Goal: Transaction & Acquisition: Purchase product/service

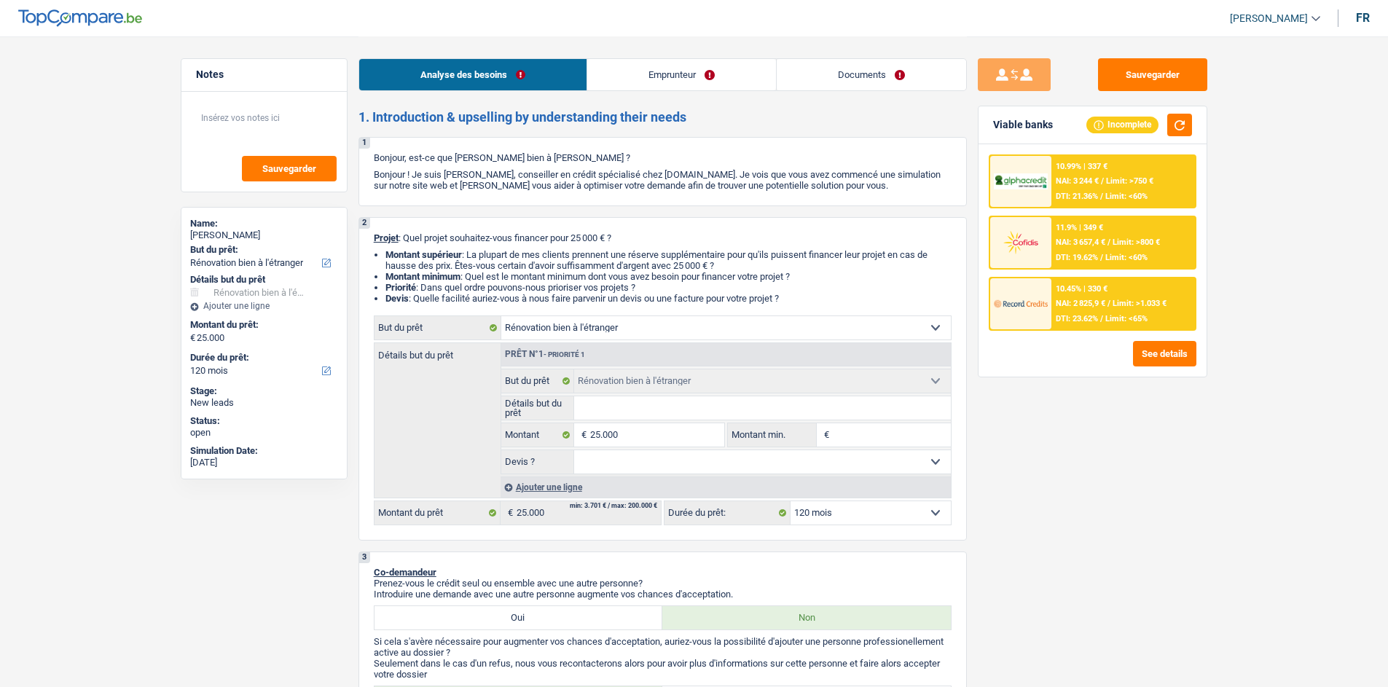
select select "renovatingAbroad"
select select "120"
select select "renovatingAbroad"
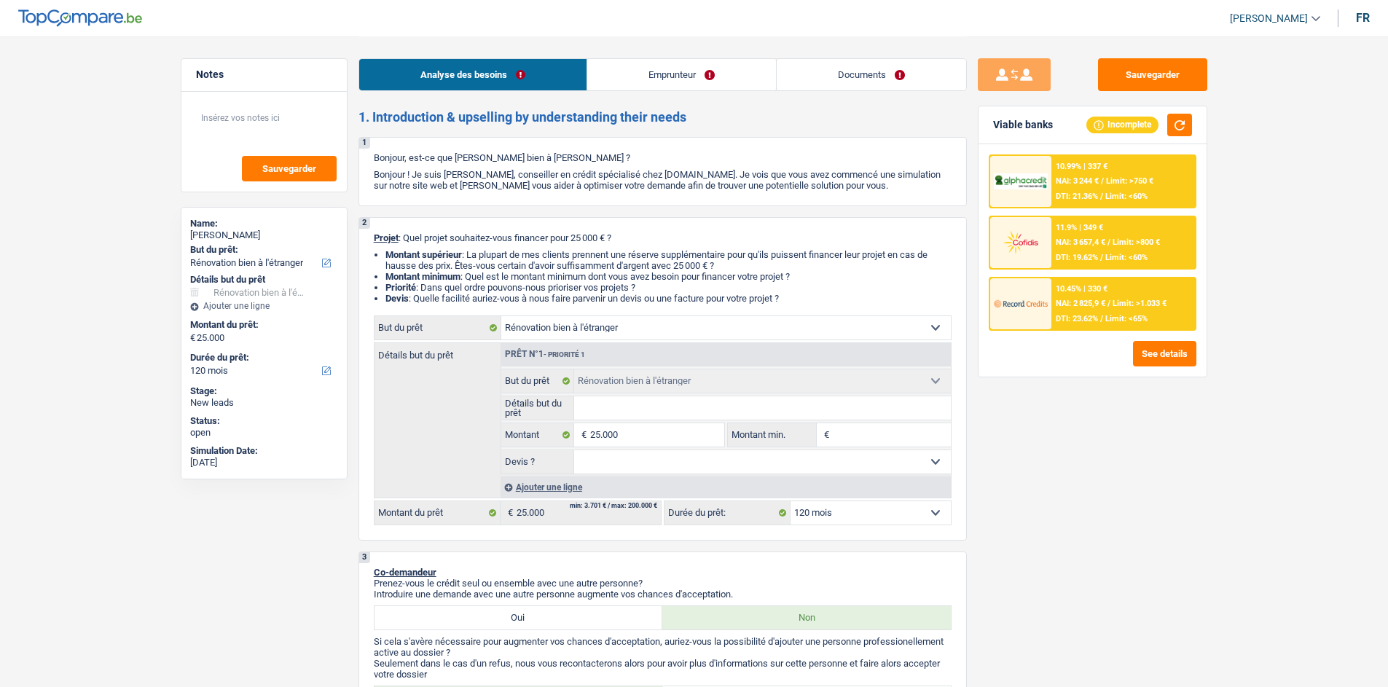
select select "120"
select select "worker"
select select "familyAllowances"
select select "netSalary"
select select "ownerWithMortgage"
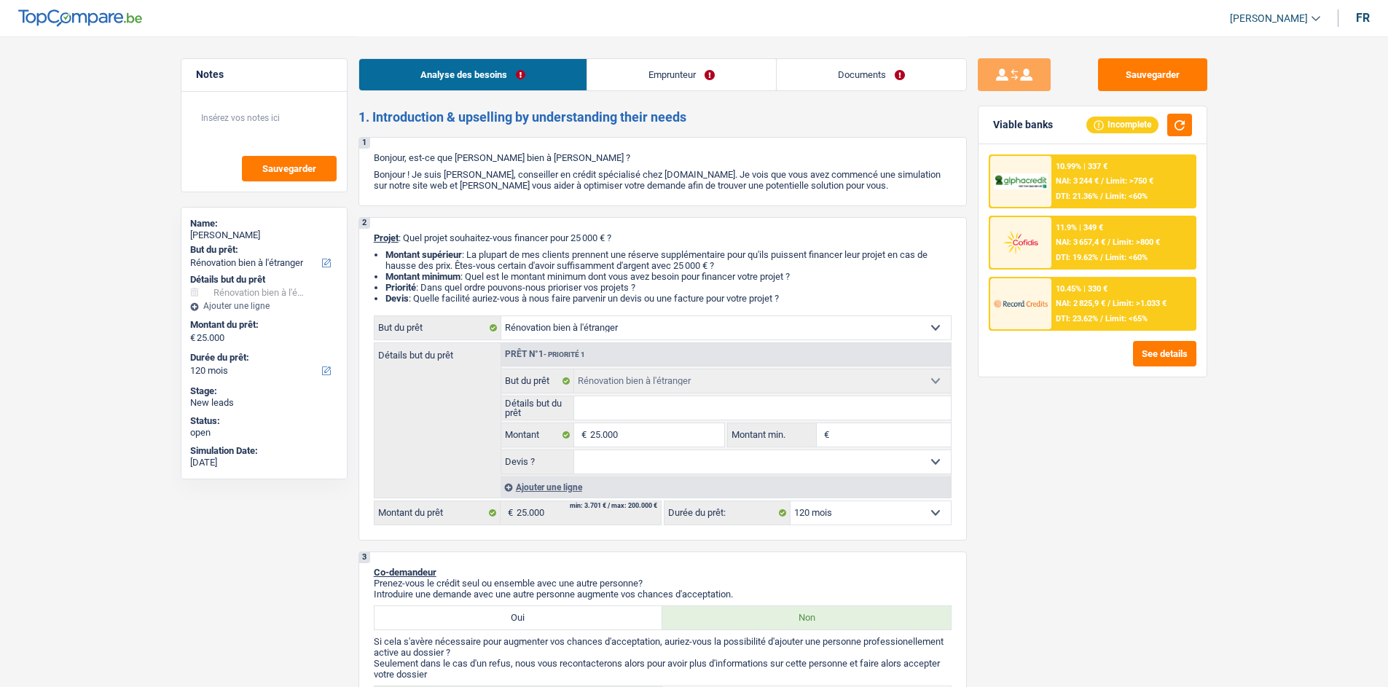
select select "mortgage"
select select "360"
select select "renovatingAbroad"
select select "120"
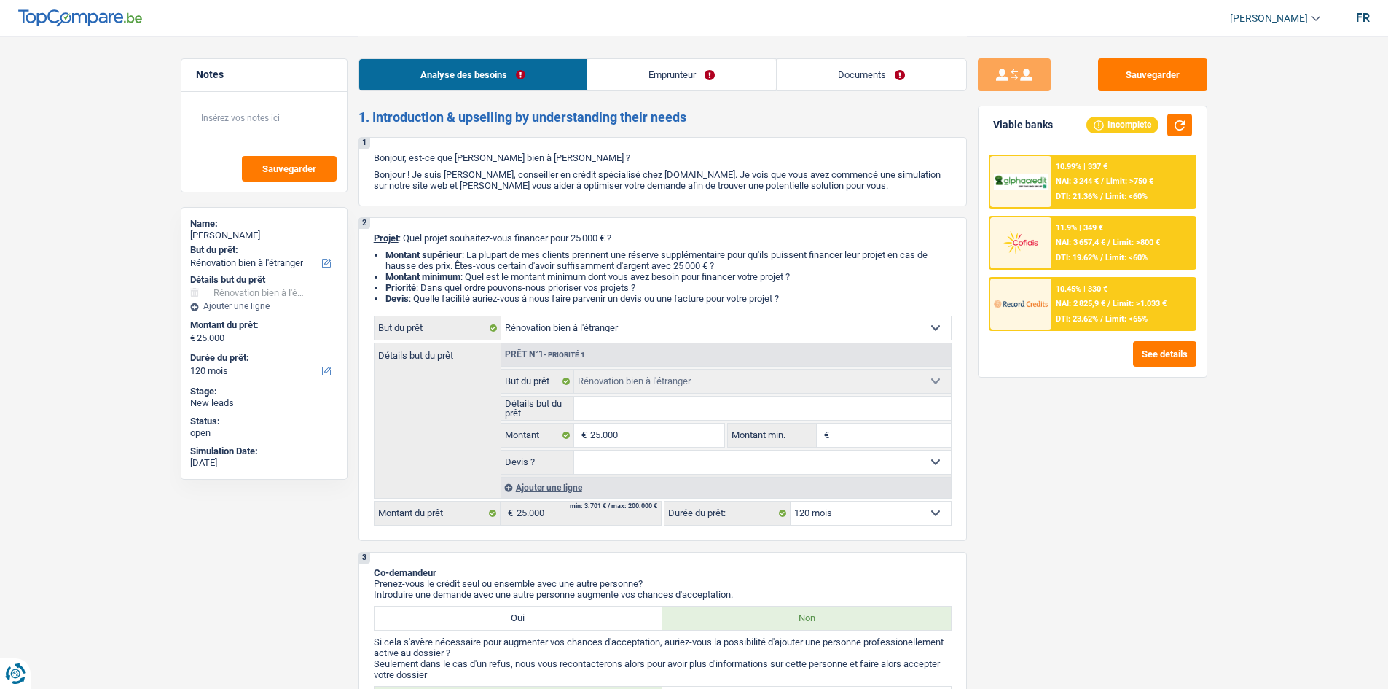
drag, startPoint x: 608, startPoint y: 404, endPoint x: 869, endPoint y: 436, distance: 262.8
click at [608, 404] on input "Détails but du prêt" at bounding box center [762, 407] width 377 height 23
click at [665, 54] on div "Analyse des besoins Emprunteur Documents" at bounding box center [663, 67] width 608 height 62
click at [654, 71] on link "Emprunteur" at bounding box center [681, 74] width 189 height 31
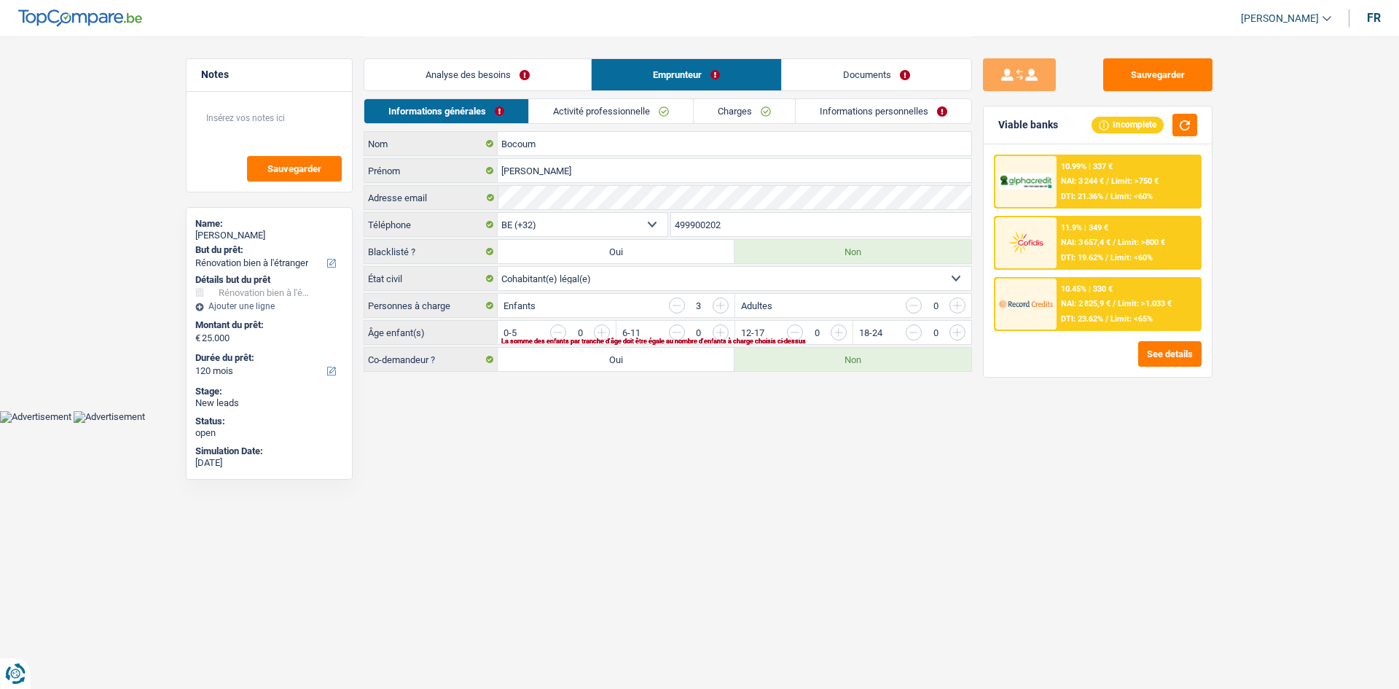
drag, startPoint x: 739, startPoint y: 104, endPoint x: 794, endPoint y: 116, distance: 56.6
click at [740, 105] on link "Charges" at bounding box center [744, 111] width 101 height 24
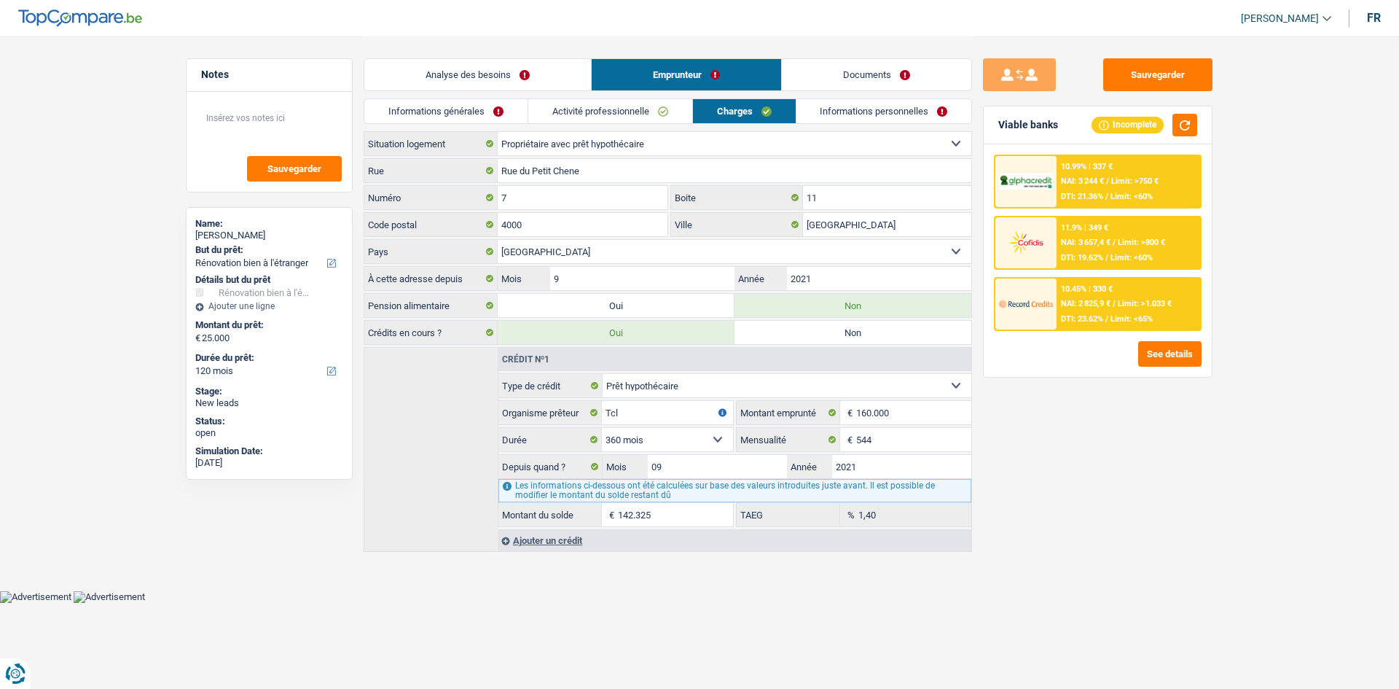
click at [464, 117] on link "Informations générales" at bounding box center [445, 111] width 163 height 24
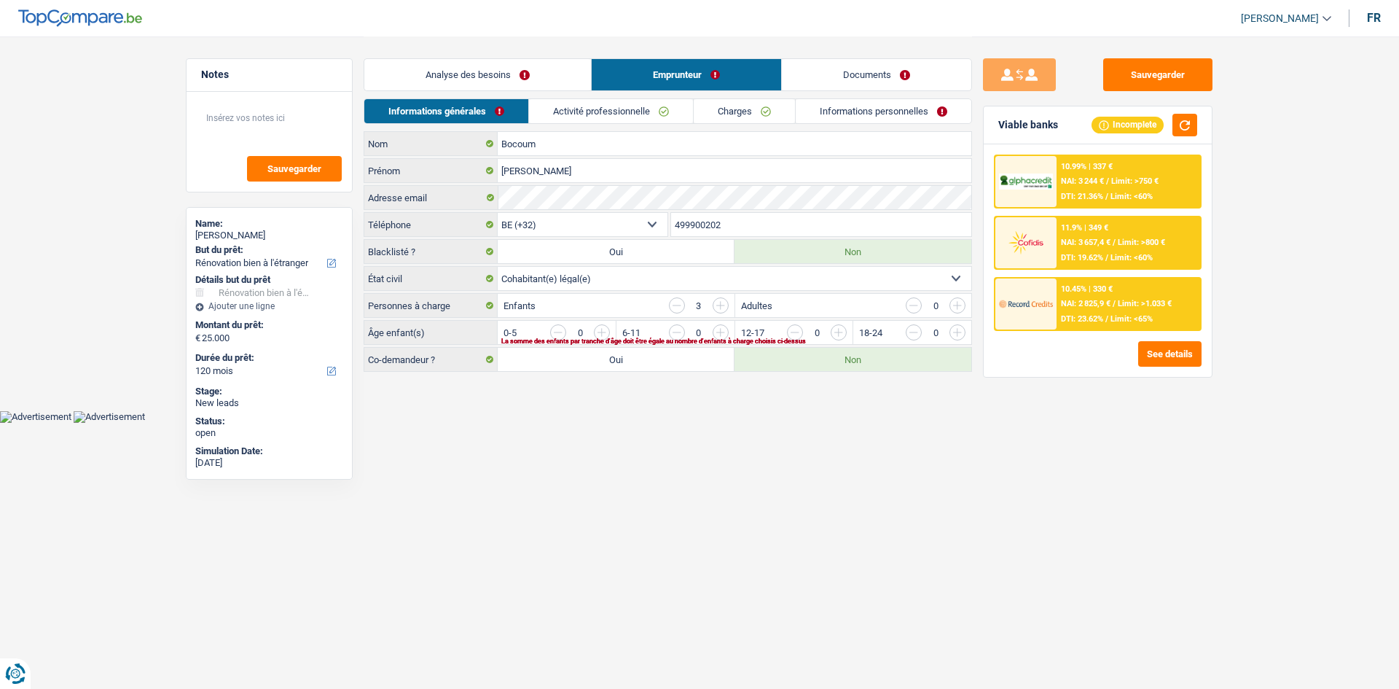
drag, startPoint x: 509, startPoint y: 81, endPoint x: 526, endPoint y: 90, distance: 19.6
click at [509, 80] on link "Analyse des besoins" at bounding box center [477, 74] width 227 height 31
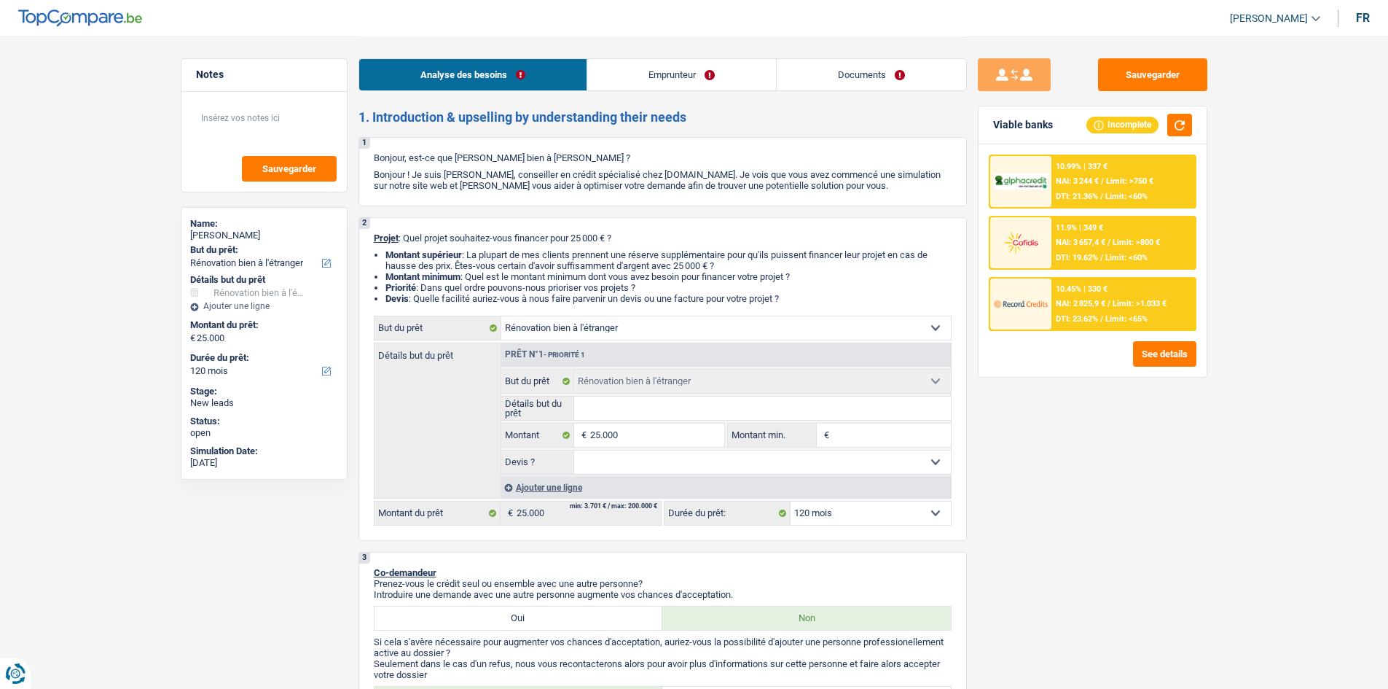
click at [671, 415] on input "Détails but du prêt" at bounding box center [762, 407] width 377 height 23
type input "f"
type input "fi"
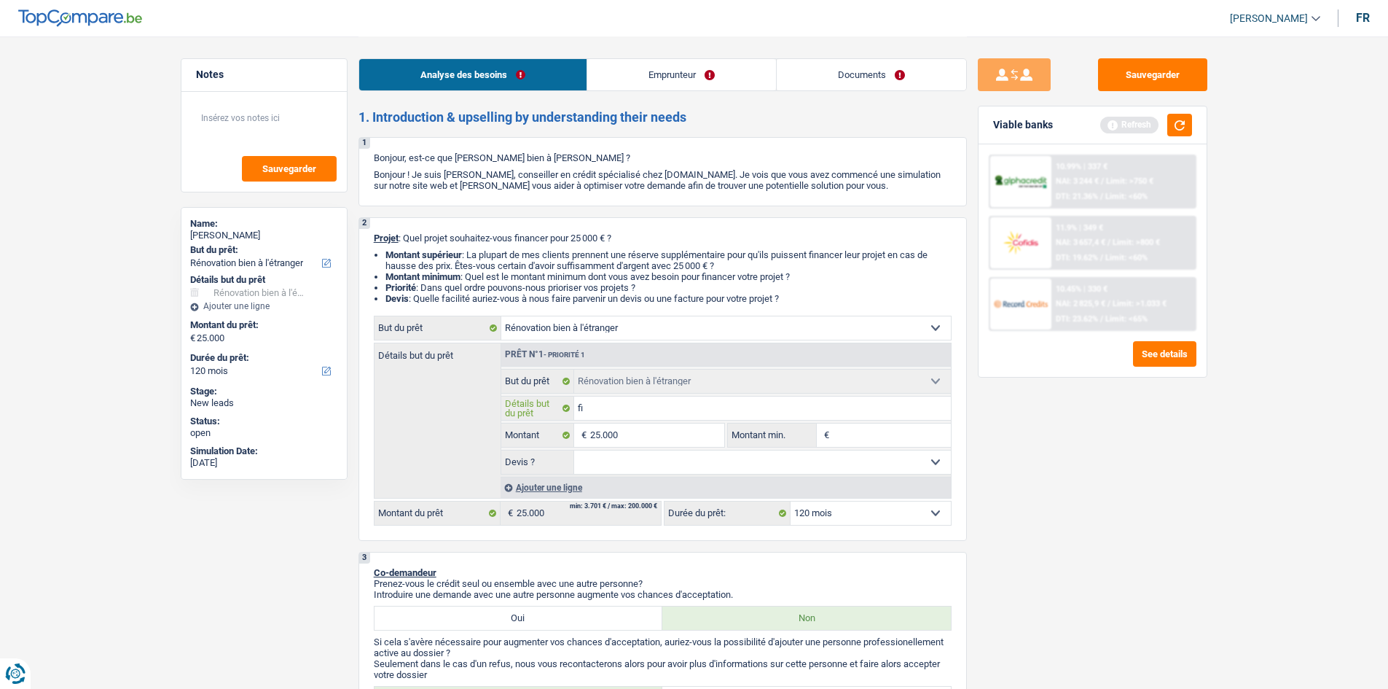
type input "fin"
type input "fini"
type input "finit"
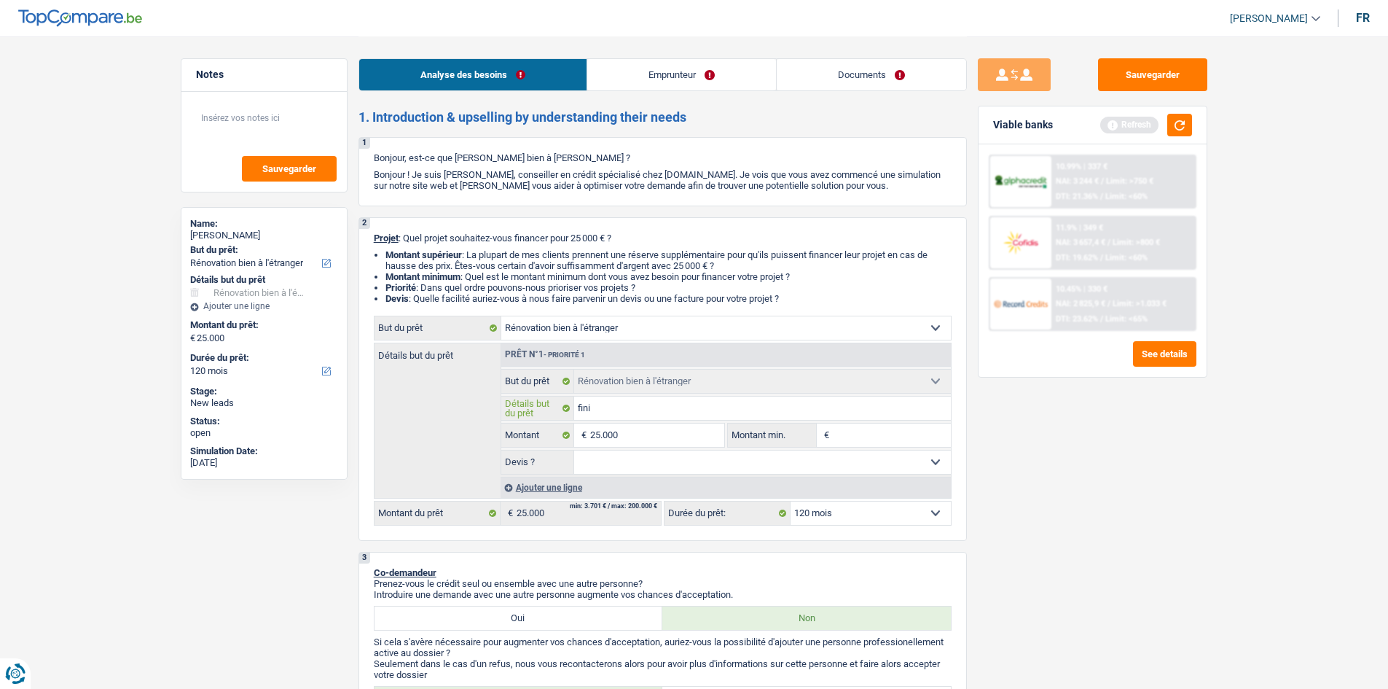
type input "finit"
type input "finiti"
type input "finitio"
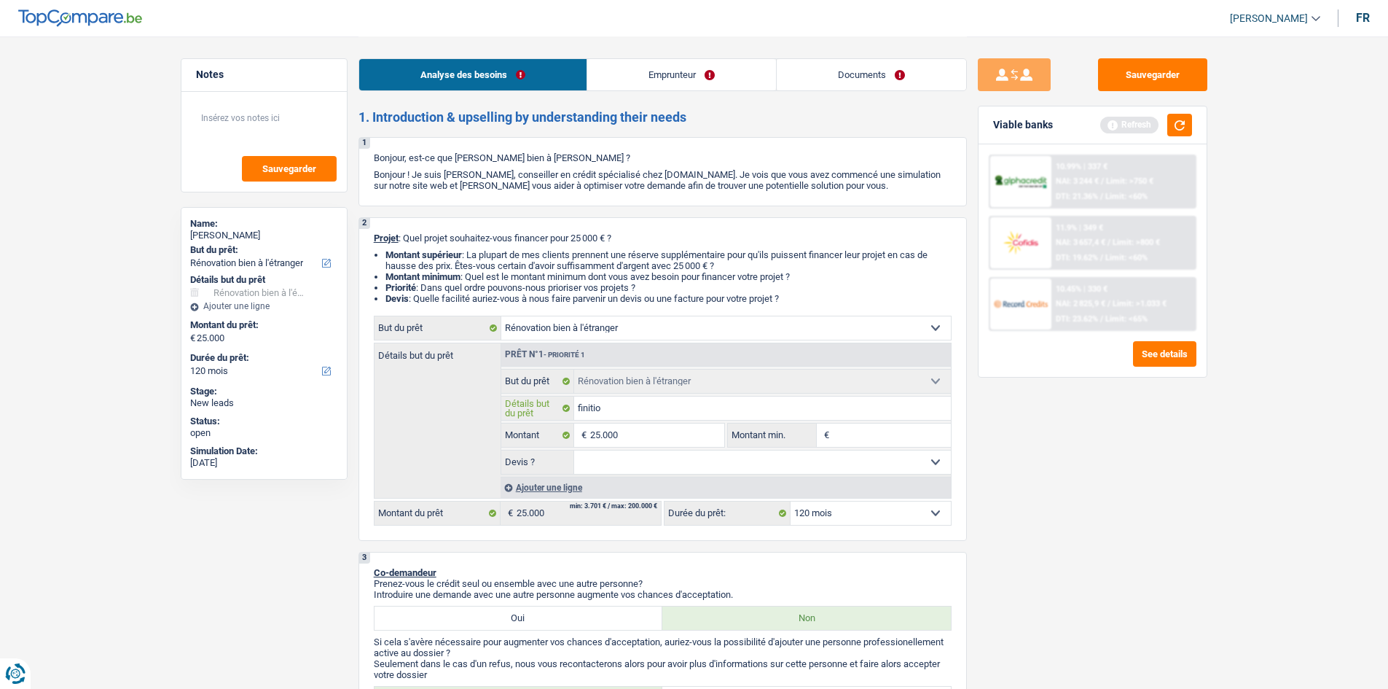
type input "finition"
type input "finition,"
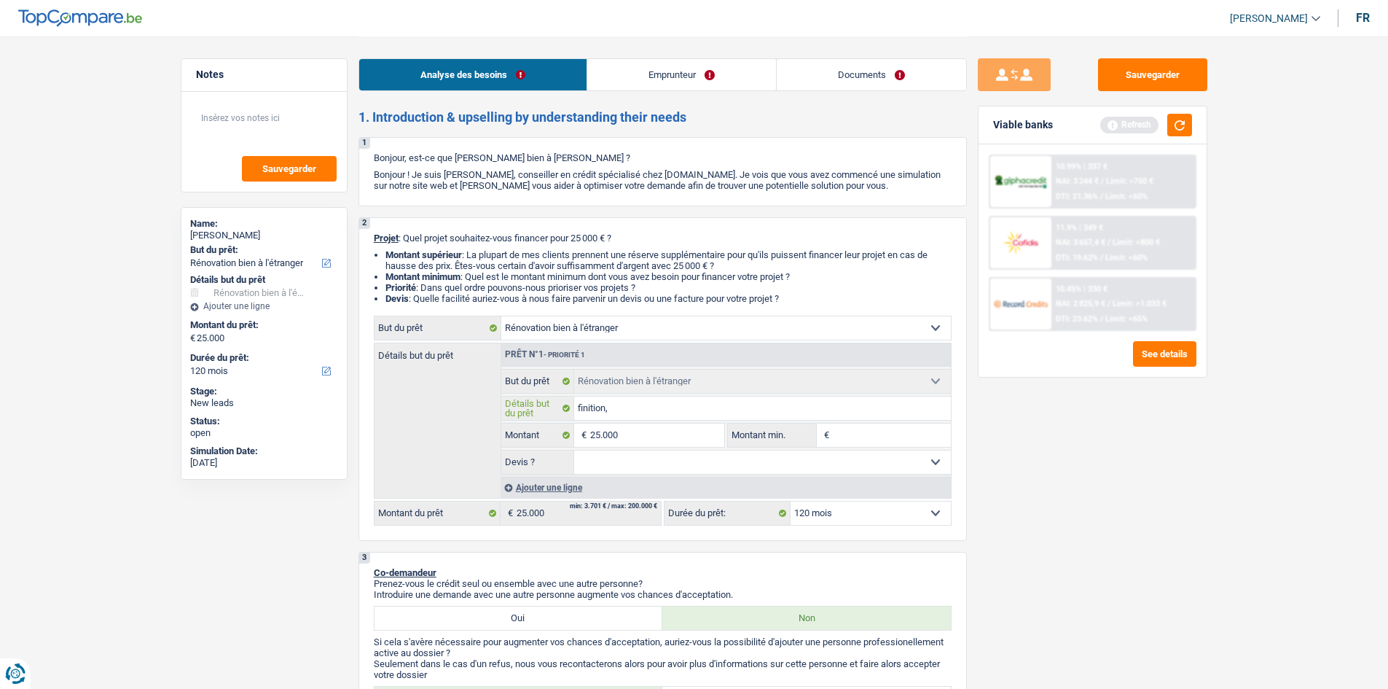
type input "finition,"
type input "finition, m"
type input "finition, mu"
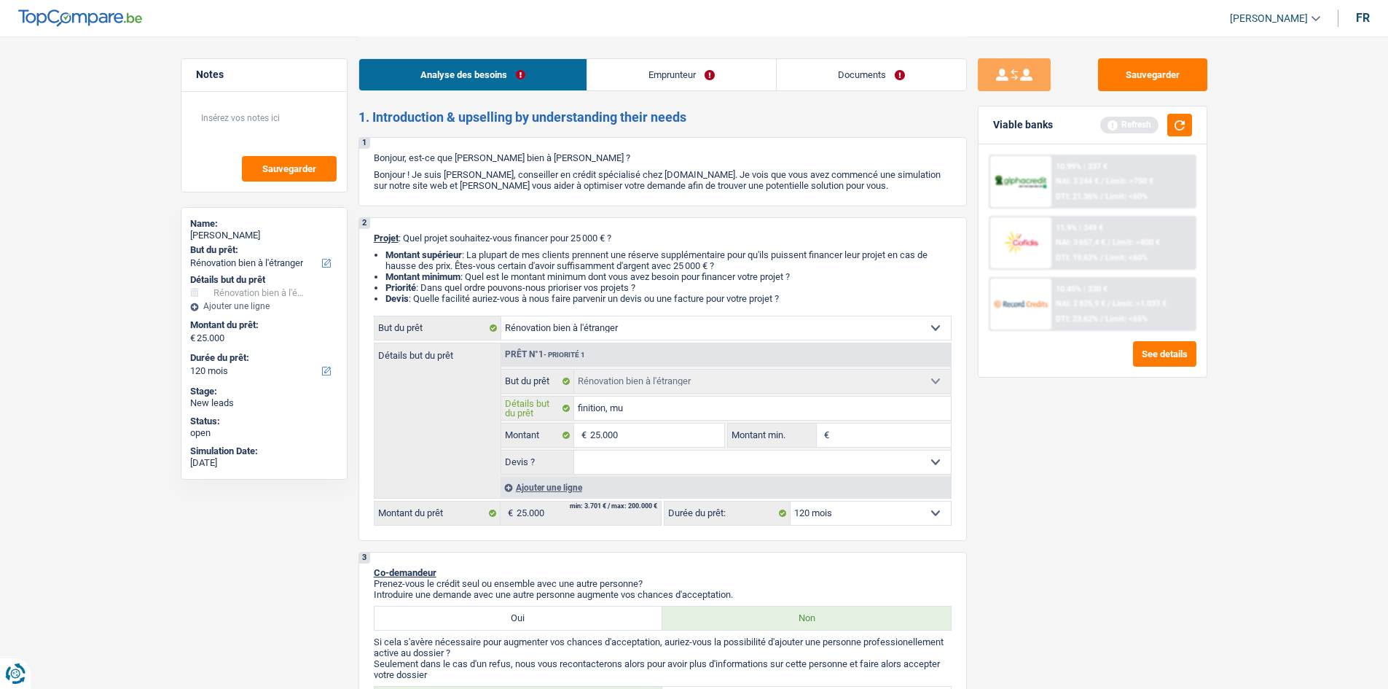
type input "finition, mur"
type input "finition, murs"
type input "finition, murs,"
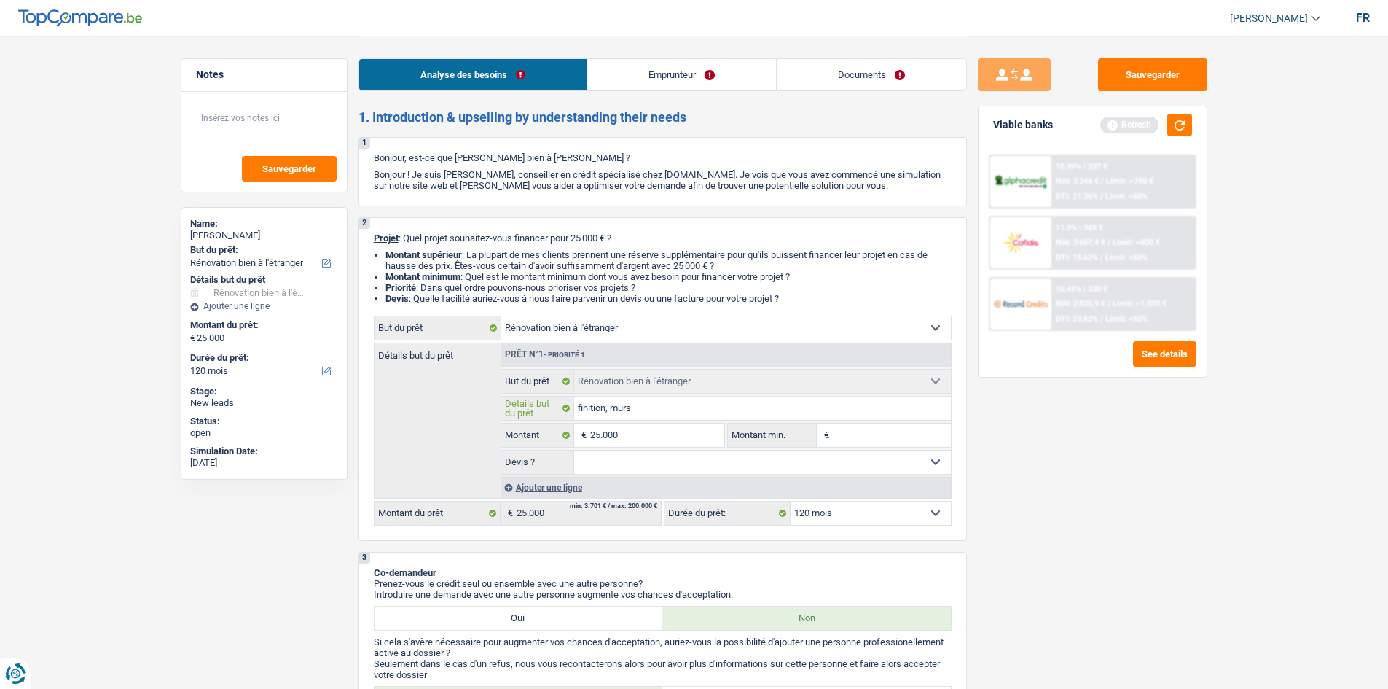
type input "finition, murs,"
type input "finition, murs, e"
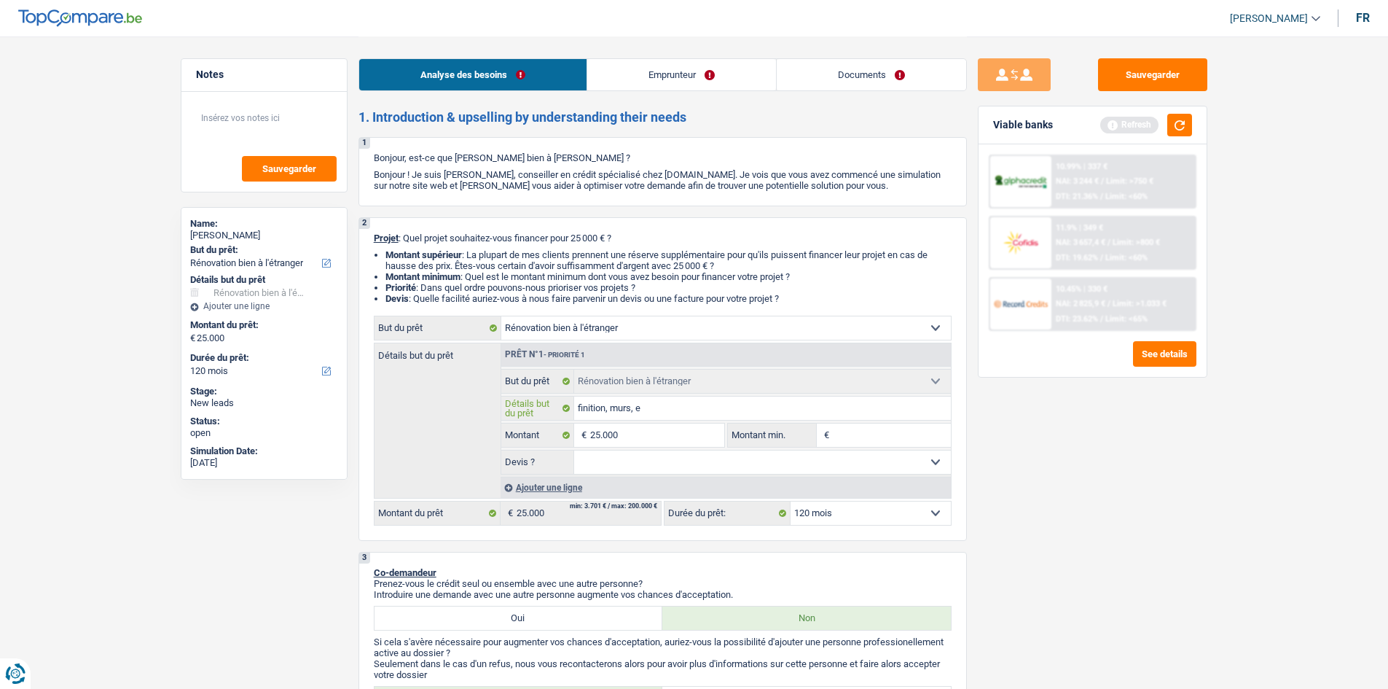
type input "finition, murs, el"
type input "finition, murs, ele"
type input "finition, murs, elec"
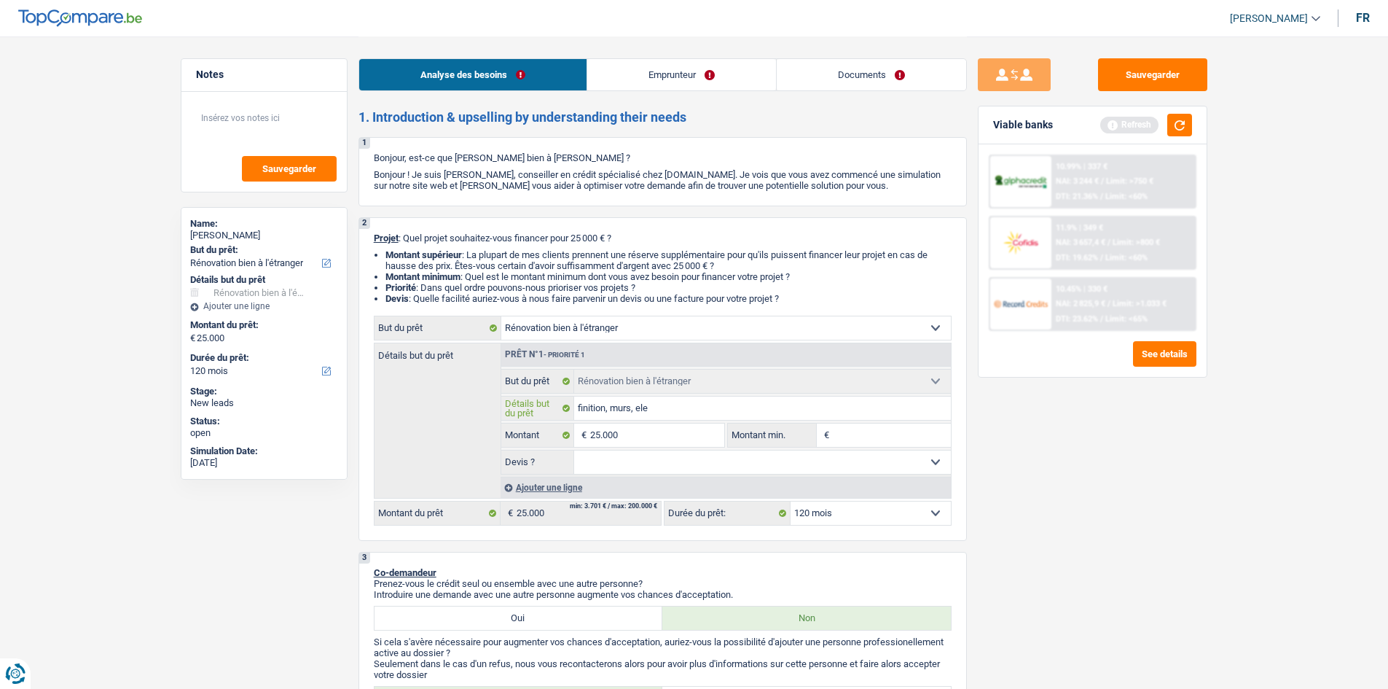
type input "finition, murs, elec"
type input "finition, murs, elect"
type input "finition, murs, elect-"
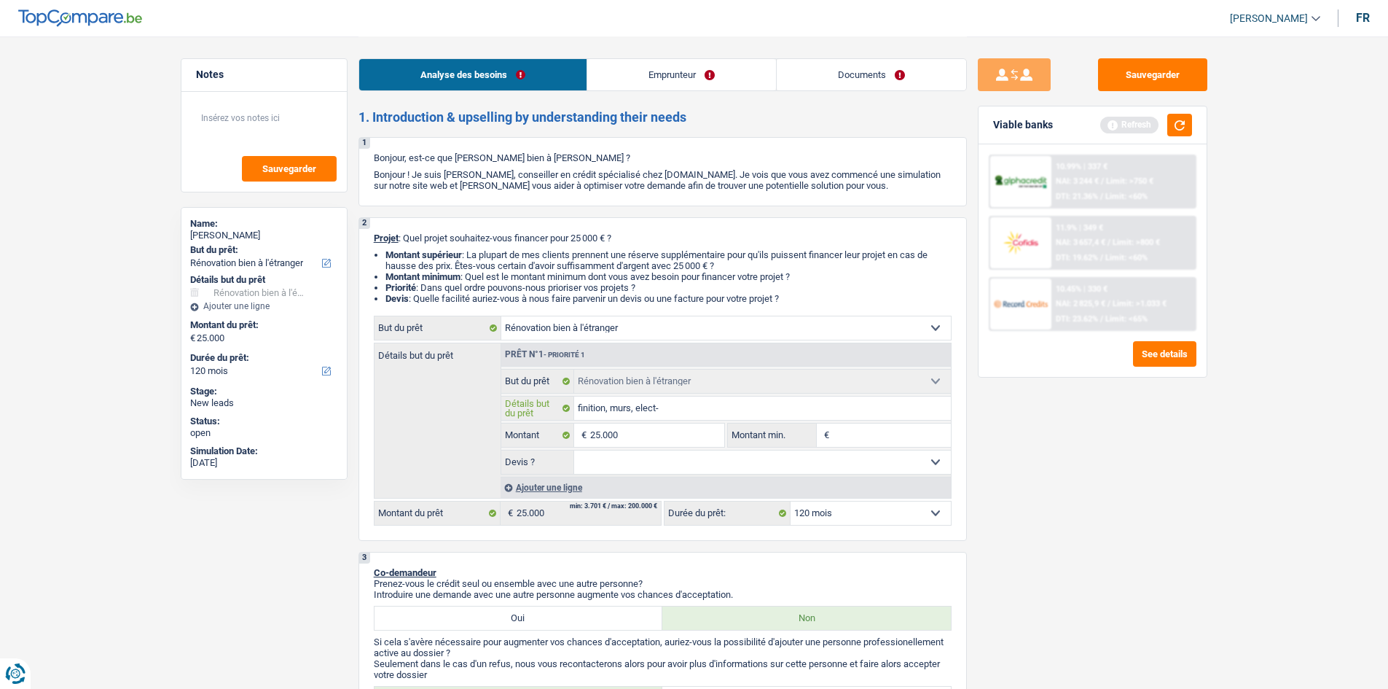
type input "finition, murs, elect"
type input "finition, murs, elec"
type input "finition, murs, ele"
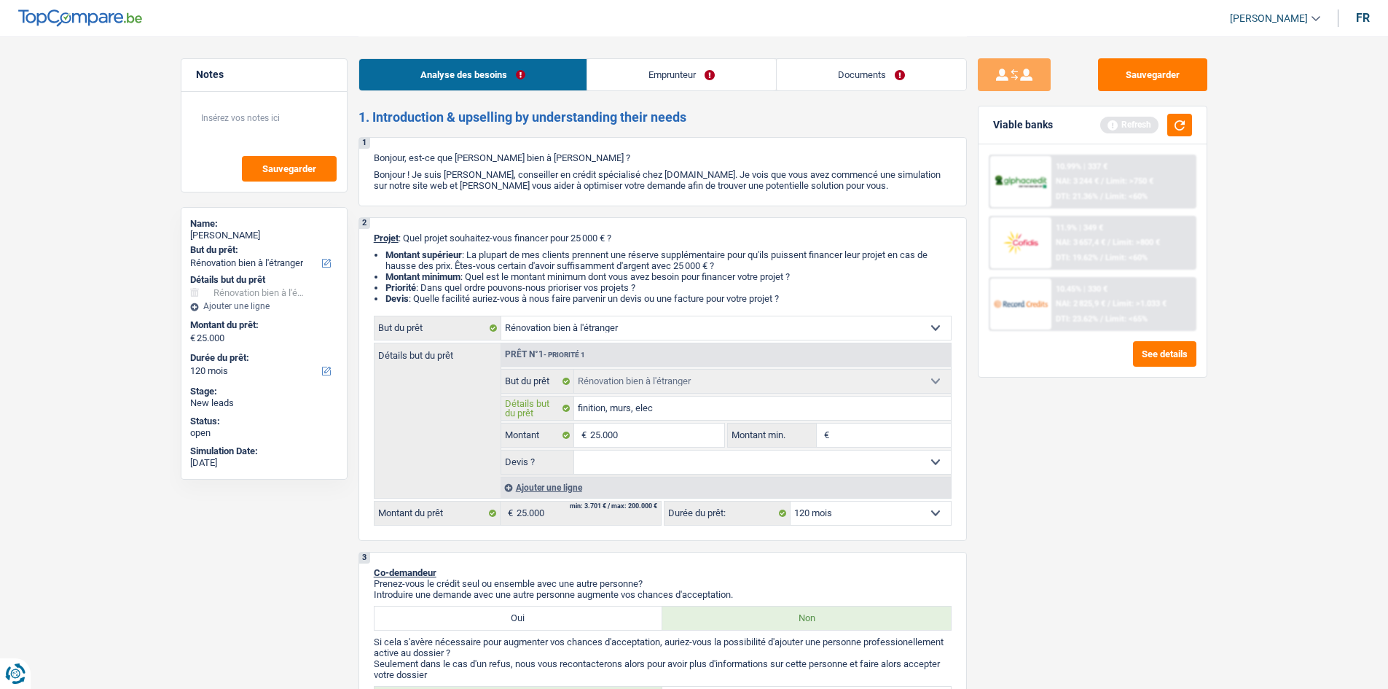
type input "finition, murs, ele"
type input "finition, murs, el"
type input "finition, murs, e"
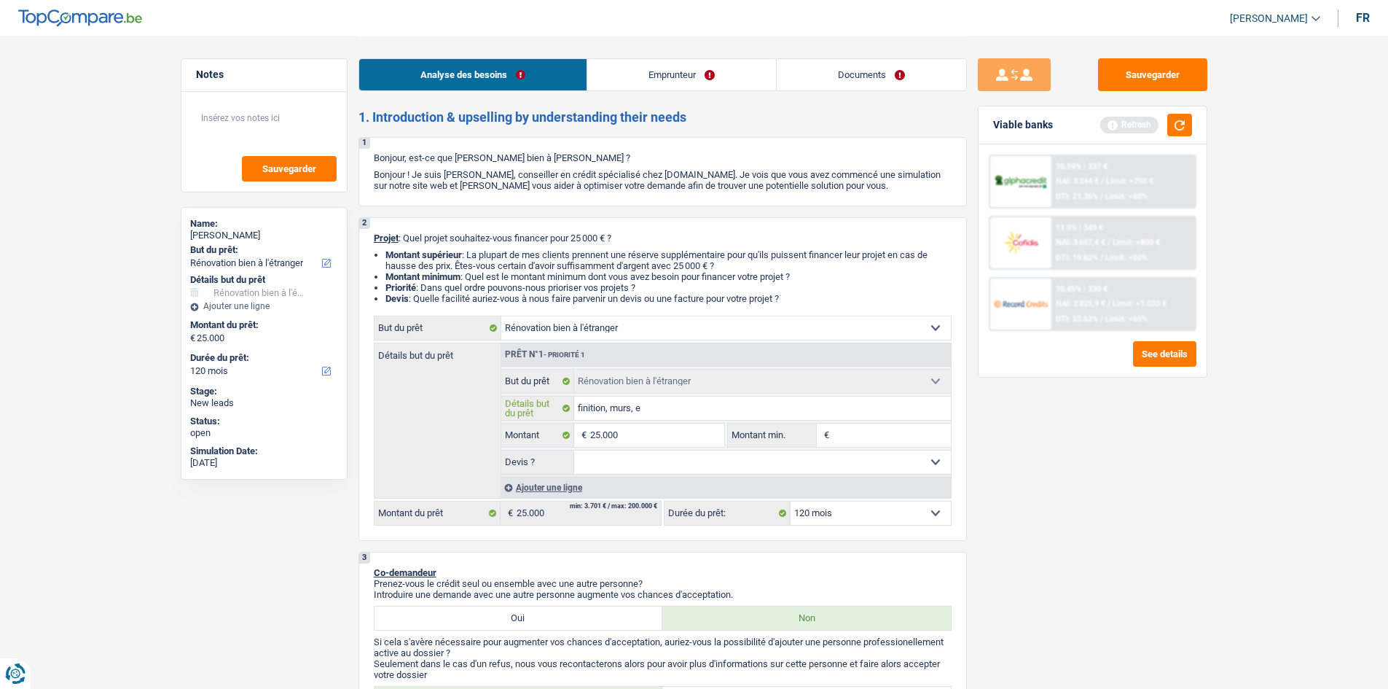
type input "finition, murs,"
type input "finition, murs"
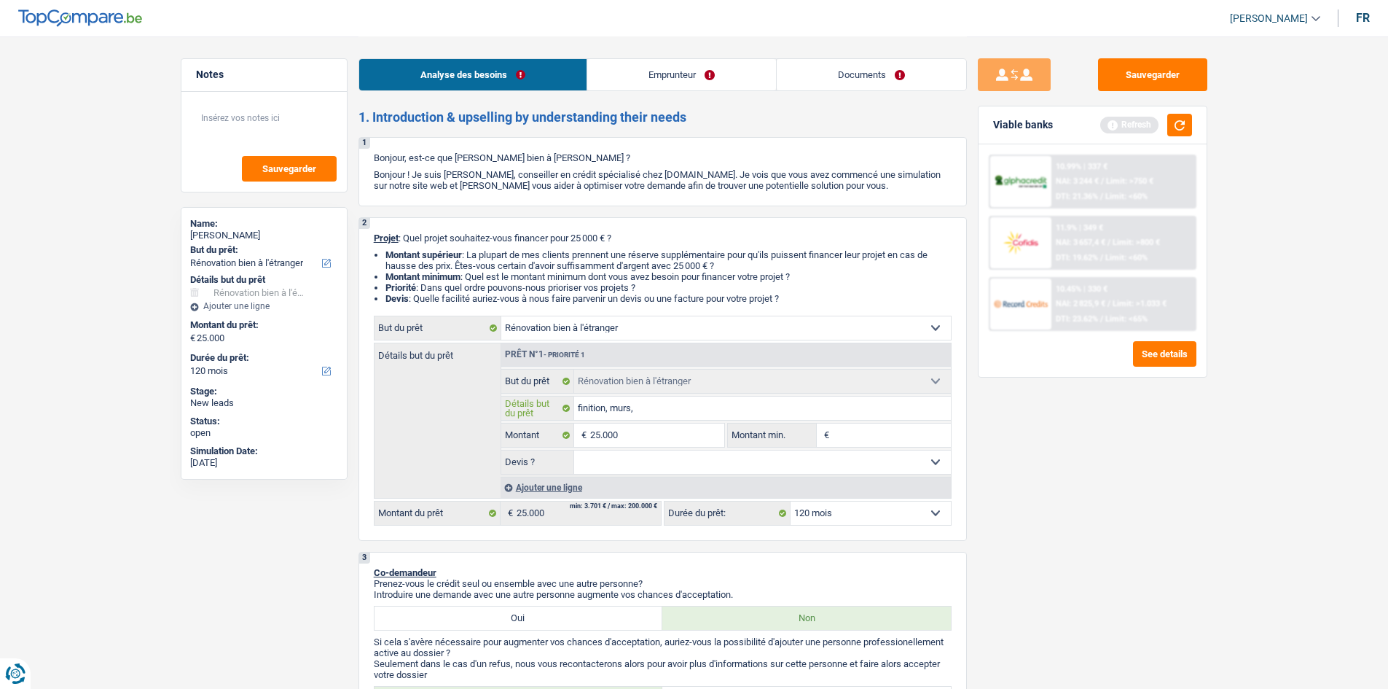
type input "finition, murs"
type input "finition, murs,"
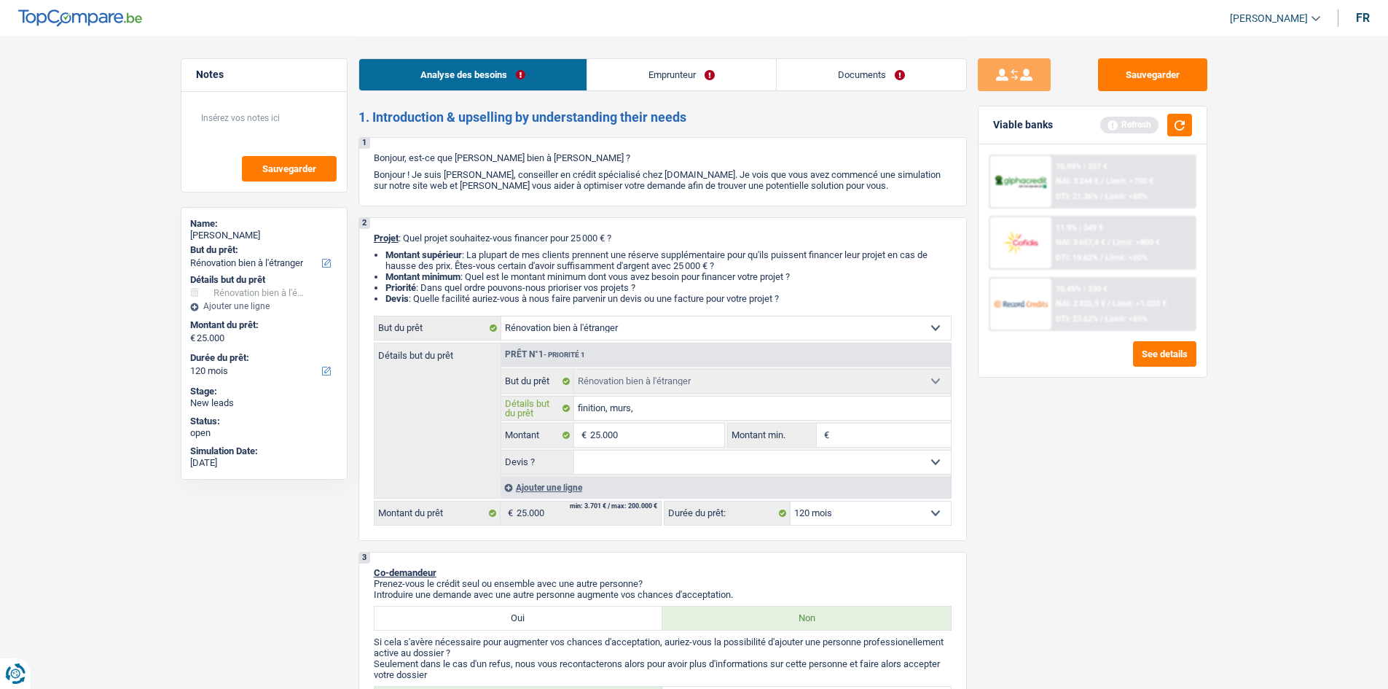
type input "finition, murs, p"
type input "finition, murs, po"
type input "finition, murs, por"
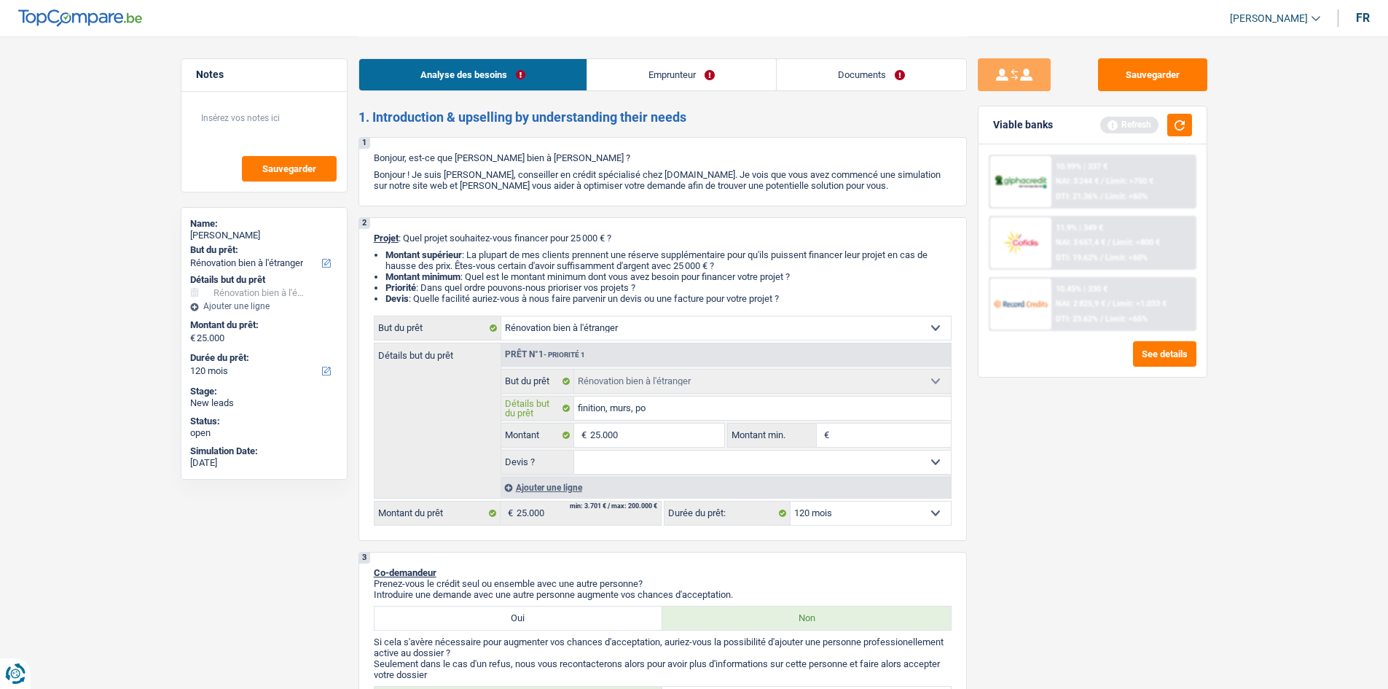
type input "finition, murs, por"
type input "finition, murs, port"
type input "finition, murs, porte"
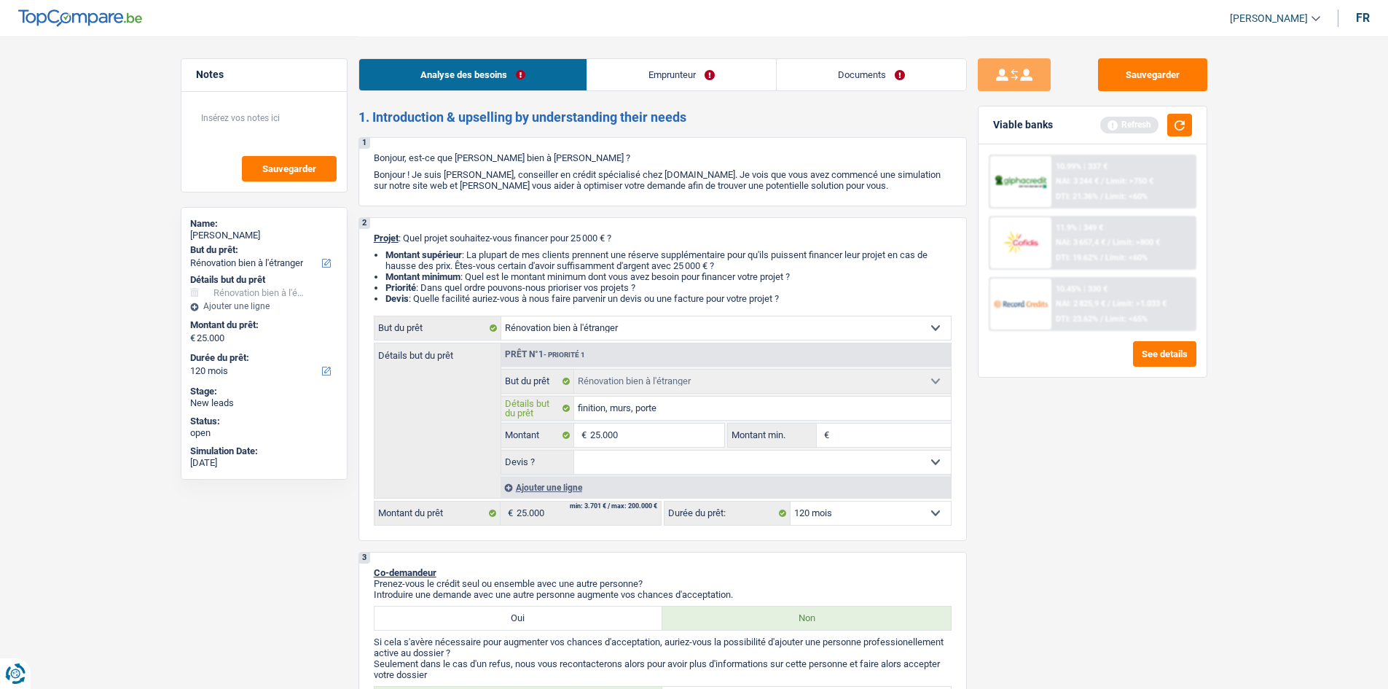
type input "finition, murs, portew"
type input "finition, murs, portew,"
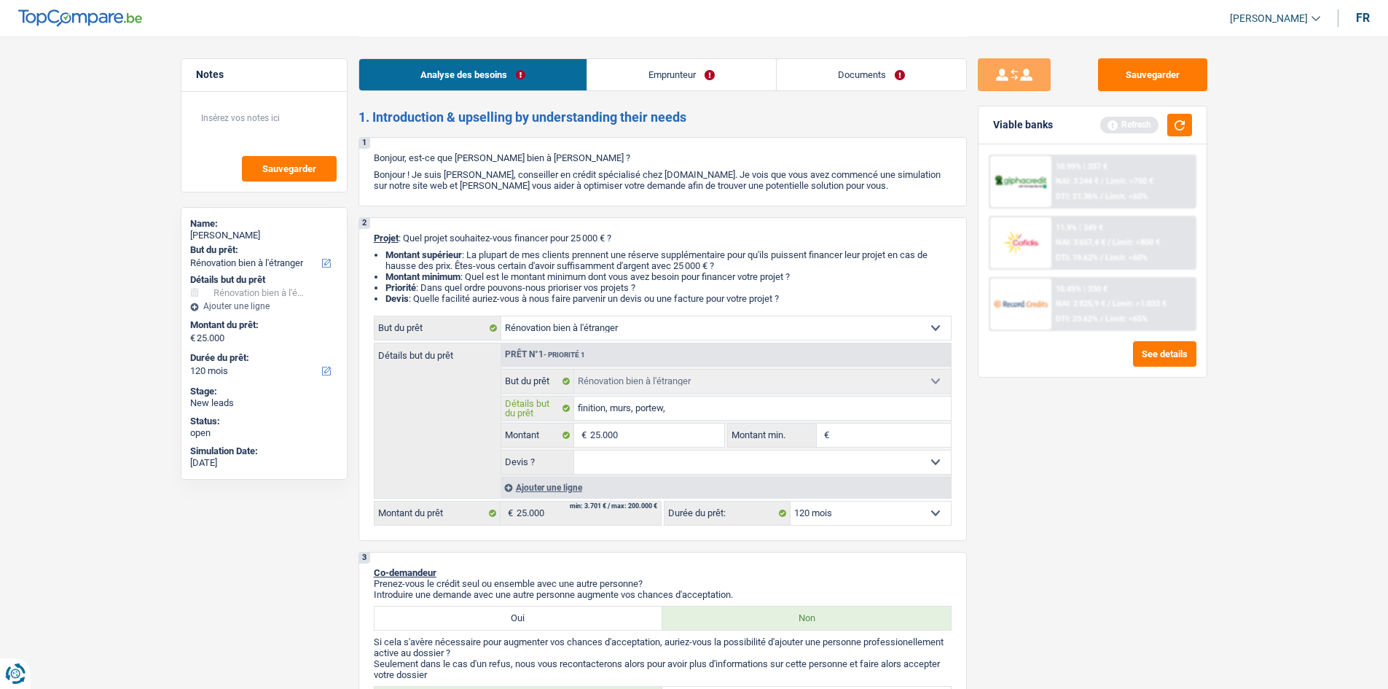
type input "finition, murs, portew,"
type input "finition, murs, portew, w"
type input "finition, murs, portew, wc"
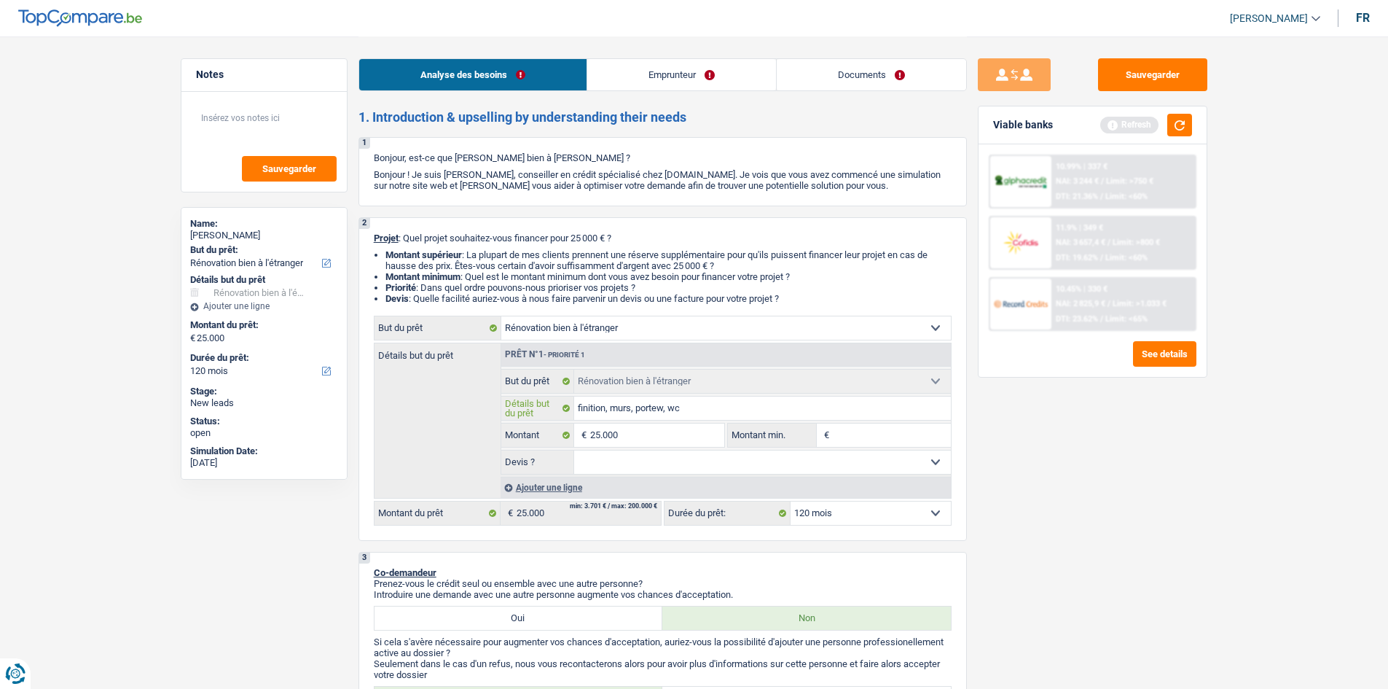
type input "finition, murs, portew, wc"
type input "finition, murs, portew, wc,"
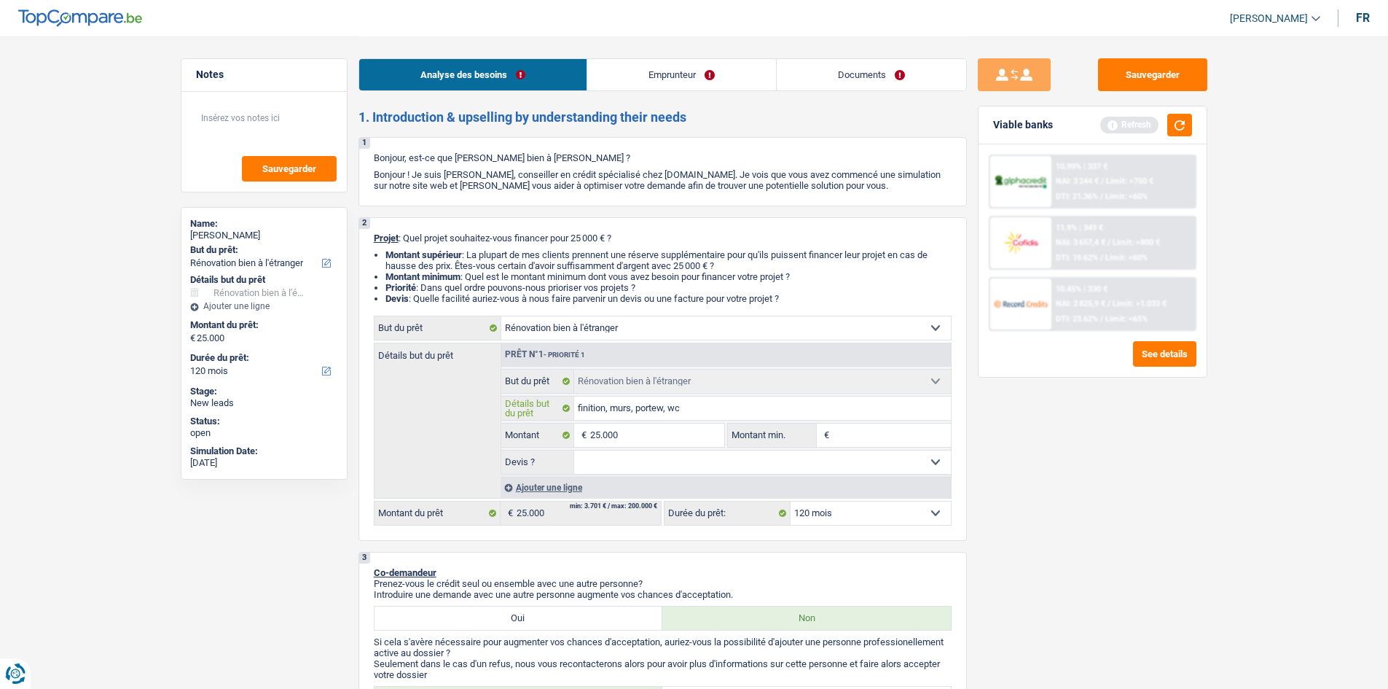
type input "finition, murs, portew, wc,"
type input "finition, murs, portew, wc, c"
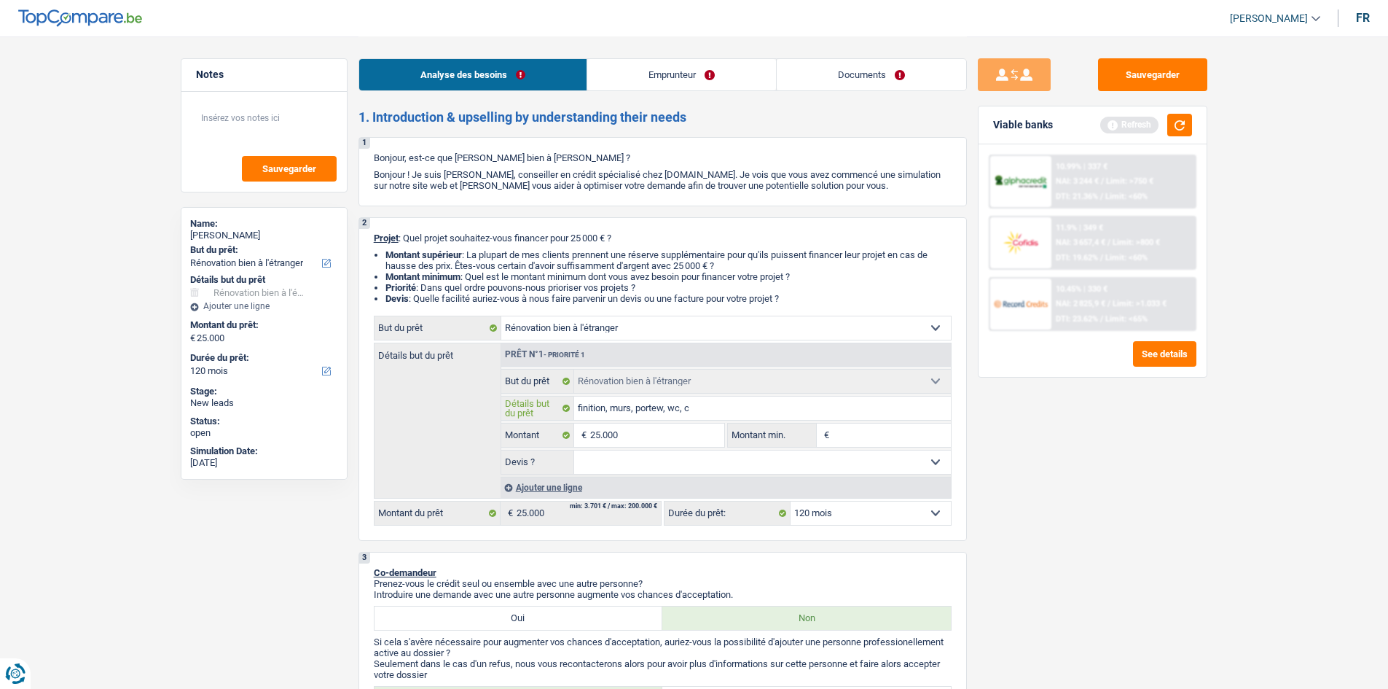
type input "finition, murs, portew, wc, ca"
type input "finition, murs, portew, wc, car"
type input "finition, murs, portew, wc, carr"
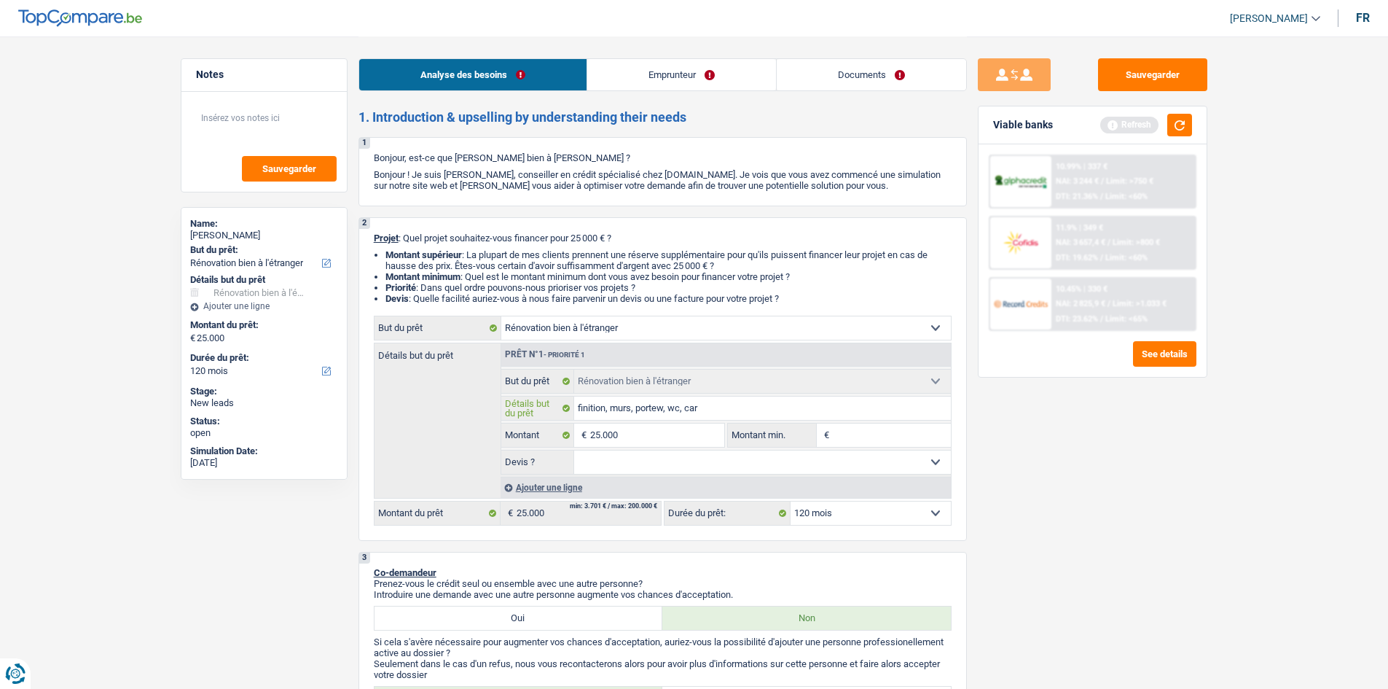
type input "finition, murs, portew, wc, carr"
type input "finition, murs, portew, wc, carre"
type input "finition, murs, portew, wc, carrel"
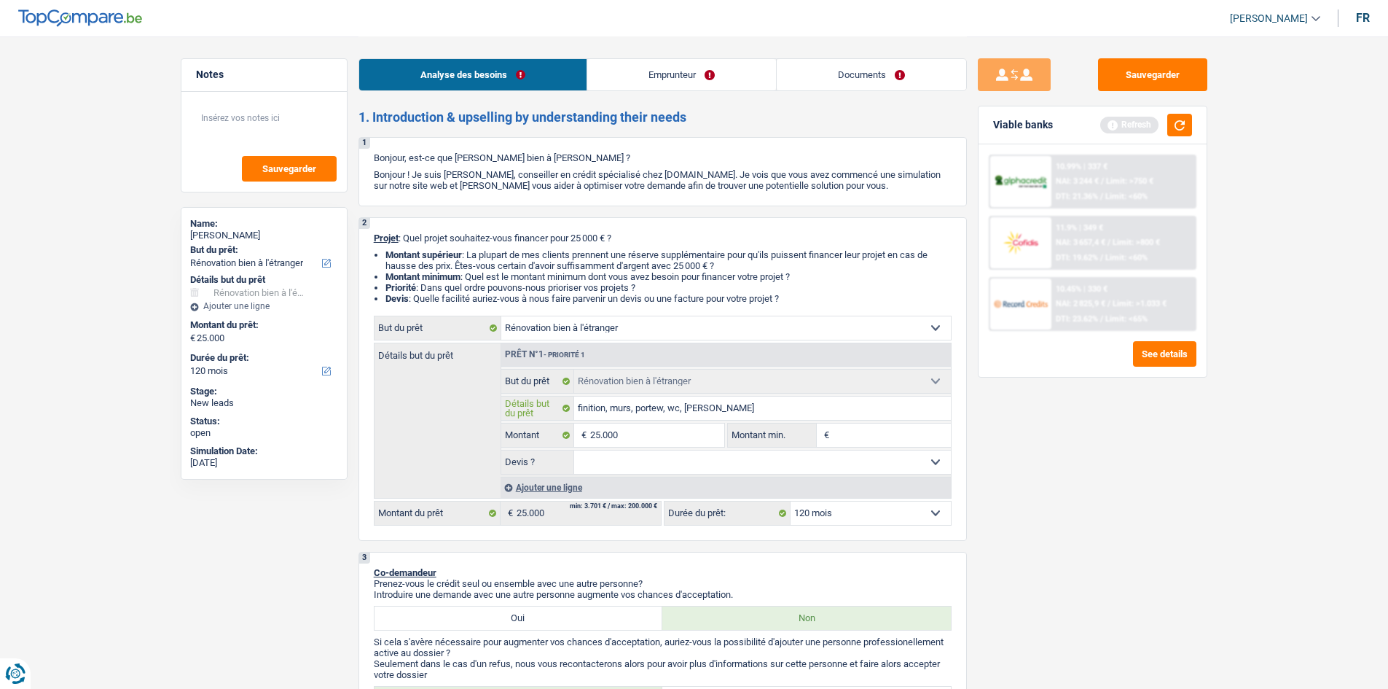
type input "finition, murs, portew, wc, carrela"
type input "finition, murs, portew, wc, carrelag"
type input "finition, murs, portew, wc, carrelage"
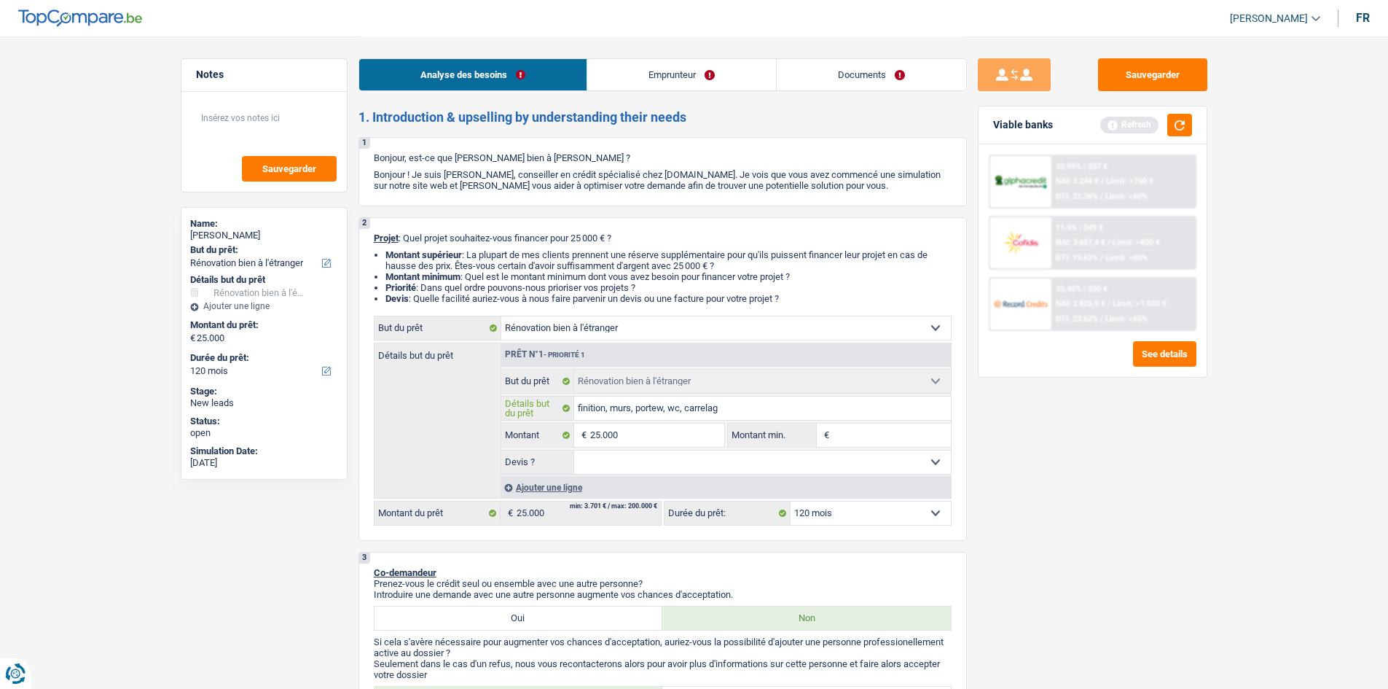
type input "finition, murs, portew, wc, carrelage"
drag, startPoint x: 1112, startPoint y: 517, endPoint x: 1072, endPoint y: 513, distance: 40.3
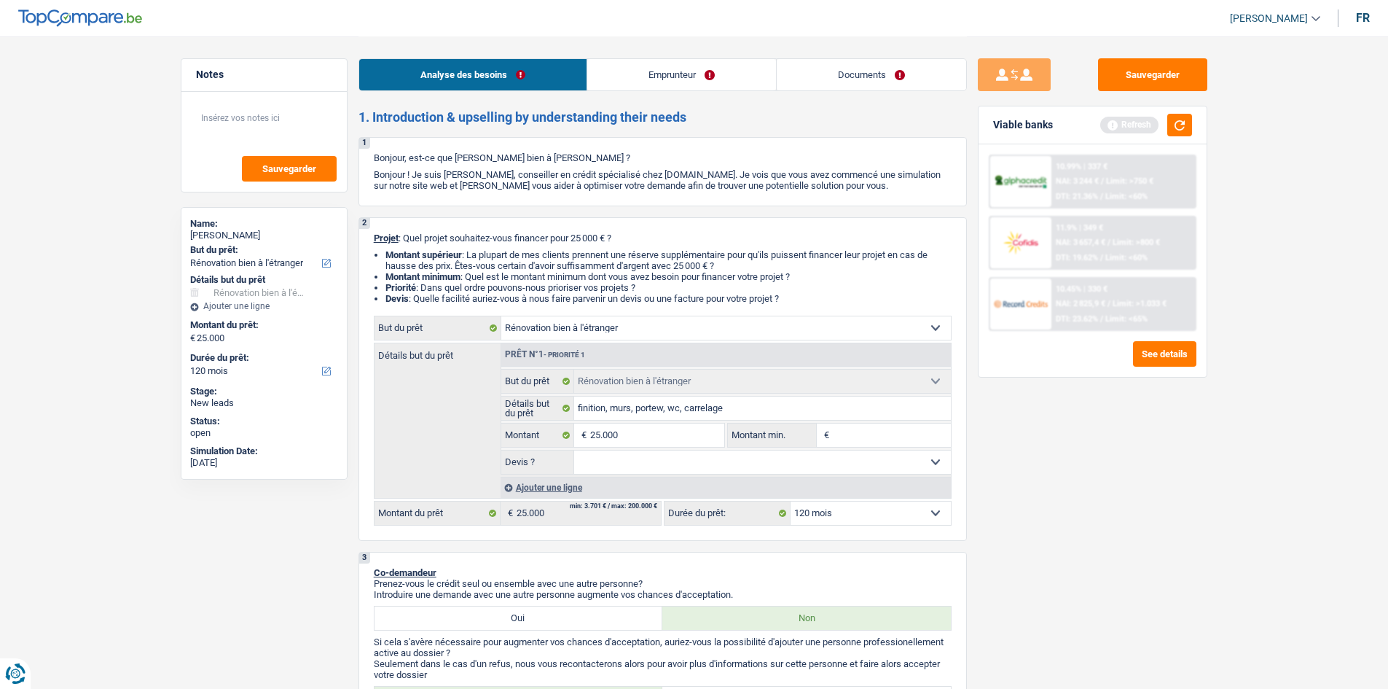
click at [1116, 507] on div "Sauvegarder Viable banks Refresh 10.99% | 337 € NAI: 3 244 € / Limit: >750 € DT…" at bounding box center [1092, 361] width 251 height 607
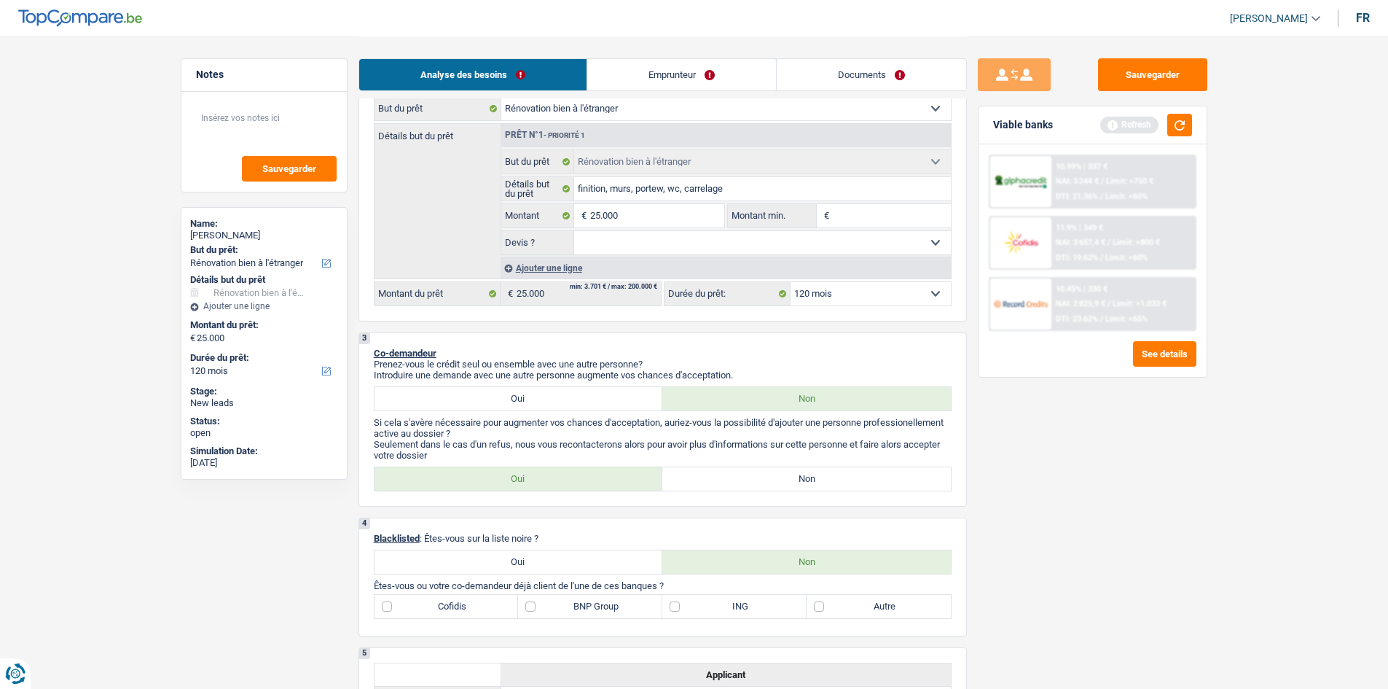
scroll to position [364, 0]
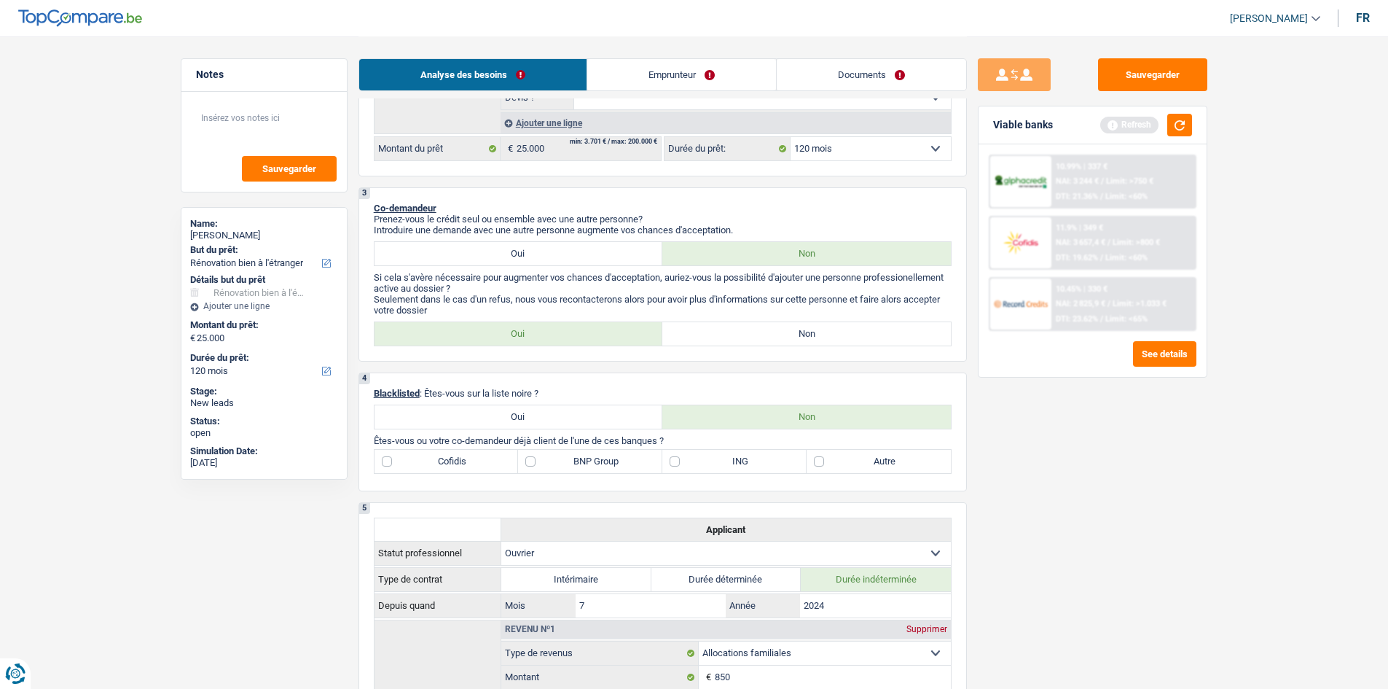
click at [501, 322] on label "Oui" at bounding box center [519, 333] width 289 height 23
click at [501, 322] on input "Oui" at bounding box center [519, 333] width 289 height 23
radio input "true"
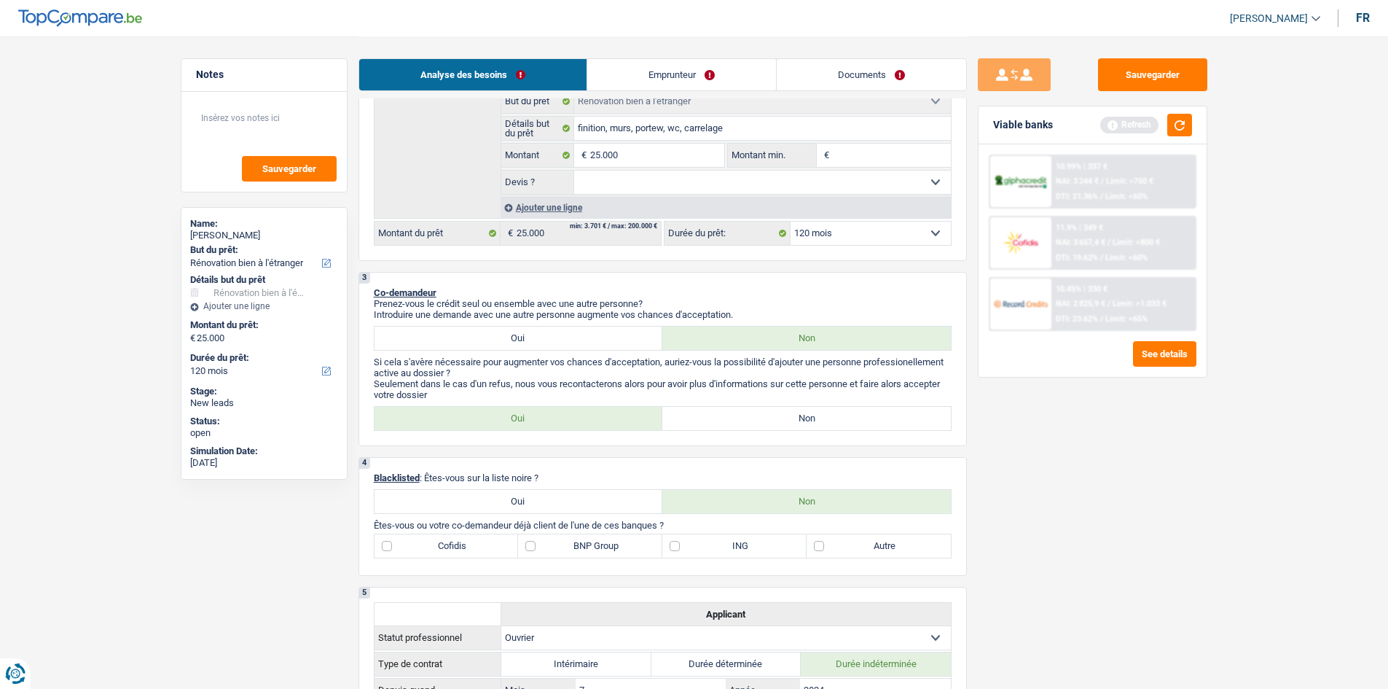
scroll to position [0, 0]
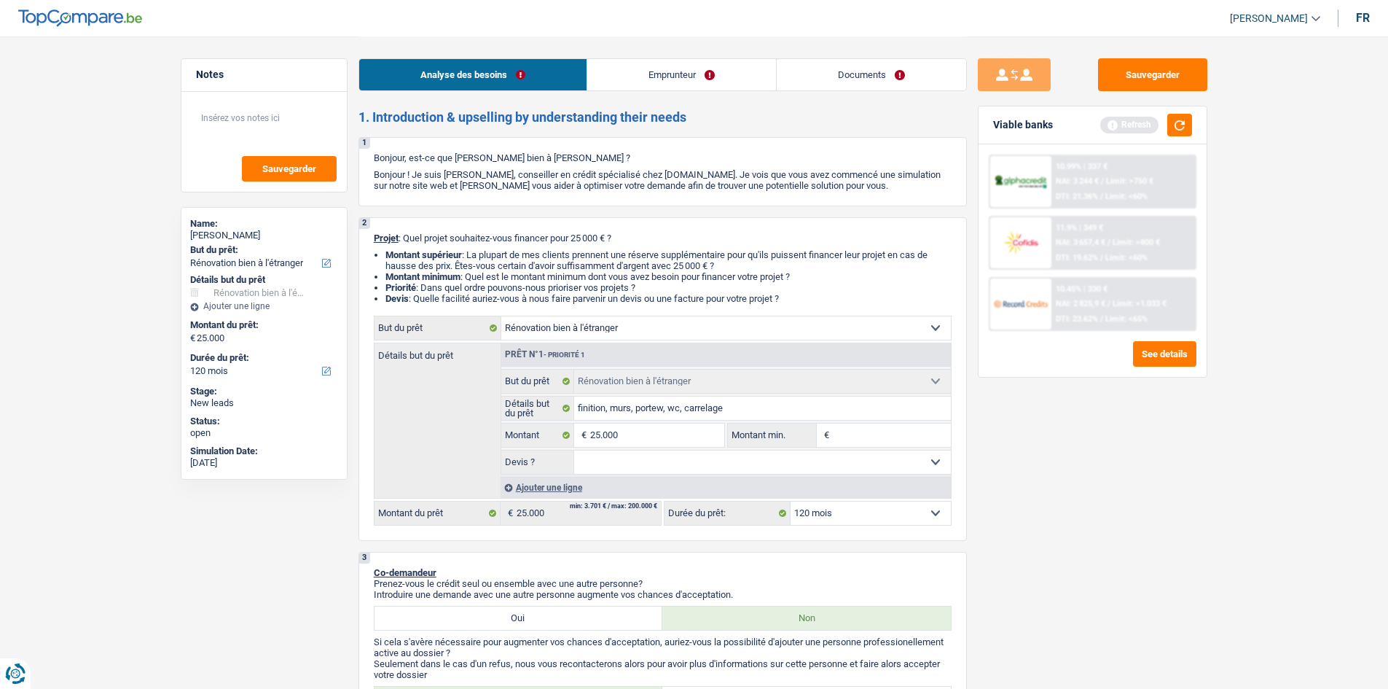
click at [684, 60] on link "Emprunteur" at bounding box center [681, 74] width 189 height 31
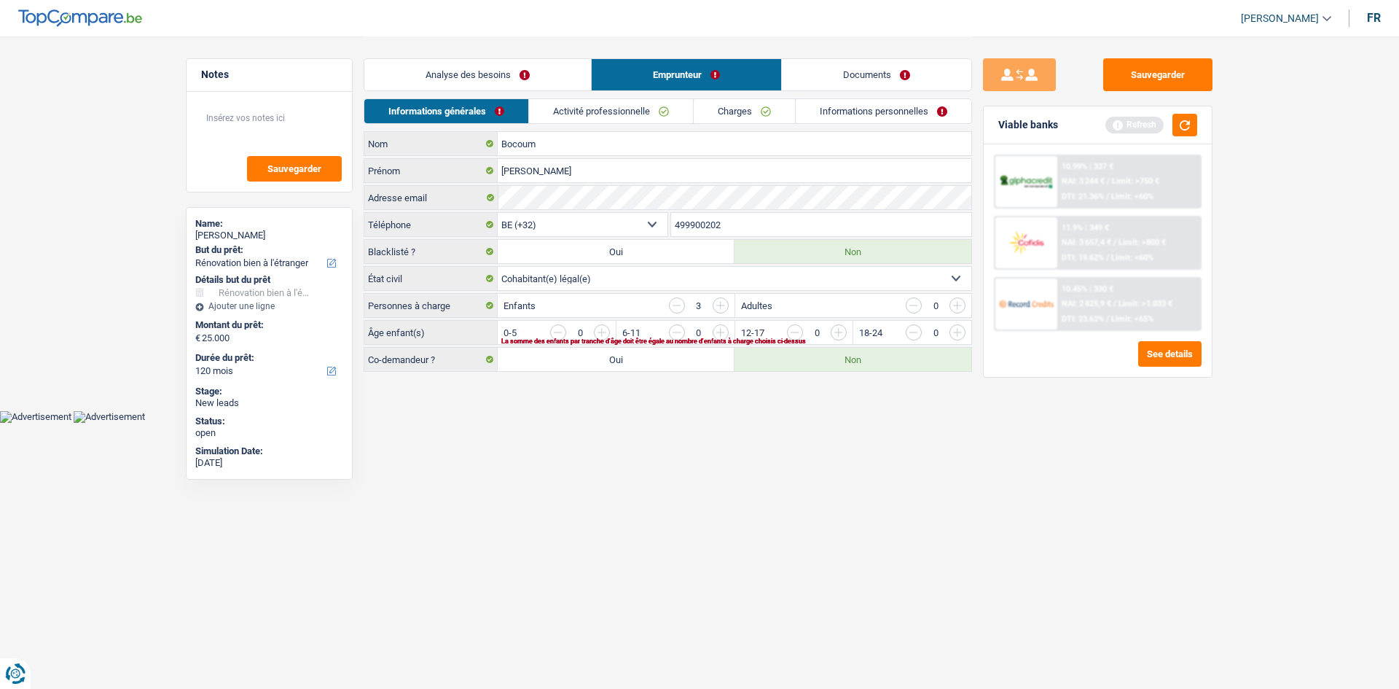
click at [580, 110] on link "Activité professionnelle" at bounding box center [611, 111] width 164 height 24
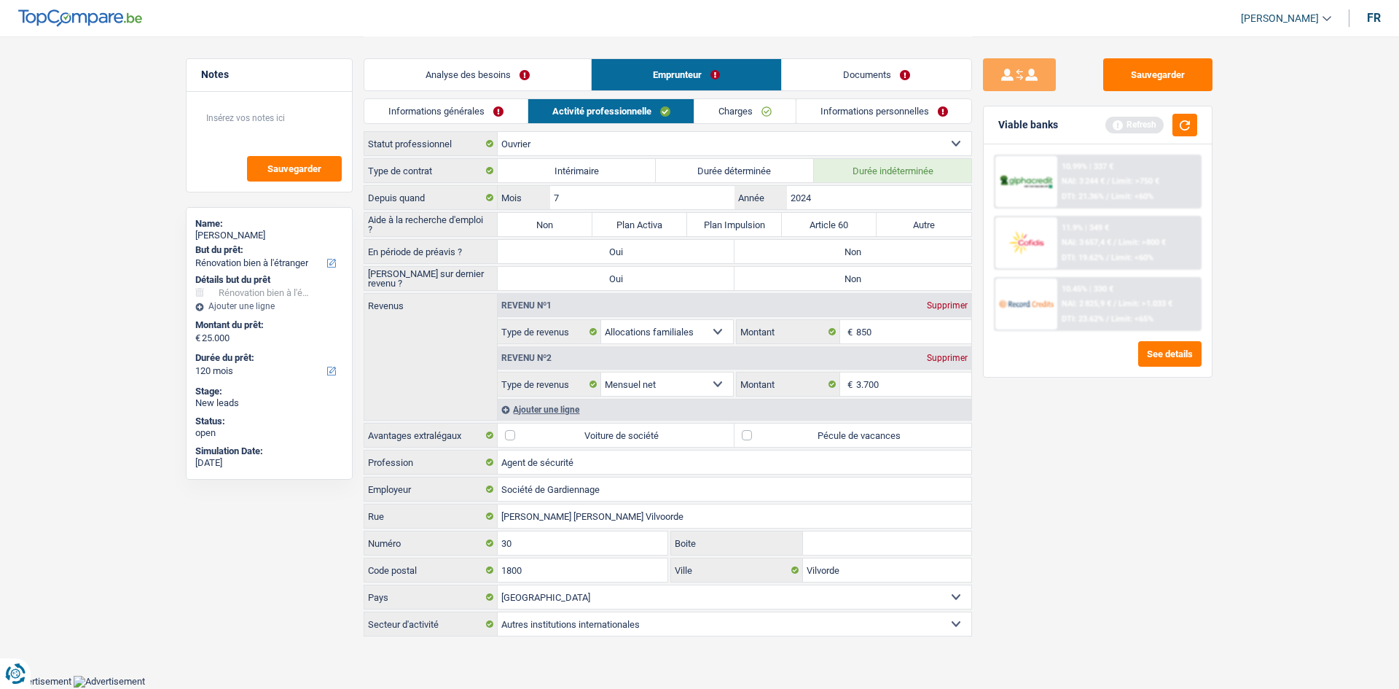
click at [840, 242] on label "Non" at bounding box center [853, 251] width 237 height 23
click at [840, 242] on input "Non" at bounding box center [853, 251] width 237 height 23
radio input "true"
click at [812, 275] on label "Non" at bounding box center [853, 278] width 237 height 23
click at [812, 275] on input "Non" at bounding box center [853, 278] width 237 height 23
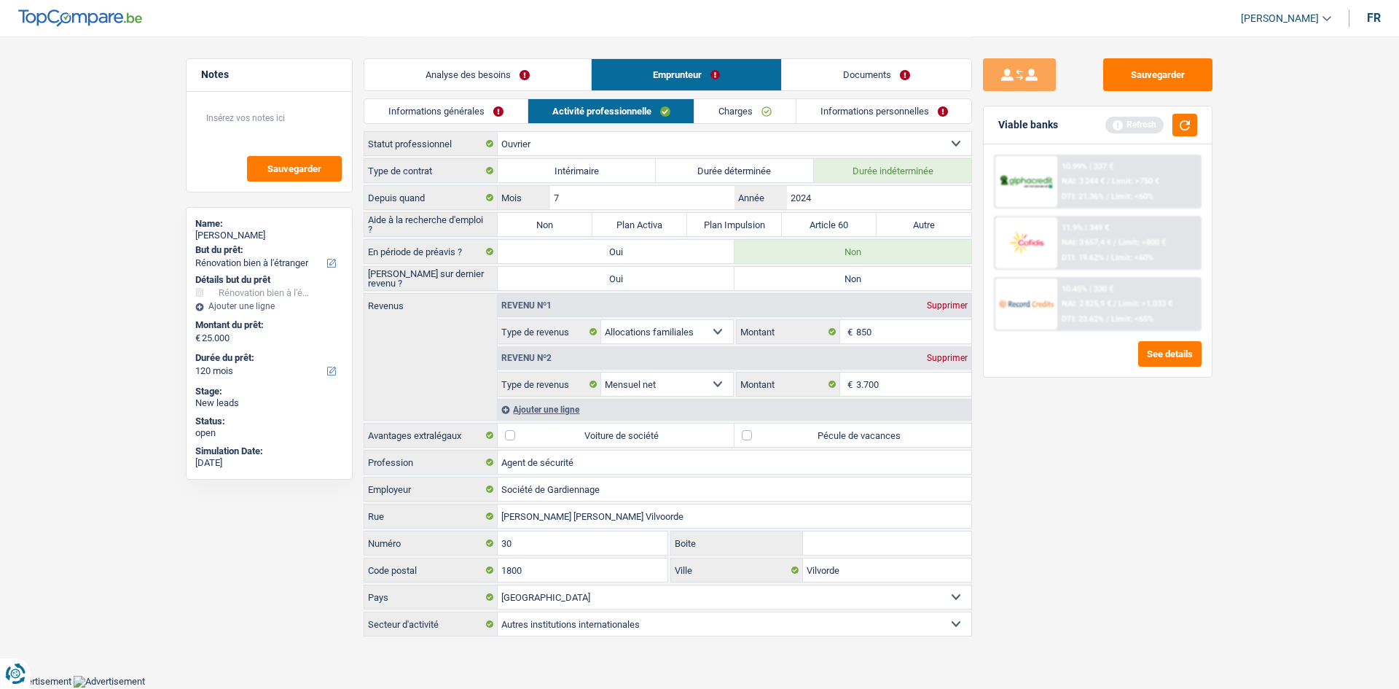
radio input "true"
click at [568, 217] on label "Non" at bounding box center [545, 224] width 95 height 23
click at [568, 217] on input "Non" at bounding box center [545, 224] width 95 height 23
radio input "true"
click at [477, 102] on link "Informations générales" at bounding box center [445, 111] width 163 height 24
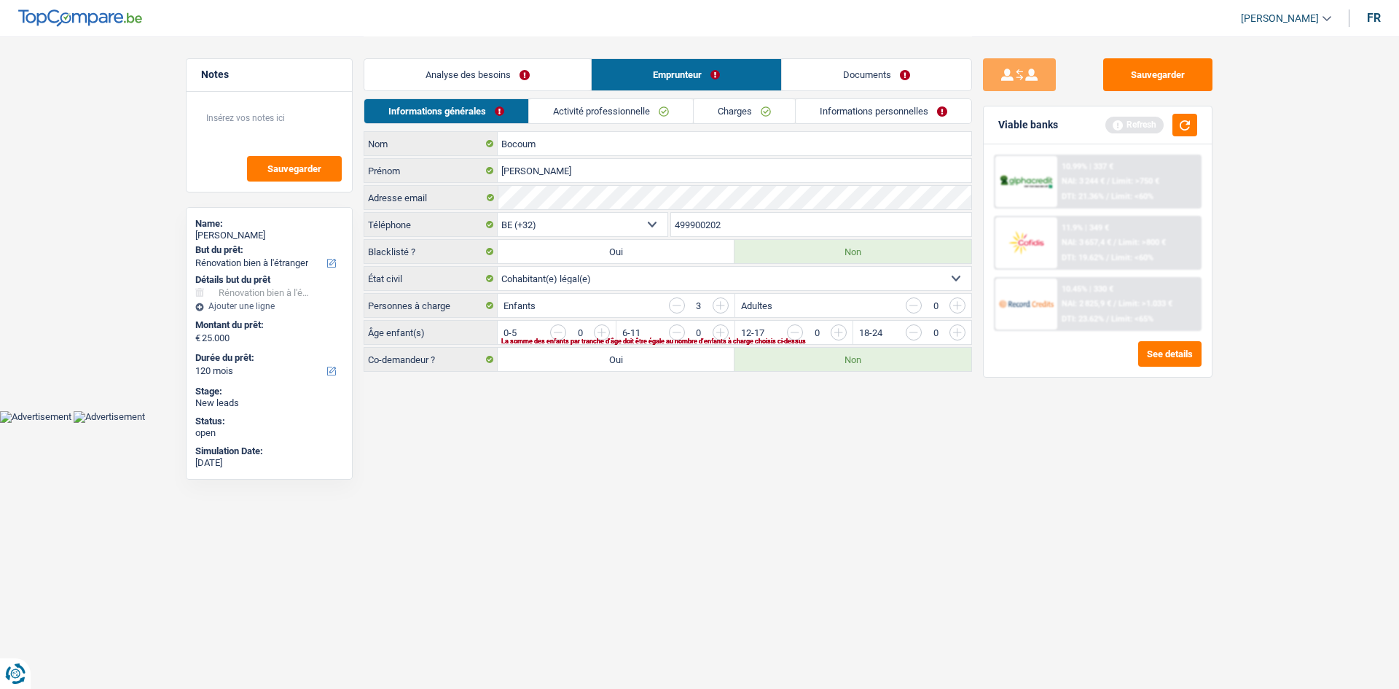
click at [601, 108] on link "Activité professionnelle" at bounding box center [611, 111] width 164 height 24
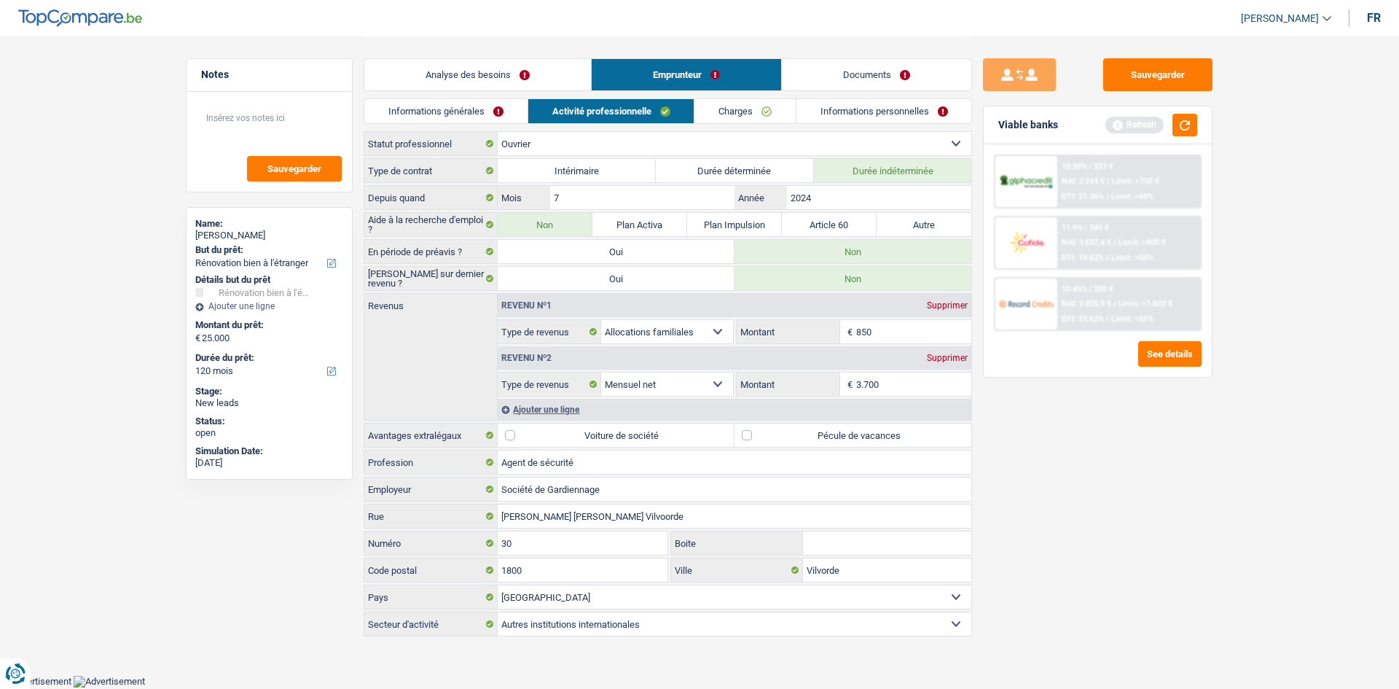
click at [948, 303] on div "Supprimer" at bounding box center [947, 305] width 48 height 9
select select "netSalary"
type input "3.700"
select select "netSalary"
type input "3.700"
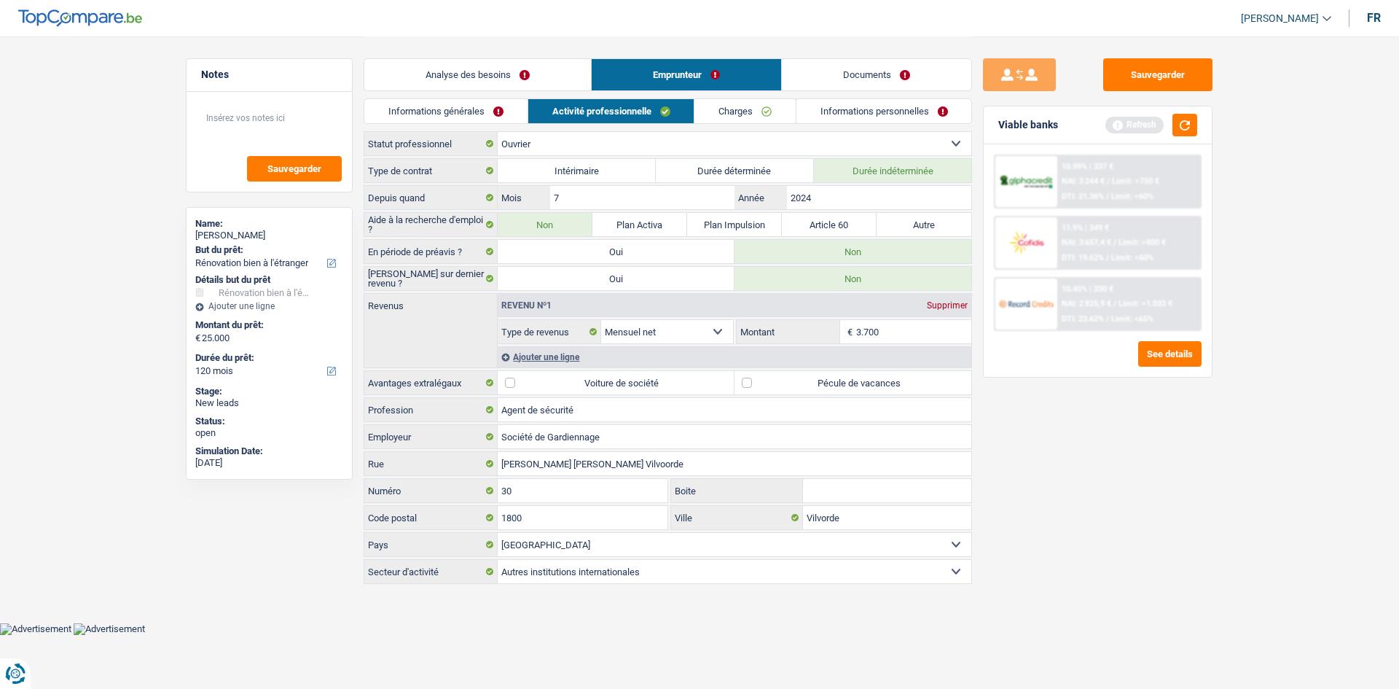
drag, startPoint x: 482, startPoint y: 122, endPoint x: 506, endPoint y: 109, distance: 27.4
click at [484, 121] on link "Informations générales" at bounding box center [445, 111] width 163 height 24
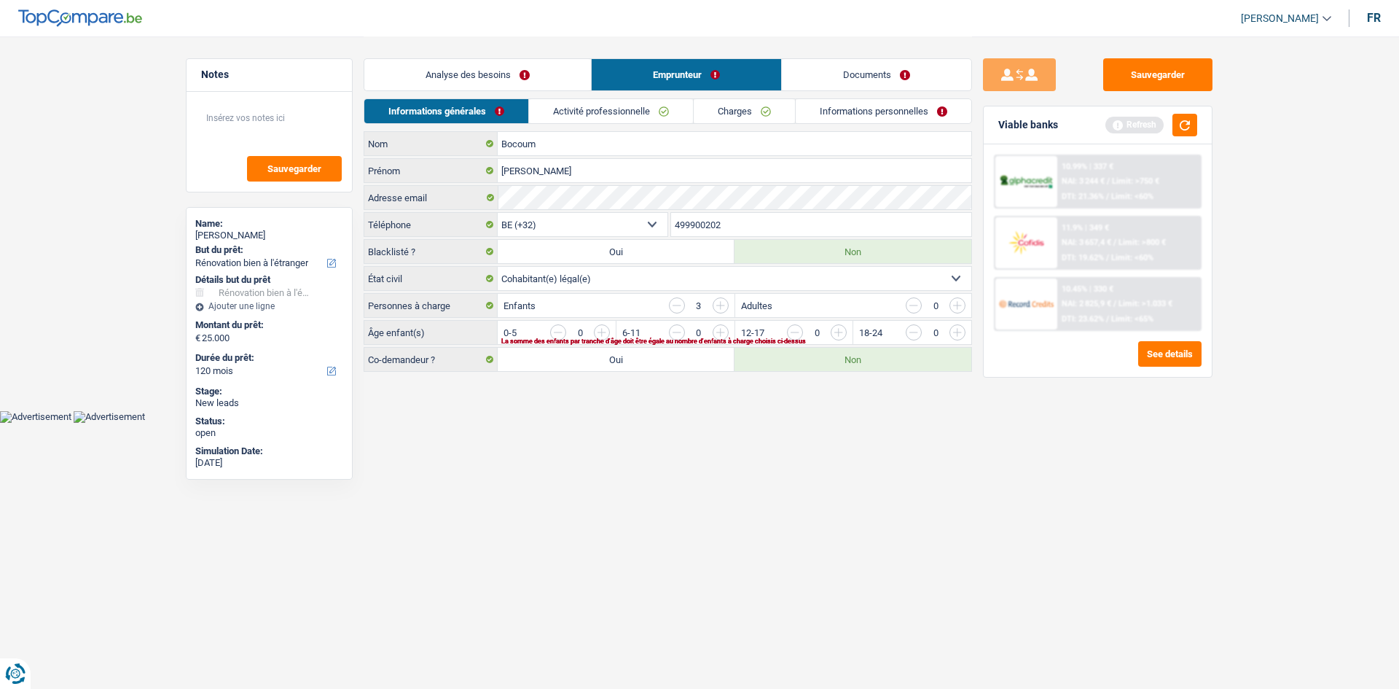
click at [526, 89] on link "Analyse des besoins" at bounding box center [477, 74] width 227 height 31
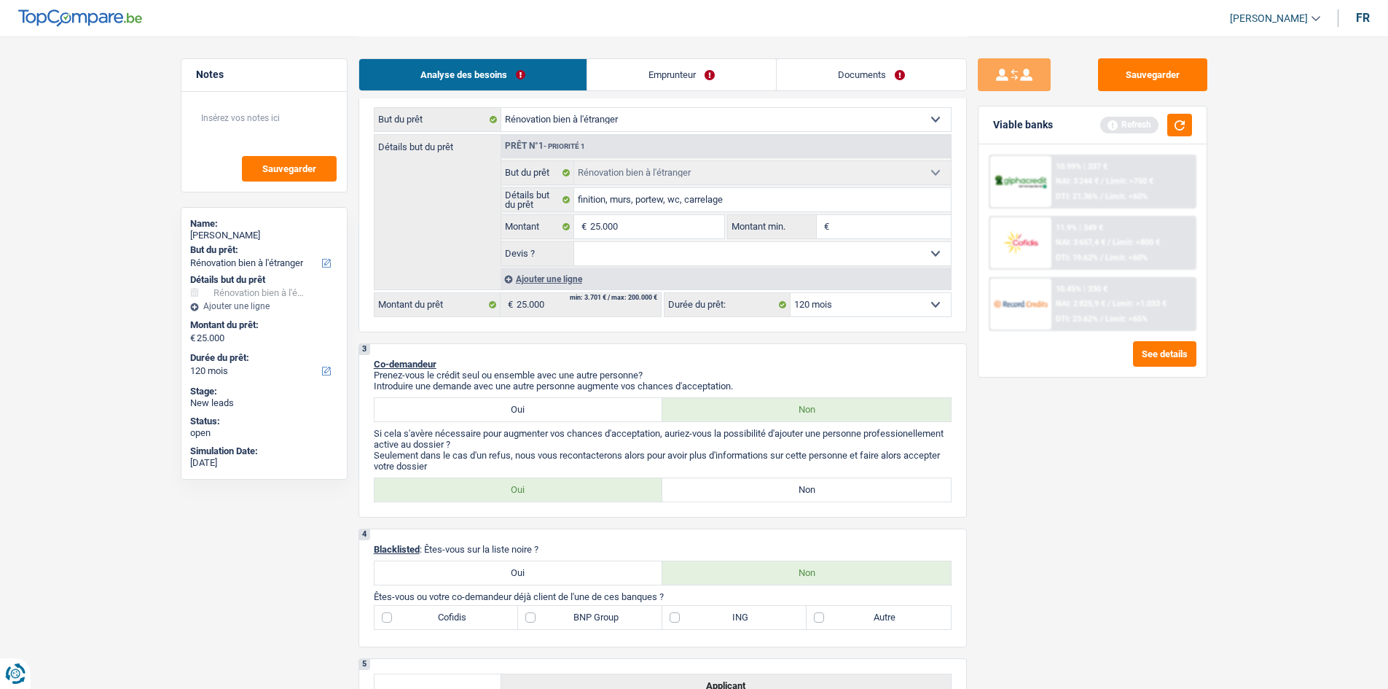
scroll to position [219, 0]
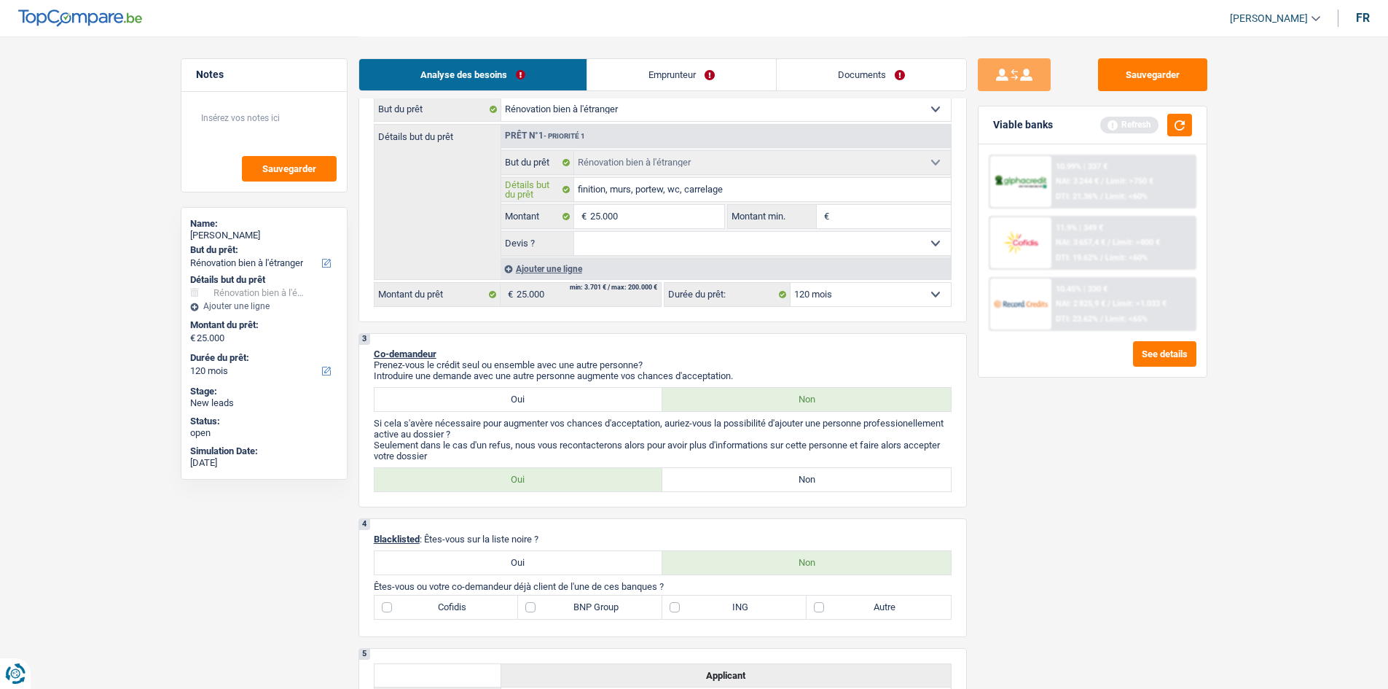
click at [665, 187] on input "finition, murs, portew, wc, carrelage" at bounding box center [762, 189] width 377 height 23
type input "finition, murs, porte, wc, carrelage"
click at [682, 92] on div "Analyse des besoins Emprunteur Documents" at bounding box center [663, 67] width 608 height 62
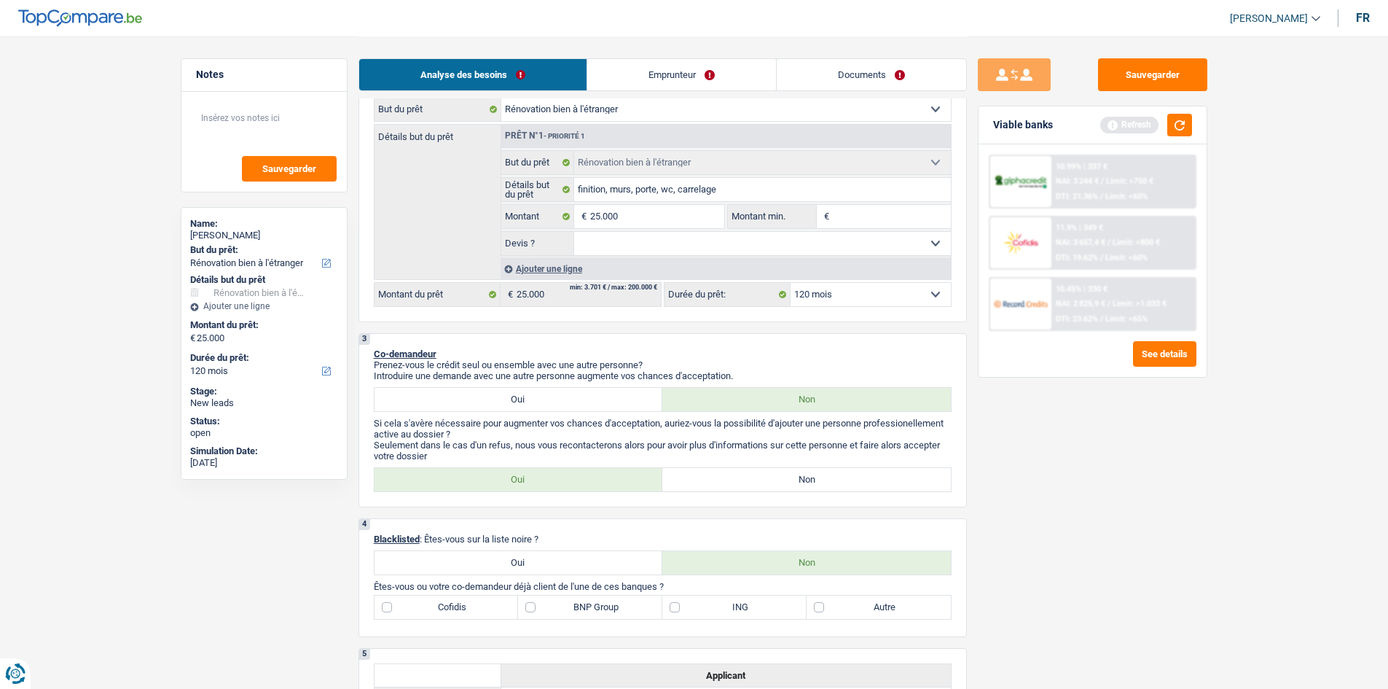
click at [689, 90] on li "Emprunteur" at bounding box center [681, 74] width 189 height 33
click at [697, 77] on link "Emprunteur" at bounding box center [681, 74] width 189 height 31
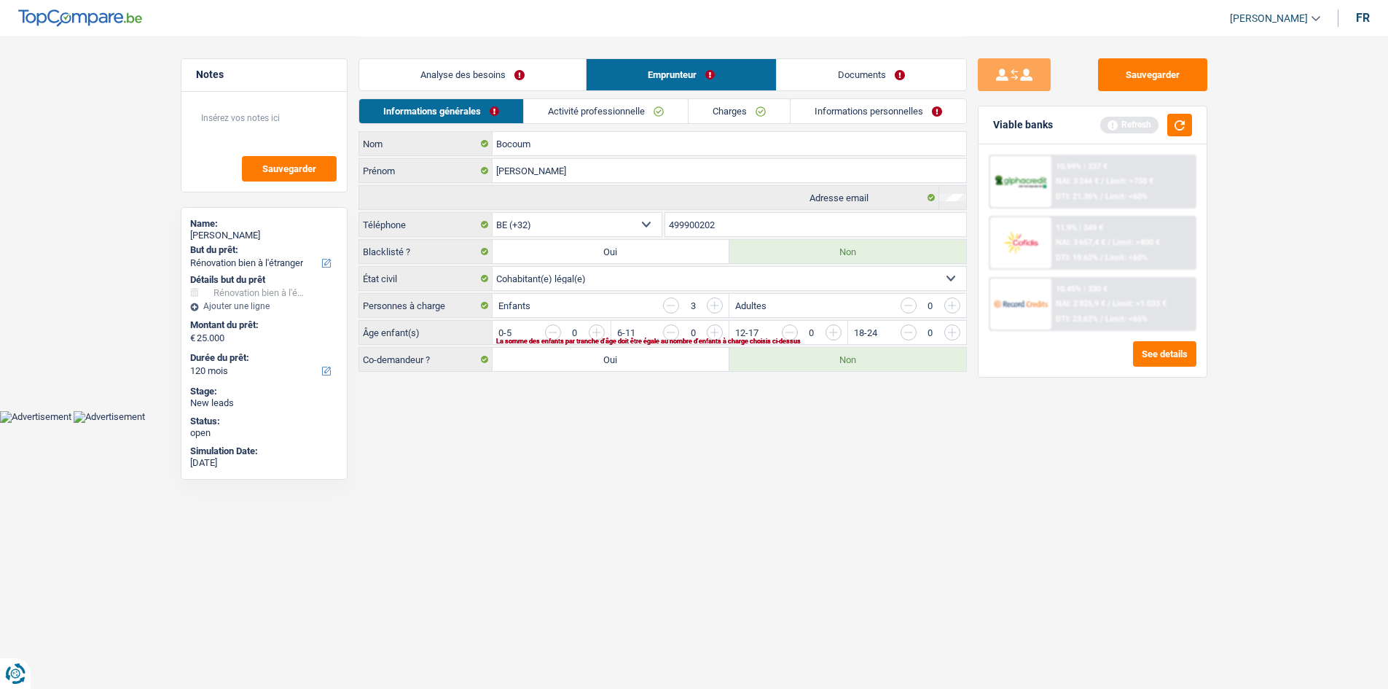
scroll to position [0, 0]
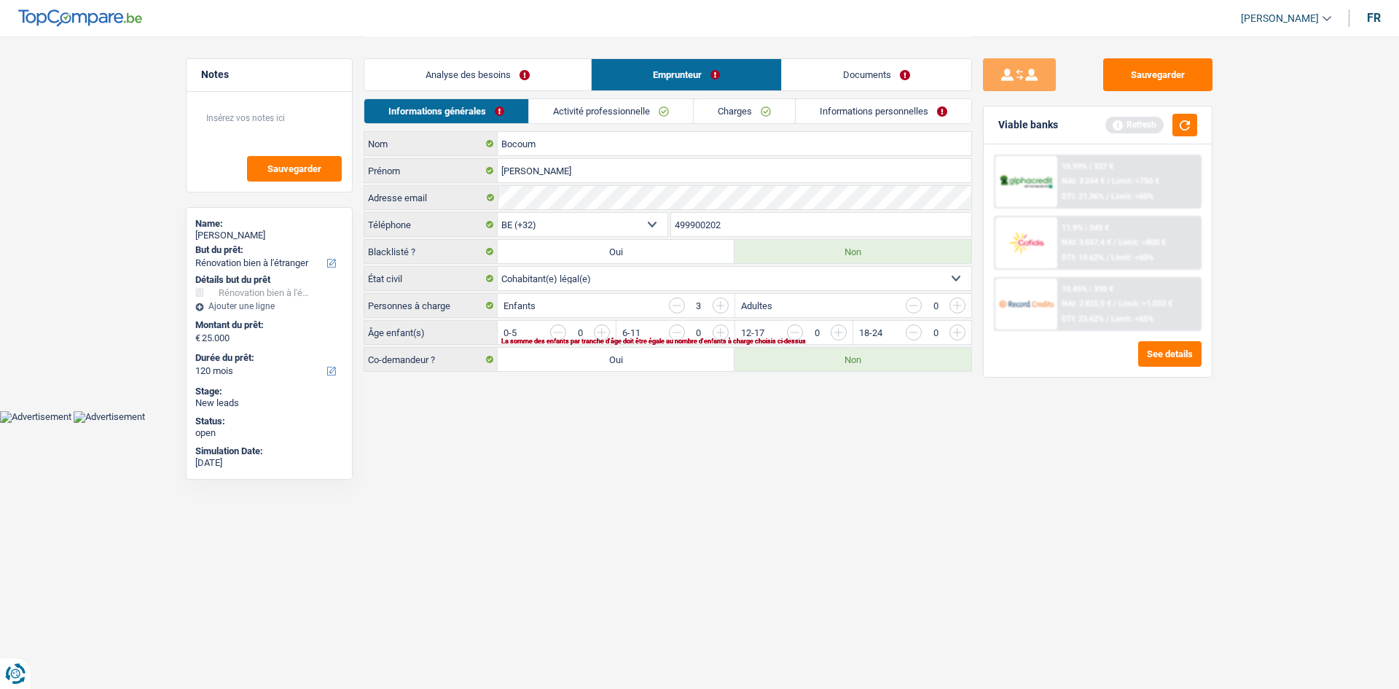
click at [636, 353] on label "Oui" at bounding box center [616, 359] width 237 height 23
click at [636, 353] on input "Oui" at bounding box center [616, 359] width 237 height 23
radio input "true"
select select "familyAllowances"
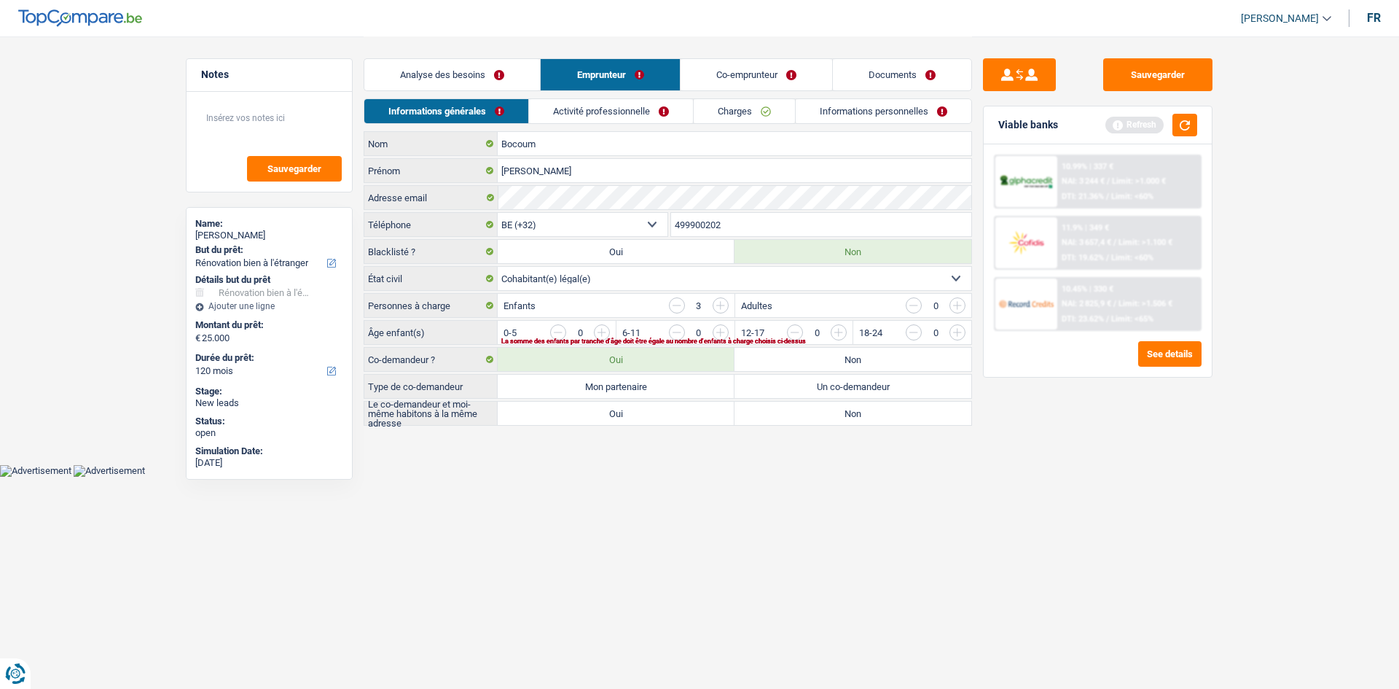
click at [646, 111] on link "Activité professionnelle" at bounding box center [611, 111] width 164 height 24
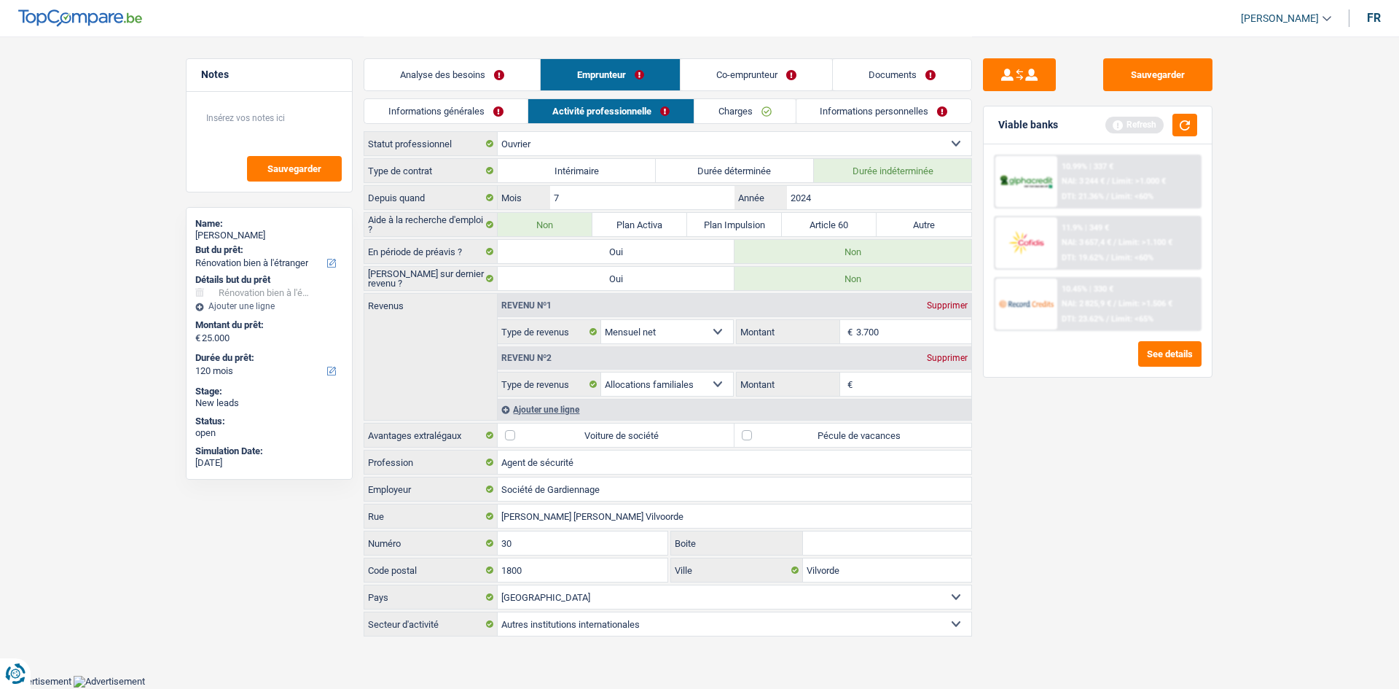
click at [512, 122] on link "Informations générales" at bounding box center [445, 111] width 163 height 24
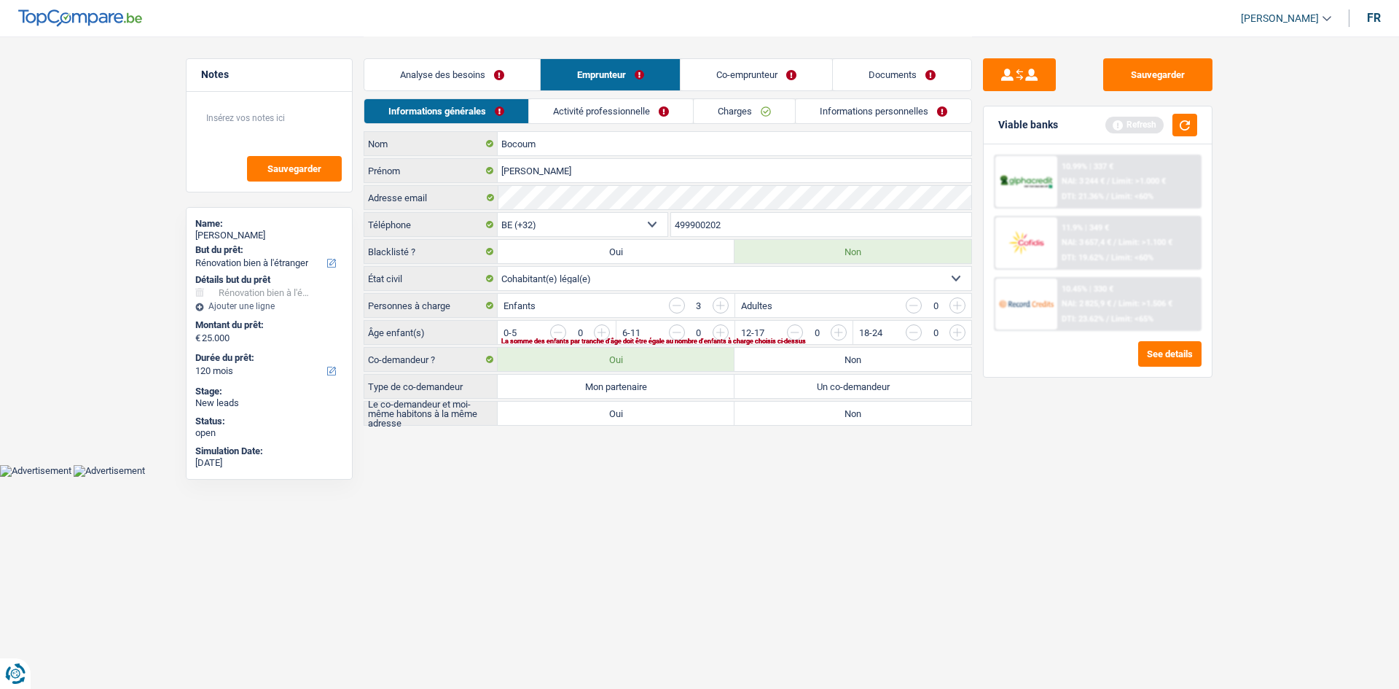
click at [506, 85] on link "Analyse des besoins" at bounding box center [452, 74] width 176 height 31
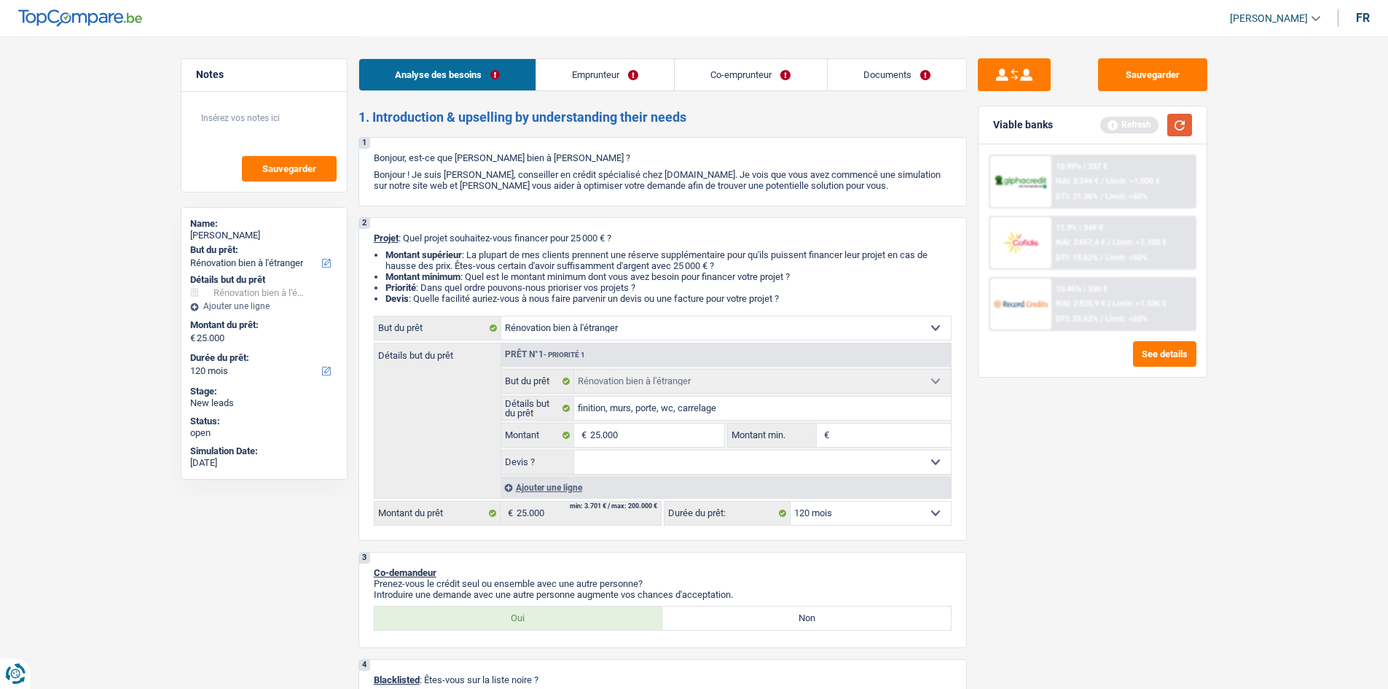
click at [1185, 127] on button "button" at bounding box center [1179, 125] width 25 height 23
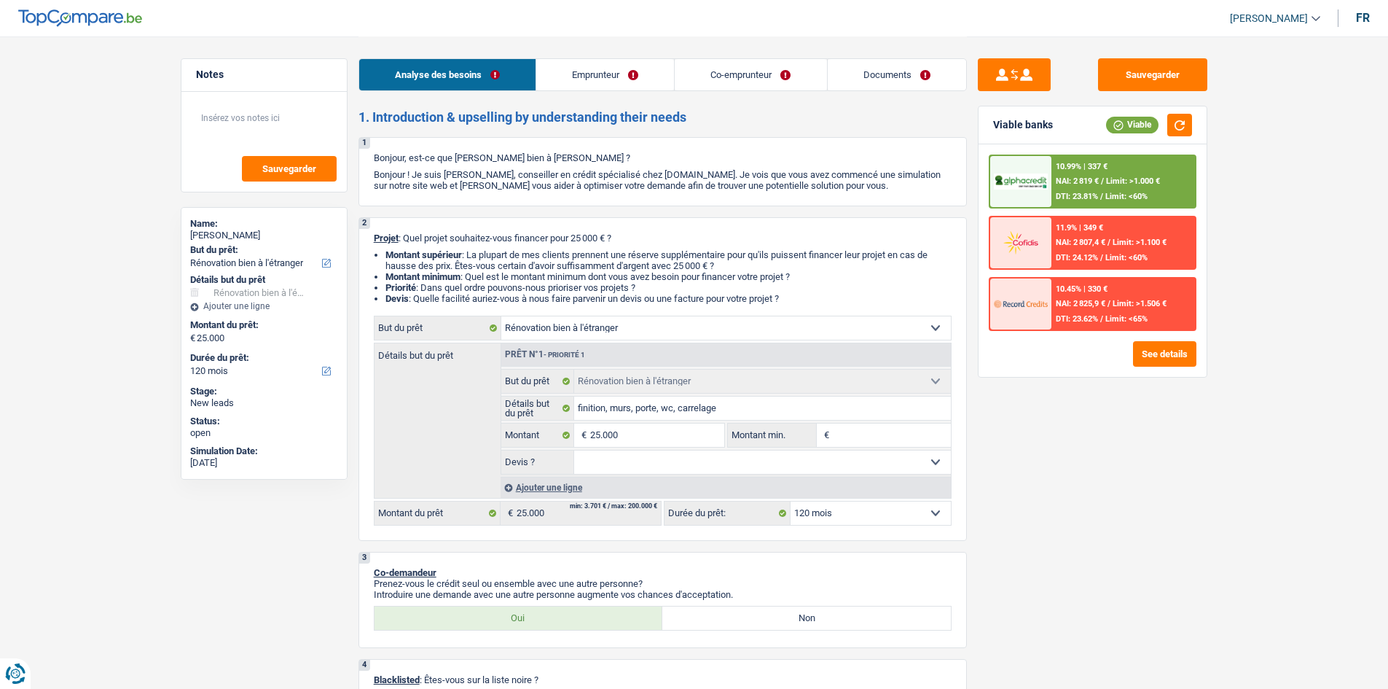
click at [1104, 195] on div "DTI: 23.81% / Limit: <60%" at bounding box center [1102, 196] width 92 height 9
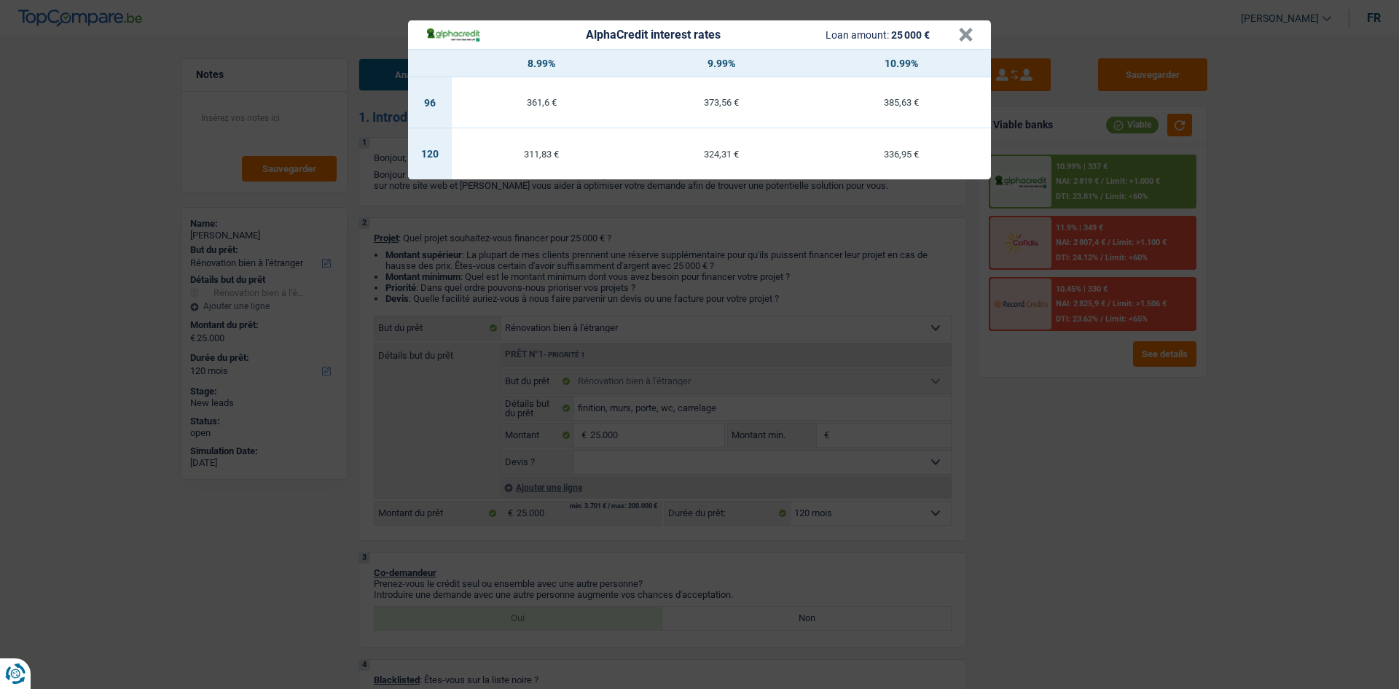
click at [1107, 508] on div "AlphaCredit interest rates Loan amount: 25 000 € × 8.99% 9.99% 10.99% 96 361,6 …" at bounding box center [699, 344] width 1399 height 689
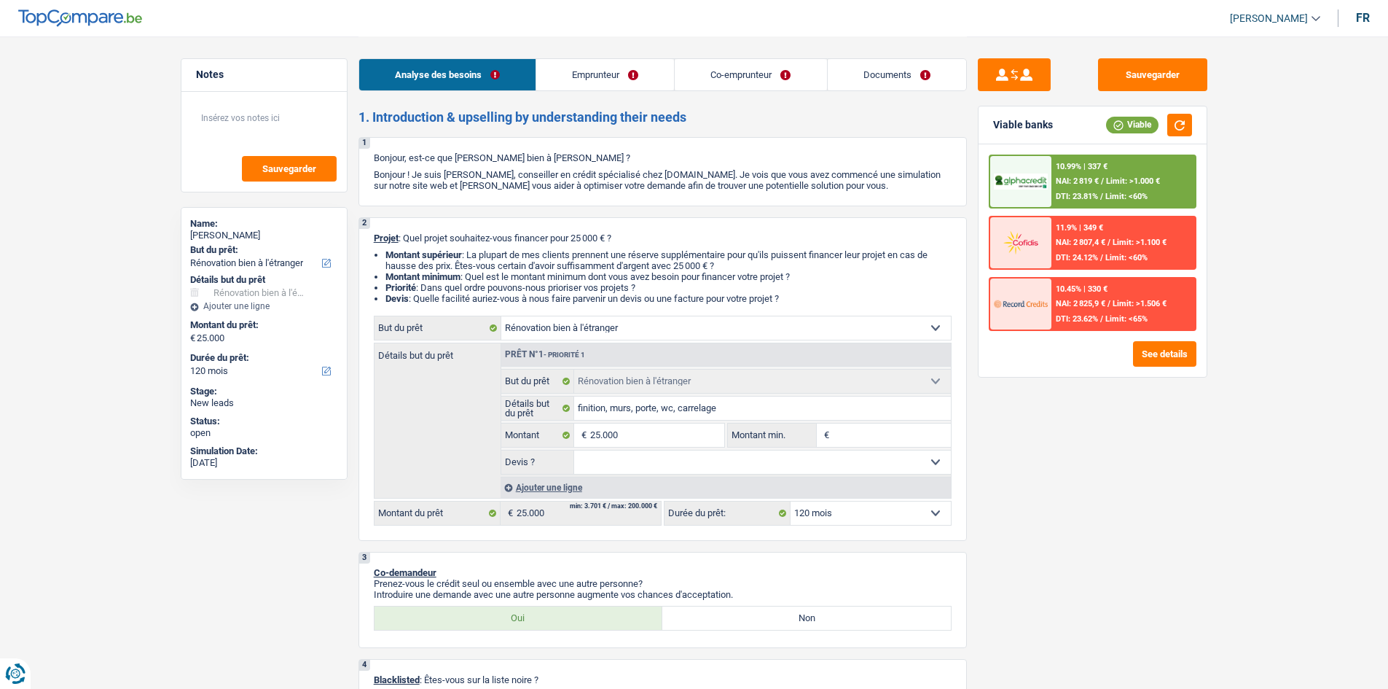
drag, startPoint x: 616, startPoint y: 461, endPoint x: 647, endPoint y: 466, distance: 31.6
click at [616, 461] on select "Oui Non Non répondu Sélectionner une option" at bounding box center [762, 461] width 377 height 23
select select "yes"
click at [574, 450] on select "Oui Non Non répondu Sélectionner une option" at bounding box center [762, 461] width 377 height 23
select select "yes"
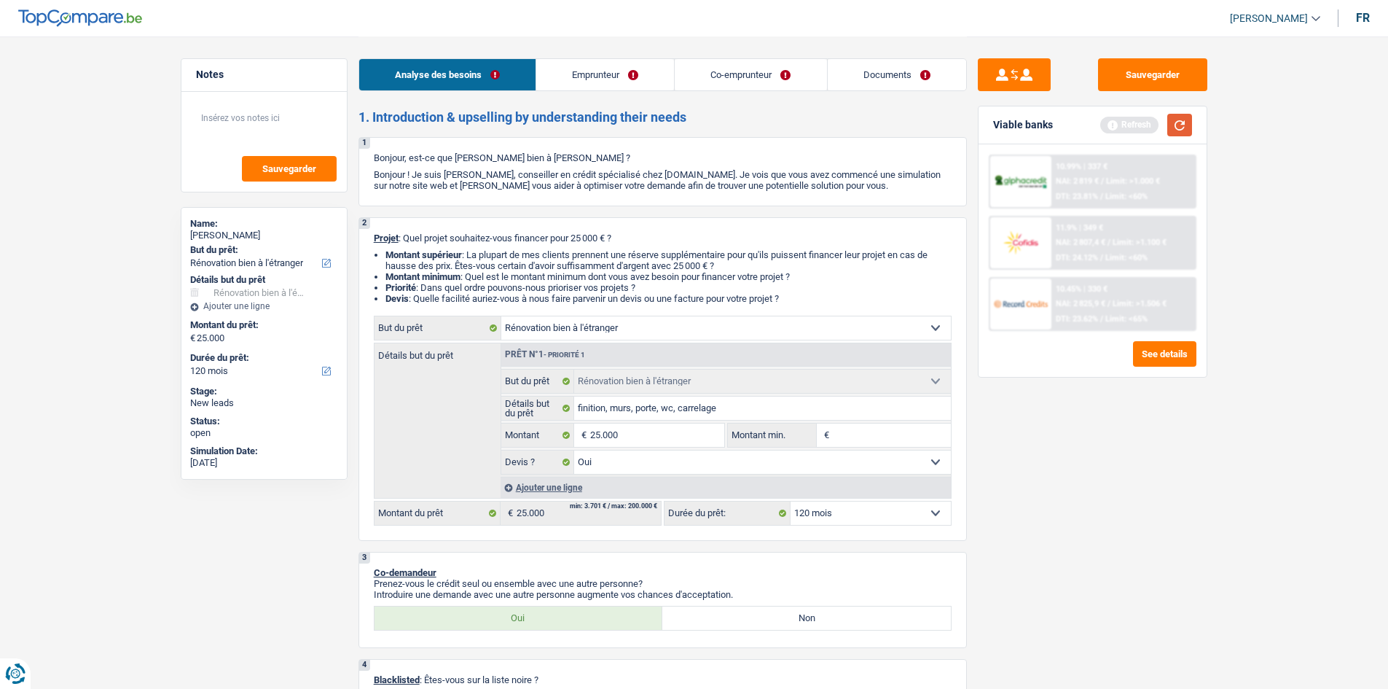
click at [1173, 133] on button "button" at bounding box center [1179, 125] width 25 height 23
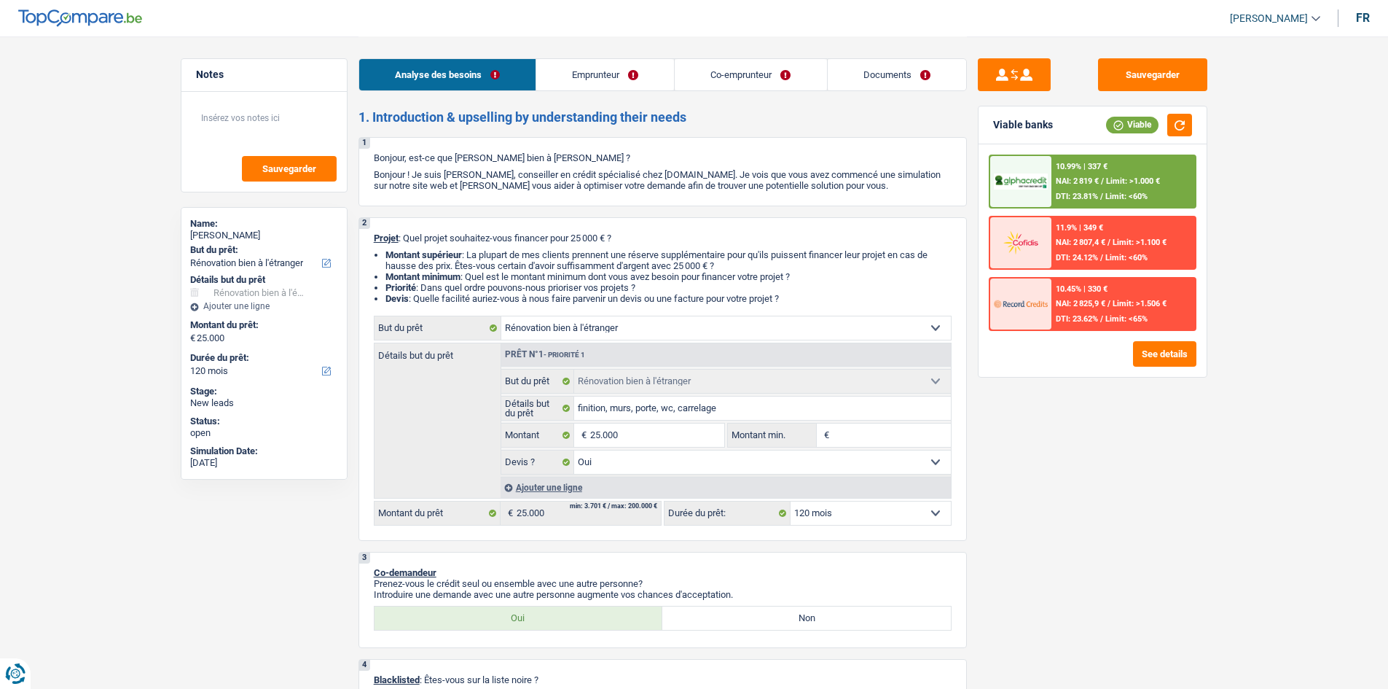
drag, startPoint x: 584, startPoint y: 82, endPoint x: 578, endPoint y: 106, distance: 24.9
click at [584, 82] on link "Emprunteur" at bounding box center [605, 74] width 138 height 31
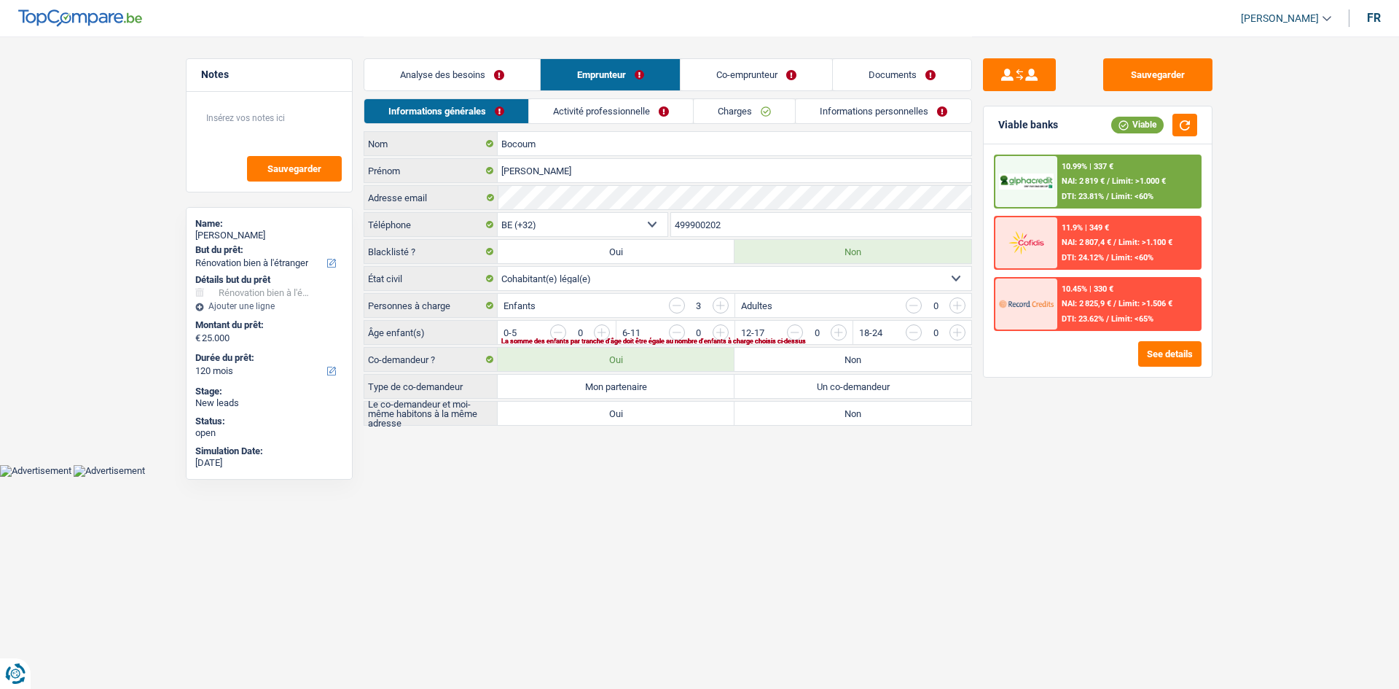
click at [740, 111] on link "Charges" at bounding box center [744, 111] width 101 height 24
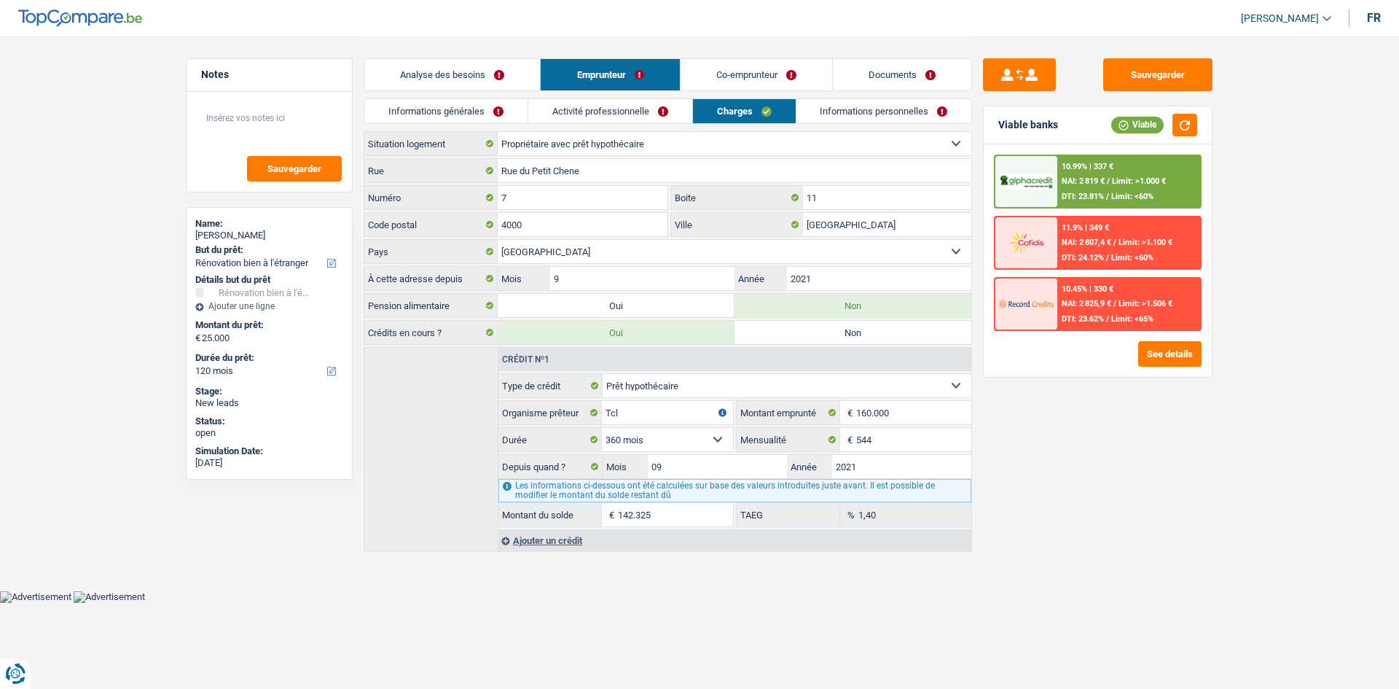
click at [685, 114] on link "Activité professionnelle" at bounding box center [610, 111] width 164 height 24
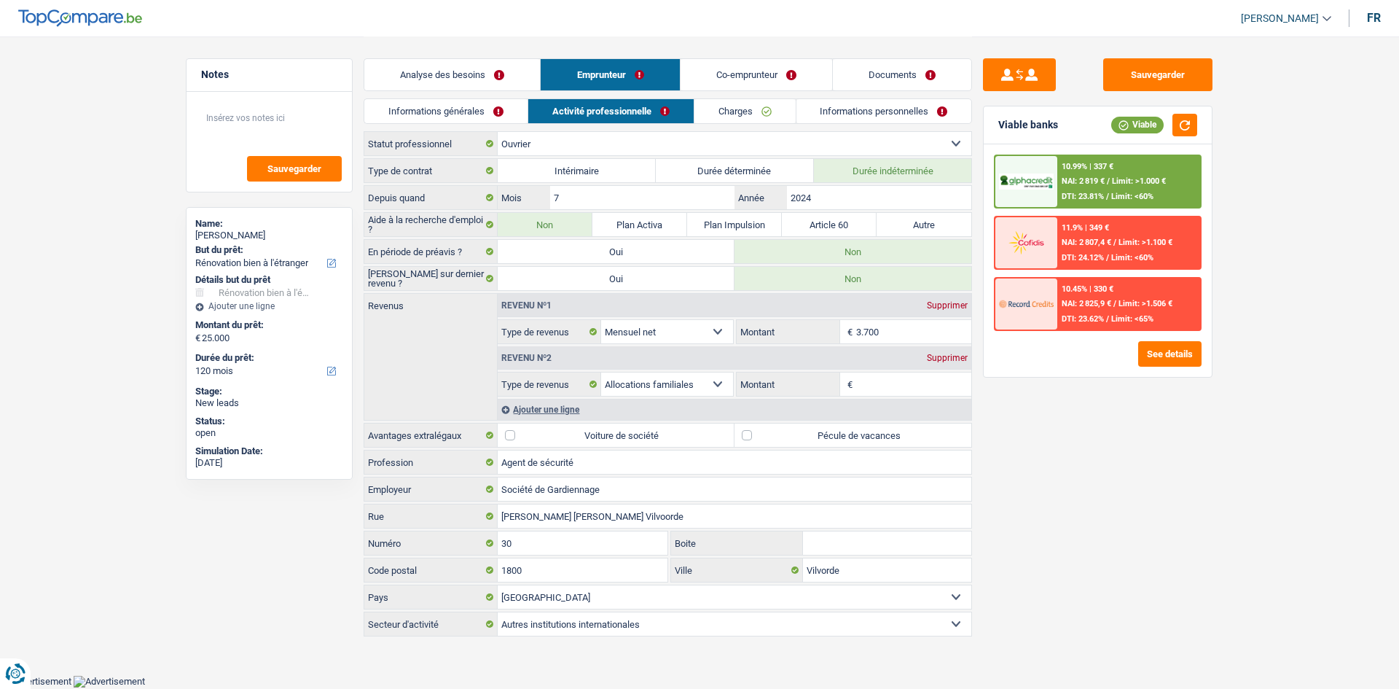
click at [471, 114] on link "Informations générales" at bounding box center [445, 111] width 163 height 24
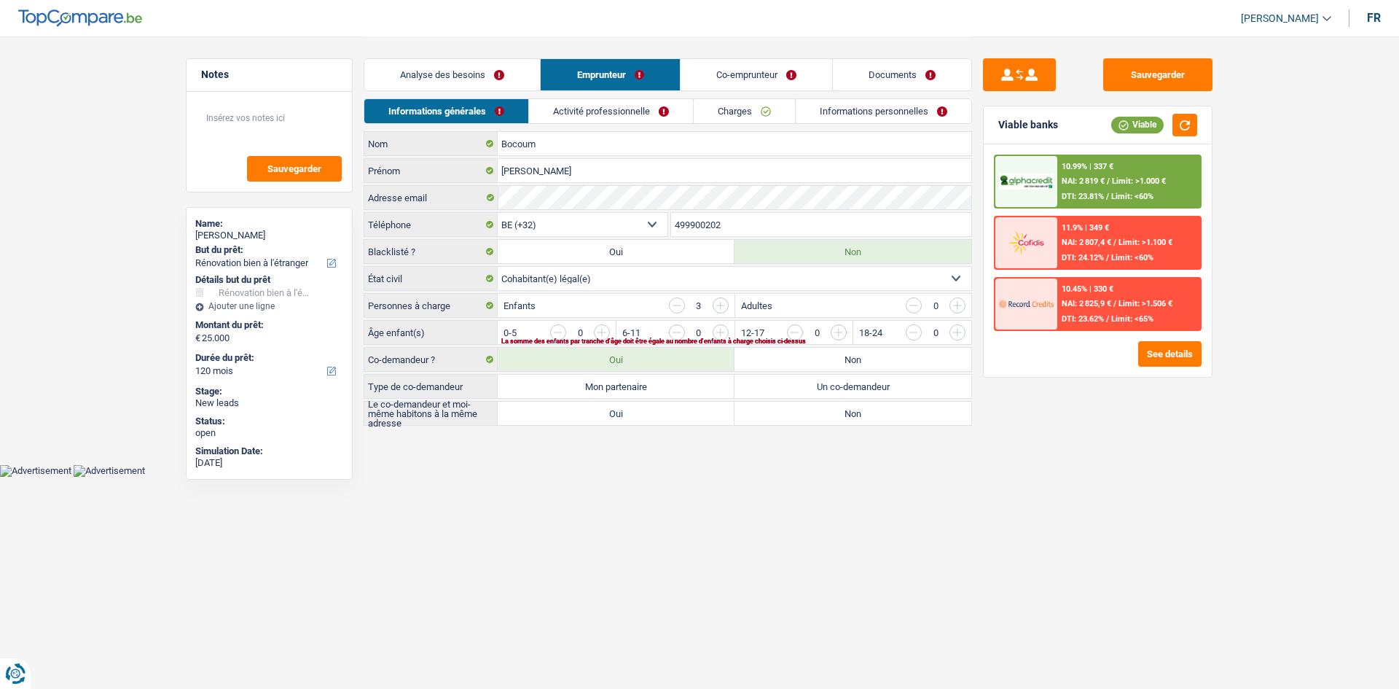
click at [485, 71] on link "Analyse des besoins" at bounding box center [452, 74] width 176 height 31
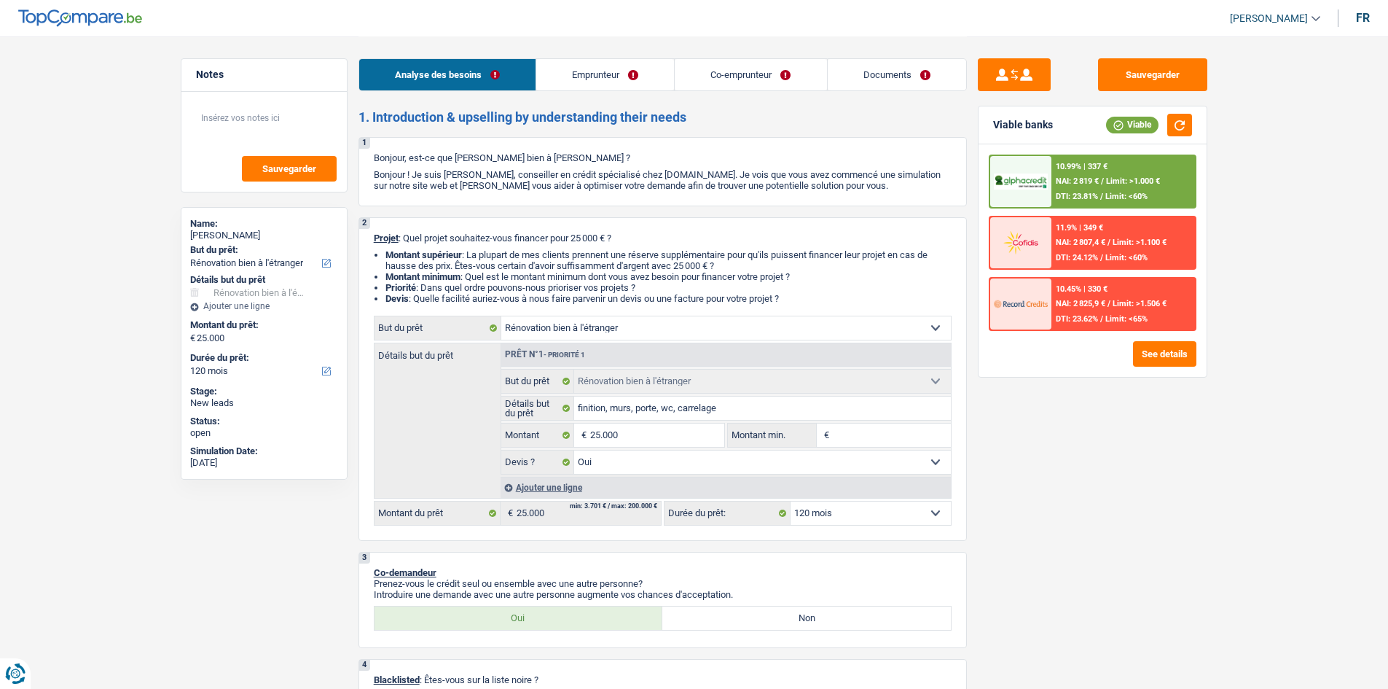
click at [1086, 179] on span "NAI: 2 819 €" at bounding box center [1077, 180] width 43 height 9
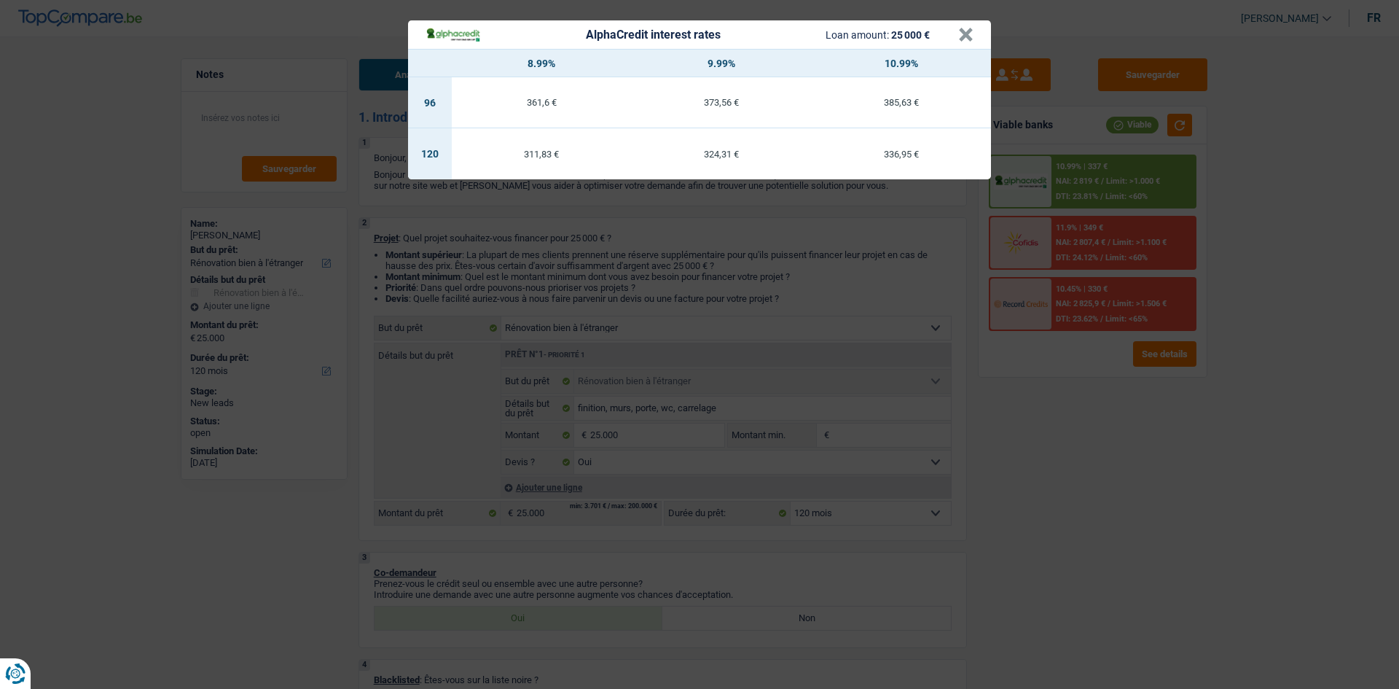
click at [1067, 514] on div "AlphaCredit interest rates Loan amount: 25 000 € × 8.99% 9.99% 10.99% 96 361,6 …" at bounding box center [699, 344] width 1399 height 689
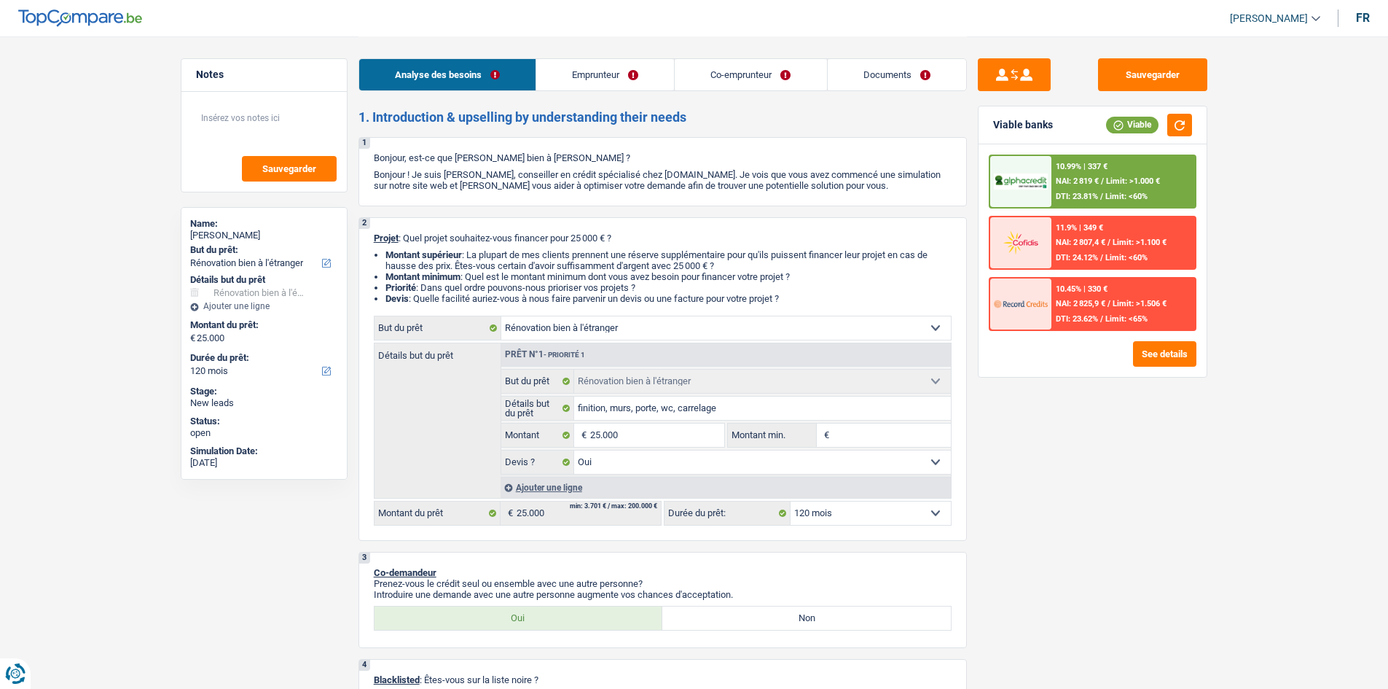
click at [616, 73] on link "Emprunteur" at bounding box center [605, 74] width 138 height 31
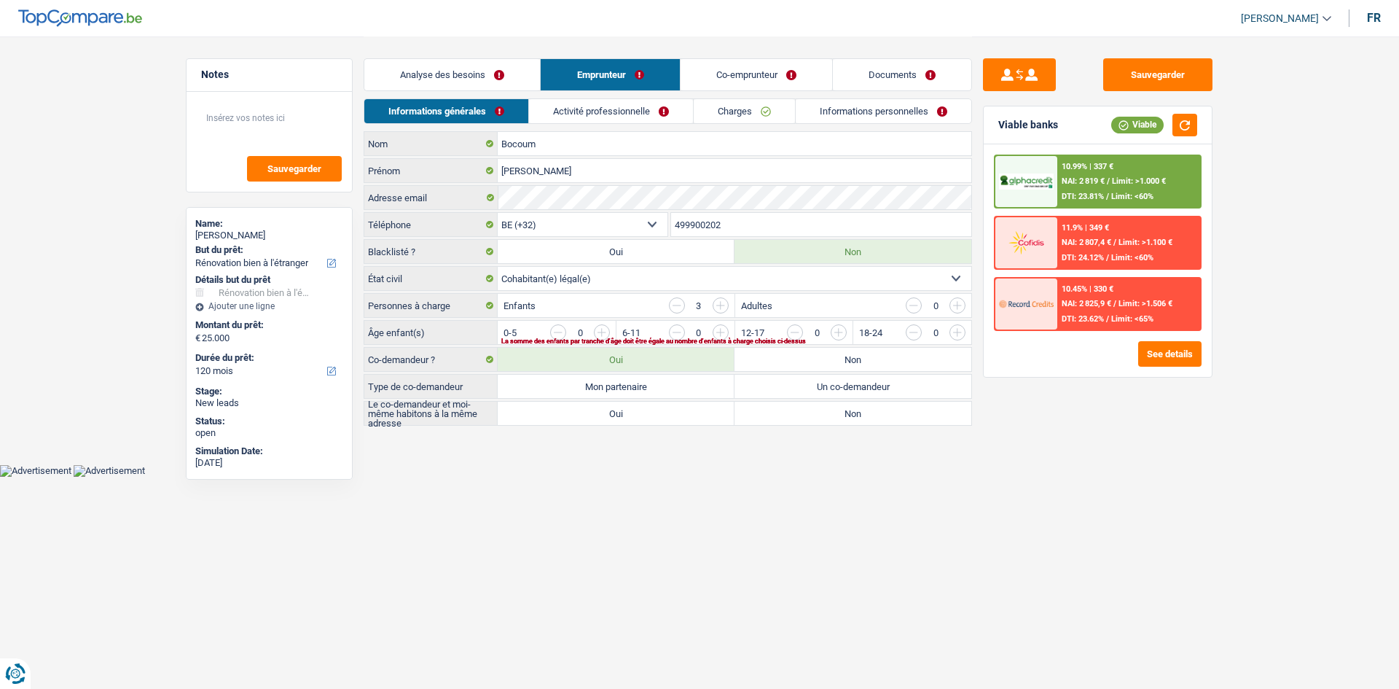
click at [597, 111] on link "Activité professionnelle" at bounding box center [611, 111] width 164 height 24
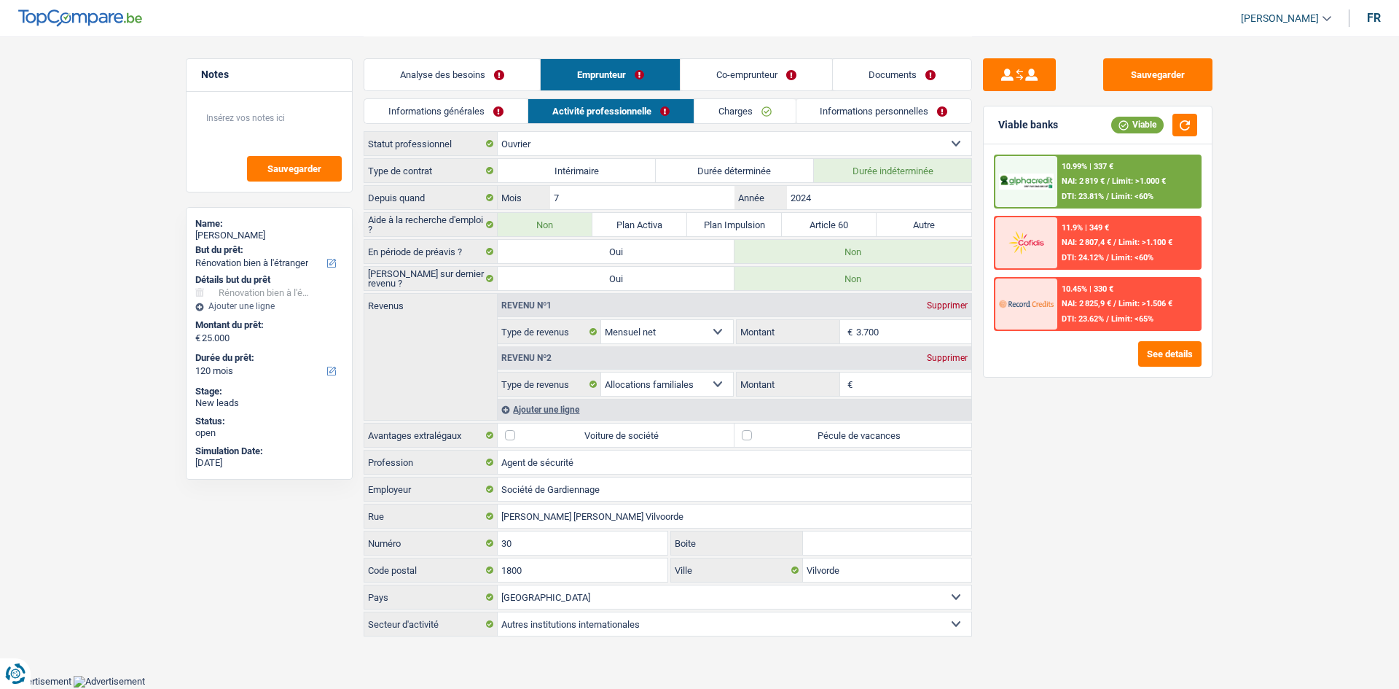
click at [786, 117] on link "Charges" at bounding box center [744, 111] width 101 height 24
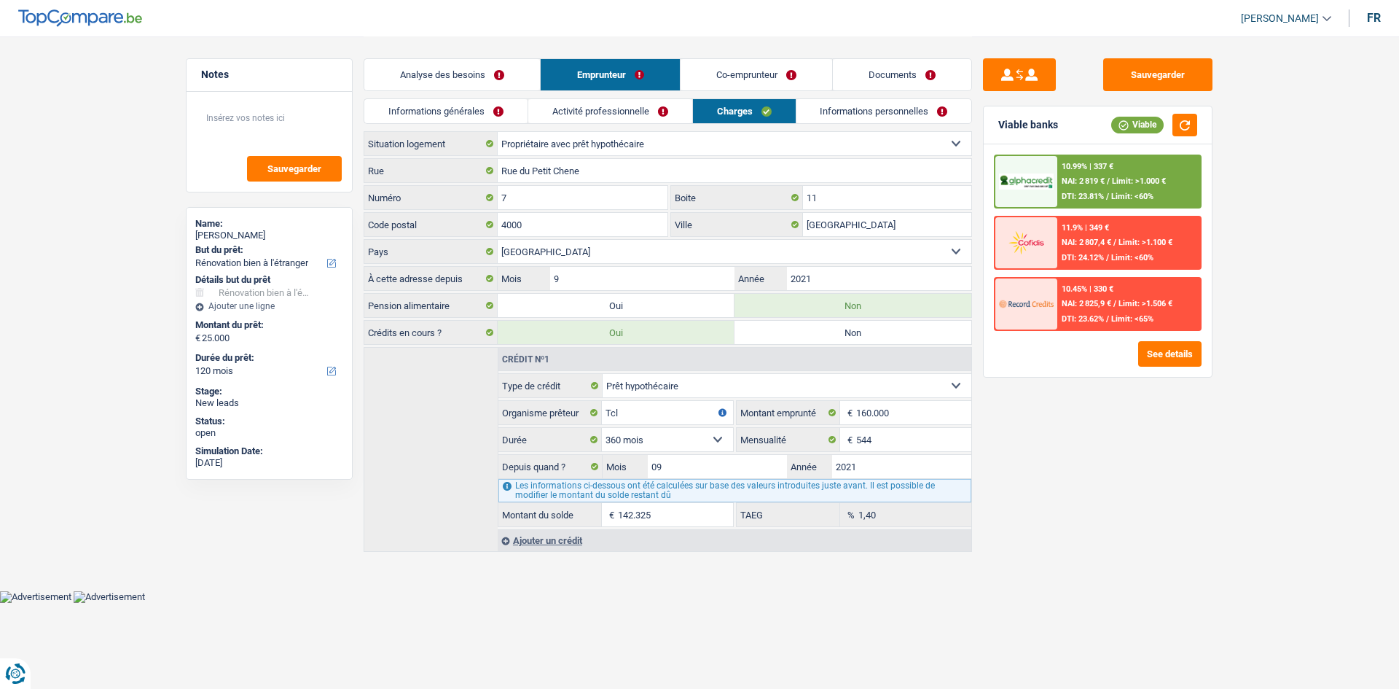
click at [882, 109] on link "Informations personnelles" at bounding box center [884, 111] width 176 height 24
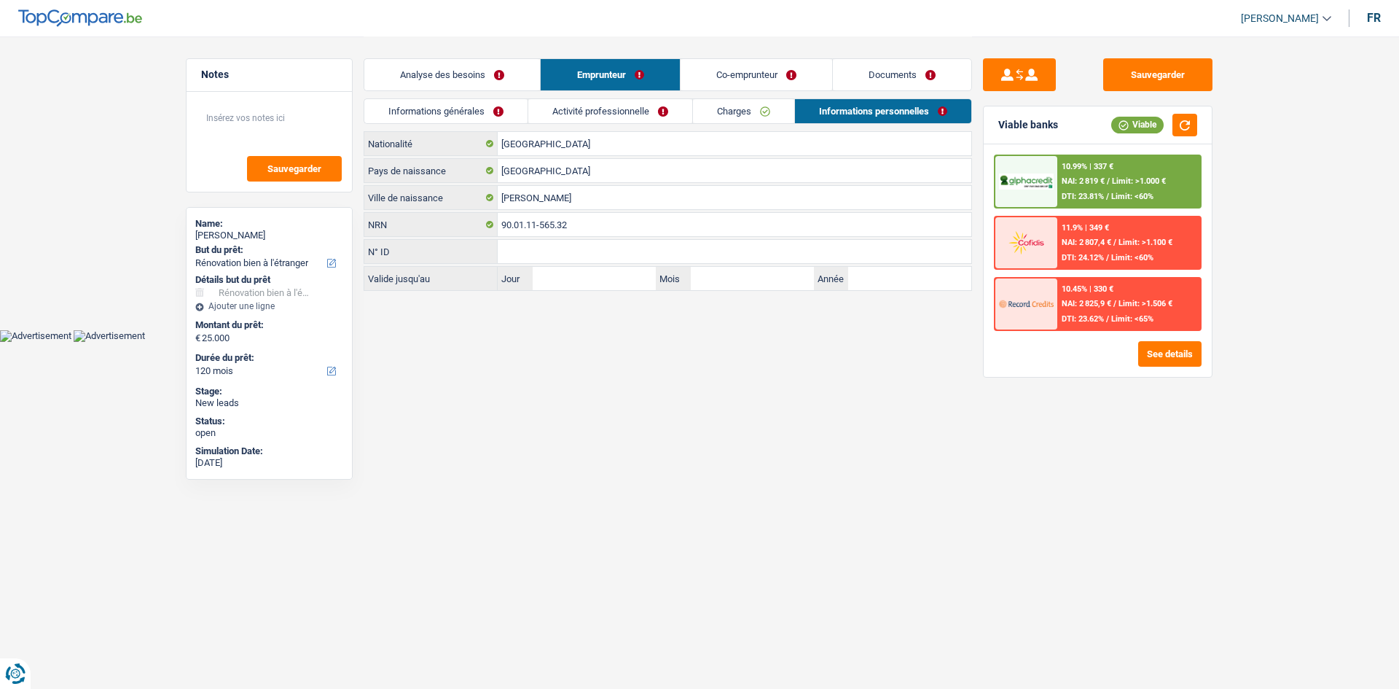
click at [442, 106] on link "Informations générales" at bounding box center [445, 111] width 163 height 24
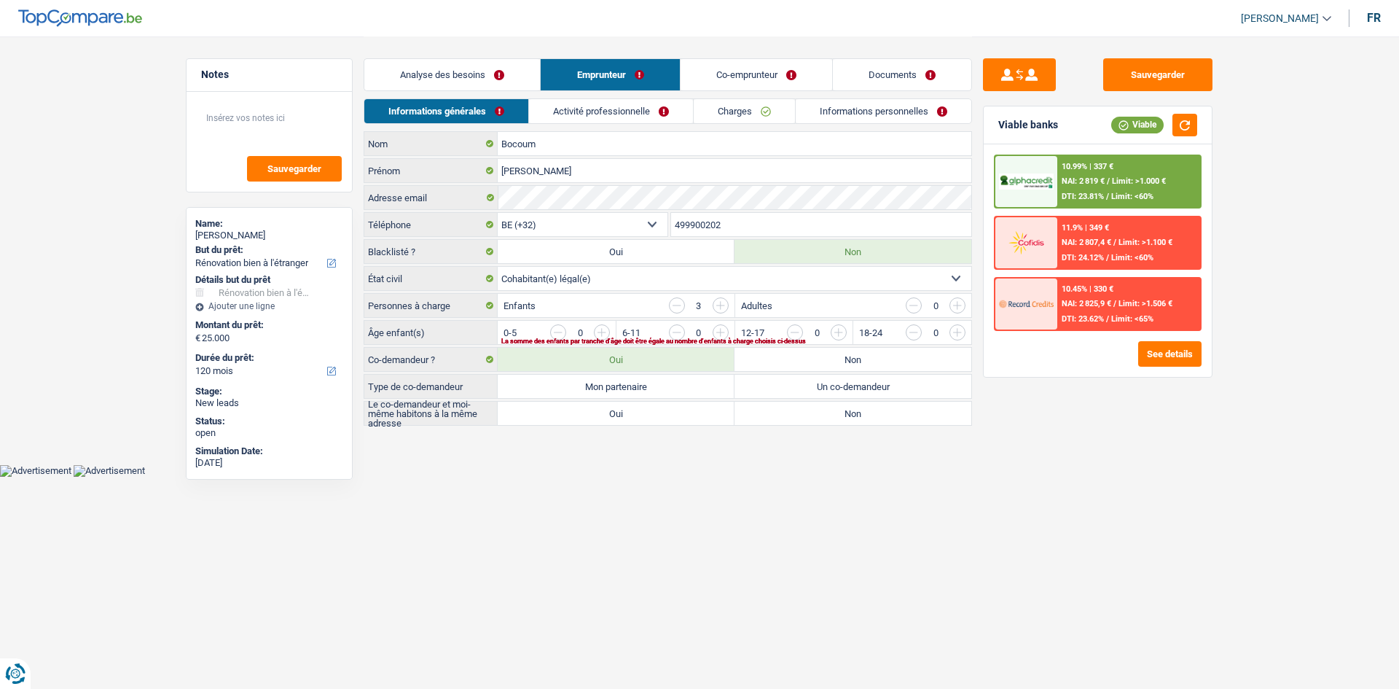
click at [520, 67] on link "Analyse des besoins" at bounding box center [452, 74] width 176 height 31
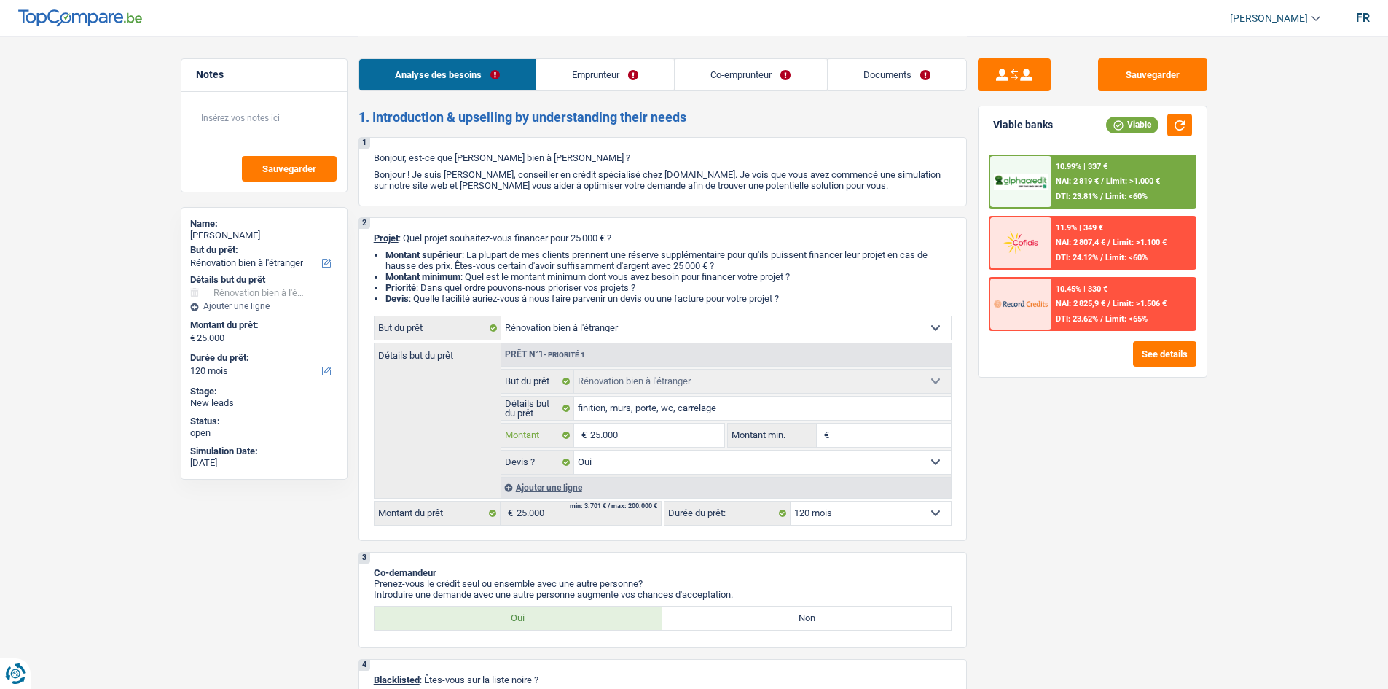
click at [710, 432] on input "25.000" at bounding box center [656, 434] width 133 height 23
click at [1145, 485] on div "Sauvegarder Viable banks Viable 10.99% | 337 € NAI: 2 819 € / Limit: >1.000 € D…" at bounding box center [1092, 361] width 251 height 607
click at [603, 85] on link "Emprunteur" at bounding box center [605, 74] width 138 height 31
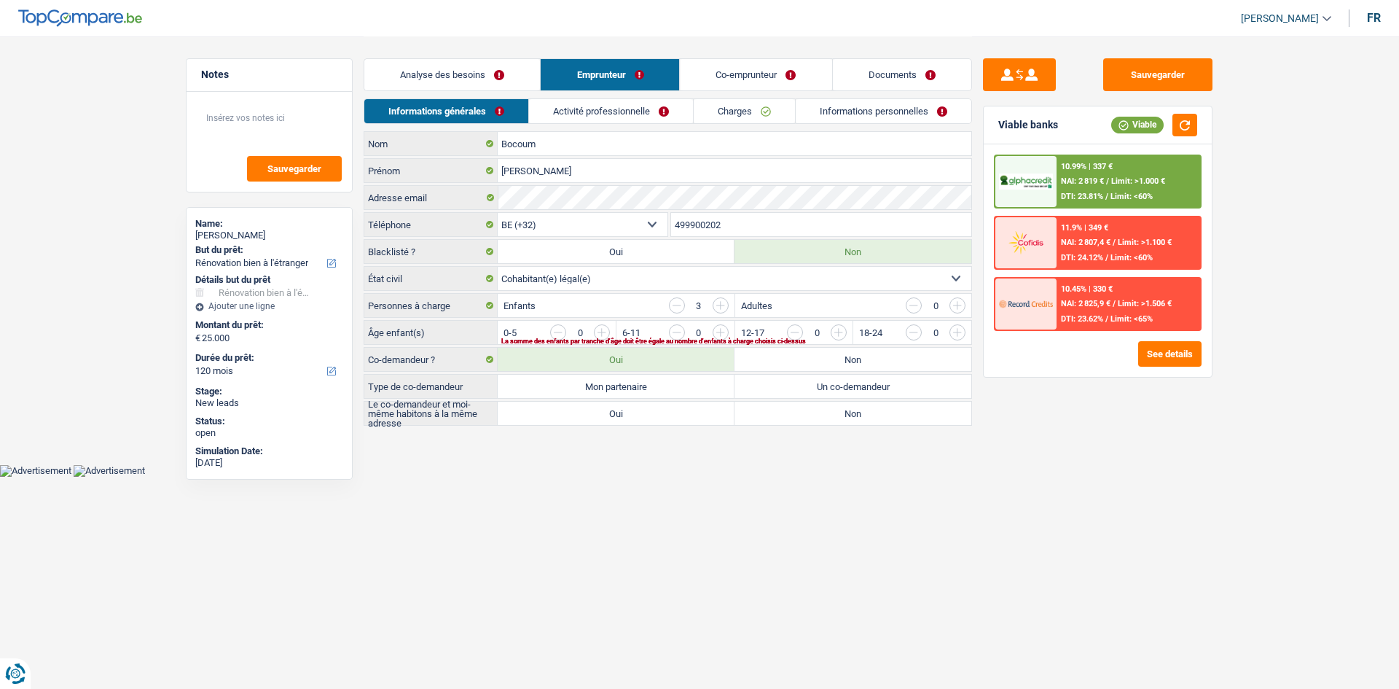
click at [657, 106] on link "Activité professionnelle" at bounding box center [611, 111] width 164 height 24
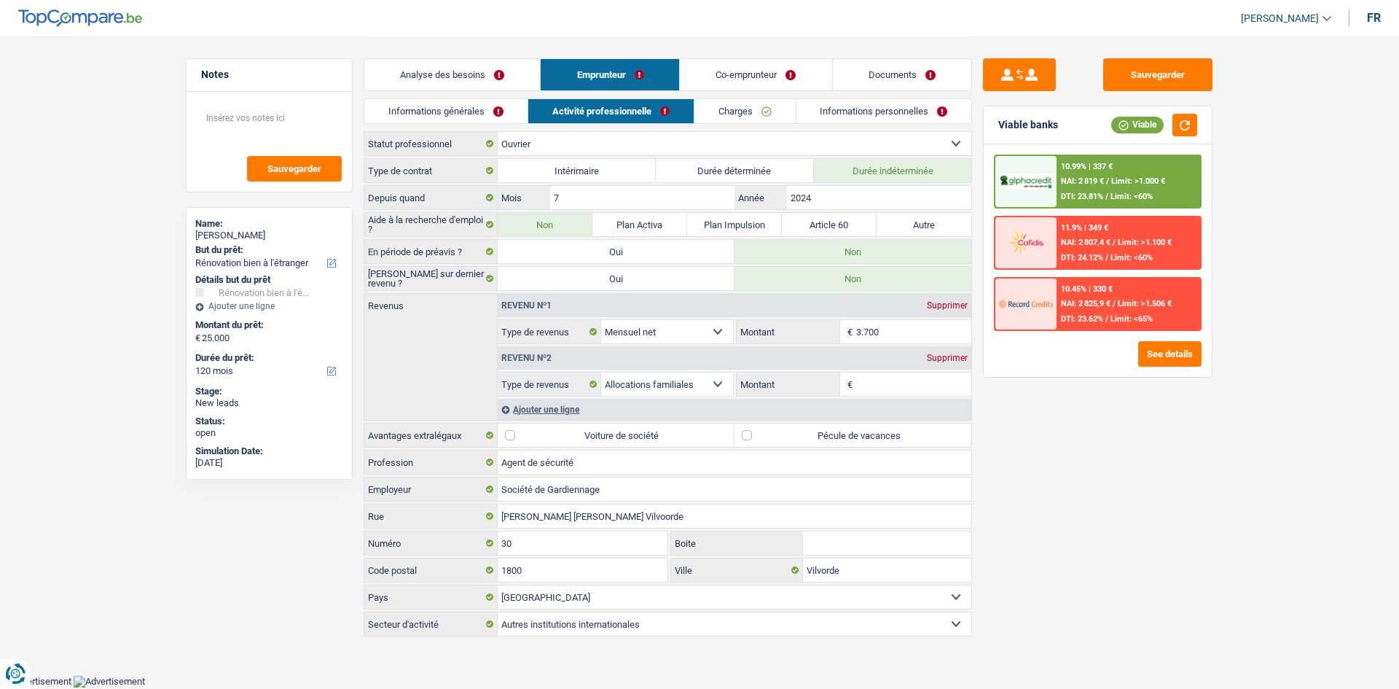
click at [761, 103] on link "Charges" at bounding box center [744, 111] width 101 height 24
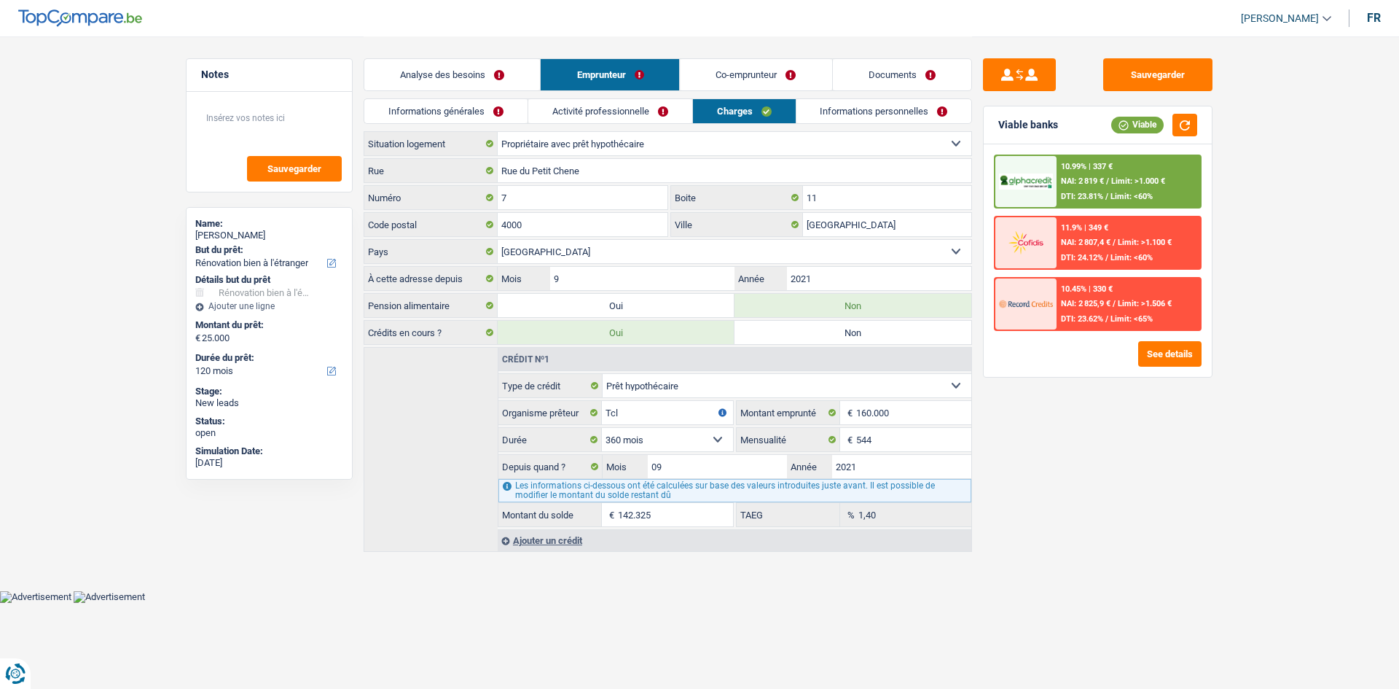
click at [882, 113] on link "Informations personnelles" at bounding box center [884, 111] width 176 height 24
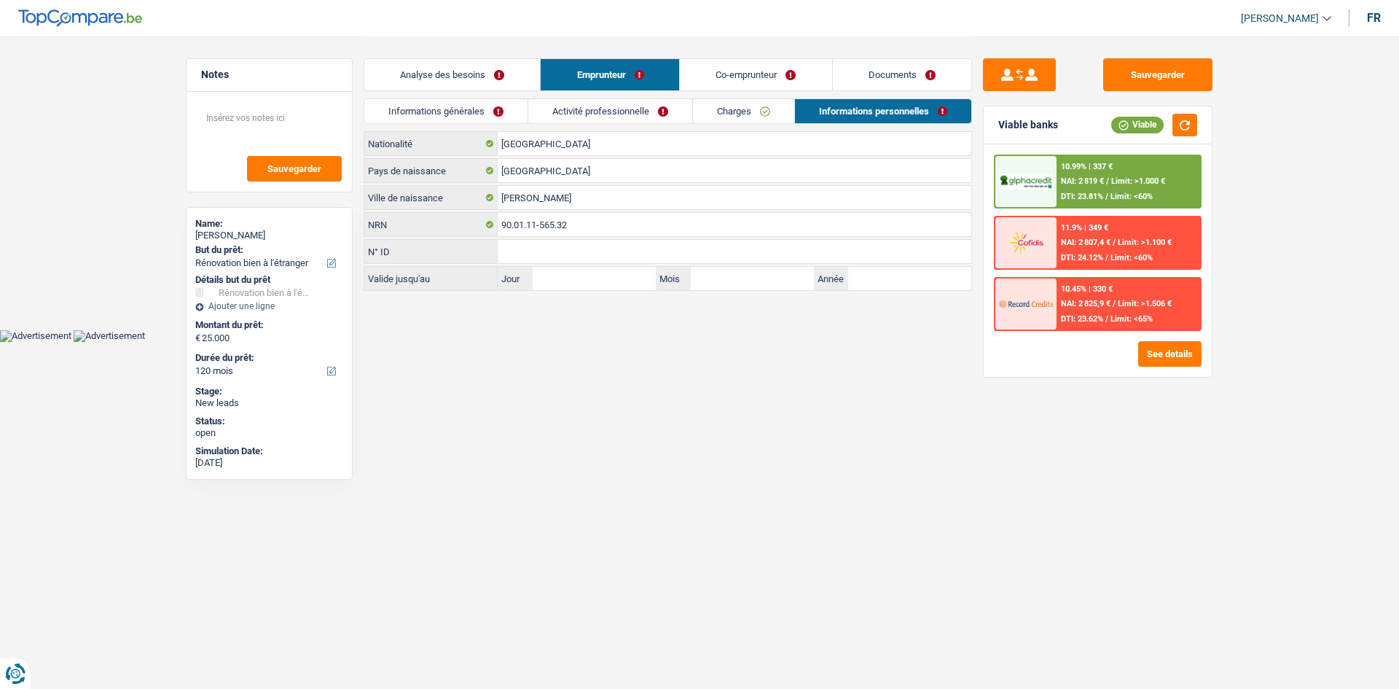
click at [637, 107] on link "Activité professionnelle" at bounding box center [610, 111] width 164 height 24
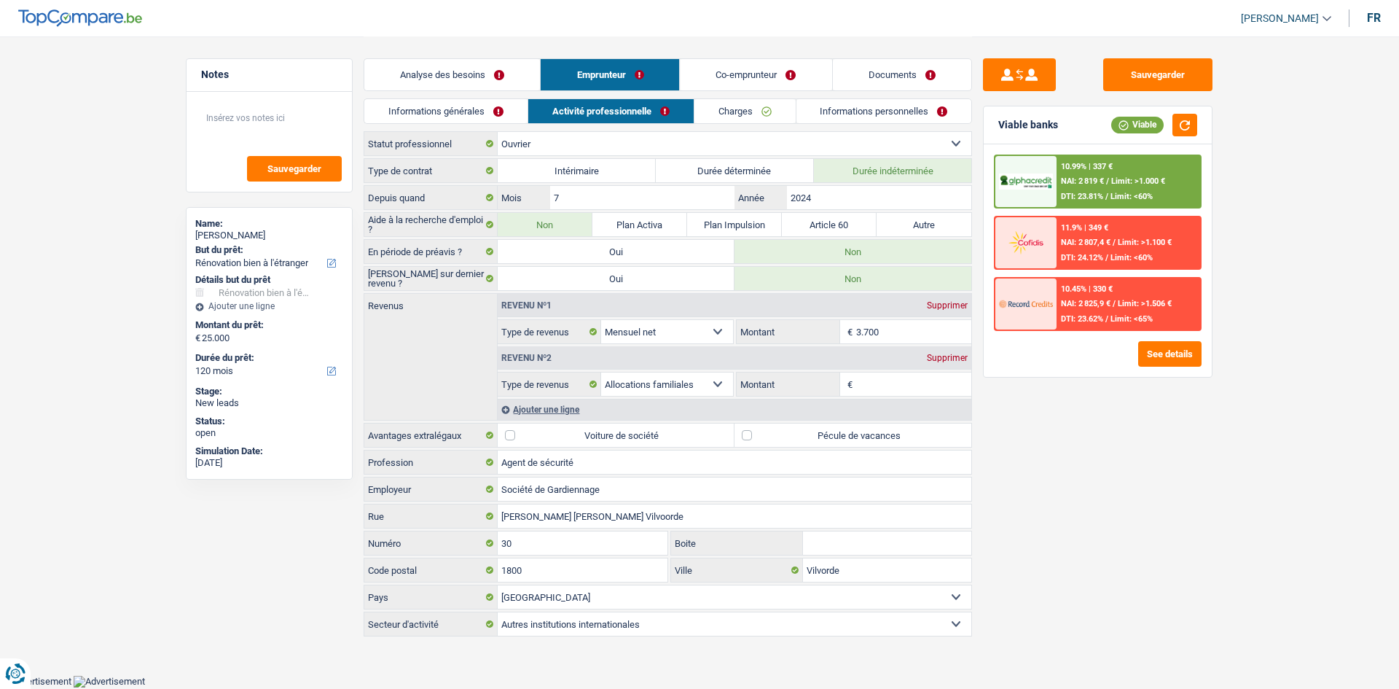
click at [472, 109] on link "Informations générales" at bounding box center [445, 111] width 163 height 24
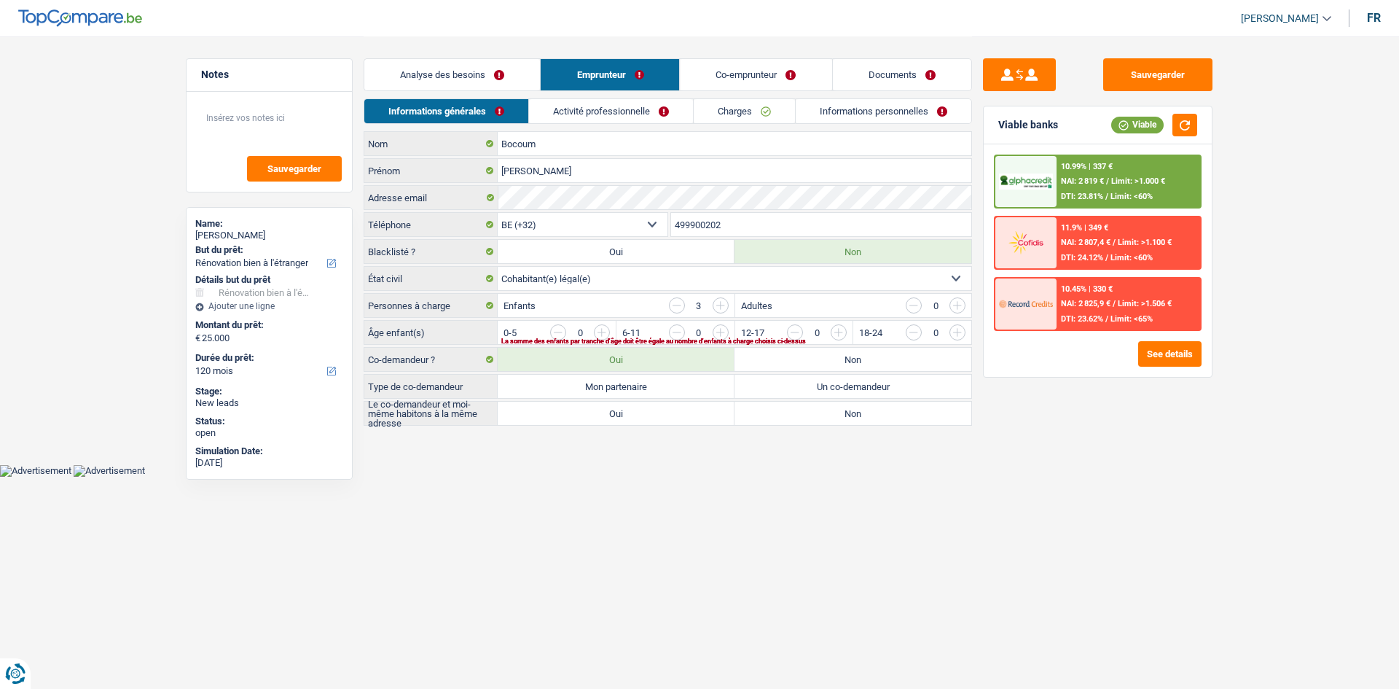
click at [617, 109] on link "Activité professionnelle" at bounding box center [611, 111] width 164 height 24
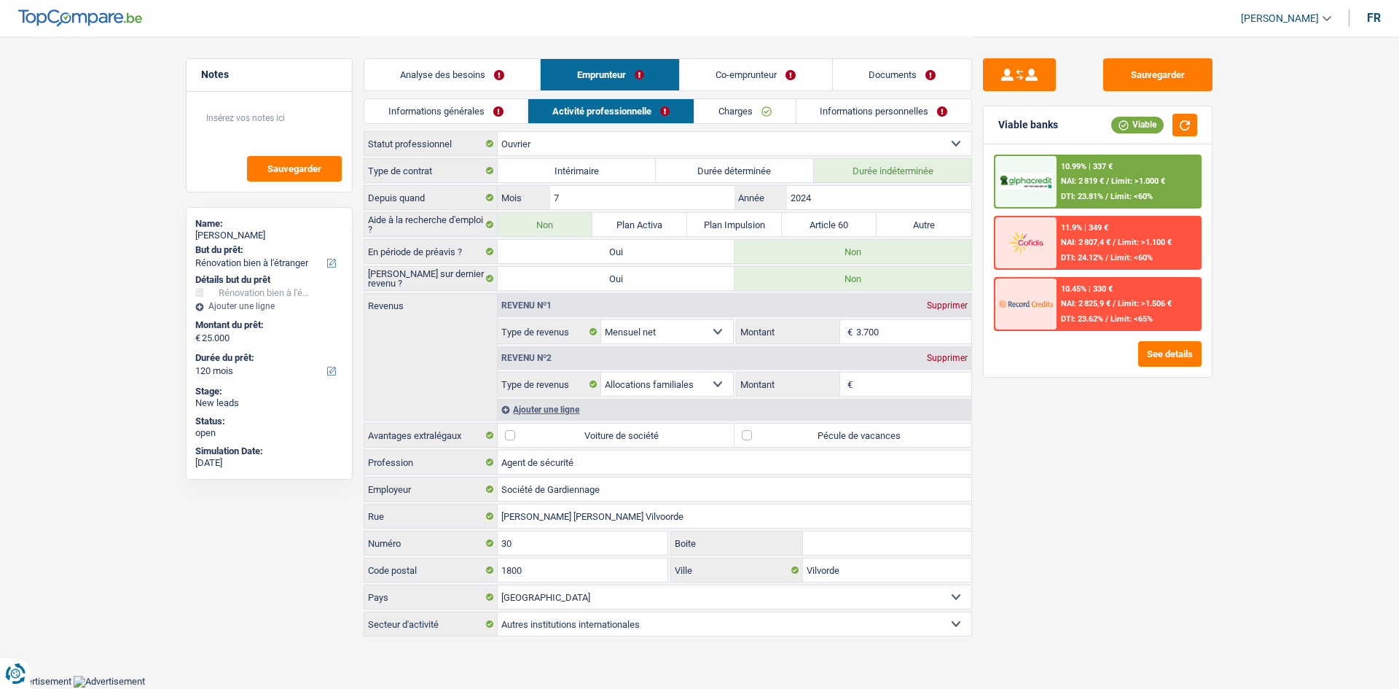
click at [747, 107] on link "Charges" at bounding box center [744, 111] width 101 height 24
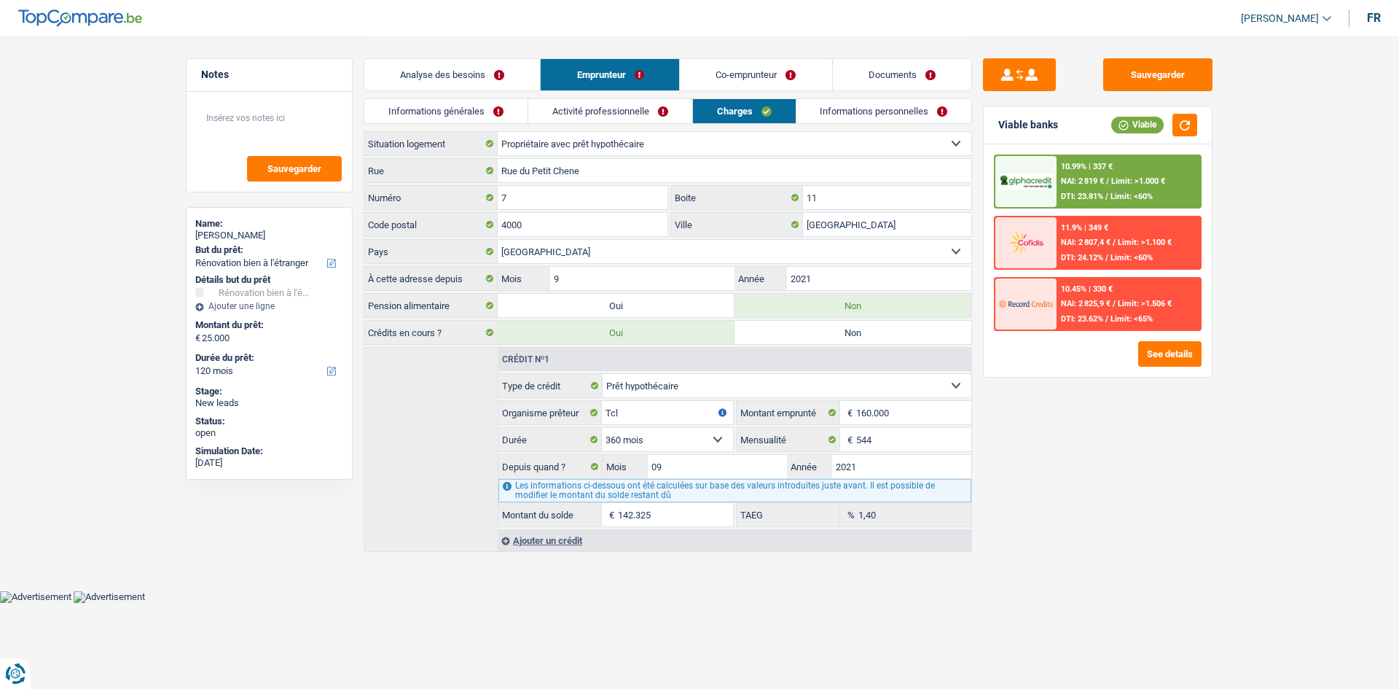
click at [866, 103] on link "Informations personnelles" at bounding box center [884, 111] width 176 height 24
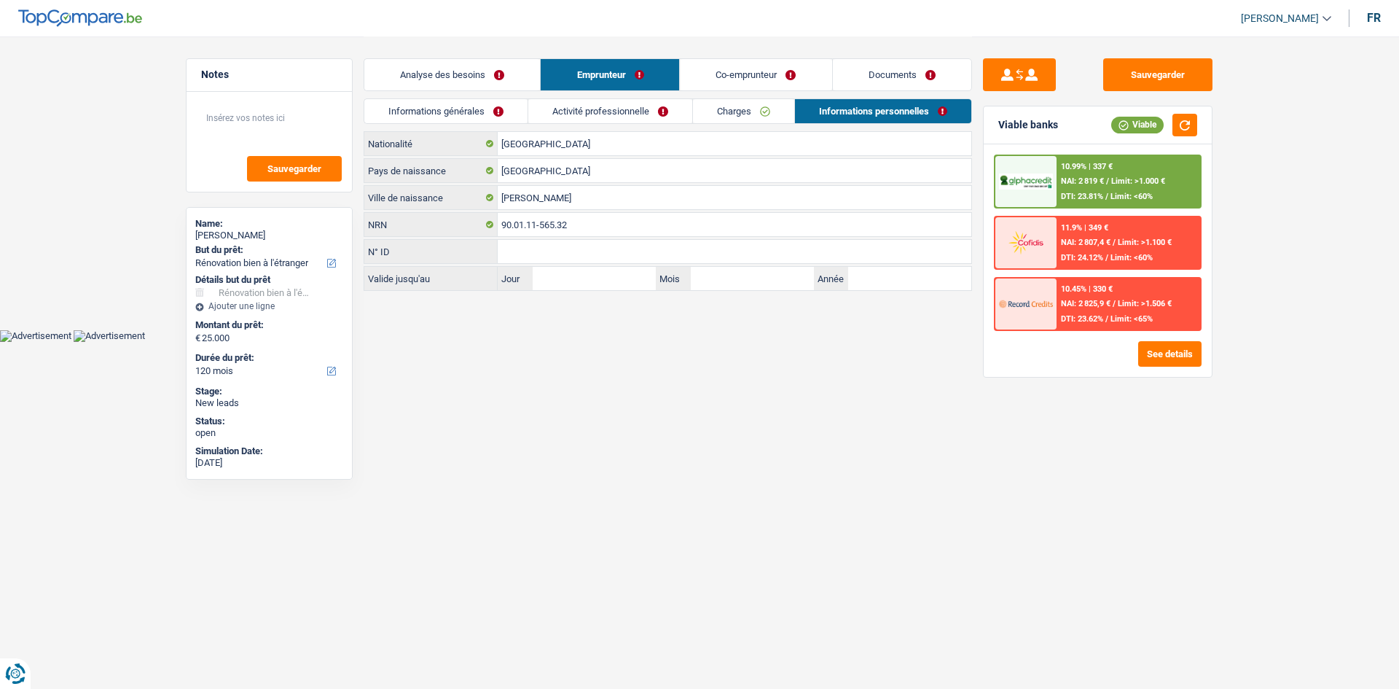
click at [630, 115] on link "Activité professionnelle" at bounding box center [610, 111] width 164 height 24
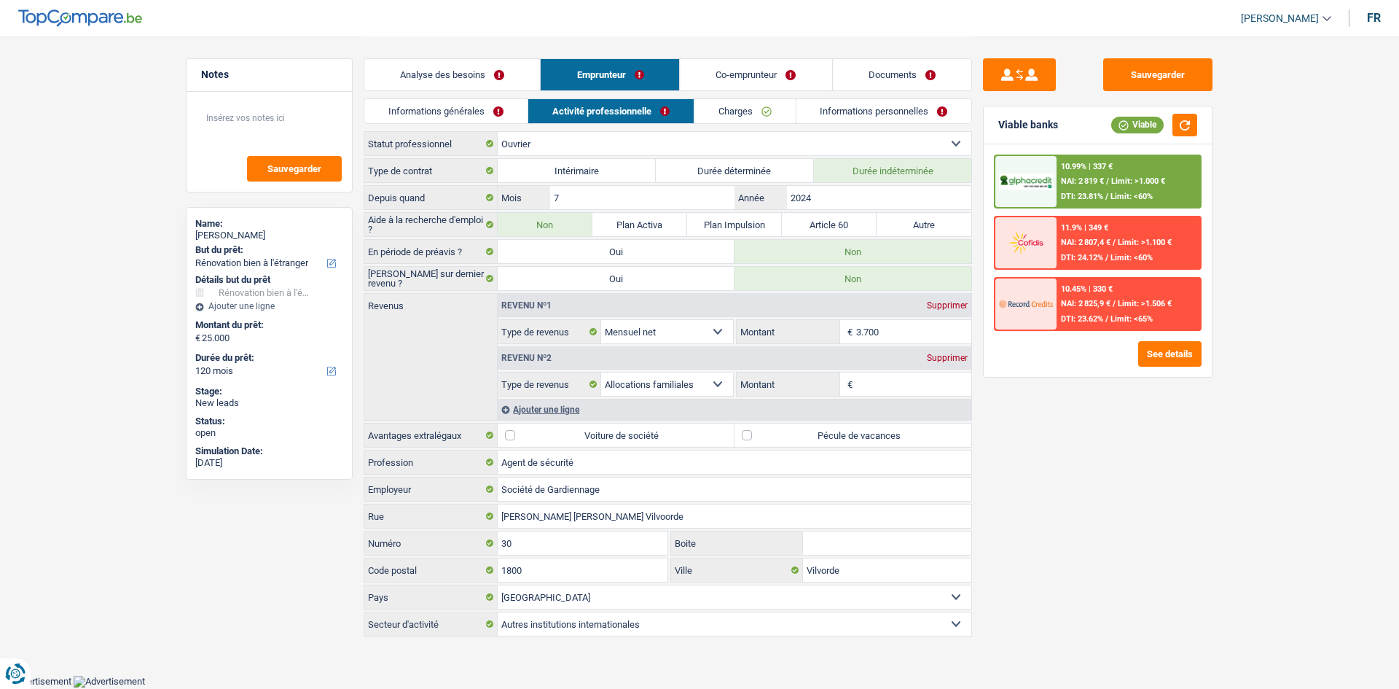
click at [493, 110] on link "Informations générales" at bounding box center [445, 111] width 163 height 24
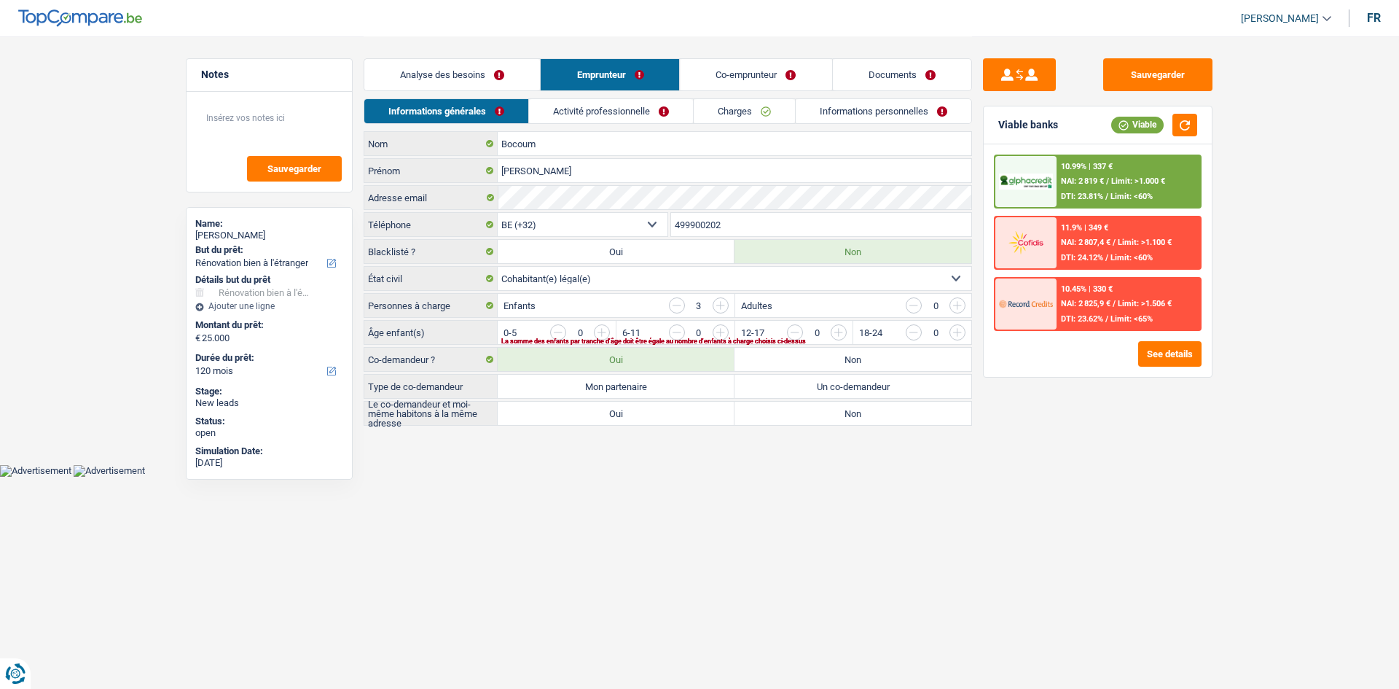
click at [498, 75] on link "Analyse des besoins" at bounding box center [452, 74] width 176 height 31
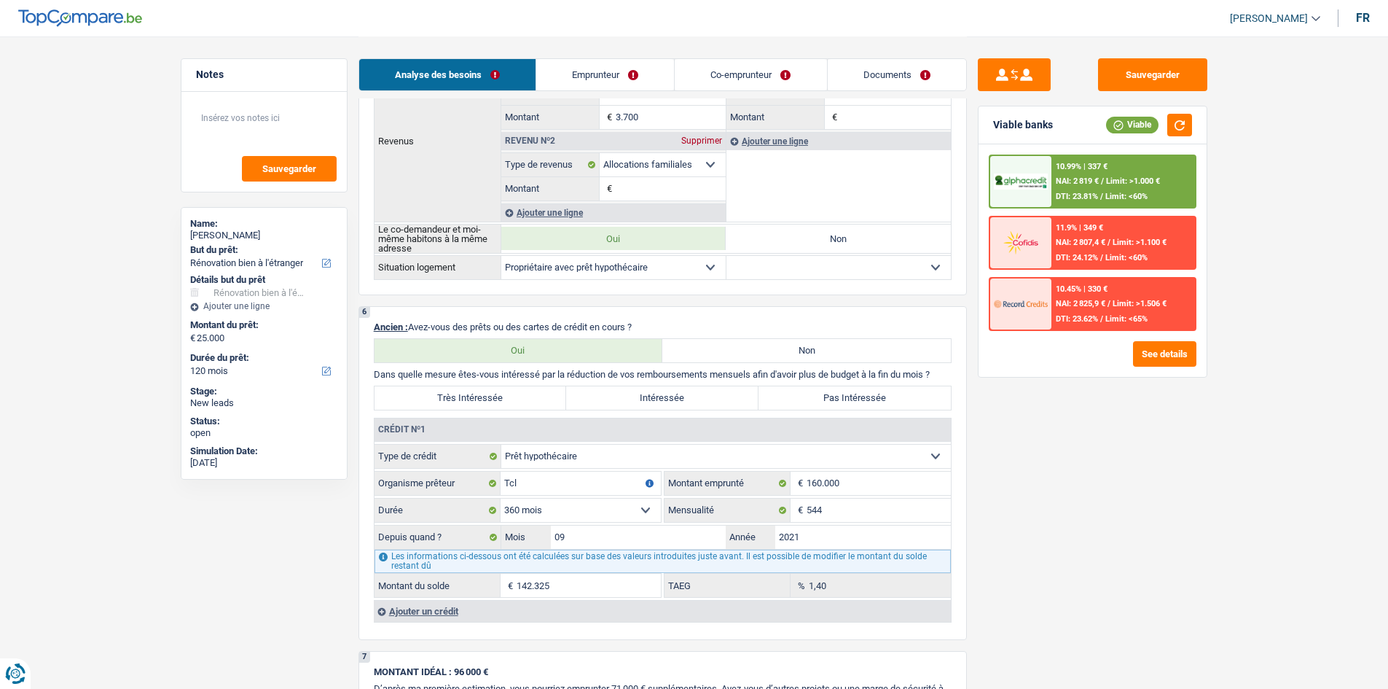
scroll to position [947, 0]
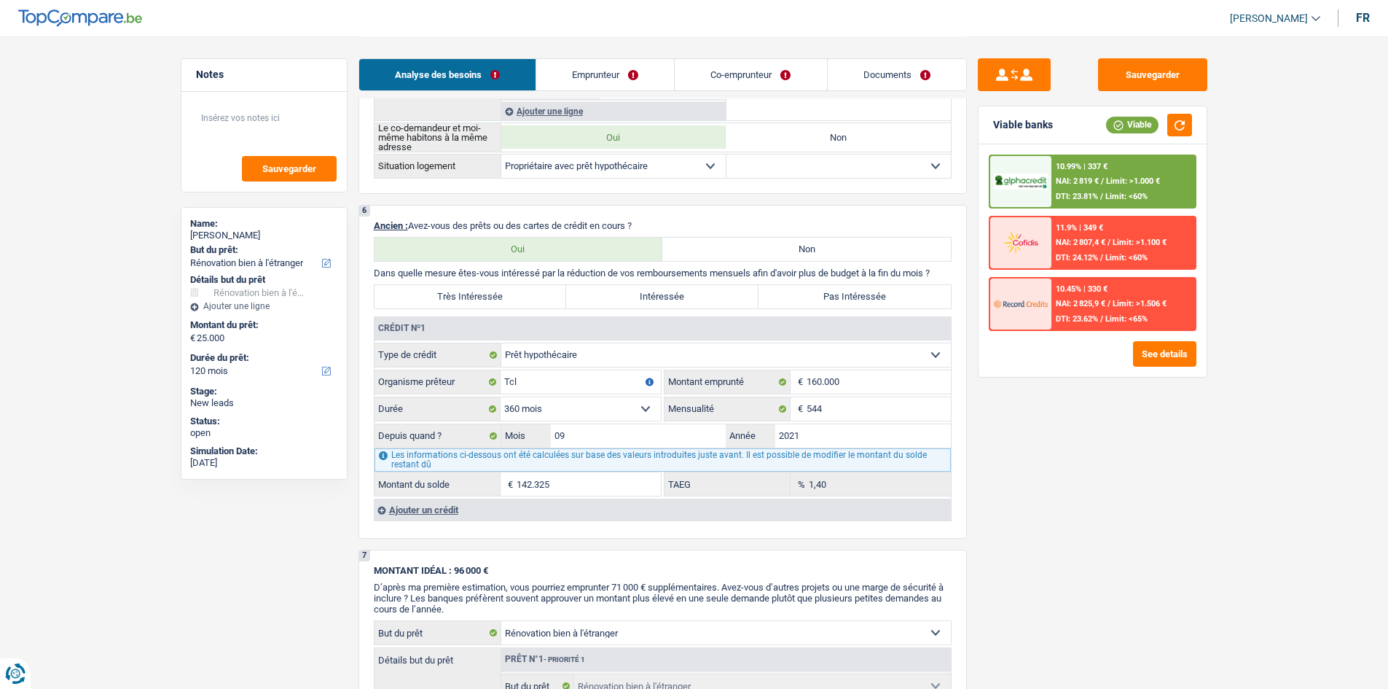
click at [847, 294] on label "Pas Intéressée" at bounding box center [855, 296] width 192 height 23
click at [847, 294] on input "Pas Intéressée" at bounding box center [855, 296] width 192 height 23
radio input "true"
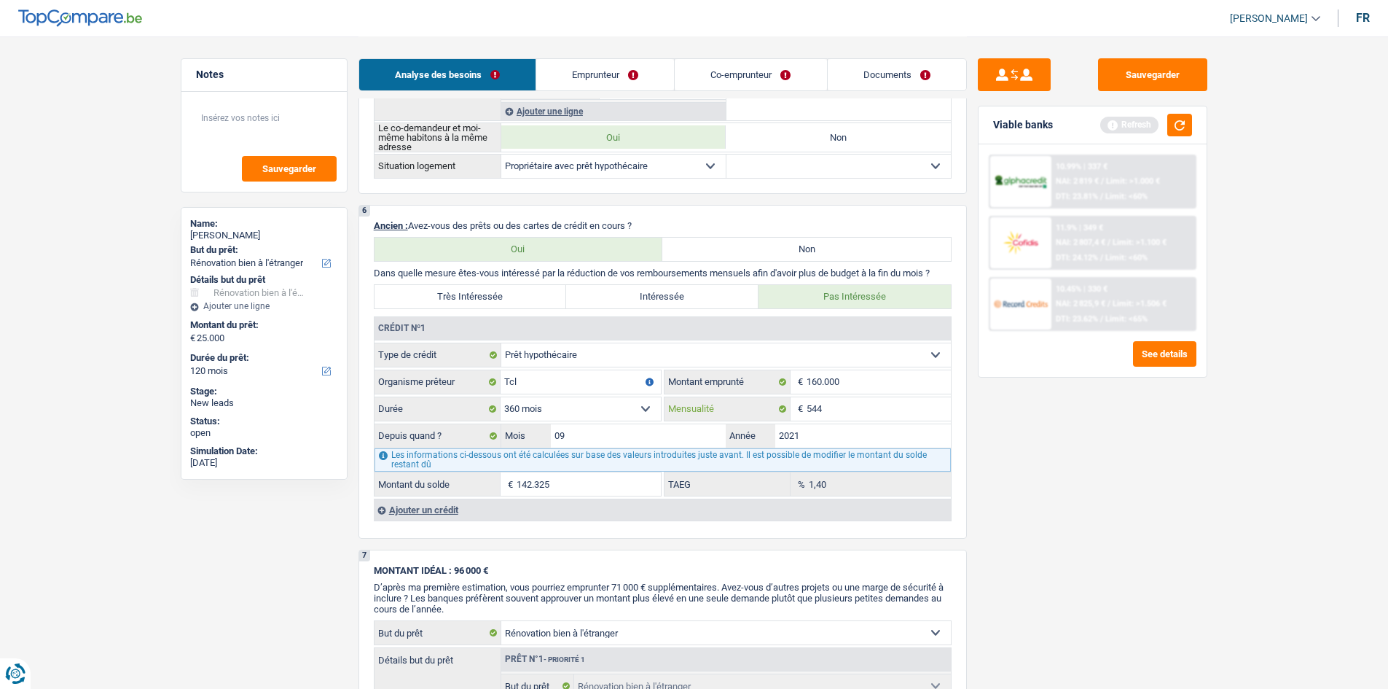
click at [890, 417] on input "544" at bounding box center [879, 408] width 144 height 23
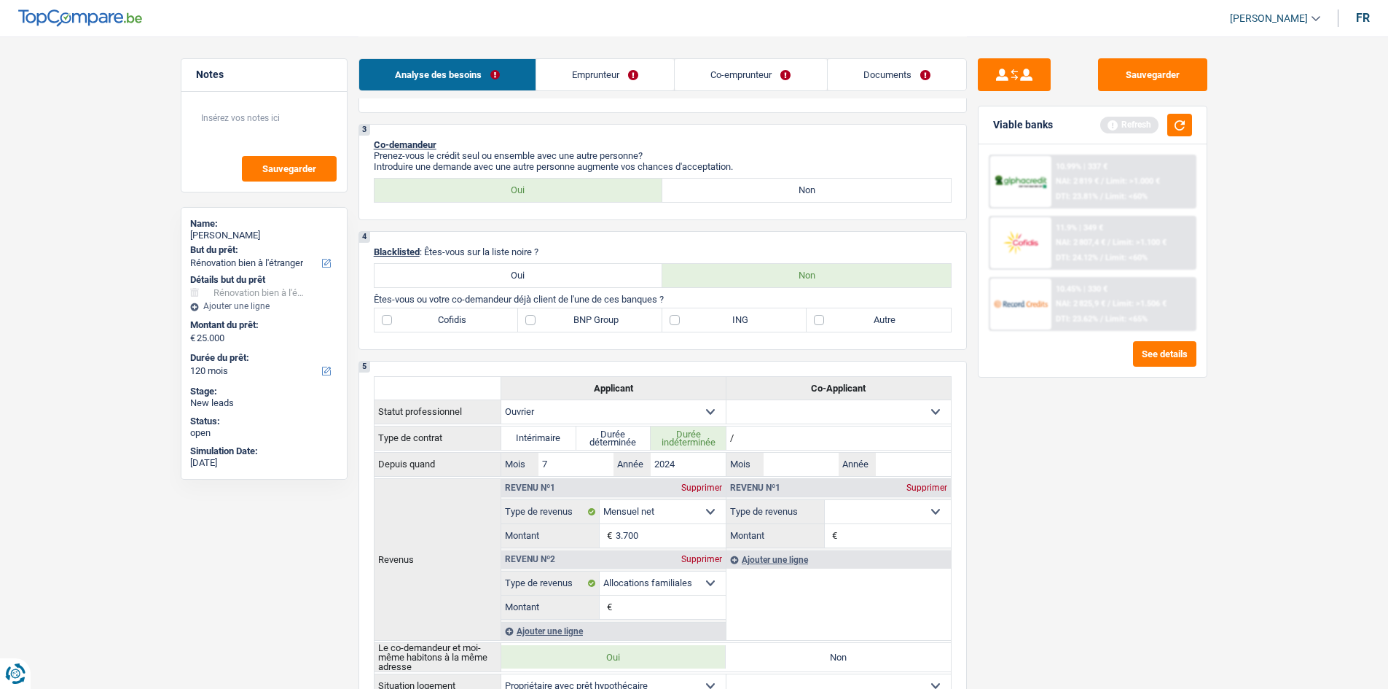
scroll to position [437, 0]
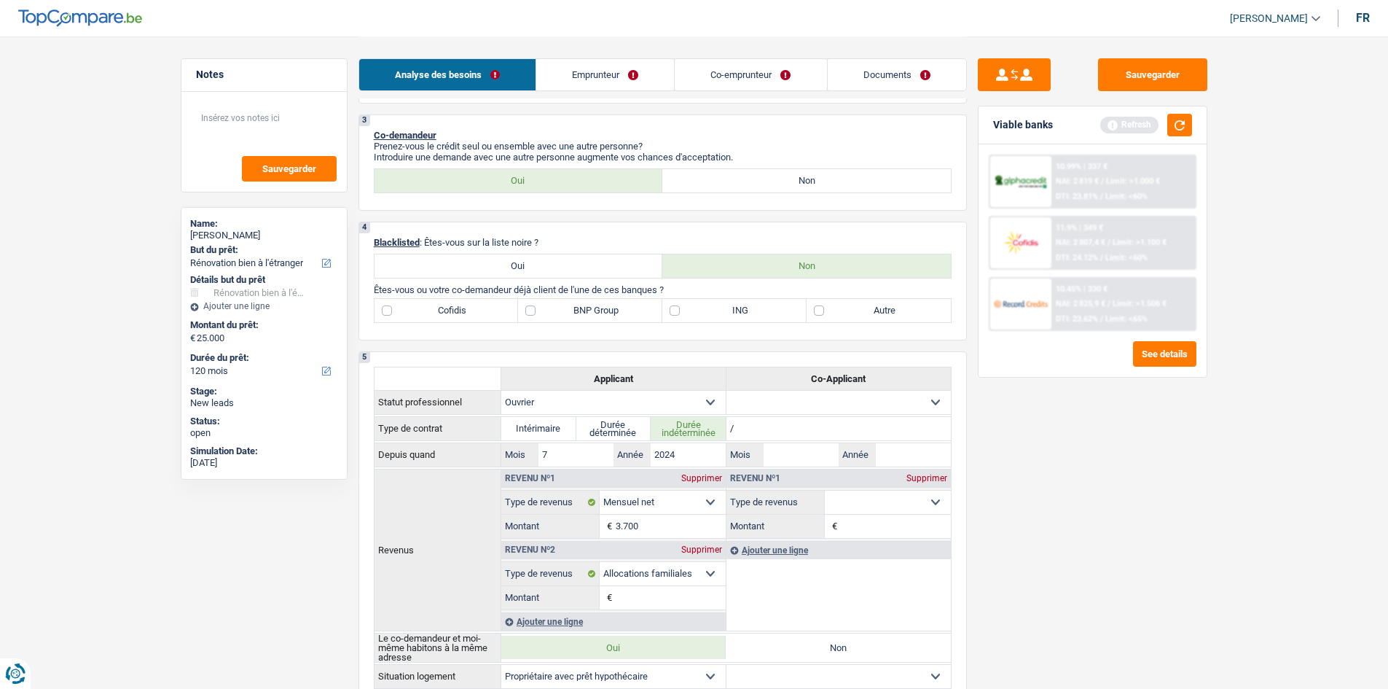
click at [851, 299] on label "Autre" at bounding box center [879, 310] width 144 height 23
click at [851, 299] on input "Autre" at bounding box center [879, 310] width 144 height 23
click at [851, 302] on label "Autre" at bounding box center [879, 310] width 144 height 23
click at [851, 302] on input "Autre" at bounding box center [879, 310] width 144 height 23
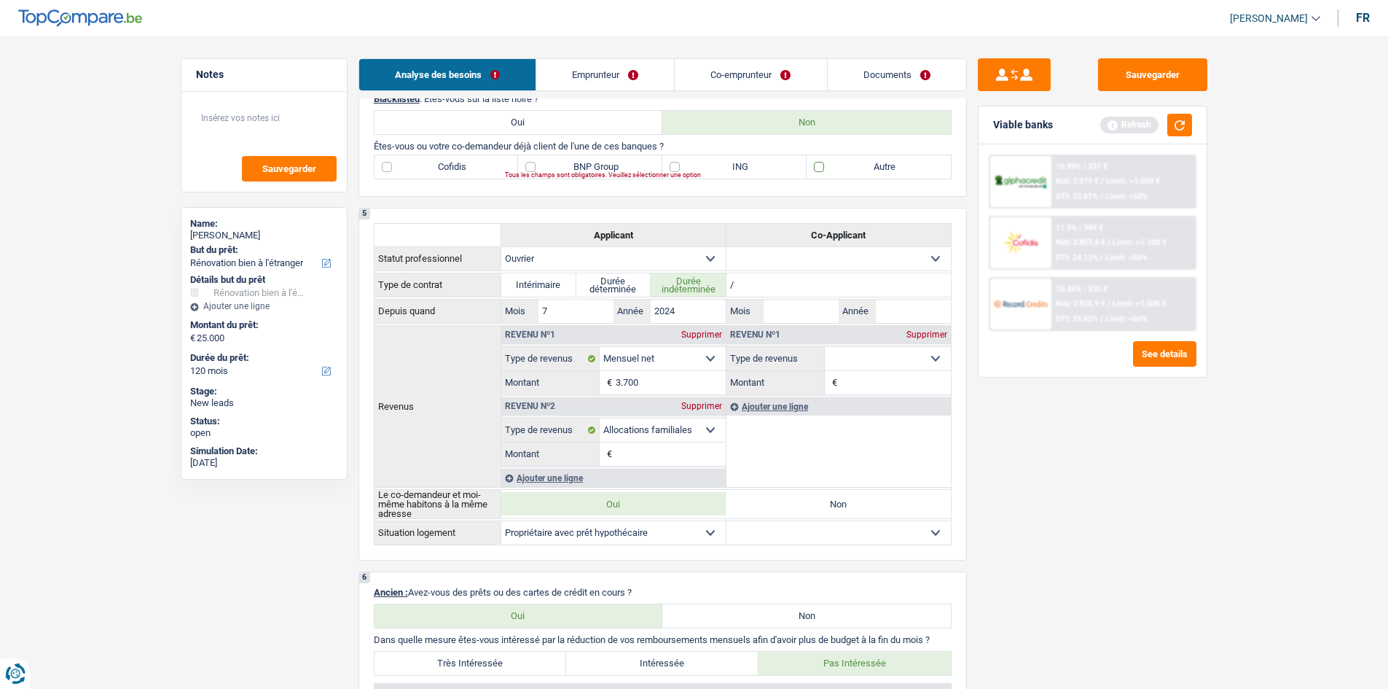
scroll to position [510, 0]
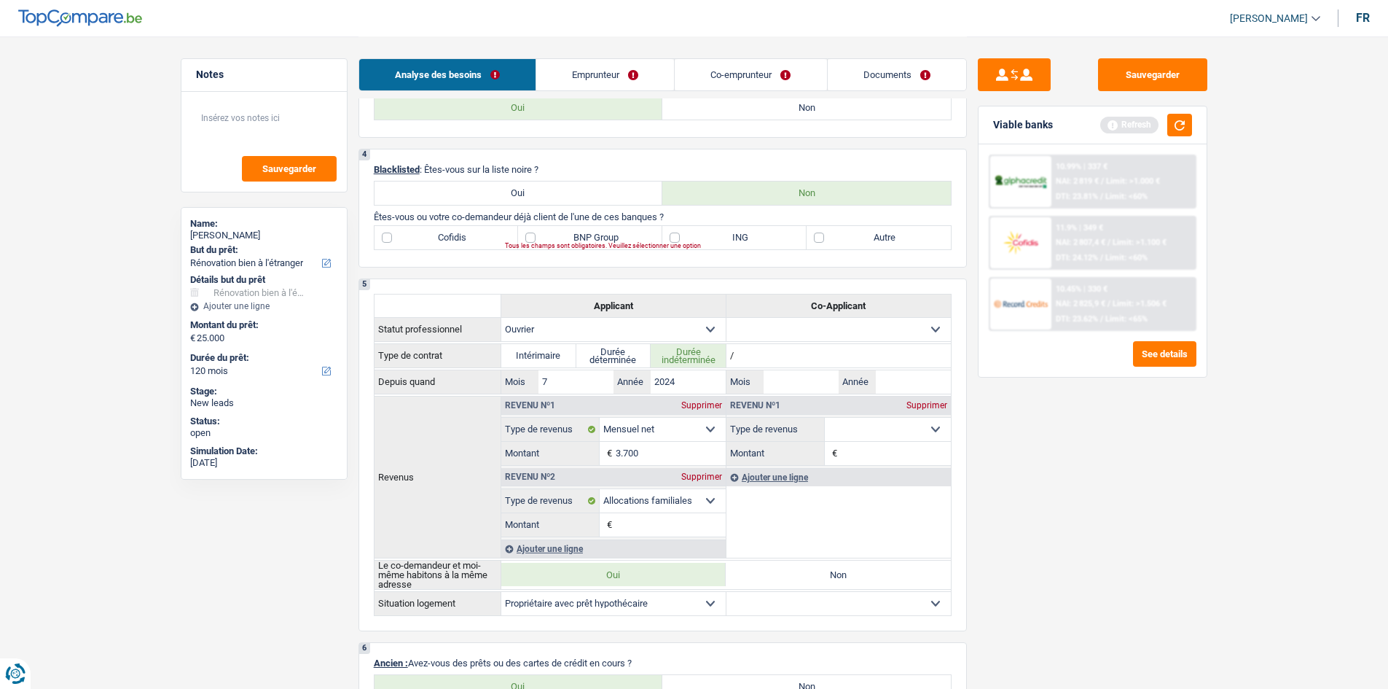
click at [898, 221] on p "Êtes-vous ou votre co-demandeur déjà client de l'une de ces banques ?" at bounding box center [663, 216] width 578 height 11
drag, startPoint x: 864, startPoint y: 214, endPoint x: 869, endPoint y: 230, distance: 17.3
click at [866, 222] on p "Êtes-vous ou votre co-demandeur déjà client de l'une de ces banques ?" at bounding box center [663, 216] width 578 height 11
click at [869, 230] on label "Autre" at bounding box center [879, 237] width 144 height 23
click at [869, 230] on input "Autre" at bounding box center [879, 237] width 144 height 23
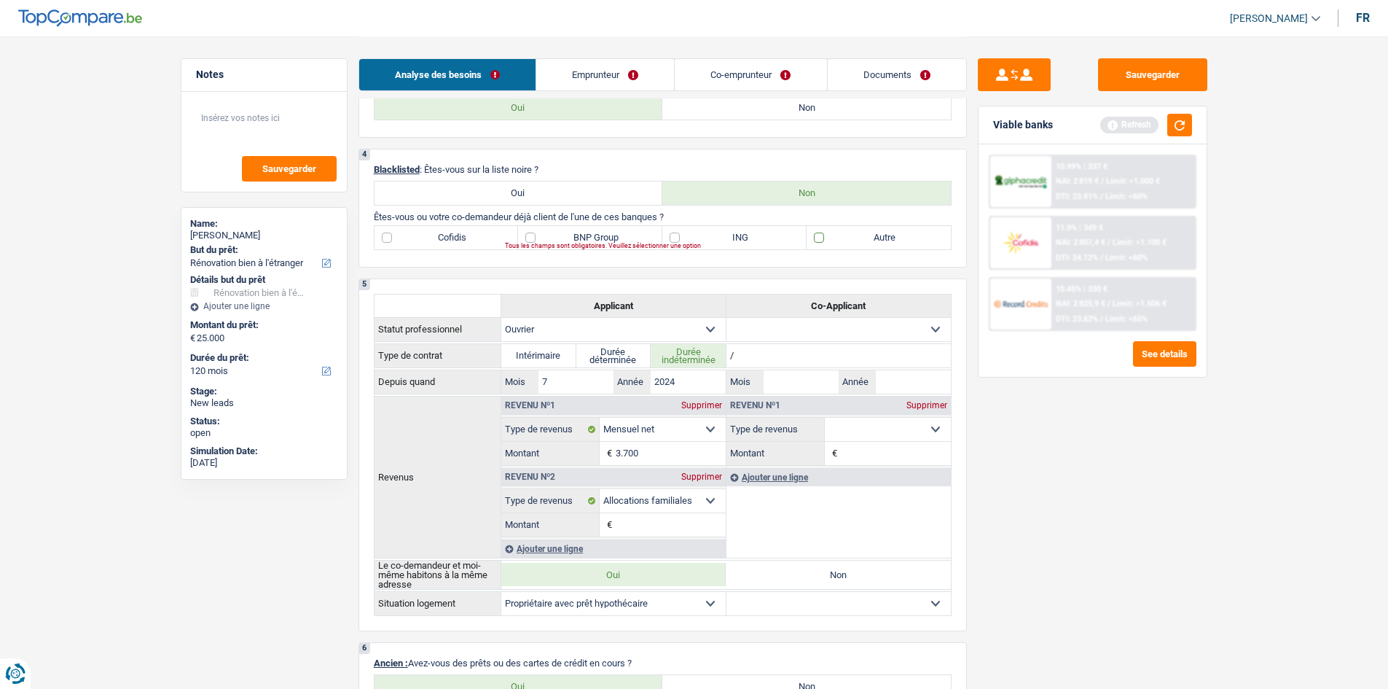
checkbox input "true"
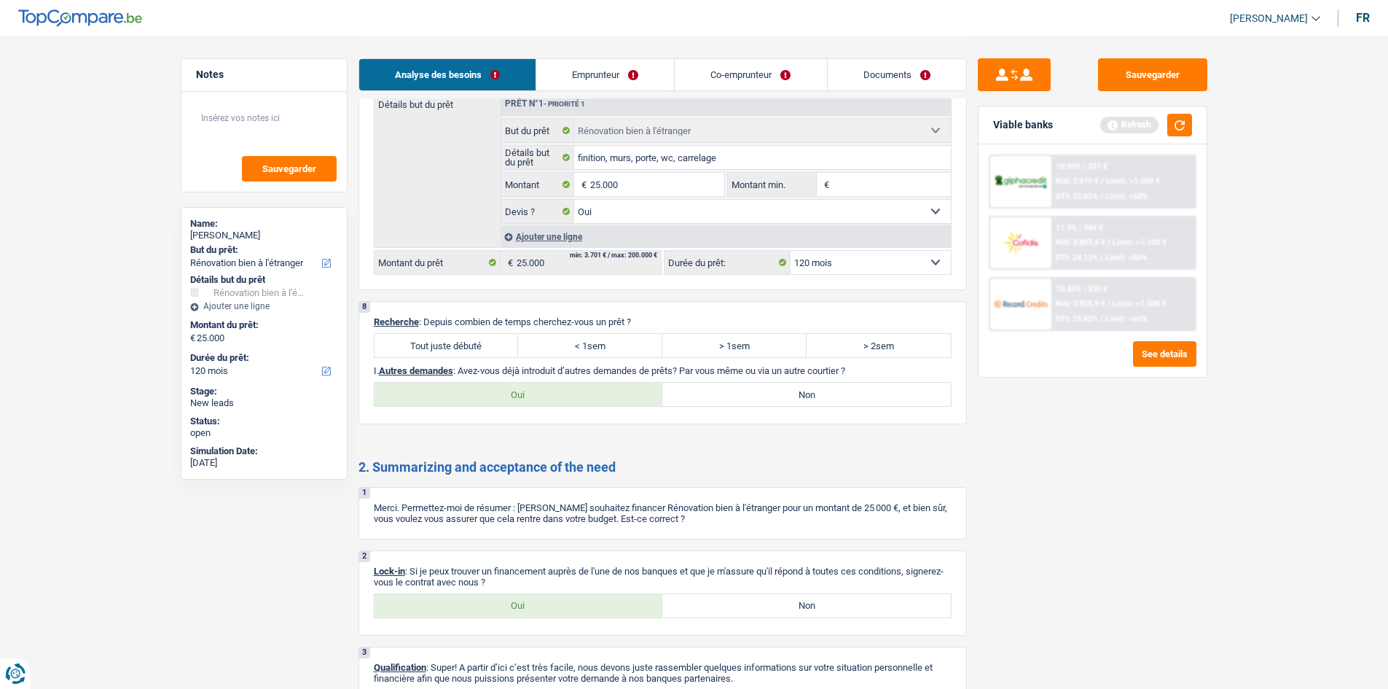
scroll to position [1588, 0]
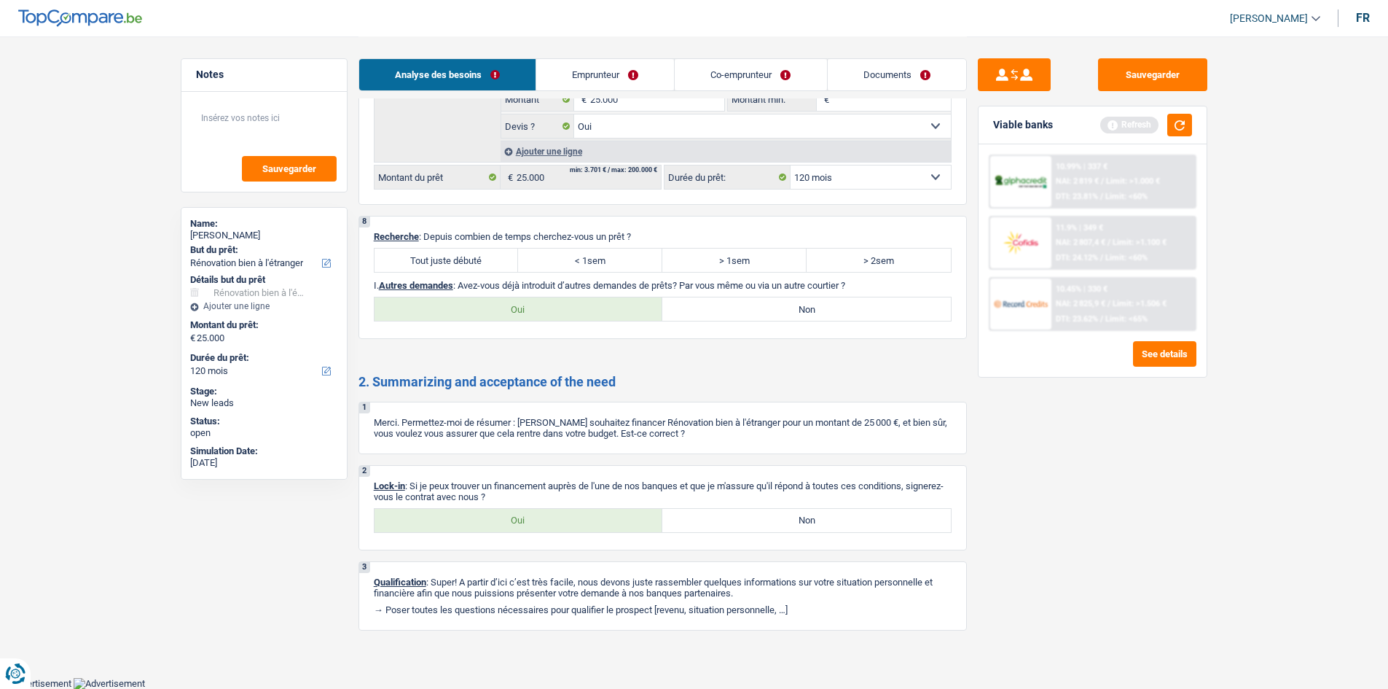
click at [479, 243] on div "8 Recherche : Depuis combien de temps cherchez-vous un prêt ? Tout juste débuté…" at bounding box center [663, 277] width 608 height 123
click at [477, 243] on div "8 Recherche : Depuis combien de temps cherchez-vous un prêt ? Tout juste débuté…" at bounding box center [663, 277] width 608 height 123
click at [471, 251] on label "Tout juste débuté" at bounding box center [447, 259] width 144 height 23
click at [471, 251] on input "Tout juste débuté" at bounding box center [447, 259] width 144 height 23
radio input "true"
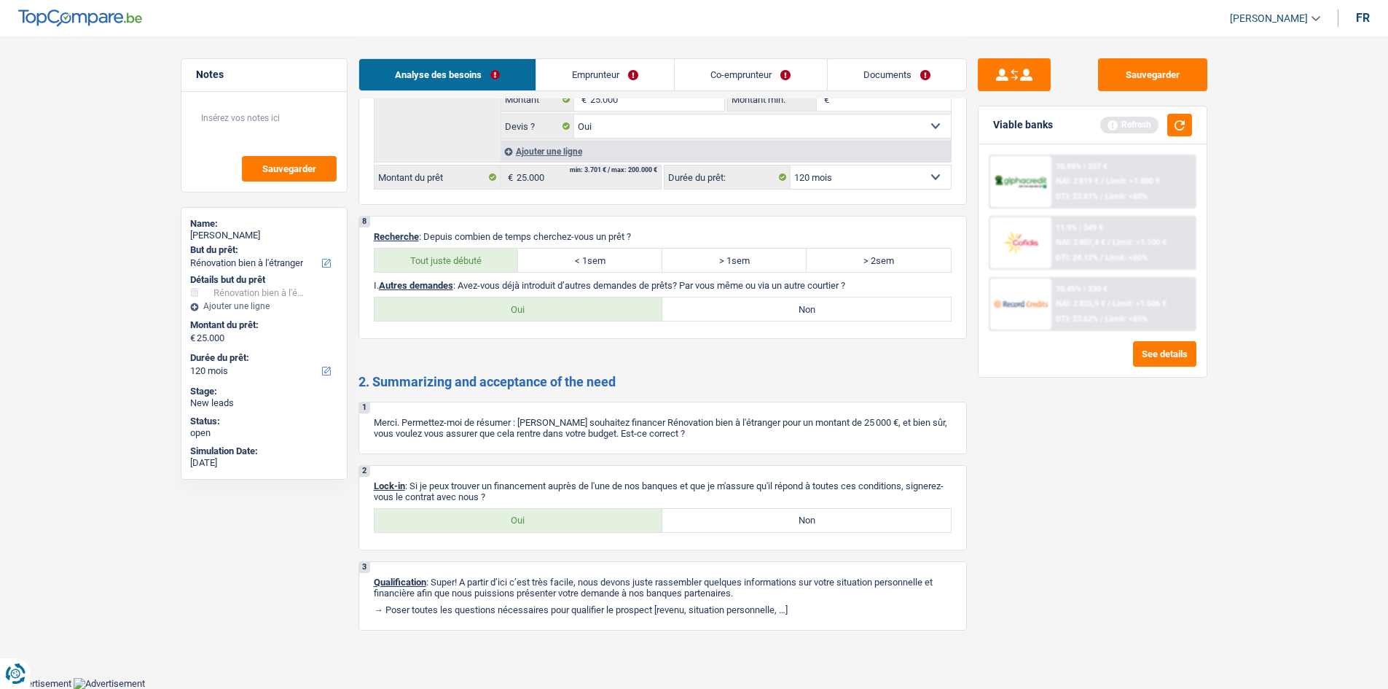
click at [567, 522] on label "Oui" at bounding box center [519, 520] width 289 height 23
click at [567, 522] on input "Oui" at bounding box center [519, 520] width 289 height 23
radio input "true"
click at [855, 315] on label "Non" at bounding box center [806, 308] width 289 height 23
click at [855, 315] on input "Non" at bounding box center [806, 308] width 289 height 23
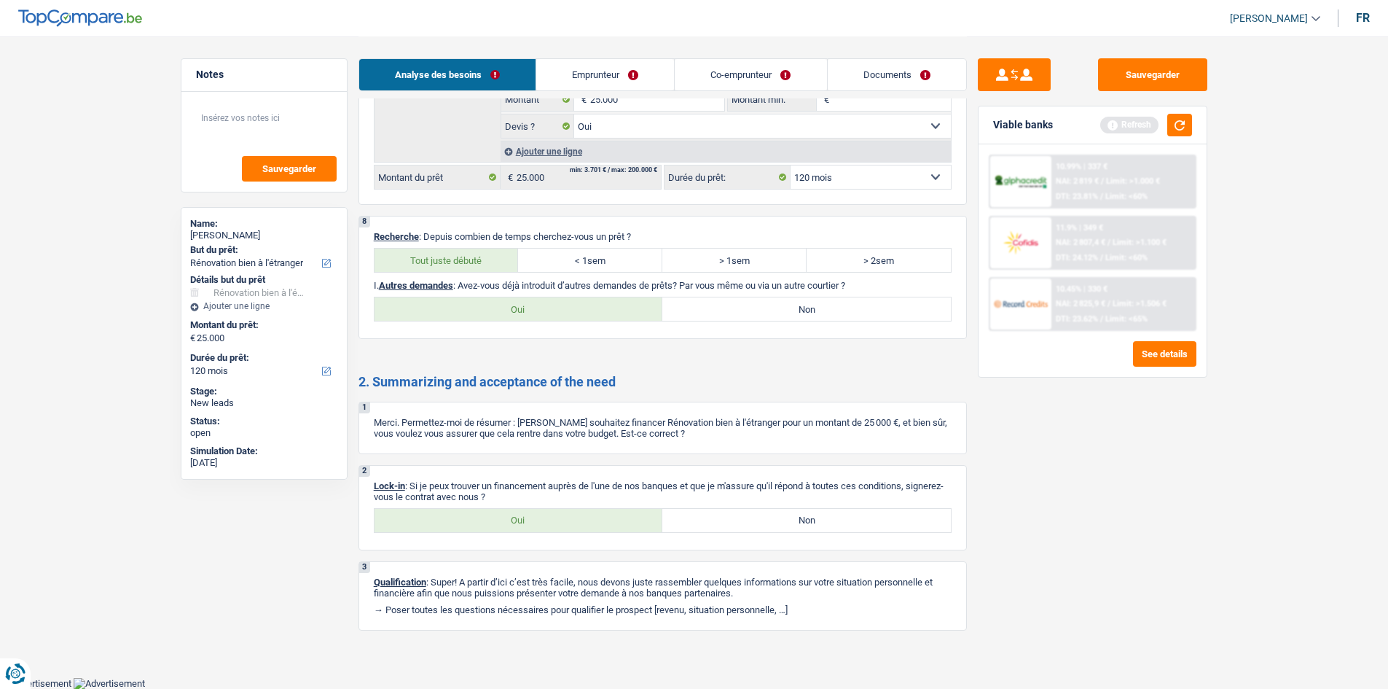
radio input "true"
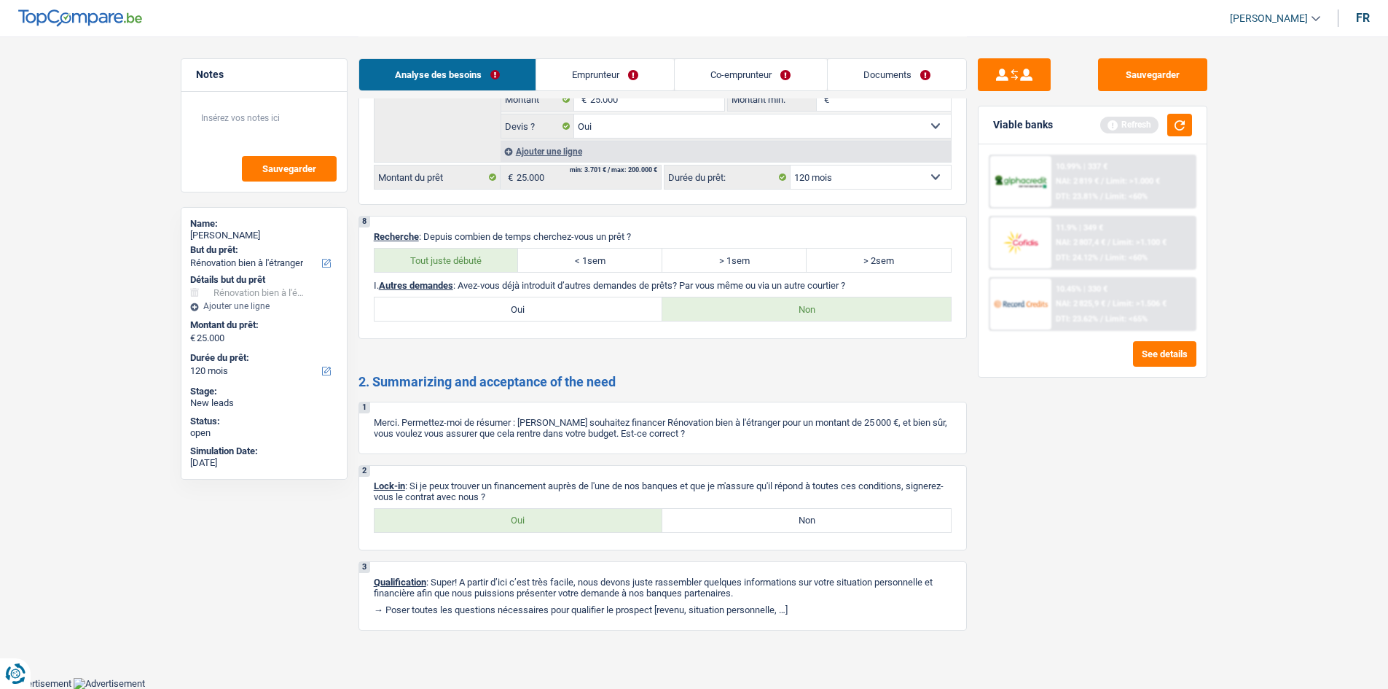
click at [603, 63] on link "Emprunteur" at bounding box center [605, 74] width 138 height 31
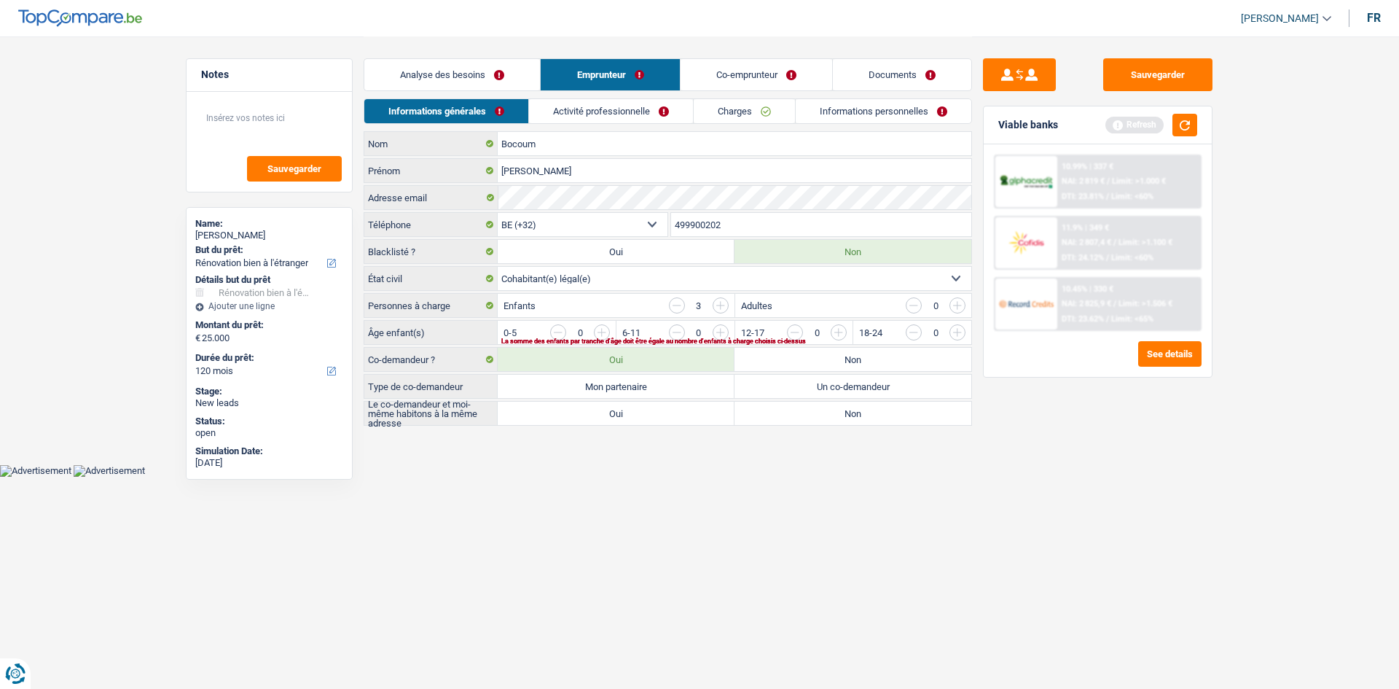
click at [638, 391] on label "Mon partenaire" at bounding box center [616, 386] width 237 height 23
click at [638, 391] on input "Mon partenaire" at bounding box center [616, 386] width 237 height 23
radio input "true"
click at [630, 412] on label "Oui" at bounding box center [616, 413] width 237 height 23
click at [630, 412] on input "Oui" at bounding box center [616, 413] width 237 height 23
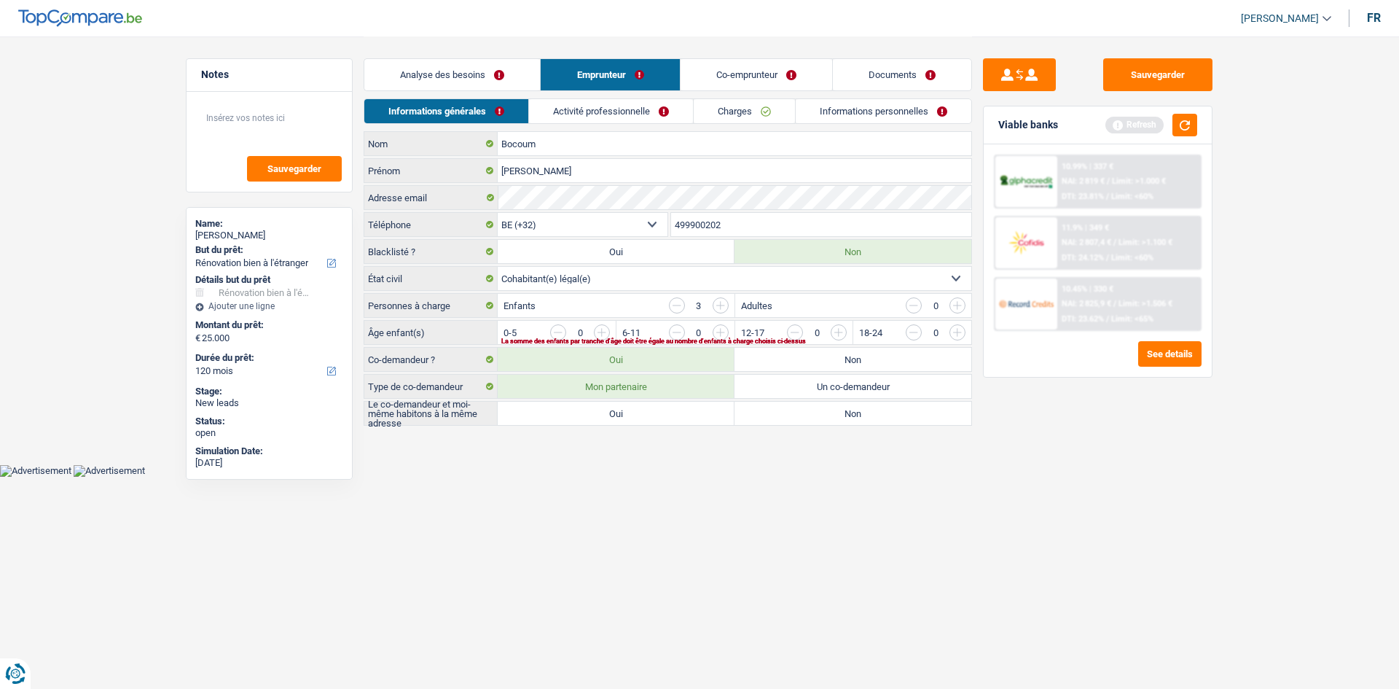
radio input "true"
click at [727, 329] on input "button" at bounding box center [1016, 335] width 607 height 23
click at [608, 334] on input "button" at bounding box center [897, 335] width 607 height 23
click at [606, 332] on input "button" at bounding box center [897, 335] width 607 height 23
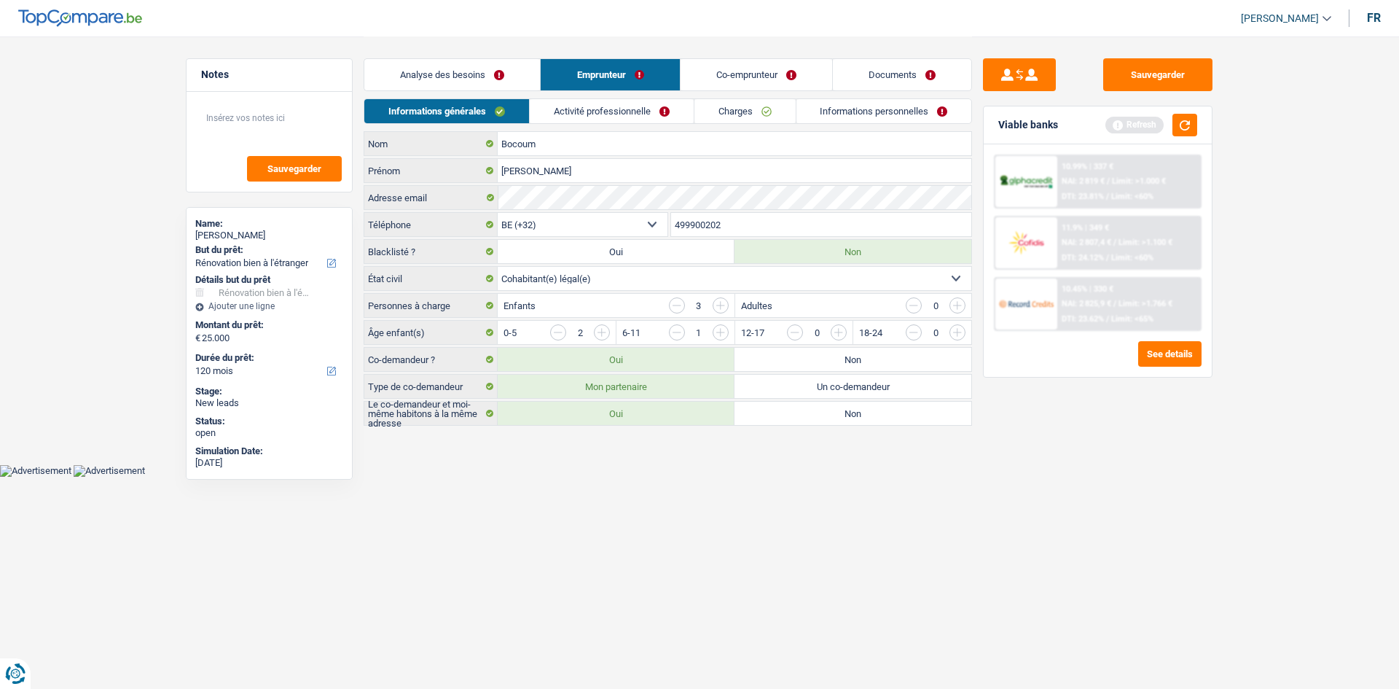
click at [622, 121] on link "Activité professionnelle" at bounding box center [612, 111] width 164 height 24
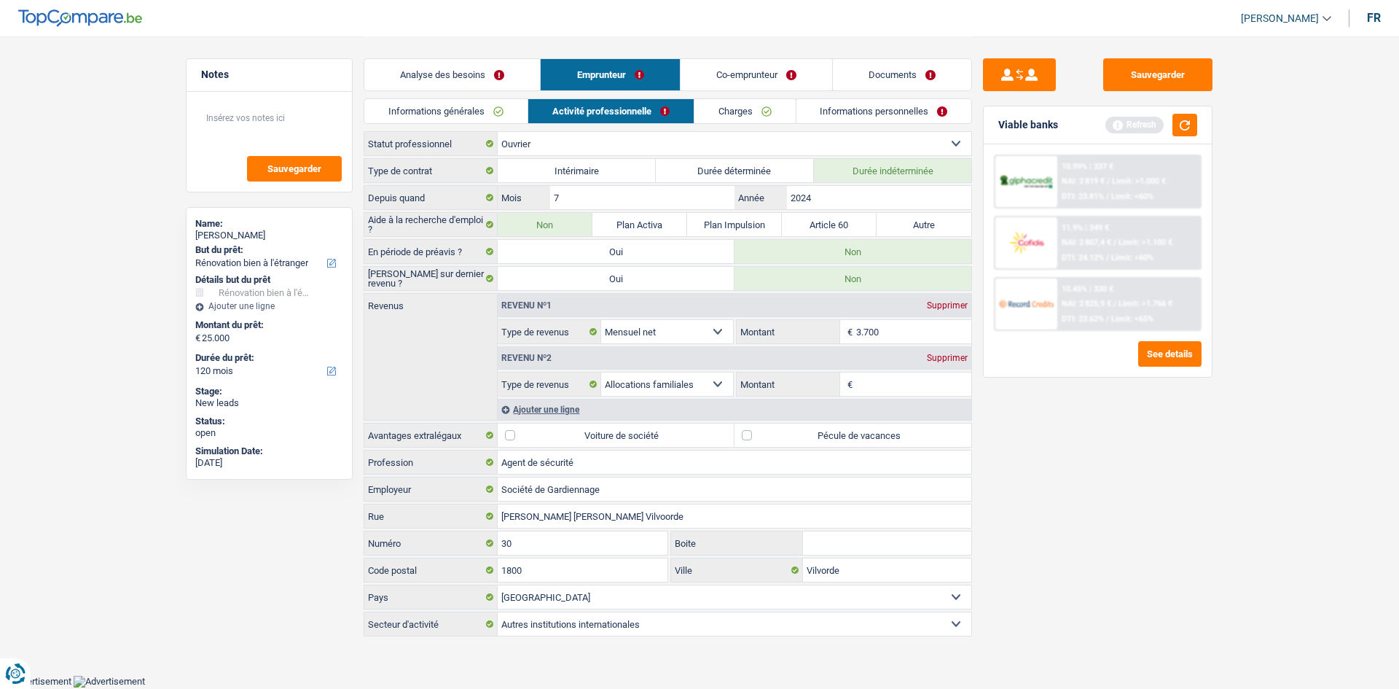
click at [874, 385] on input "Montant" at bounding box center [914, 383] width 116 height 23
click at [718, 80] on link "Co-emprunteur" at bounding box center [757, 74] width 152 height 31
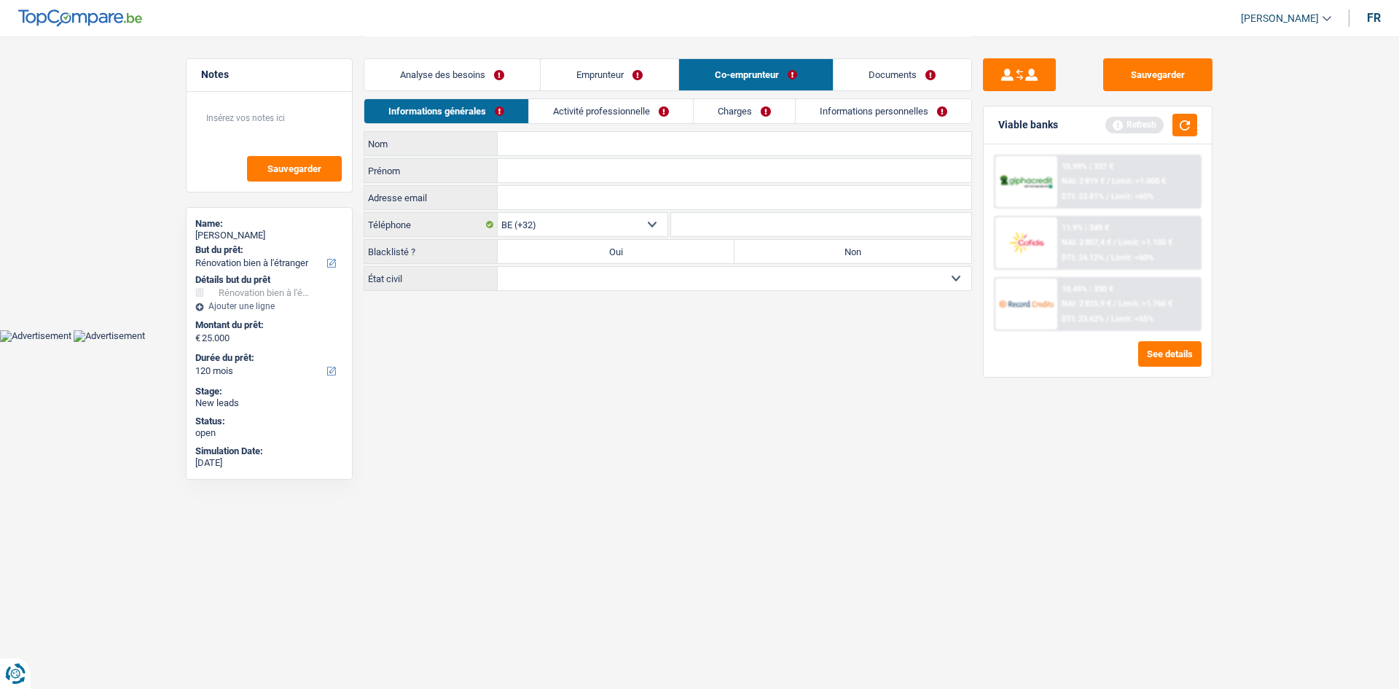
click at [643, 98] on div "Analyse des besoins Emprunteur Co-emprunteur Documents" at bounding box center [668, 67] width 608 height 62
click at [648, 106] on link "Activité professionnelle" at bounding box center [611, 111] width 164 height 24
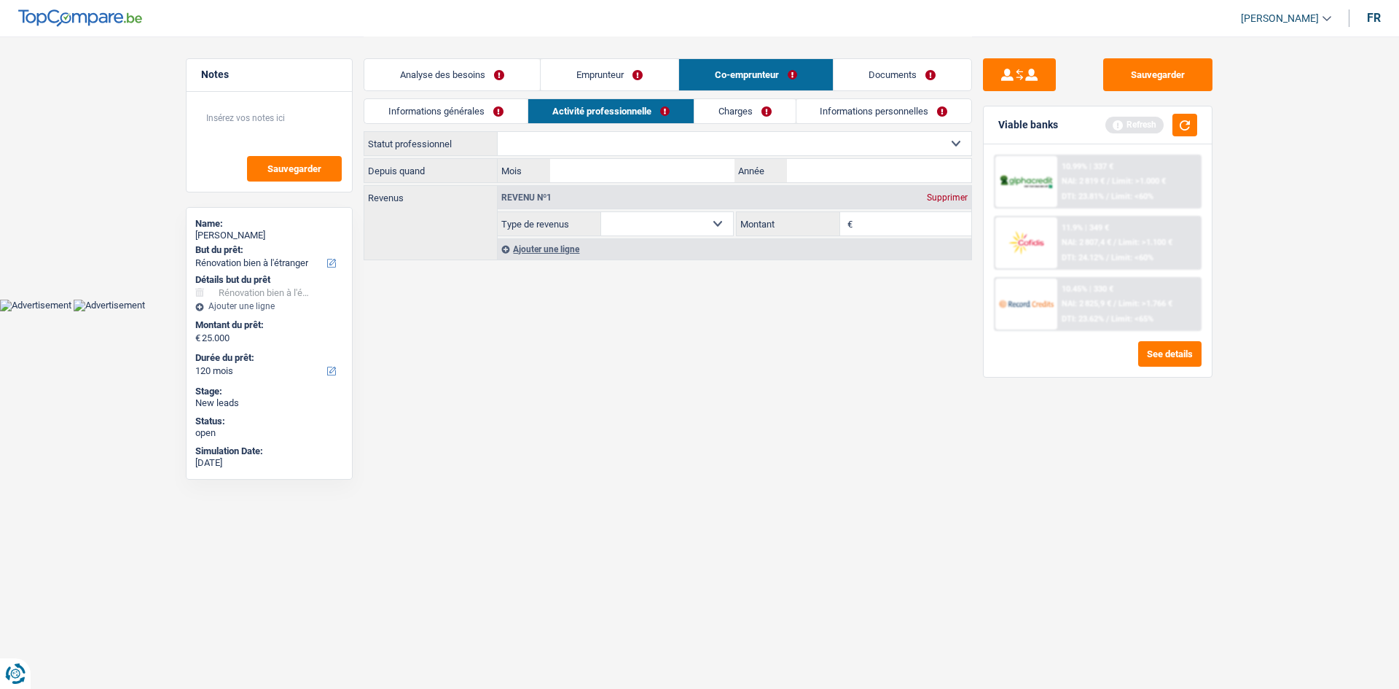
click at [665, 236] on div "Revenu nº1 Supprimer Allocation d'handicap Allocations chômage Allocations fami…" at bounding box center [734, 223] width 474 height 74
click at [690, 230] on select "Allocation d'handicap Allocations chômage Allocations familiales Chèques repas …" at bounding box center [667, 223] width 132 height 23
select select "familyAllowances"
click at [601, 212] on select "Allocation d'handicap Allocations chômage Allocations familiales Chèques repas …" at bounding box center [667, 223] width 132 height 23
click at [892, 218] on input "Montant" at bounding box center [914, 223] width 116 height 23
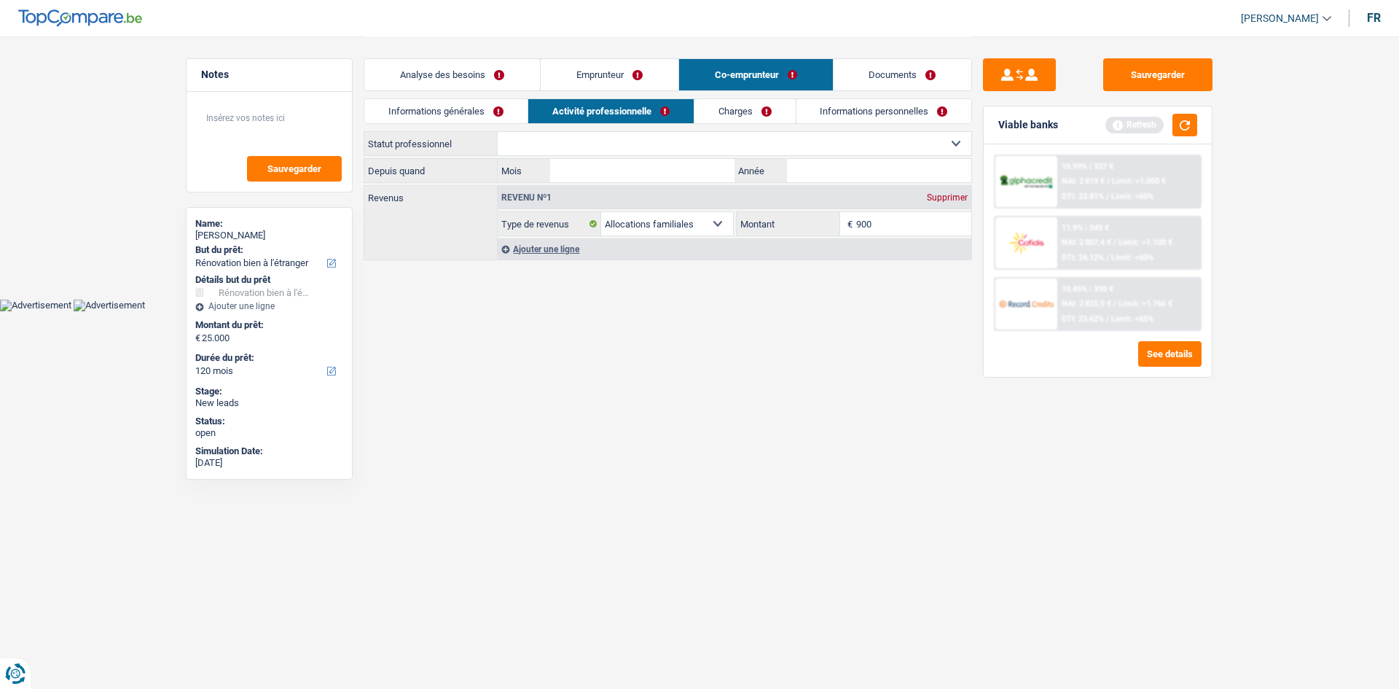
type input "900"
click at [872, 311] on html "Vous avez le contrôle de vos données Nous utilisons des cookies, tout comme nos…" at bounding box center [699, 155] width 1399 height 311
click at [586, 75] on link "Emprunteur" at bounding box center [610, 74] width 138 height 31
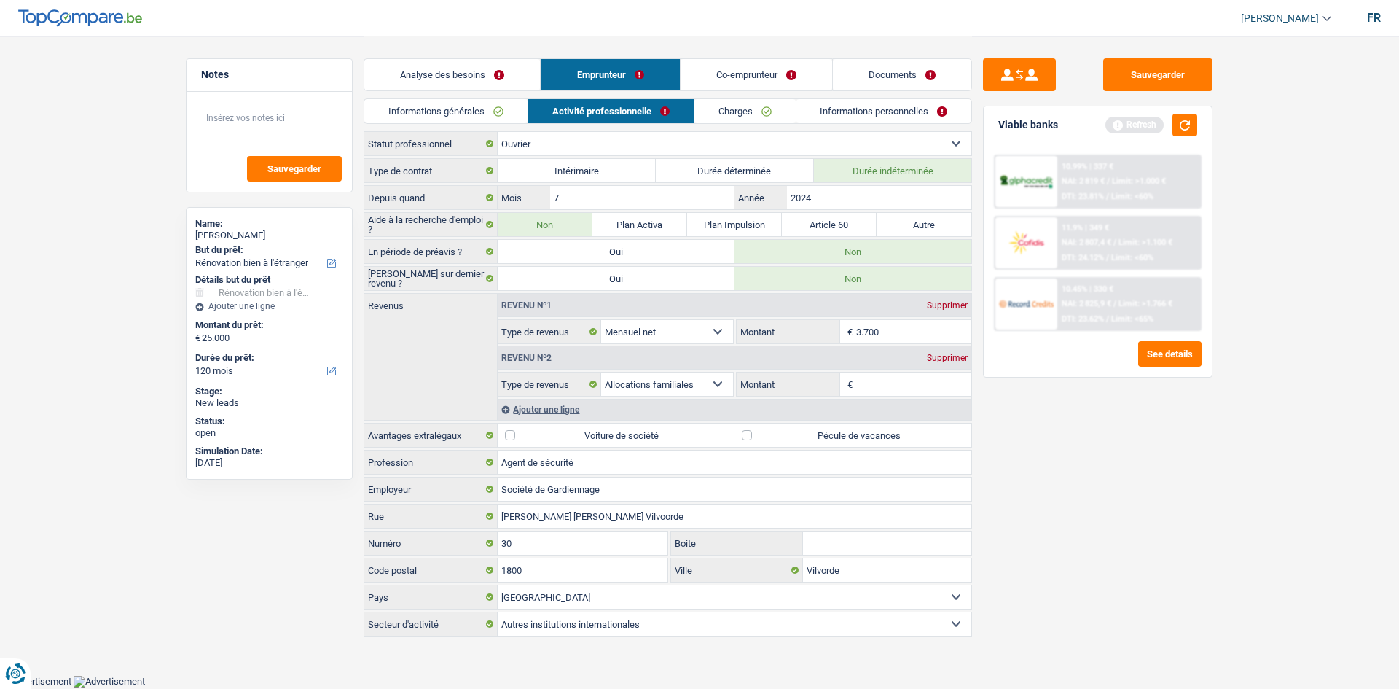
click at [939, 357] on div "Supprimer" at bounding box center [947, 357] width 48 height 9
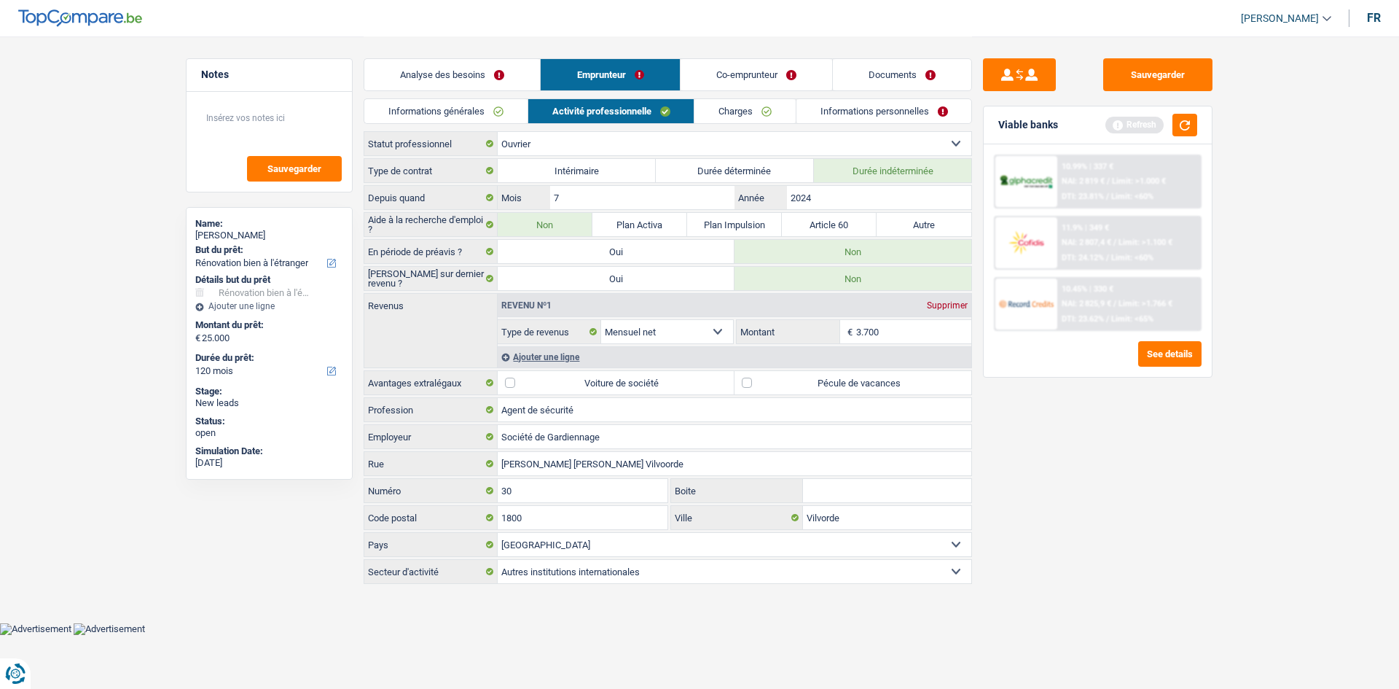
click at [1057, 399] on div "Sauvegarder Viable banks Refresh 10.99% | 337 € NAI: 2 819 € / Limit: >1.000 € …" at bounding box center [1097, 361] width 251 height 607
click at [841, 203] on input "2024" at bounding box center [879, 197] width 184 height 23
click at [896, 336] on input "3.700" at bounding box center [914, 331] width 116 height 23
click at [835, 383] on label "Pécule de vacances" at bounding box center [853, 382] width 237 height 23
click at [835, 383] on input "Pécule de vacances" at bounding box center [853, 382] width 237 height 23
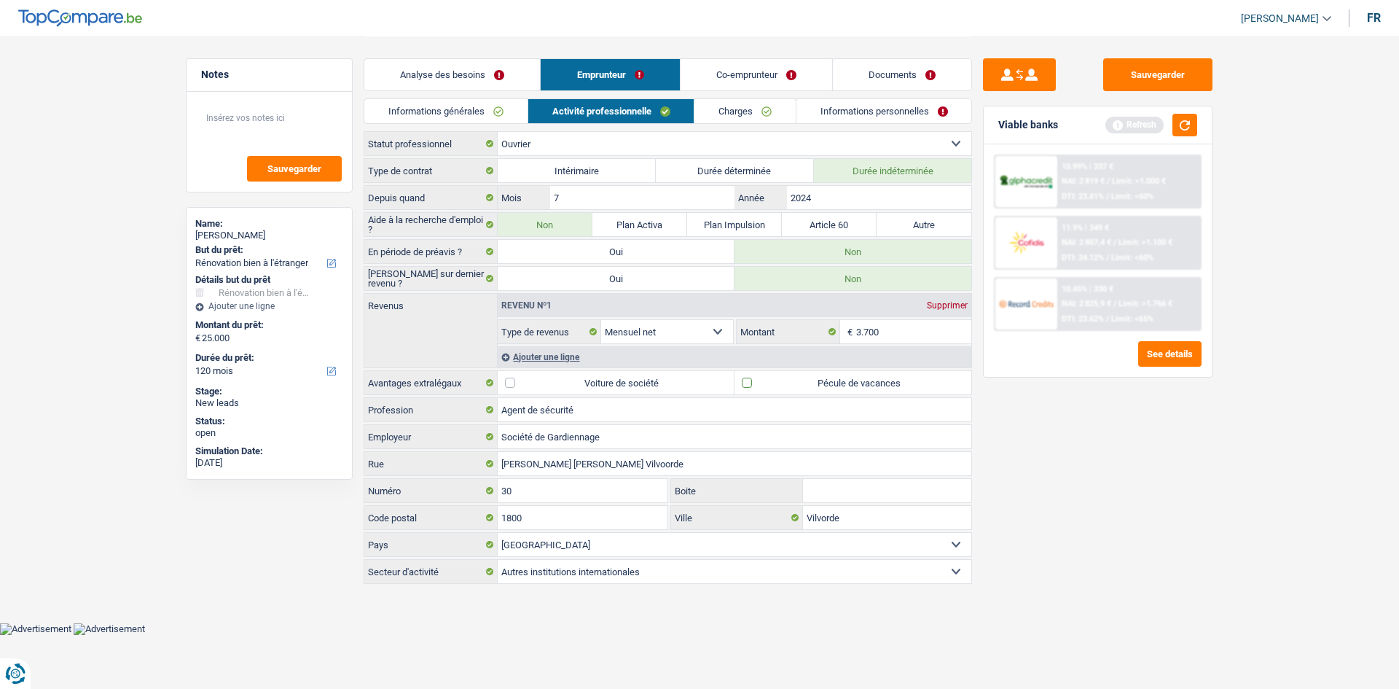
checkbox input "true"
click at [549, 360] on div "Ajouter une ligne" at bounding box center [735, 356] width 474 height 21
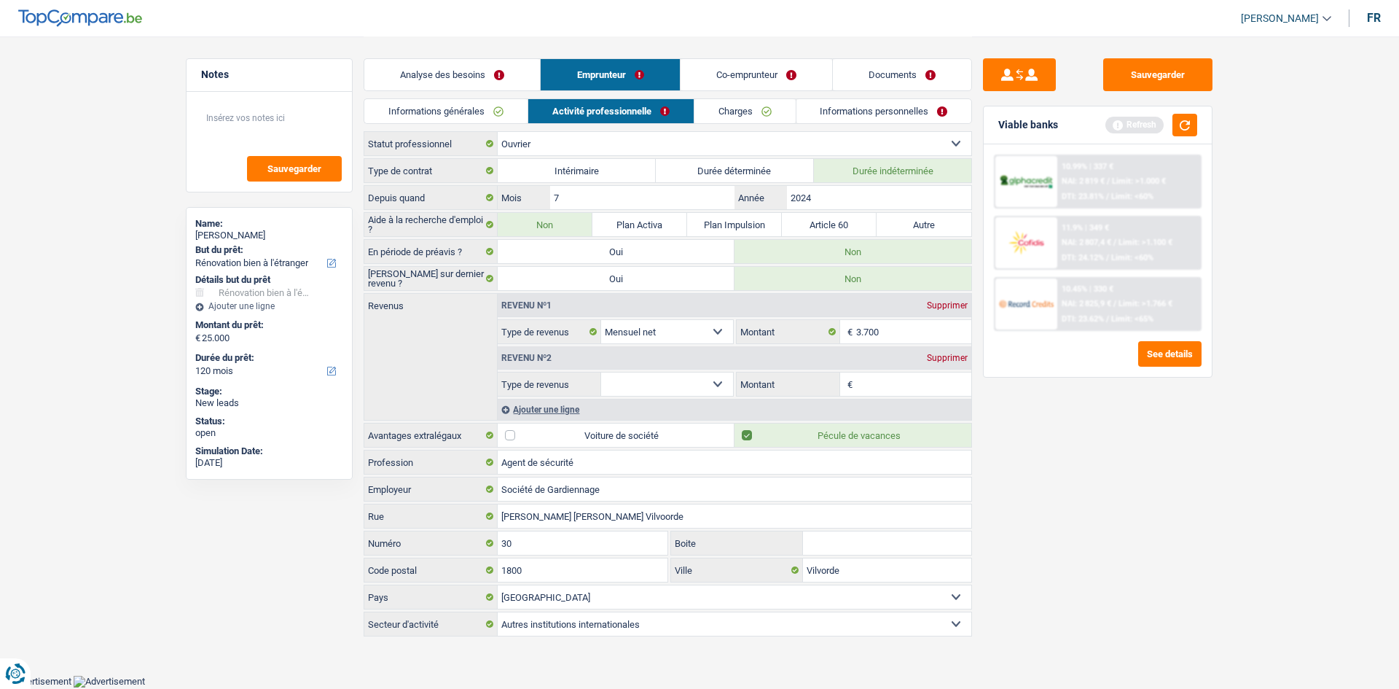
click at [683, 388] on select "Allocation d'handicap Allocations chômage Allocations familiales Chèques repas …" at bounding box center [667, 383] width 132 height 23
select select "mealVouchers"
click at [601, 372] on select "Allocation d'handicap Allocations chômage Allocations familiales Chèques repas …" at bounding box center [667, 383] width 132 height 23
click at [904, 387] on input "Montant par jour" at bounding box center [914, 383] width 116 height 23
type input "5,0"
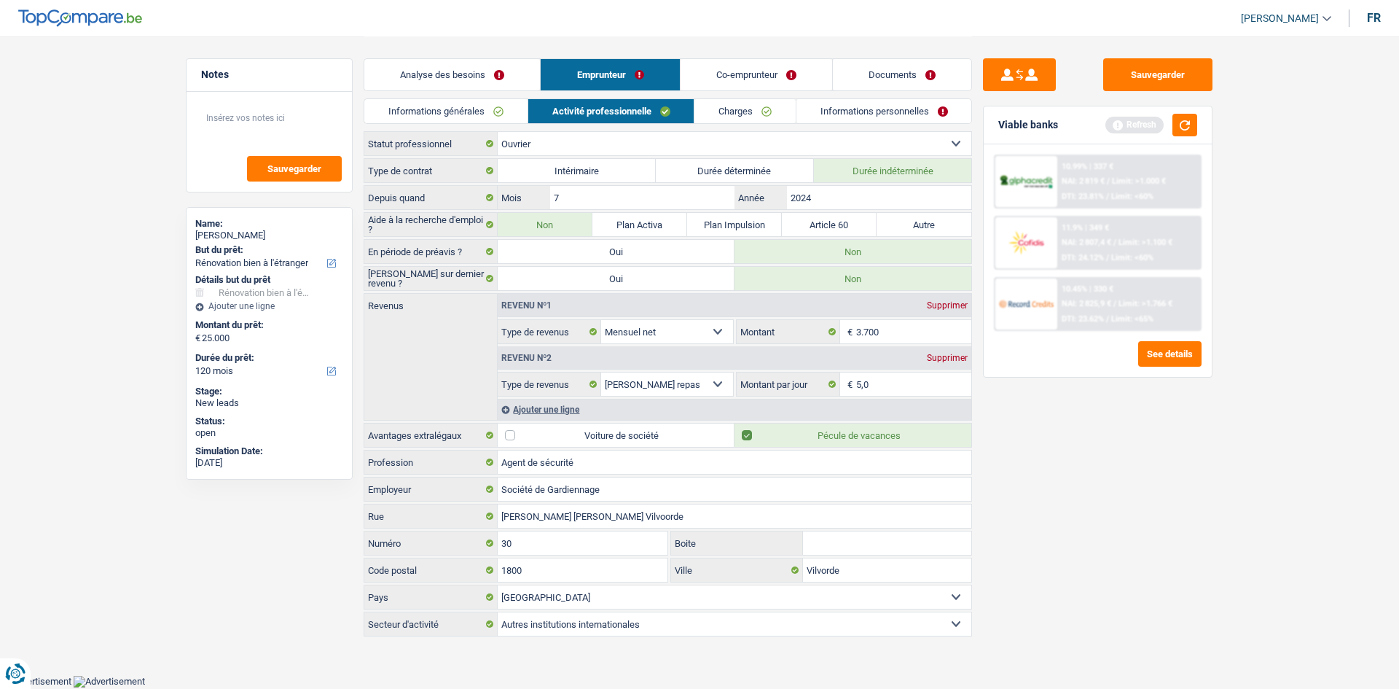
click at [1102, 522] on div "Sauvegarder Viable banks Refresh 10.99% | 337 € NAI: 2 819 € / Limit: >1.000 € …" at bounding box center [1097, 361] width 251 height 607
click at [779, 125] on div "Informations générales Activité professionnelle Charges Informations personnell…" at bounding box center [668, 114] width 608 height 33
click at [788, 109] on link "Charges" at bounding box center [744, 111] width 101 height 24
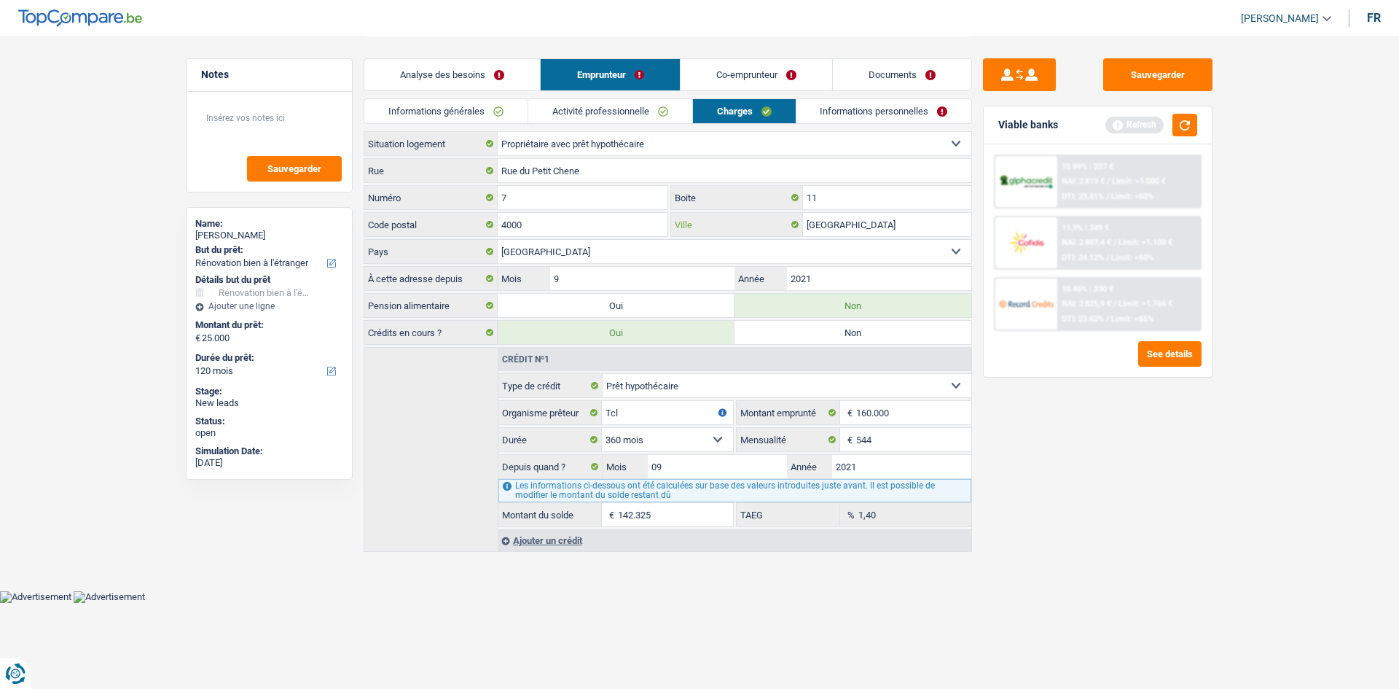
click at [902, 232] on input "[GEOGRAPHIC_DATA]" at bounding box center [887, 224] width 168 height 23
click at [908, 114] on link "Informations personnelles" at bounding box center [884, 111] width 176 height 24
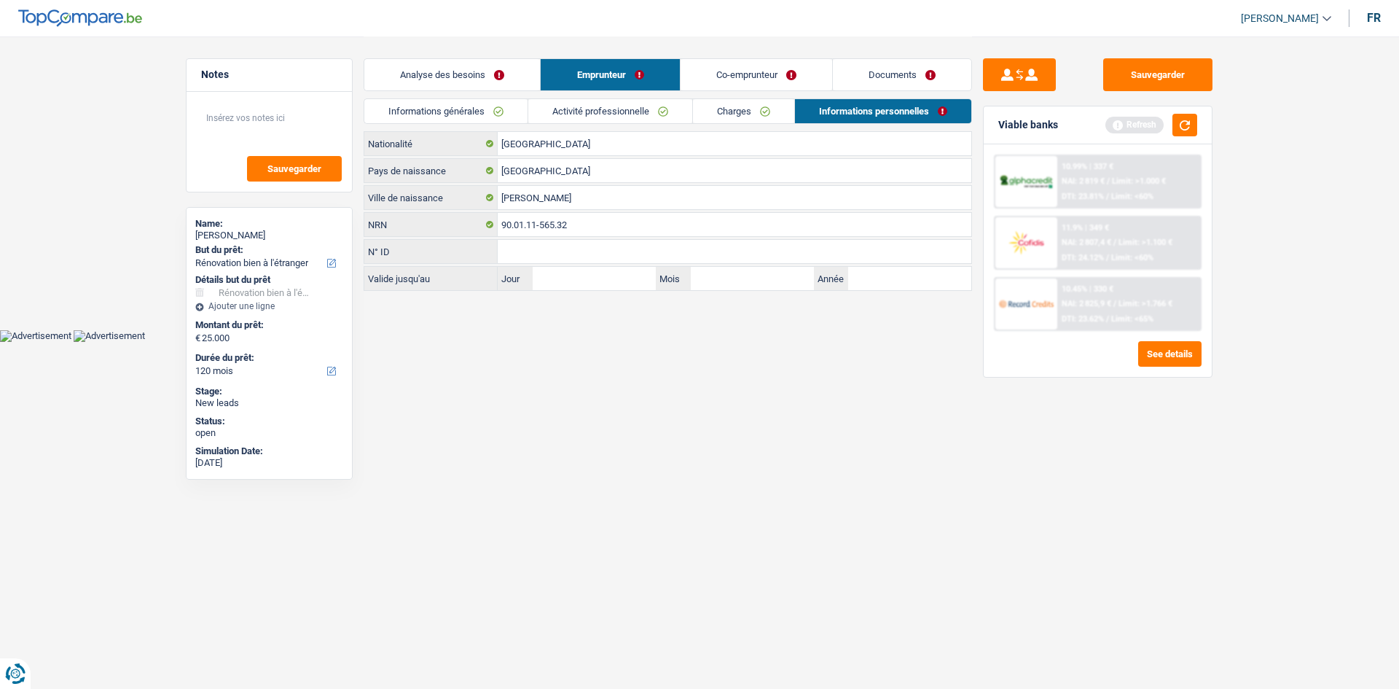
click at [751, 109] on link "Charges" at bounding box center [743, 111] width 101 height 24
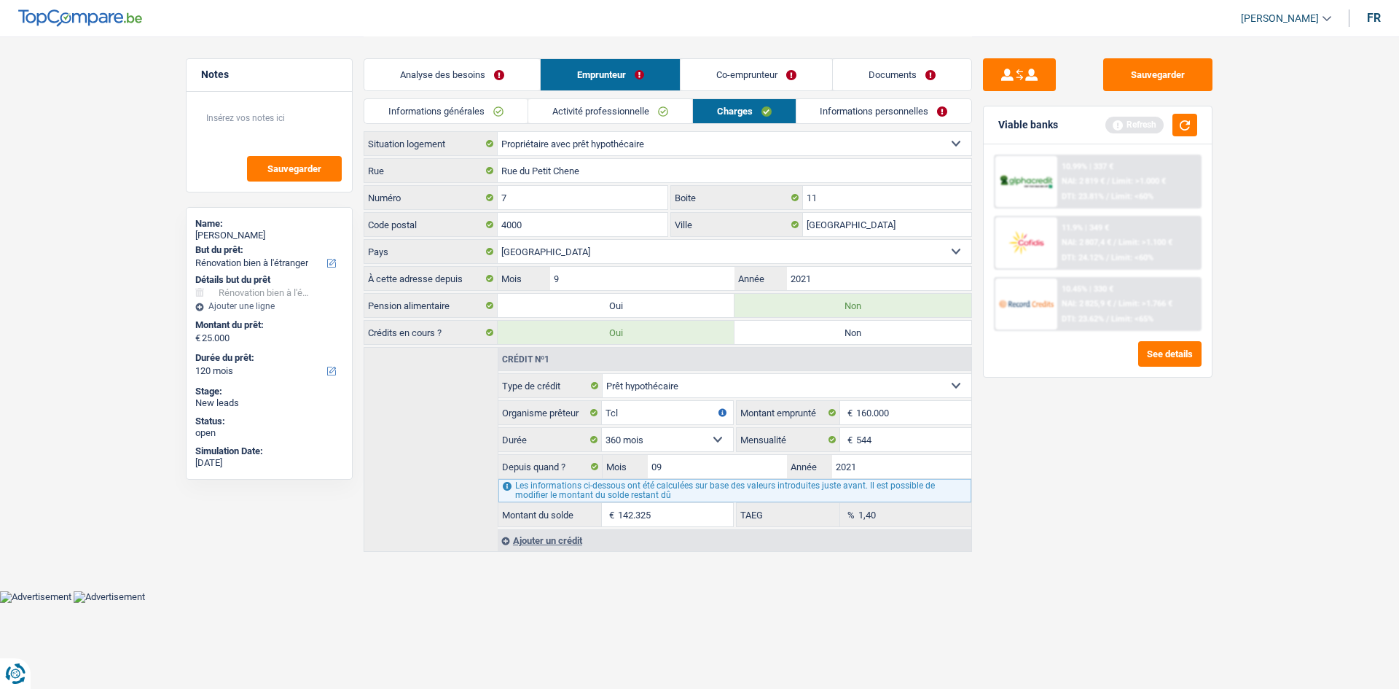
click at [865, 111] on link "Informations personnelles" at bounding box center [884, 111] width 176 height 24
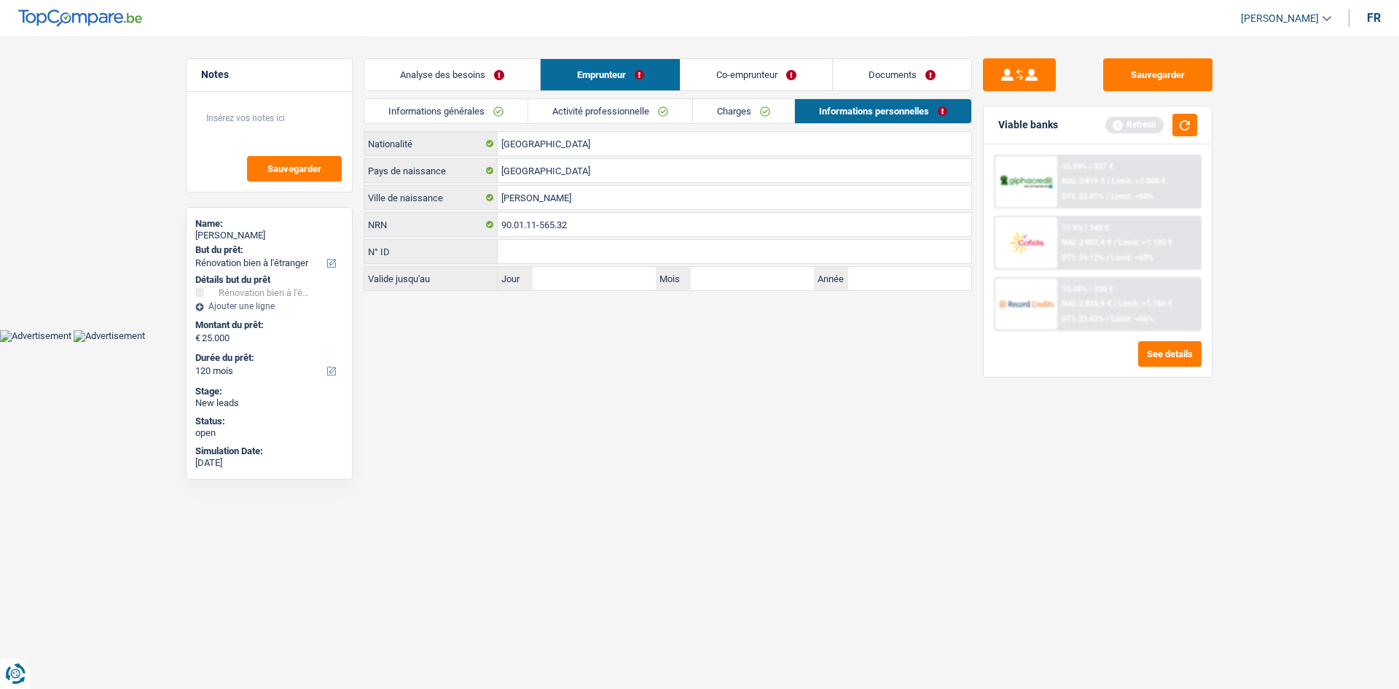
click at [762, 117] on link "Charges" at bounding box center [743, 111] width 101 height 24
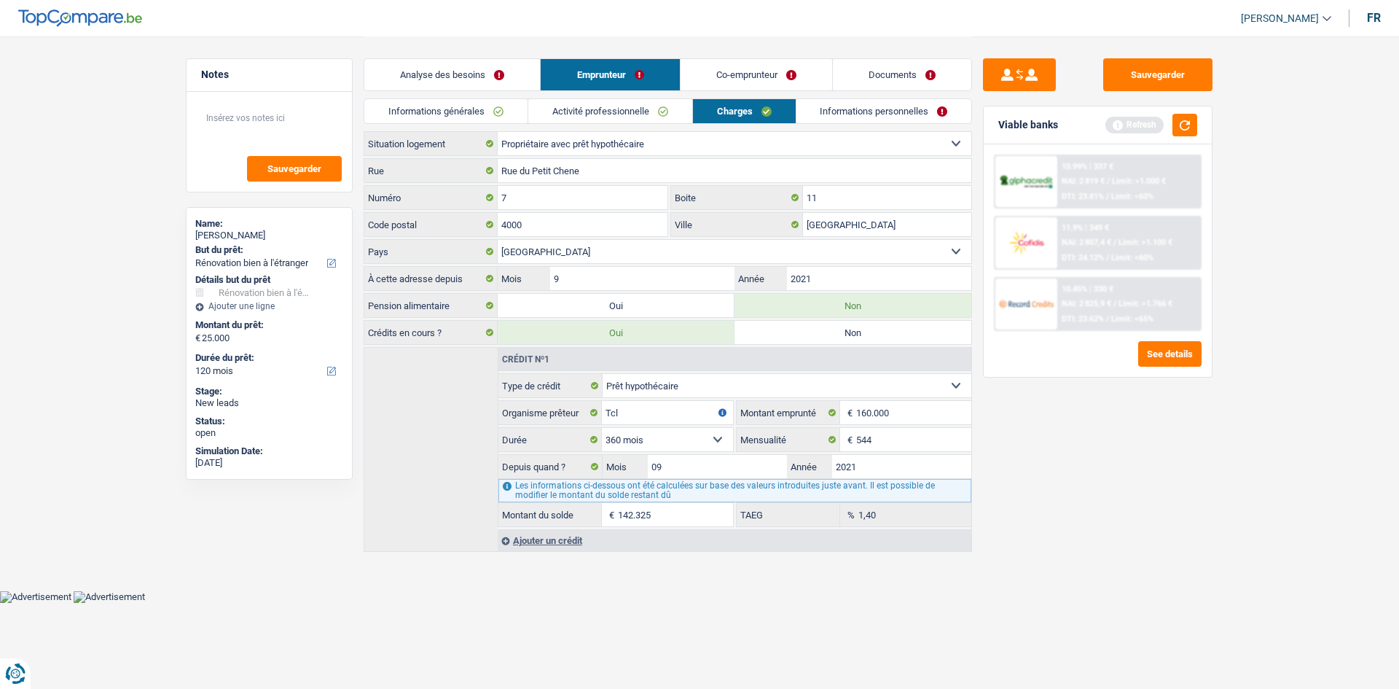
click at [877, 117] on link "Informations personnelles" at bounding box center [884, 111] width 176 height 24
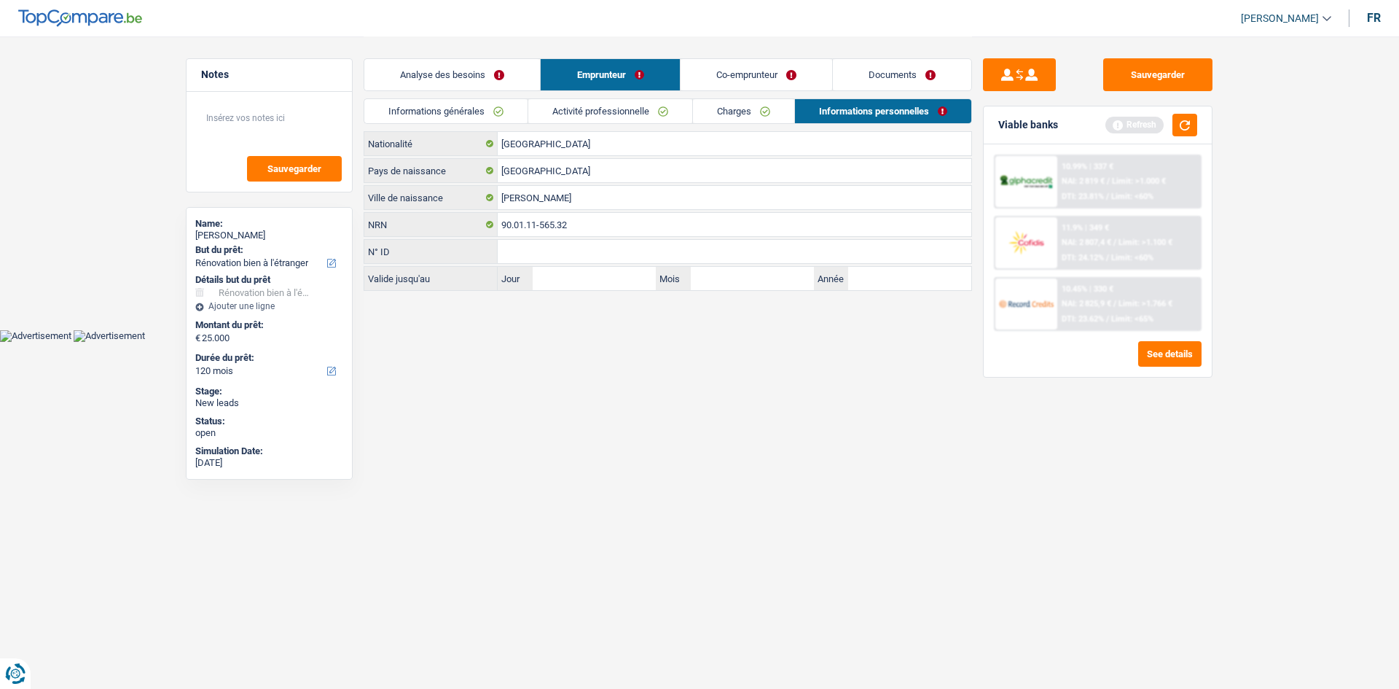
drag, startPoint x: 718, startPoint y: 79, endPoint x: 665, endPoint y: 98, distance: 56.5
click at [719, 78] on link "Co-emprunteur" at bounding box center [757, 74] width 152 height 31
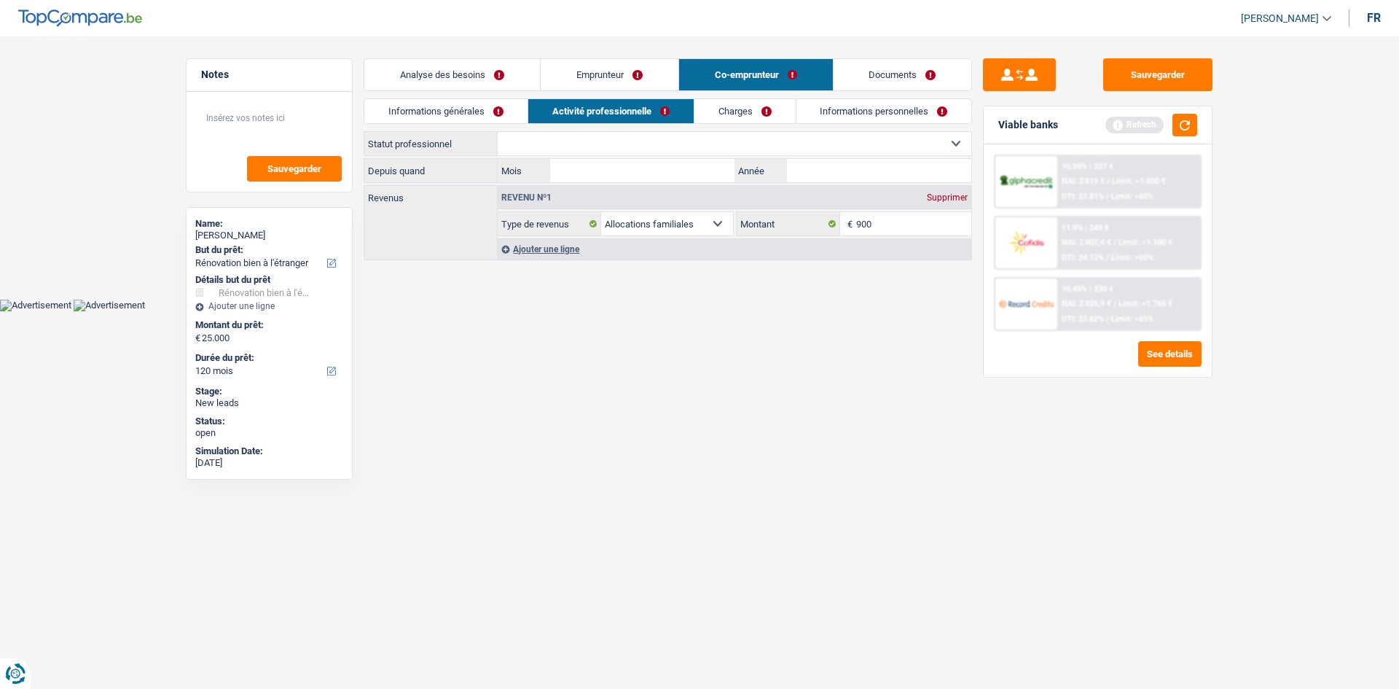
click at [441, 120] on link "Informations générales" at bounding box center [445, 111] width 163 height 24
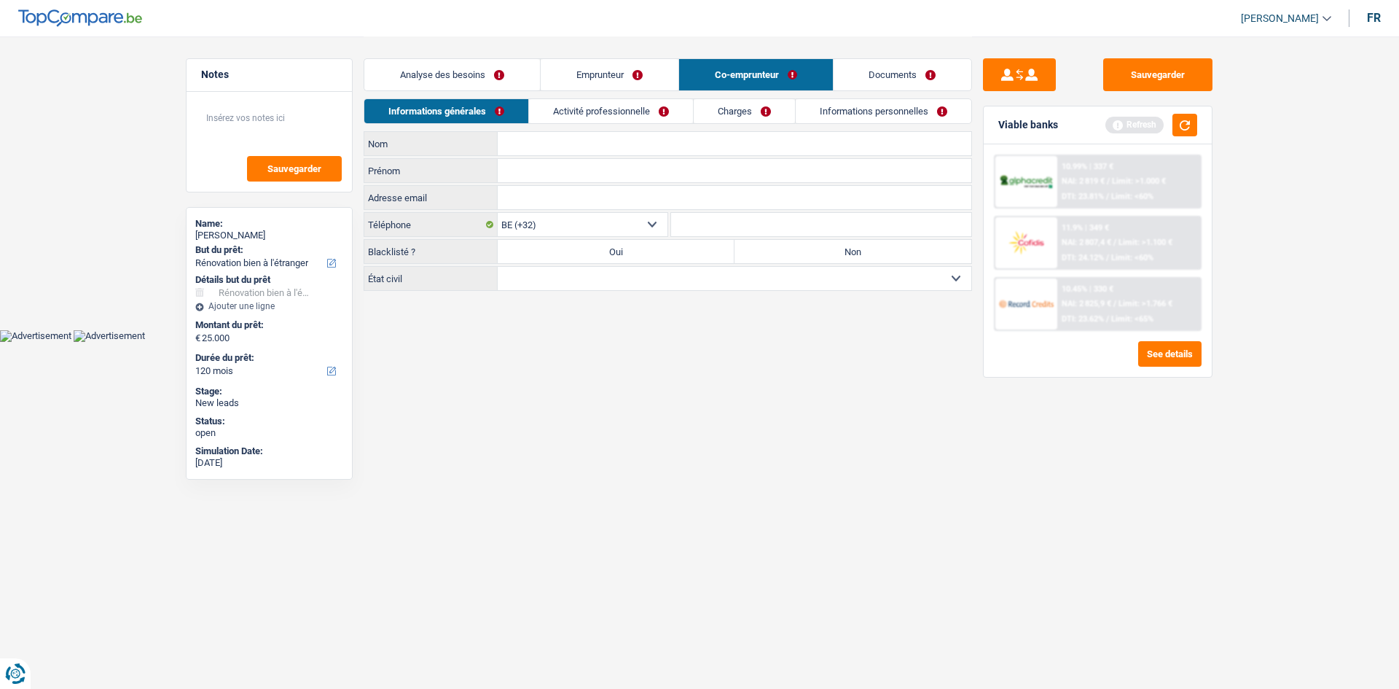
click at [590, 153] on input "Nom" at bounding box center [735, 143] width 474 height 23
type input "Dembele"
click at [519, 164] on input "Prénom" at bounding box center [735, 170] width 474 height 23
click at [625, 342] on html "Vous avez le contrôle de vos données Nous utilisons des cookies, tout comme nos…" at bounding box center [699, 171] width 1399 height 342
click at [578, 173] on input "Mame" at bounding box center [735, 170] width 474 height 23
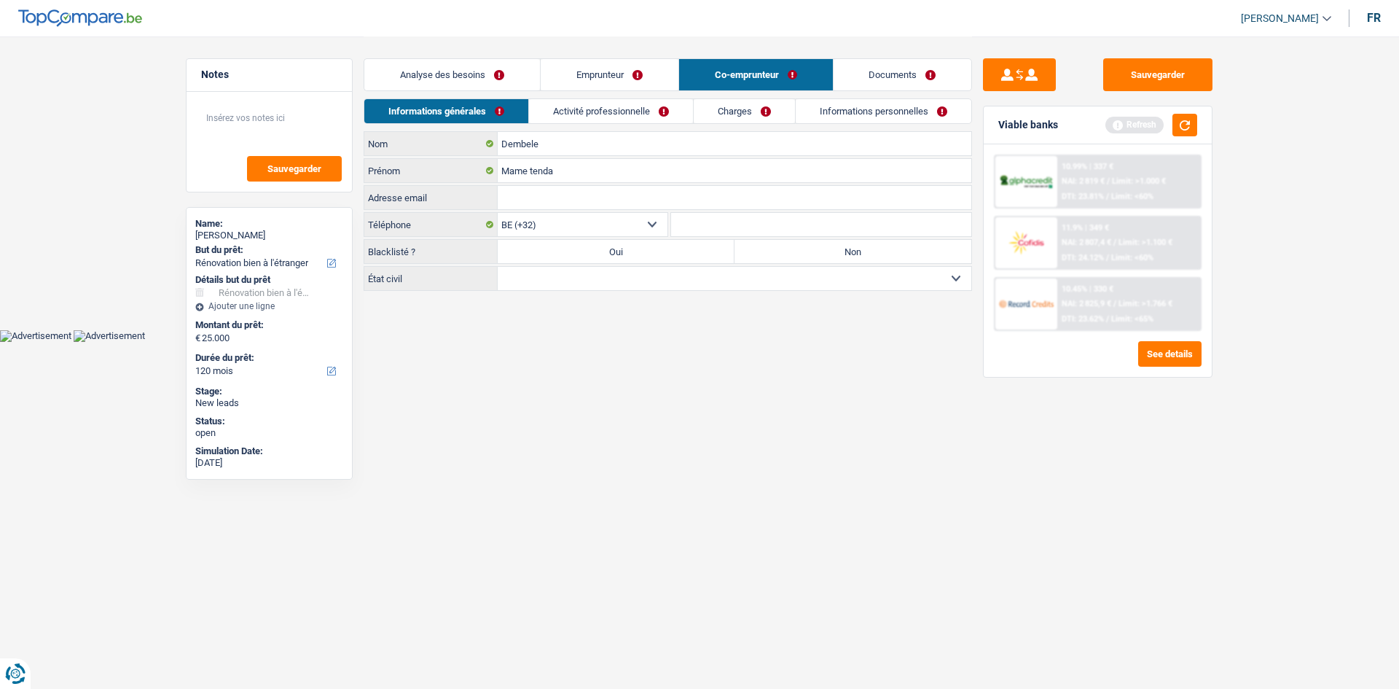
click at [674, 342] on html "Vous avez le contrôle de vos données Nous utilisons des cookies, tout comme nos…" at bounding box center [699, 171] width 1399 height 342
click at [536, 163] on input "Mame tenda" at bounding box center [735, 170] width 474 height 23
type input "Mame penda"
click at [547, 342] on html "Vous avez le contrôle de vos données Nous utilisons des cookies, tout comme nos…" at bounding box center [699, 171] width 1399 height 342
click at [549, 165] on input "Mame penda" at bounding box center [735, 170] width 474 height 23
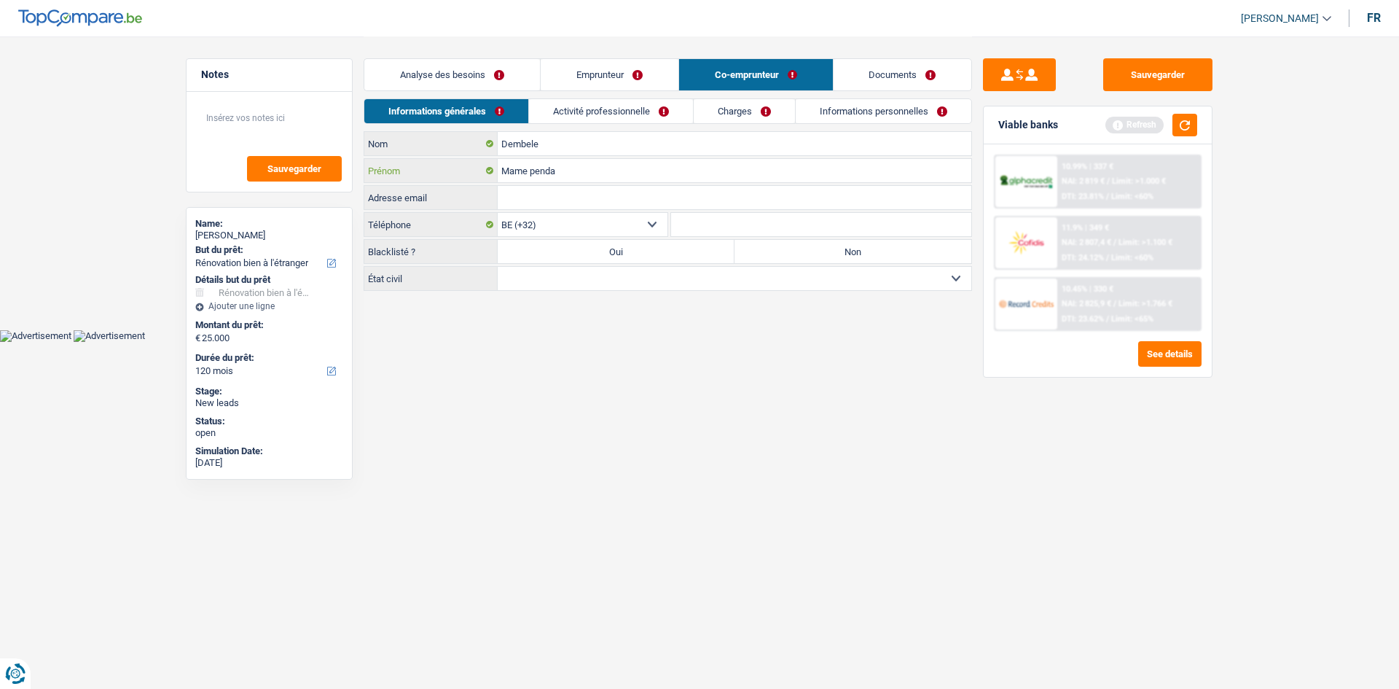
click at [544, 168] on input "Mame penda" at bounding box center [735, 170] width 474 height 23
click at [662, 342] on html "Vous avez le contrôle de vos données Nous utilisons des cookies, tout comme nos…" at bounding box center [699, 171] width 1399 height 342
click at [603, 282] on select "Célibataire Marié(e) Cohabitant(e) légal(e) Divorcé(e) Veuf(ve) Séparé (de fait…" at bounding box center [735, 278] width 474 height 23
drag, startPoint x: 600, startPoint y: 73, endPoint x: 496, endPoint y: 101, distance: 108.5
click at [600, 73] on link "Emprunteur" at bounding box center [610, 74] width 138 height 31
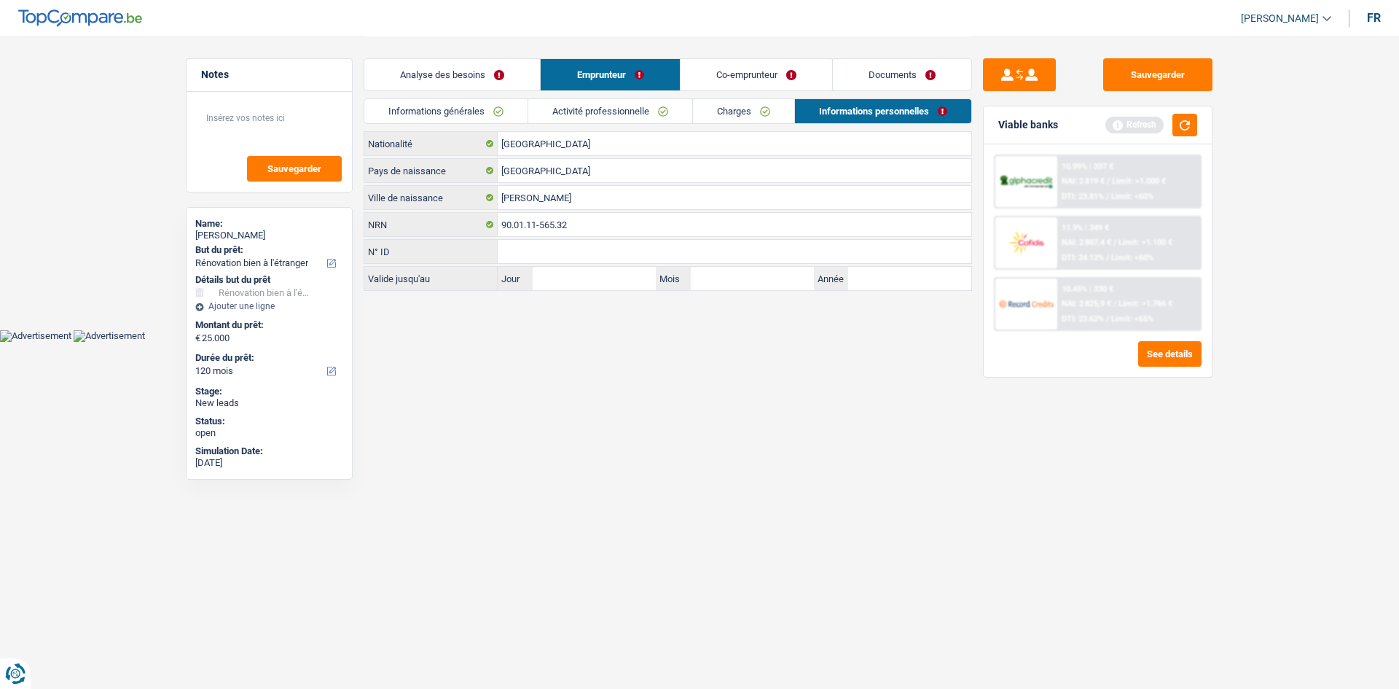
click at [421, 109] on link "Informations générales" at bounding box center [445, 111] width 163 height 24
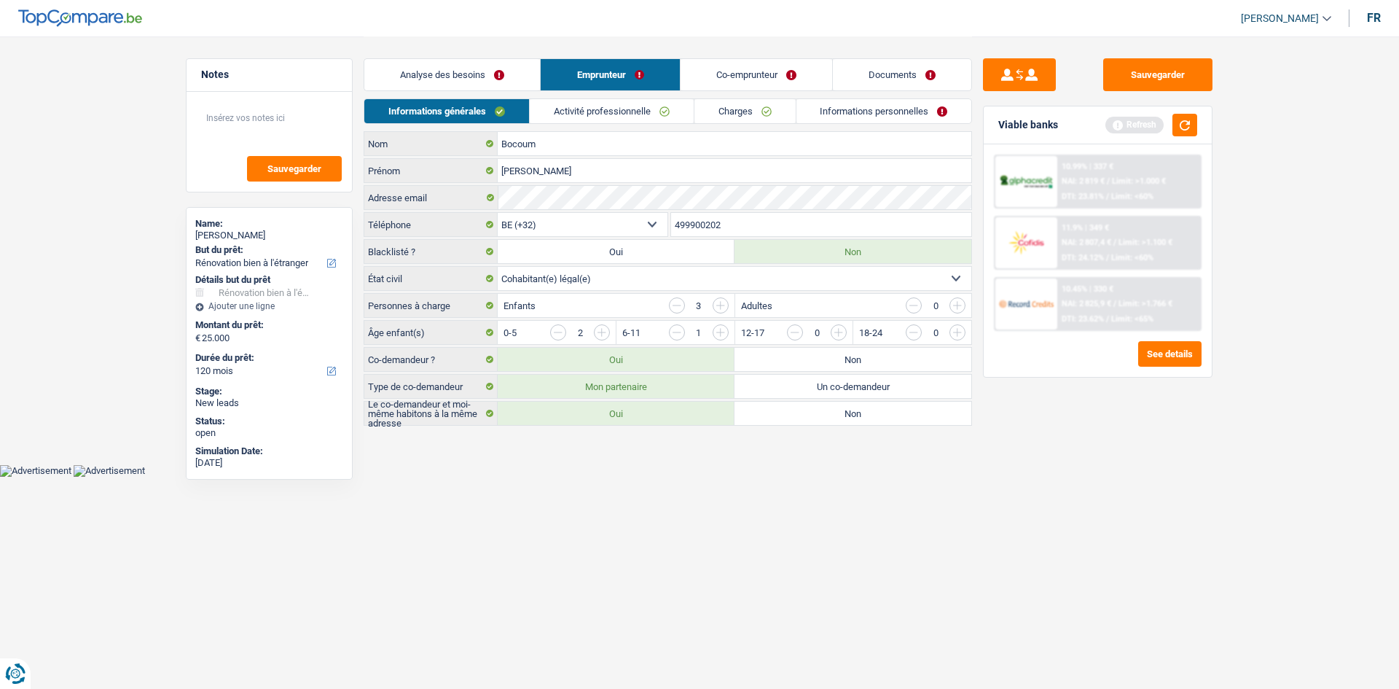
click at [759, 82] on link "Co-emprunteur" at bounding box center [757, 74] width 152 height 31
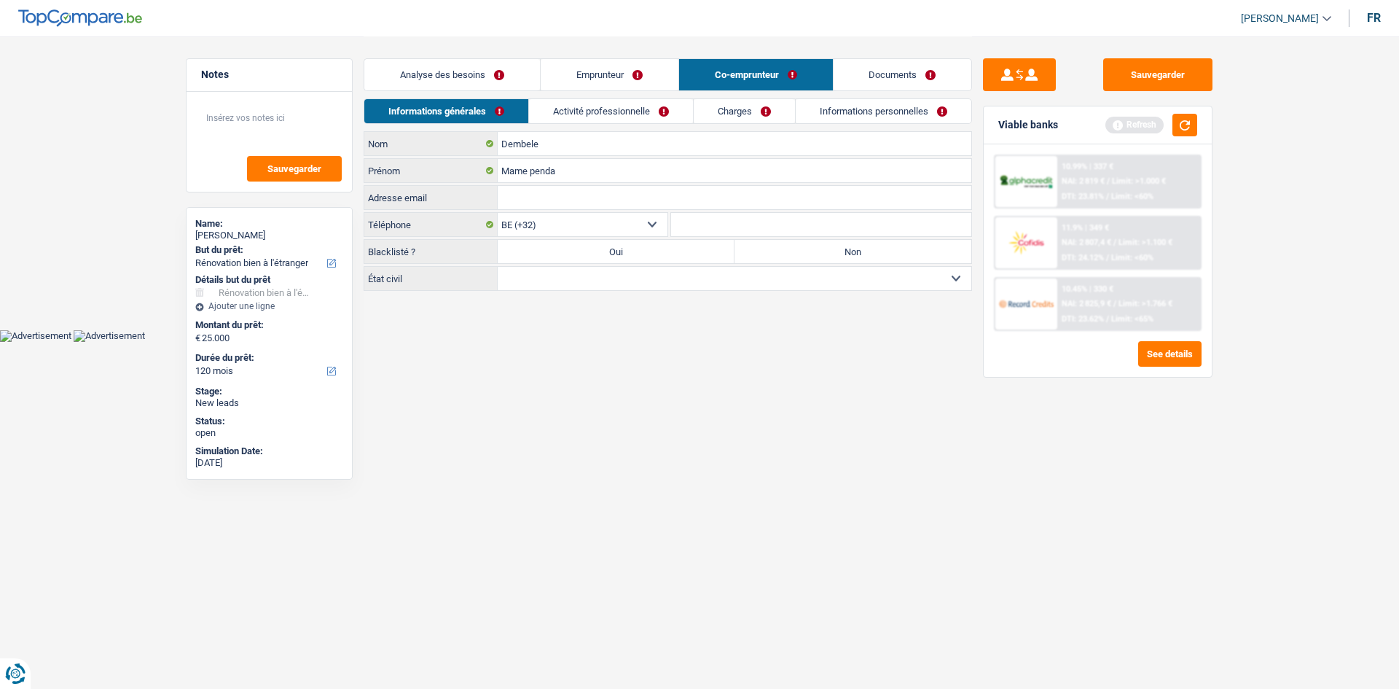
drag, startPoint x: 555, startPoint y: 276, endPoint x: 565, endPoint y: 289, distance: 16.2
click at [555, 276] on select "Célibataire Marié(e) Cohabitant(e) légal(e) Divorcé(e) Veuf(ve) Séparé (de fait…" at bounding box center [735, 278] width 474 height 23
select select "cohabitation"
click at [498, 267] on select "Célibataire Marié(e) Cohabitant(e) légal(e) Divorcé(e) Veuf(ve) Séparé (de fait…" at bounding box center [735, 278] width 474 height 23
click at [838, 252] on label "Non" at bounding box center [853, 251] width 237 height 23
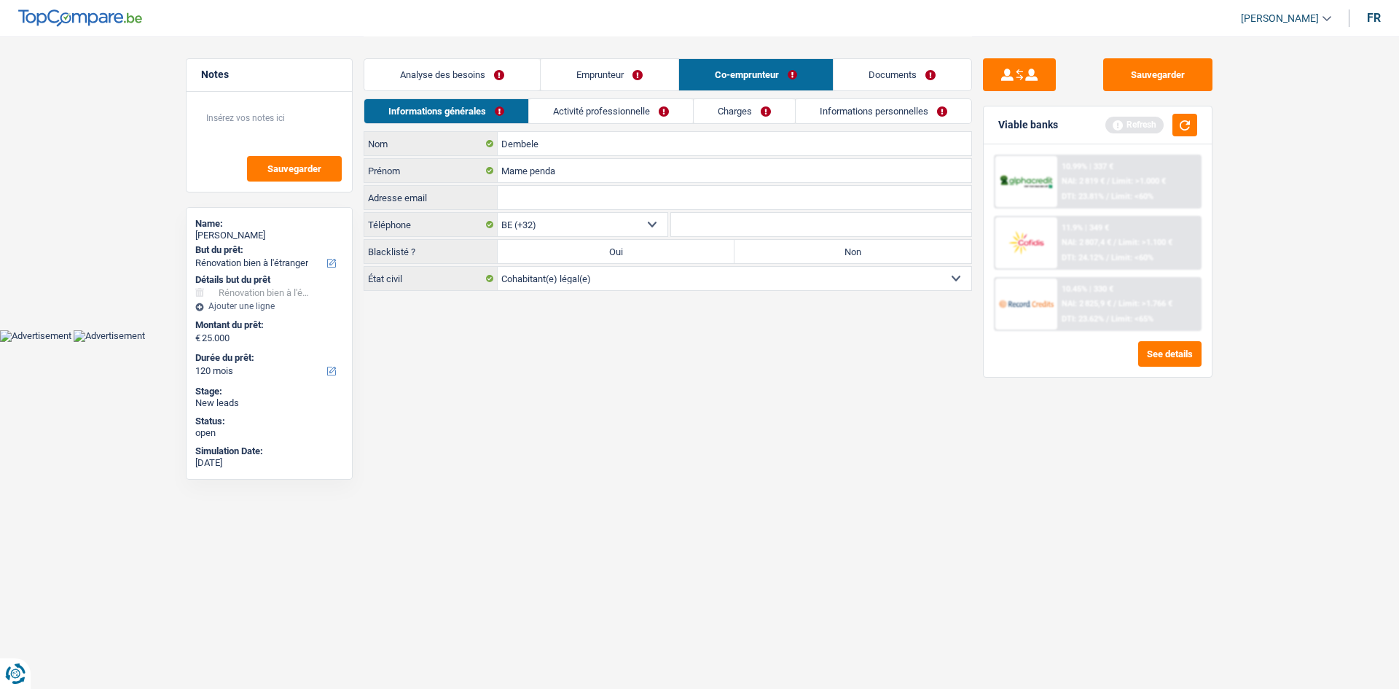
click at [838, 252] on input "Non" at bounding box center [853, 251] width 237 height 23
radio input "true"
click at [649, 113] on link "Activité professionnelle" at bounding box center [612, 111] width 164 height 24
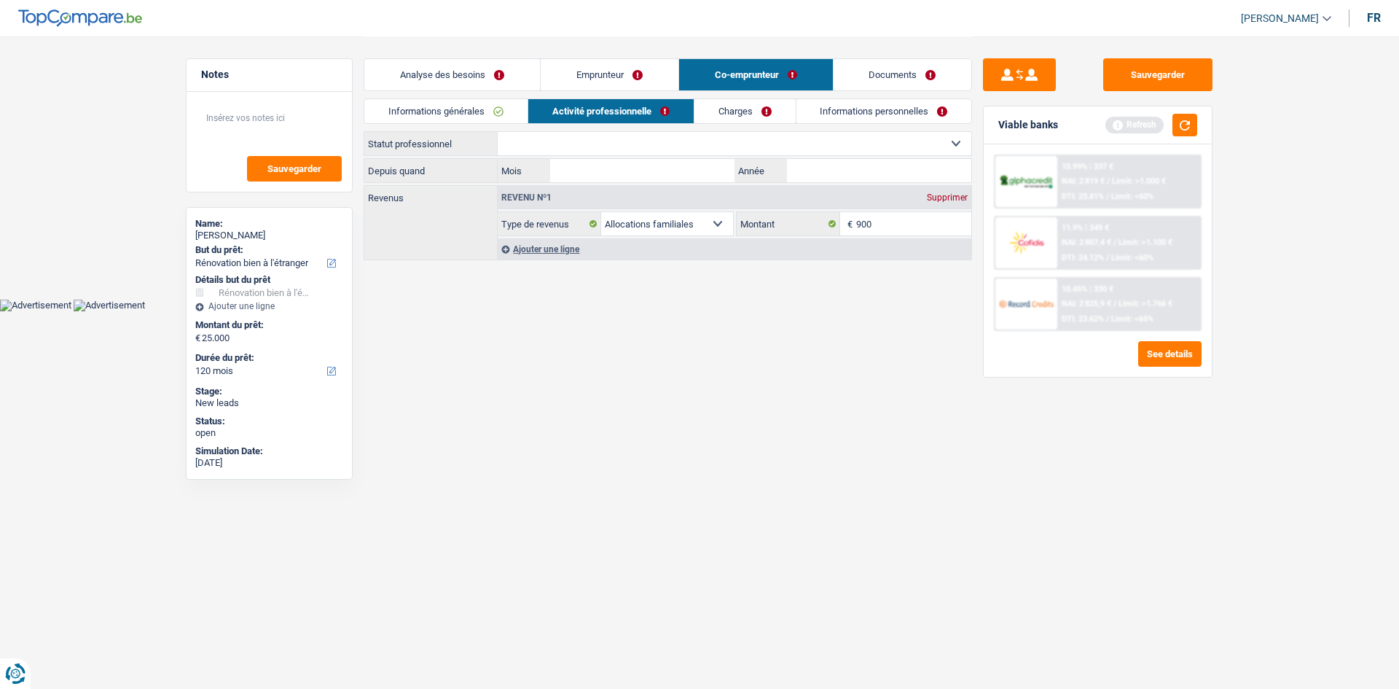
click at [643, 145] on select "Ouvrier Employé privé Employé public Invalide Indépendant Pensionné Chômeur Mut…" at bounding box center [735, 143] width 474 height 23
select select "housewife"
click at [498, 132] on select "Ouvrier Employé privé Employé public Invalide Indépendant Pensionné Chômeur Mut…" at bounding box center [735, 143] width 474 height 23
select select "familyAllowances"
click at [602, 79] on link "Emprunteur" at bounding box center [610, 74] width 138 height 31
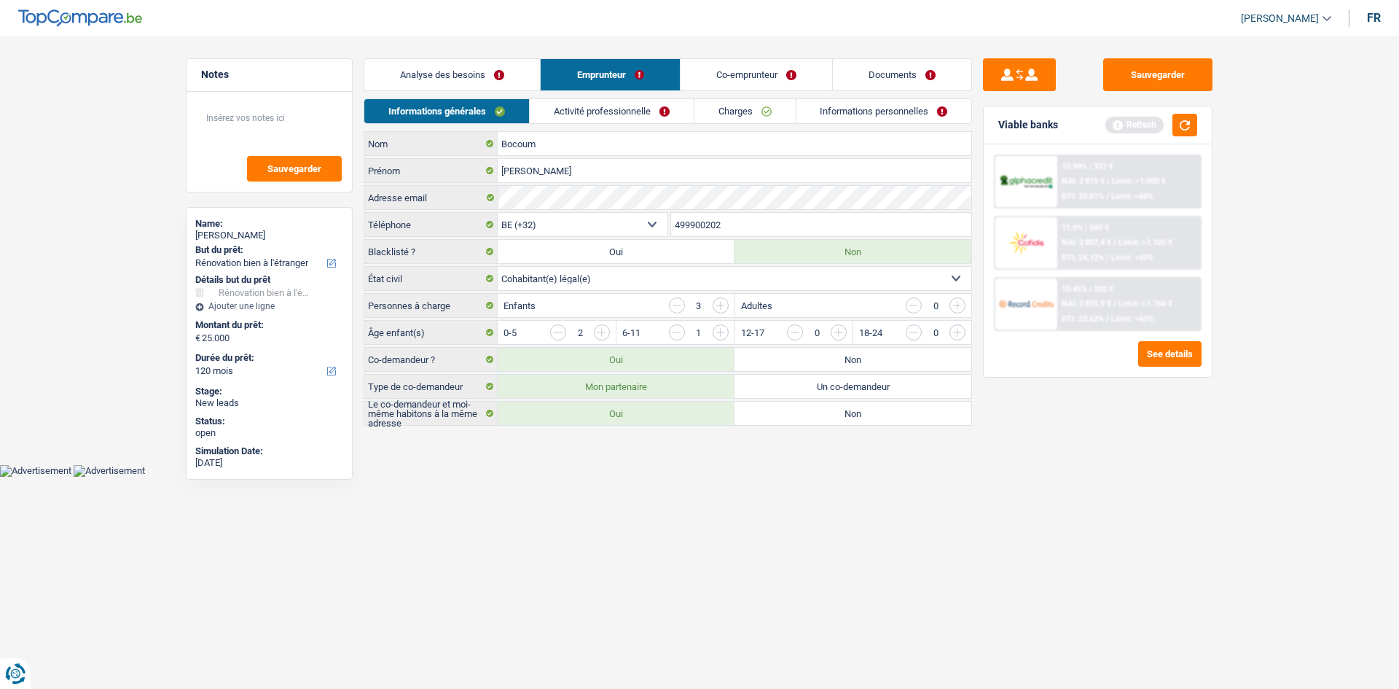
click at [615, 106] on link "Activité professionnelle" at bounding box center [612, 111] width 164 height 24
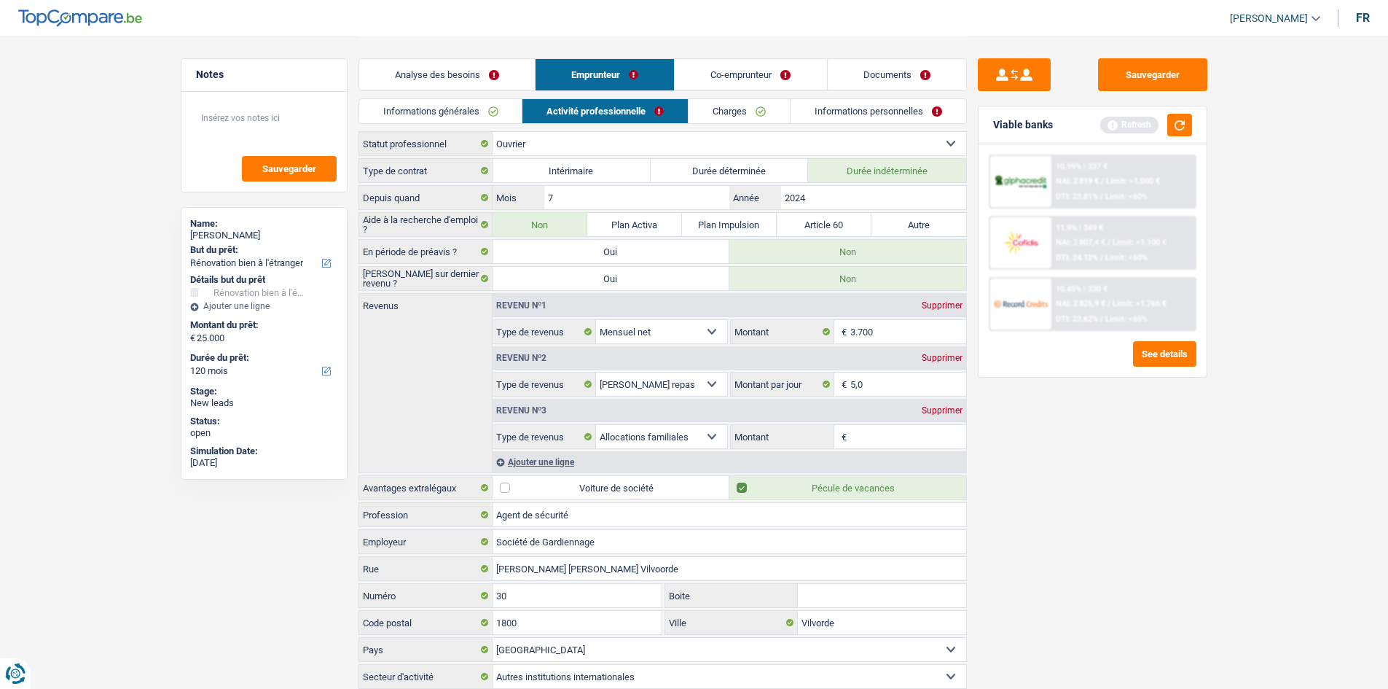
click at [942, 407] on div "Supprimer" at bounding box center [942, 410] width 48 height 9
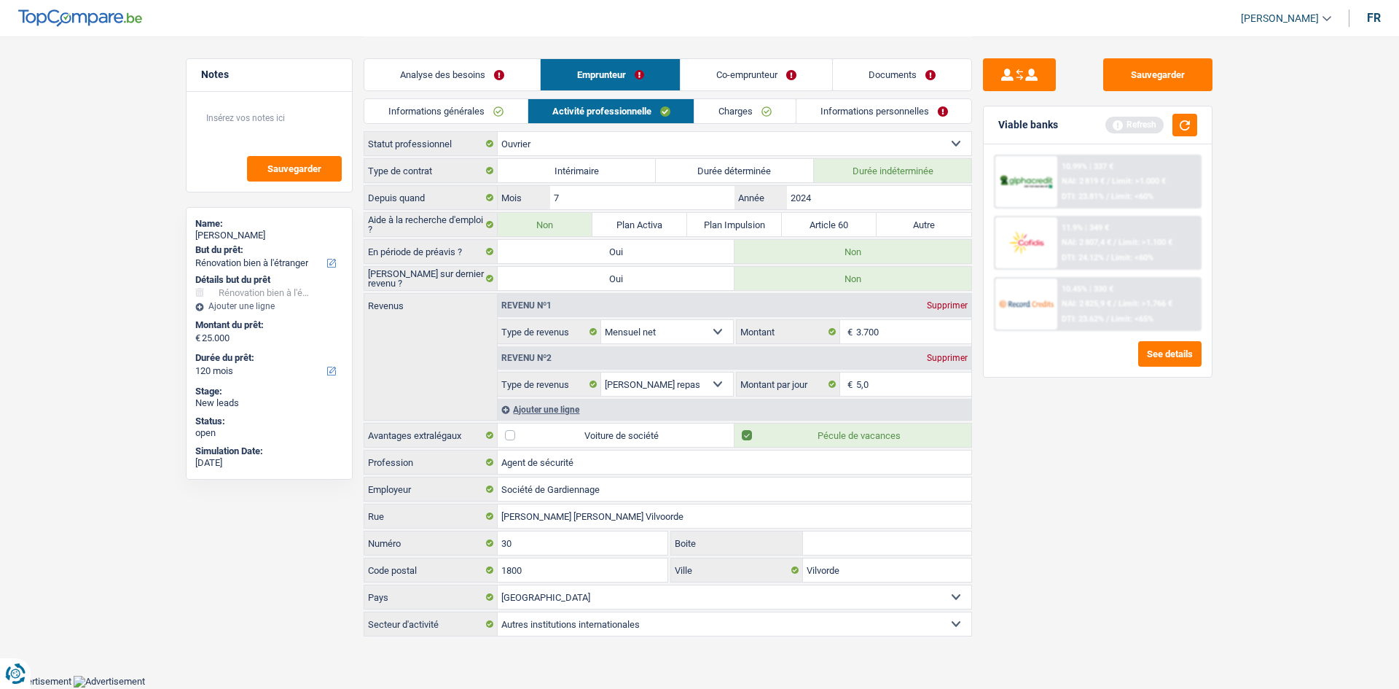
click at [756, 81] on link "Co-emprunteur" at bounding box center [757, 74] width 152 height 31
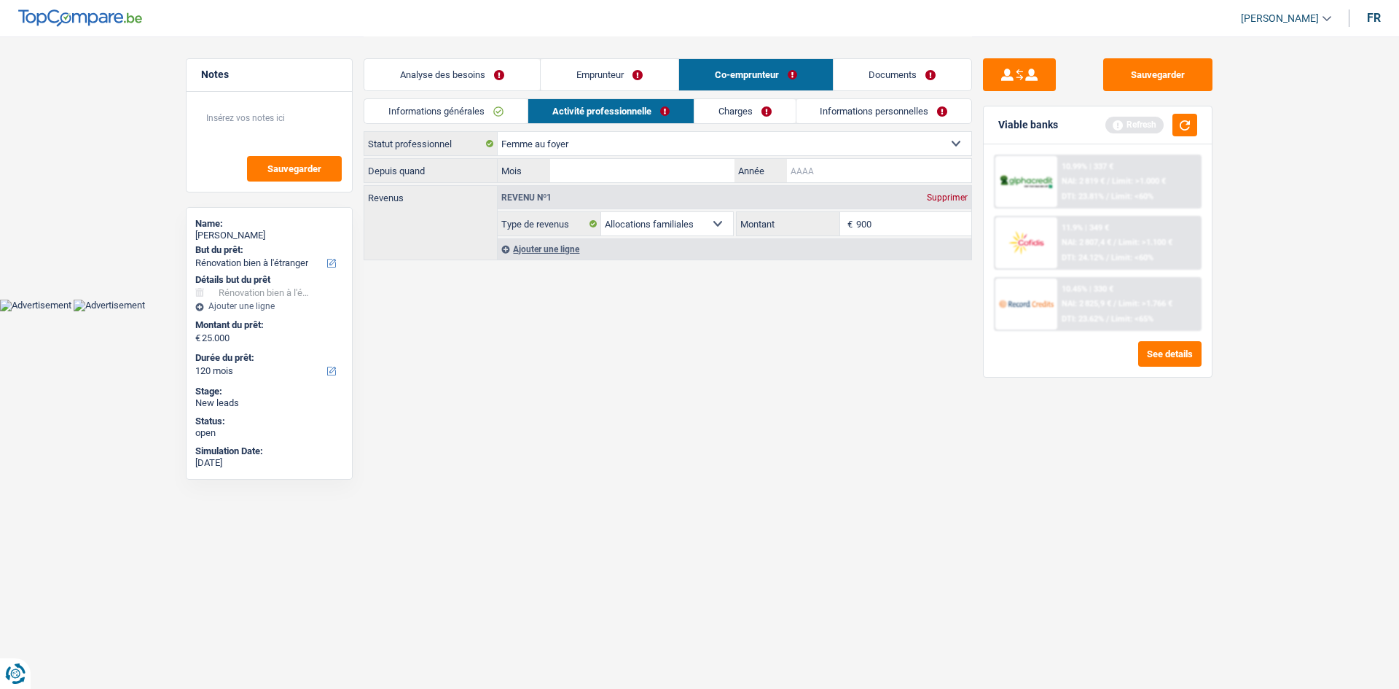
click at [842, 180] on input "Année" at bounding box center [879, 170] width 184 height 23
type input "2010"
click at [829, 114] on link "Informations personnelles" at bounding box center [884, 111] width 176 height 24
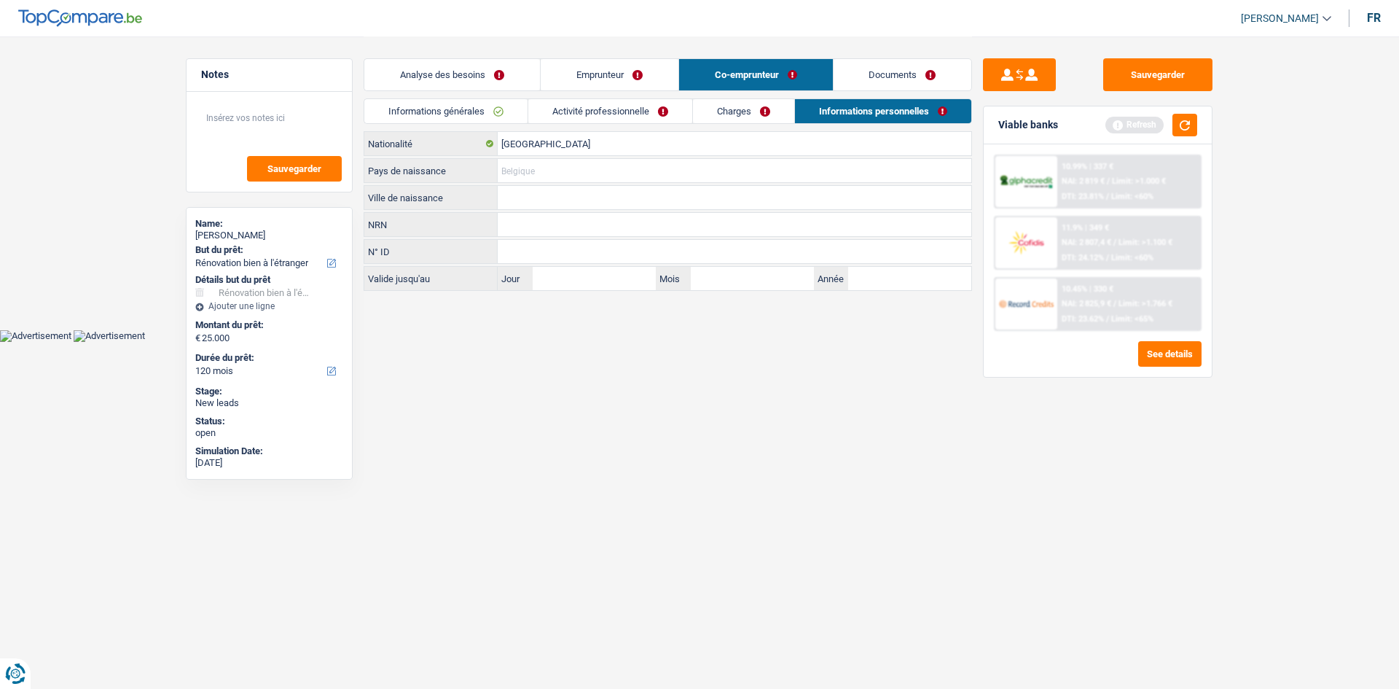
click at [592, 160] on input "Pays de naissance" at bounding box center [735, 170] width 474 height 23
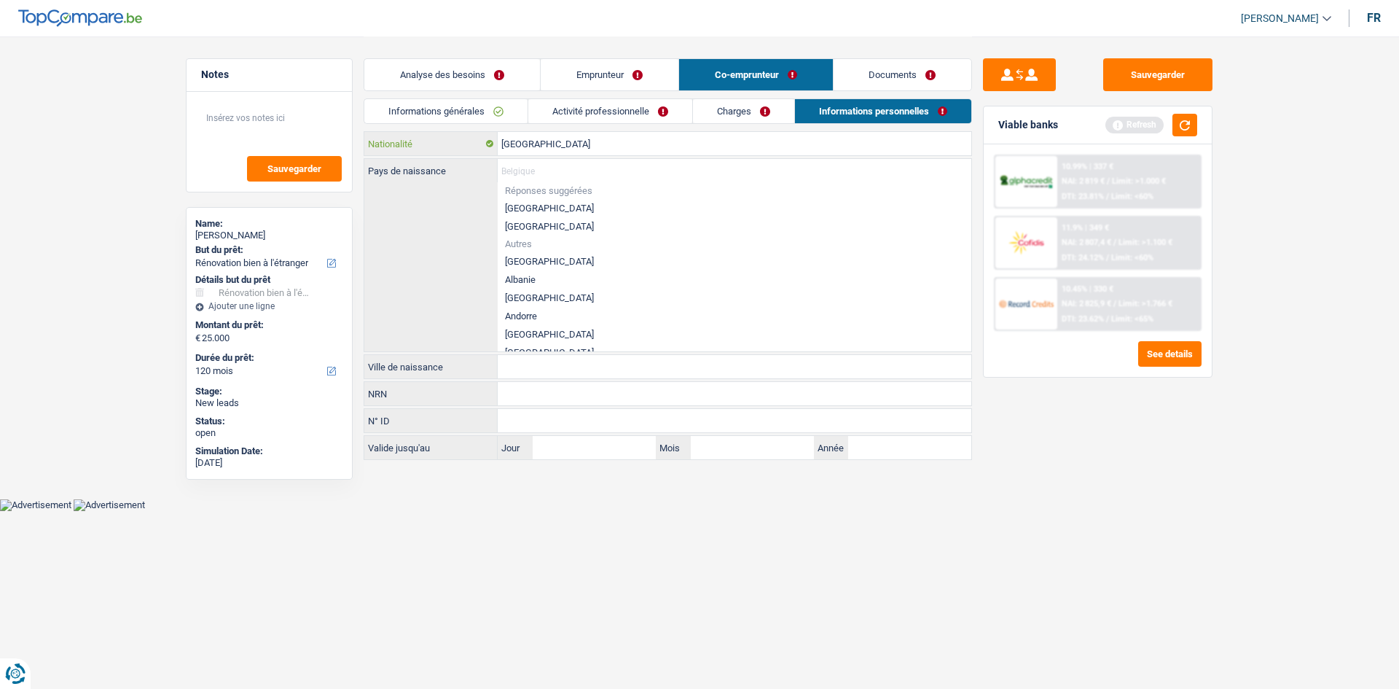
click at [595, 150] on input "[GEOGRAPHIC_DATA]" at bounding box center [735, 143] width 474 height 23
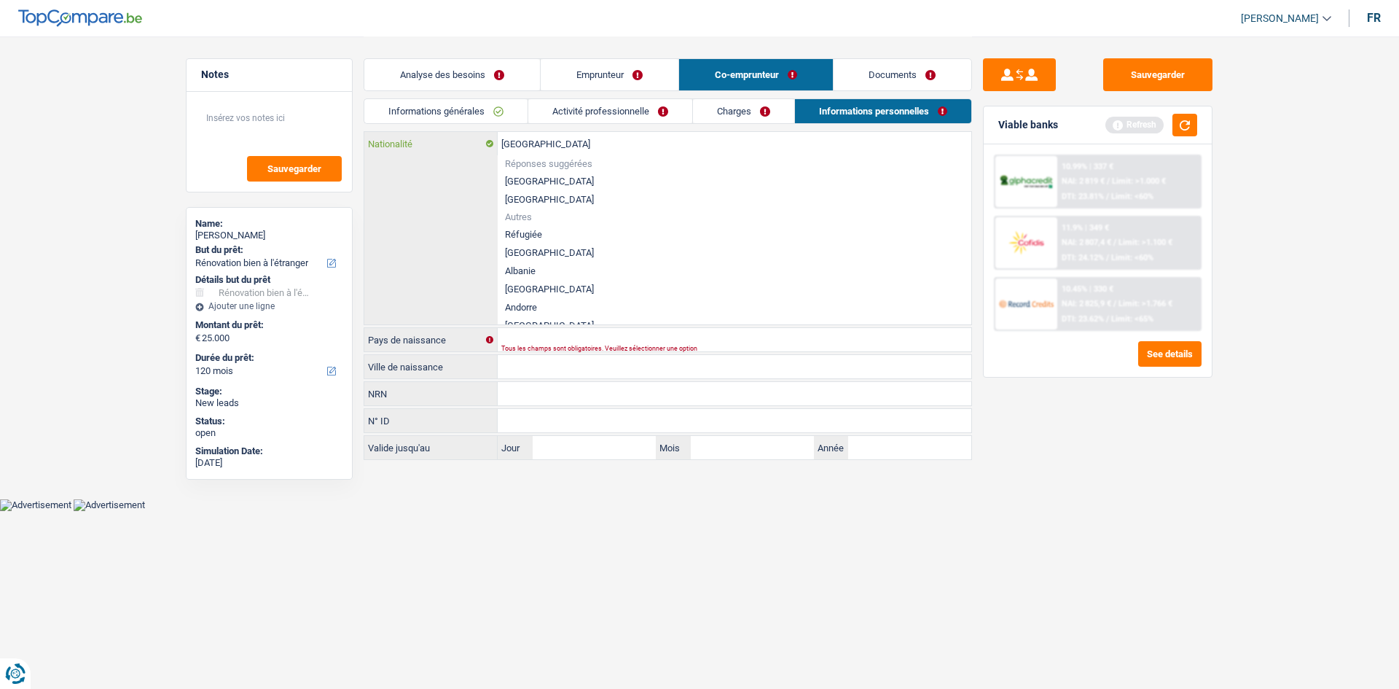
type input "Belgiqu"
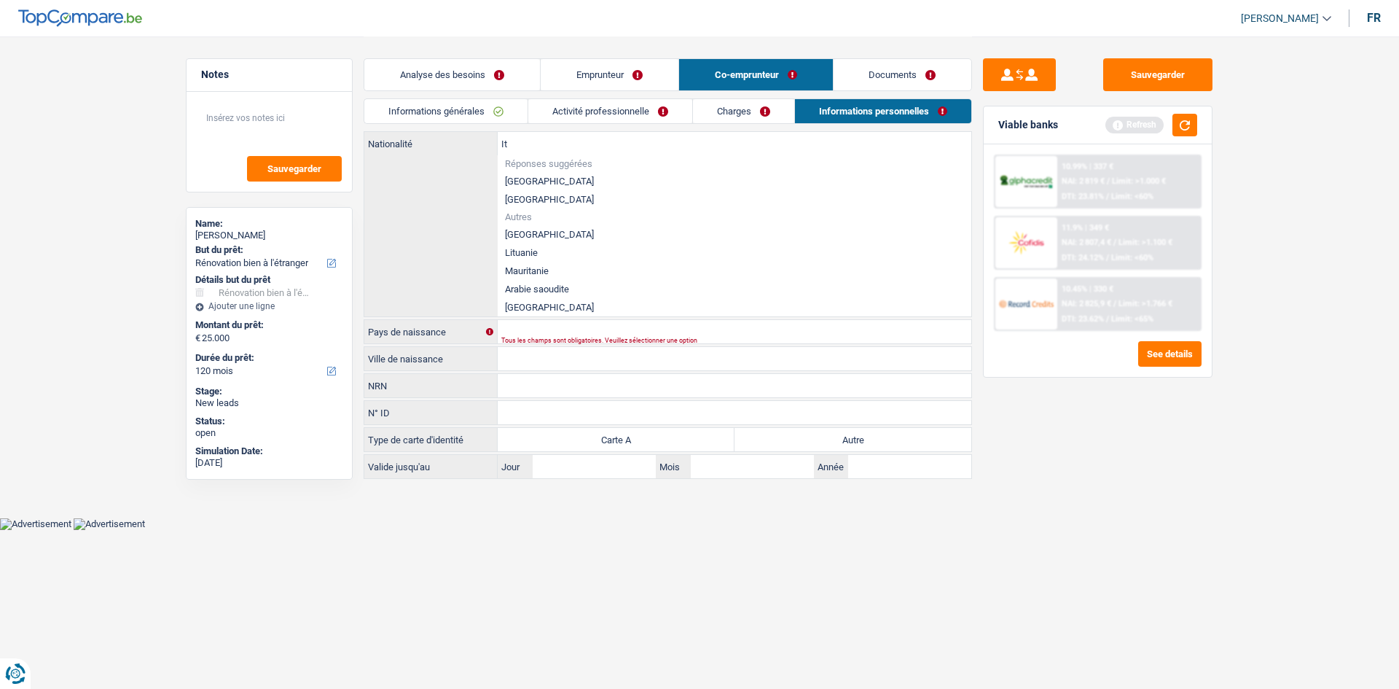
type input "I"
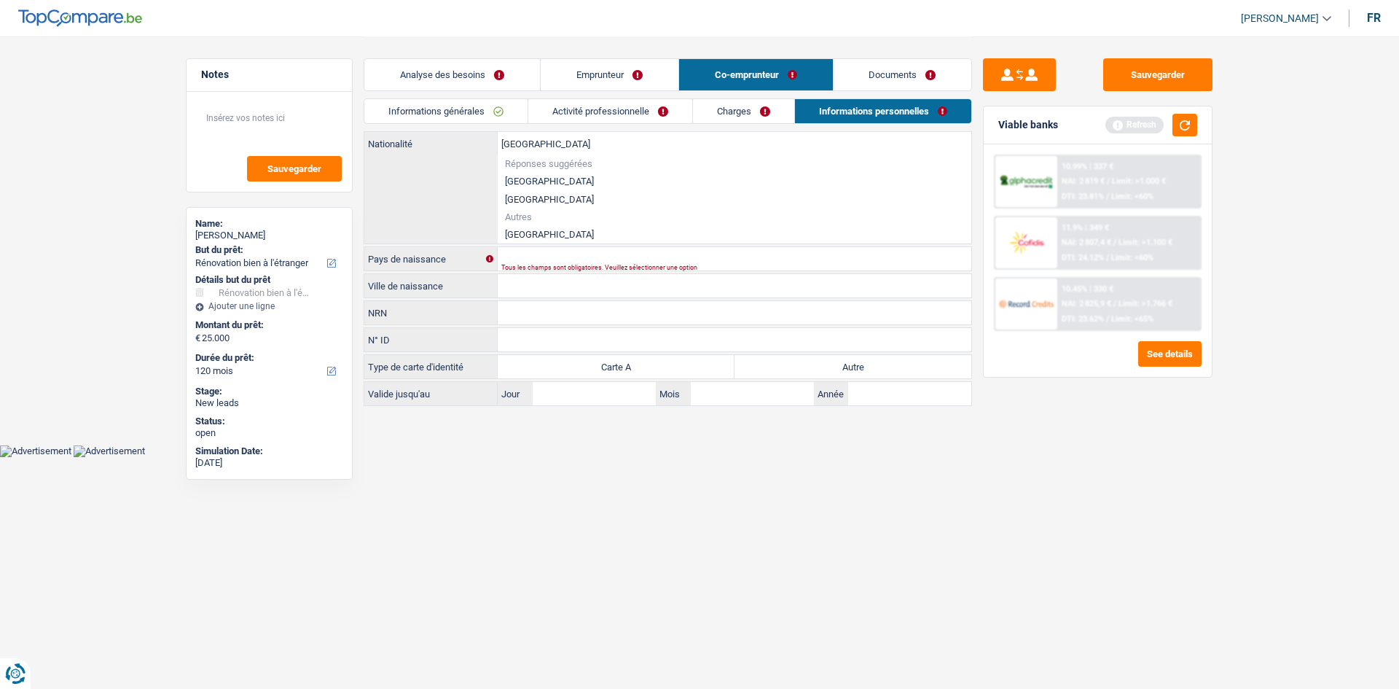
drag, startPoint x: 512, startPoint y: 235, endPoint x: 508, endPoint y: 226, distance: 10.1
click at [514, 235] on li "[GEOGRAPHIC_DATA]" at bounding box center [735, 234] width 474 height 18
type input "[GEOGRAPHIC_DATA]"
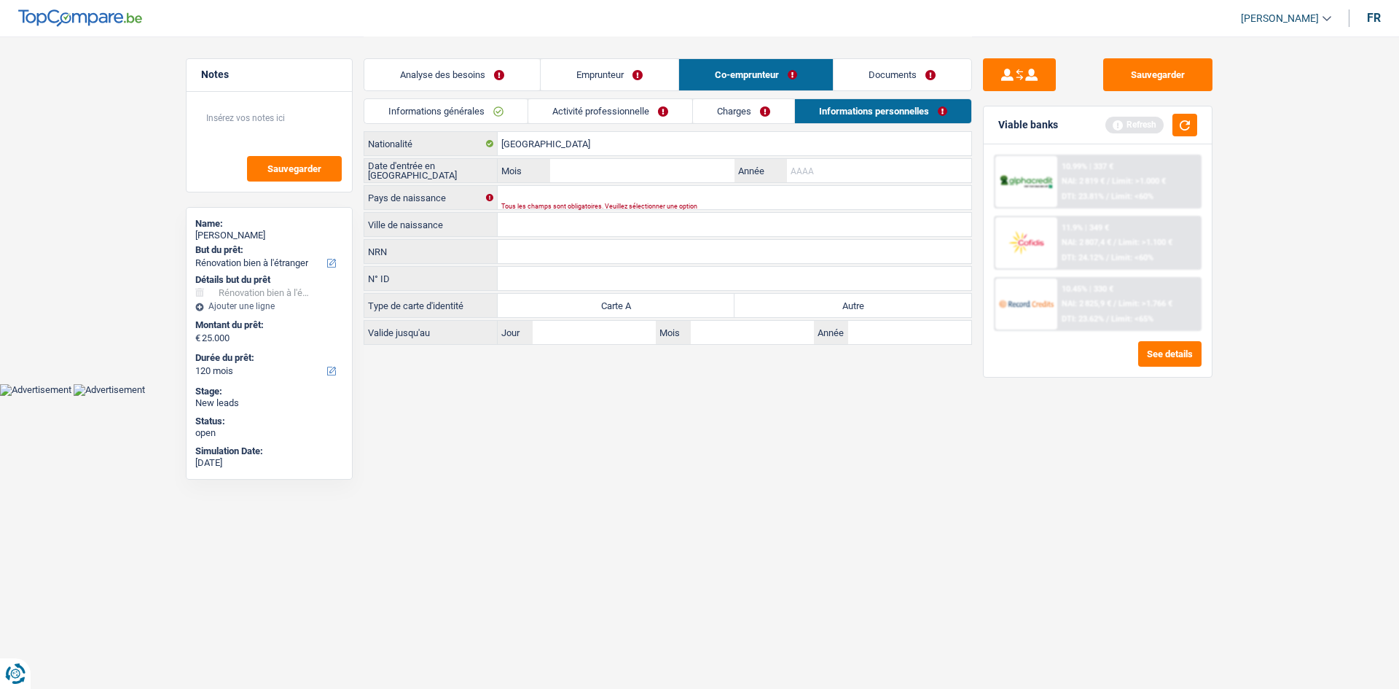
click at [821, 176] on input "Année" at bounding box center [879, 170] width 184 height 23
type input "2017"
click at [612, 173] on input "Mois" at bounding box center [642, 170] width 184 height 23
type input "12"
click at [561, 189] on input "Pays de naissance" at bounding box center [735, 197] width 474 height 23
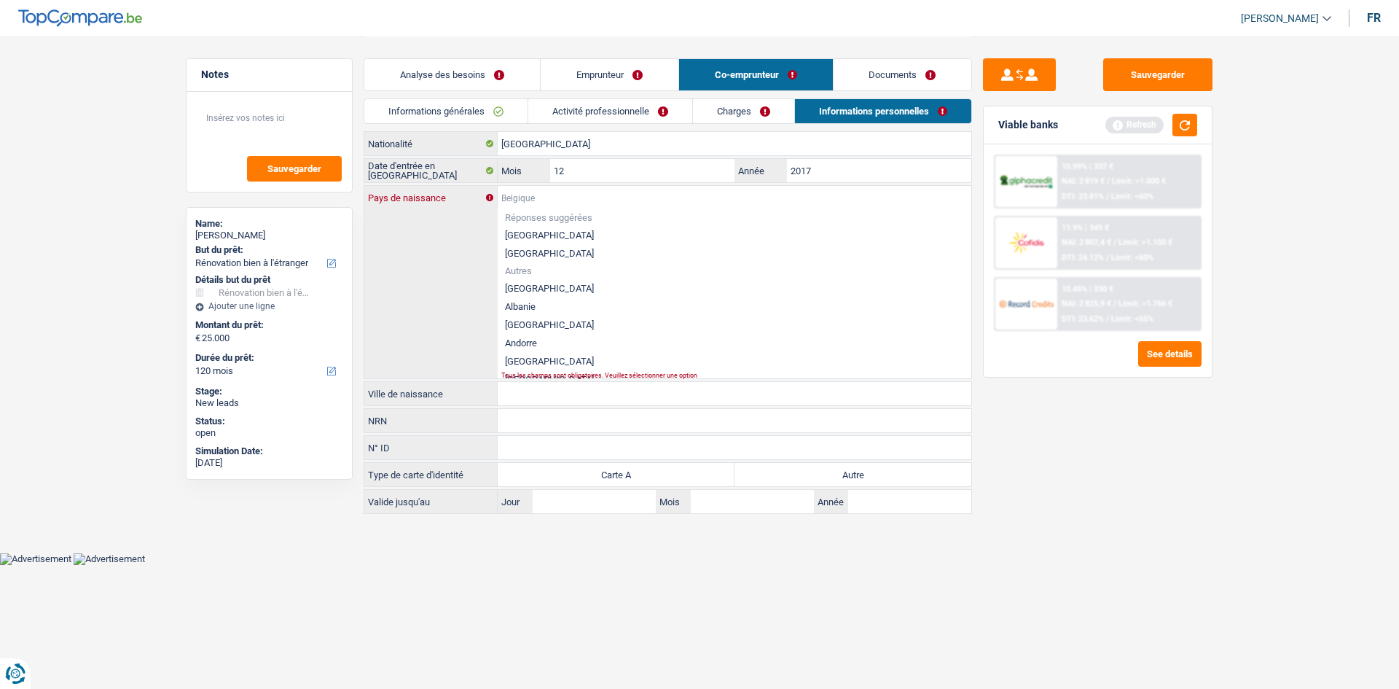
type input "S"
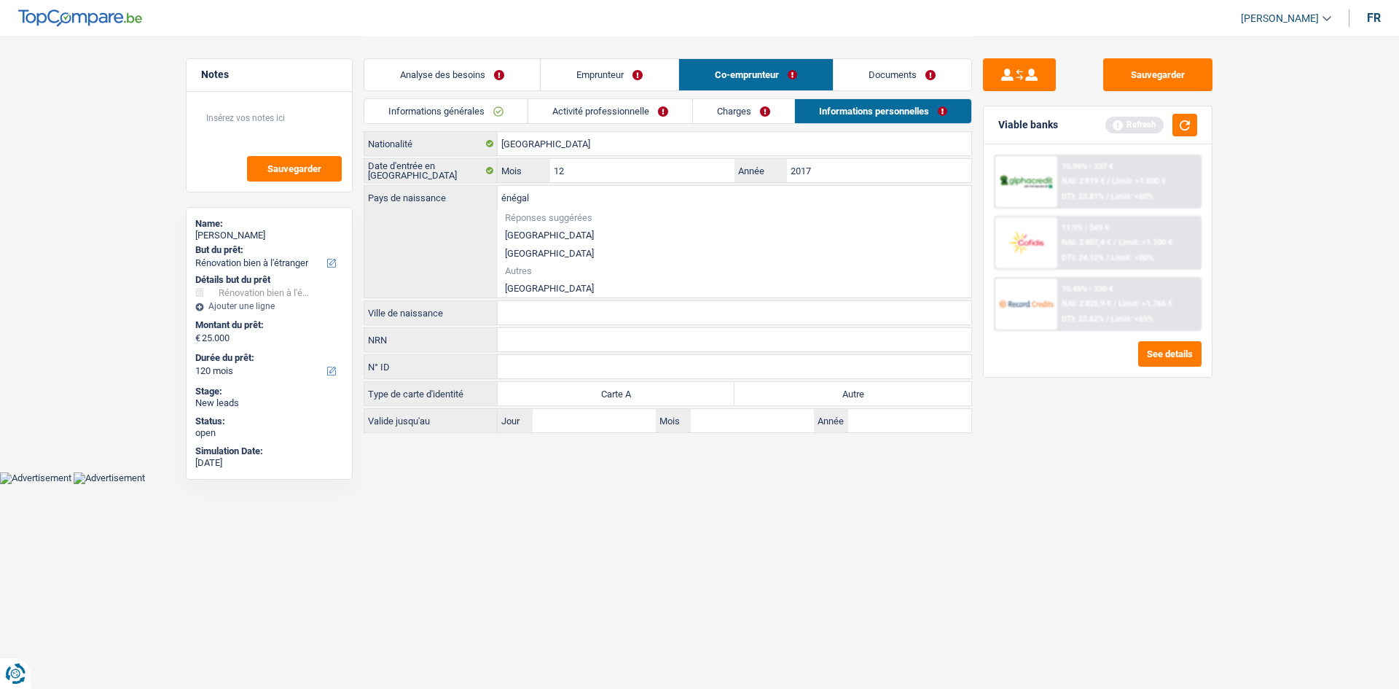
click at [575, 281] on li "[GEOGRAPHIC_DATA]" at bounding box center [735, 288] width 474 height 18
type input "[GEOGRAPHIC_DATA]"
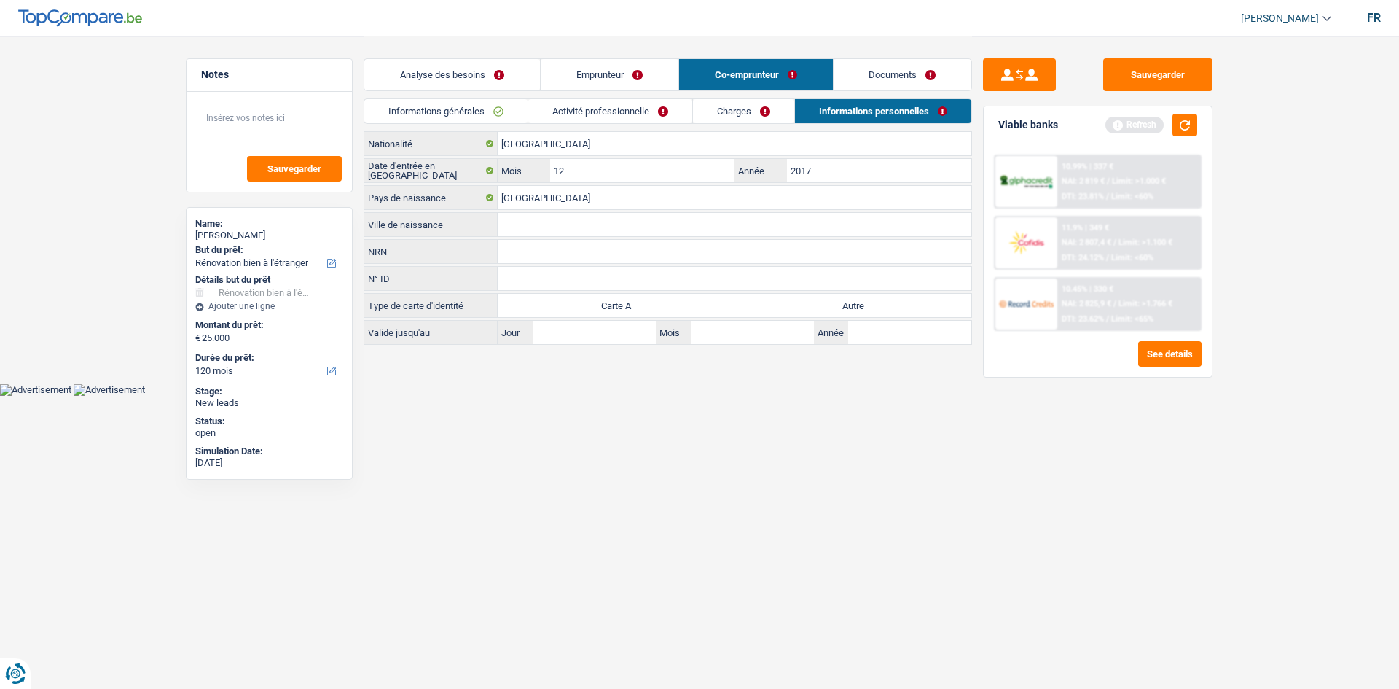
click at [827, 302] on label "Autre" at bounding box center [853, 305] width 237 height 23
click at [827, 302] on input "Autre" at bounding box center [853, 305] width 237 height 23
radio input "true"
click at [536, 223] on input "Ville de naissance" at bounding box center [735, 224] width 474 height 23
type input "Dakar"
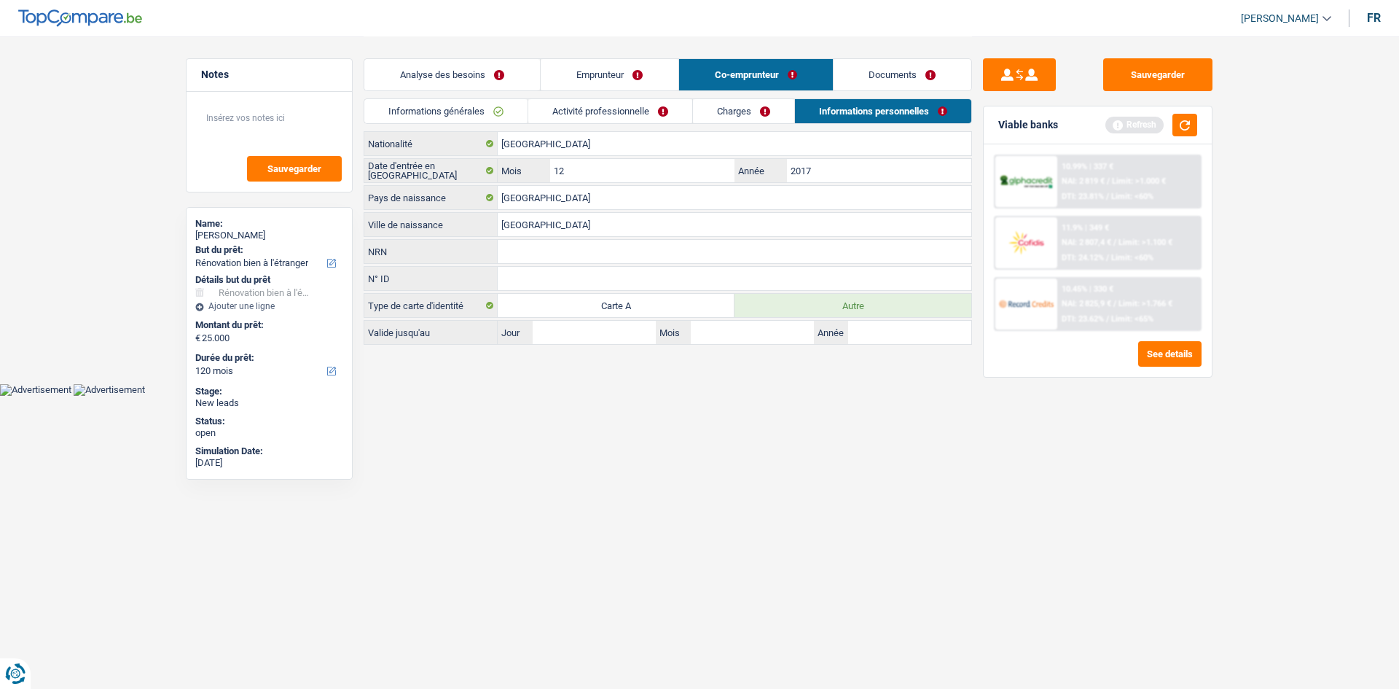
click at [751, 116] on link "Charges" at bounding box center [743, 111] width 101 height 24
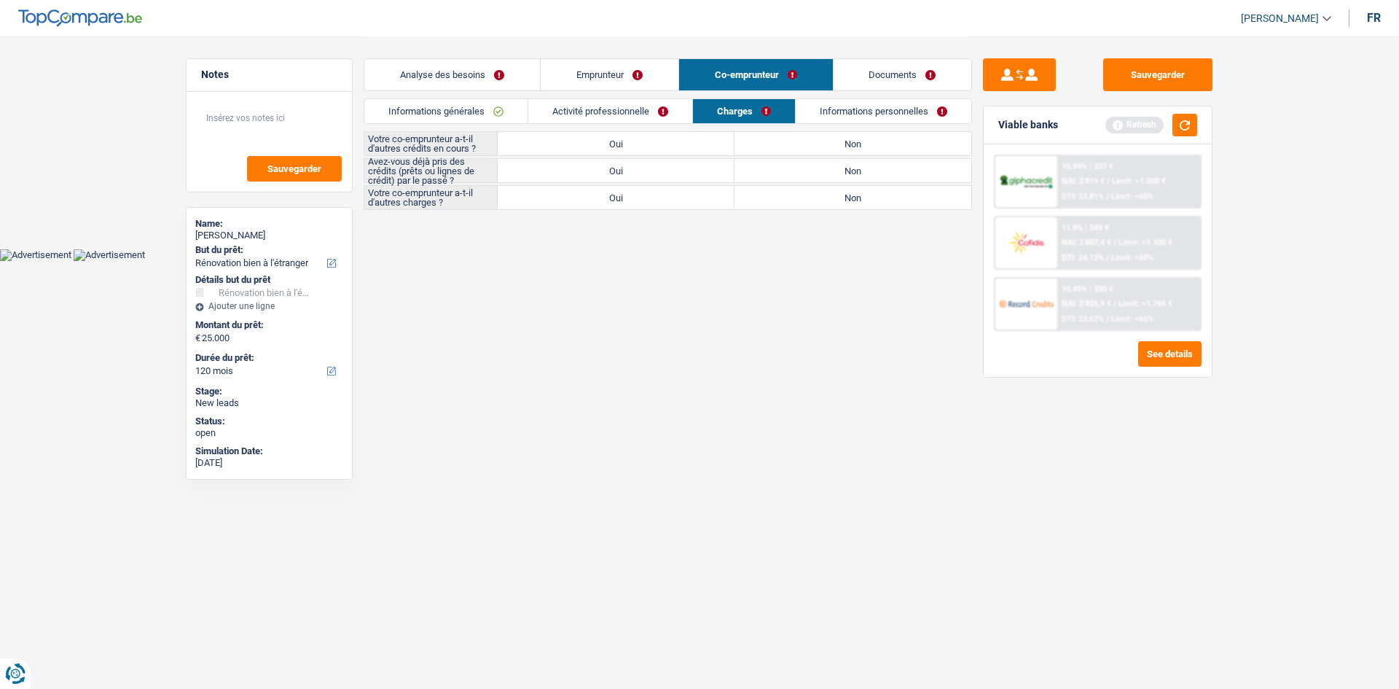
click at [903, 145] on label "Non" at bounding box center [853, 143] width 237 height 23
click at [903, 145] on input "Non" at bounding box center [853, 143] width 237 height 23
radio input "true"
click at [845, 195] on label "Non" at bounding box center [853, 197] width 237 height 23
click at [845, 195] on input "Non" at bounding box center [853, 197] width 237 height 23
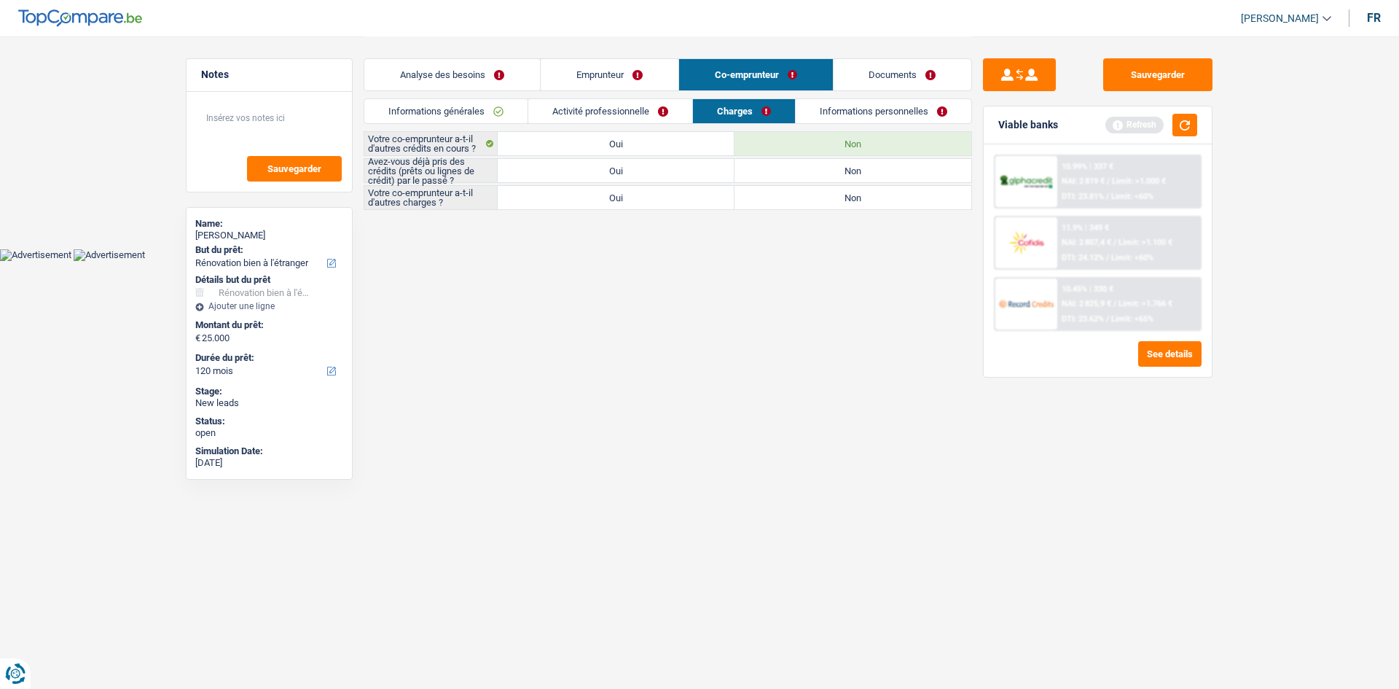
radio input "true"
click at [668, 168] on label "Oui" at bounding box center [616, 170] width 237 height 23
click at [668, 168] on input "Oui" at bounding box center [616, 170] width 237 height 23
radio input "true"
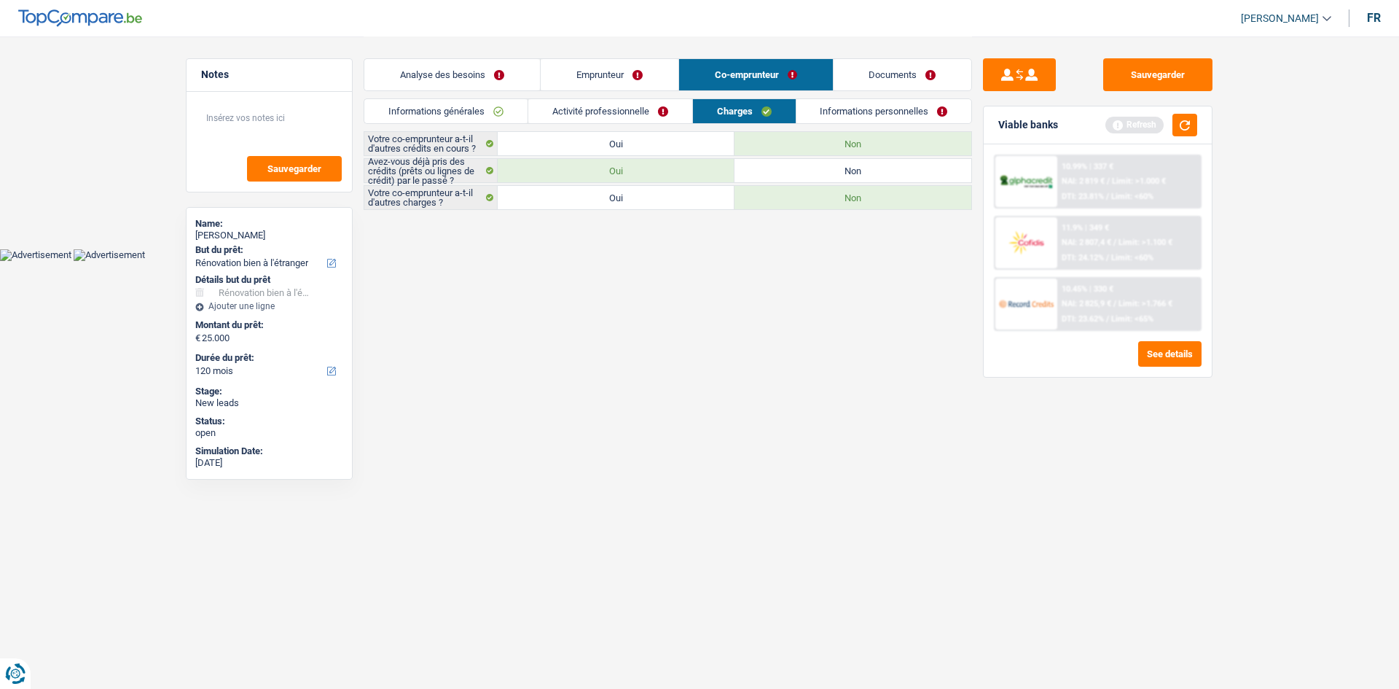
click at [888, 111] on link "Informations personnelles" at bounding box center [884, 111] width 176 height 24
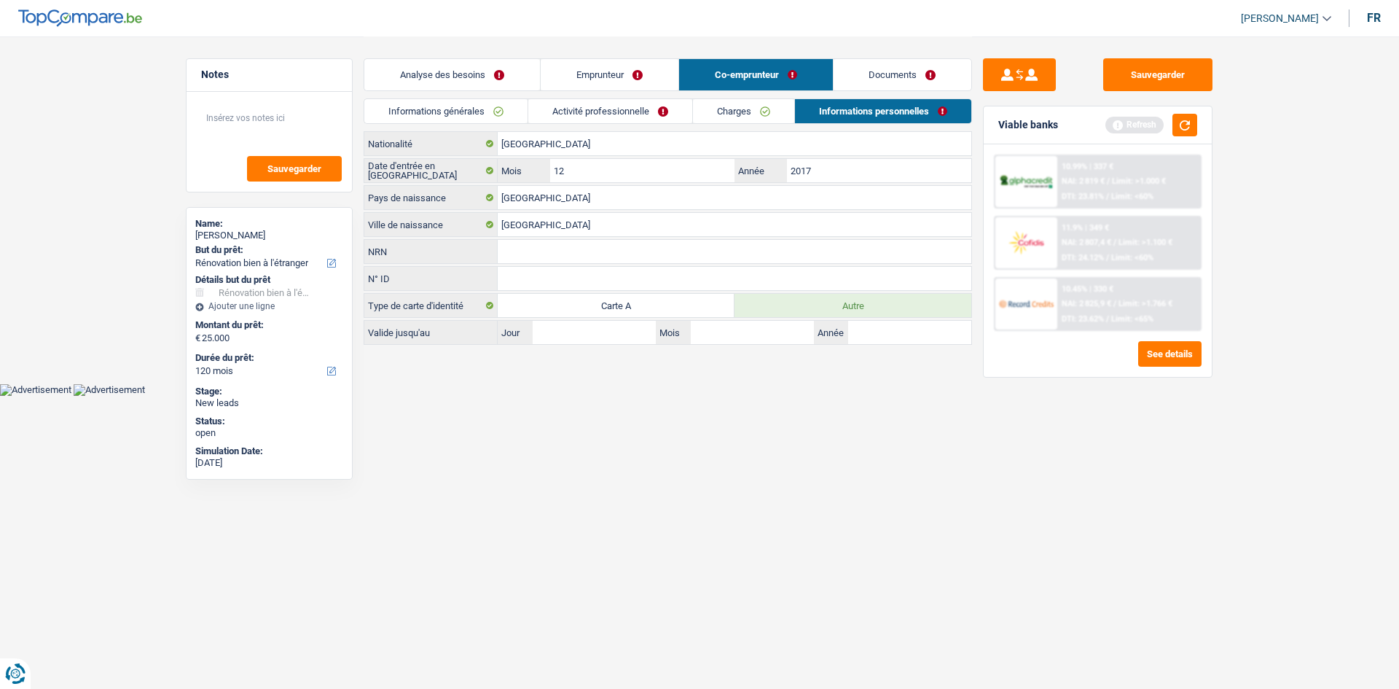
click at [642, 121] on link "Activité professionnelle" at bounding box center [610, 111] width 164 height 24
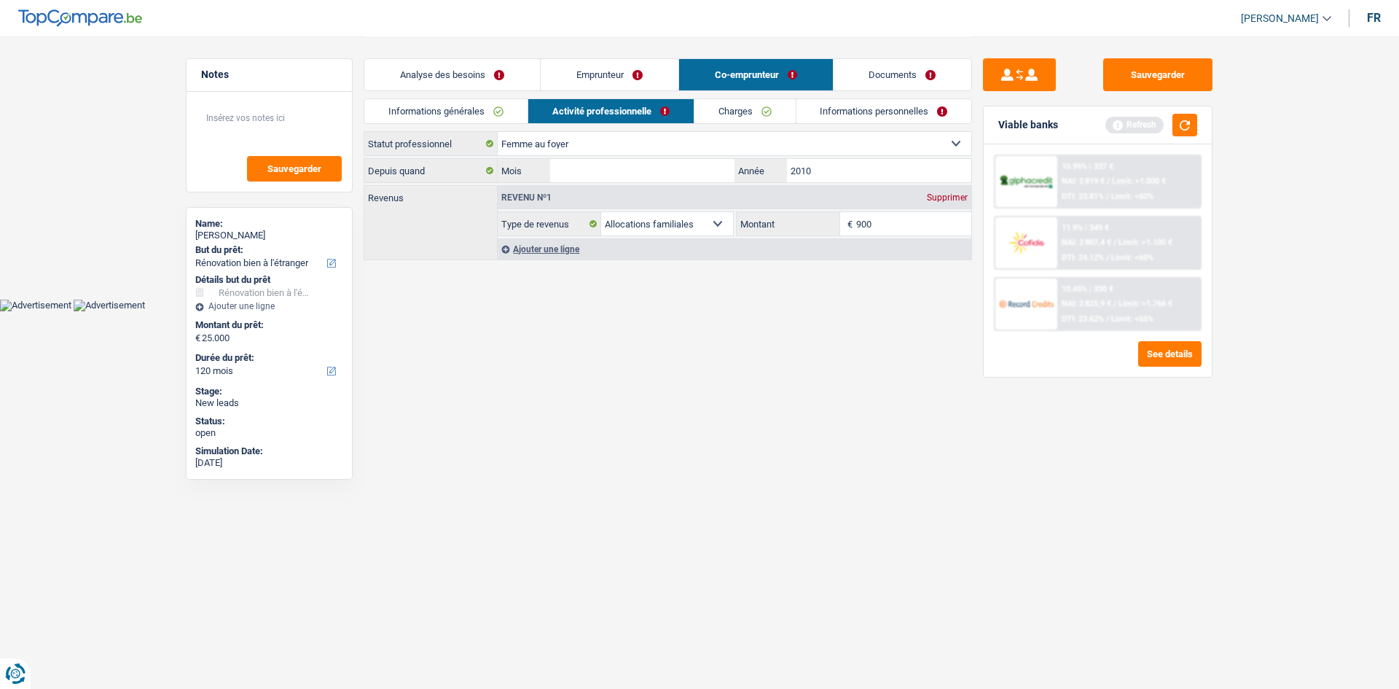
click at [450, 112] on link "Informations générales" at bounding box center [445, 111] width 163 height 24
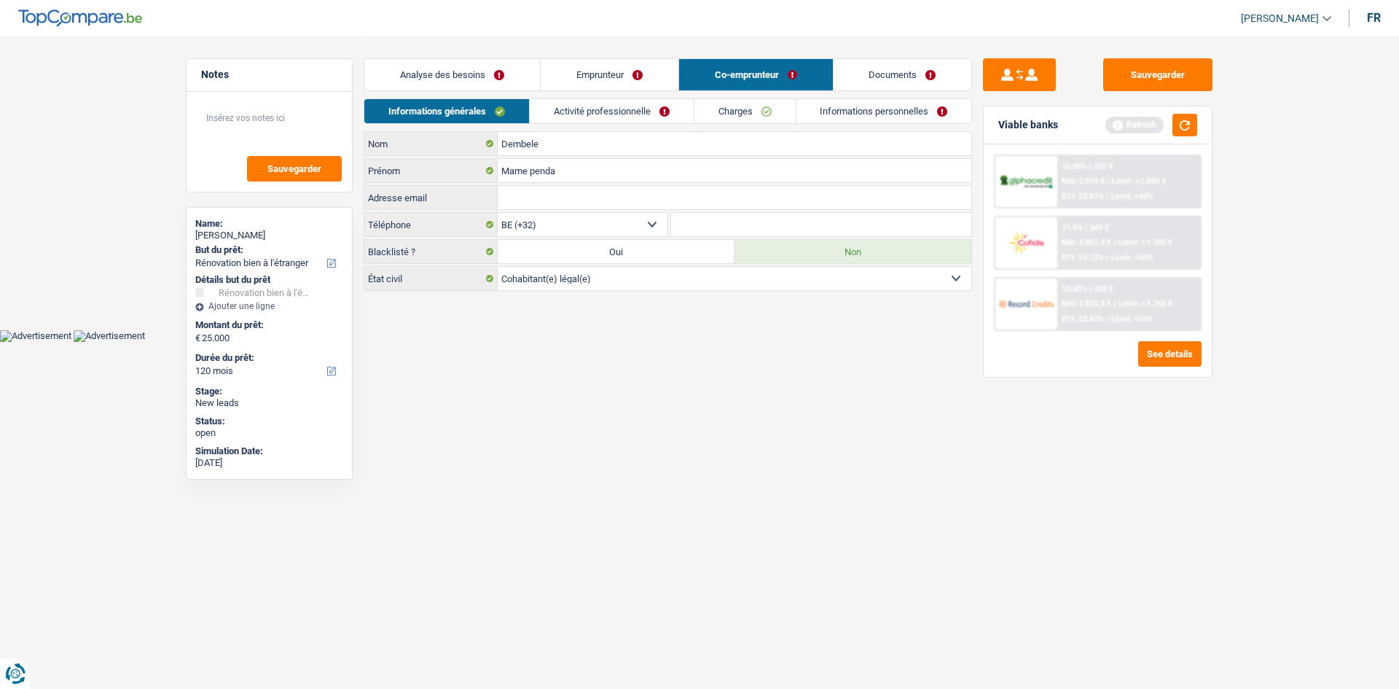
click at [614, 109] on link "Activité professionnelle" at bounding box center [612, 111] width 164 height 24
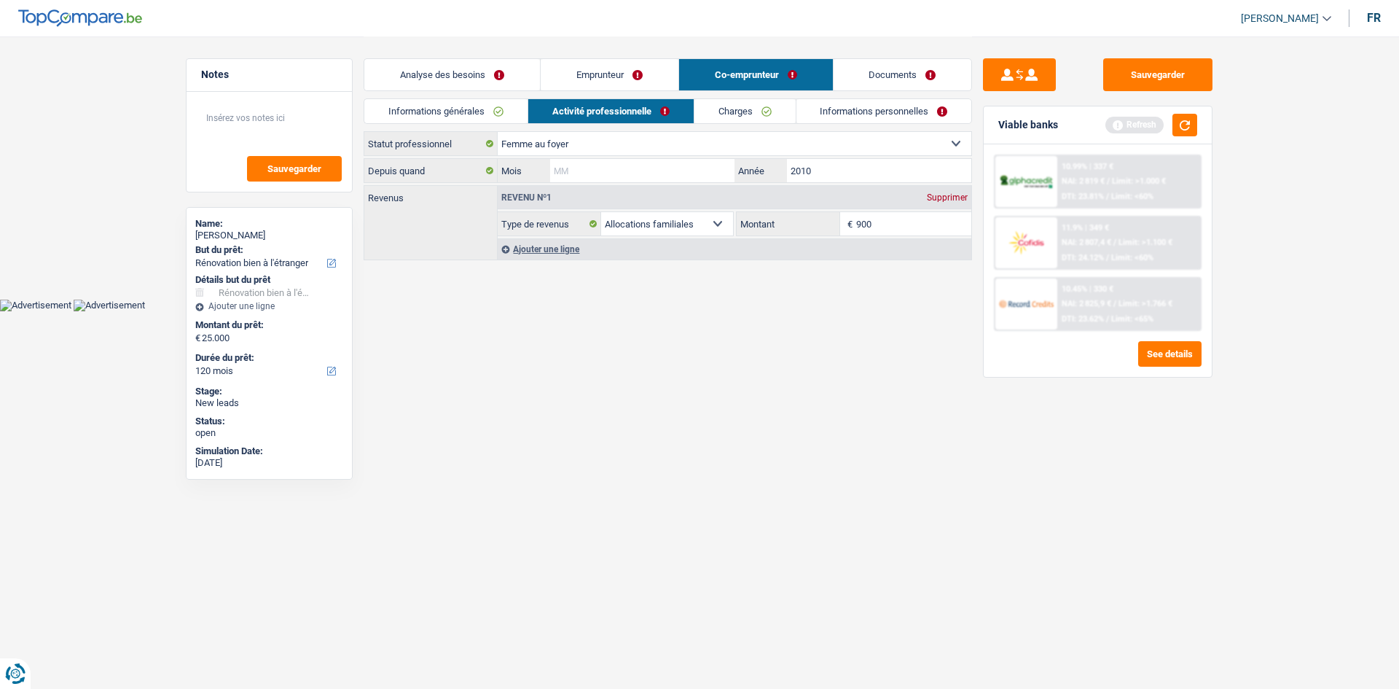
drag, startPoint x: 580, startPoint y: 174, endPoint x: 819, endPoint y: 248, distance: 250.3
click at [584, 171] on input "Mois" at bounding box center [642, 170] width 184 height 23
type input "6"
type input "1"
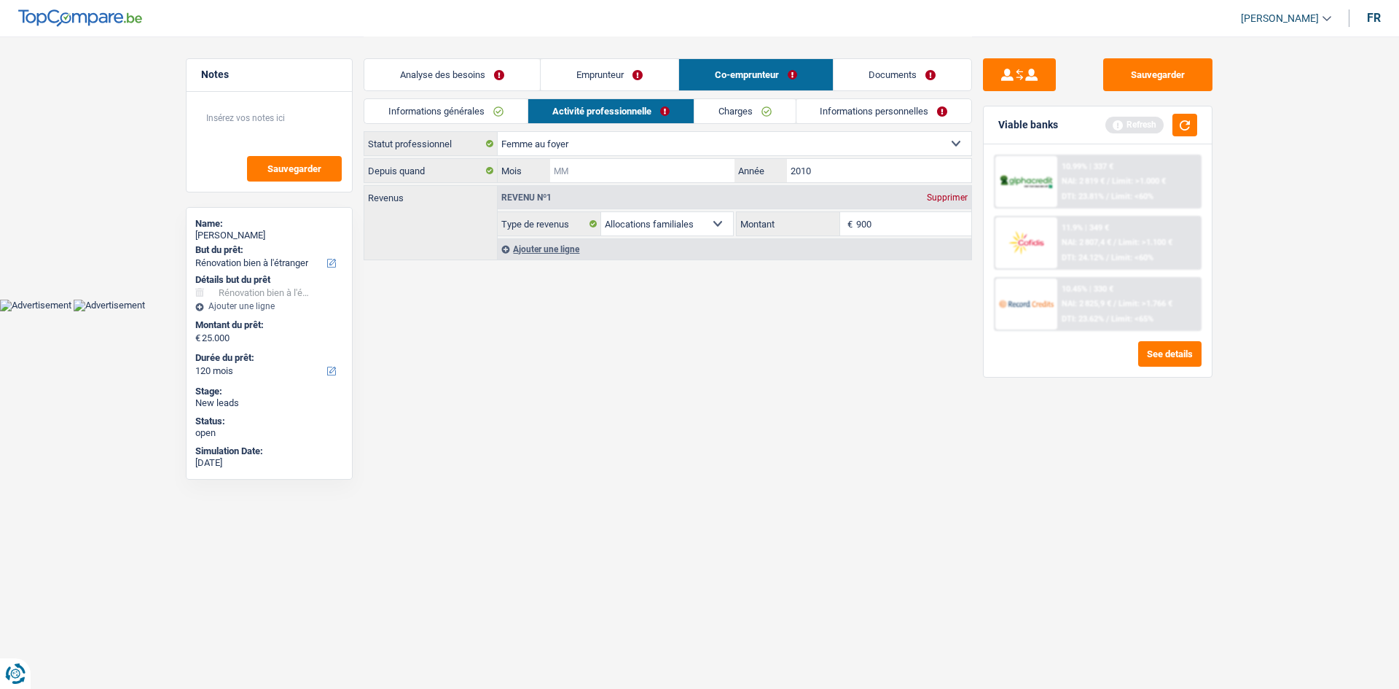
type input "1"
type input "12"
drag, startPoint x: 721, startPoint y: 319, endPoint x: 713, endPoint y: 315, distance: 9.1
click at [720, 311] on html "Vous avez le contrôle de vos données Nous utilisons des cookies, tout comme nos…" at bounding box center [699, 155] width 1399 height 311
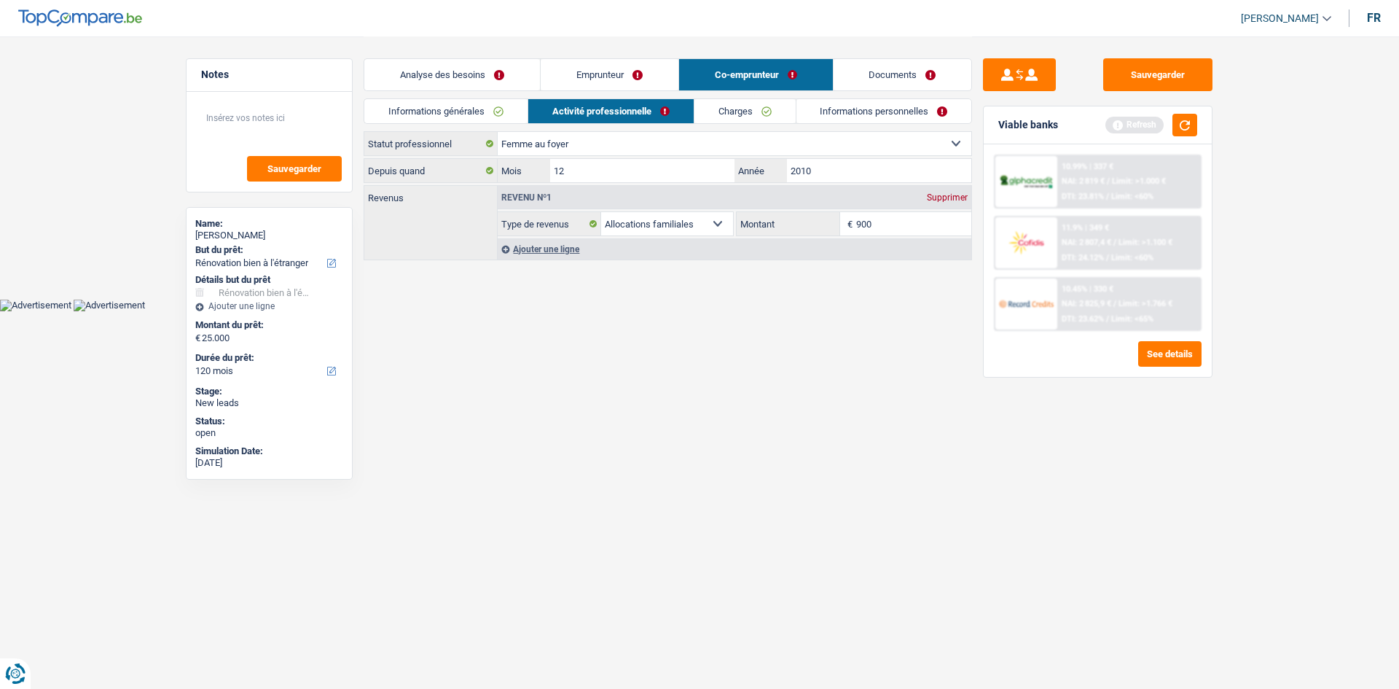
click at [453, 126] on div "Informations générales Activité professionnelle Charges Informations personnell…" at bounding box center [668, 114] width 608 height 33
click at [458, 117] on link "Informations générales" at bounding box center [445, 111] width 163 height 24
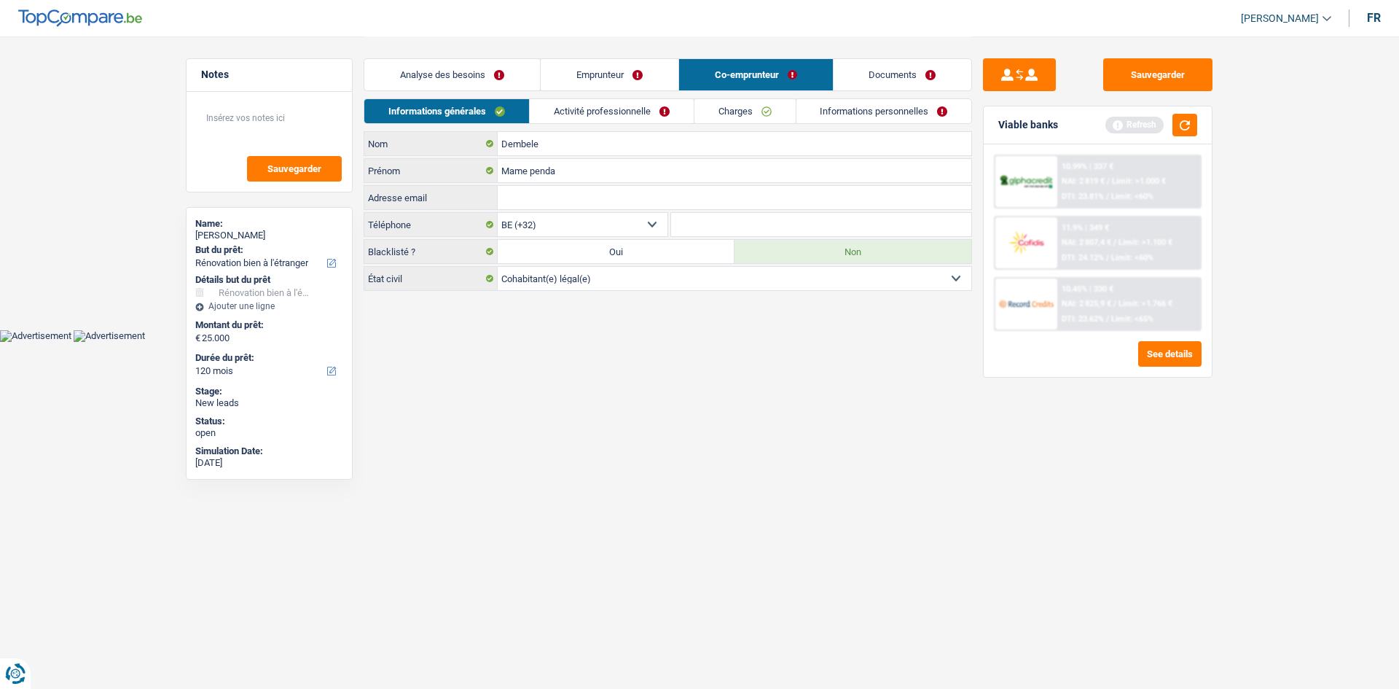
click at [464, 79] on link "Analyse des besoins" at bounding box center [452, 74] width 176 height 31
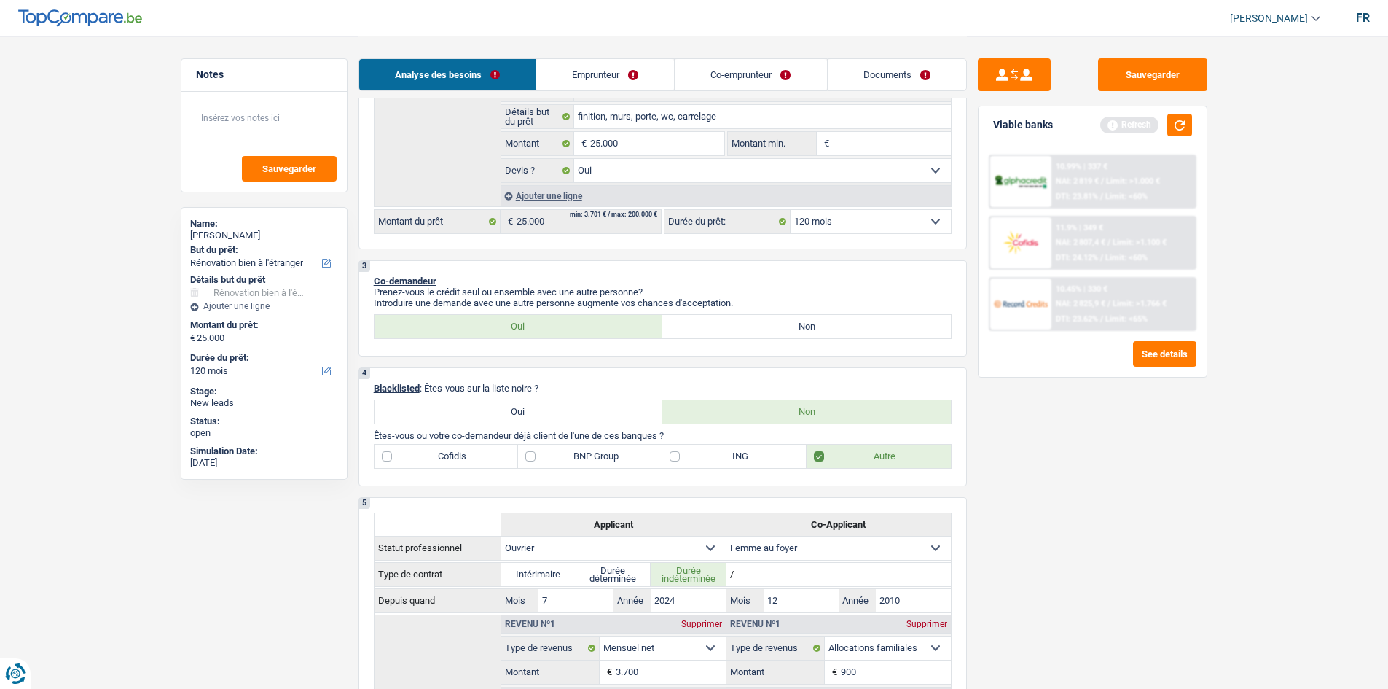
click at [1194, 124] on div "Viable banks Refresh" at bounding box center [1093, 125] width 228 height 38
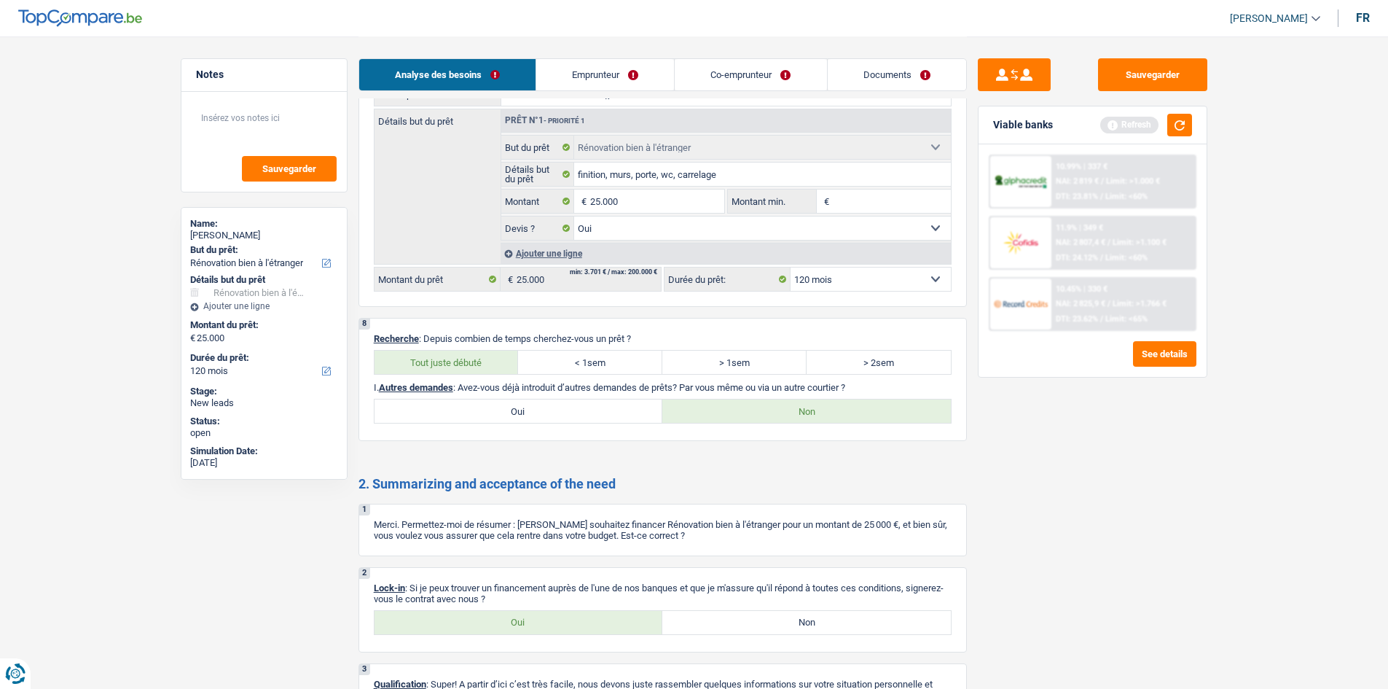
scroll to position [1588, 0]
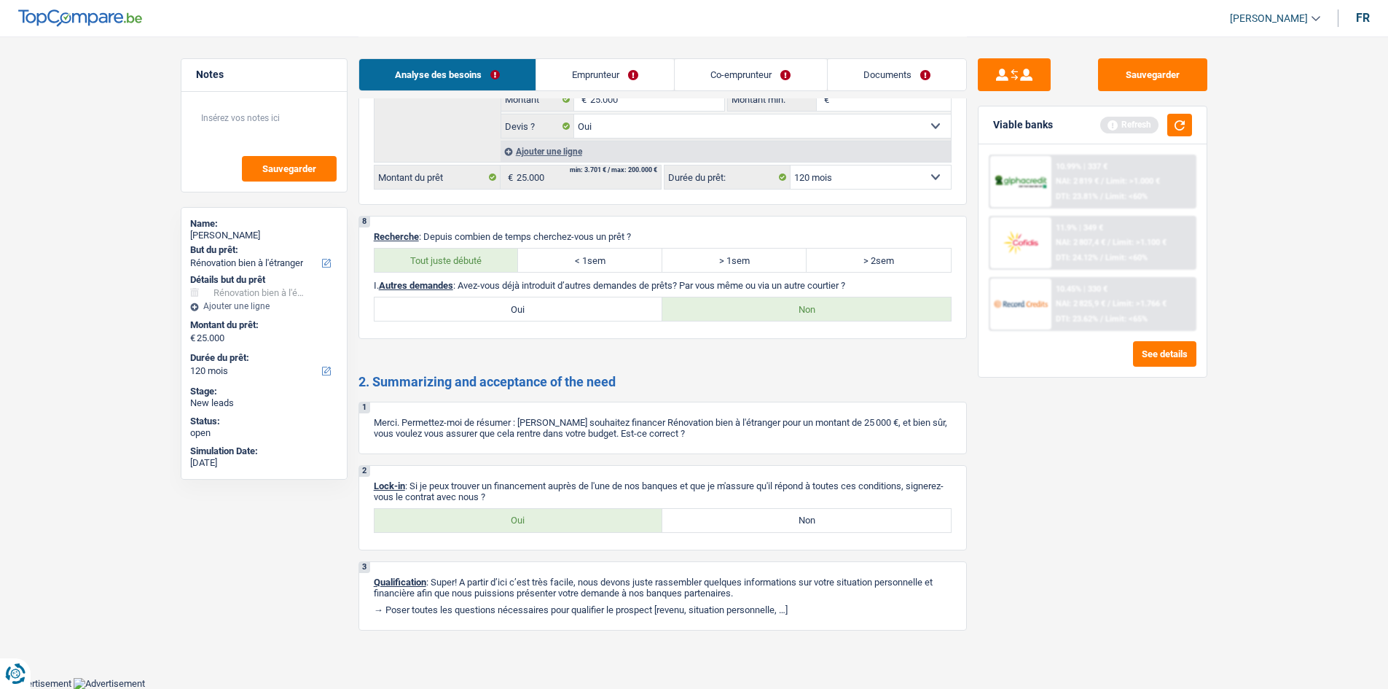
click at [1164, 128] on div "Refresh" at bounding box center [1146, 125] width 92 height 23
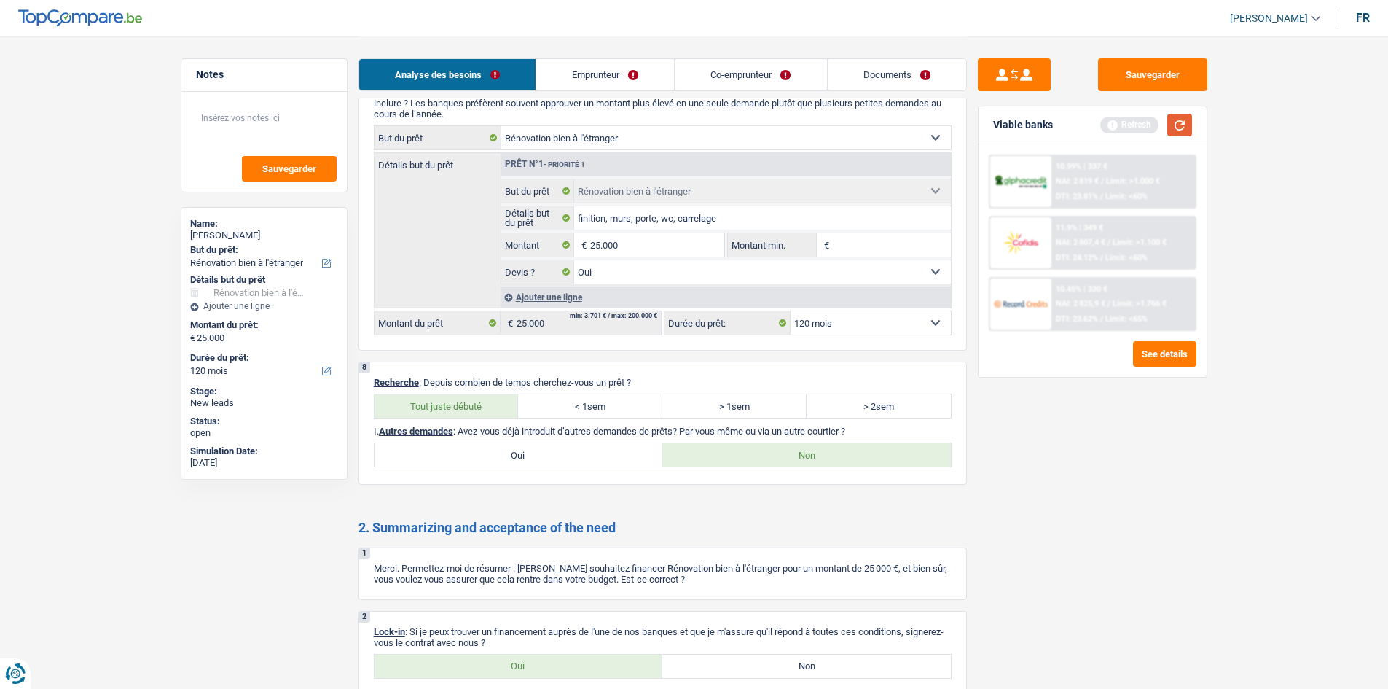
drag, startPoint x: 1174, startPoint y: 127, endPoint x: 1060, endPoint y: 435, distance: 328.8
click at [1172, 130] on button "button" at bounding box center [1179, 125] width 25 height 23
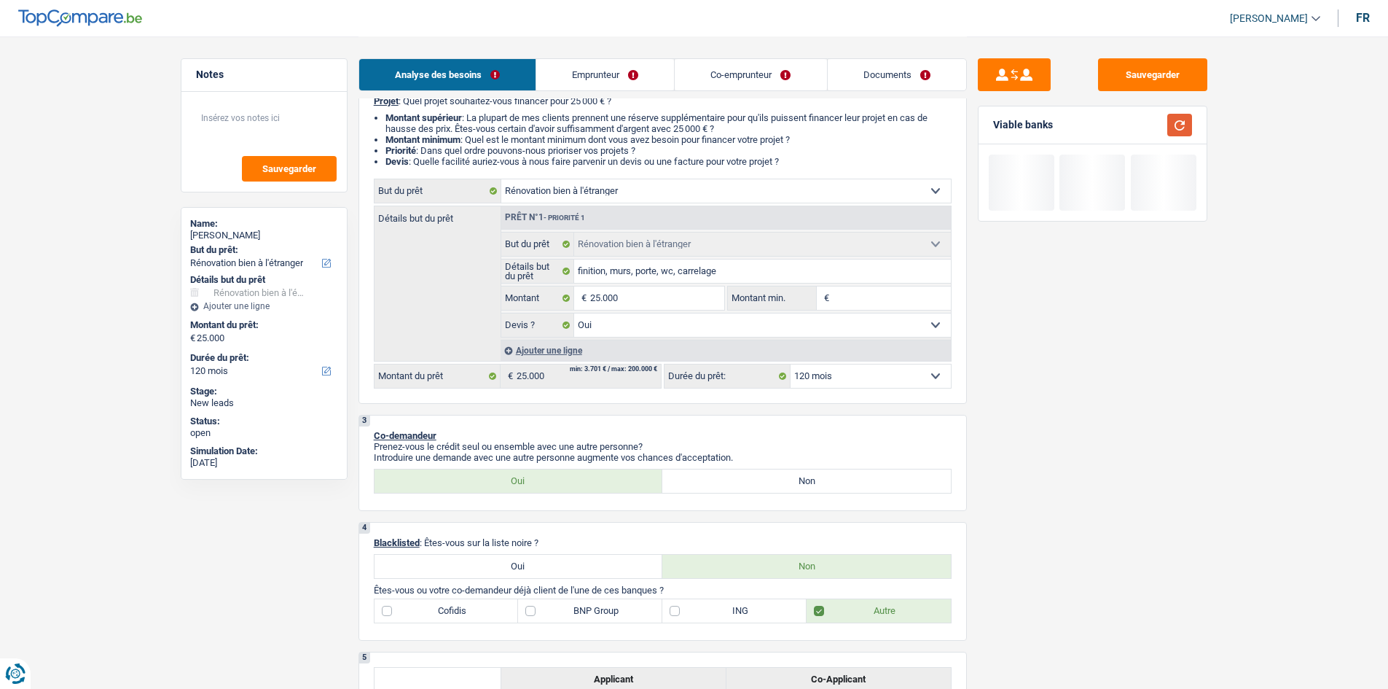
scroll to position [130, 0]
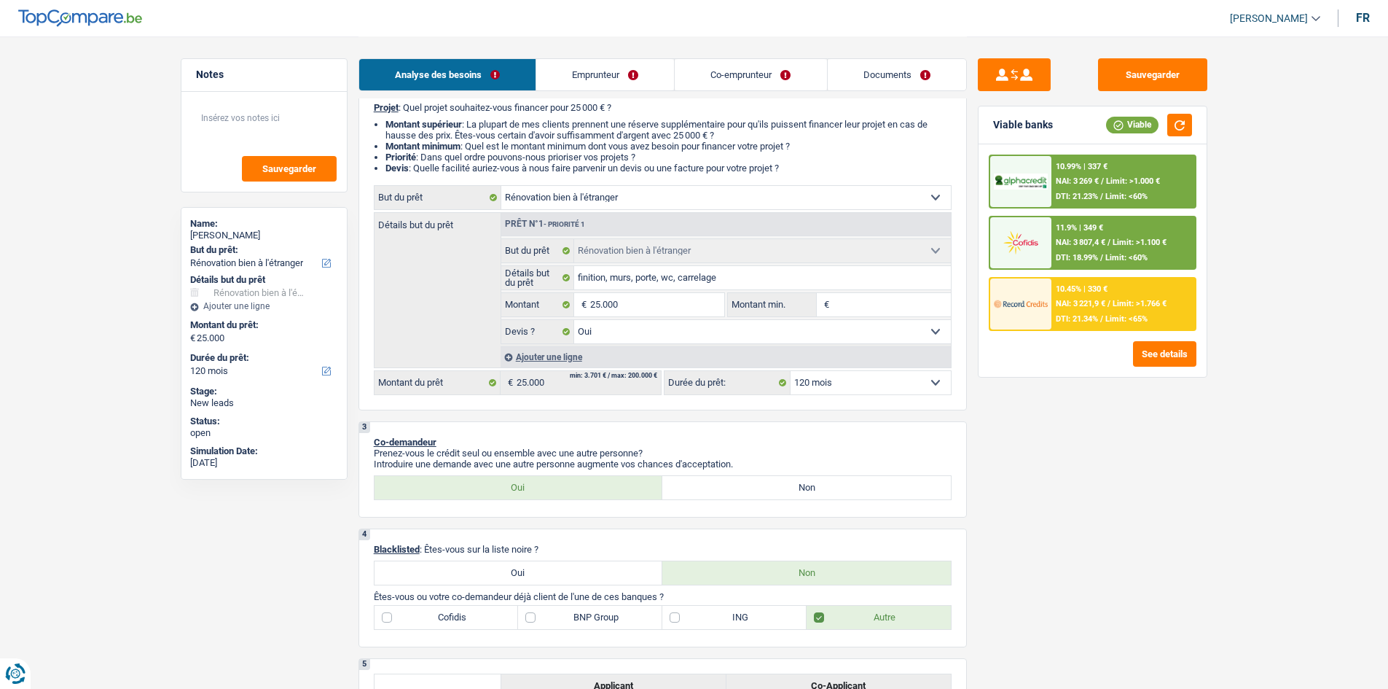
click at [1102, 298] on div "10.45% | 330 € NAI: 3 221,9 € / Limit: >1.766 € DTI: 21.34% / Limit: <65%" at bounding box center [1123, 303] width 144 height 51
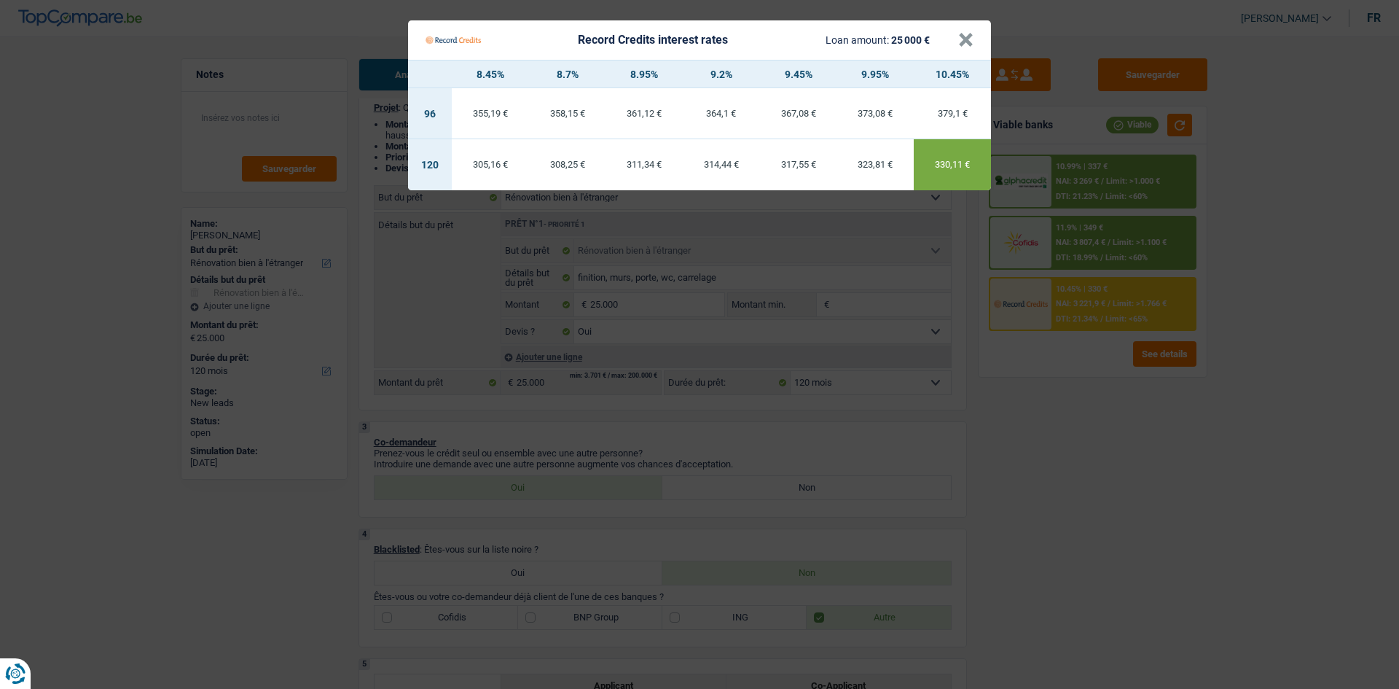
click at [1051, 451] on Credits "Record Credits interest rates Loan amount: 25 000 € × 8.45% 8.7% 8.95% 9.2% 9.4…" at bounding box center [699, 344] width 1399 height 689
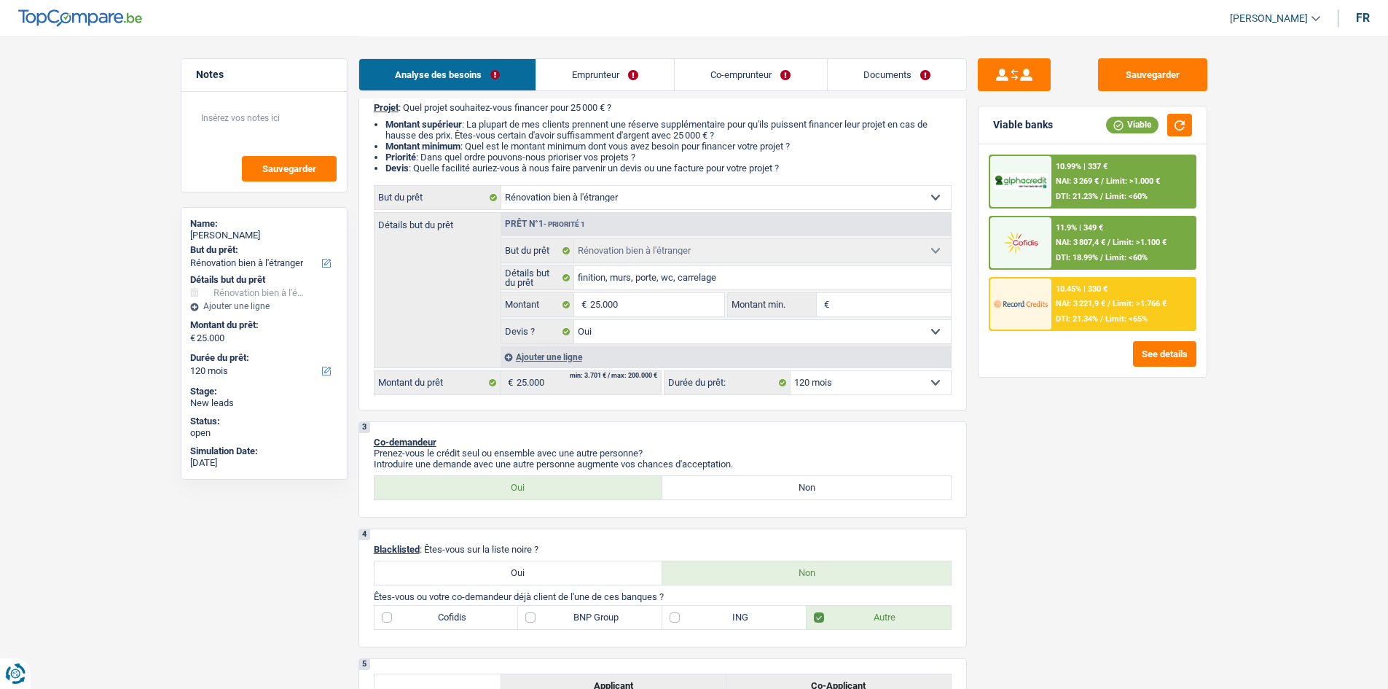
click at [1139, 179] on span "Limit: >1.000 €" at bounding box center [1133, 180] width 54 height 9
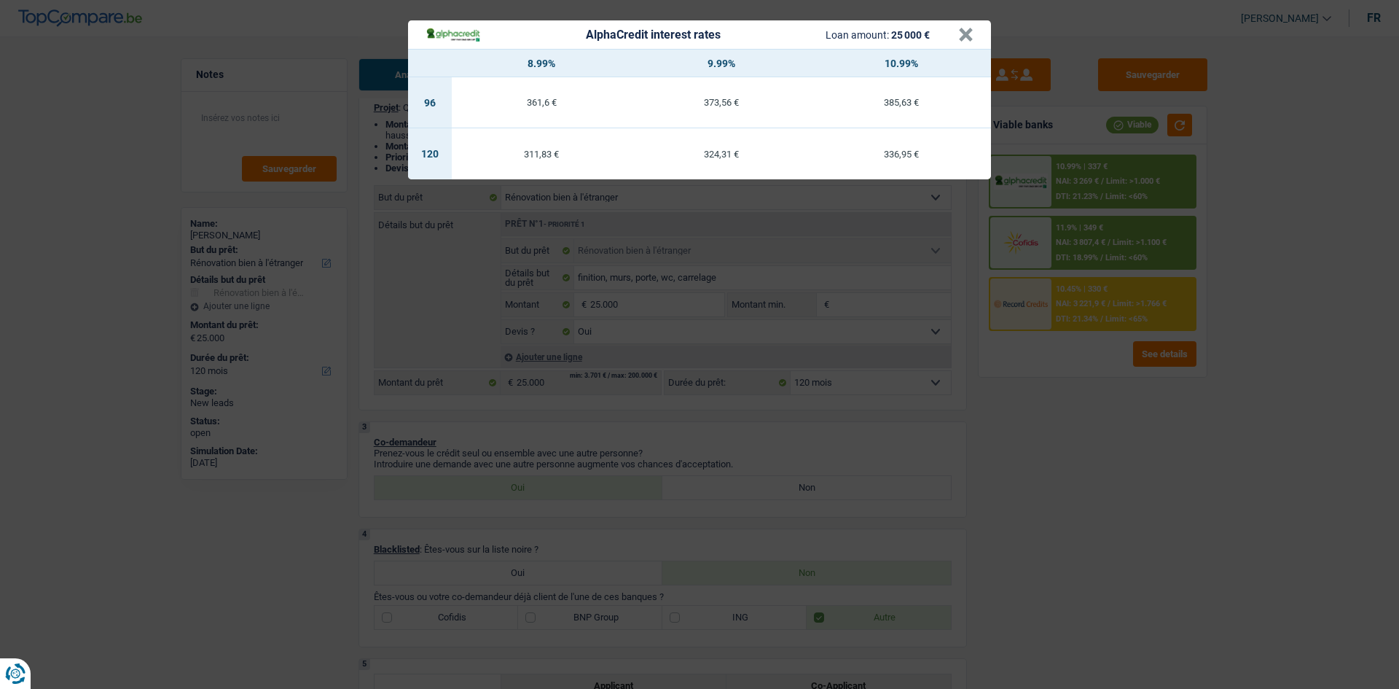
click at [1099, 447] on div "AlphaCredit interest rates Loan amount: 25 000 € × 8.99% 9.99% 10.99% 96 361,6 …" at bounding box center [699, 344] width 1399 height 689
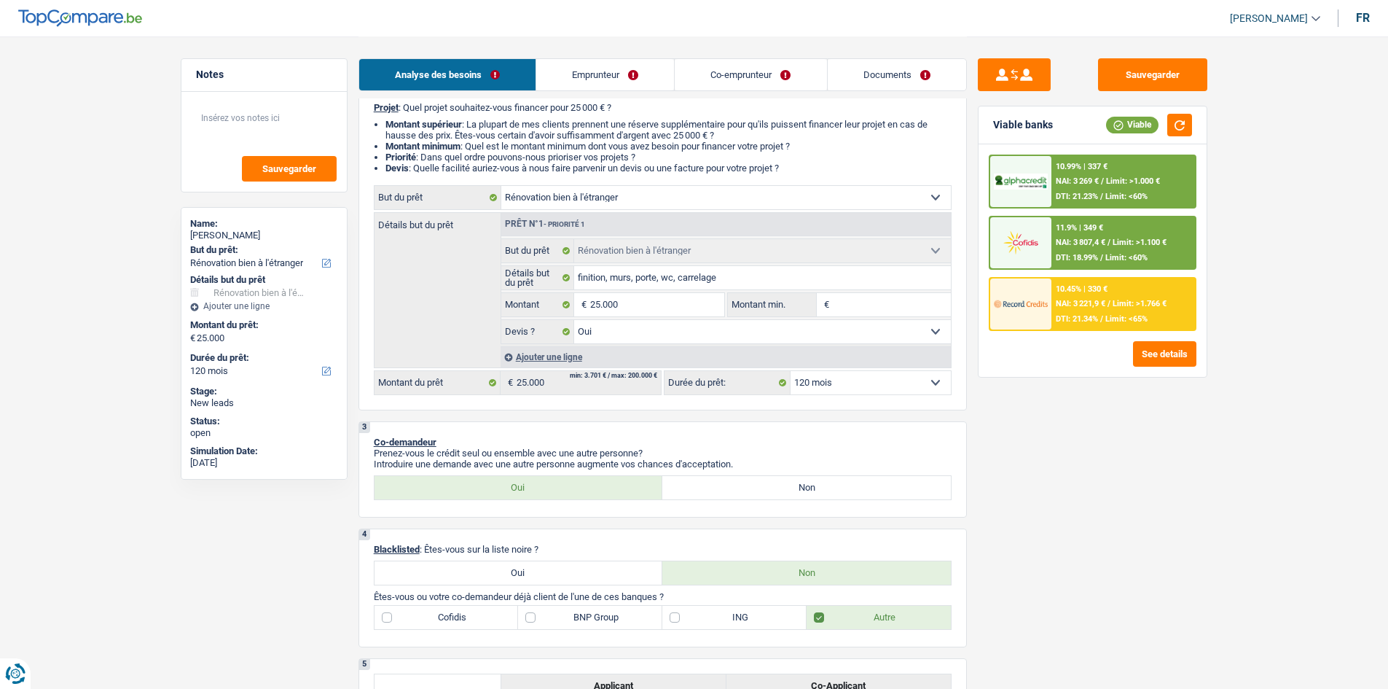
click at [886, 375] on select "12 mois 18 mois 24 mois 30 mois 36 mois 42 mois 48 mois 60 mois 72 mois 84 mois…" at bounding box center [871, 382] width 160 height 23
select select "60"
click at [791, 371] on select "12 mois 18 mois 24 mois 30 mois 36 mois 42 mois 48 mois 60 mois 72 mois 84 mois…" at bounding box center [871, 382] width 160 height 23
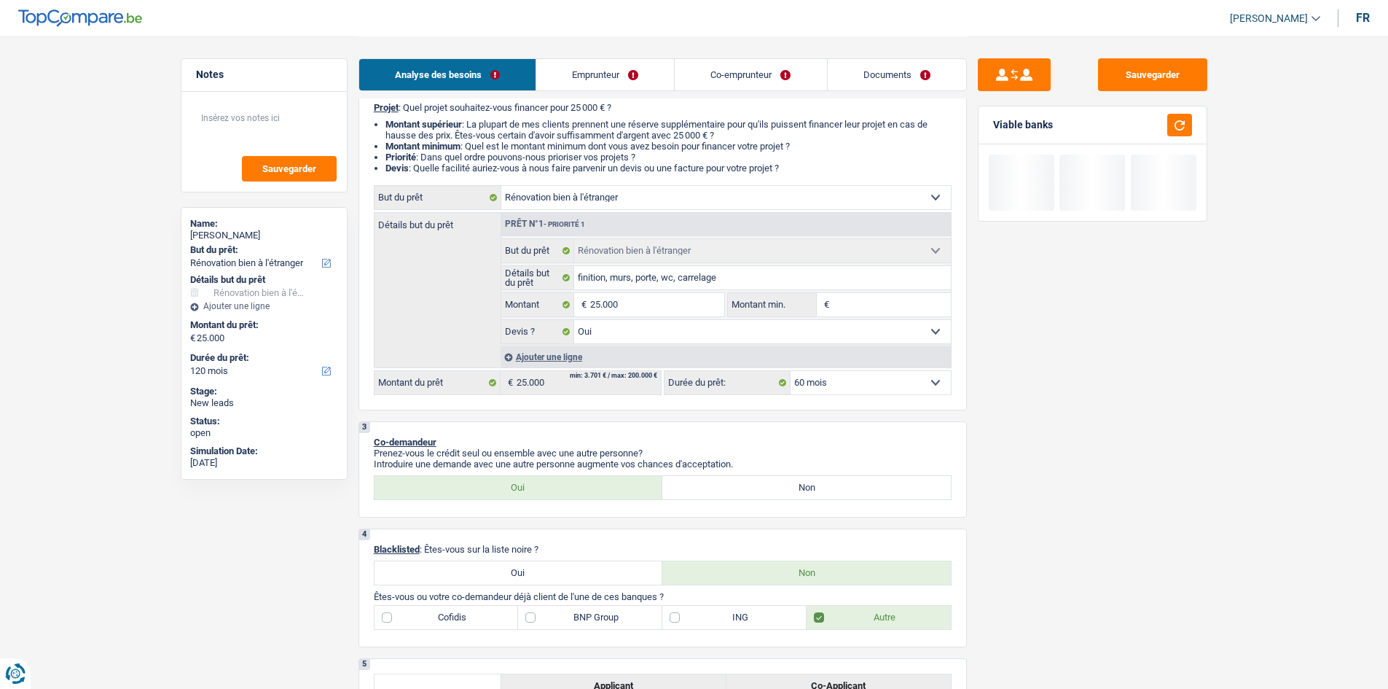
select select "60"
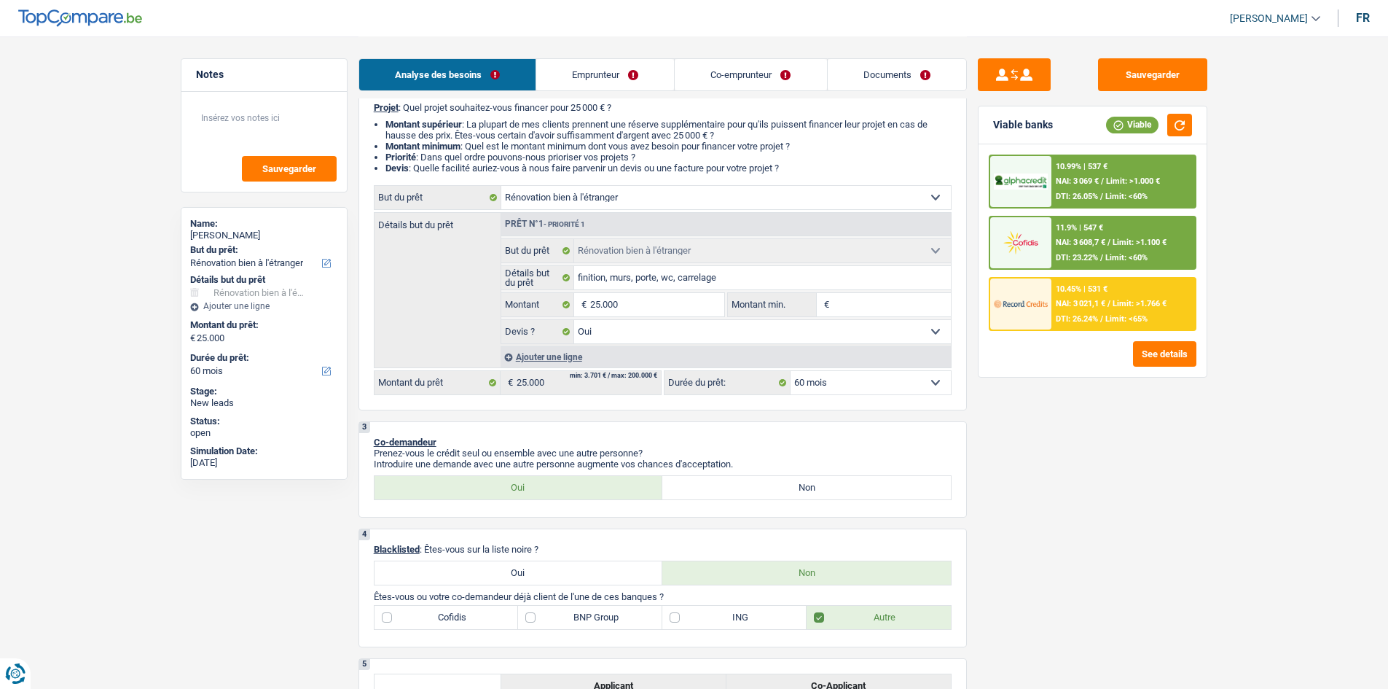
click at [1100, 307] on span "NAI: 3 021,1 €" at bounding box center [1081, 303] width 50 height 9
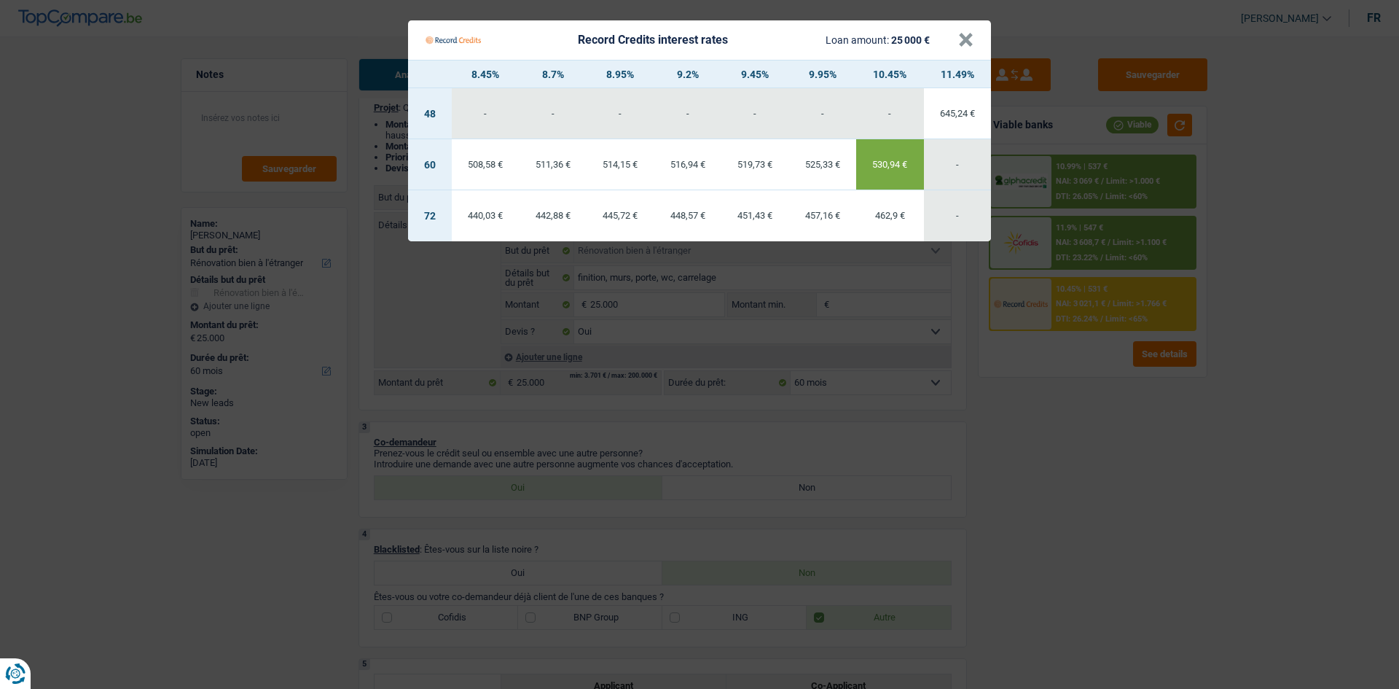
drag, startPoint x: 1081, startPoint y: 504, endPoint x: 1087, endPoint y: 496, distance: 10.9
click at [1084, 502] on Credits "Record Credits interest rates Loan amount: 25 000 € × 8.45% 8.7% 8.95% 9.2% 9.4…" at bounding box center [699, 344] width 1399 height 689
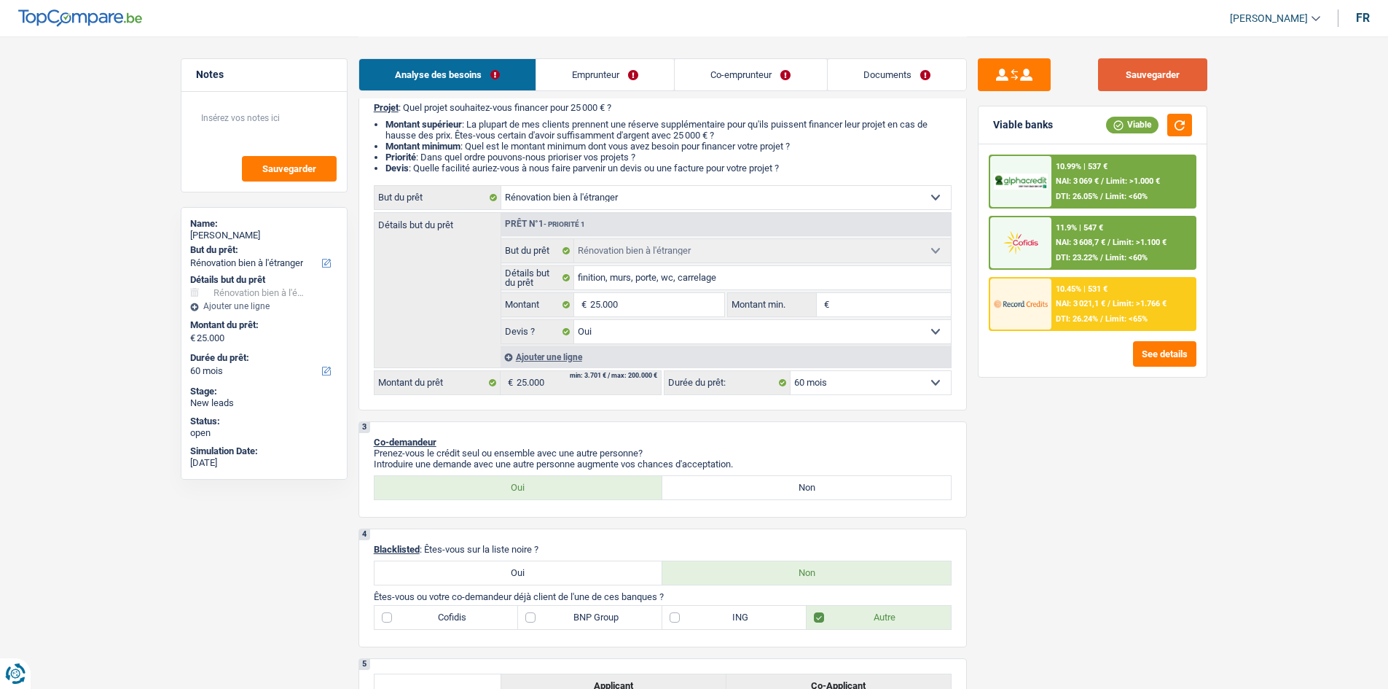
click at [1143, 59] on button "Sauvegarder" at bounding box center [1152, 74] width 109 height 33
click at [873, 77] on link "Documents" at bounding box center [897, 74] width 138 height 31
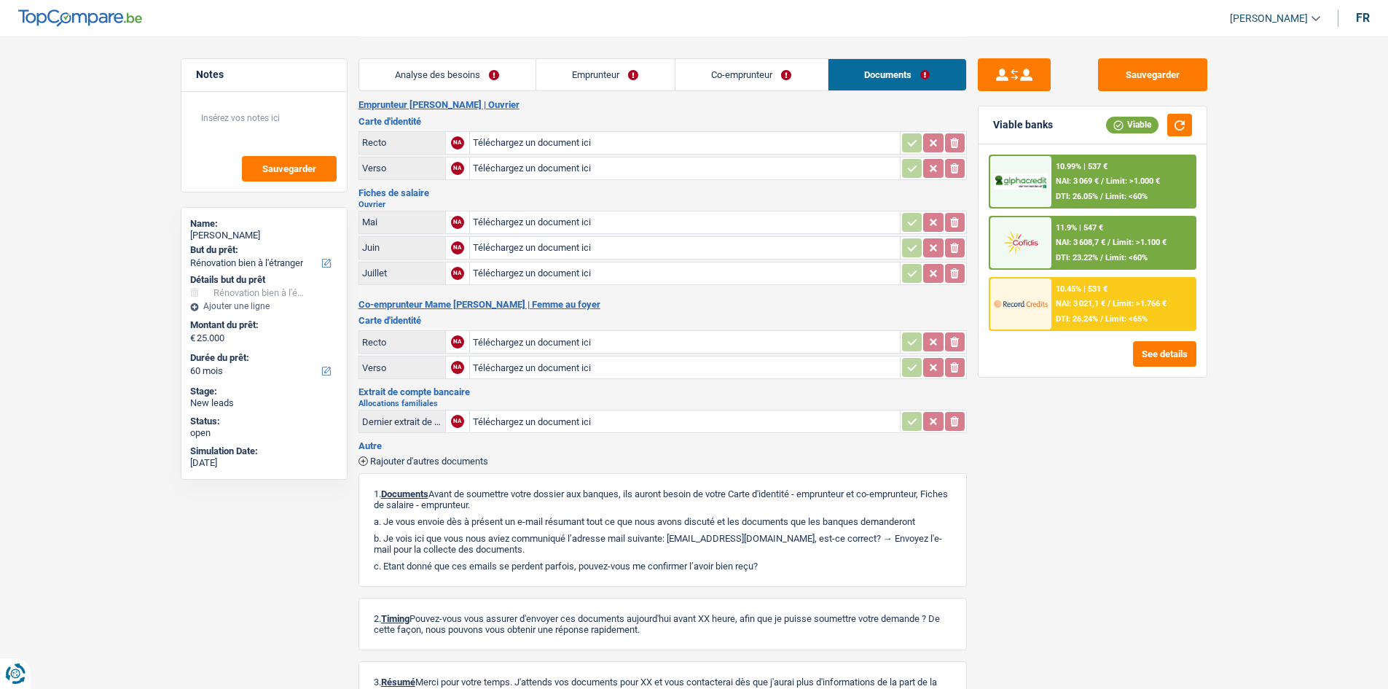
scroll to position [0, 0]
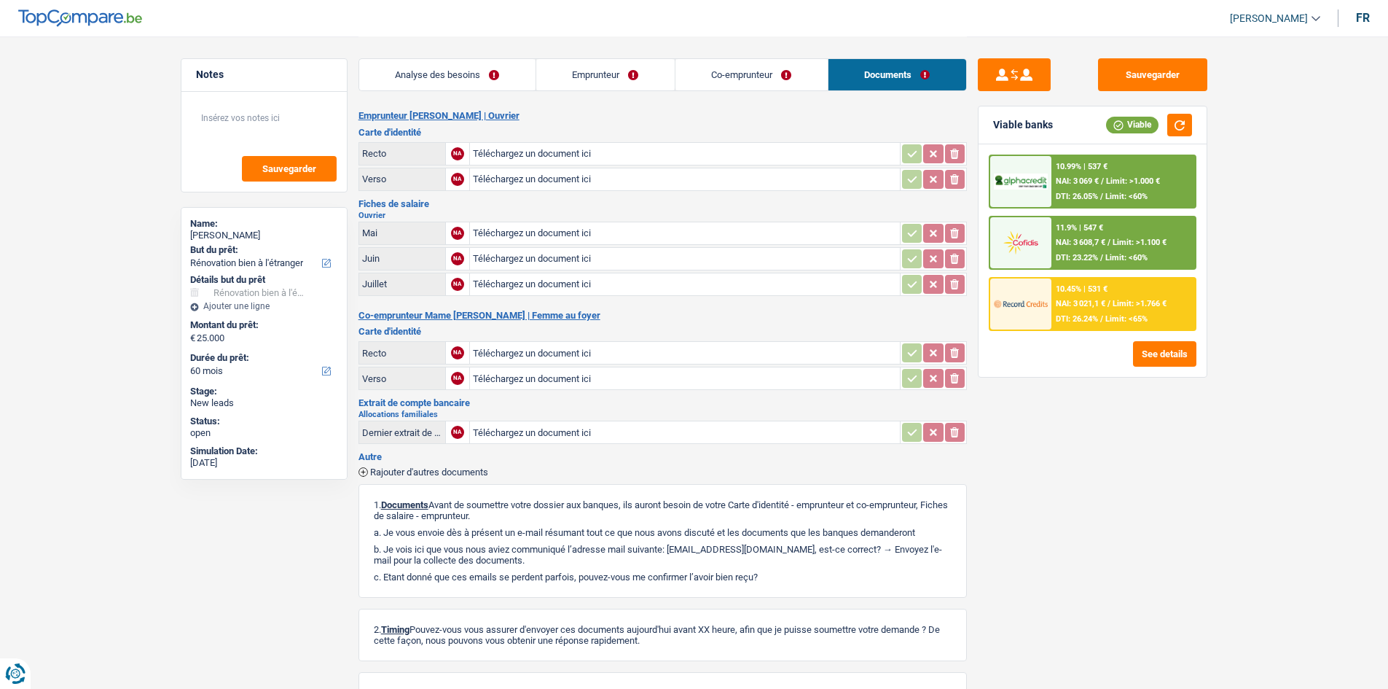
drag, startPoint x: 517, startPoint y: 81, endPoint x: 558, endPoint y: 109, distance: 49.3
click at [517, 81] on link "Analyse des besoins" at bounding box center [447, 74] width 176 height 31
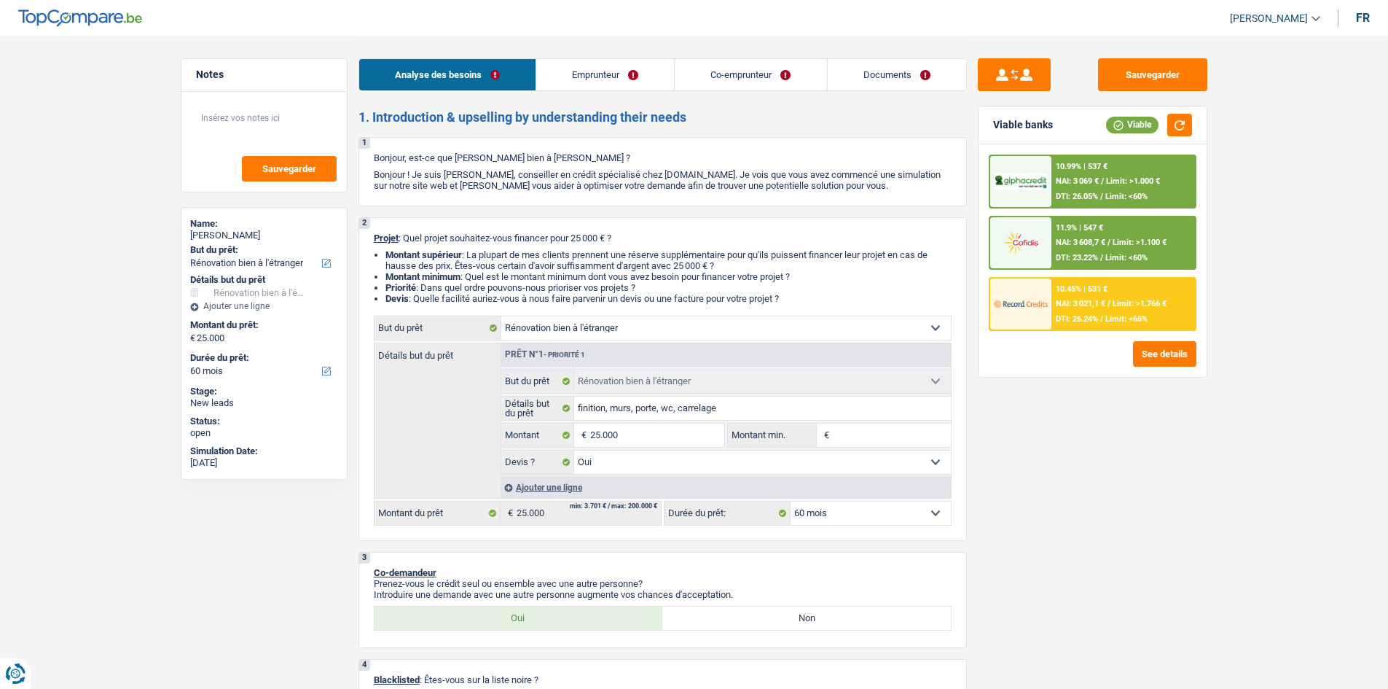
click at [847, 506] on select "12 mois 18 mois 24 mois 30 mois 36 mois 42 mois 48 mois 60 mois 72 mois 84 mois…" at bounding box center [871, 512] width 160 height 23
select select "120"
click at [791, 501] on select "12 mois 18 mois 24 mois 30 mois 36 mois 42 mois 48 mois 60 mois 72 mois 84 mois…" at bounding box center [871, 512] width 160 height 23
select select "120"
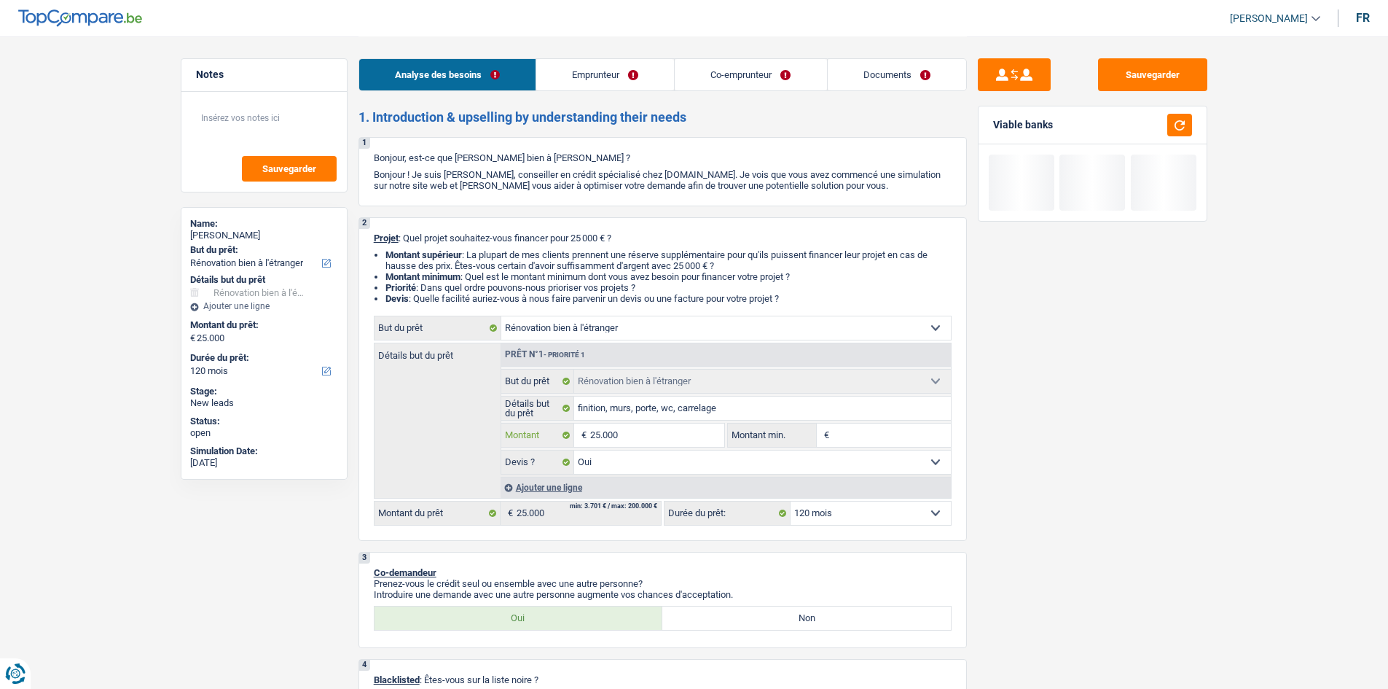
click at [652, 433] on input "25.000" at bounding box center [656, 434] width 133 height 23
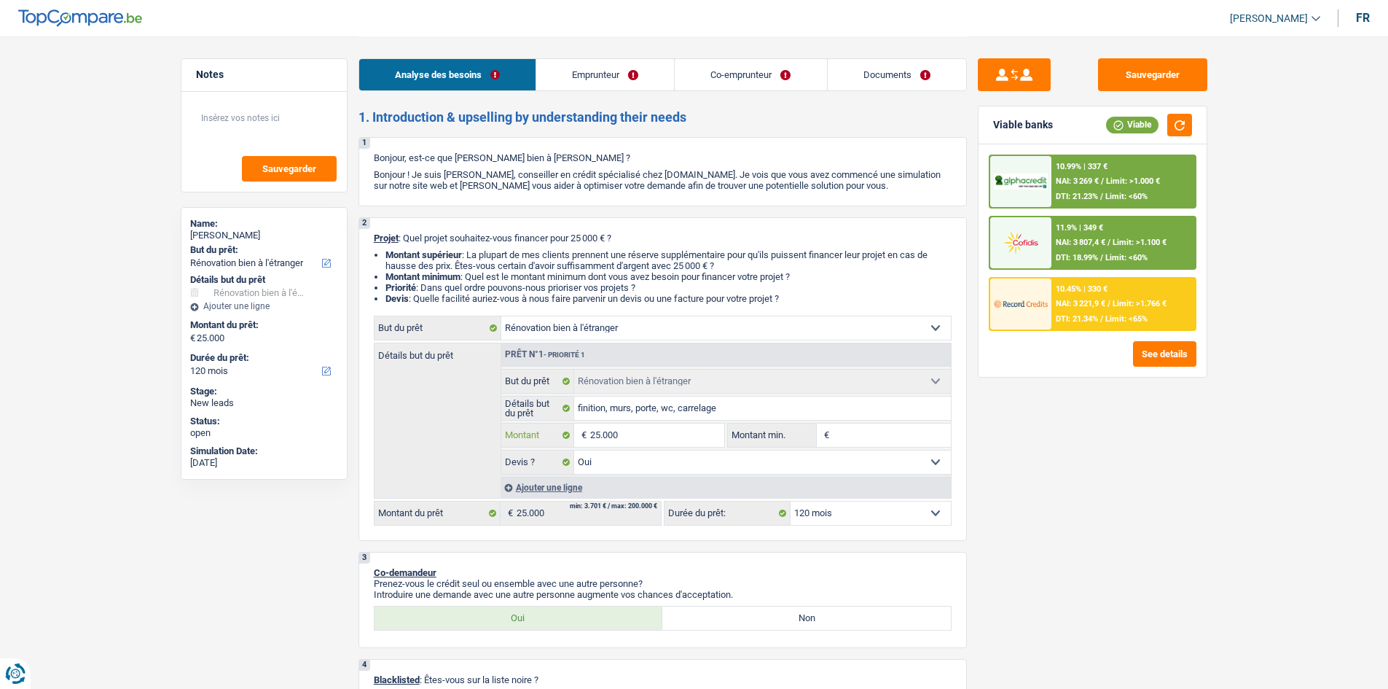
type input "2.500"
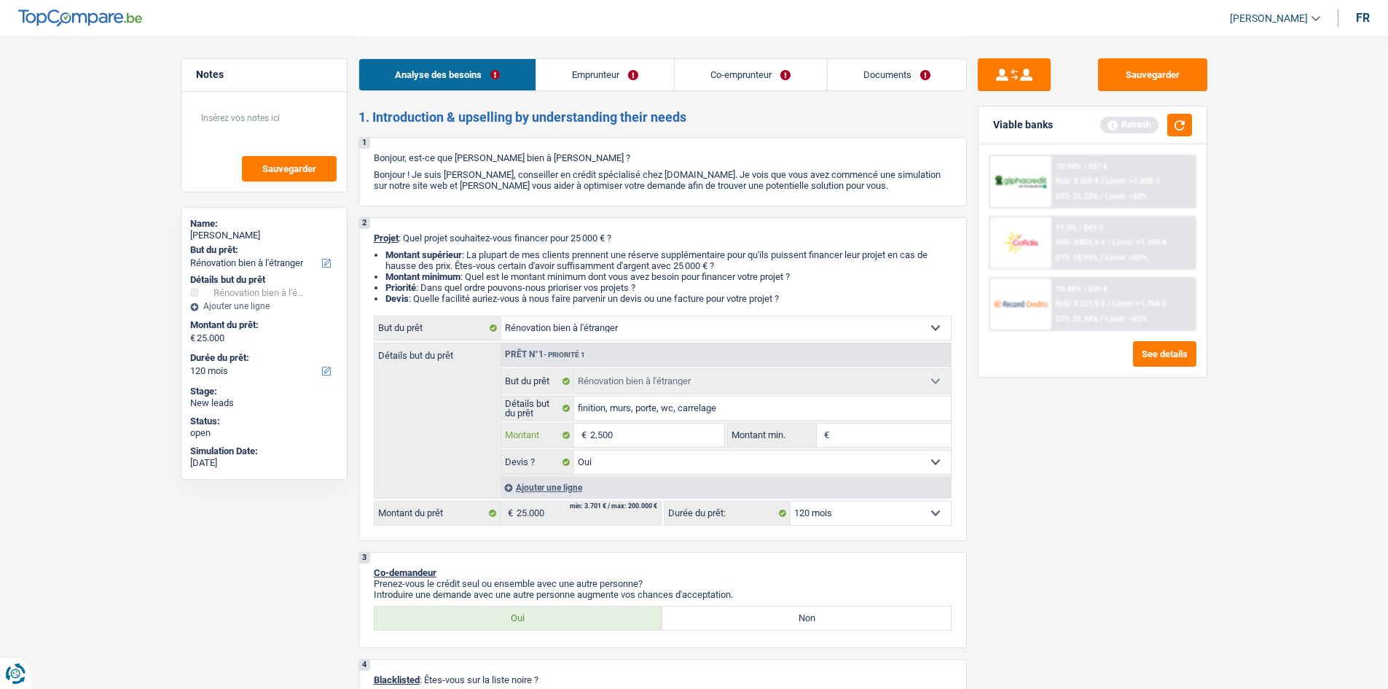
type input "250"
type input "25"
type input "2"
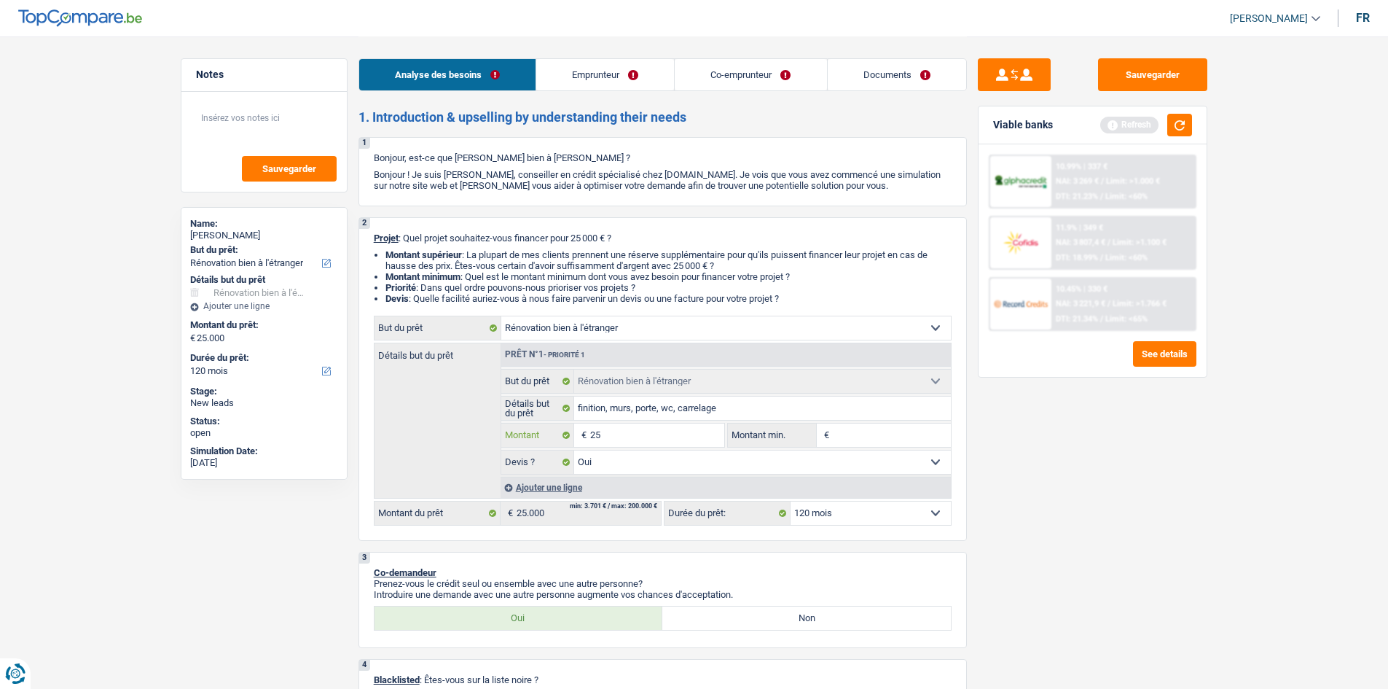
type input "2"
type input "3"
drag, startPoint x: 1101, startPoint y: 570, endPoint x: 1050, endPoint y: 503, distance: 84.2
click at [1107, 569] on div "Sauvegarder Viable banks Refresh 10.99% | 337 € NAI: 3 269 € / Limit: >1.000 € …" at bounding box center [1092, 361] width 251 height 607
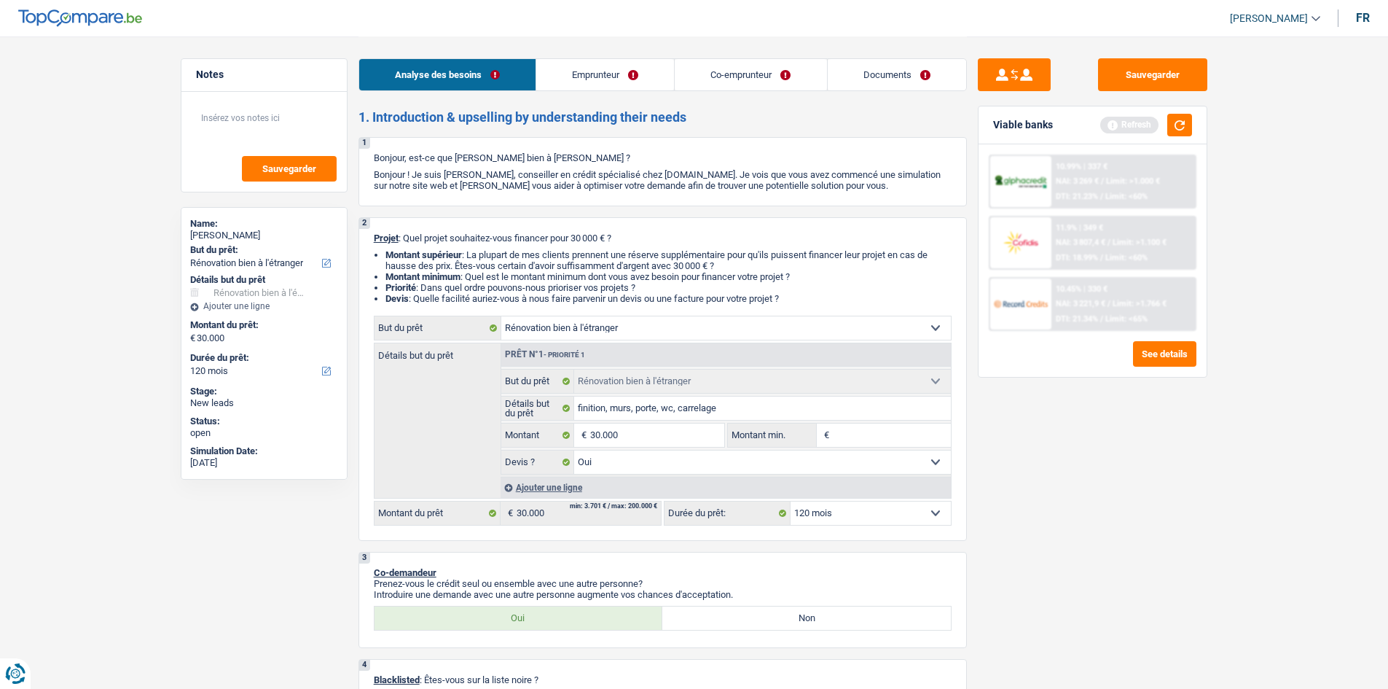
click at [853, 433] on input "Montant min." at bounding box center [892, 434] width 118 height 23
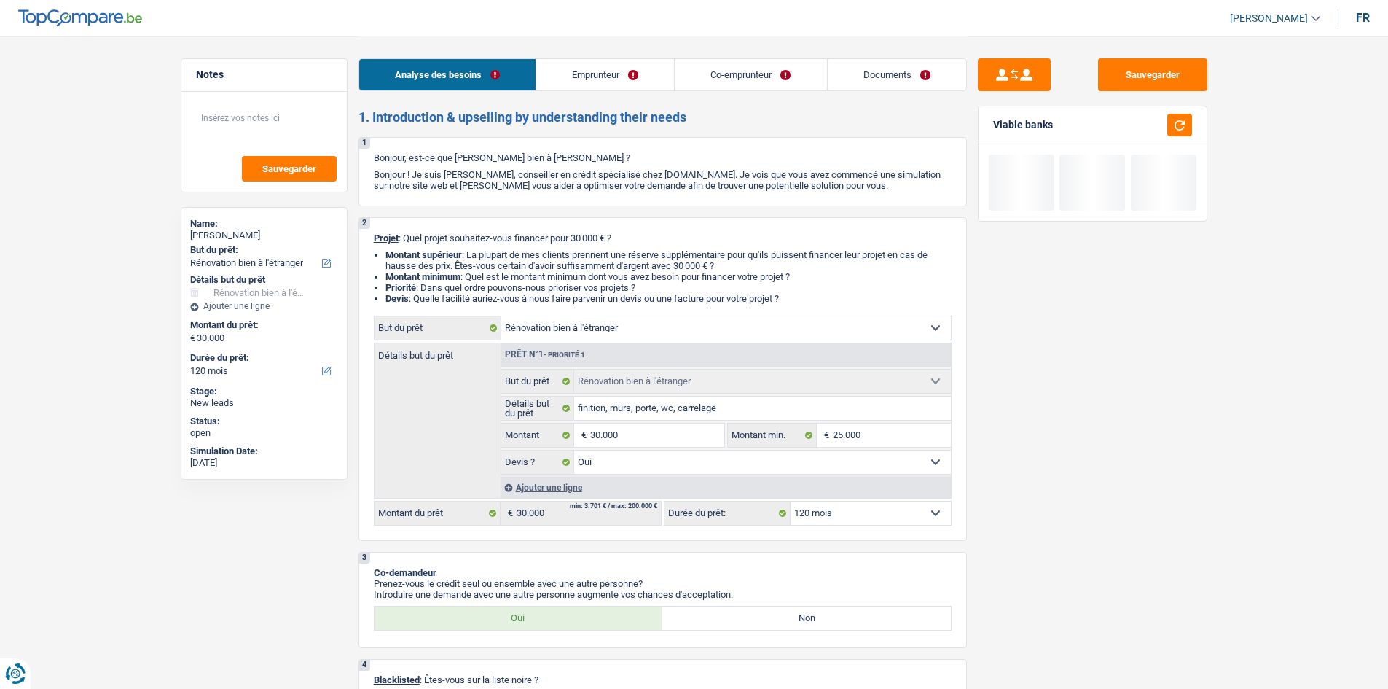
click at [1192, 526] on div "Sauvegarder Viable banks" at bounding box center [1092, 361] width 251 height 607
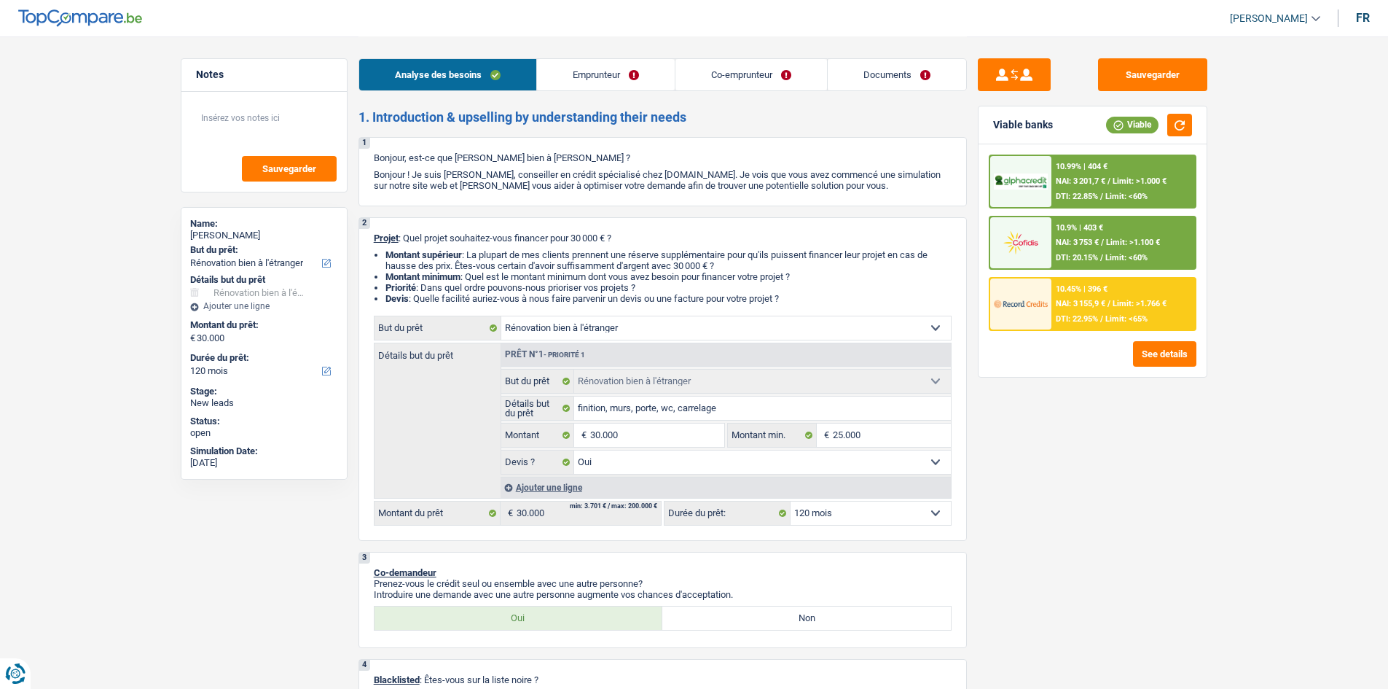
click at [1097, 314] on span "DTI: 22.95%" at bounding box center [1077, 318] width 42 height 9
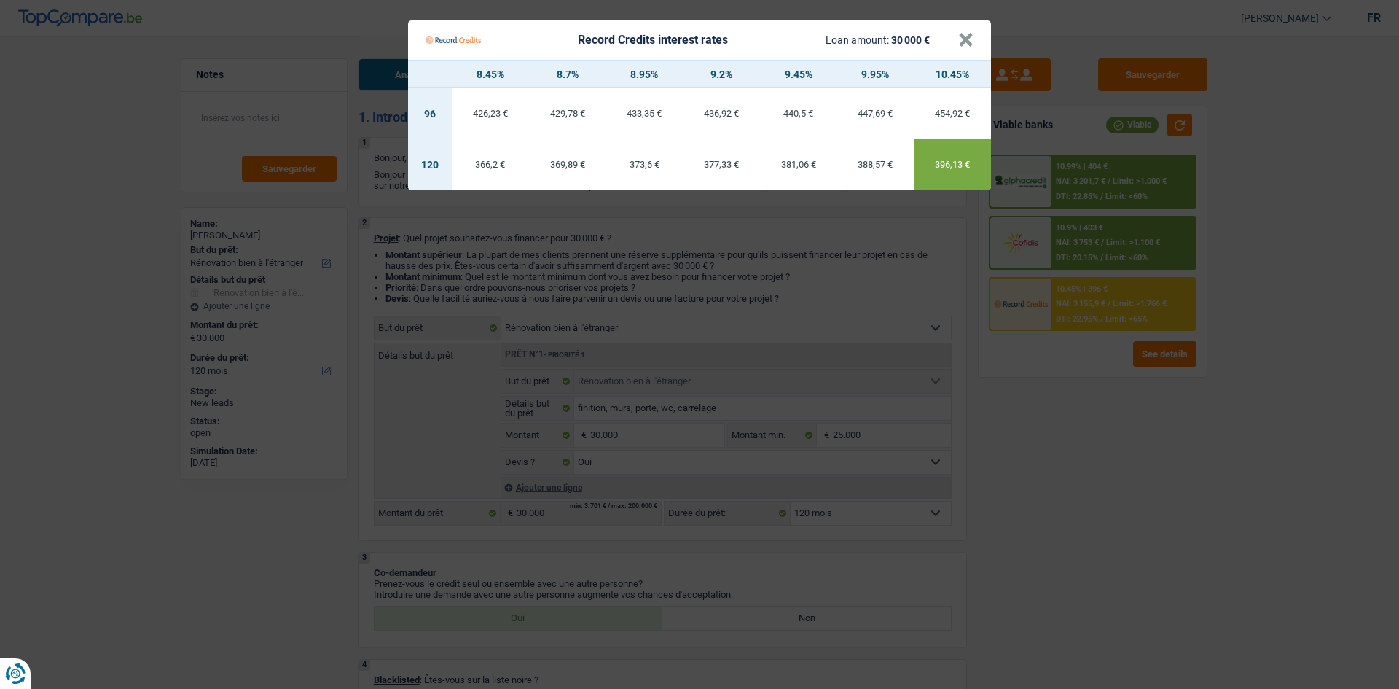
click at [1087, 479] on Credits "Record Credits interest rates Loan amount: 30 000 € × 8.45% 8.7% 8.95% 9.2% 9.4…" at bounding box center [699, 344] width 1399 height 689
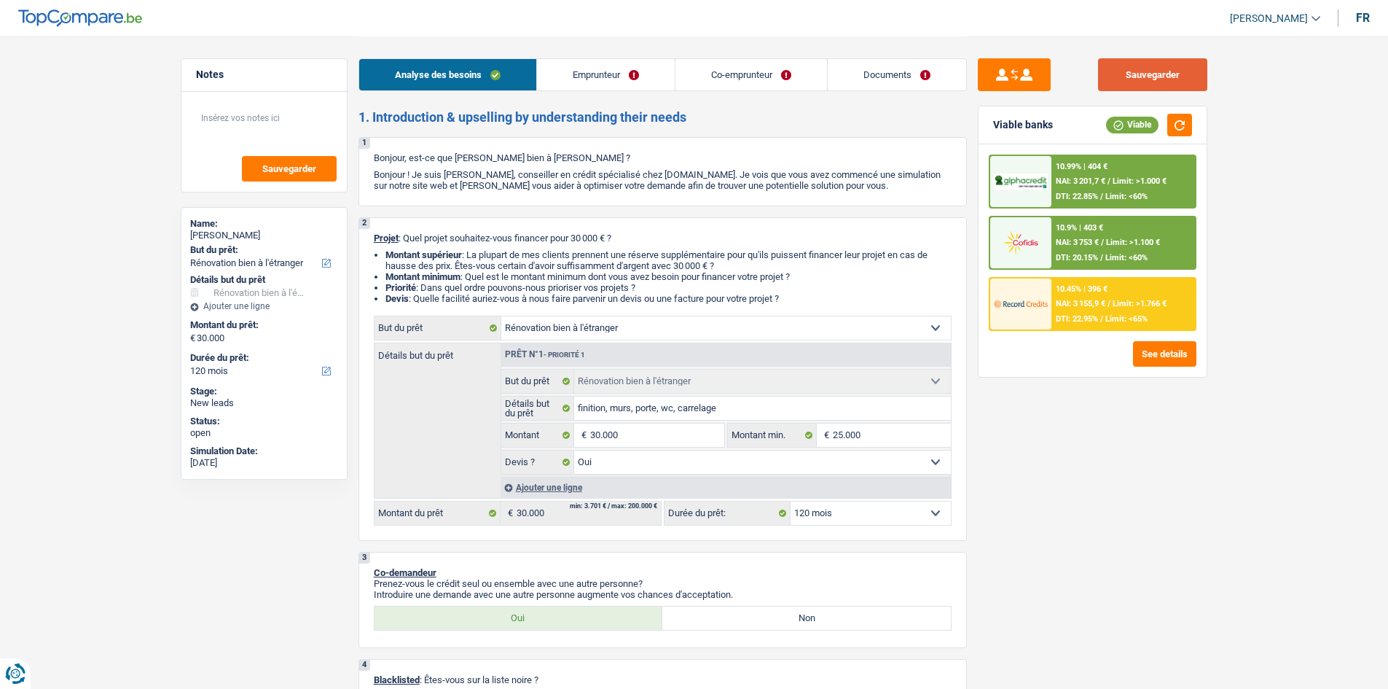
click at [1164, 77] on button "Sauvegarder" at bounding box center [1152, 74] width 109 height 33
click at [871, 77] on link "Documents" at bounding box center [897, 74] width 138 height 31
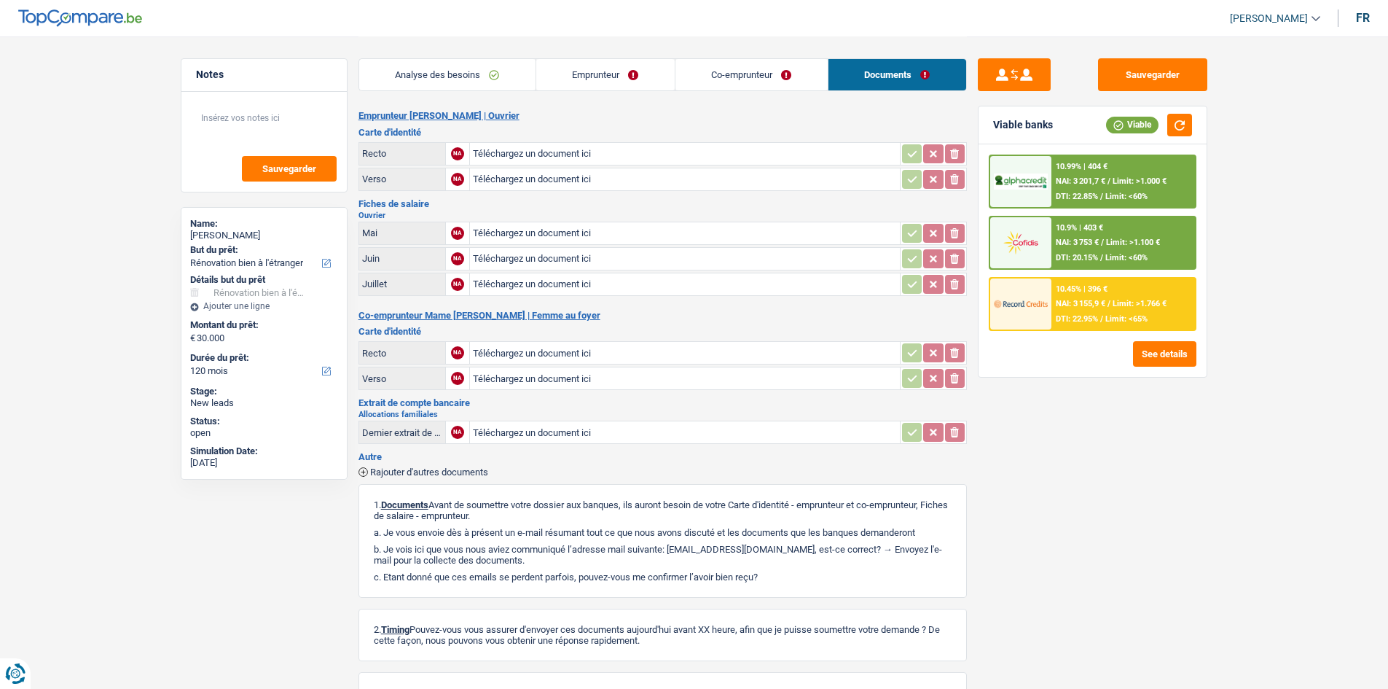
click at [1150, 96] on div "Sauvegarder Viable banks Viable 10.99% | 404 € NAI: 3 201,7 € / Limit: >1.000 €…" at bounding box center [1092, 361] width 251 height 607
click at [1169, 69] on button "Sauvegarder" at bounding box center [1152, 74] width 109 height 33
drag, startPoint x: 492, startPoint y: 63, endPoint x: 748, endPoint y: 128, distance: 263.7
click at [492, 63] on link "Analyse des besoins" at bounding box center [447, 74] width 176 height 31
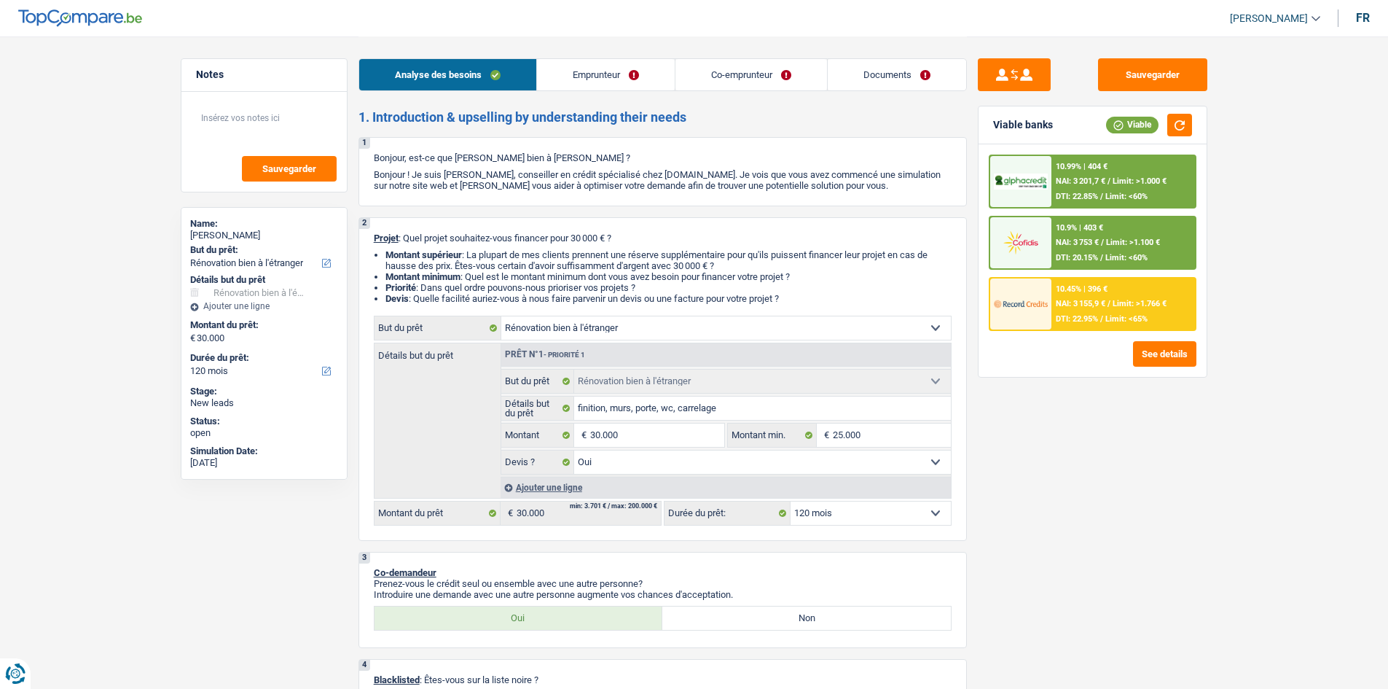
click at [1098, 316] on span "DTI: 22.95%" at bounding box center [1077, 318] width 42 height 9
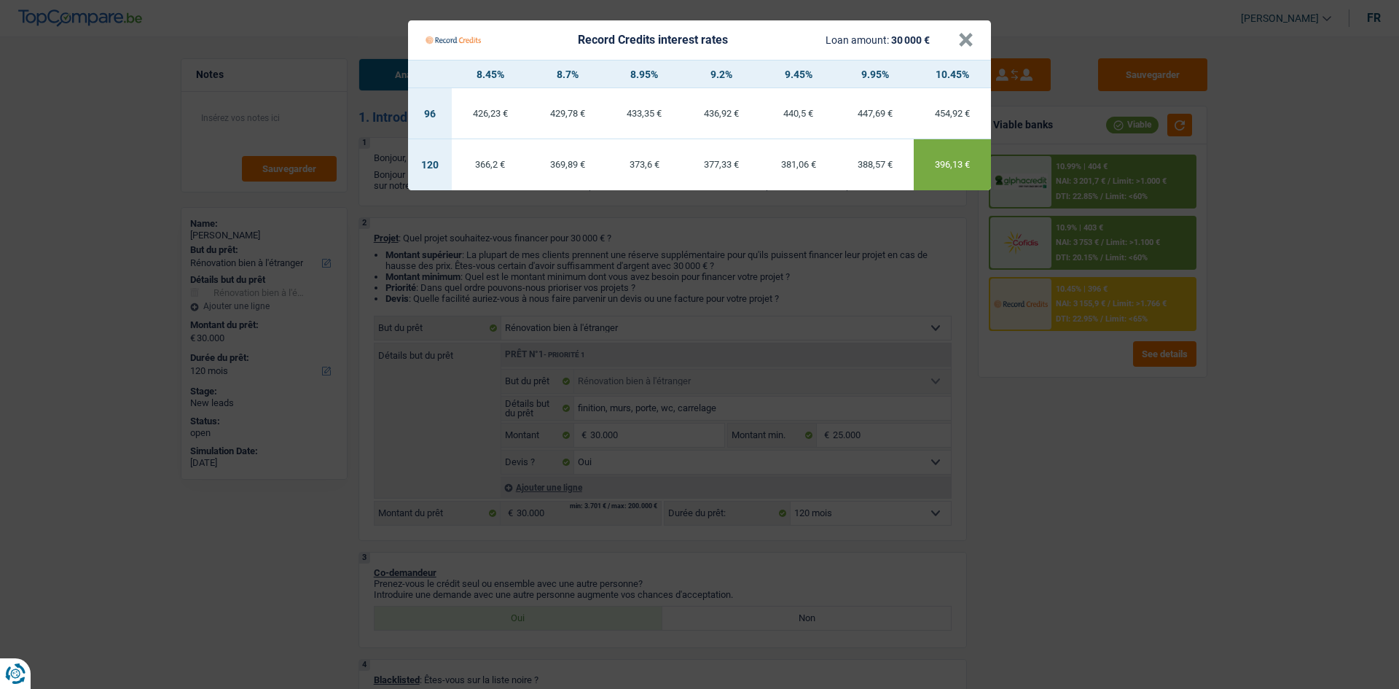
drag, startPoint x: 1087, startPoint y: 470, endPoint x: 1158, endPoint y: 407, distance: 94.5
click at [1089, 469] on Credits "Record Credits interest rates Loan amount: 30 000 € × 8.45% 8.7% 8.95% 9.2% 9.4…" at bounding box center [699, 344] width 1399 height 689
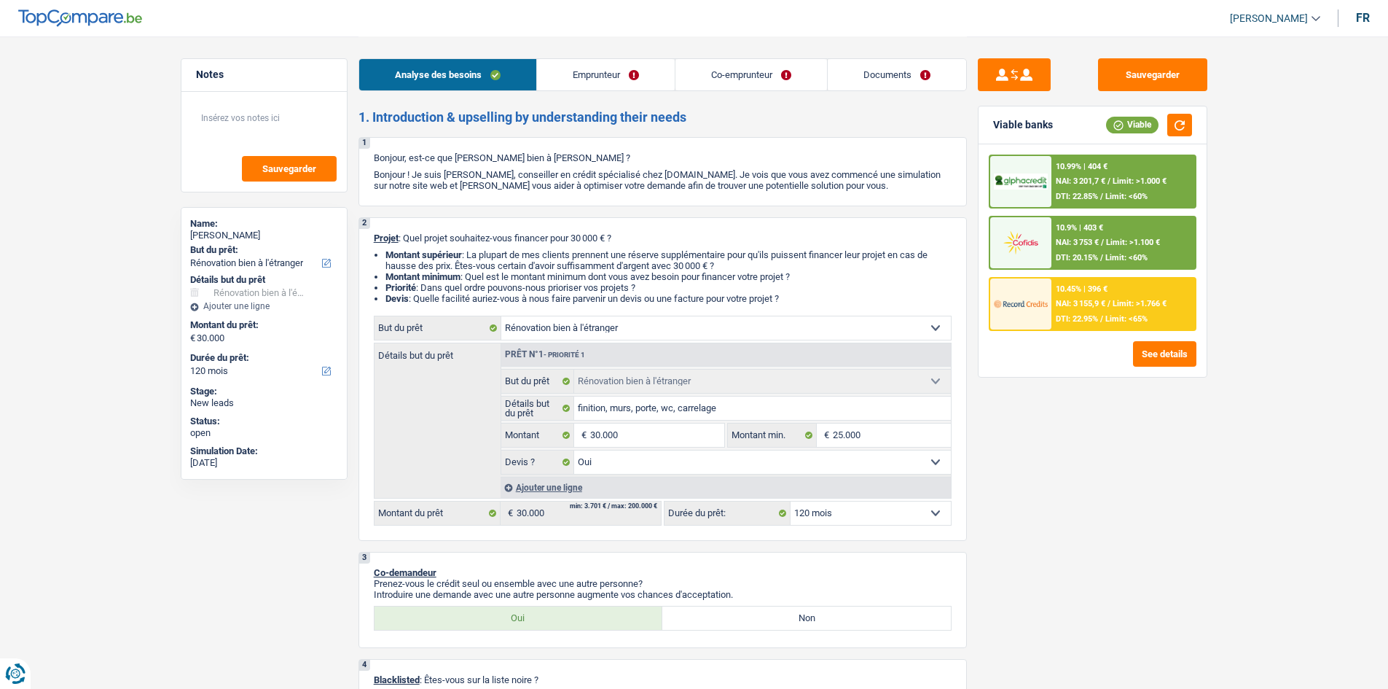
click at [1065, 186] on span "NAI: 3 201,7 €" at bounding box center [1081, 180] width 50 height 9
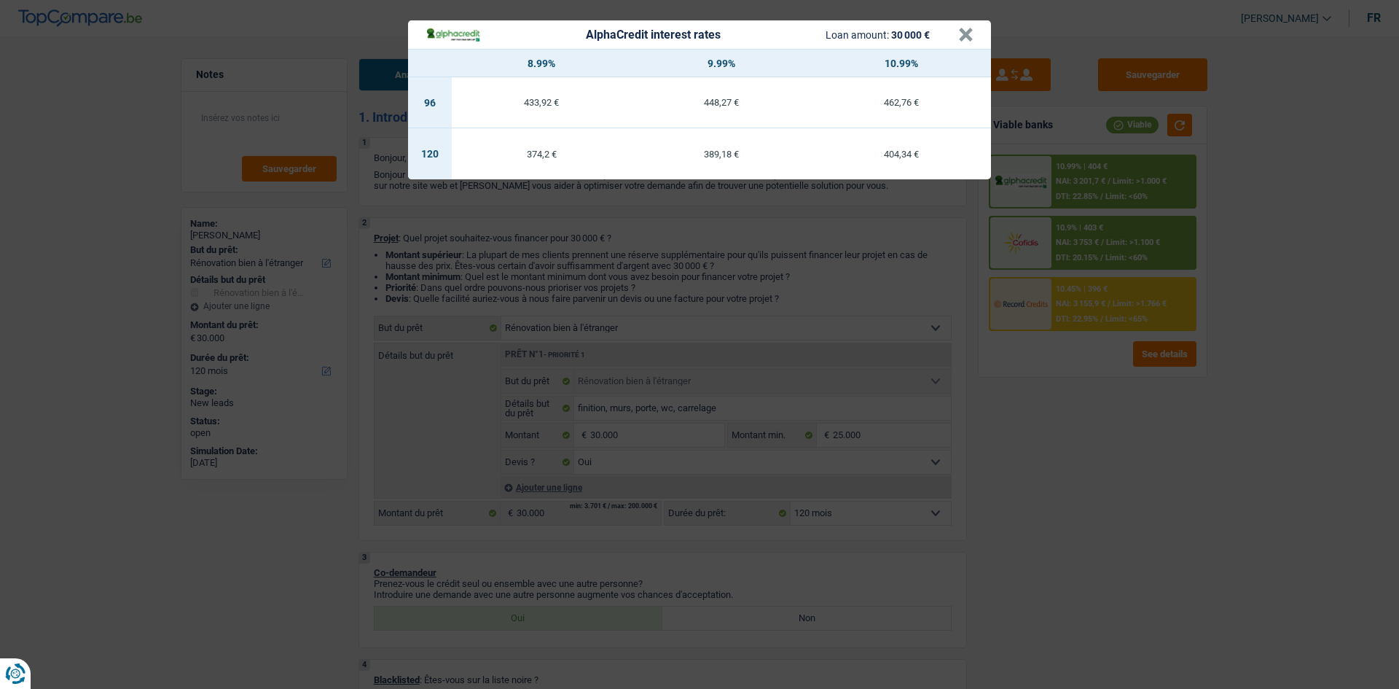
click at [1094, 421] on div "AlphaCredit interest rates Loan amount: 30 000 € × 8.99% 9.99% 10.99% 96 433,92…" at bounding box center [699, 344] width 1399 height 689
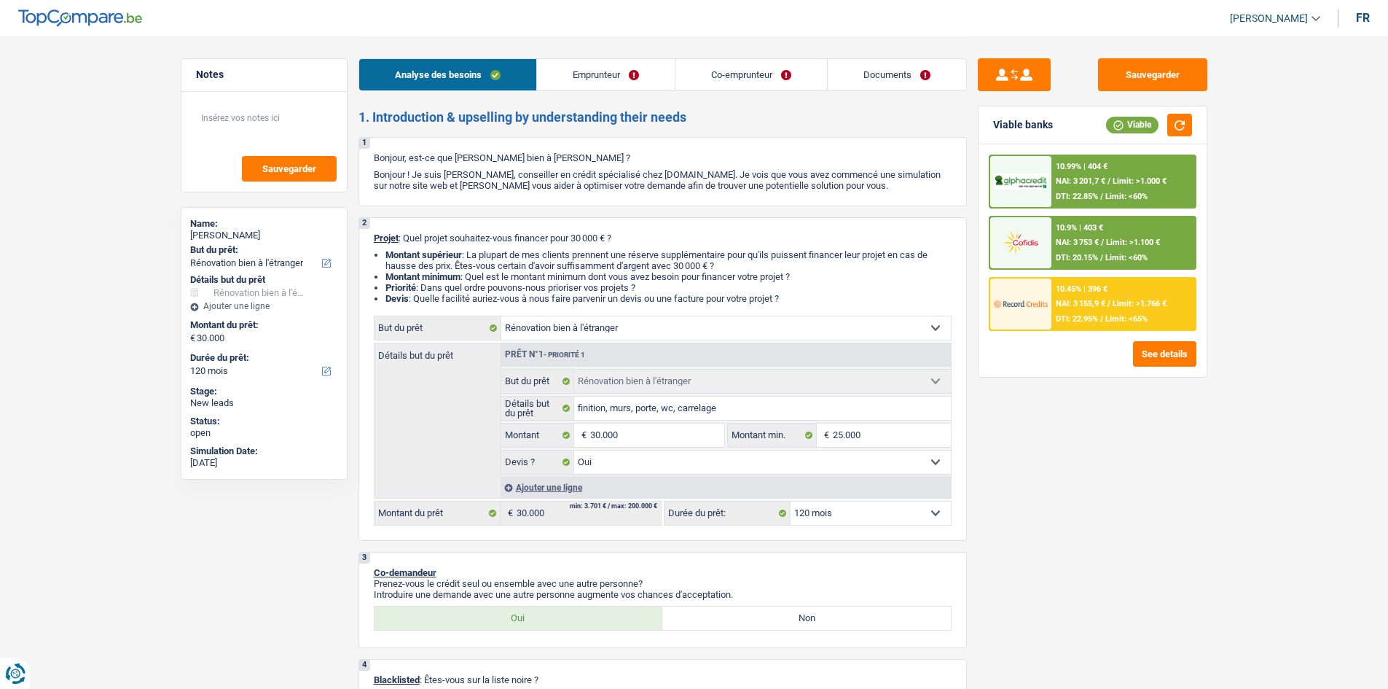
click at [1093, 313] on div "10.45% | 396 € NAI: 3 155,9 € / Limit: >1.766 € DTI: 22.95% / Limit: <65%" at bounding box center [1123, 303] width 144 height 51
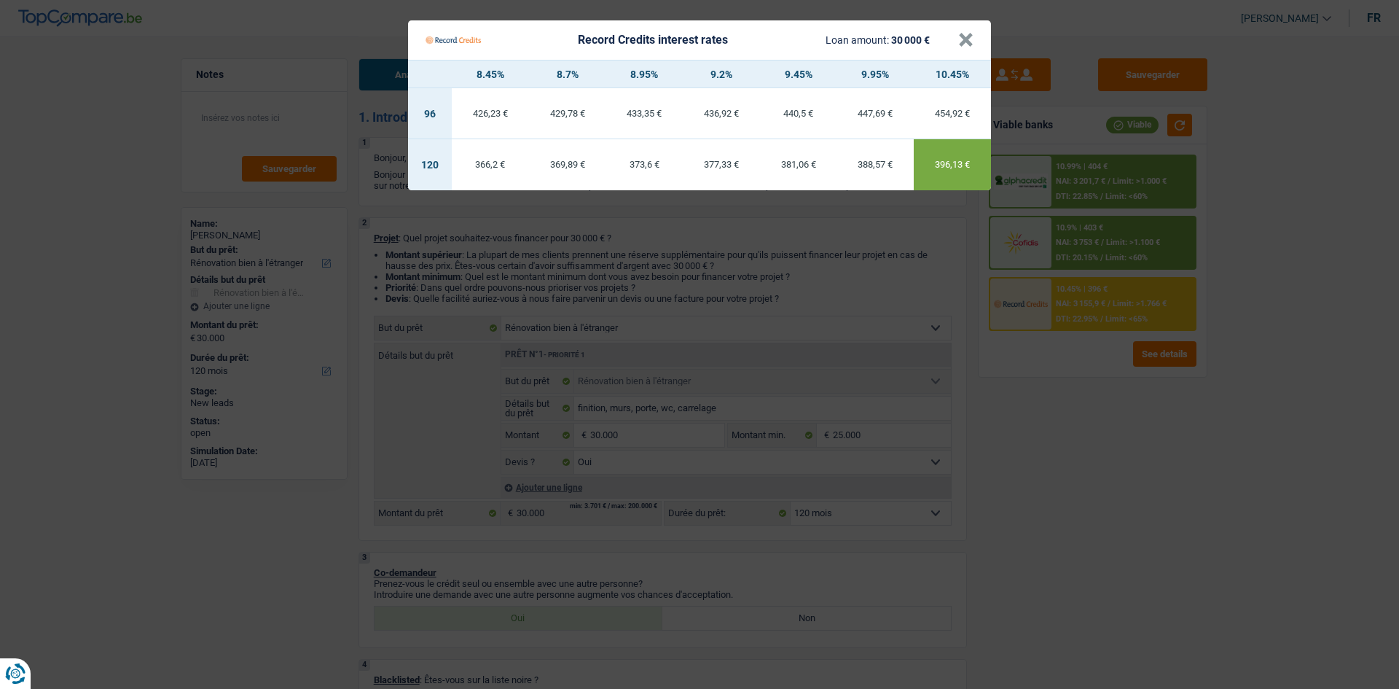
drag, startPoint x: 1072, startPoint y: 458, endPoint x: 1094, endPoint y: 457, distance: 21.9
click at [1073, 458] on Credits "Record Credits interest rates Loan amount: 30 000 € × 8.45% 8.7% 8.95% 9.2% 9.4…" at bounding box center [699, 344] width 1399 height 689
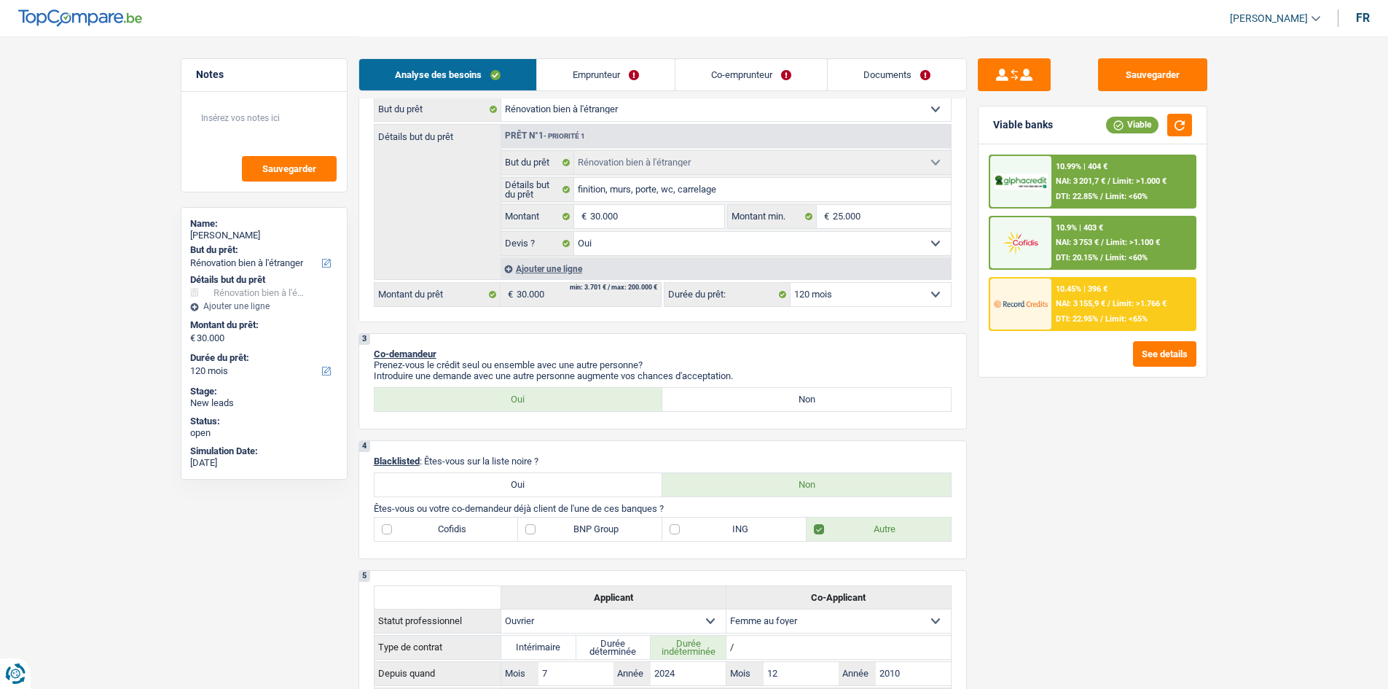
scroll to position [510, 0]
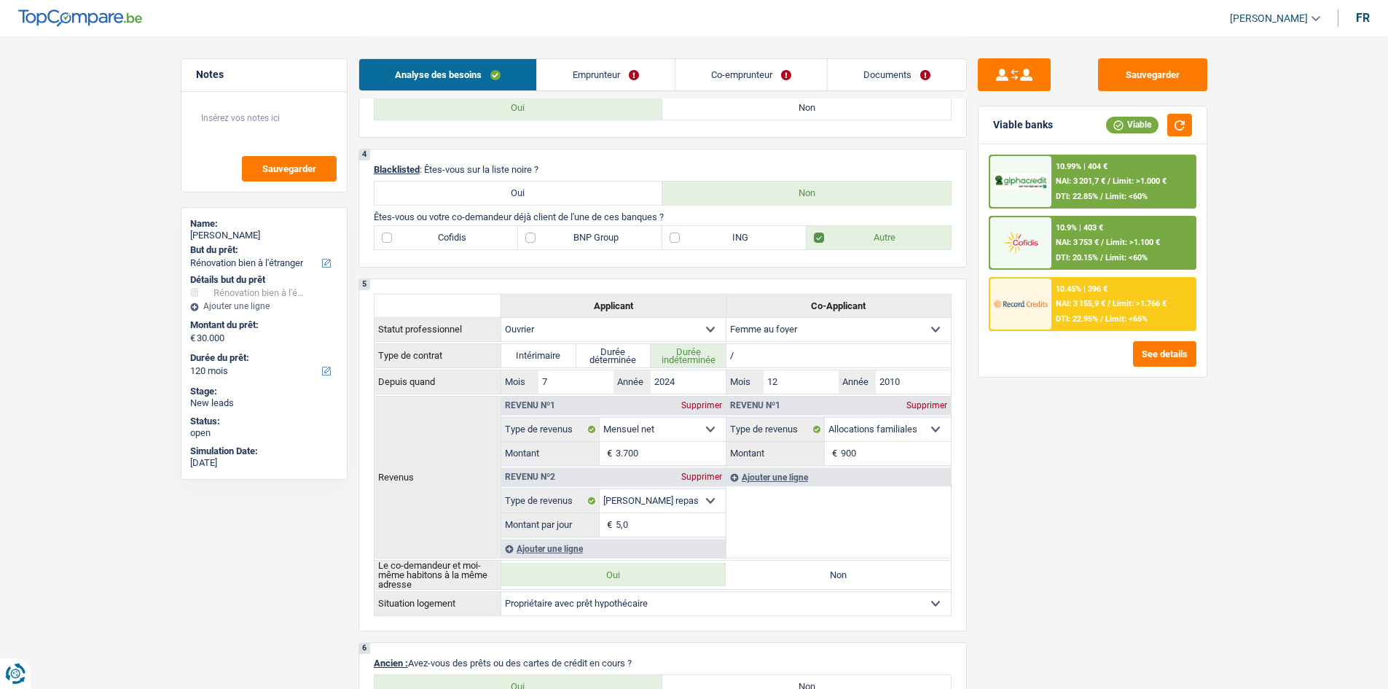
click at [896, 86] on link "Documents" at bounding box center [897, 74] width 138 height 31
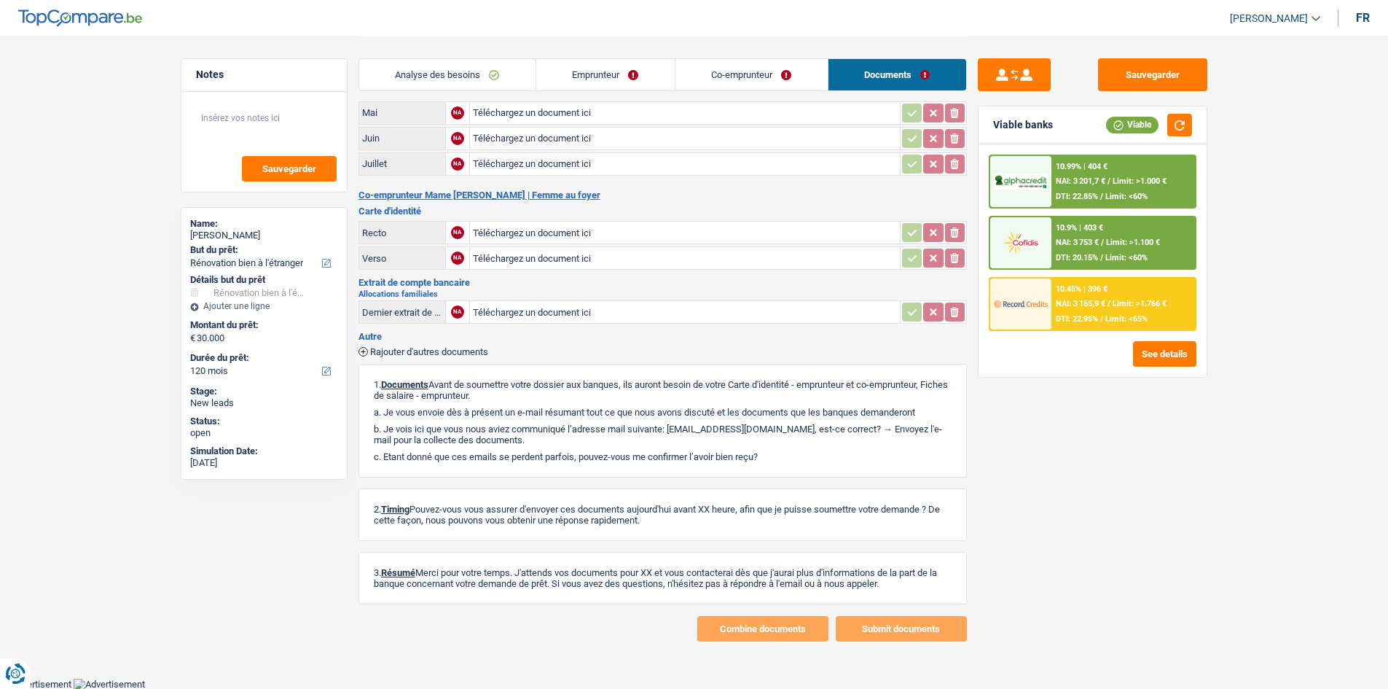
click at [614, 72] on link "Emprunteur" at bounding box center [605, 74] width 138 height 31
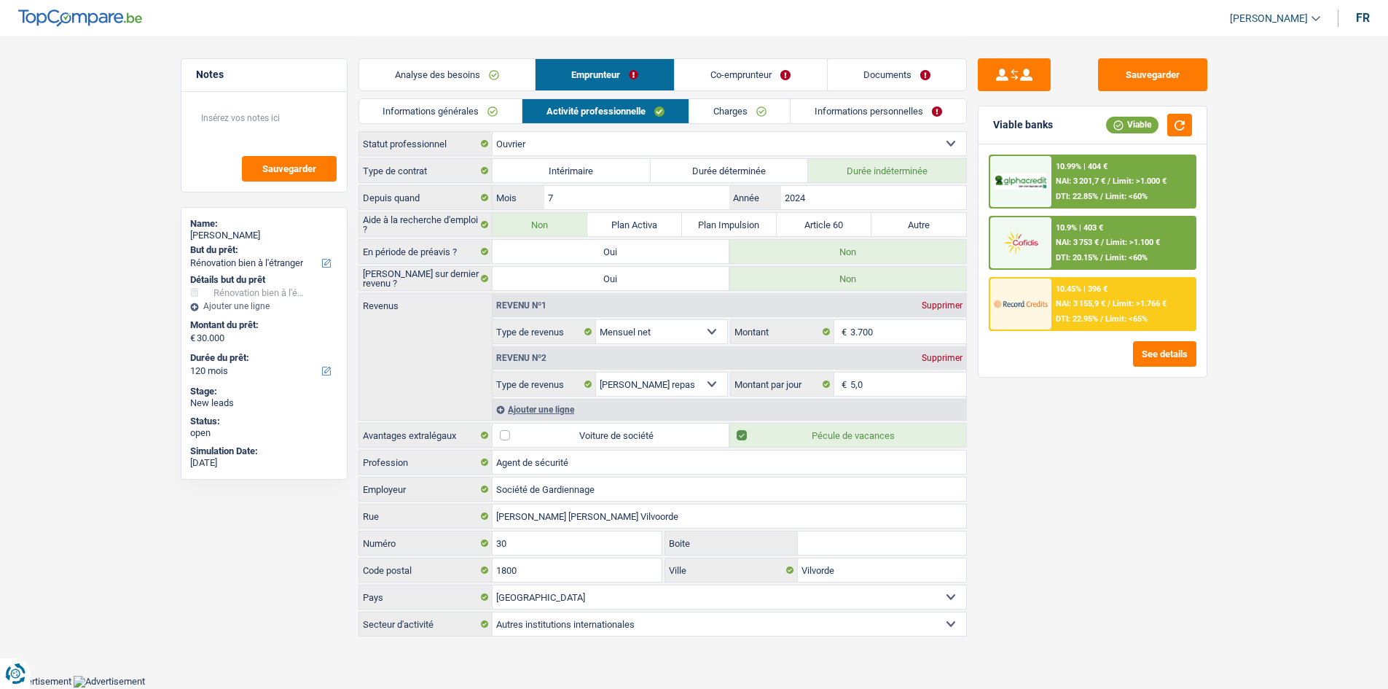
scroll to position [0, 0]
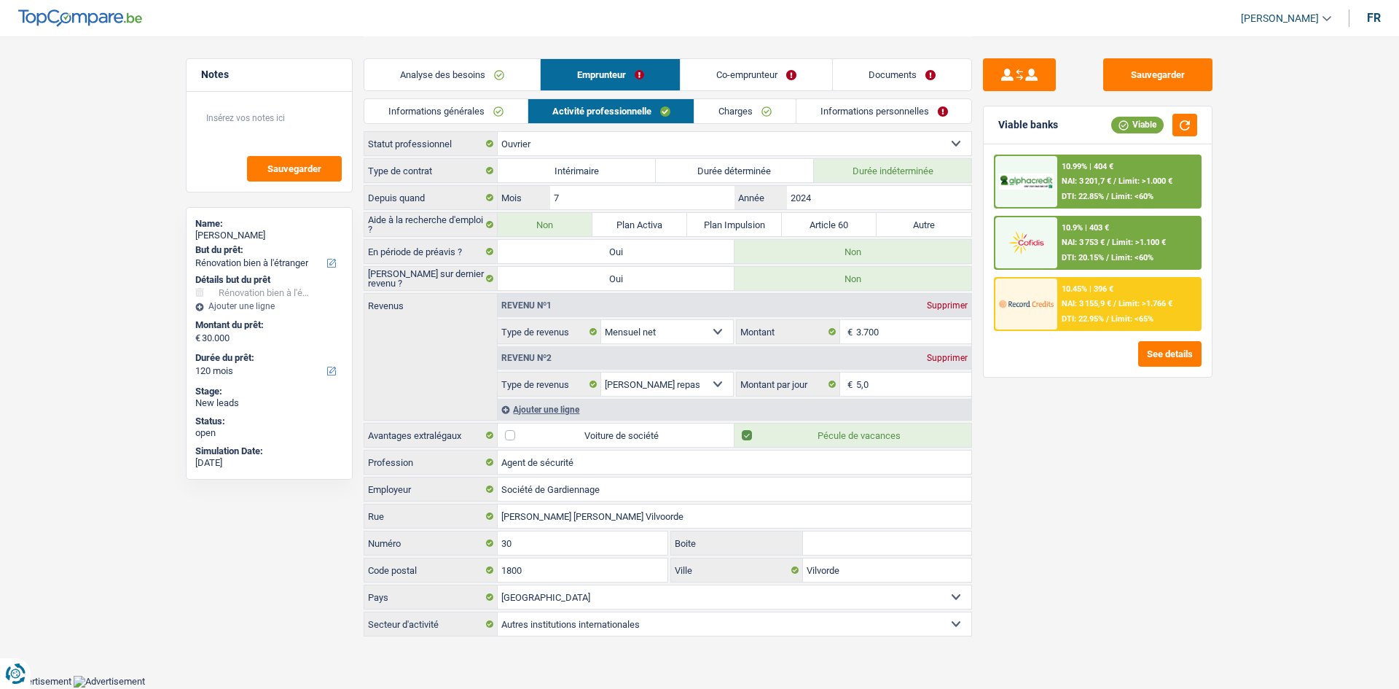
click at [474, 98] on li "Informations générales" at bounding box center [446, 111] width 164 height 26
click at [485, 101] on link "Informations générales" at bounding box center [445, 111] width 163 height 24
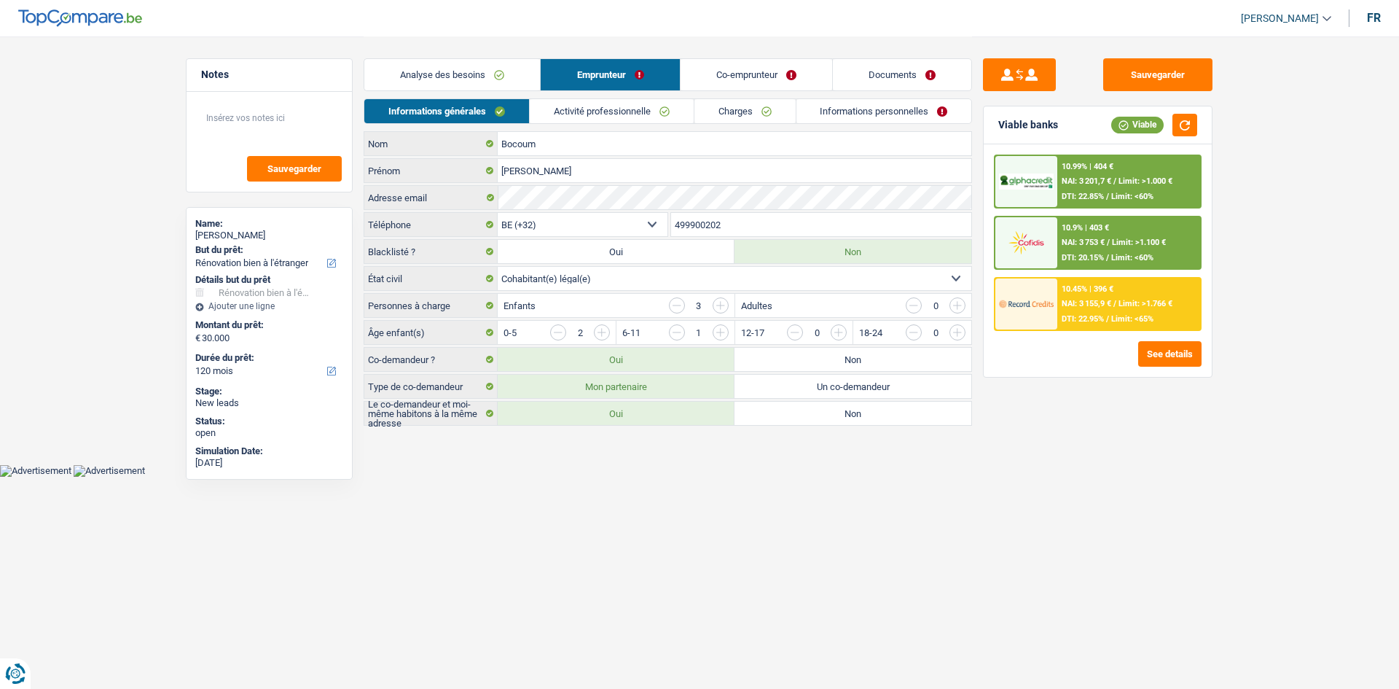
click at [492, 82] on link "Analyse des besoins" at bounding box center [452, 74] width 176 height 31
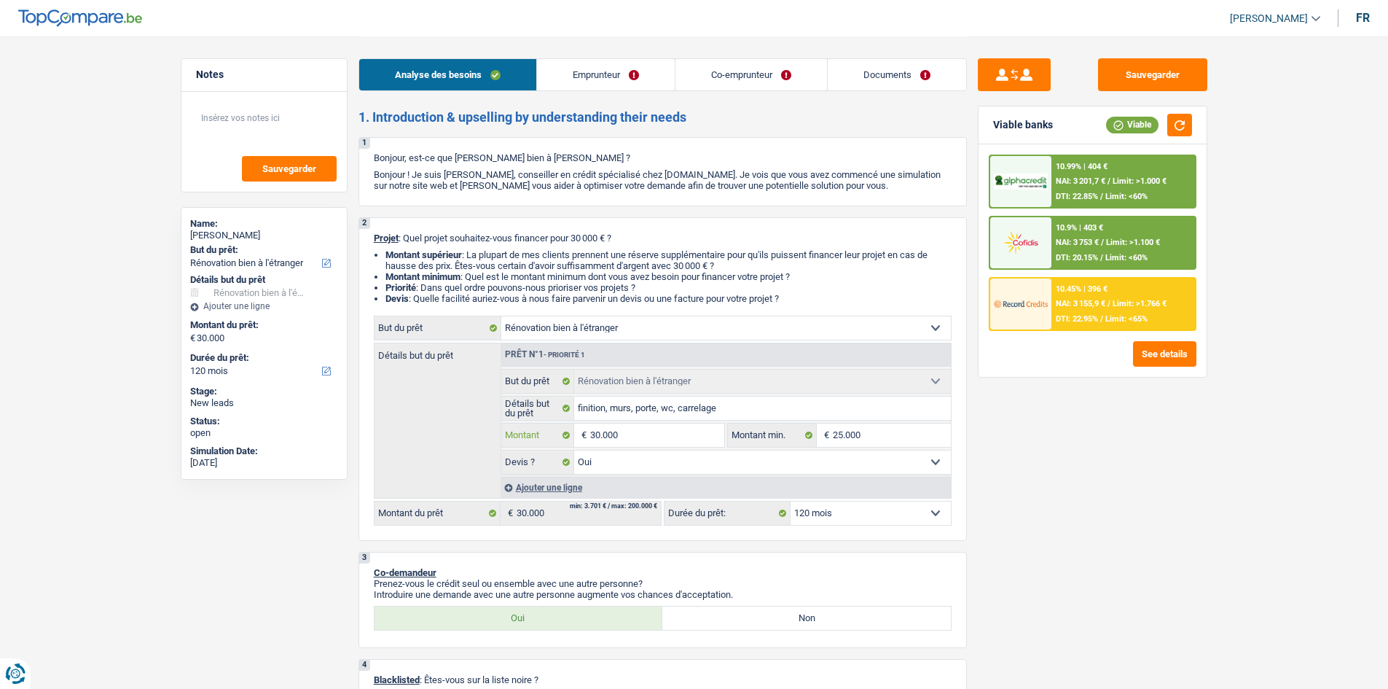
click at [659, 436] on input "30.000" at bounding box center [656, 434] width 133 height 23
drag, startPoint x: 1153, startPoint y: 484, endPoint x: 1136, endPoint y: 483, distance: 16.8
click at [1156, 482] on div "Sauvegarder Viable banks Viable 10.99% | 404 € NAI: 3 201,7 € / Limit: >1.000 €…" at bounding box center [1092, 361] width 251 height 607
click at [1082, 189] on div "10.99% | 404 € NAI: 3 201,7 € / Limit: >1.000 € DTI: 22.85% / Limit: <60%" at bounding box center [1123, 181] width 144 height 51
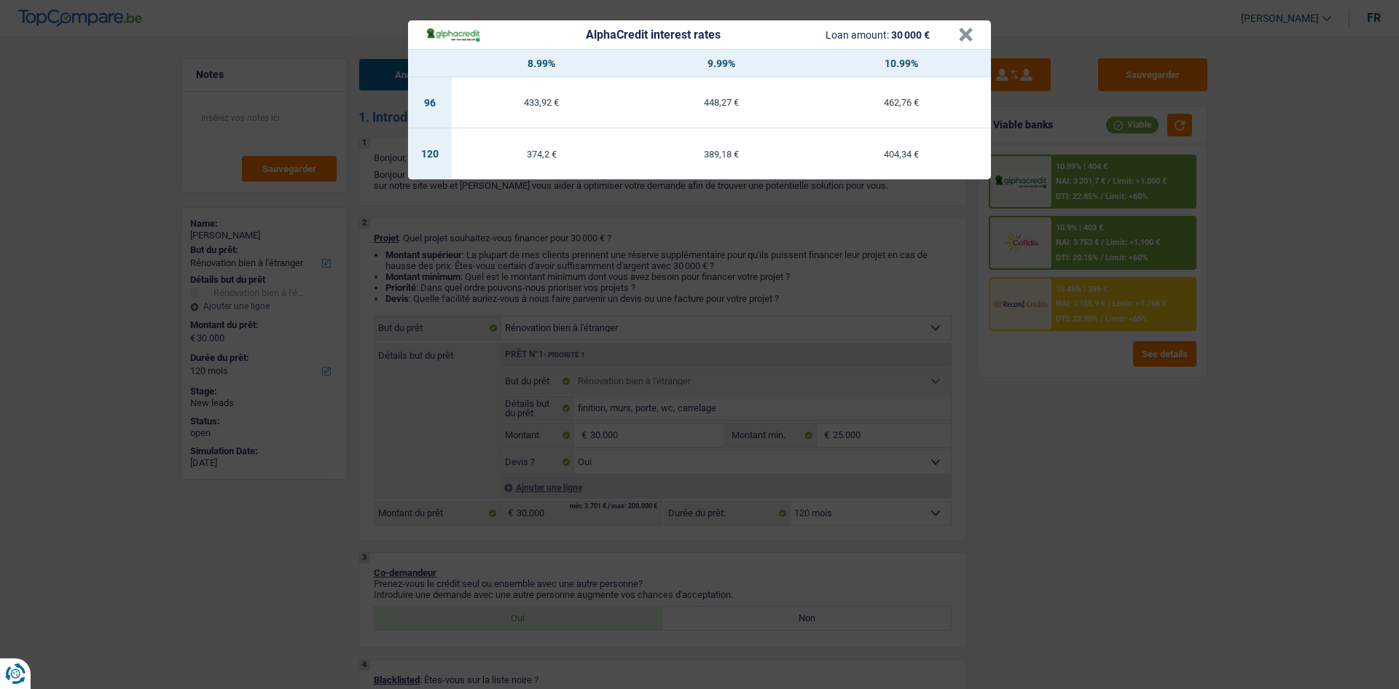
drag, startPoint x: 1088, startPoint y: 415, endPoint x: 1086, endPoint y: 405, distance: 10.3
click at [1087, 415] on div "AlphaCredit interest rates Loan amount: 30 000 € × 8.99% 9.99% 10.99% 96 433,92…" at bounding box center [699, 344] width 1399 height 689
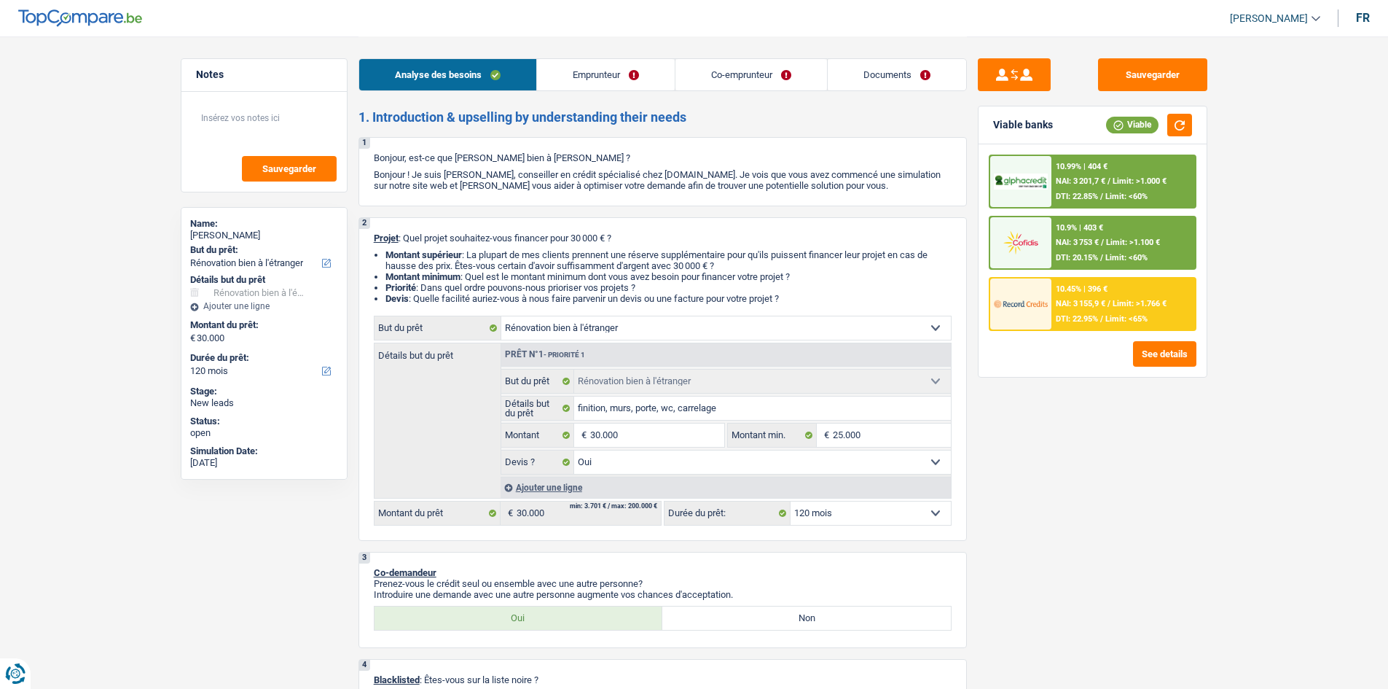
click at [1058, 320] on span "DTI: 22.95%" at bounding box center [1077, 318] width 42 height 9
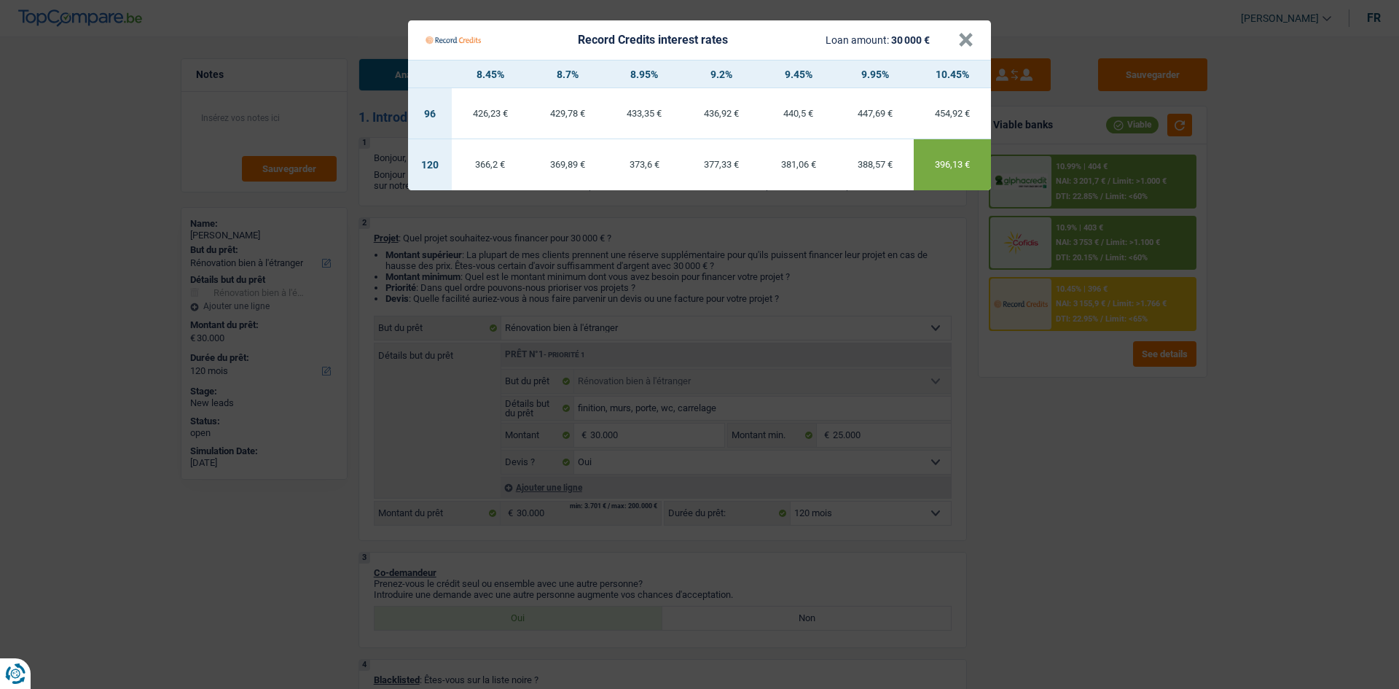
drag, startPoint x: 1088, startPoint y: 494, endPoint x: 1096, endPoint y: 466, distance: 29.5
click at [1095, 469] on Credits "Record Credits interest rates Loan amount: 30 000 € × 8.45% 8.7% 8.95% 9.2% 9.4…" at bounding box center [699, 344] width 1399 height 689
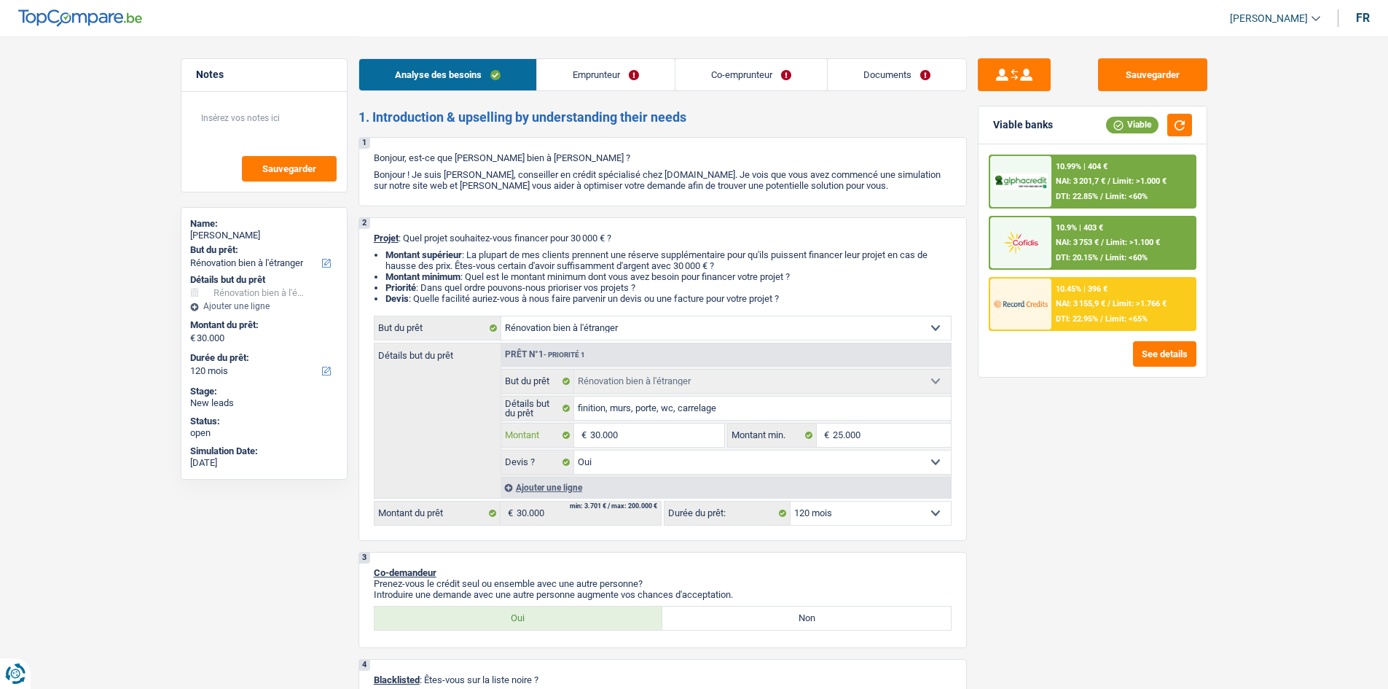
click at [720, 441] on input "30.000" at bounding box center [656, 434] width 133 height 23
drag, startPoint x: 1092, startPoint y: 183, endPoint x: 1105, endPoint y: 179, distance: 12.9
click at [1105, 179] on span "NAI: 3 201,7 €" at bounding box center [1081, 180] width 50 height 9
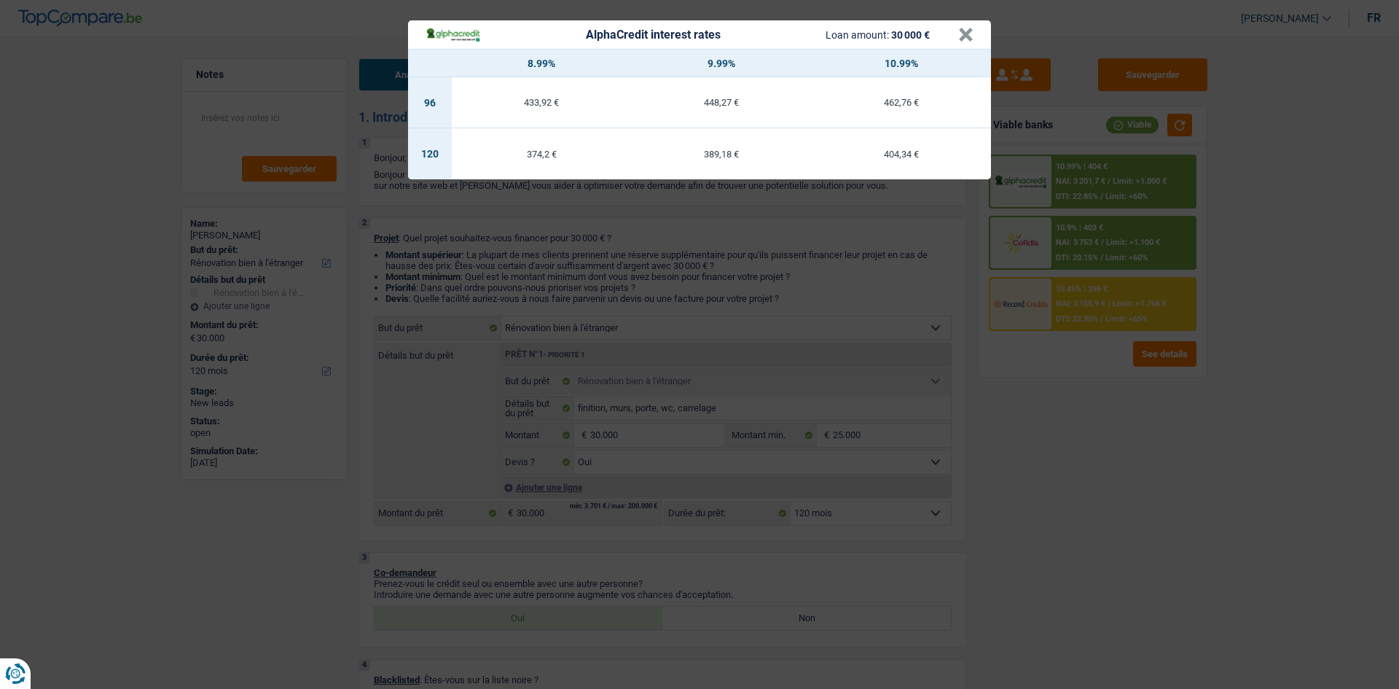
click at [1145, 416] on div "AlphaCredit interest rates Loan amount: 30 000 € × 8.99% 9.99% 10.99% 96 433,92…" at bounding box center [699, 344] width 1399 height 689
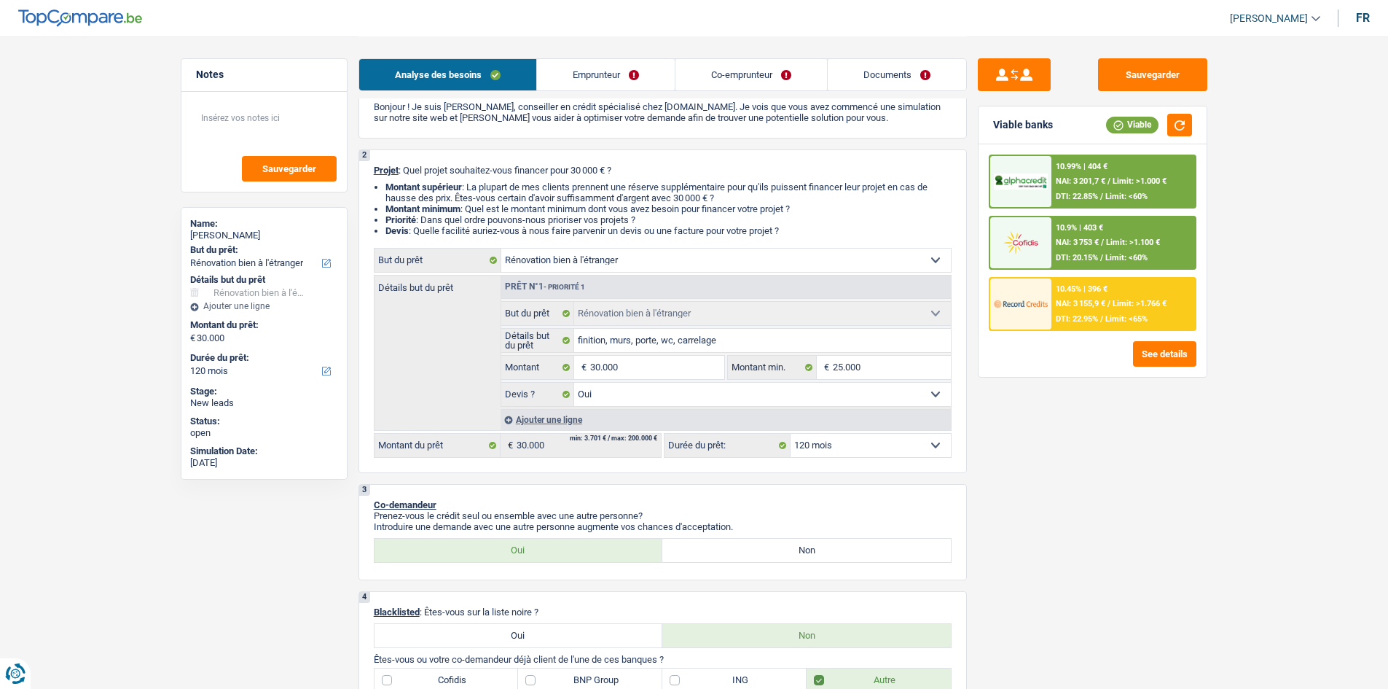
scroll to position [47, 0]
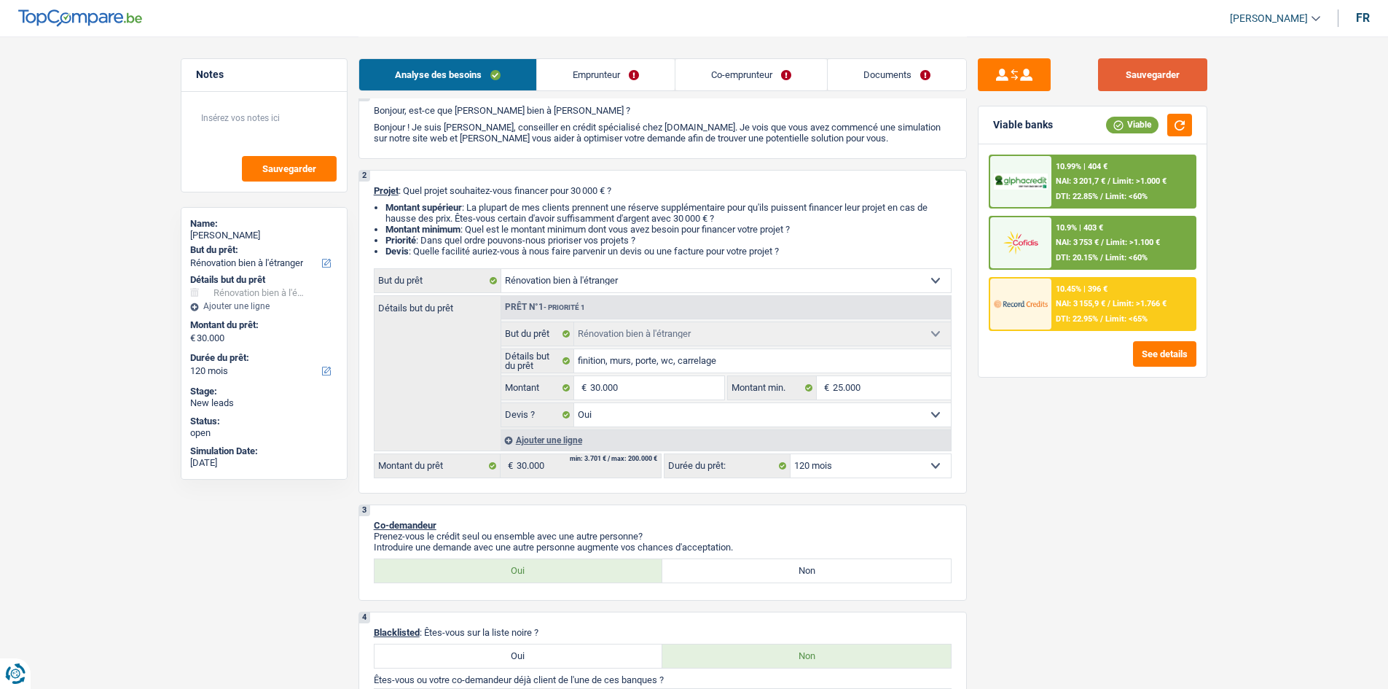
click at [1170, 71] on button "Sauvegarder" at bounding box center [1152, 74] width 109 height 33
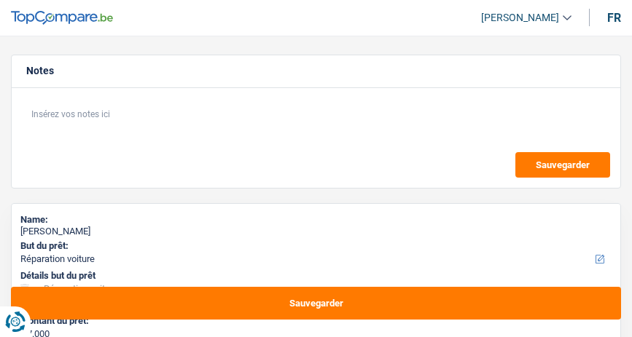
select select "carRepair"
select select "42"
select select "carRepair"
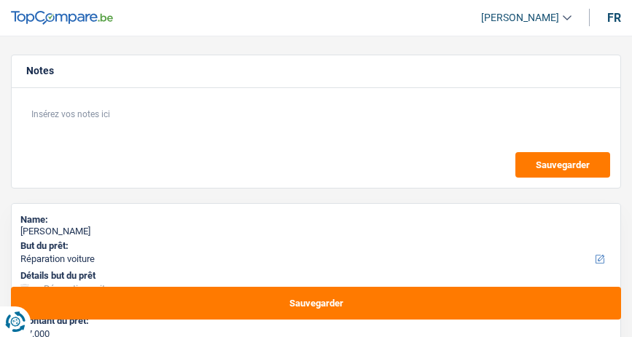
select select "42"
select select "privateEmployee"
select select "familyAllowances"
select select "netSalary"
select select "mealVouchers"
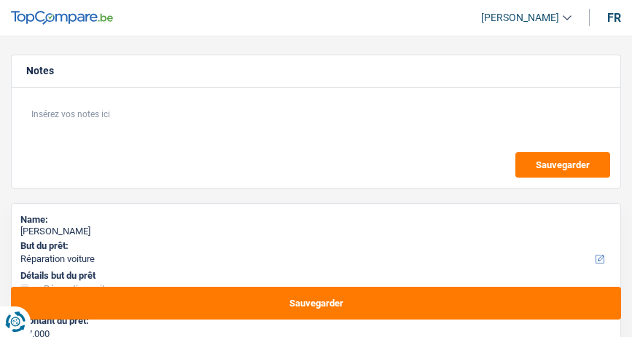
select select "rents"
select select "carLoan"
select select "60"
select select "carRepair"
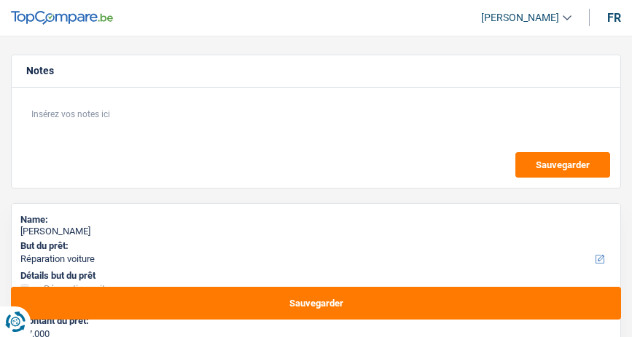
select select "42"
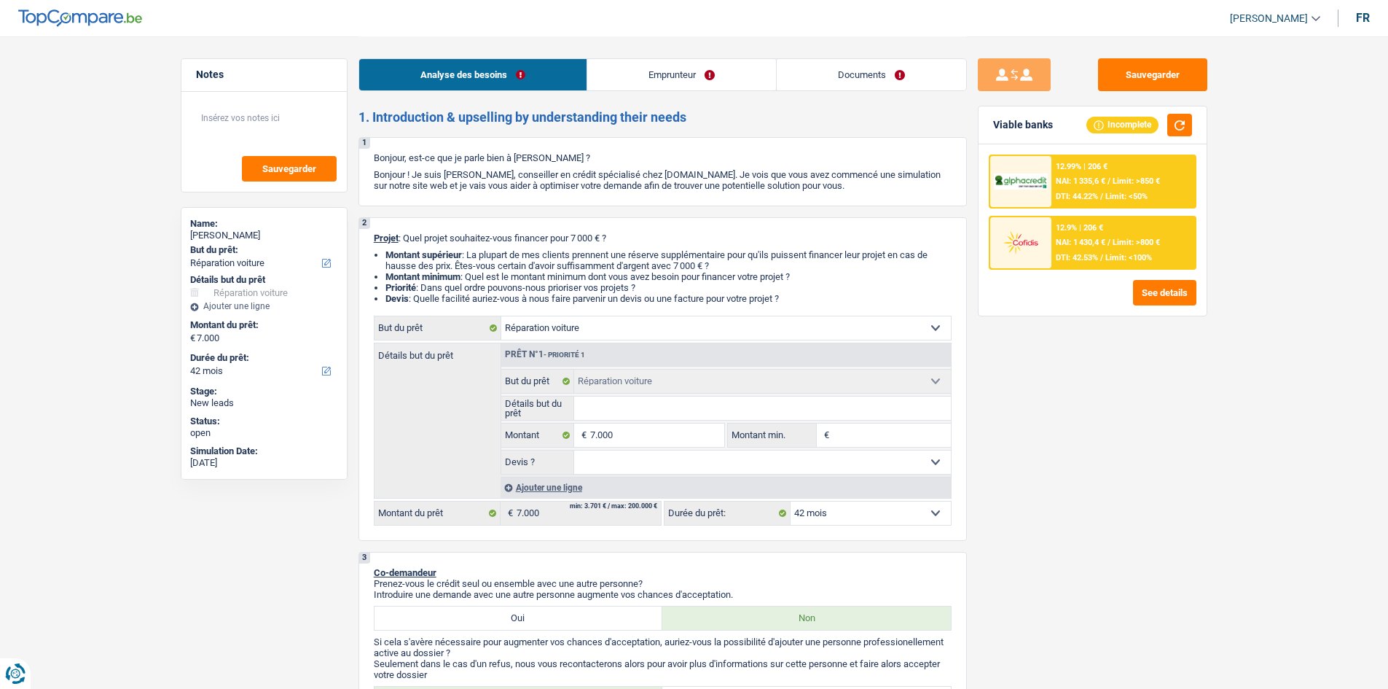
click at [613, 337] on input "Détails but du prêt" at bounding box center [762, 407] width 377 height 23
click at [631, 337] on select "Confort maison: meubles, textile, peinture, électroménager, outillage non-profe…" at bounding box center [726, 327] width 450 height 23
click at [571, 337] on div "Ajouter une ligne" at bounding box center [726, 487] width 450 height 21
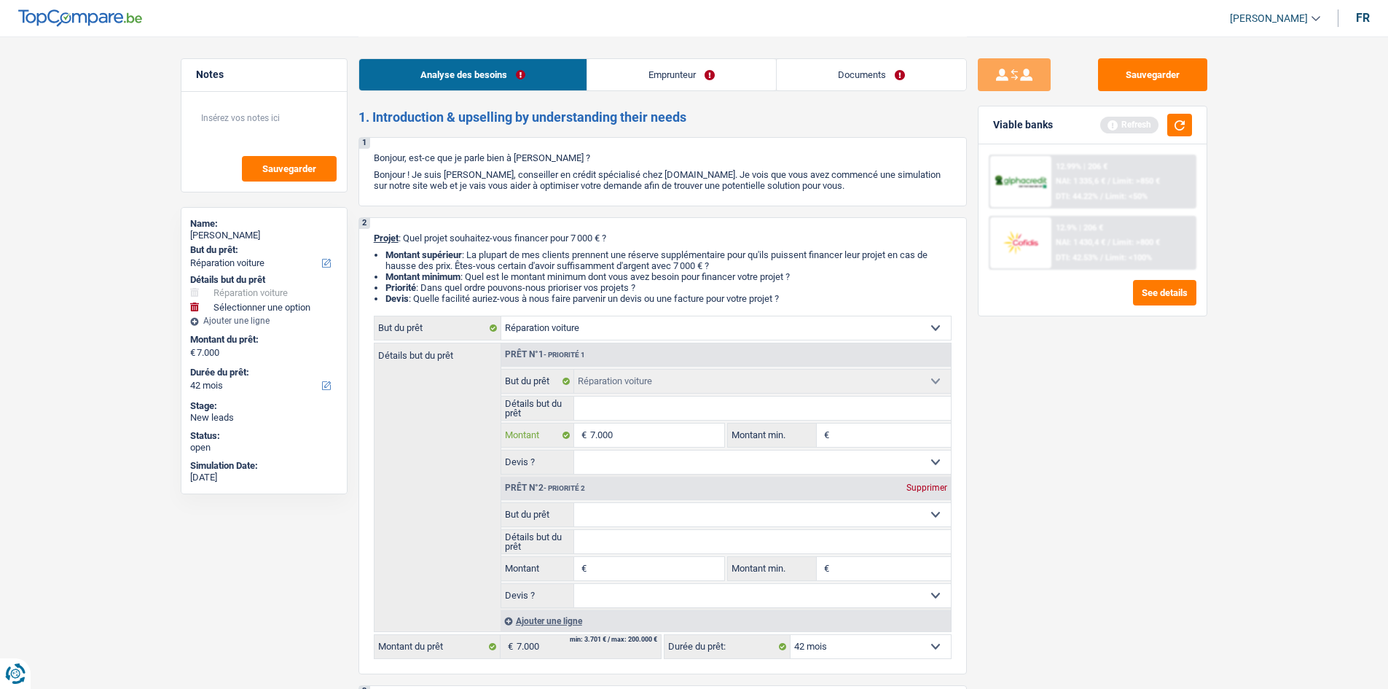
click at [631, 337] on input "7.000" at bounding box center [656, 434] width 133 height 23
type input "700"
type input "70"
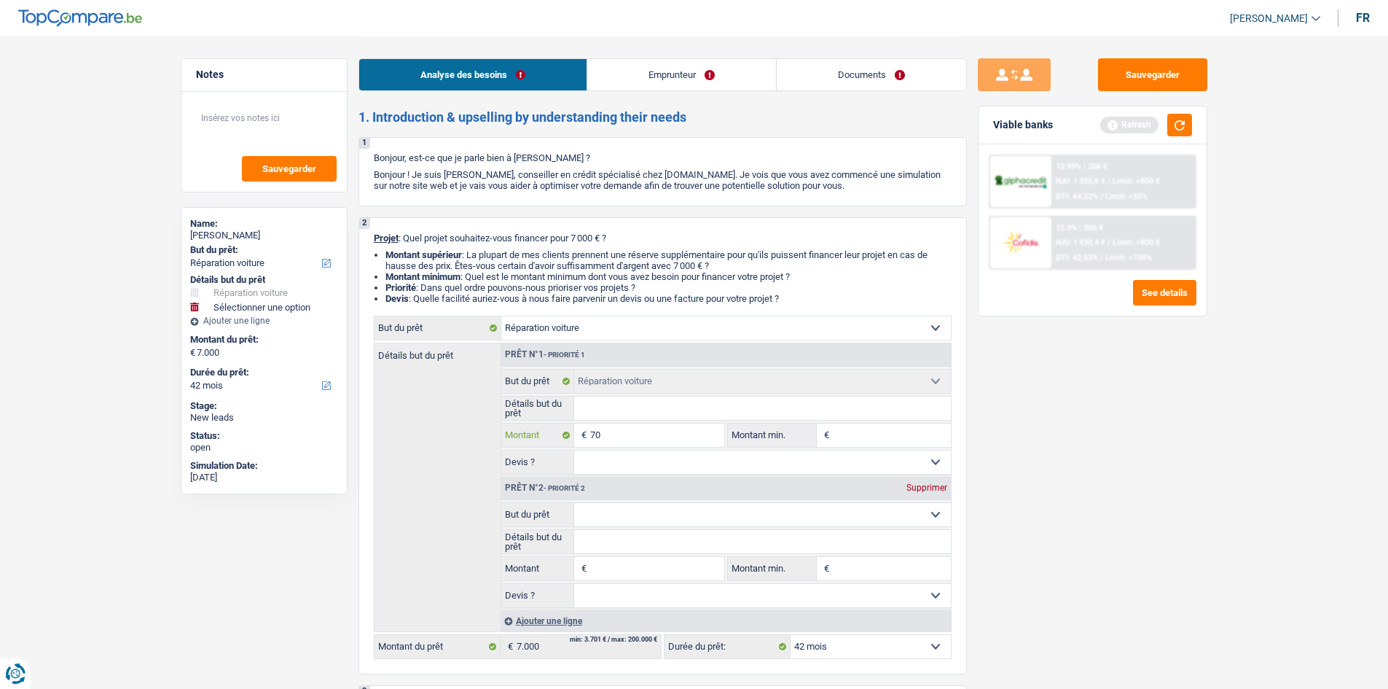
type input "7"
type input "3"
type input "30"
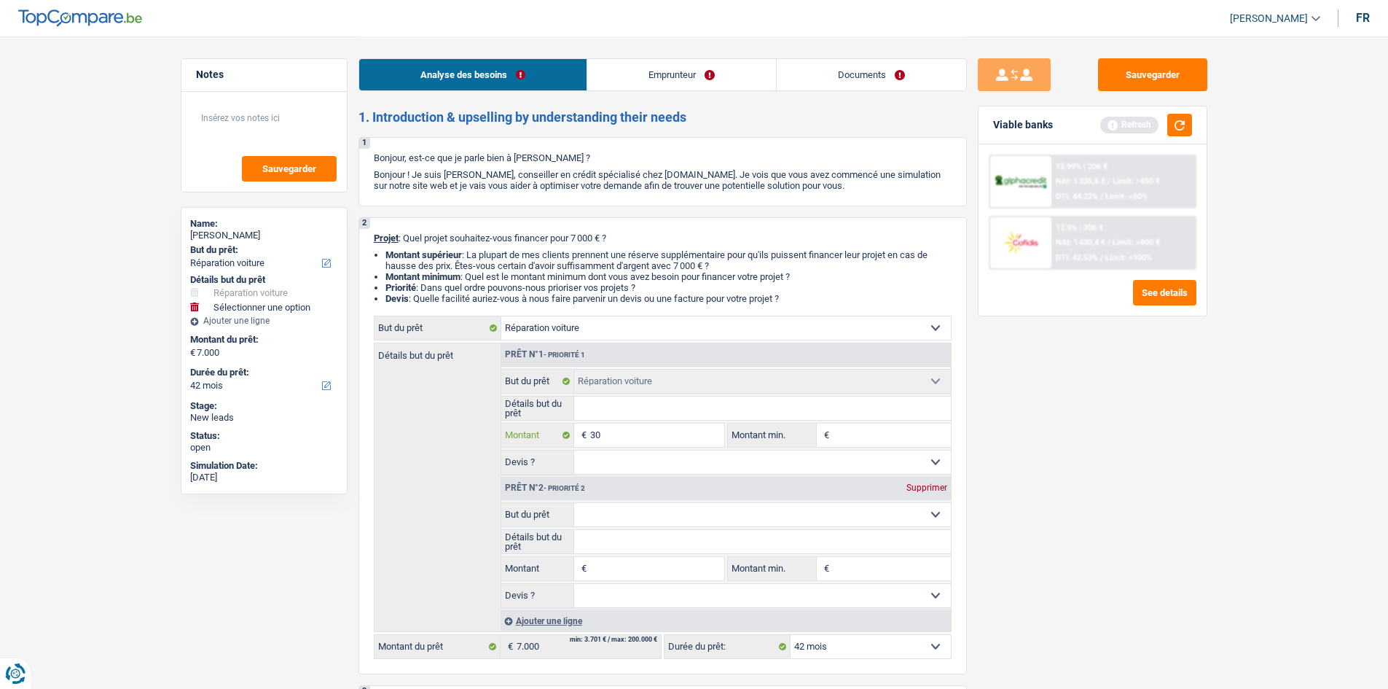
type input "30"
type input "300"
type input "3.000"
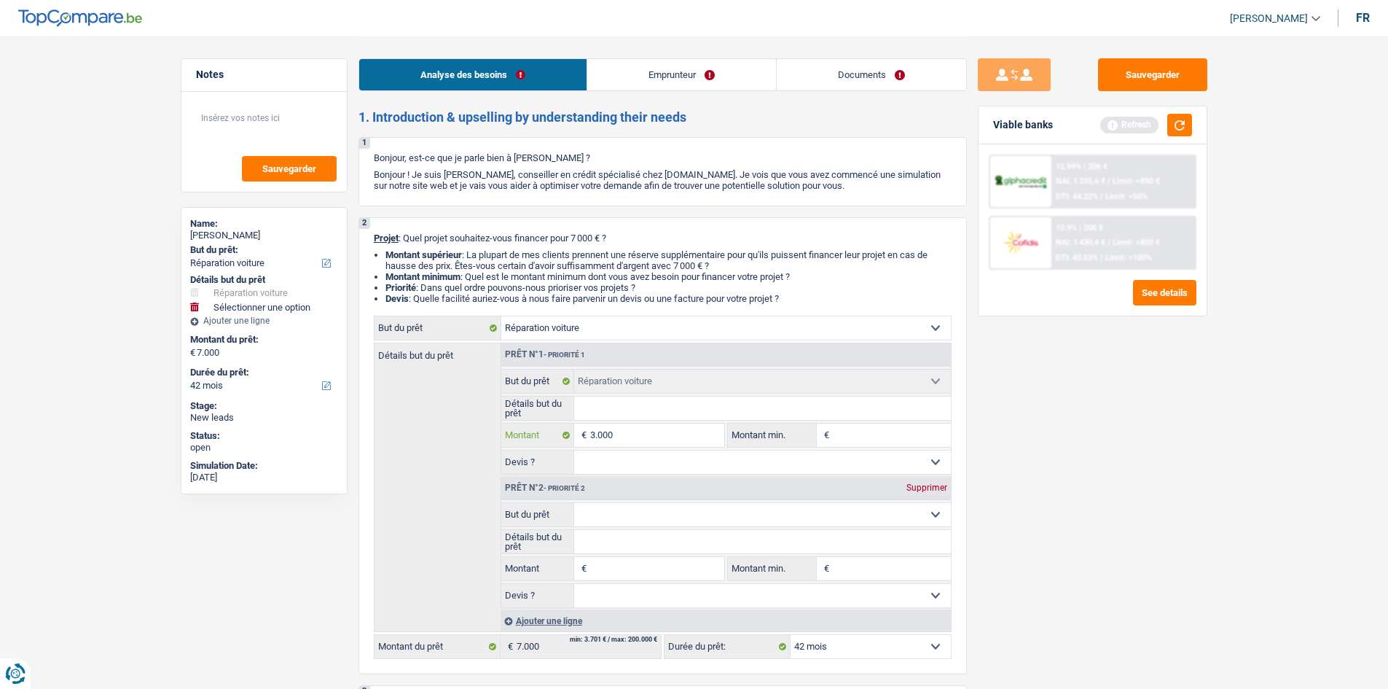
type input "3.000"
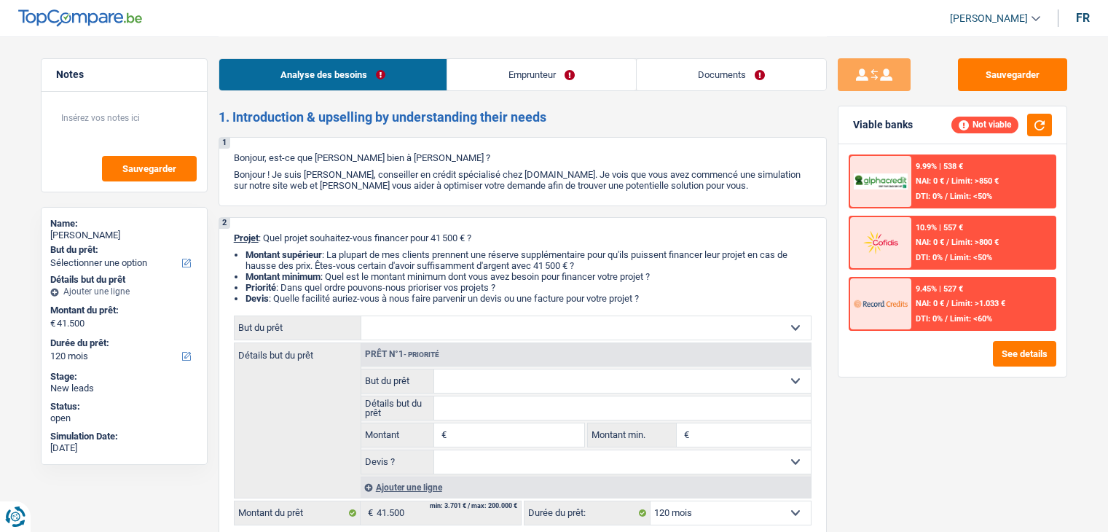
select select "120"
select select "independent"
select select "netSalary"
select select "120"
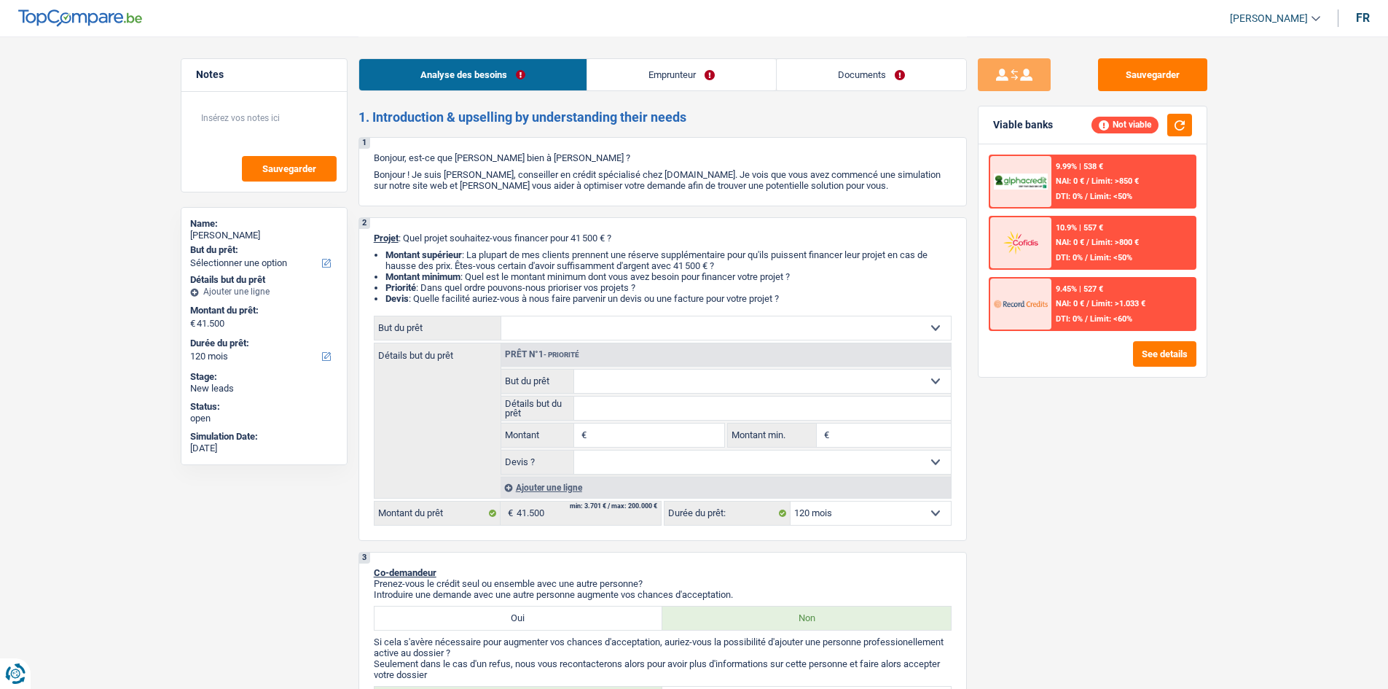
click at [606, 336] on select "Confort maison: meubles, textile, peinture, électroménager, outillage non-profe…" at bounding box center [726, 327] width 450 height 23
click at [731, 316] on select "Confort maison: meubles, textile, peinture, électroménager, outillage non-profe…" at bounding box center [726, 327] width 450 height 23
click at [687, 68] on link "Emprunteur" at bounding box center [681, 74] width 189 height 31
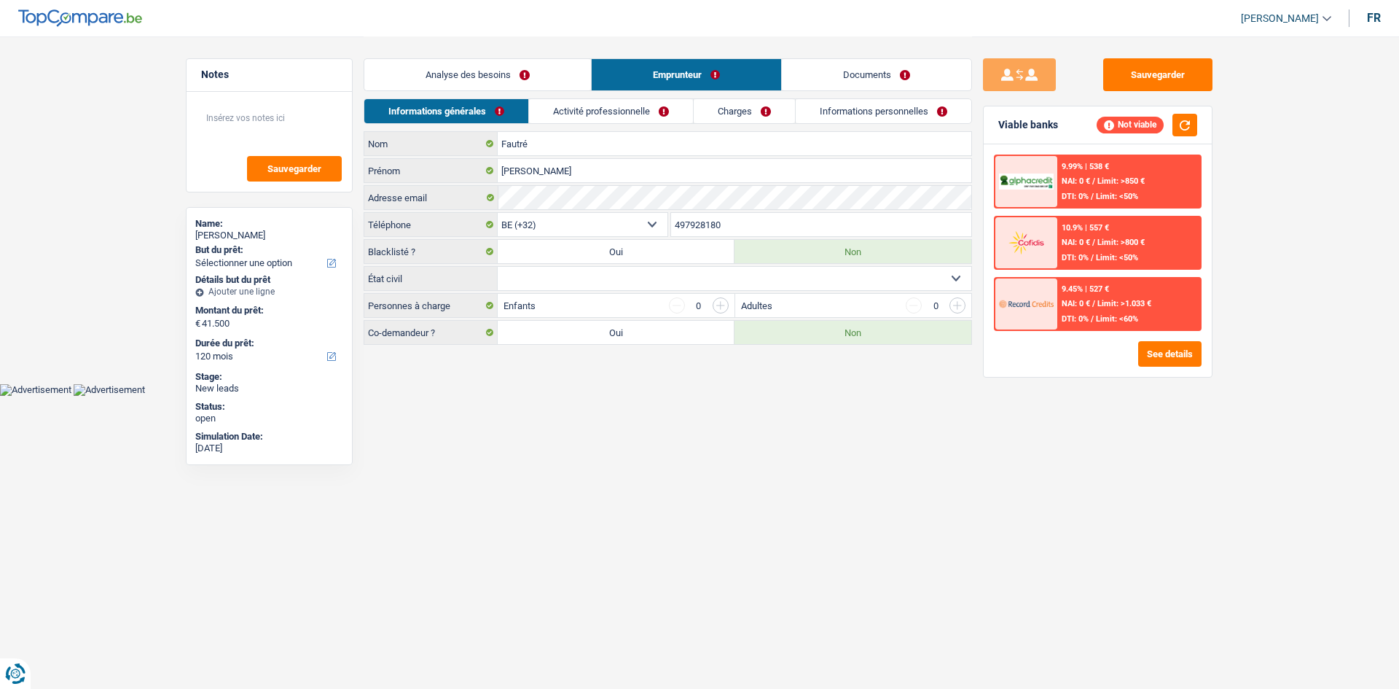
click at [749, 90] on div "Analyse des besoins Emprunteur Documents" at bounding box center [668, 67] width 608 height 62
click at [743, 106] on link "Charges" at bounding box center [744, 111] width 101 height 24
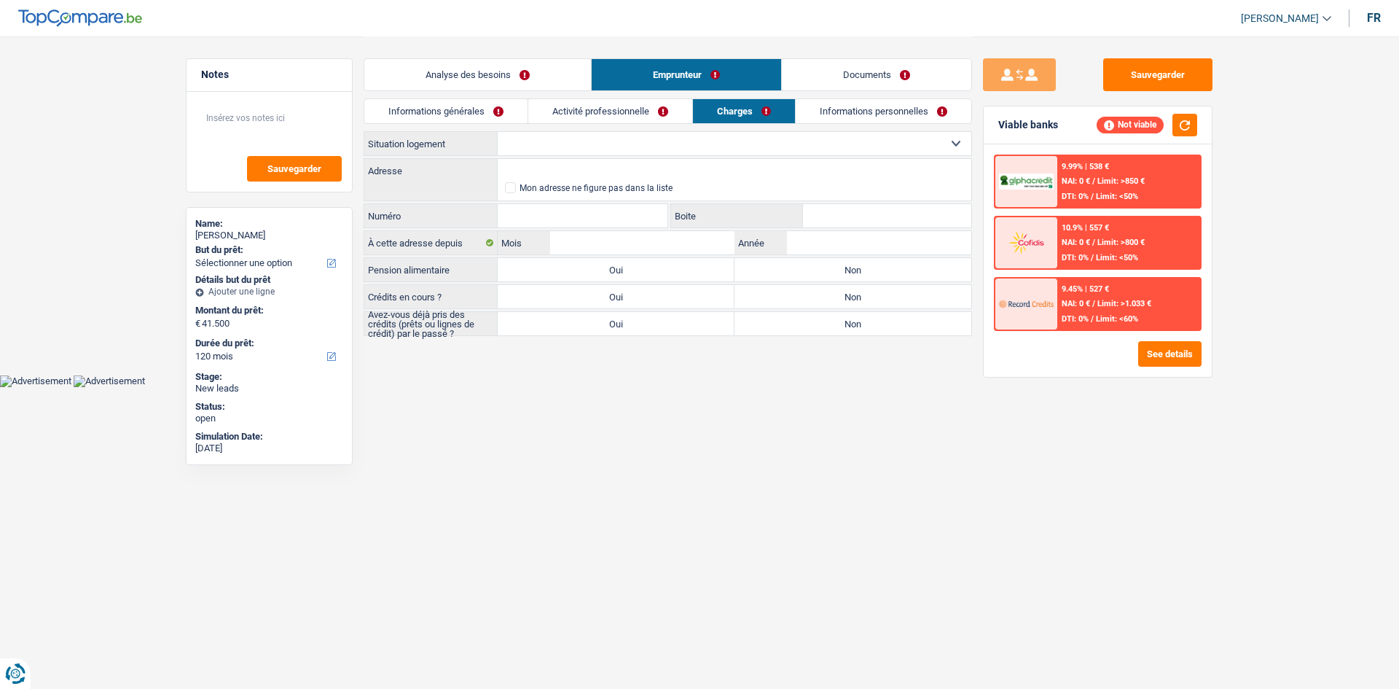
click at [589, 149] on select "Locataire Propriétaire avec prêt hypothécaire Propriétaire sans prêt hypothécai…" at bounding box center [735, 143] width 474 height 23
select select "ownerWithMortgage"
click at [498, 132] on select "Locataire Propriétaire avec prêt hypothécaire Propriétaire sans prêt hypothécai…" at bounding box center [735, 143] width 474 height 23
select select "ownerWithMortgage"
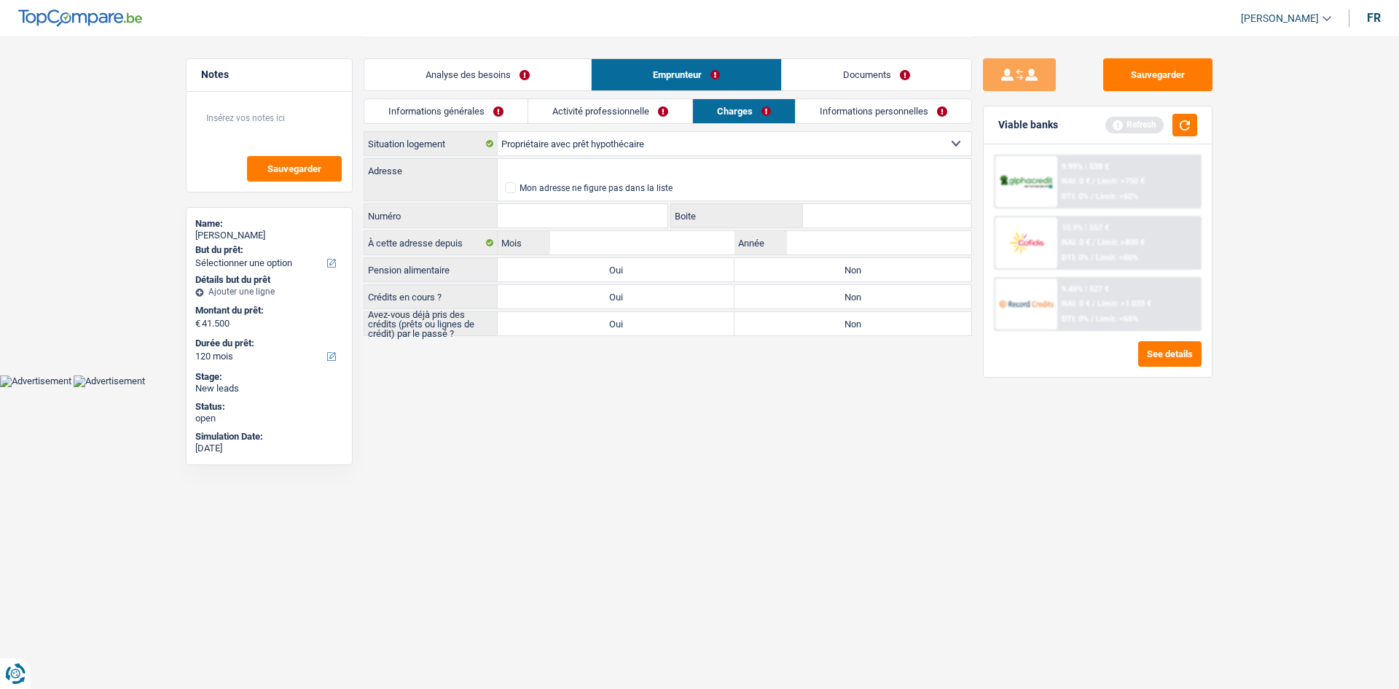
click at [516, 70] on link "Analyse des besoins" at bounding box center [477, 74] width 227 height 31
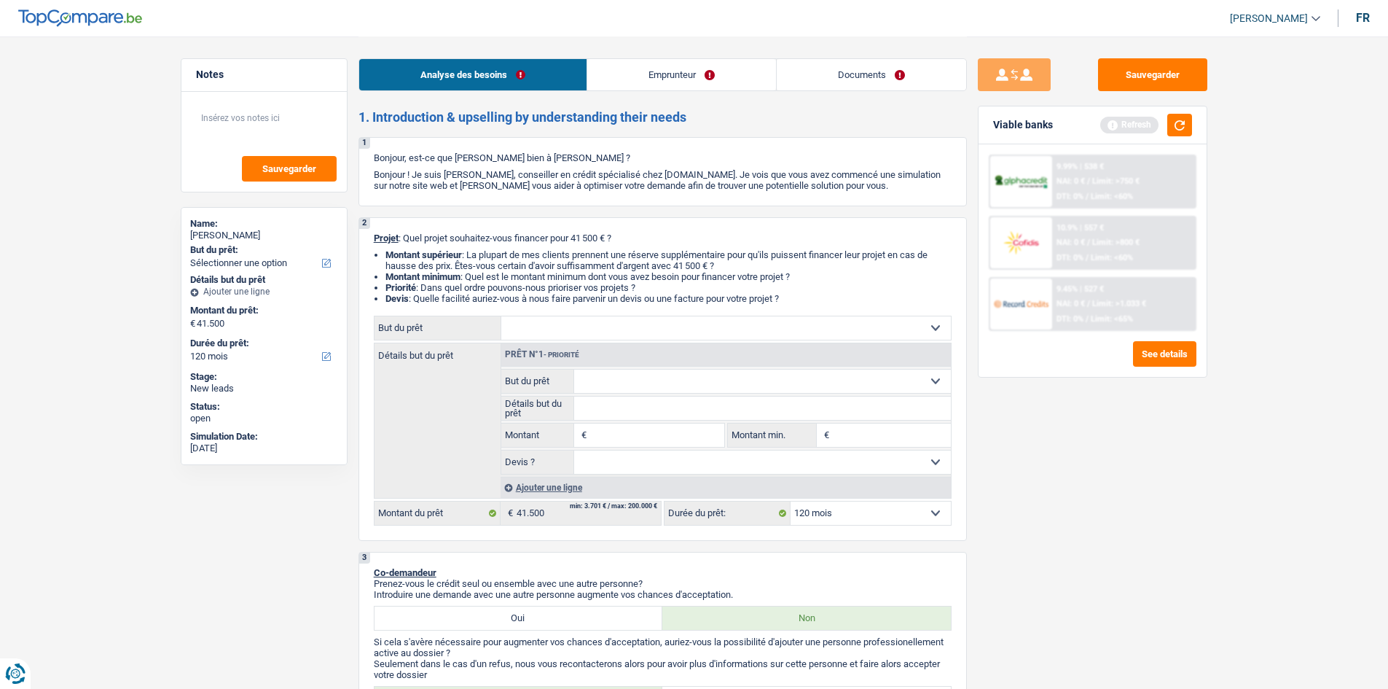
click at [661, 316] on select "Confort maison: meubles, textile, peinture, électroménager, outillage non-profe…" at bounding box center [726, 327] width 450 height 23
select select "renovation"
click at [501, 316] on select "Confort maison: meubles, textile, peinture, électroménager, outillage non-profe…" at bounding box center [726, 327] width 450 height 23
select select "renovation"
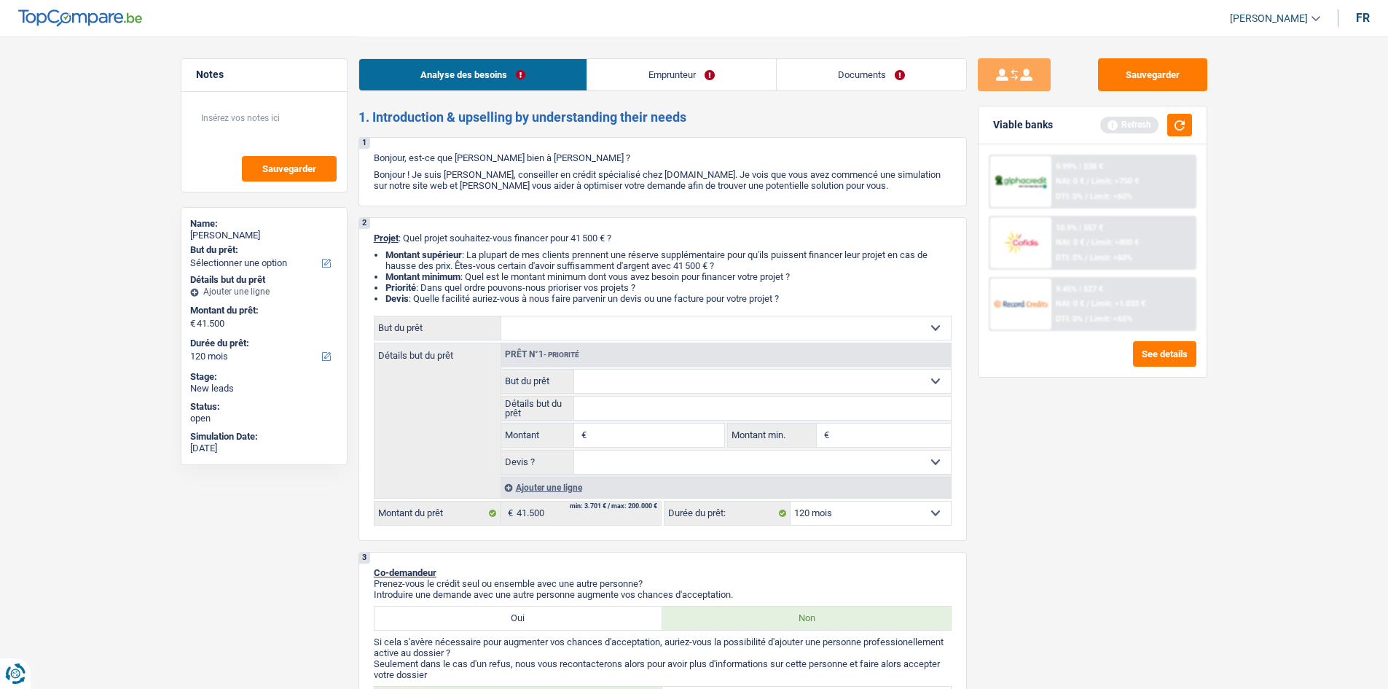
type input "41.500"
select select "renovation"
type input "41.500"
select select "renovation"
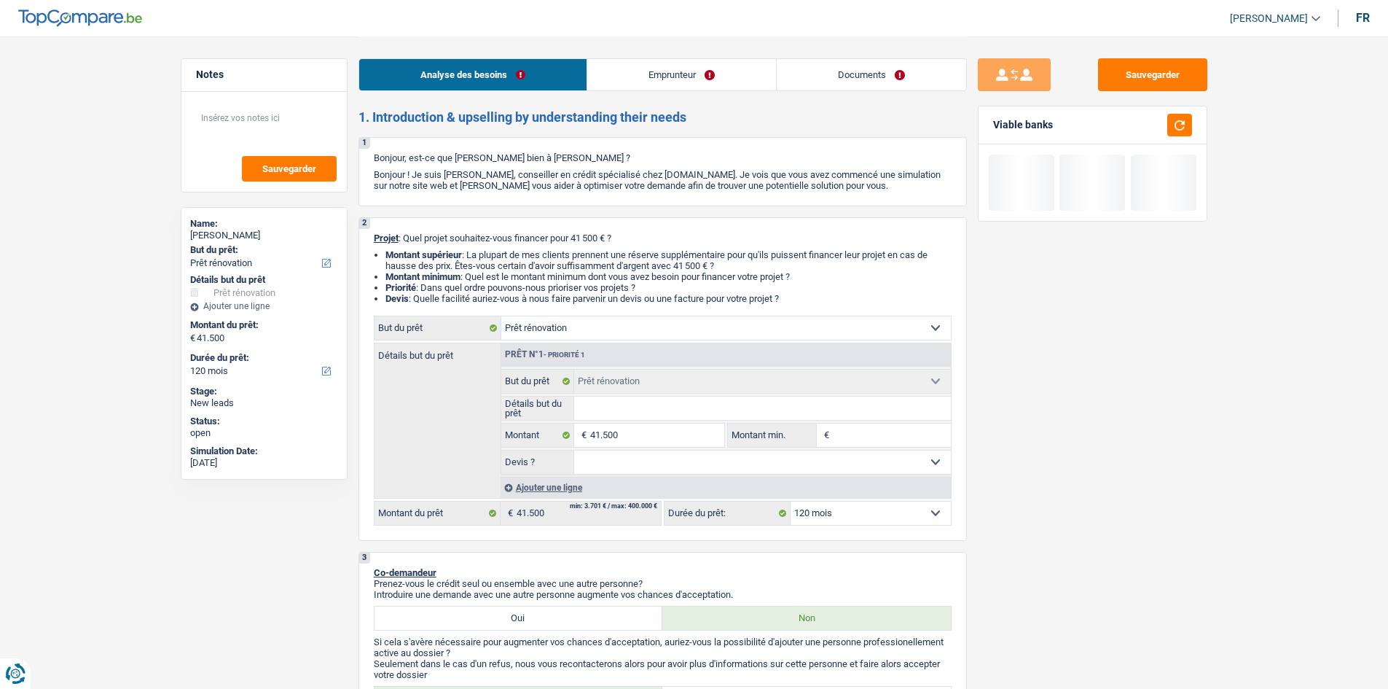
click at [640, 447] on fieldset "Confort maison: meubles, textile, peinture, électroménager, outillage non-profe…" at bounding box center [726, 422] width 450 height 106
click at [643, 443] on input "41.500" at bounding box center [656, 434] width 133 height 23
type input "4.150"
type input "415"
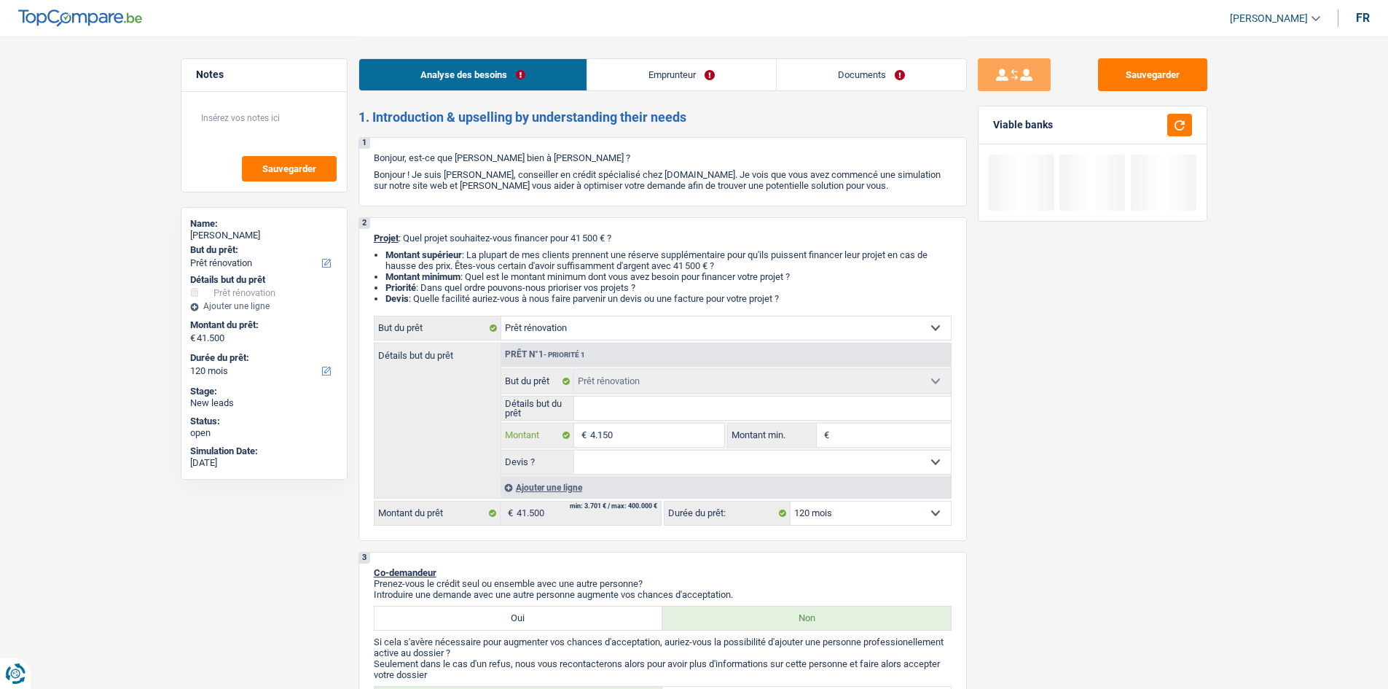
type input "415"
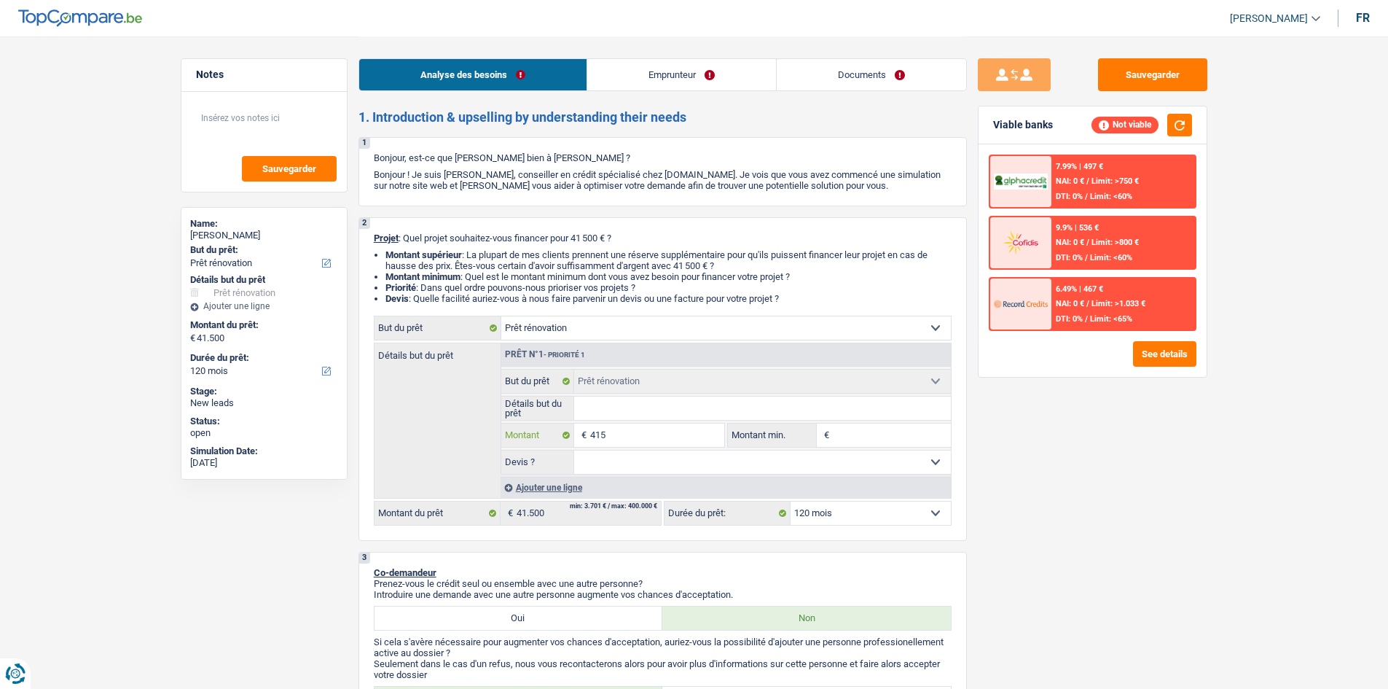
type input "41"
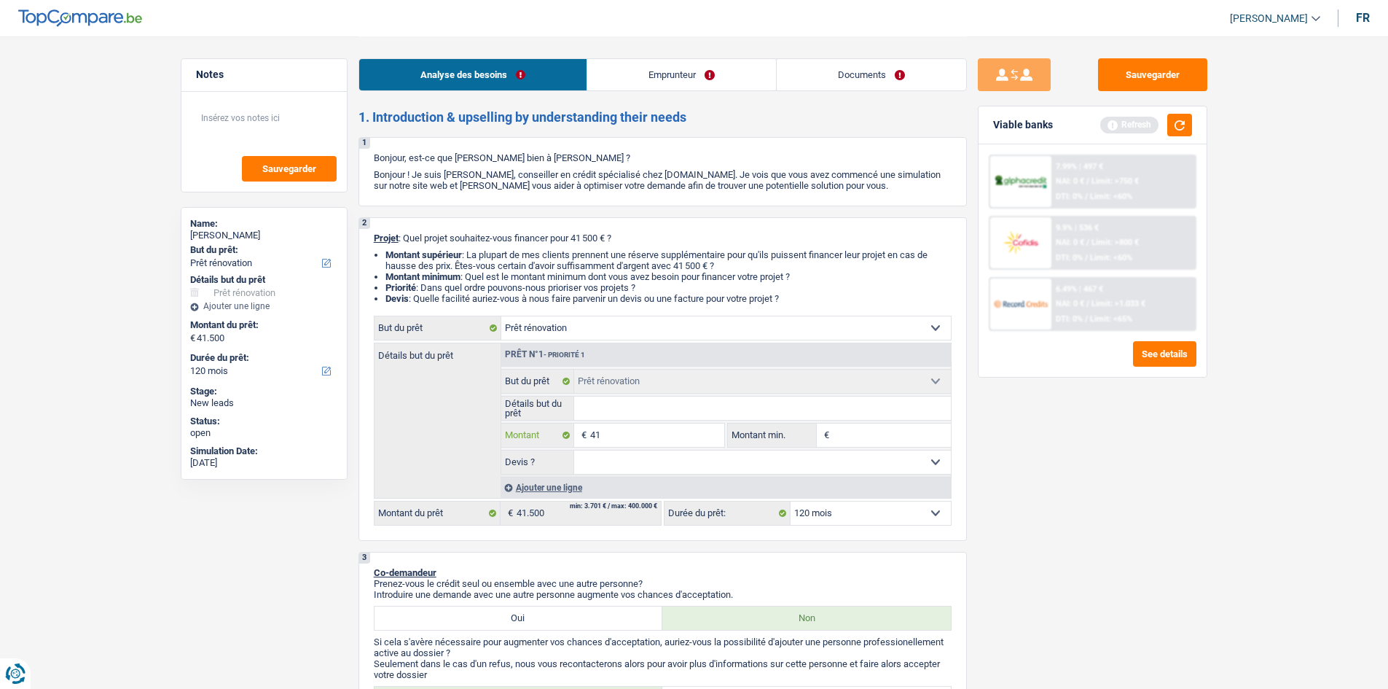
type input "4"
type input "40"
type input "400"
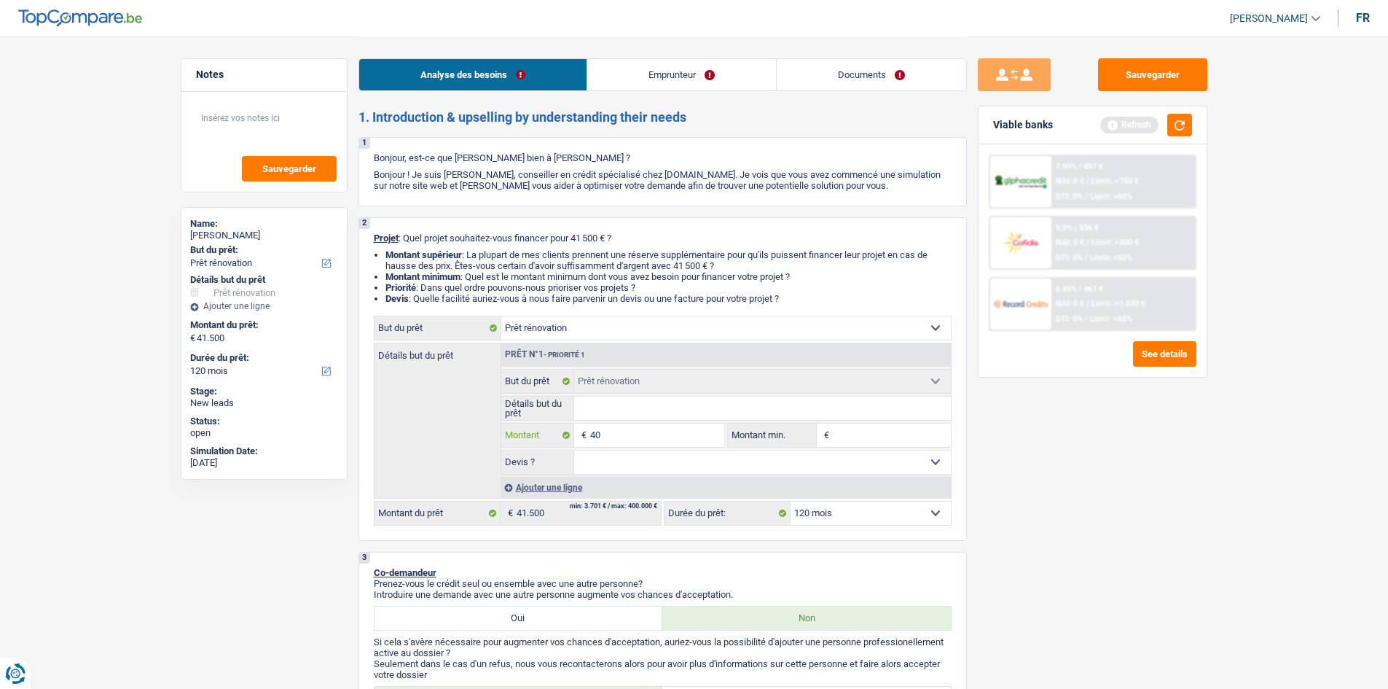
type input "400"
type input "4.000"
type input "40.000"
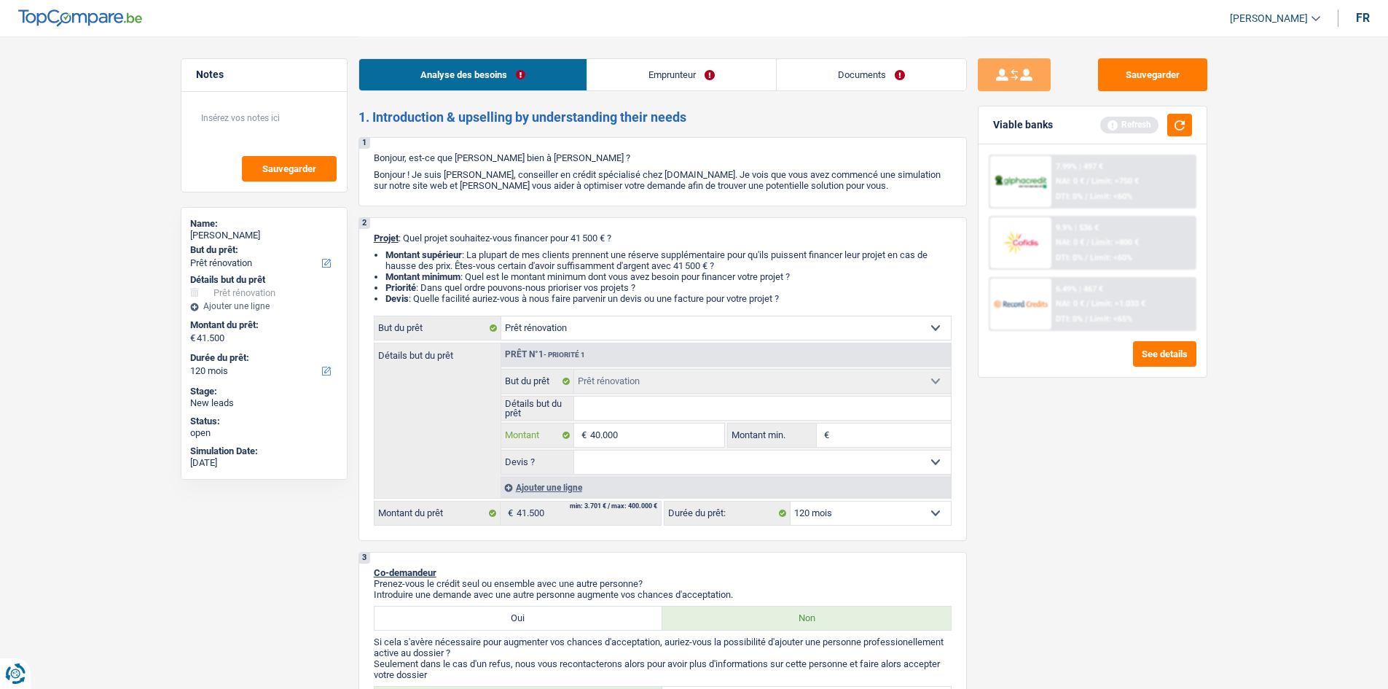
type input "40.000"
select select "144"
type input "40.000"
select select "144"
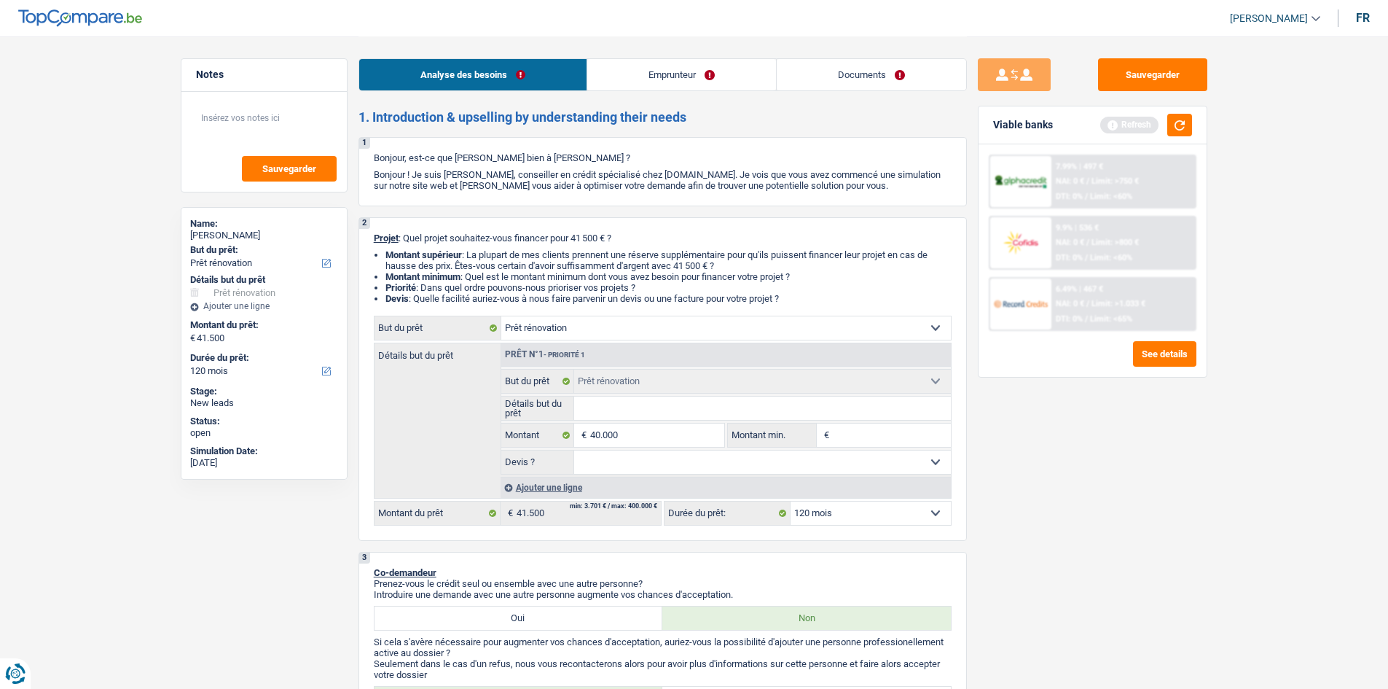
type input "40.000"
select select "144"
click at [1033, 514] on div "Sauvegarder Viable banks Refresh 7.99% | 497 € NAI: 0 € / Limit: >750 € DTI: 0%…" at bounding box center [1092, 361] width 251 height 607
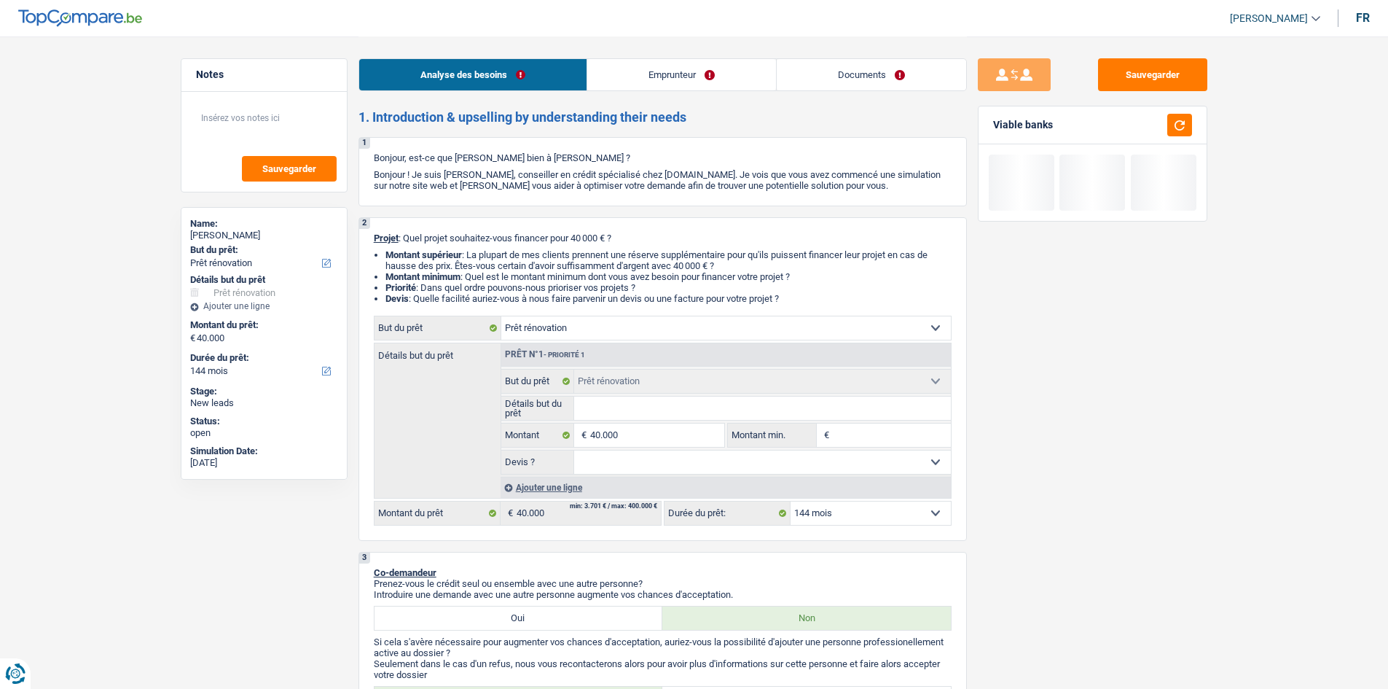
drag, startPoint x: 764, startPoint y: 462, endPoint x: 763, endPoint y: 469, distance: 7.4
click at [764, 462] on select "Oui Non Non répondu Sélectionner une option" at bounding box center [762, 461] width 377 height 23
select select "yes"
click at [574, 450] on select "Oui Non Non répondu Sélectionner une option" at bounding box center [762, 461] width 377 height 23
select select "yes"
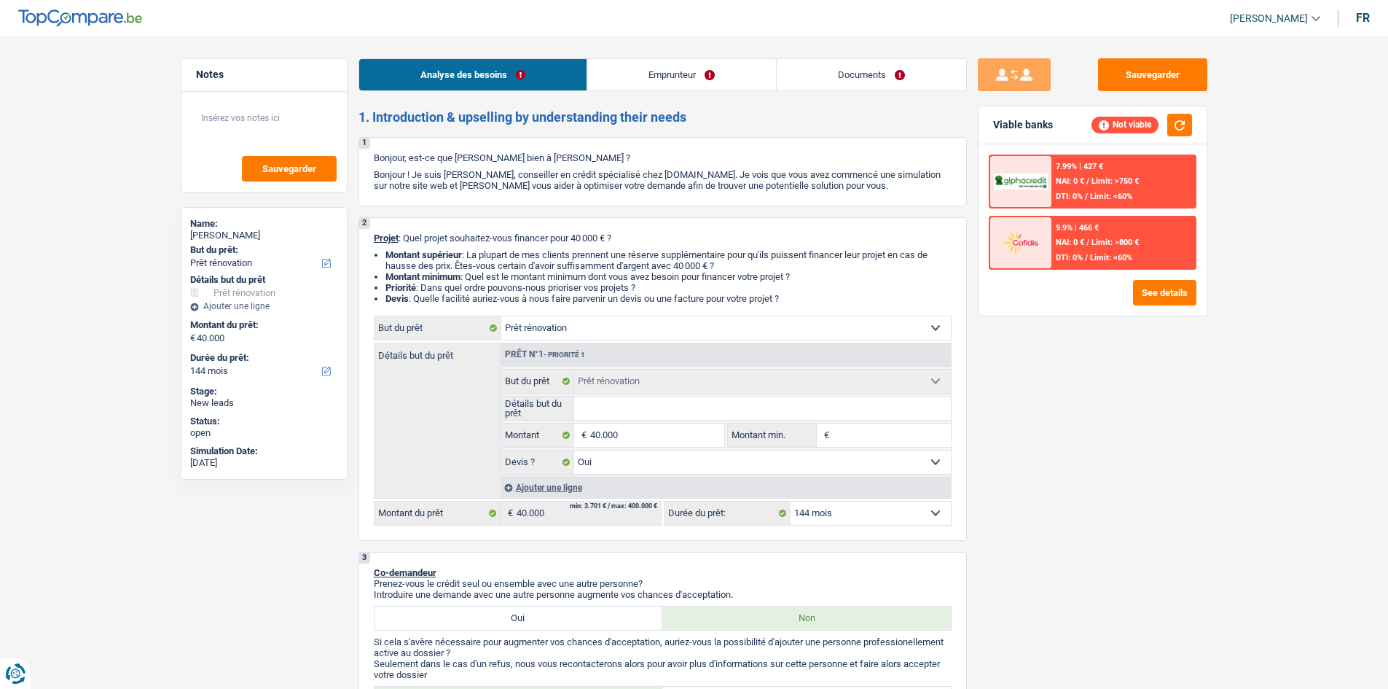
click at [872, 517] on select "12 mois 18 mois 24 mois 30 mois 36 mois 42 mois 48 mois 60 mois 72 mois 84 mois…" at bounding box center [871, 512] width 160 height 23
select select "120"
click at [791, 501] on select "12 mois 18 mois 24 mois 30 mois 36 mois 42 mois 48 mois 60 mois 72 mois 84 mois…" at bounding box center [871, 512] width 160 height 23
select select "120"
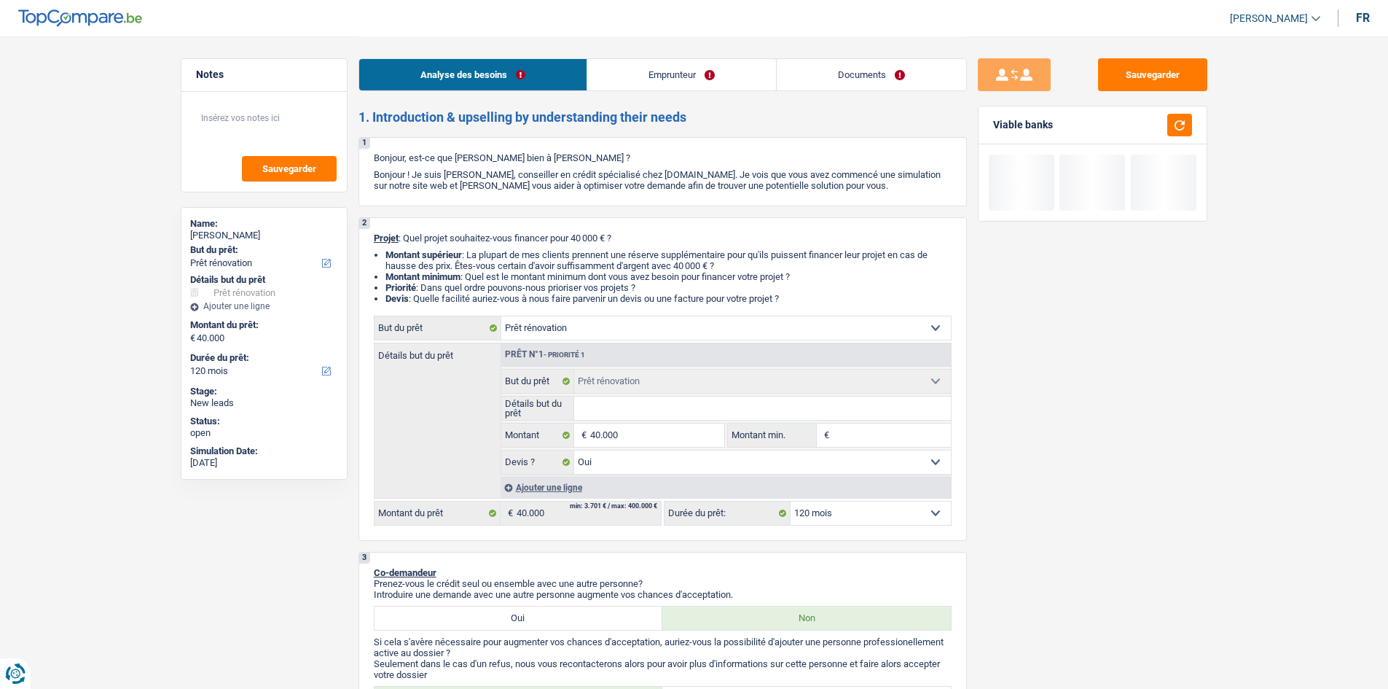
click at [614, 416] on input "Détails but du prêt" at bounding box center [762, 407] width 377 height 23
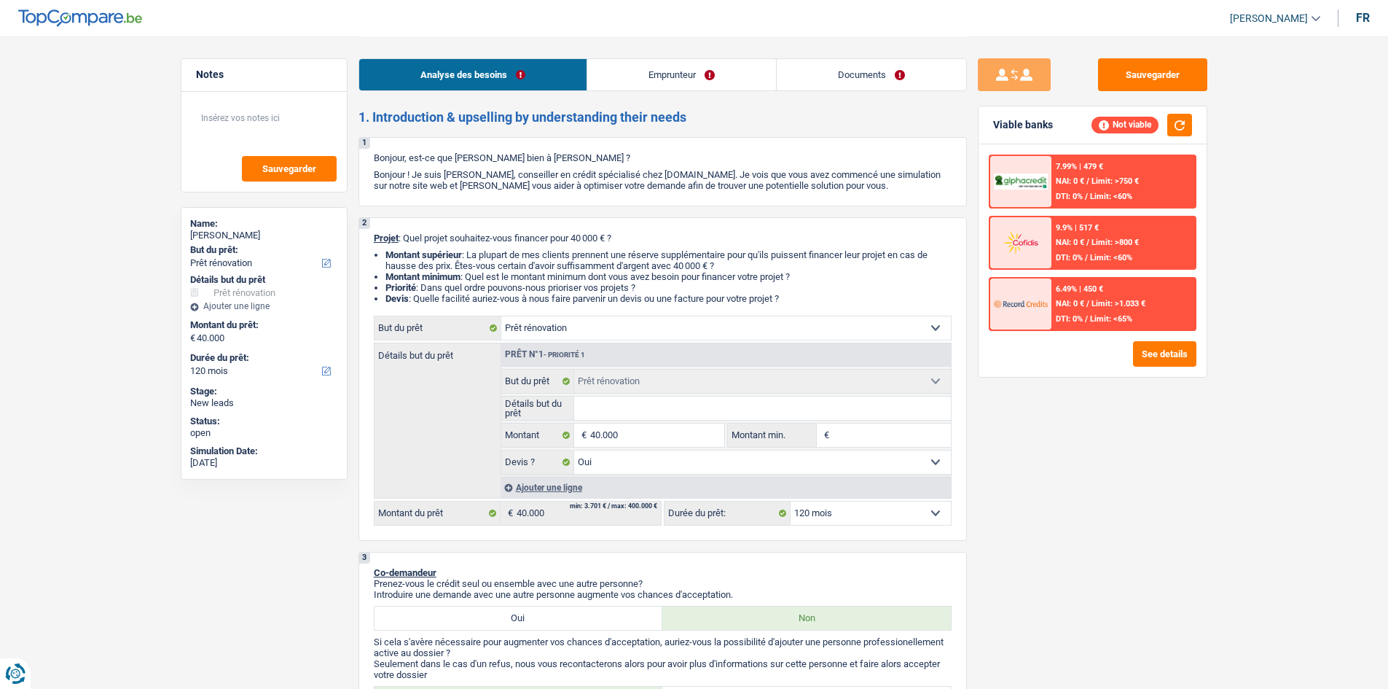
type input "L"
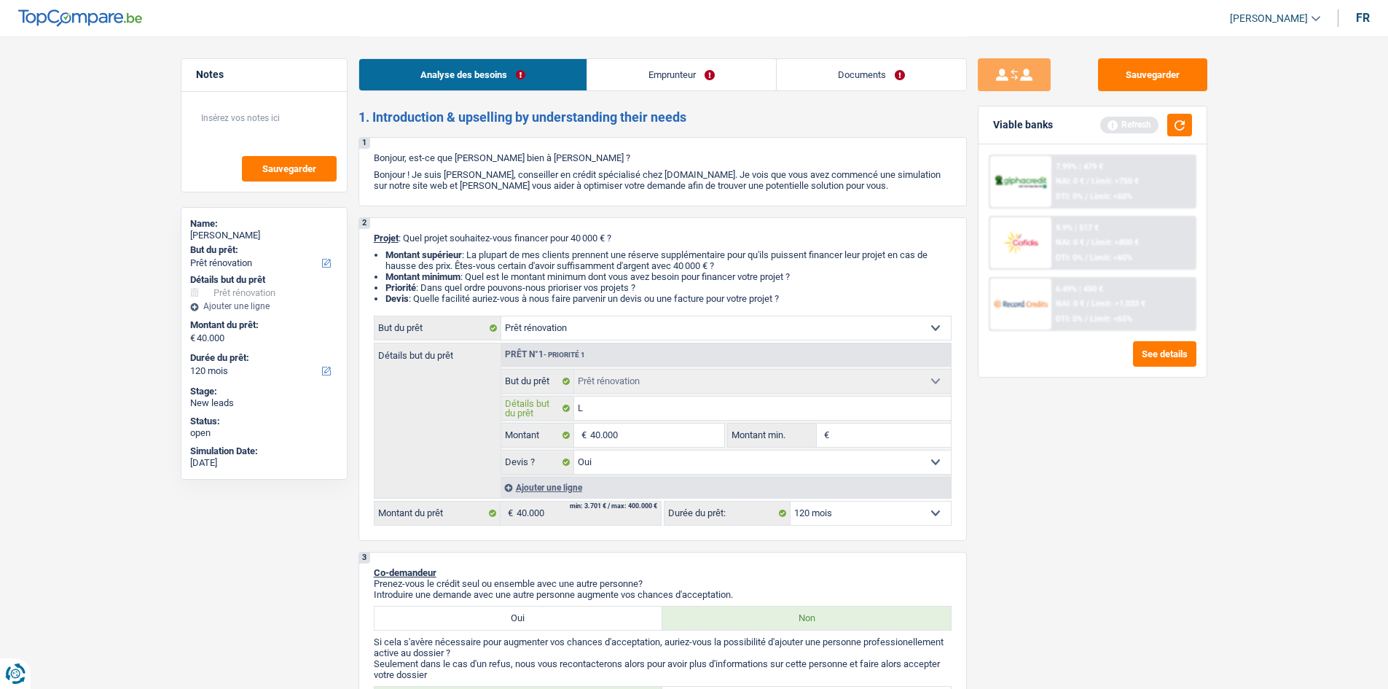
type input "LA"
type input "LA f"
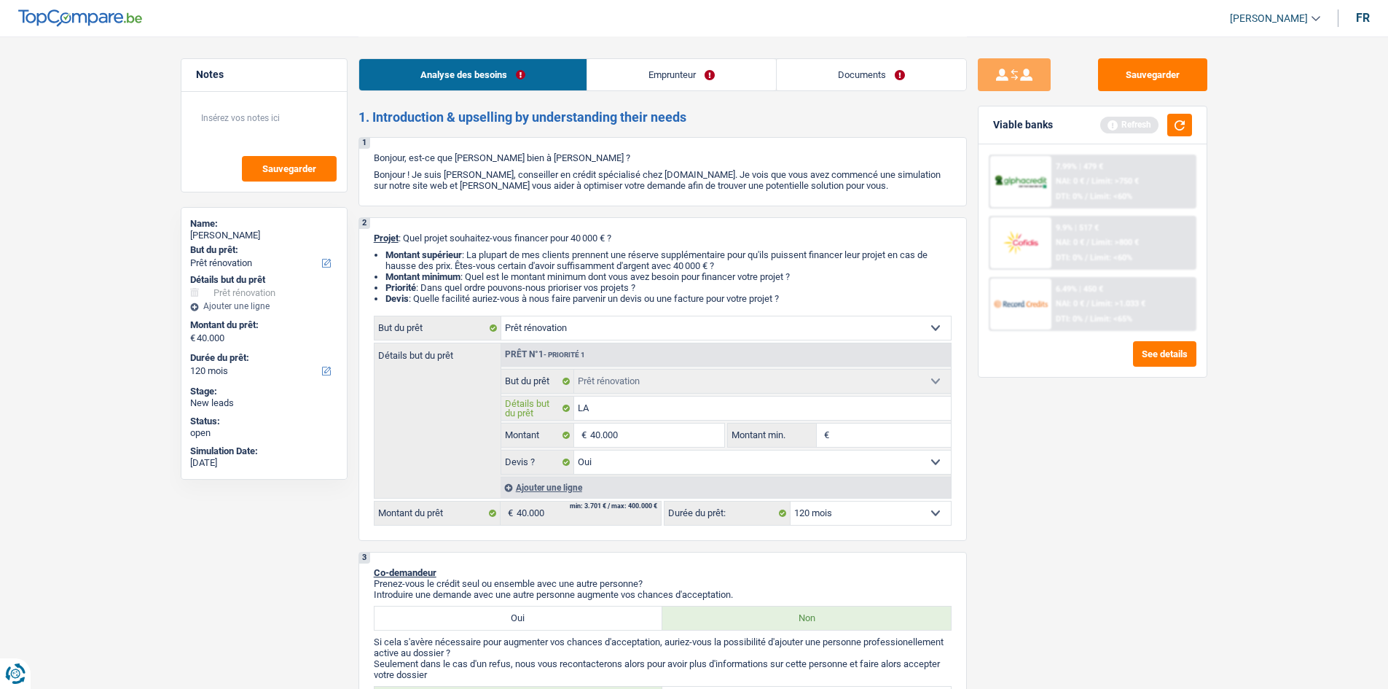
type input "LA f"
type input "LA fa"
type input "LA faç"
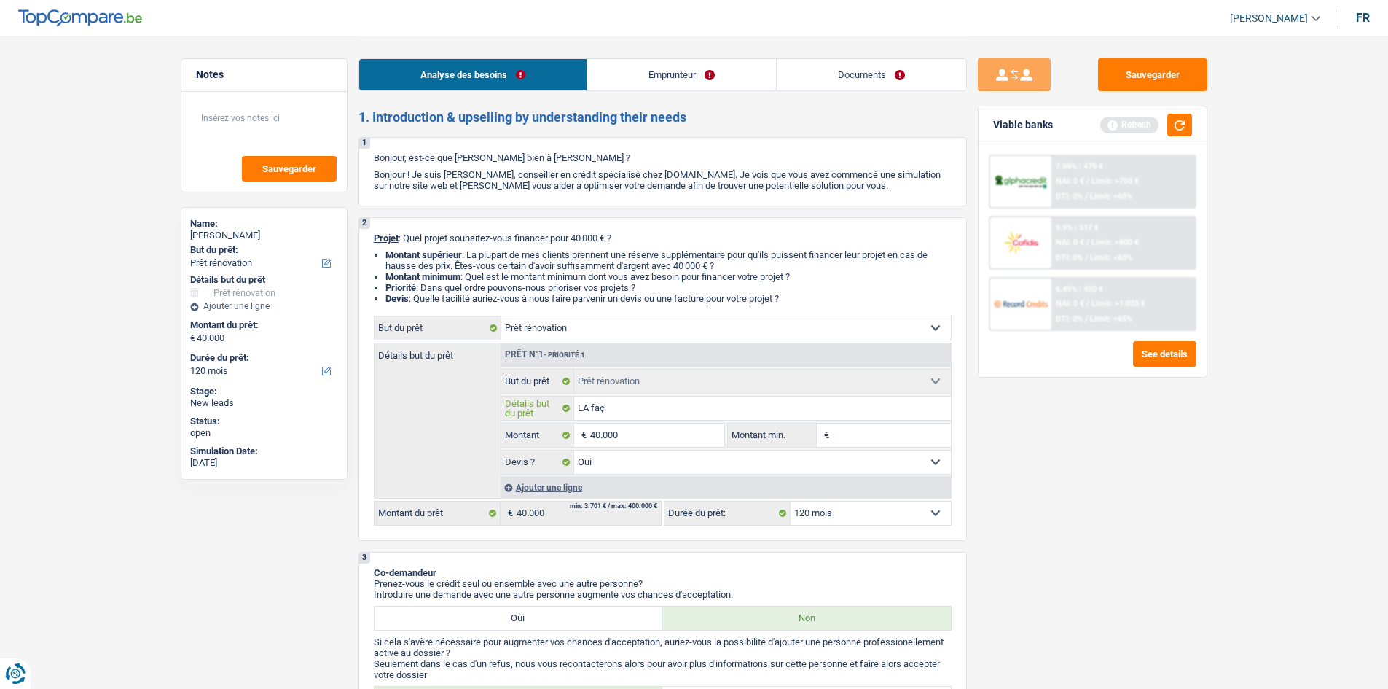
type input "LA faça"
type input "LA façad"
type input "LA façade"
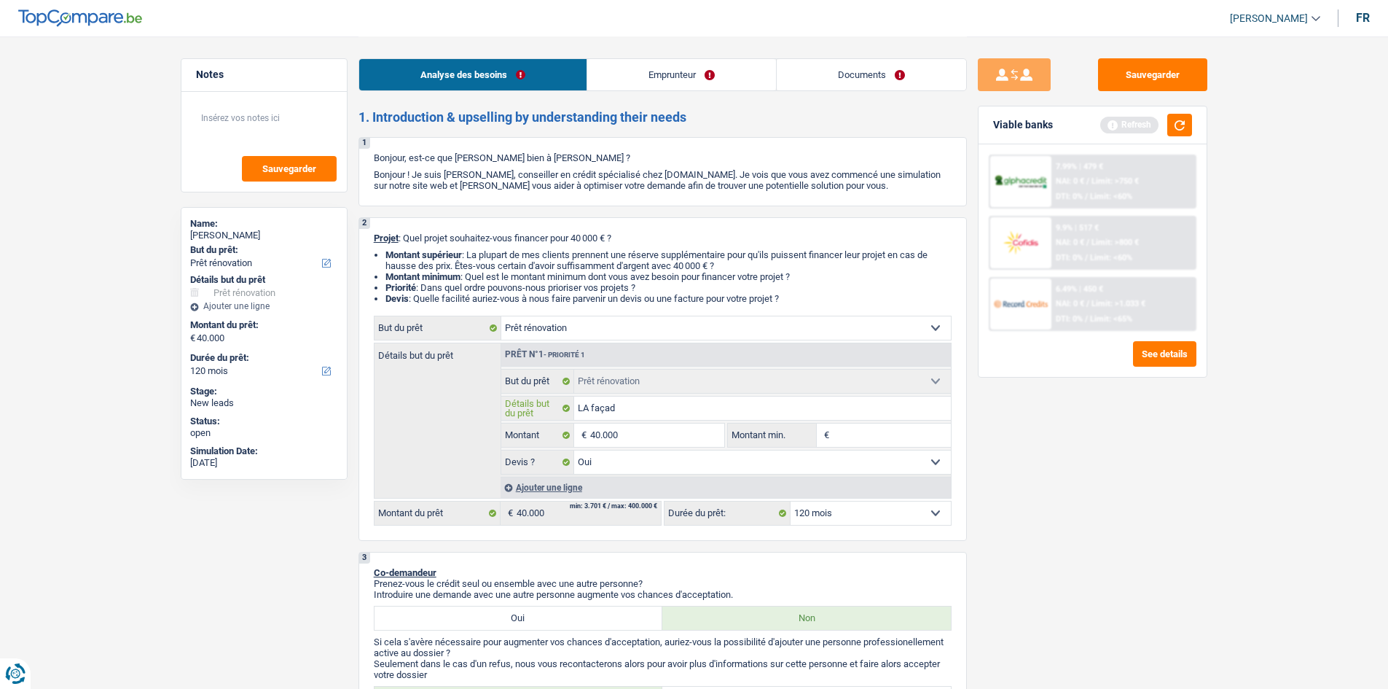
type input "LA façade"
type input "LA façade a"
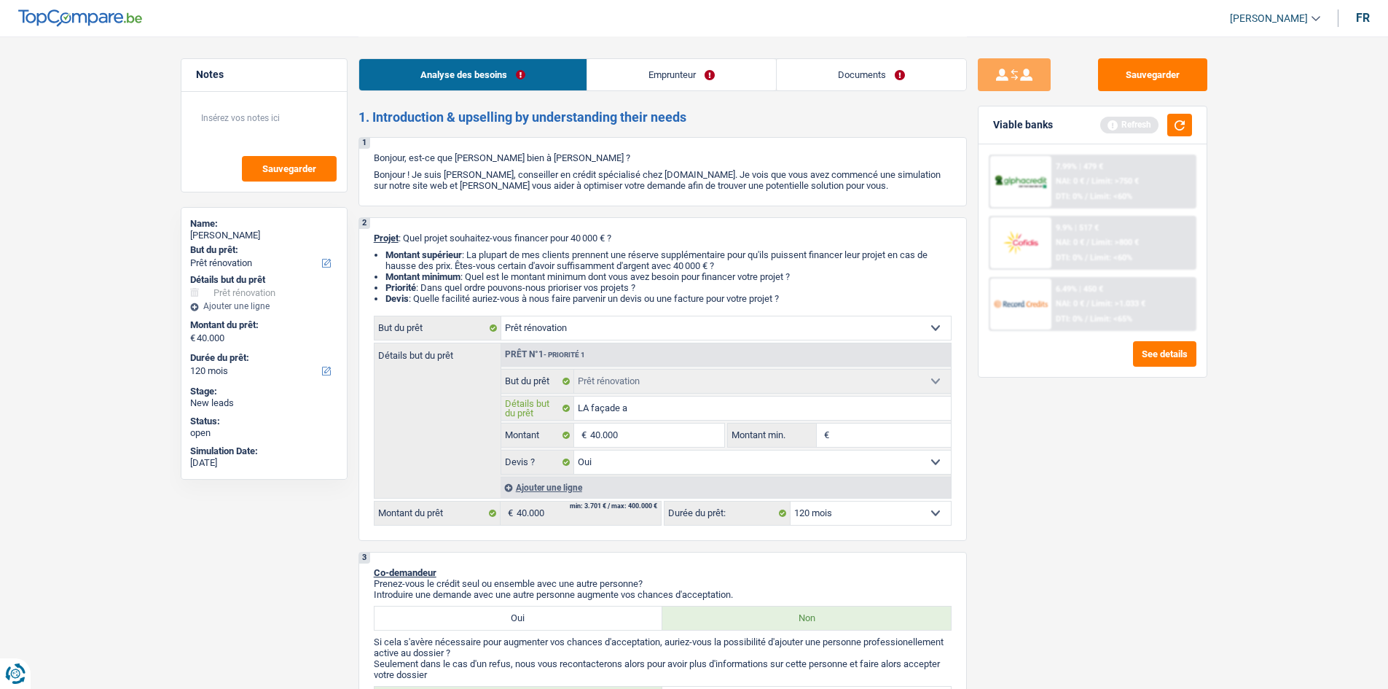
type input "LA façade ar"
type input "LA façade arr"
type input "LA façade arri"
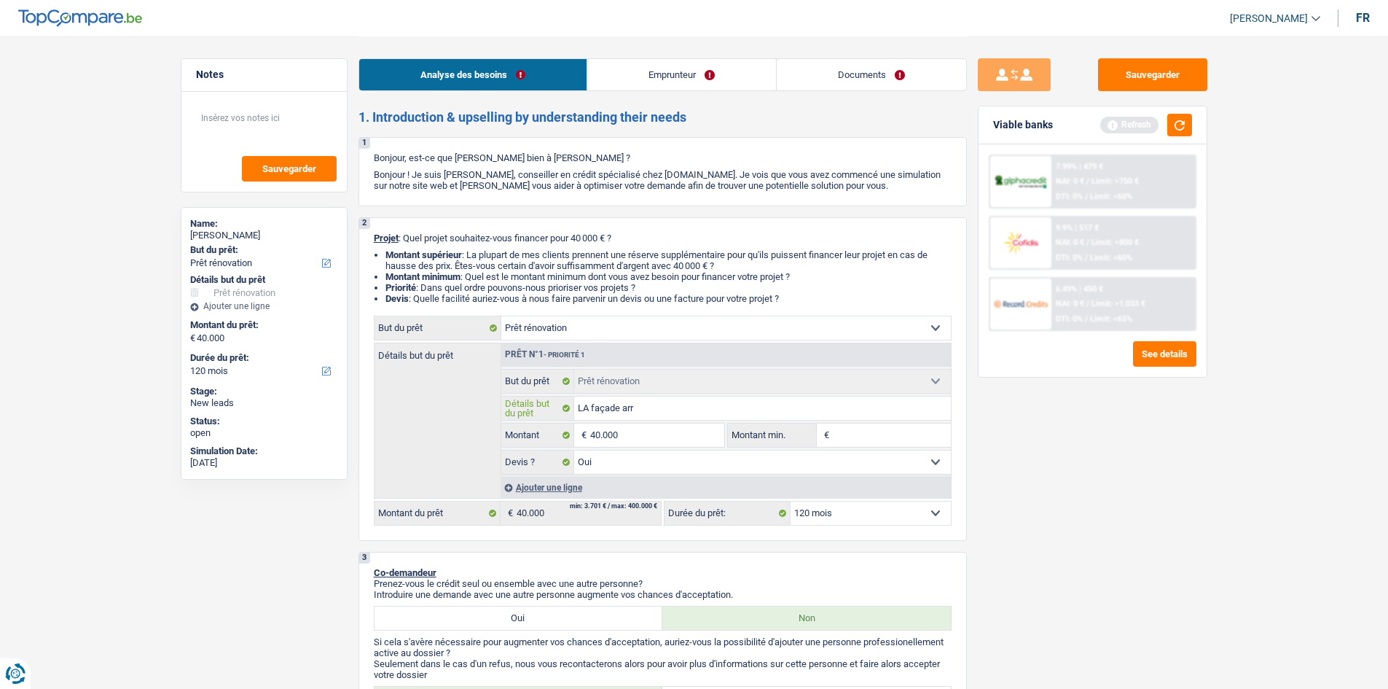
type input "LA façade arri"
type input "LA façade arriè"
type input "LA façade arrièr"
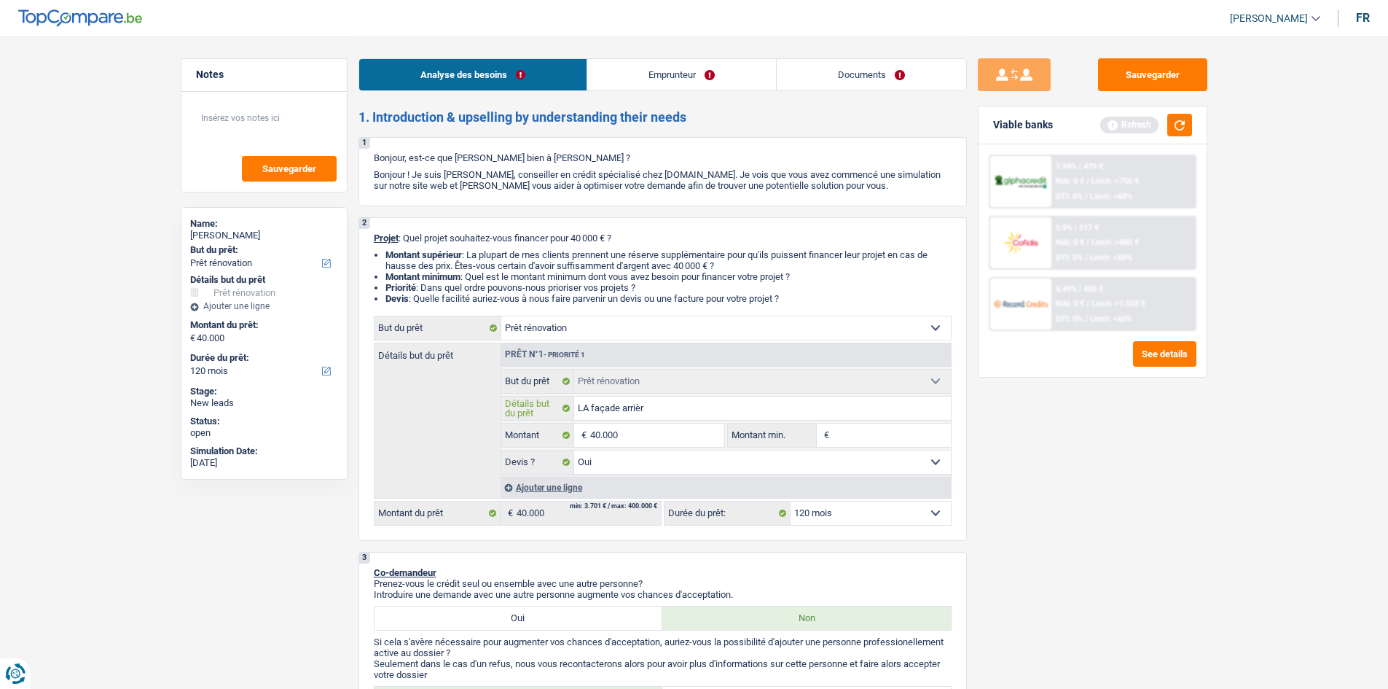
type input "LA façade arrière"
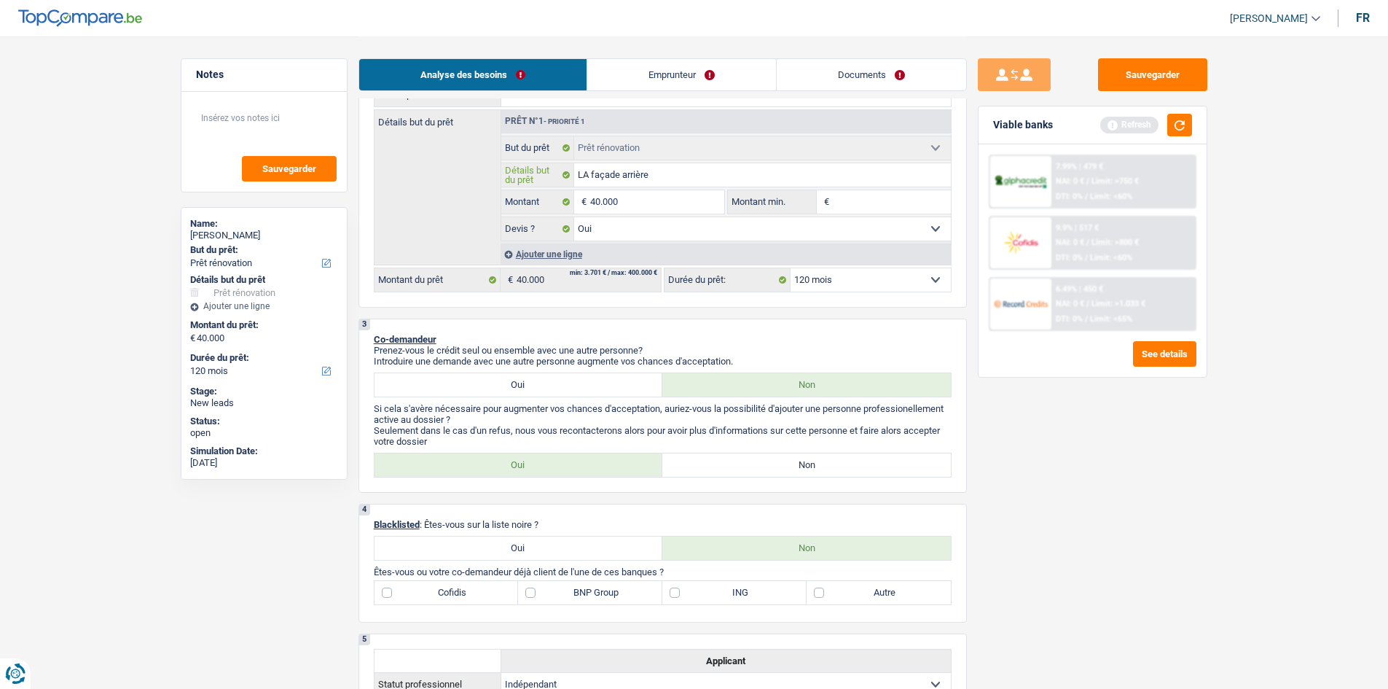
scroll to position [364, 0]
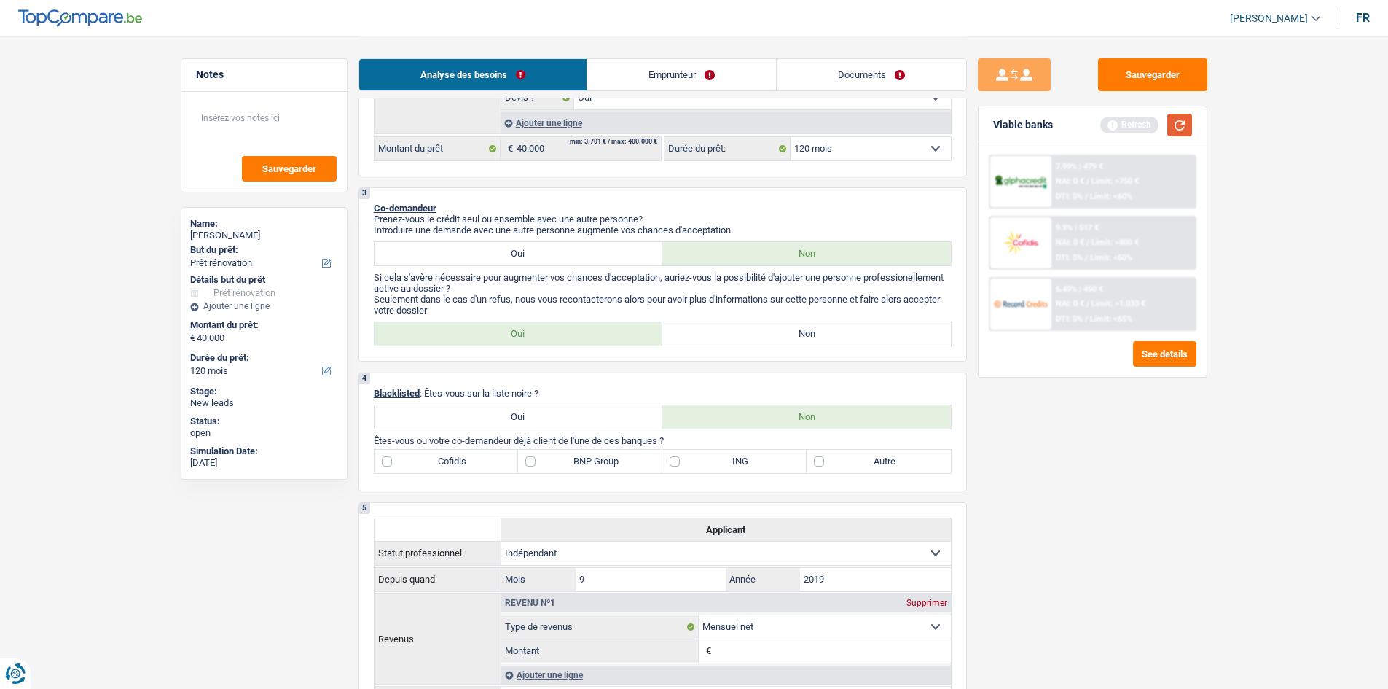
type input "LA façade arrière"
click at [1108, 123] on button "button" at bounding box center [1179, 125] width 25 height 23
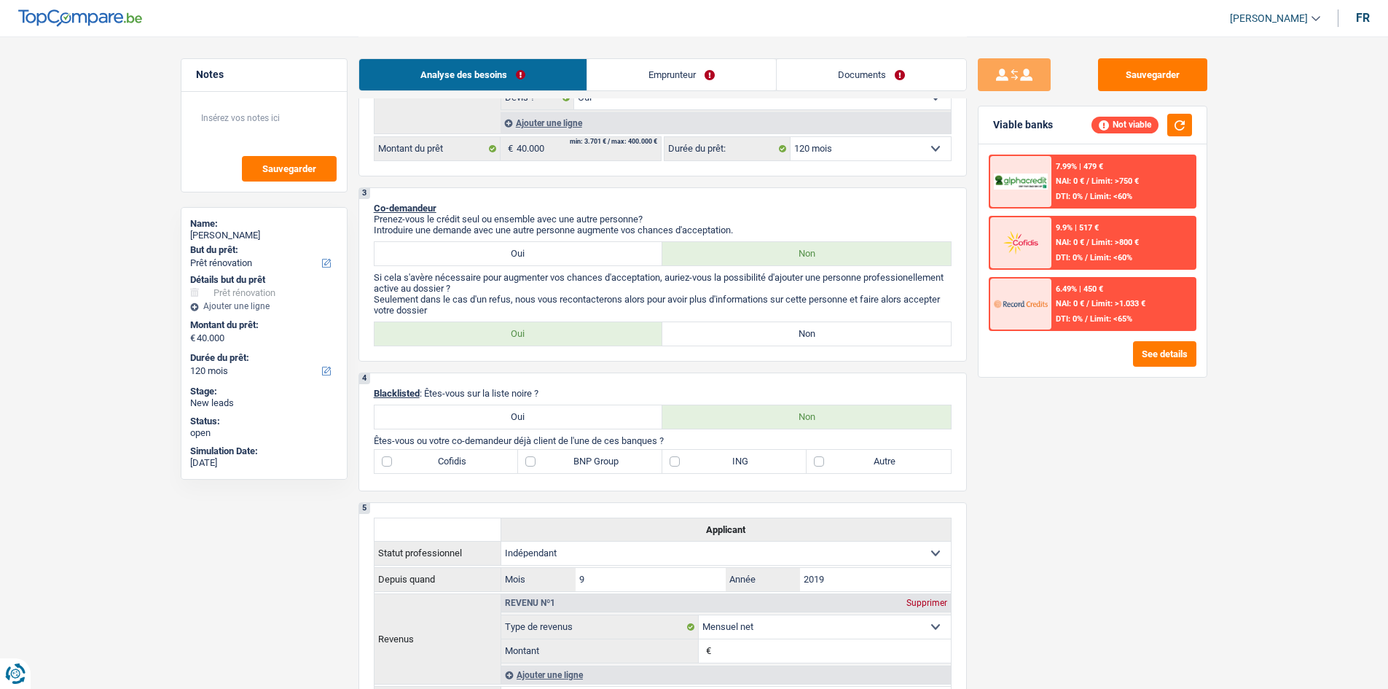
click at [587, 249] on label "Oui" at bounding box center [519, 253] width 289 height 23
click at [587, 249] on input "Oui" at bounding box center [519, 253] width 289 height 23
radio input "true"
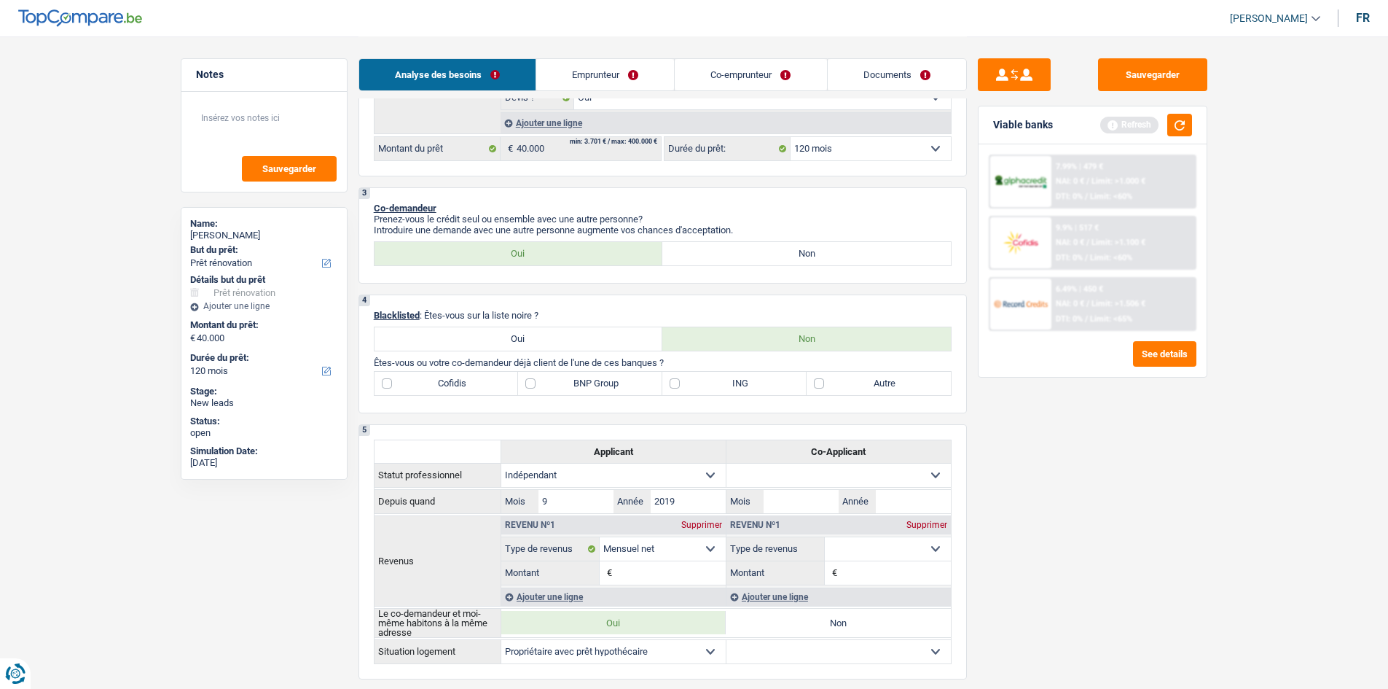
click at [703, 79] on link "Co-emprunteur" at bounding box center [751, 74] width 152 height 31
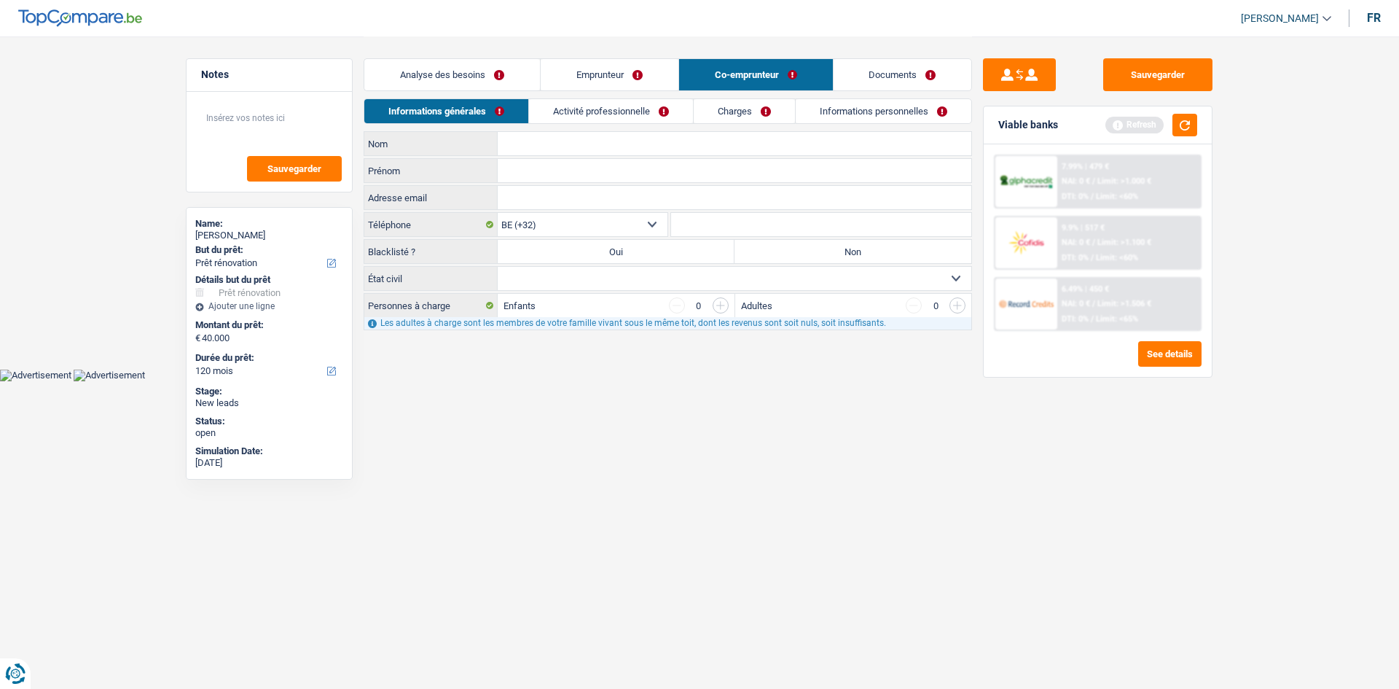
click at [624, 69] on link "Emprunteur" at bounding box center [610, 74] width 138 height 31
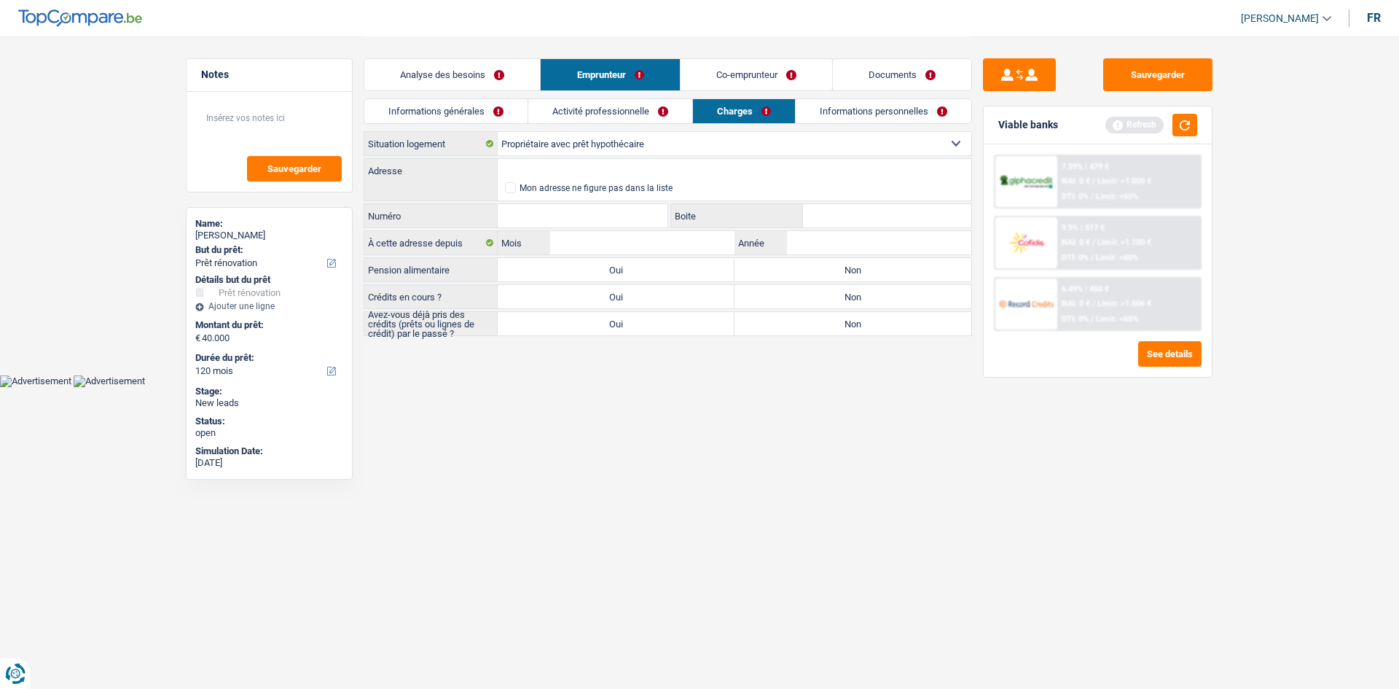
click at [503, 118] on link "Informations générales" at bounding box center [445, 111] width 163 height 24
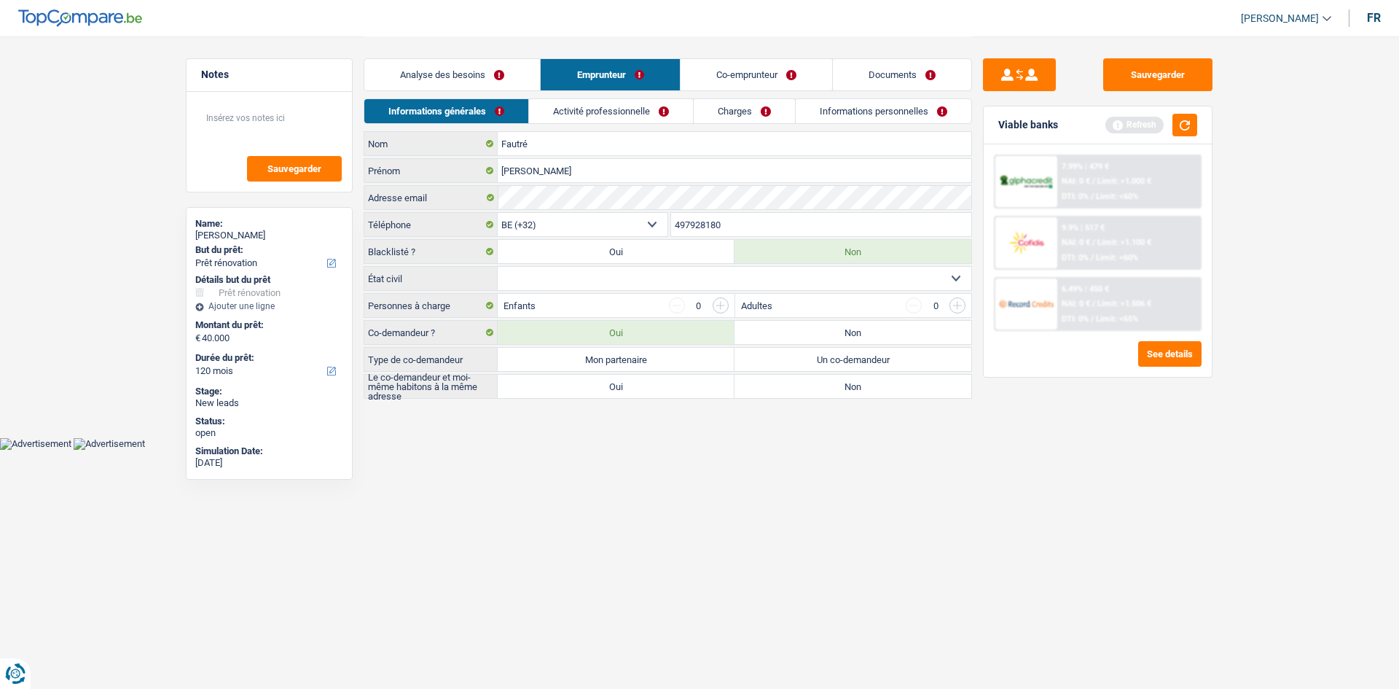
click at [595, 272] on select "Célibataire Marié(e) Cohabitant(e) légal(e) Divorcé(e) Veuf(ve) Séparé (de fait…" at bounding box center [735, 278] width 474 height 23
select select "married"
click at [498, 267] on select "Célibataire Marié(e) Cohabitant(e) légal(e) Divorcé(e) Veuf(ve) Séparé (de fait…" at bounding box center [735, 278] width 474 height 23
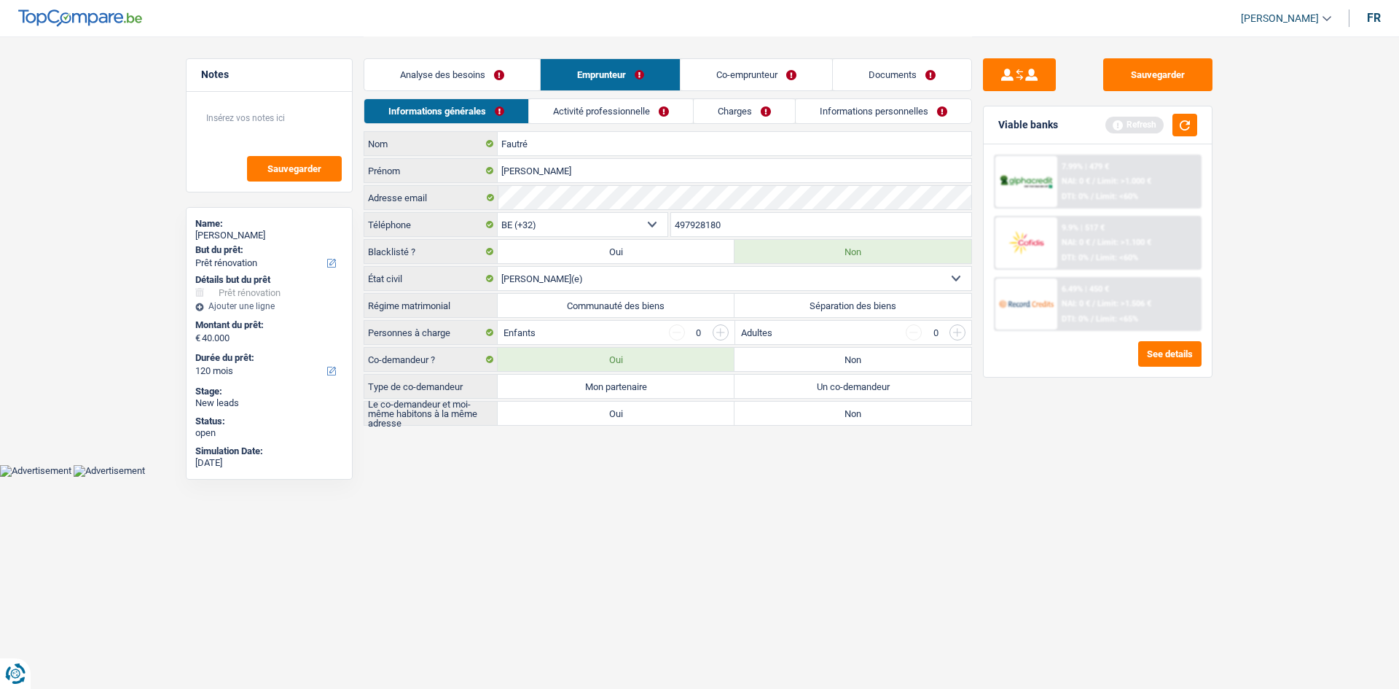
click at [643, 297] on label "Communauté des biens" at bounding box center [616, 305] width 237 height 23
click at [643, 297] on input "Communauté des biens" at bounding box center [616, 305] width 237 height 23
radio input "true"
click at [588, 291] on div "Fautré Nom Nicolas Prénom Adresse email BE (+32) LU (+352) Sélectionner une opt…" at bounding box center [668, 278] width 608 height 294
click at [596, 281] on select "Célibataire Marié(e) Cohabitant(e) légal(e) Divorcé(e) Veuf(ve) Séparé (de fait…" at bounding box center [735, 278] width 474 height 23
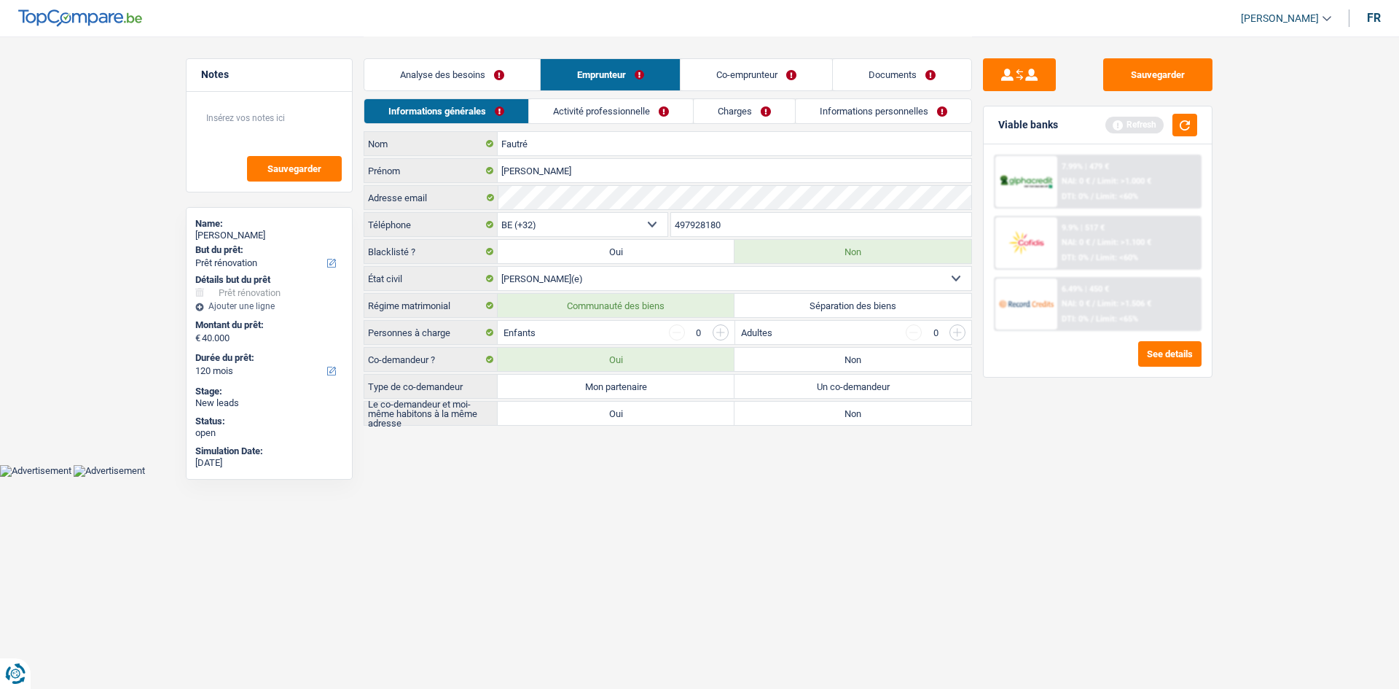
select select "cohabitation"
click at [498, 267] on select "Célibataire Marié(e) Cohabitant(e) légal(e) Divorcé(e) Veuf(ve) Séparé (de fait…" at bounding box center [735, 278] width 474 height 23
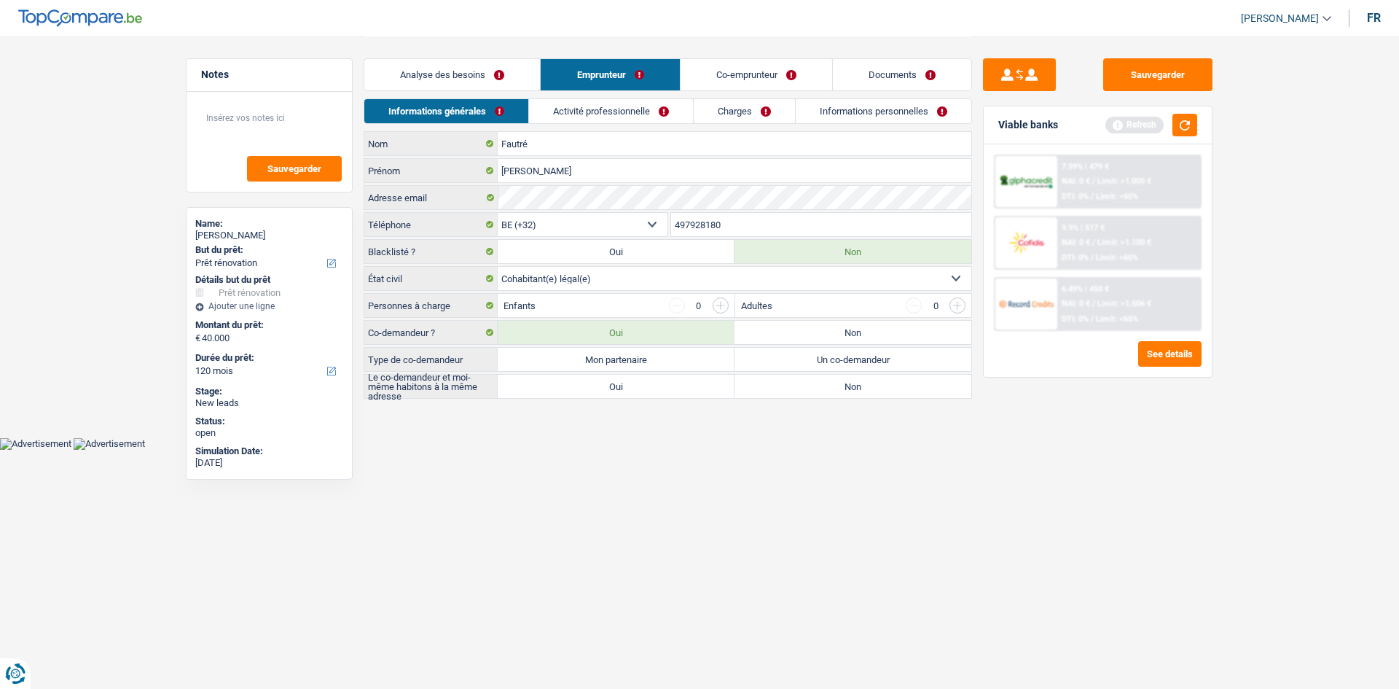
click at [632, 352] on label "Mon partenaire" at bounding box center [616, 359] width 237 height 23
click at [632, 352] on input "Mon partenaire" at bounding box center [616, 359] width 237 height 23
radio input "true"
drag, startPoint x: 600, startPoint y: 381, endPoint x: 608, endPoint y: 362, distance: 20.3
click at [600, 382] on label "Oui" at bounding box center [616, 386] width 237 height 23
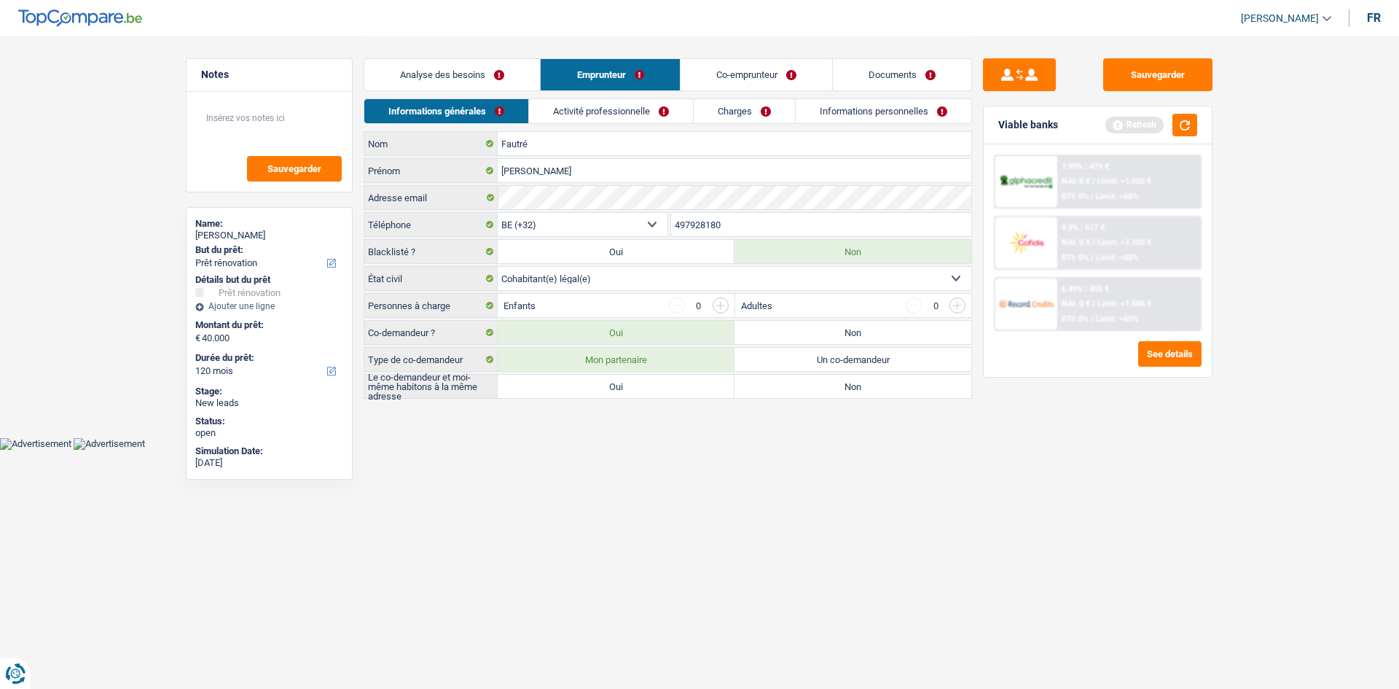
click at [600, 382] on input "Oui" at bounding box center [616, 386] width 237 height 23
radio input "true"
click at [487, 78] on link "Analyse des besoins" at bounding box center [452, 74] width 176 height 31
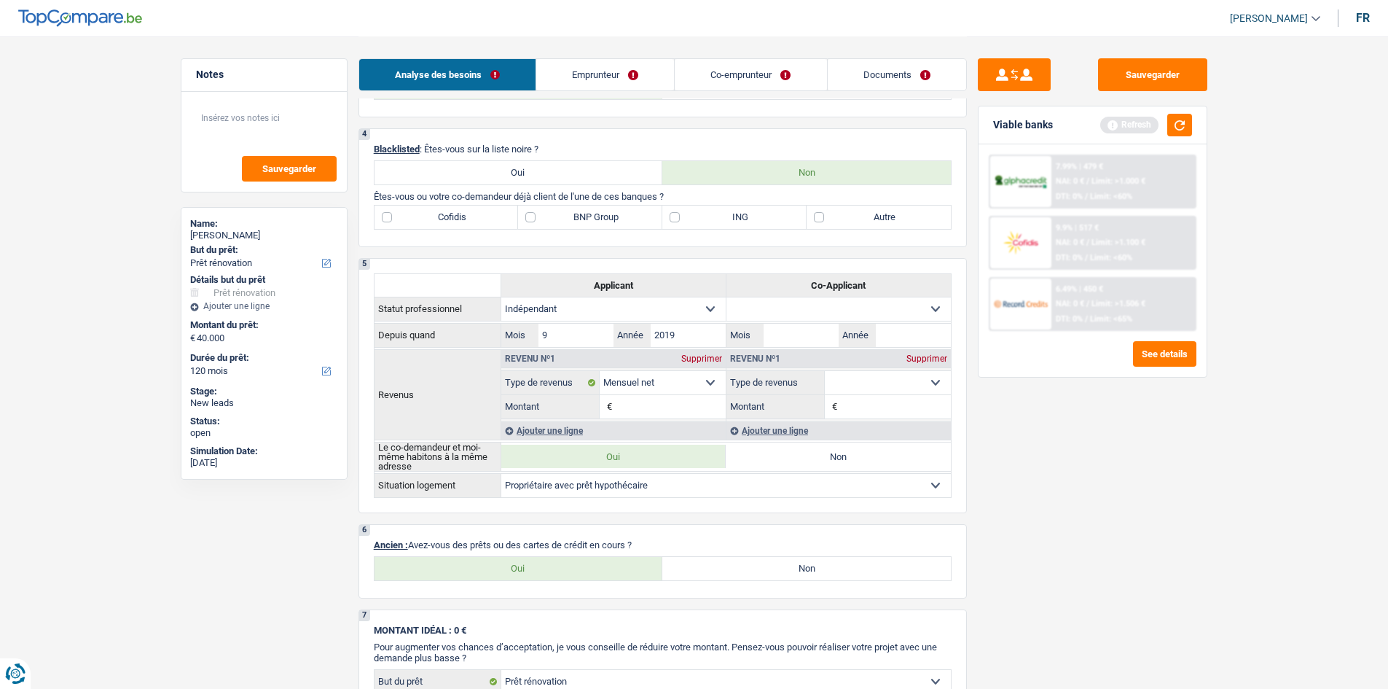
scroll to position [510, 0]
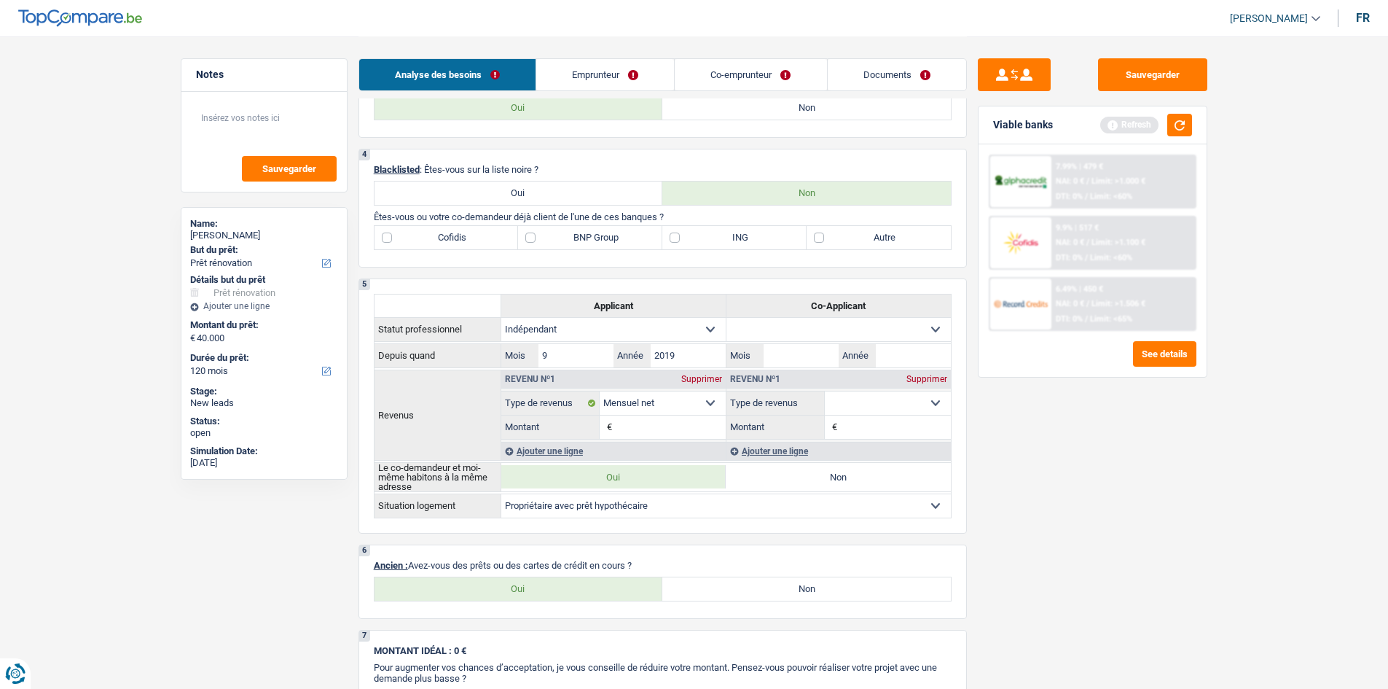
drag, startPoint x: 560, startPoint y: 582, endPoint x: 1313, endPoint y: 477, distance: 760.0
click at [562, 531] on label "Oui" at bounding box center [519, 588] width 289 height 23
click at [562, 531] on input "Oui" at bounding box center [519, 588] width 289 height 23
radio input "true"
select select "mortgage"
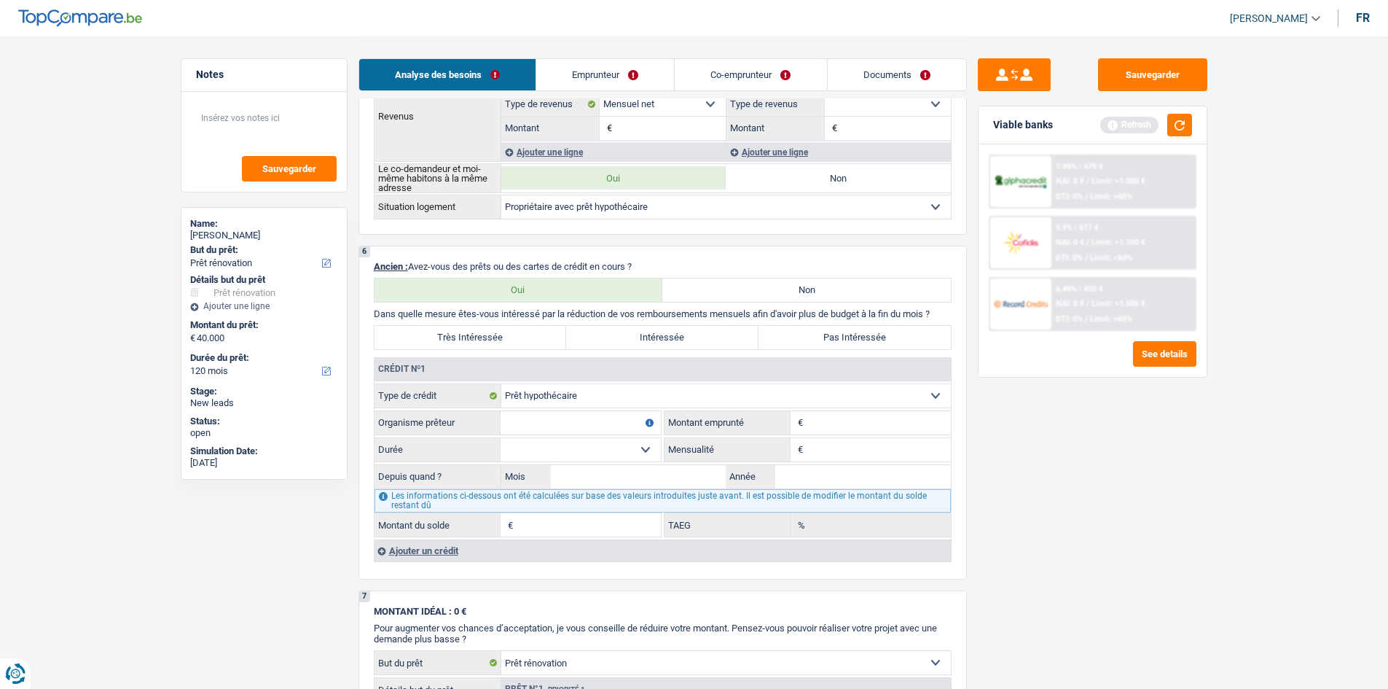
scroll to position [802, 0]
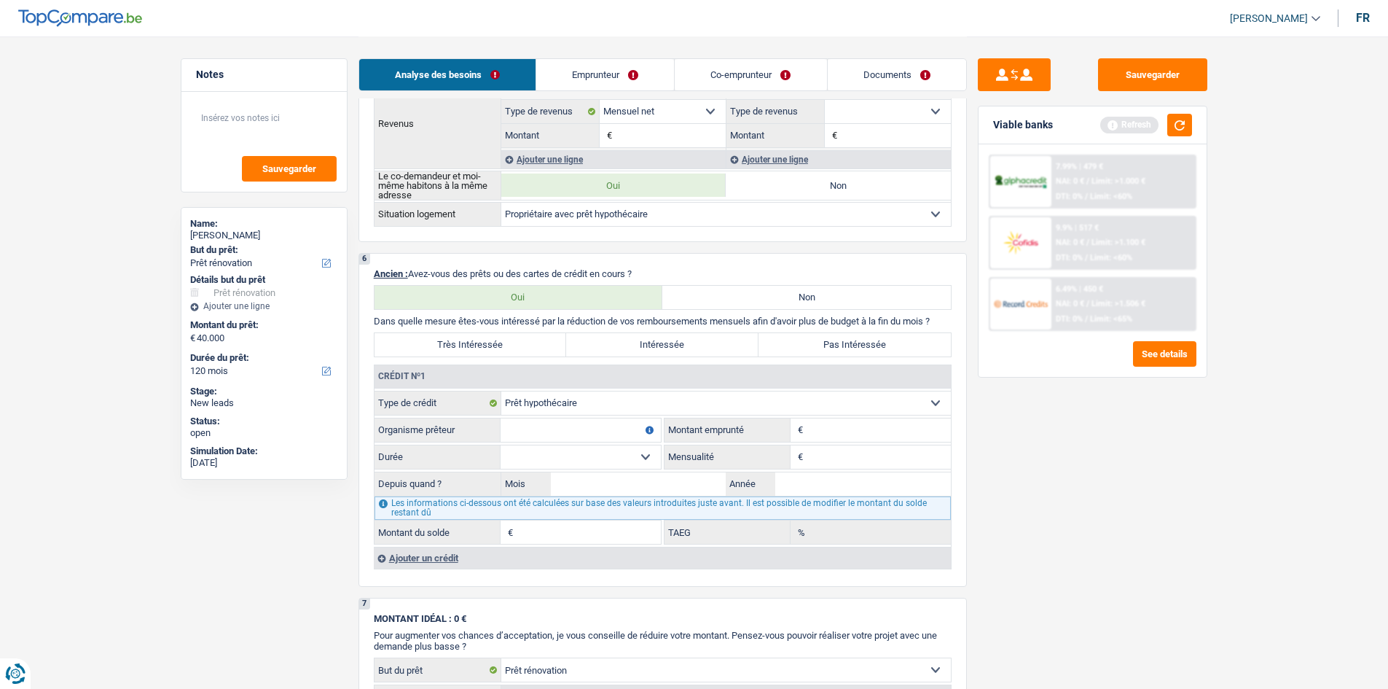
click at [874, 430] on input "Montant" at bounding box center [879, 429] width 144 height 23
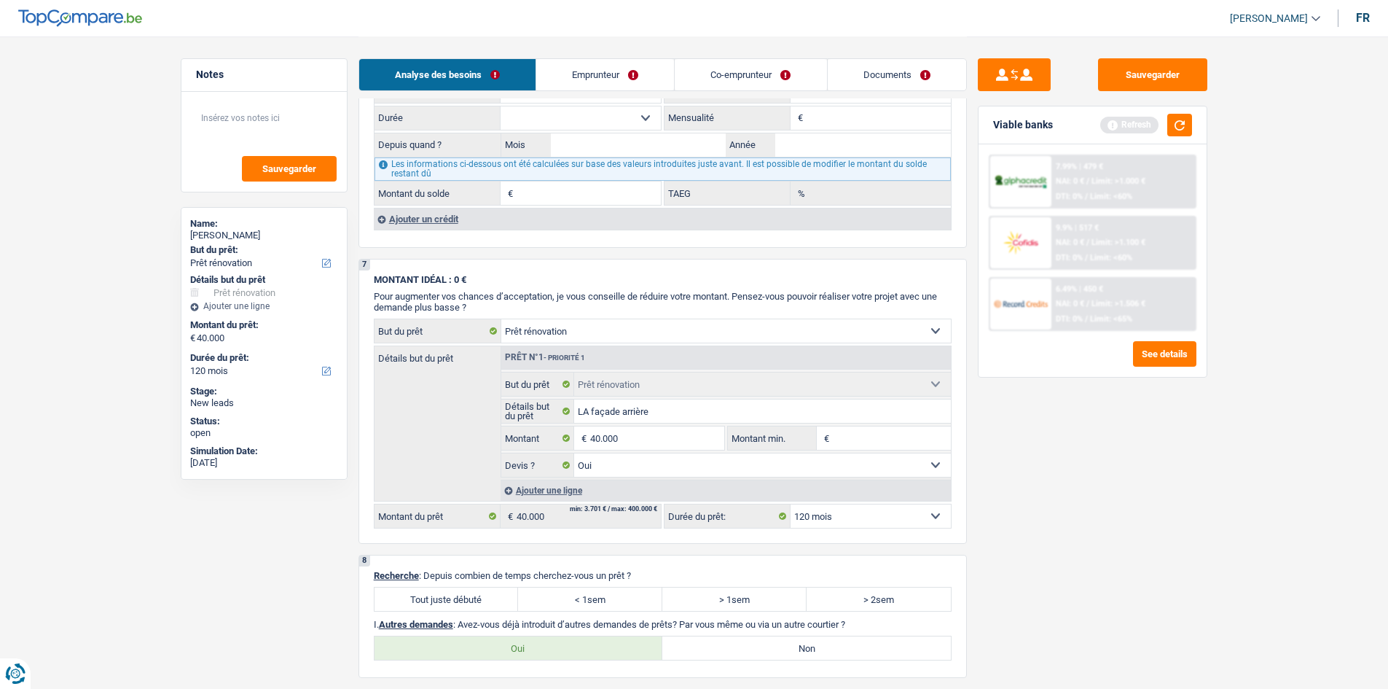
scroll to position [1178, 0]
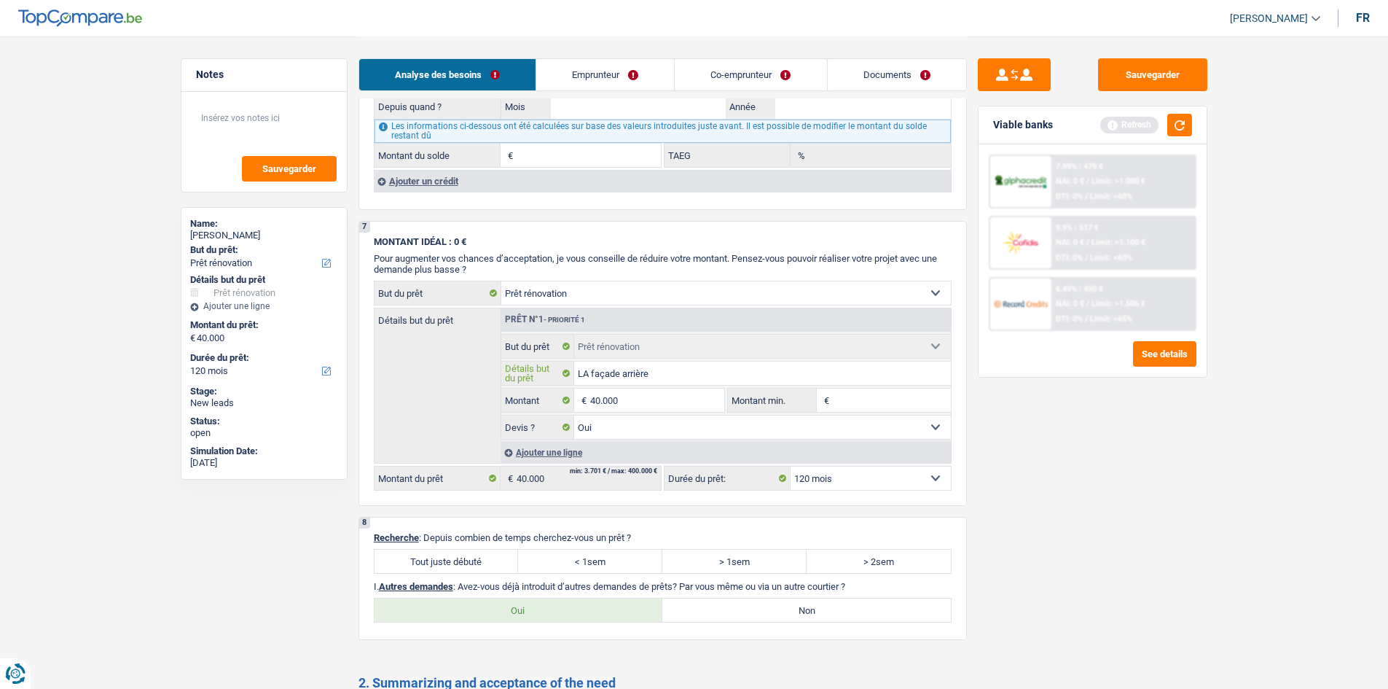
click at [588, 373] on input "LA façade arrière" at bounding box center [762, 372] width 377 height 23
type input "L façade arrière"
type input "La façade arrière"
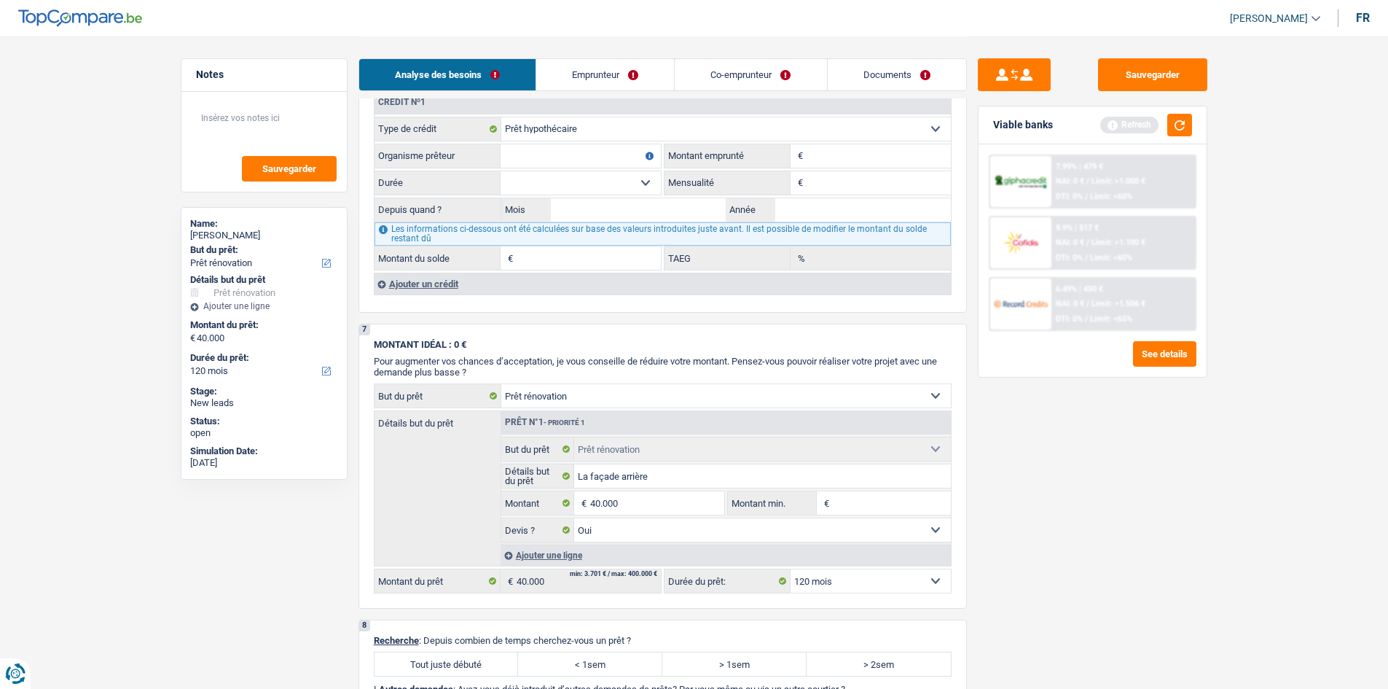
scroll to position [887, 0]
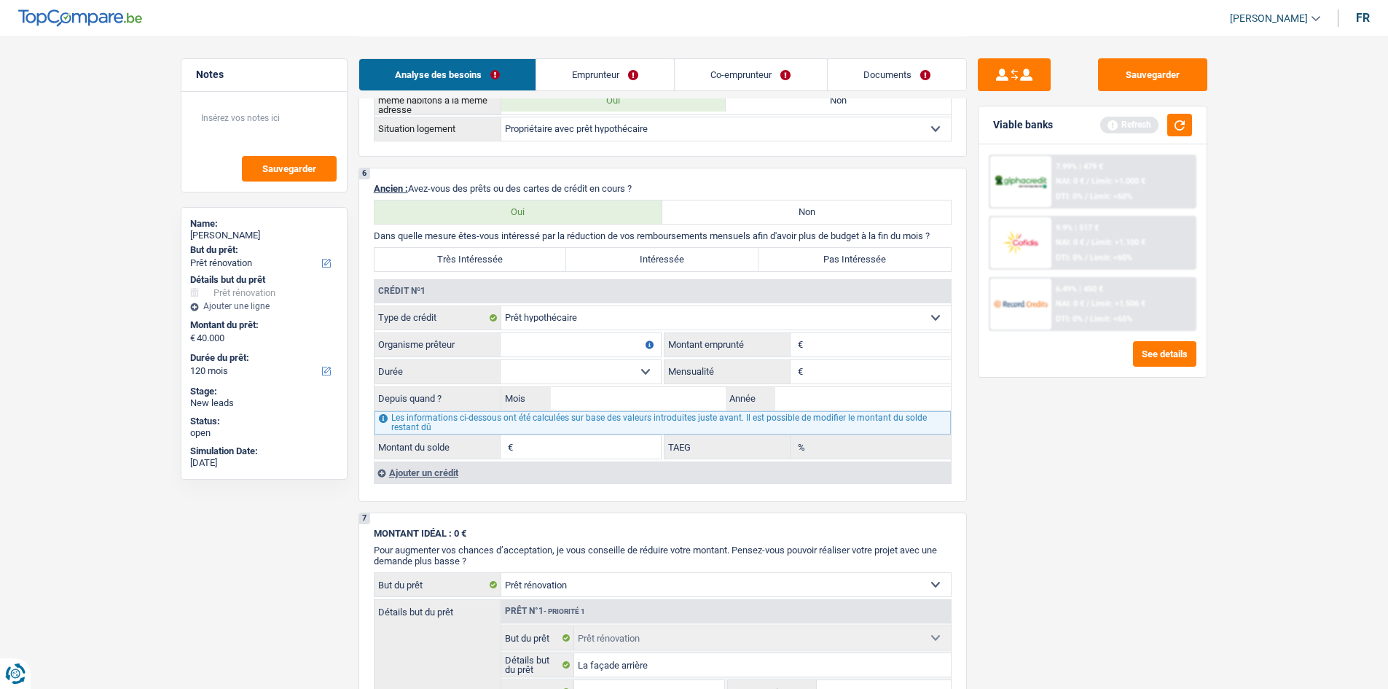
click at [867, 346] on input "Montant" at bounding box center [879, 344] width 144 height 23
click at [453, 482] on div "Ajouter un crédit" at bounding box center [662, 472] width 577 height 22
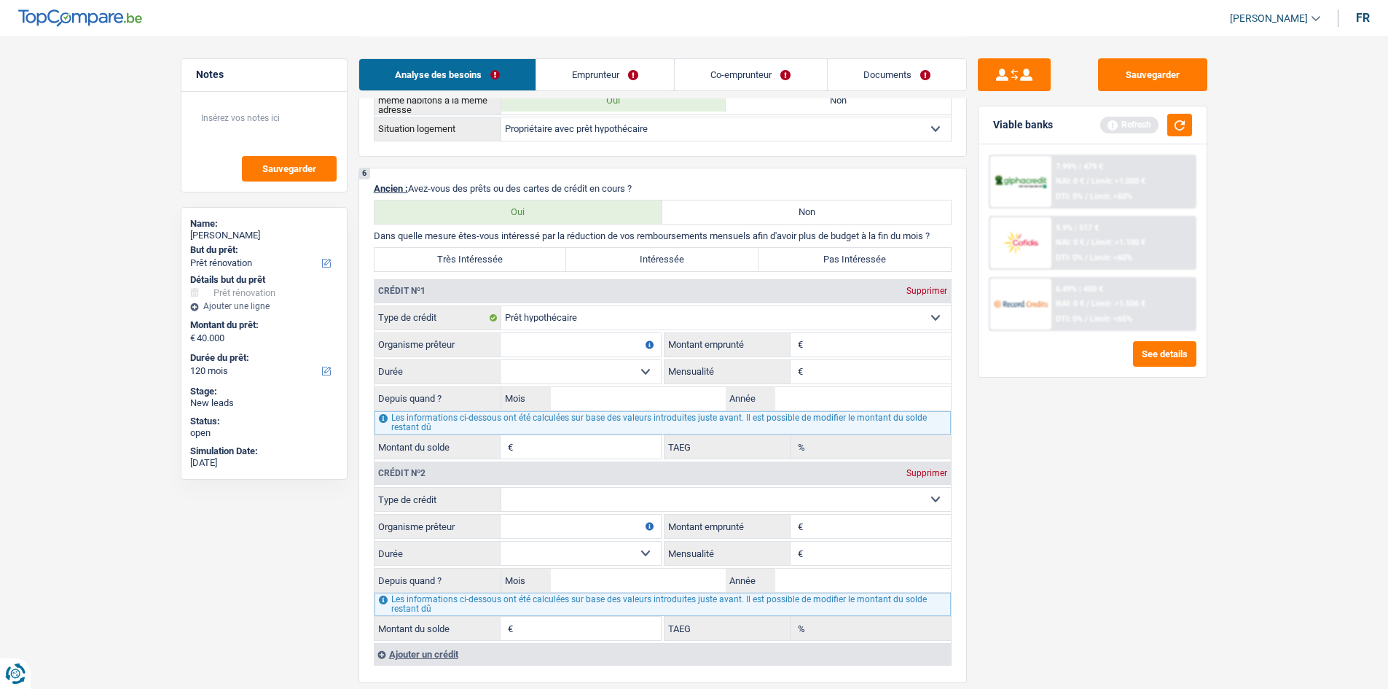
click at [934, 473] on div "Supprimer" at bounding box center [927, 473] width 48 height 9
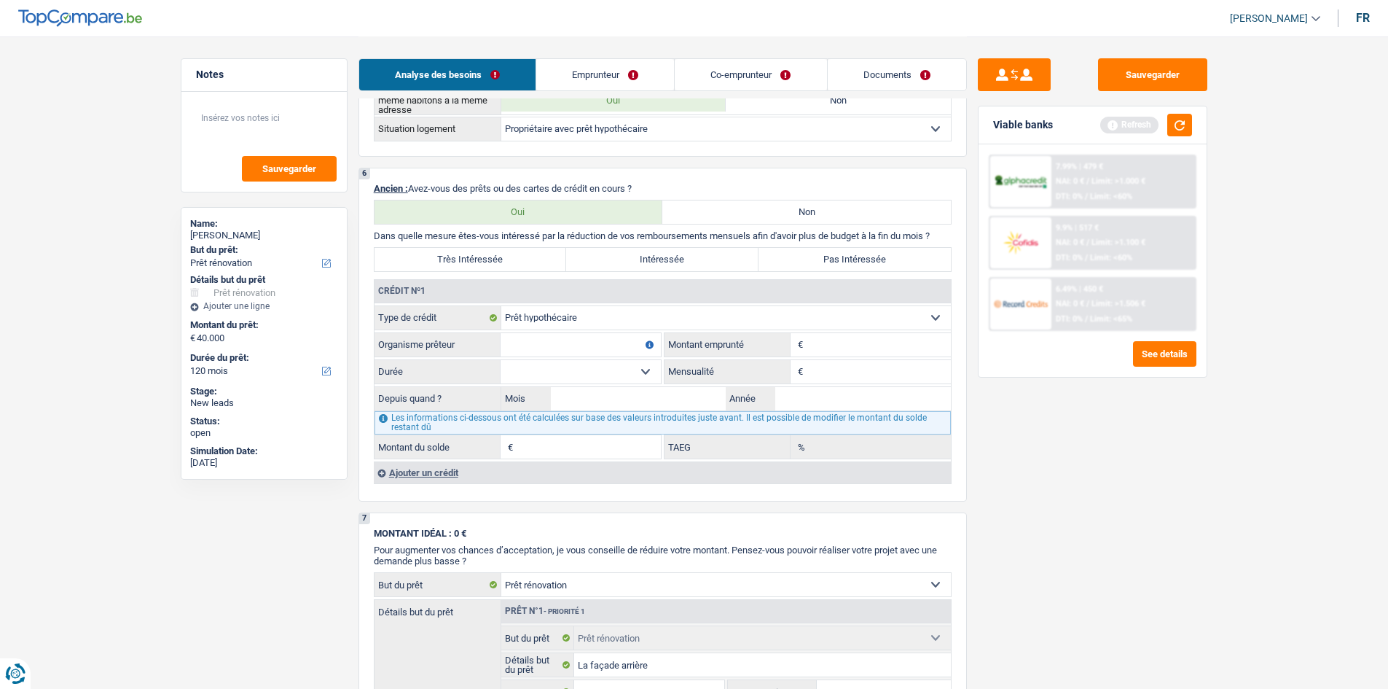
click at [627, 70] on link "Emprunteur" at bounding box center [605, 74] width 138 height 31
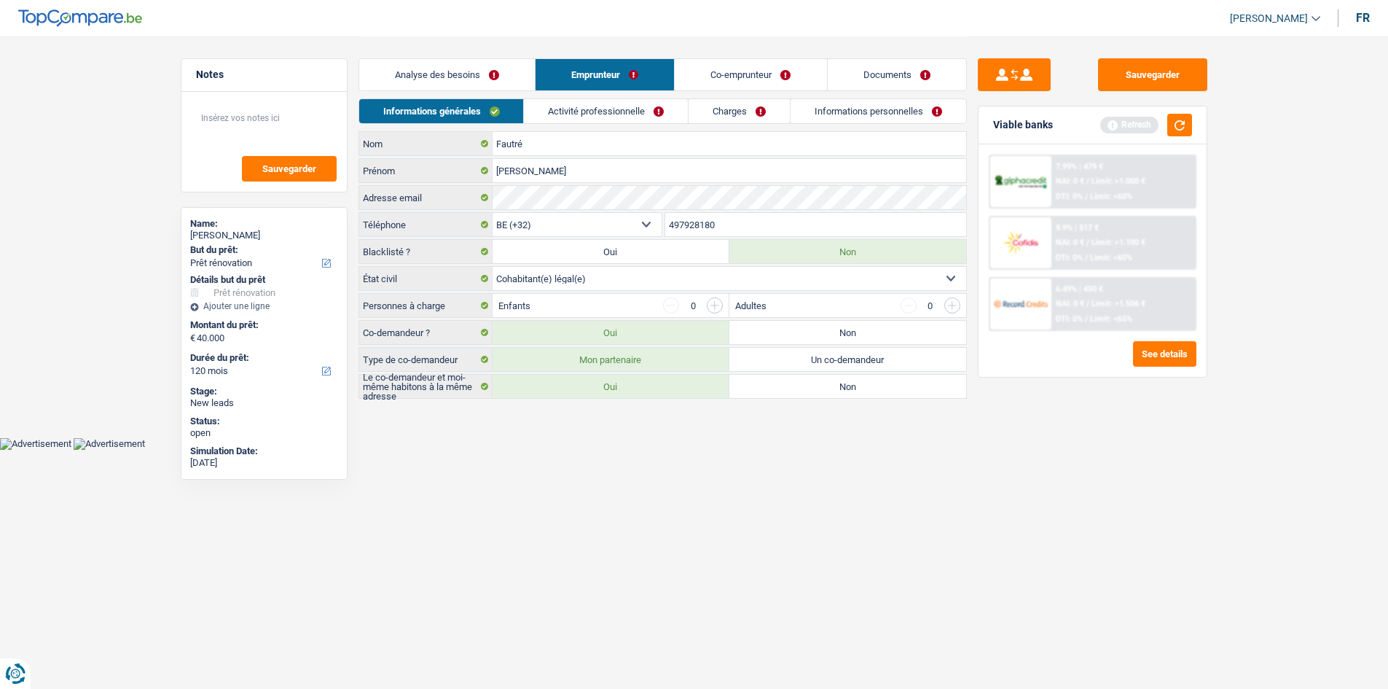
scroll to position [0, 0]
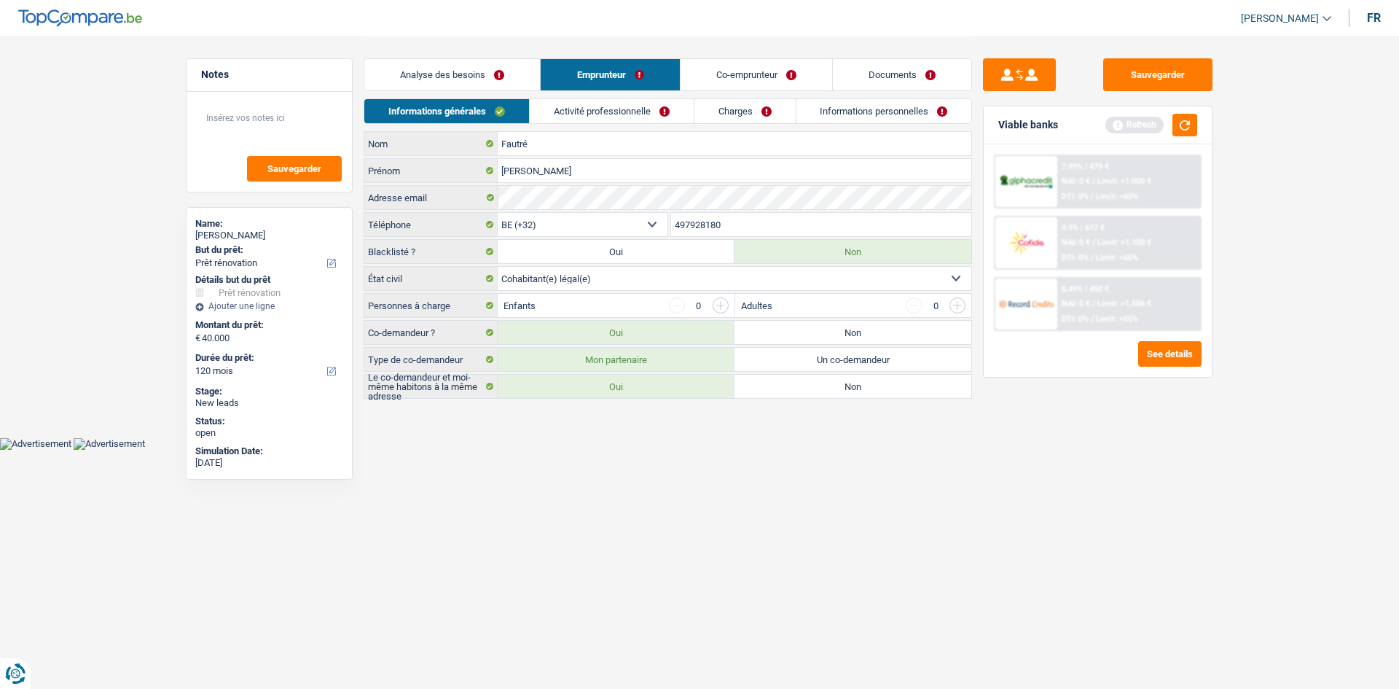
click at [617, 109] on link "Activité professionnelle" at bounding box center [612, 111] width 164 height 24
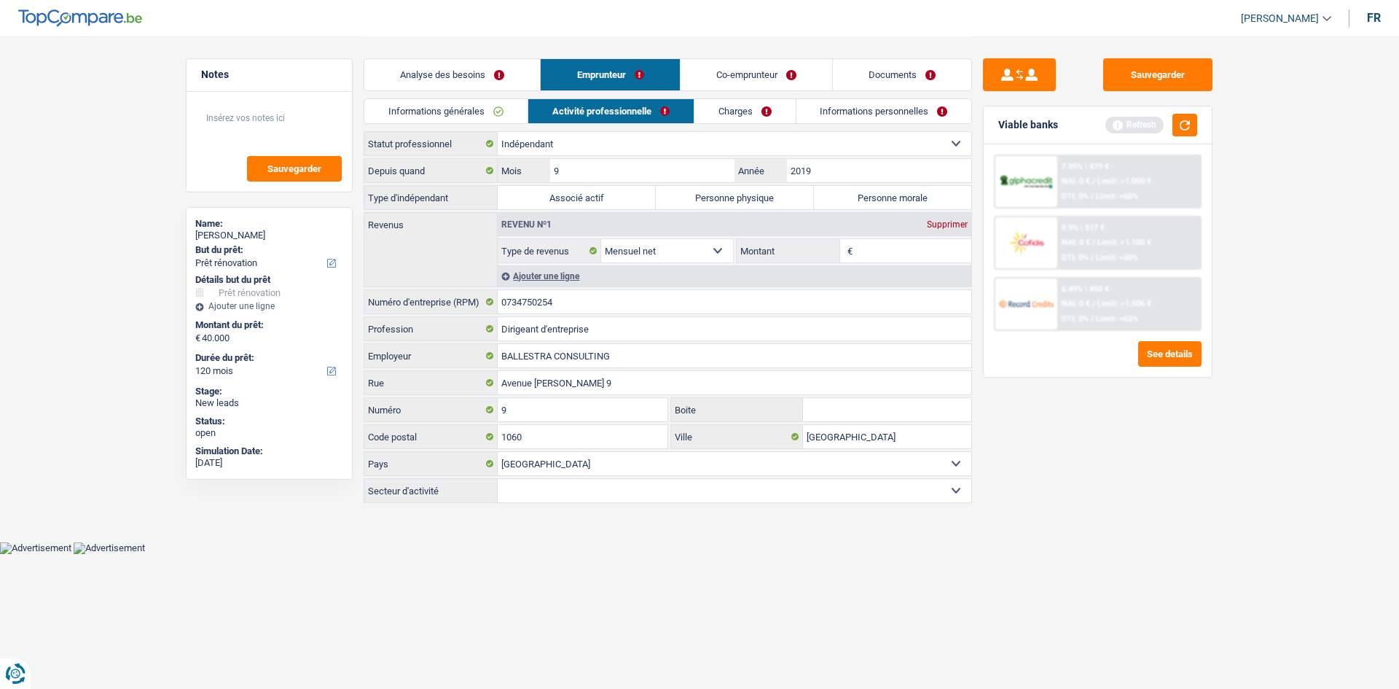
click at [901, 247] on input "Montant" at bounding box center [914, 250] width 116 height 23
drag, startPoint x: 1168, startPoint y: 562, endPoint x: 1166, endPoint y: 555, distance: 7.6
click at [1108, 531] on div "Sauvegarder Viable banks Refresh 7.99% | 479 € NAI: 0 € / Limit: >1.000 € DTI: …" at bounding box center [1097, 361] width 251 height 607
click at [731, 113] on link "Charges" at bounding box center [744, 111] width 101 height 24
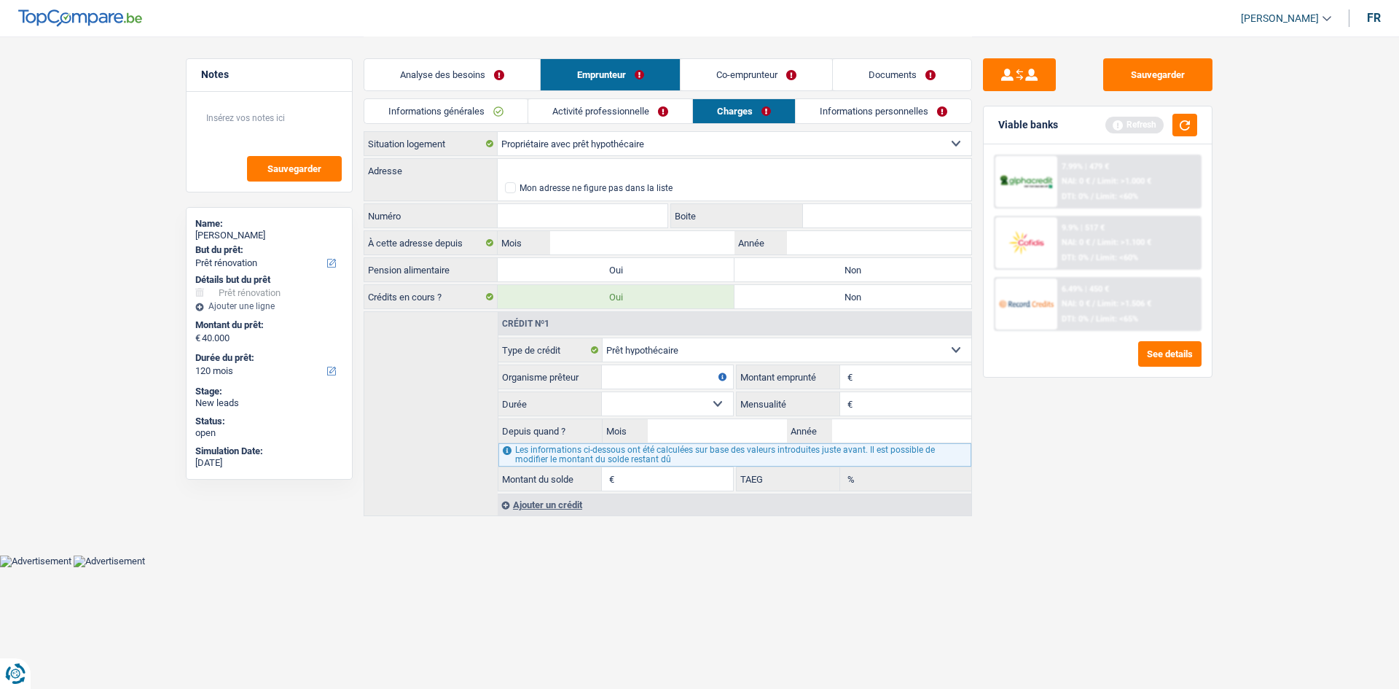
click at [839, 109] on link "Informations personnelles" at bounding box center [884, 111] width 176 height 24
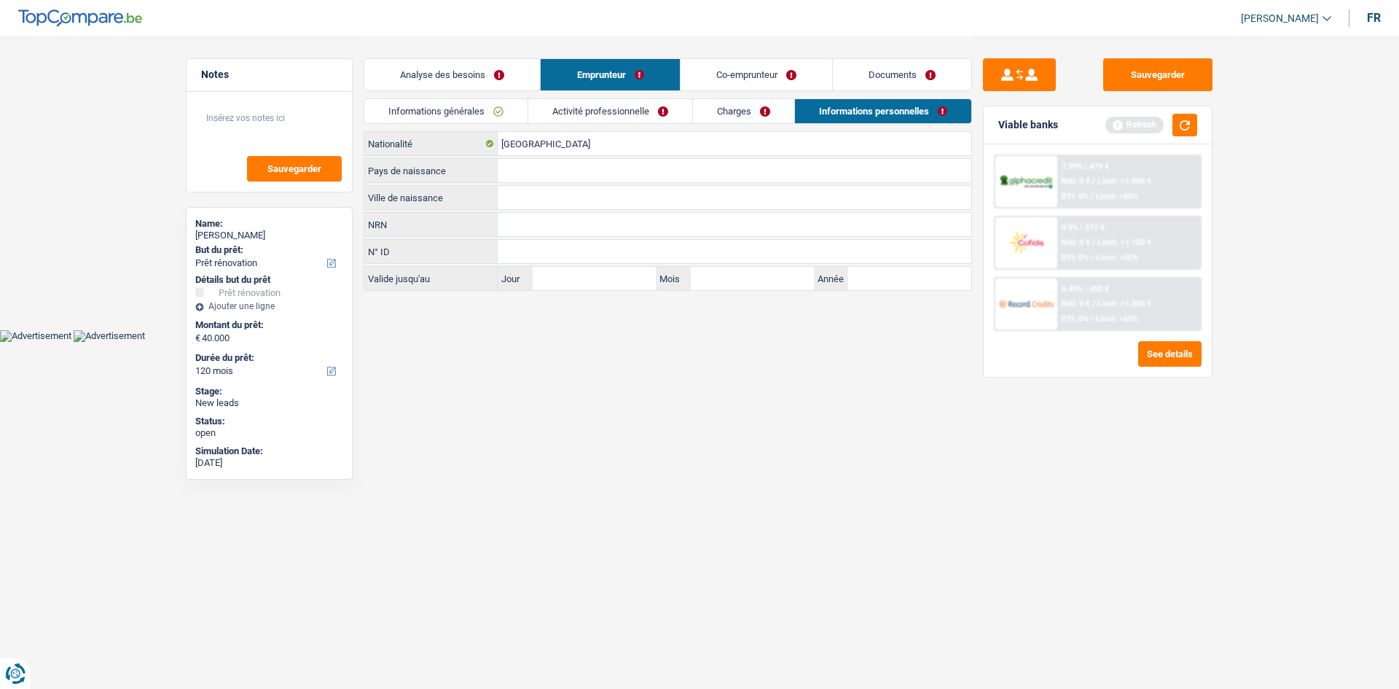
click at [758, 104] on link "Charges" at bounding box center [743, 111] width 101 height 24
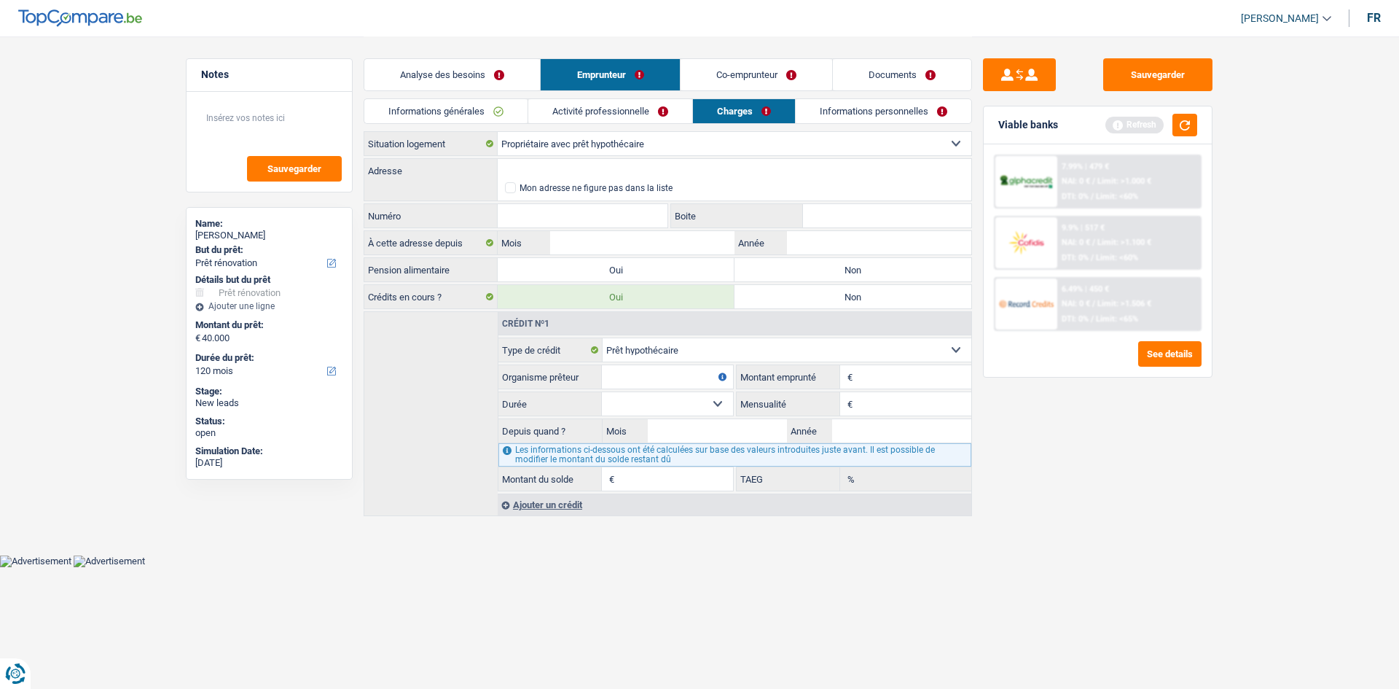
click at [617, 95] on div "Analyse des besoins Emprunteur Co-emprunteur Documents" at bounding box center [668, 67] width 608 height 62
click at [598, 103] on link "Activité professionnelle" at bounding box center [610, 111] width 164 height 24
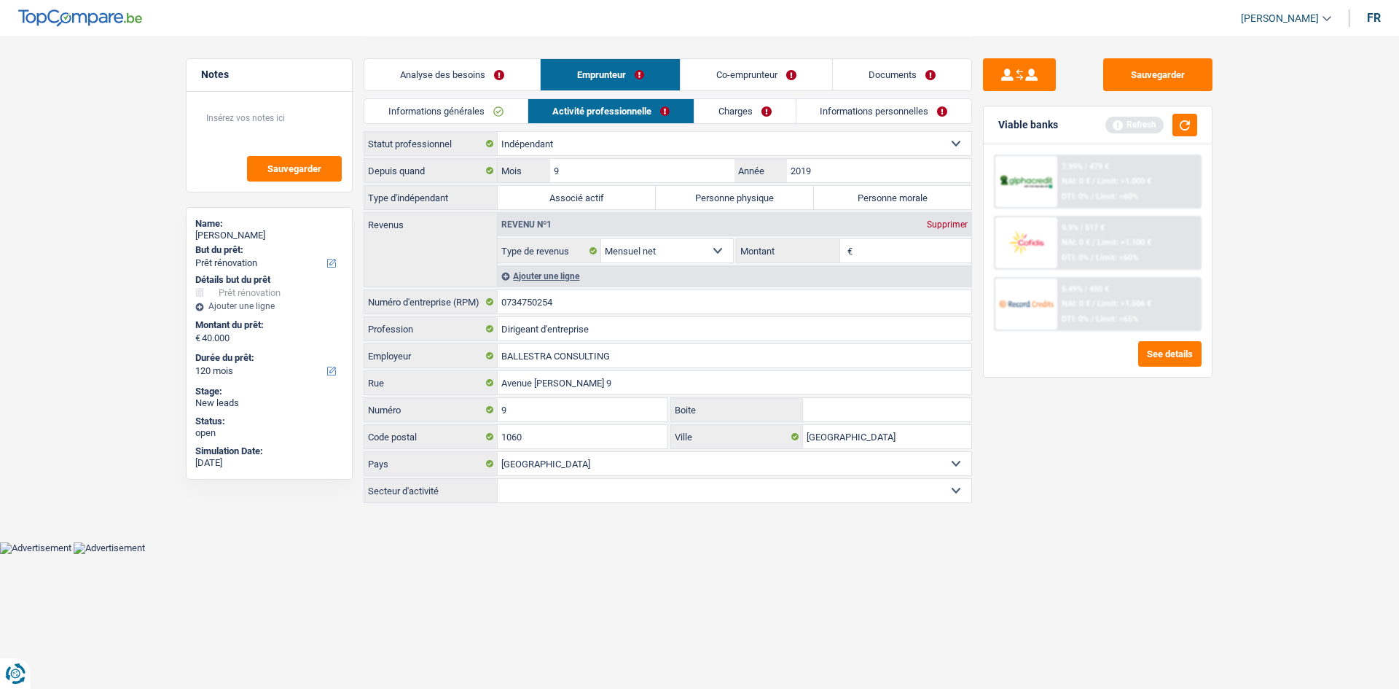
click at [464, 112] on link "Informations générales" at bounding box center [445, 111] width 163 height 24
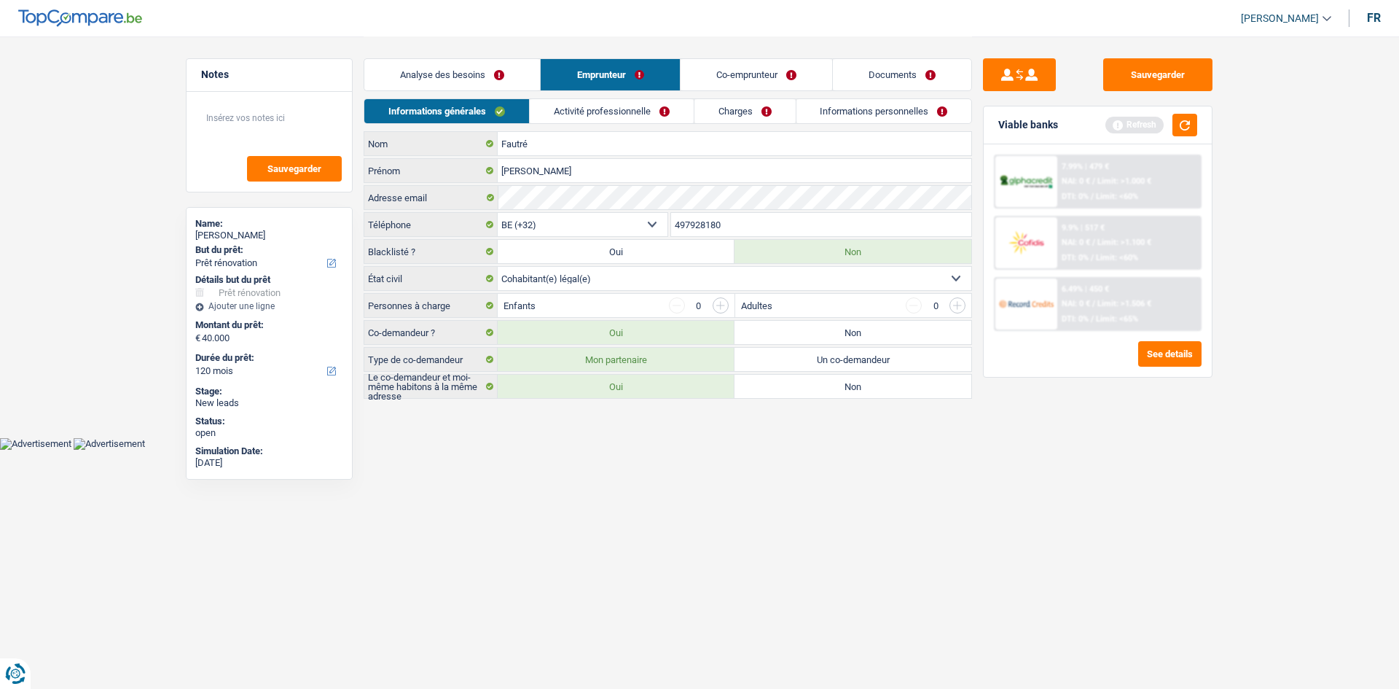
click at [491, 83] on link "Analyse des besoins" at bounding box center [452, 74] width 176 height 31
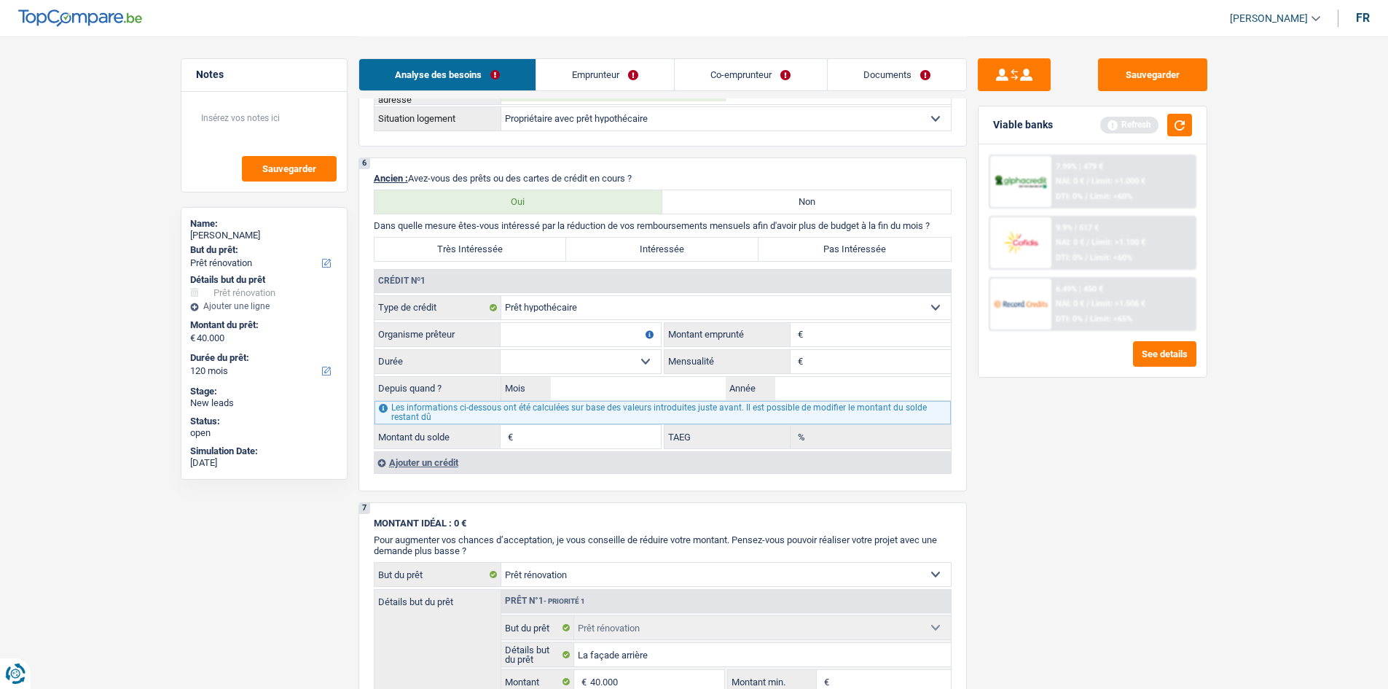
scroll to position [1020, 0]
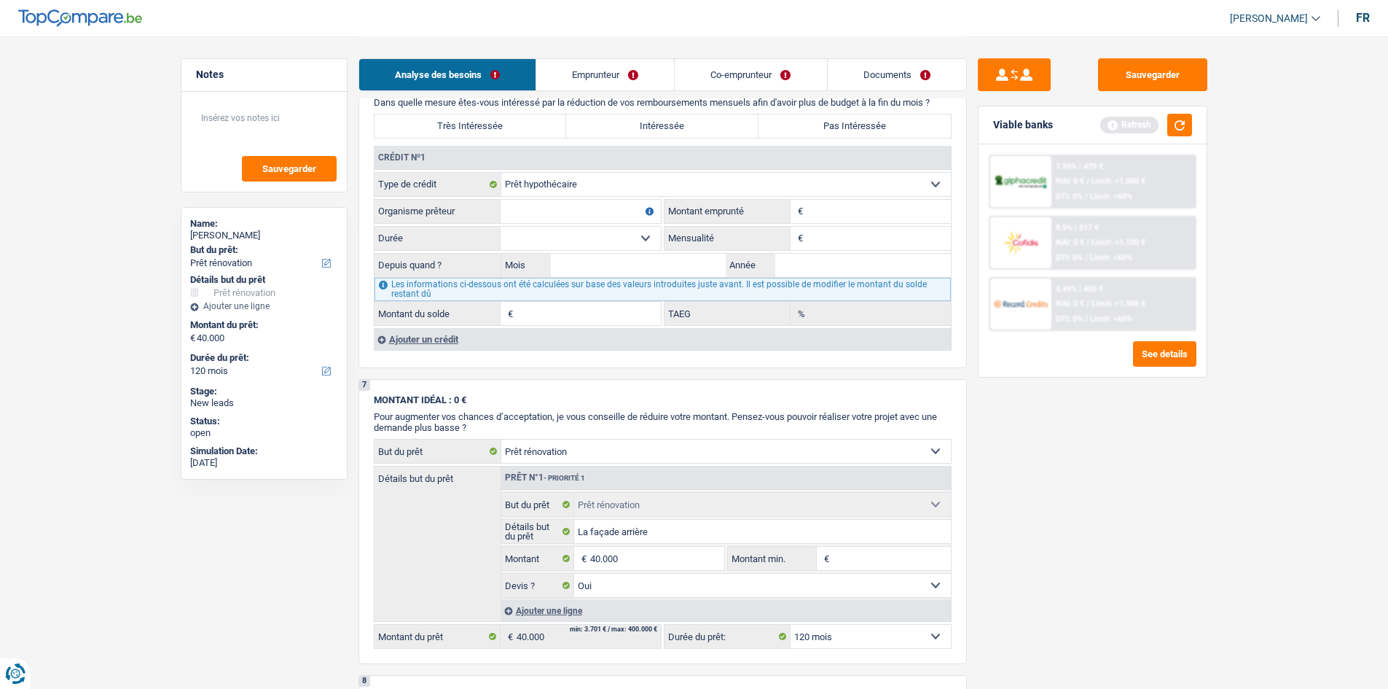
click at [640, 78] on link "Emprunteur" at bounding box center [605, 74] width 138 height 31
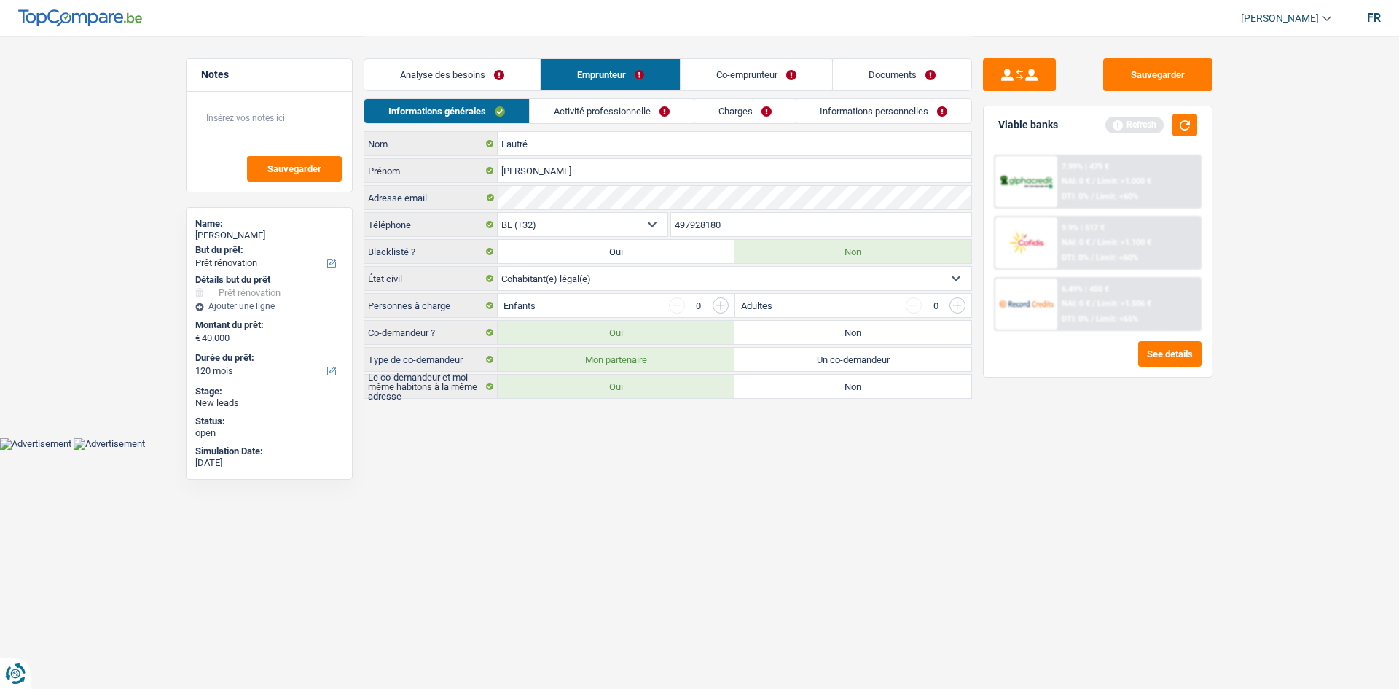
click at [638, 101] on link "Activité professionnelle" at bounding box center [612, 111] width 164 height 24
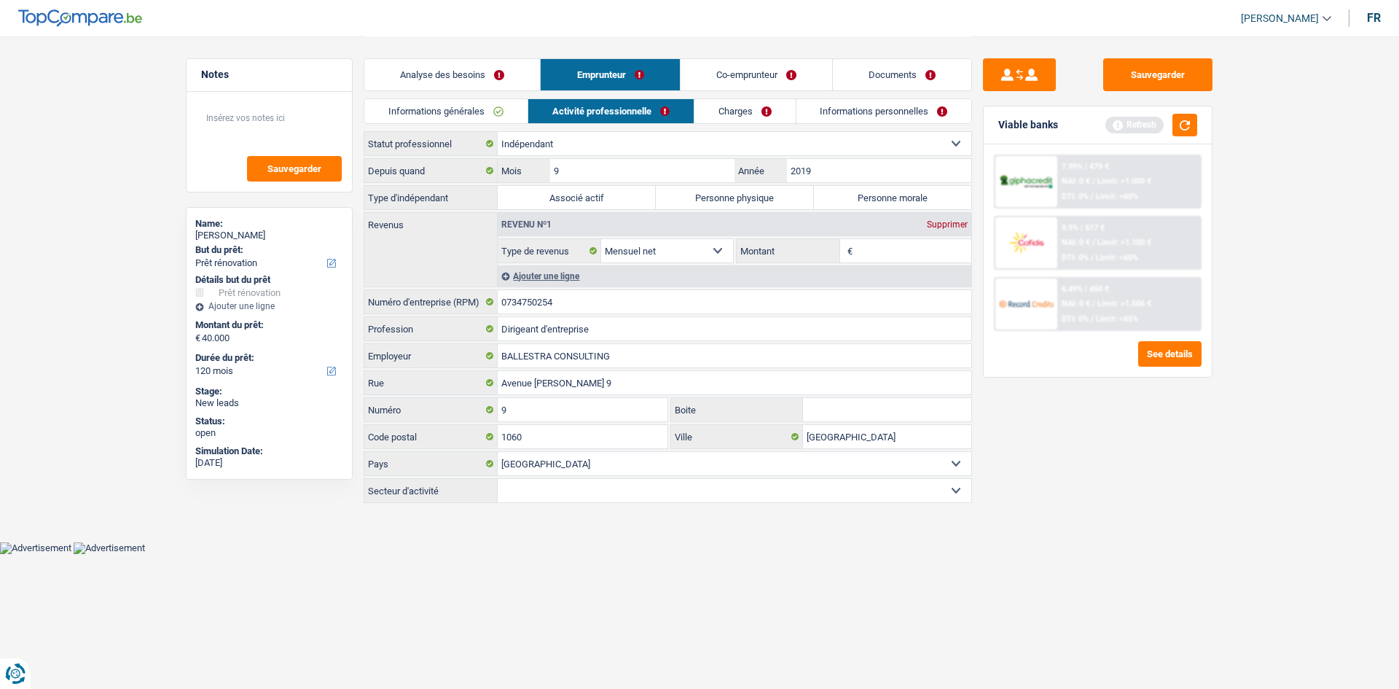
click at [428, 69] on link "Analyse des besoins" at bounding box center [452, 74] width 176 height 31
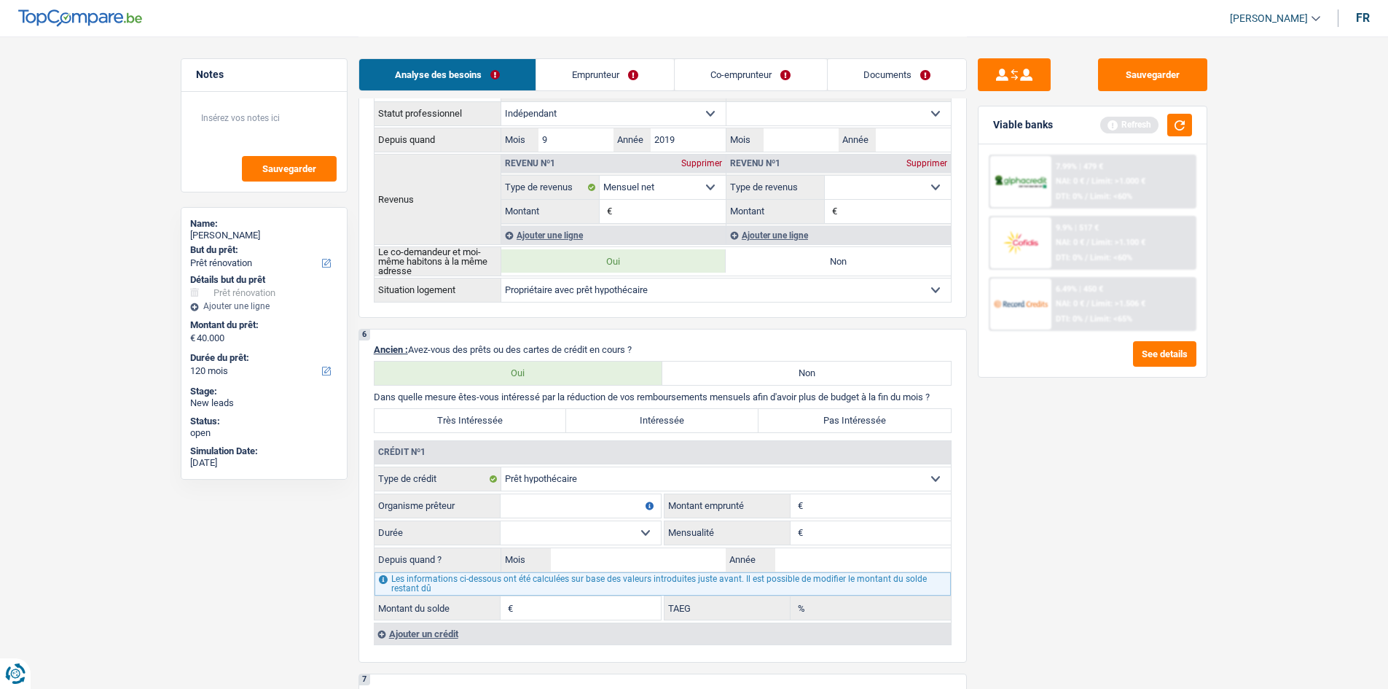
scroll to position [874, 0]
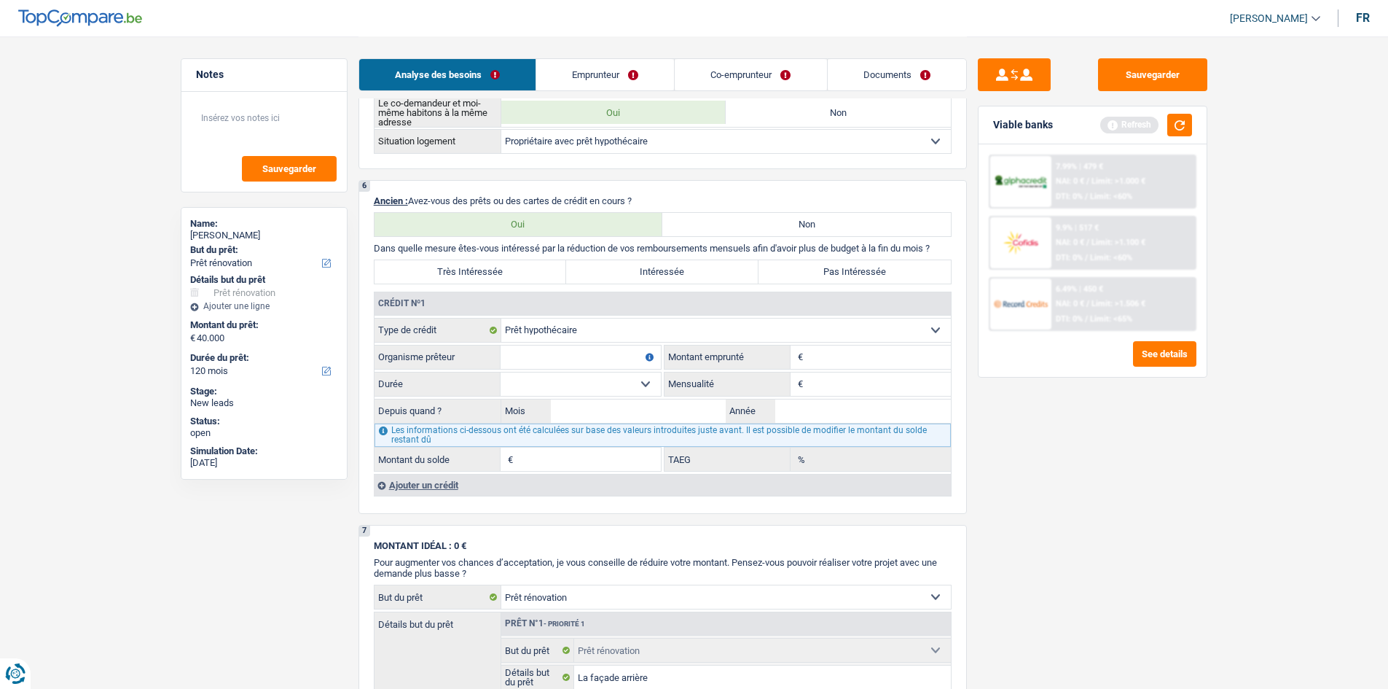
click at [420, 490] on div "Ajouter un crédit" at bounding box center [662, 485] width 577 height 22
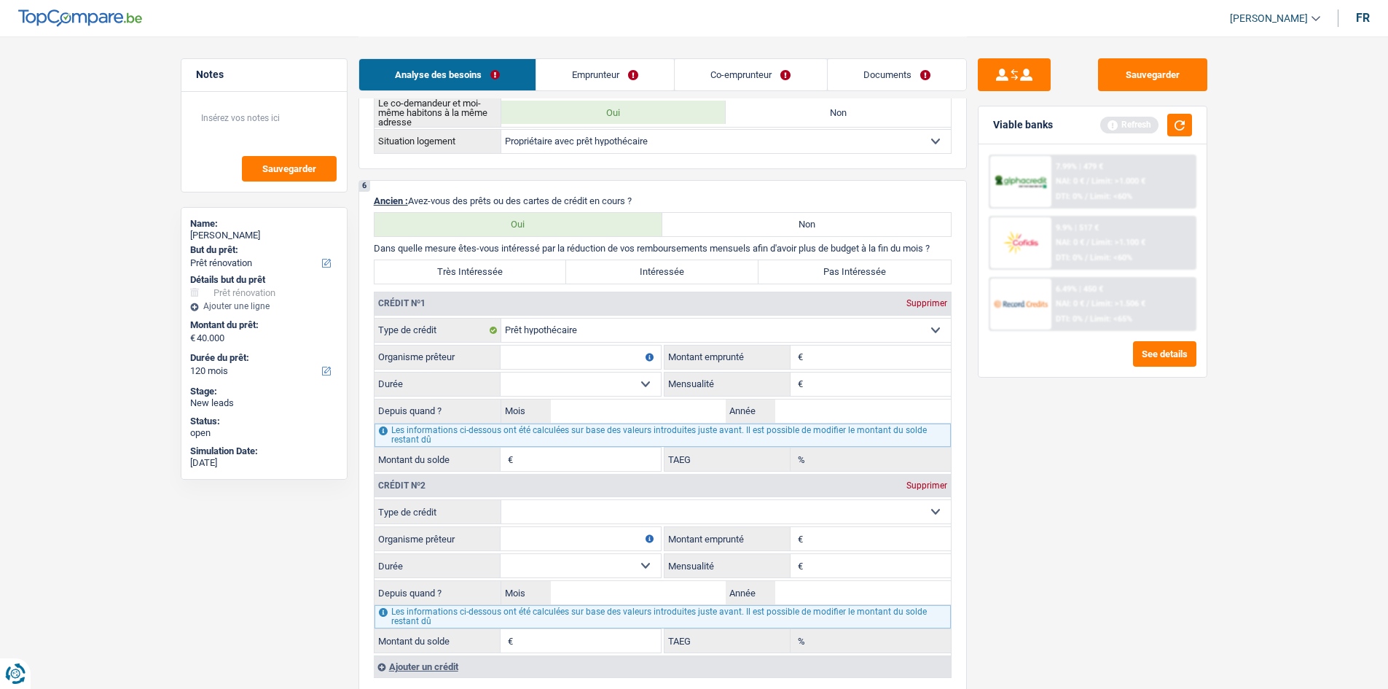
click at [599, 80] on link "Emprunteur" at bounding box center [605, 74] width 138 height 31
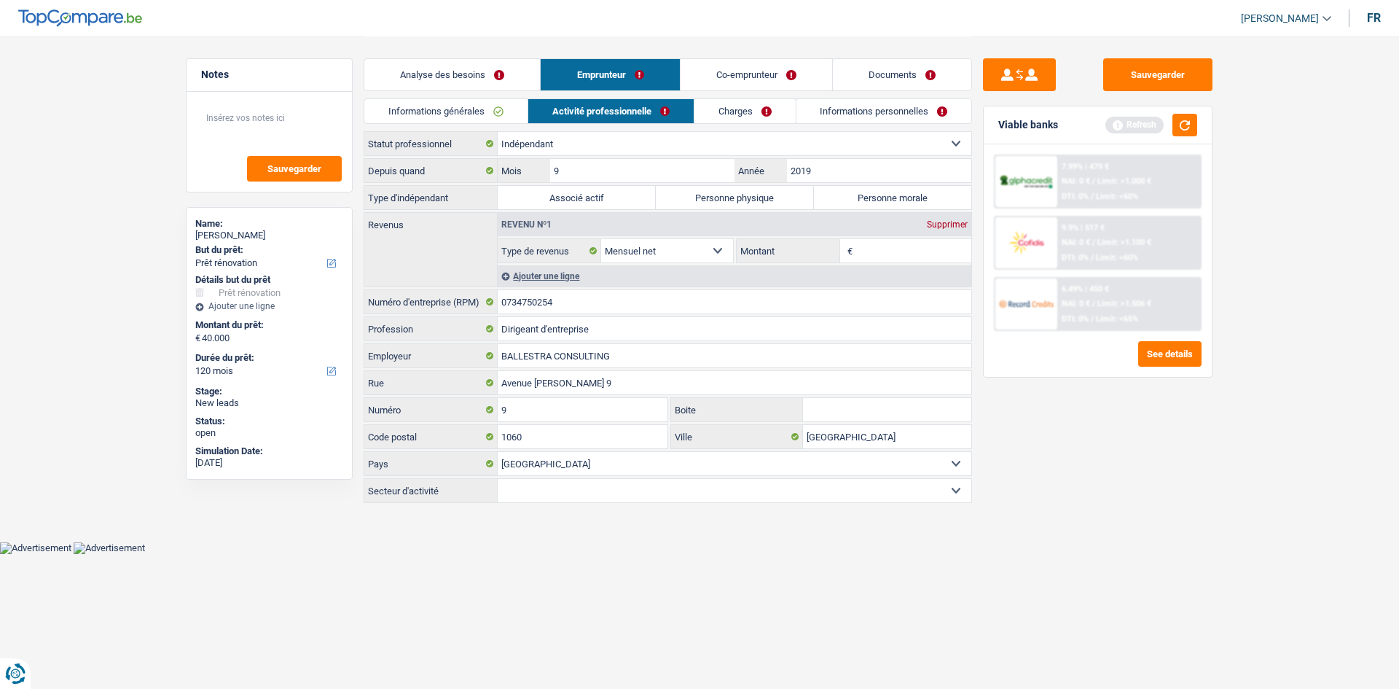
click at [845, 114] on link "Informations personnelles" at bounding box center [884, 111] width 176 height 24
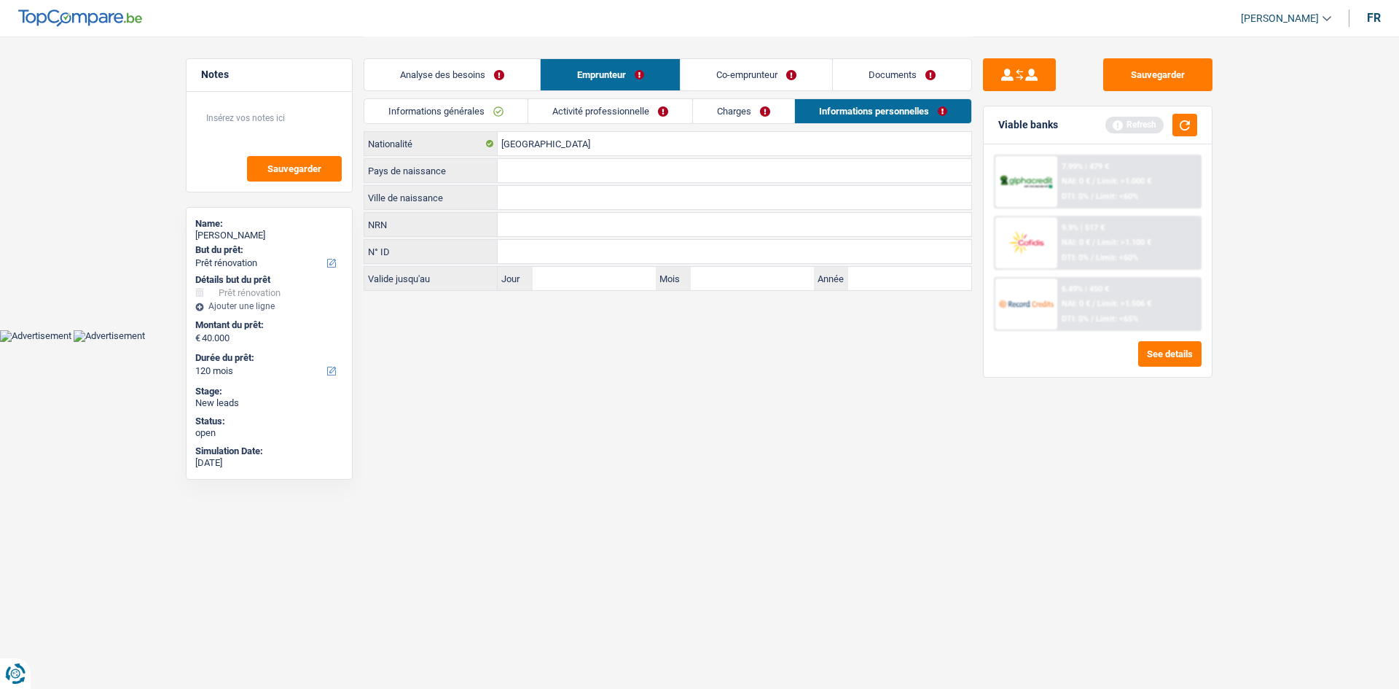
click at [902, 74] on link "Documents" at bounding box center [902, 74] width 138 height 31
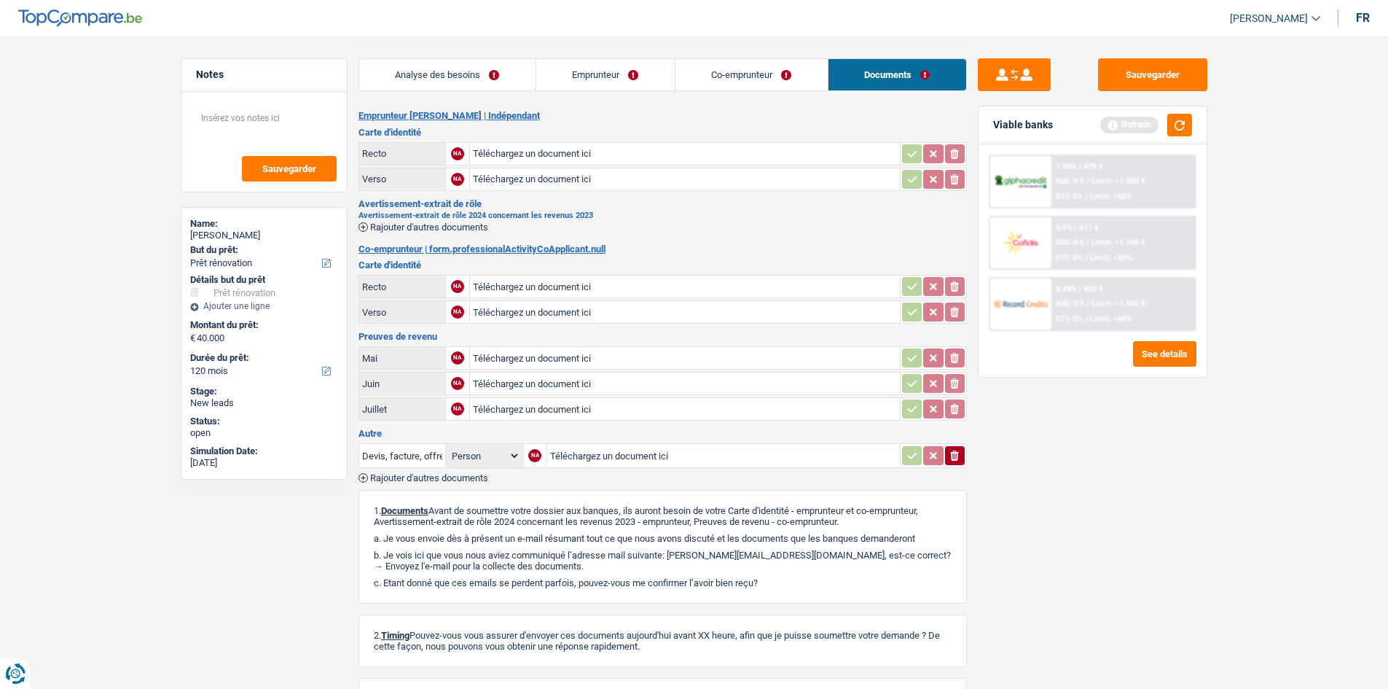
click at [634, 75] on link "Emprunteur" at bounding box center [605, 74] width 138 height 31
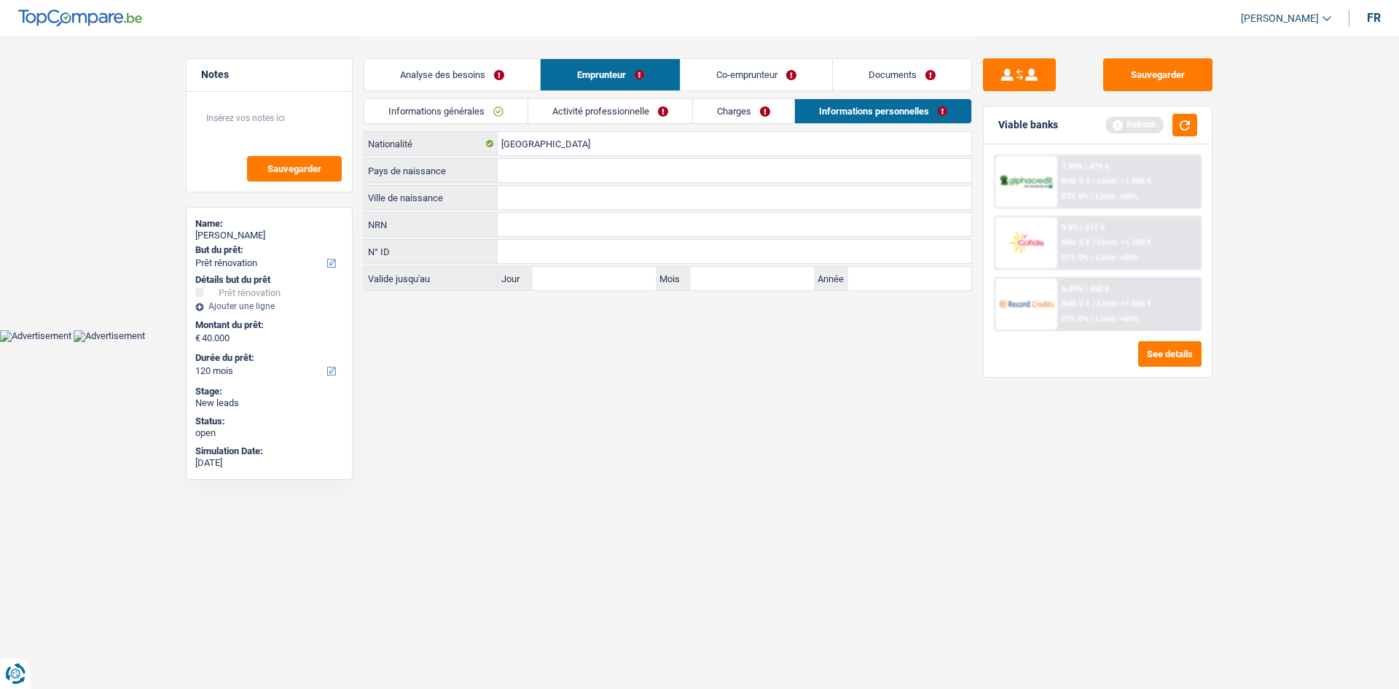
click at [601, 109] on link "Activité professionnelle" at bounding box center [610, 111] width 164 height 24
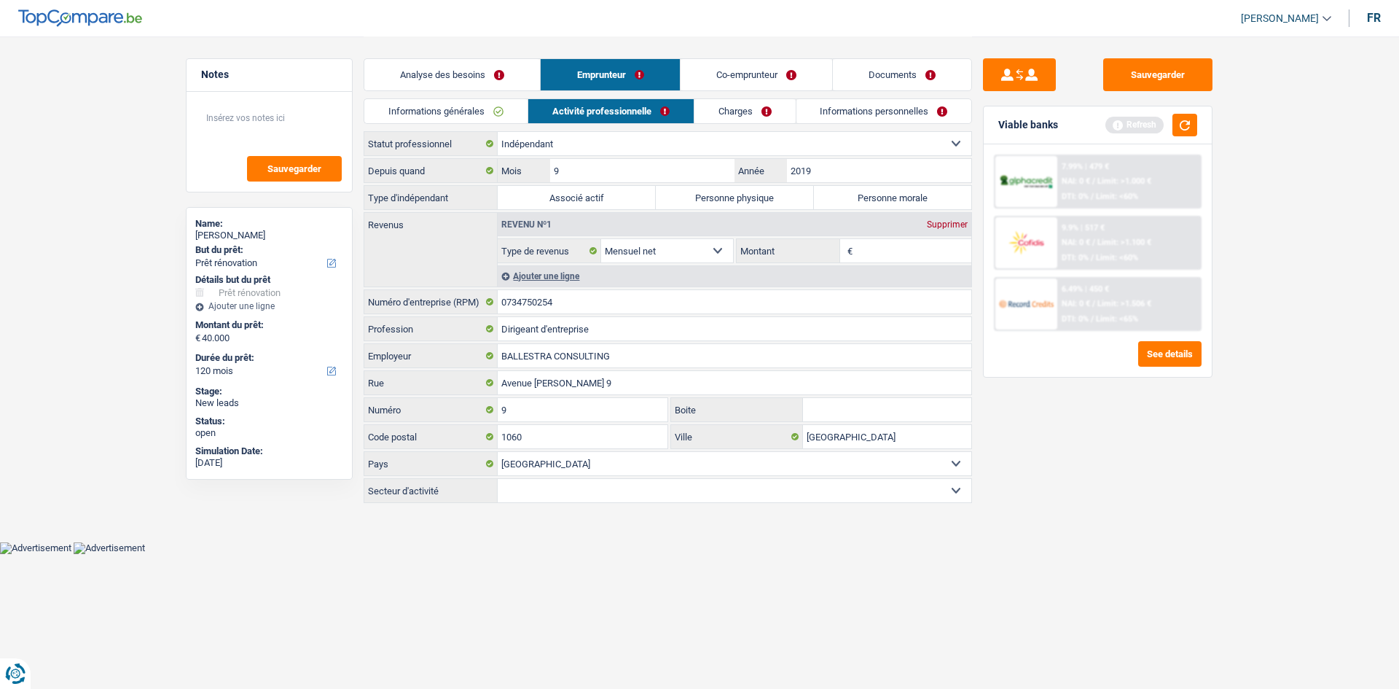
click at [914, 68] on link "Documents" at bounding box center [902, 74] width 138 height 31
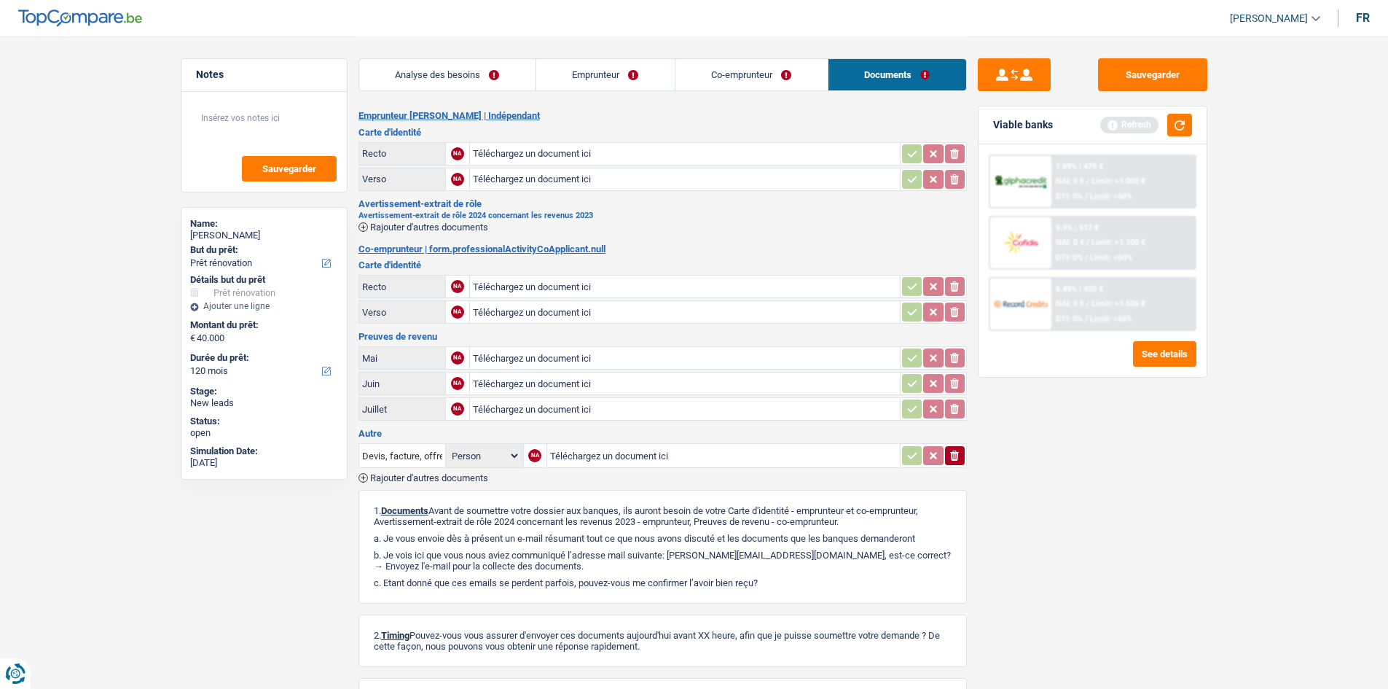
click at [643, 82] on link "Emprunteur" at bounding box center [605, 74] width 138 height 31
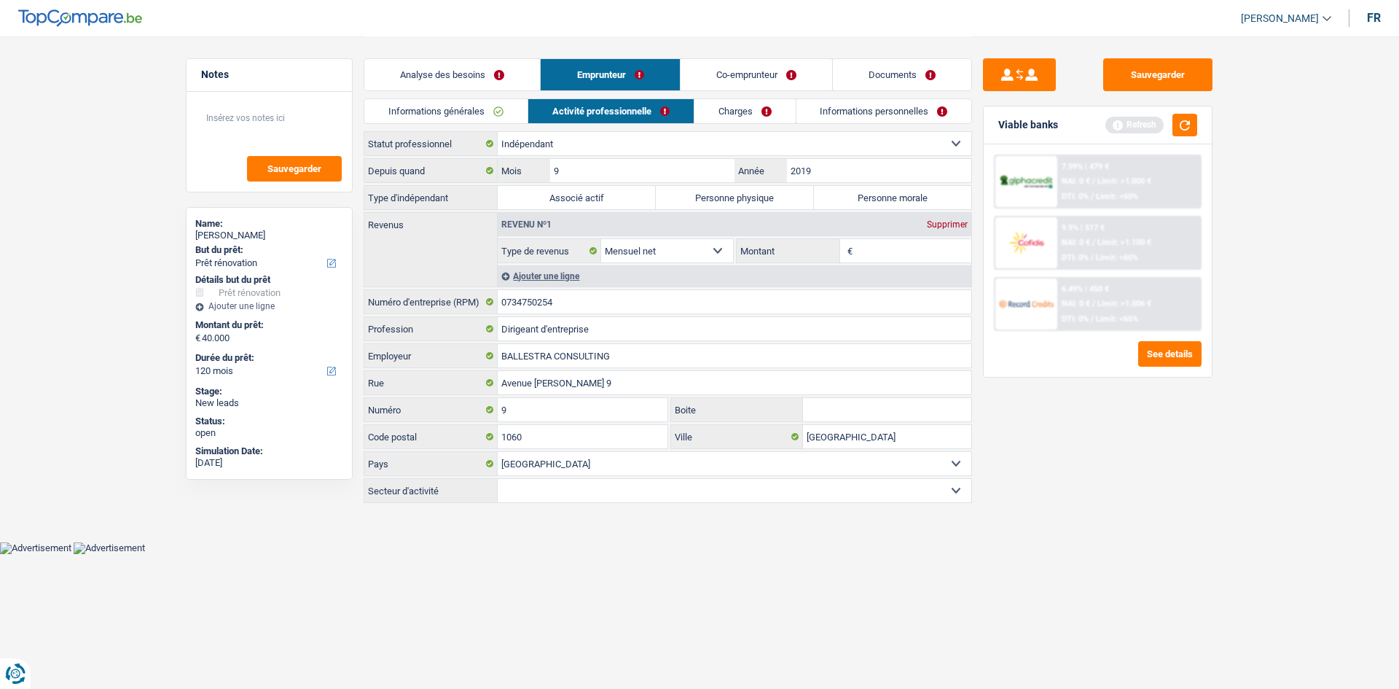
click at [873, 236] on div "Revenu nº1 Supprimer Allocation d'handicap Allocations chômage Allocations fami…" at bounding box center [735, 238] width 474 height 50
click at [877, 259] on input "Montant" at bounding box center [914, 250] width 116 height 23
click at [1103, 317] on span "Limit: <65%" at bounding box center [1117, 318] width 42 height 9
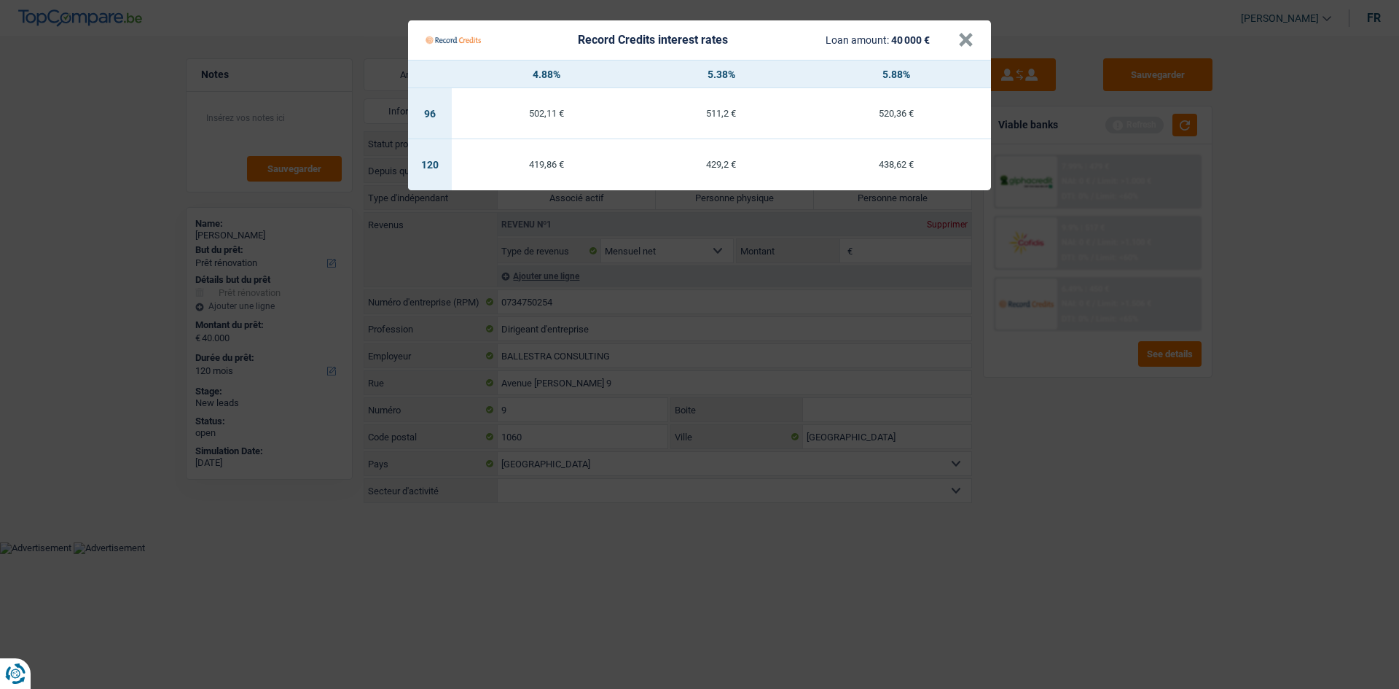
click at [1056, 467] on Credits "Record Credits interest rates Loan amount: 40 000 € × 4.88% 5.38% 5.88% 96 502,…" at bounding box center [699, 344] width 1399 height 689
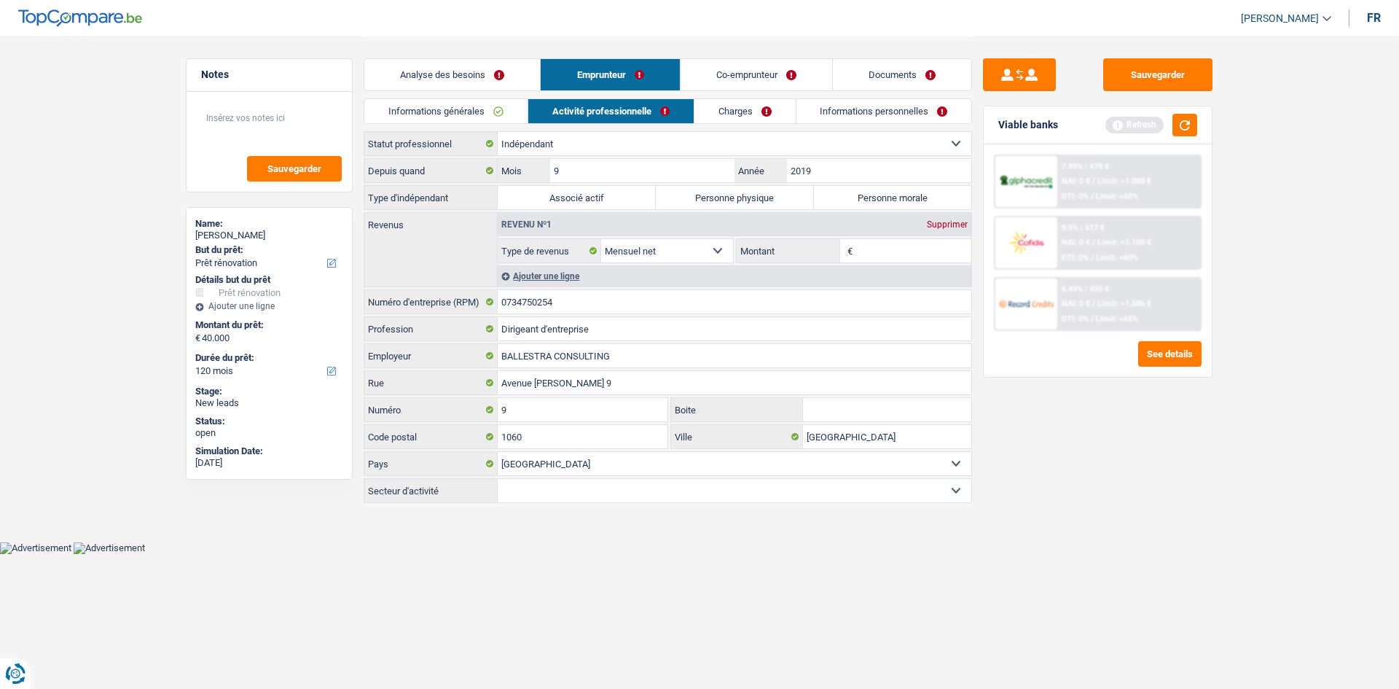
click at [1108, 302] on span "Limit: >1.506 €" at bounding box center [1124, 303] width 54 height 9
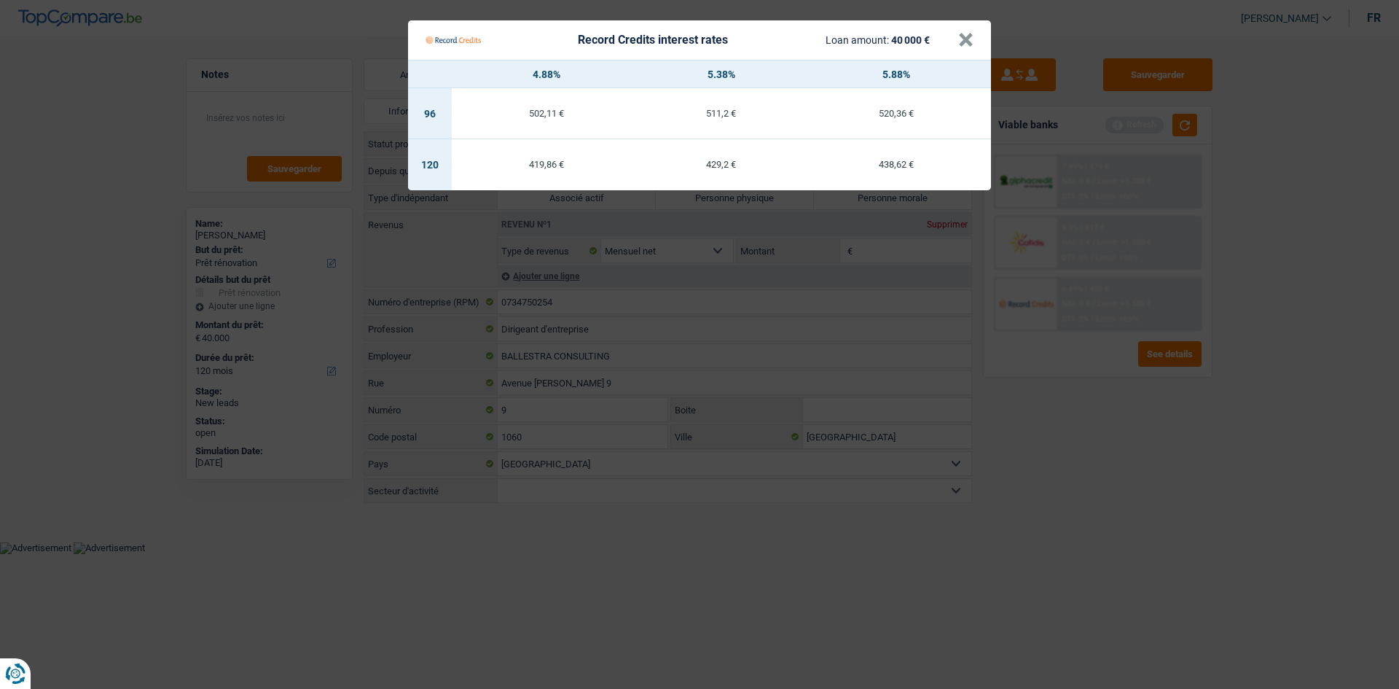
click at [1108, 321] on Credits "Record Credits interest rates Loan amount: 40 000 € × 4.88% 5.38% 5.88% 96 502,…" at bounding box center [699, 344] width 1399 height 689
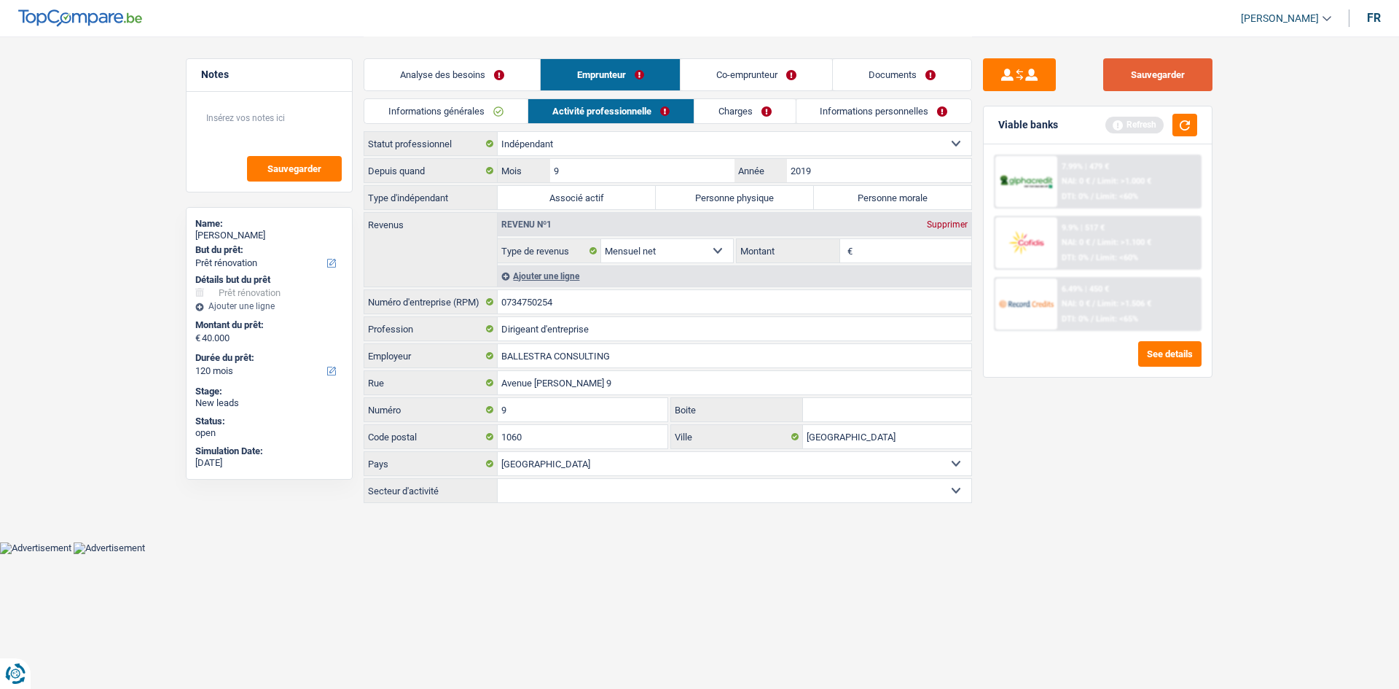
click at [1108, 77] on button "Sauvegarder" at bounding box center [1157, 74] width 109 height 33
click at [1108, 176] on div "7.99% | 479 € NAI: 0 € / Limit: >1.000 € DTI: 0% / Limit: <60%" at bounding box center [1129, 181] width 144 height 51
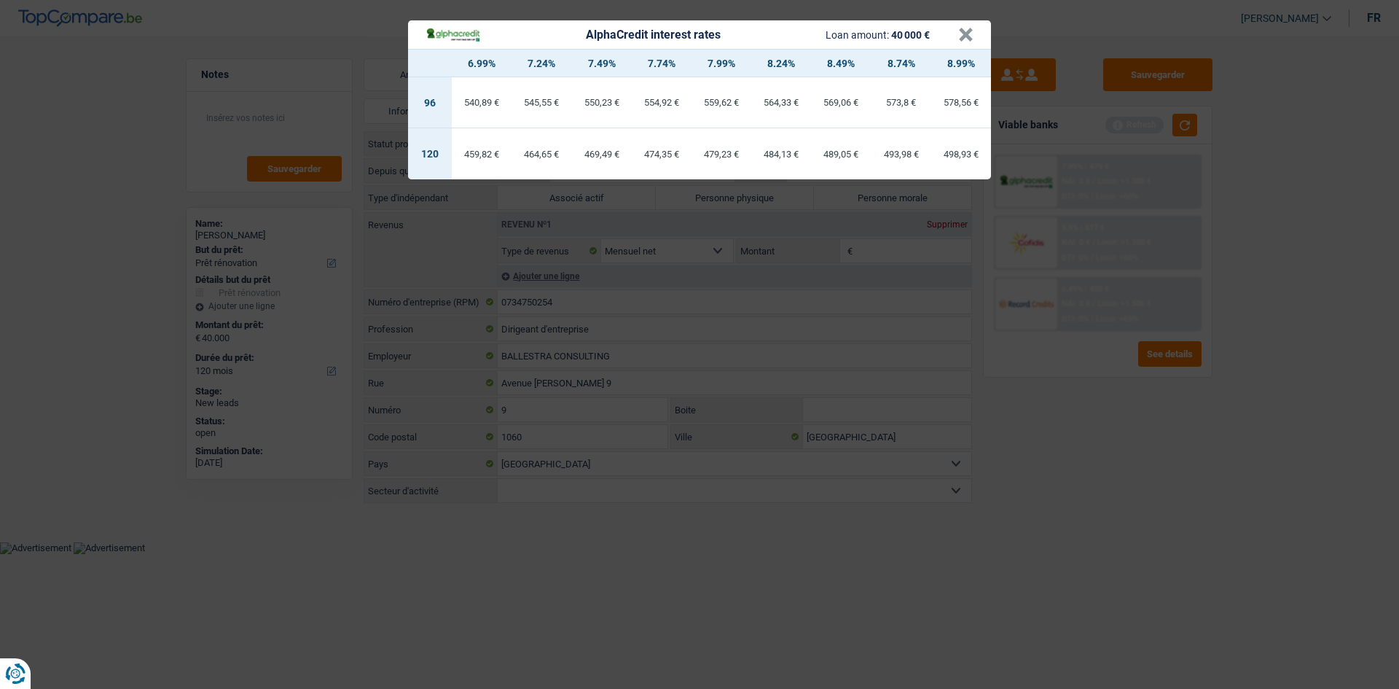
click at [1108, 302] on div "AlphaCredit interest rates Loan amount: 40 000 € × 6.99% 7.24% 7.49% 7.74% 7.99…" at bounding box center [699, 344] width 1399 height 689
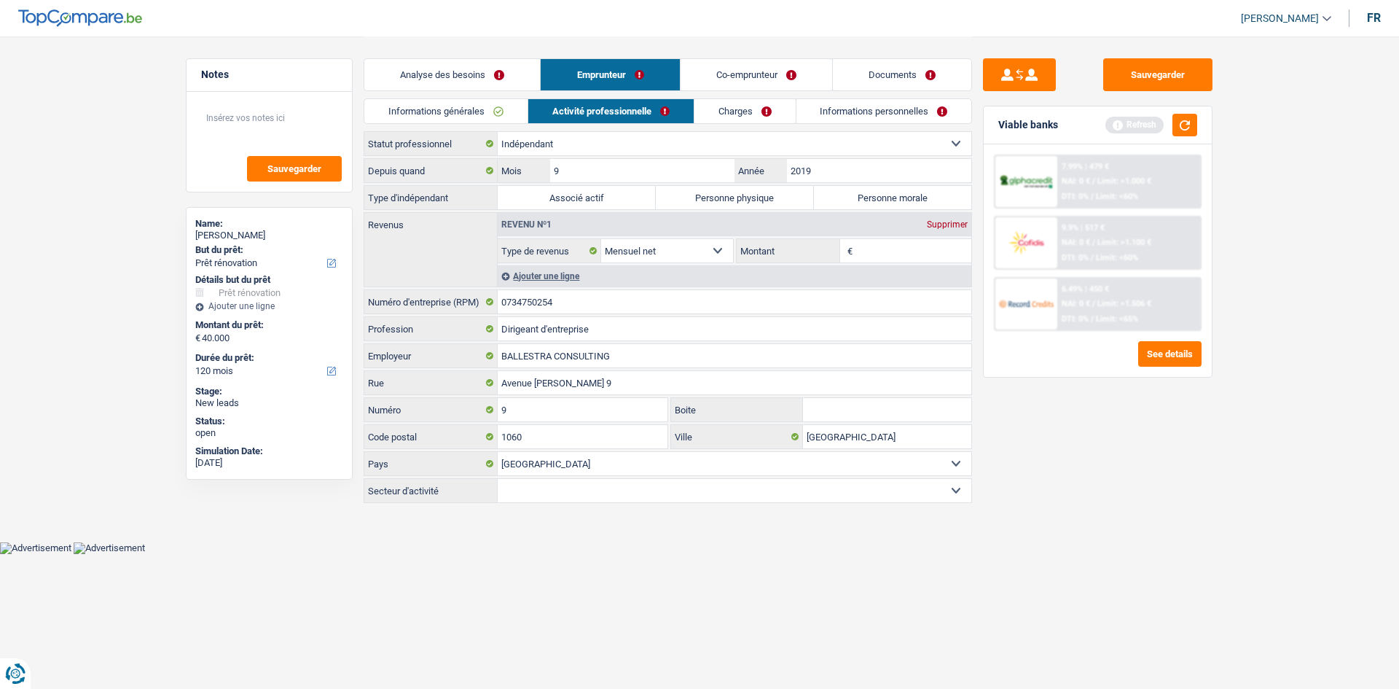
click at [1089, 317] on div "DTI: 0% / Limit: <65%" at bounding box center [1100, 318] width 77 height 9
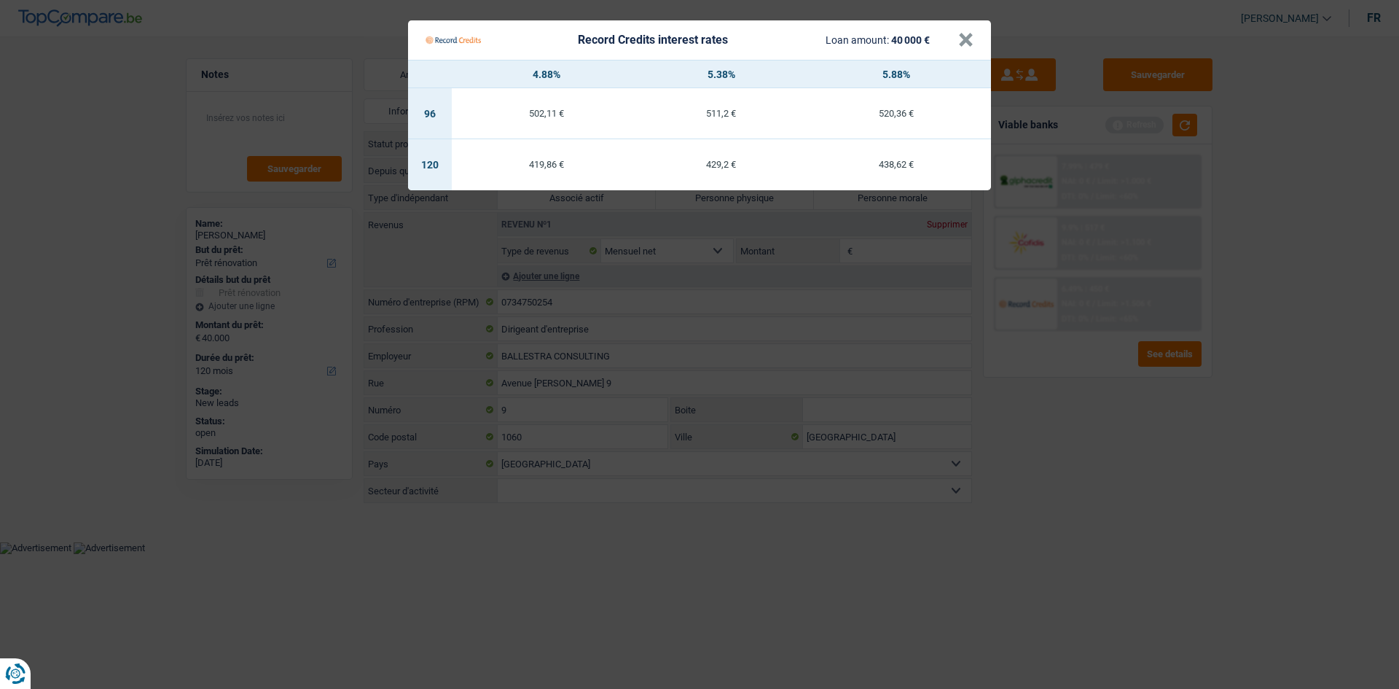
click at [1098, 465] on Credits "Record Credits interest rates Loan amount: 40 000 € × 4.88% 5.38% 5.88% 96 502,…" at bounding box center [699, 344] width 1399 height 689
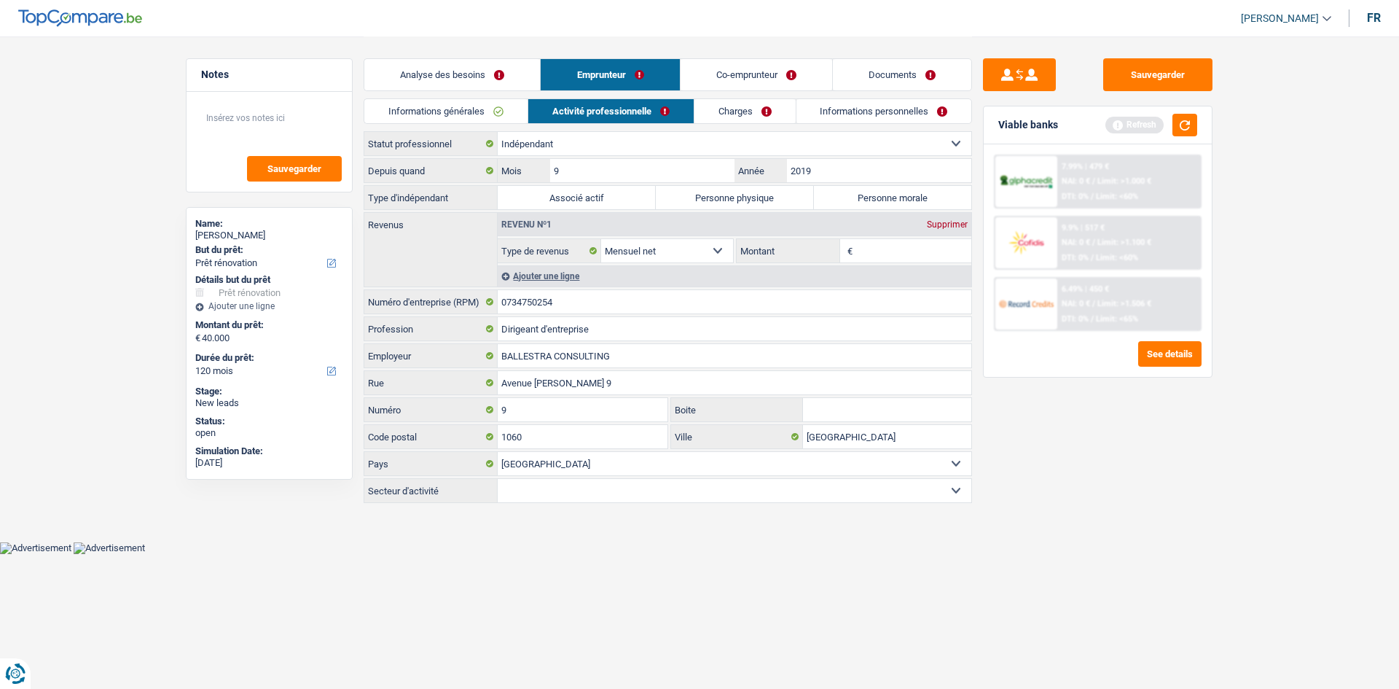
click at [469, 76] on link "Analyse des besoins" at bounding box center [452, 74] width 176 height 31
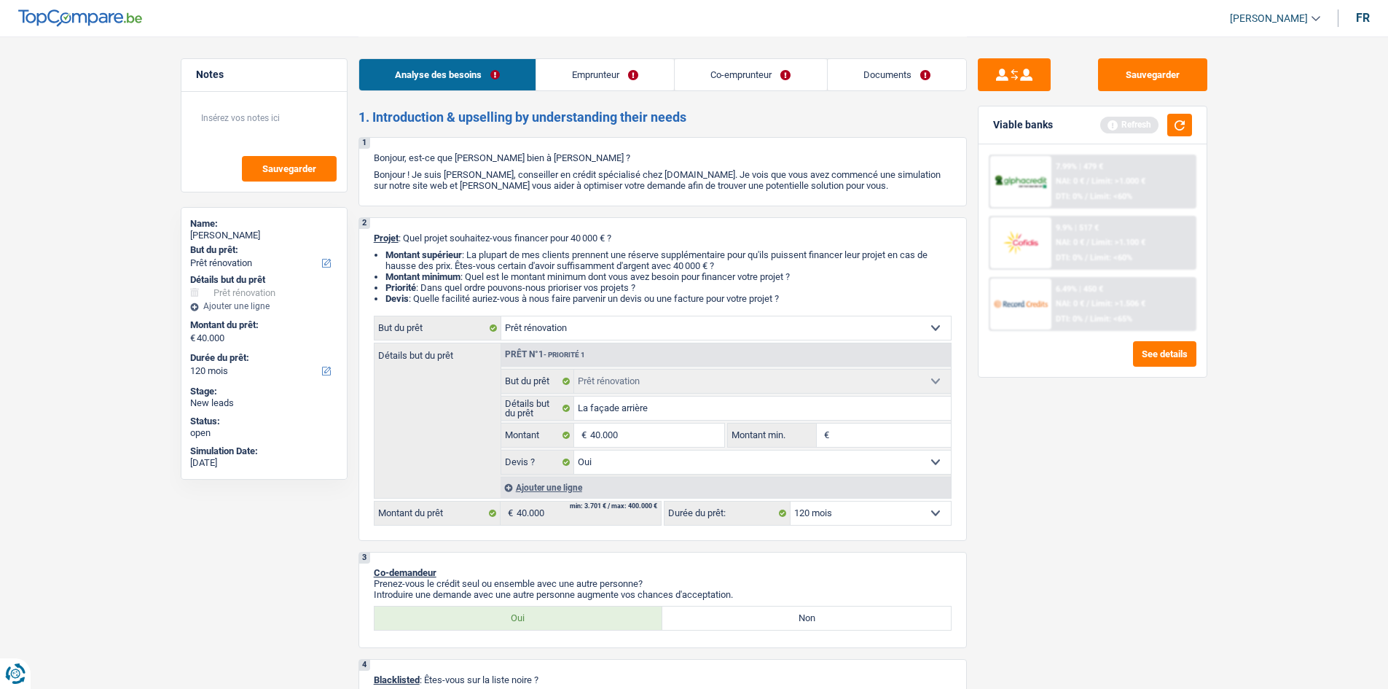
click at [1084, 305] on span "NAI: 0 €" at bounding box center [1070, 303] width 28 height 9
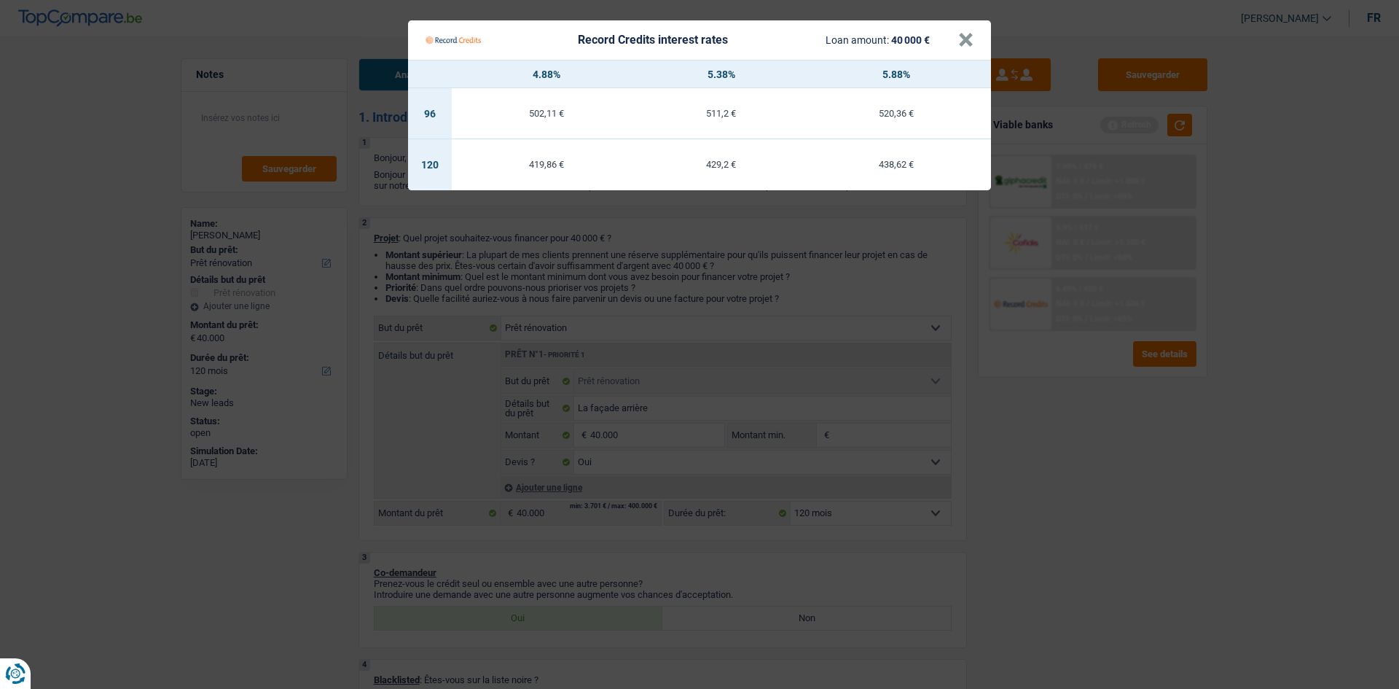
drag, startPoint x: 1241, startPoint y: 303, endPoint x: 1142, endPoint y: 275, distance: 102.9
click at [1108, 302] on Credits "Record Credits interest rates Loan amount: 40 000 € × 4.88% 5.38% 5.88% 96 502,…" at bounding box center [699, 344] width 1399 height 689
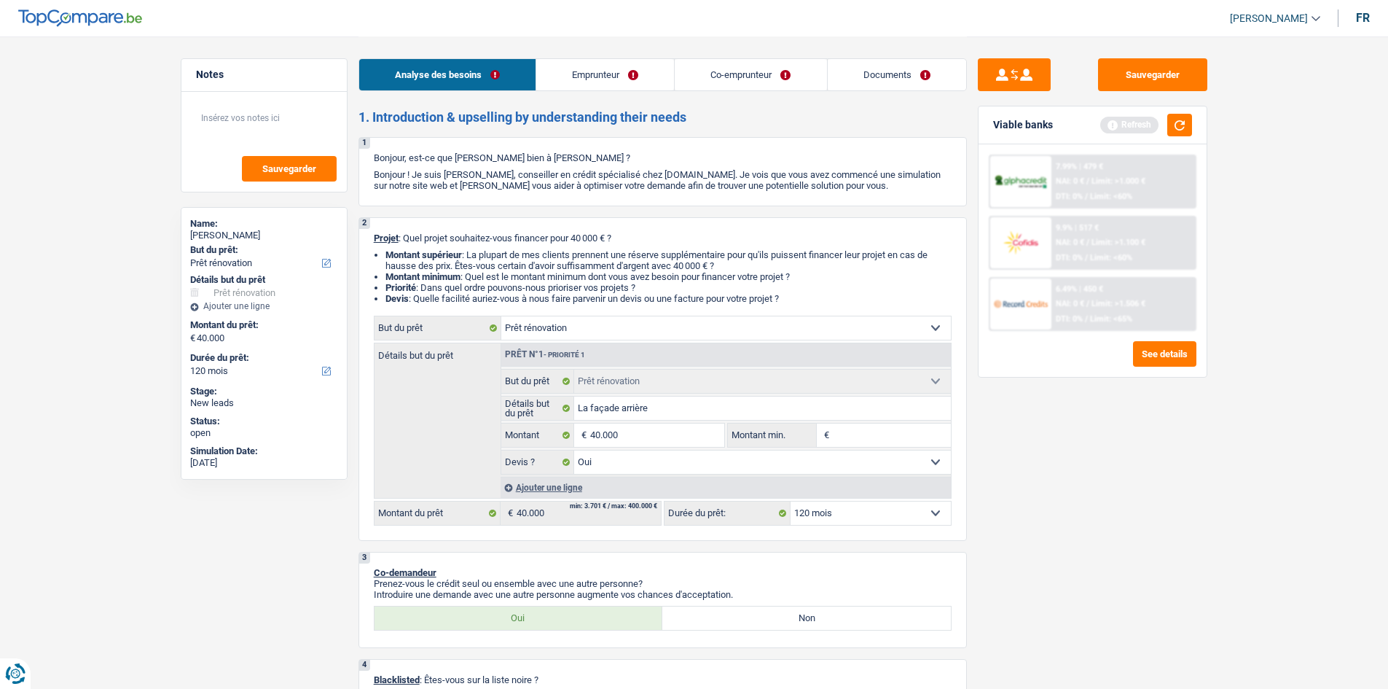
click at [630, 82] on link "Emprunteur" at bounding box center [605, 74] width 138 height 31
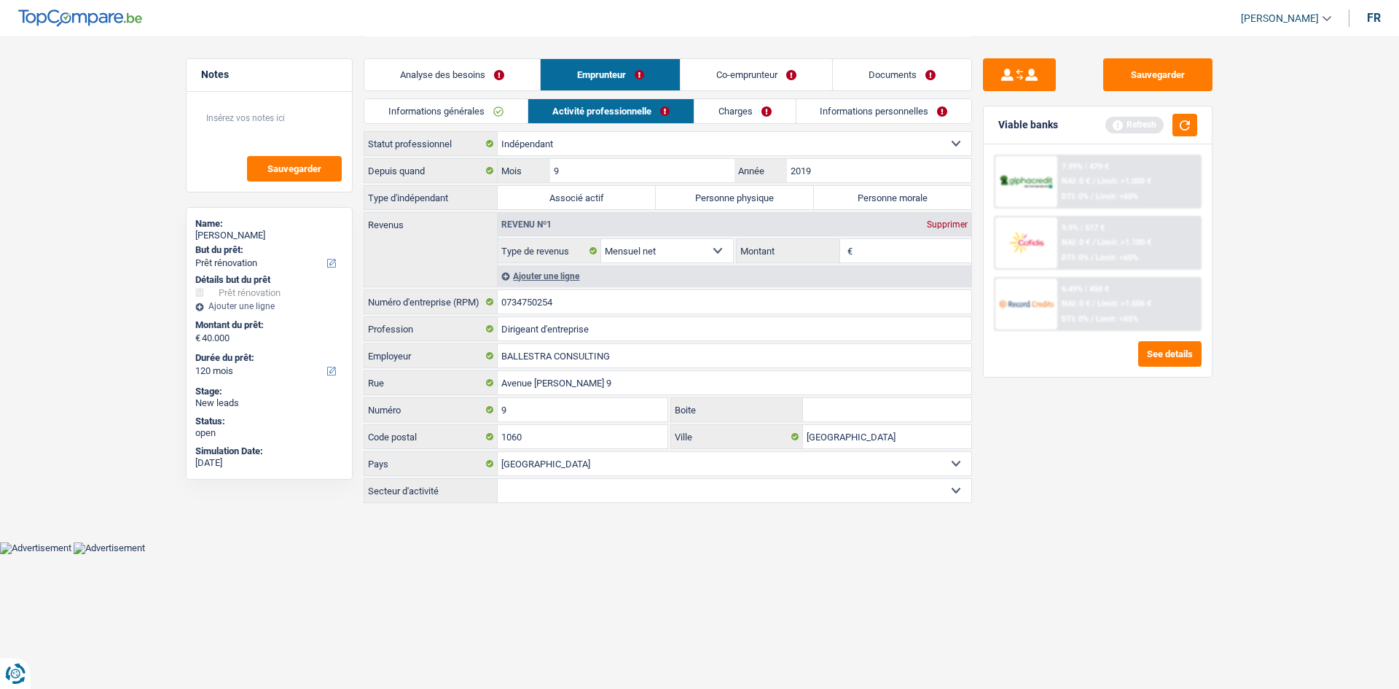
click at [882, 251] on input "Montant" at bounding box center [914, 250] width 116 height 23
click at [710, 79] on link "Co-emprunteur" at bounding box center [757, 74] width 152 height 31
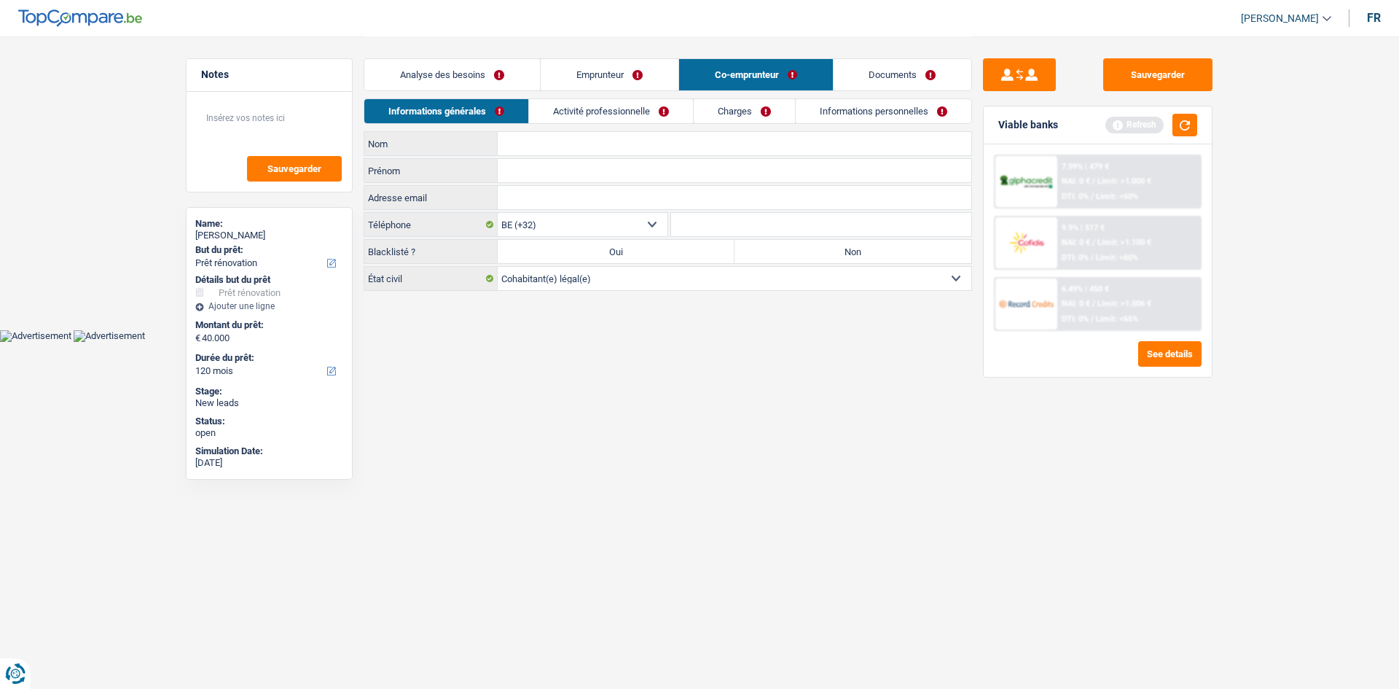
click at [643, 111] on link "Activité professionnelle" at bounding box center [611, 111] width 164 height 24
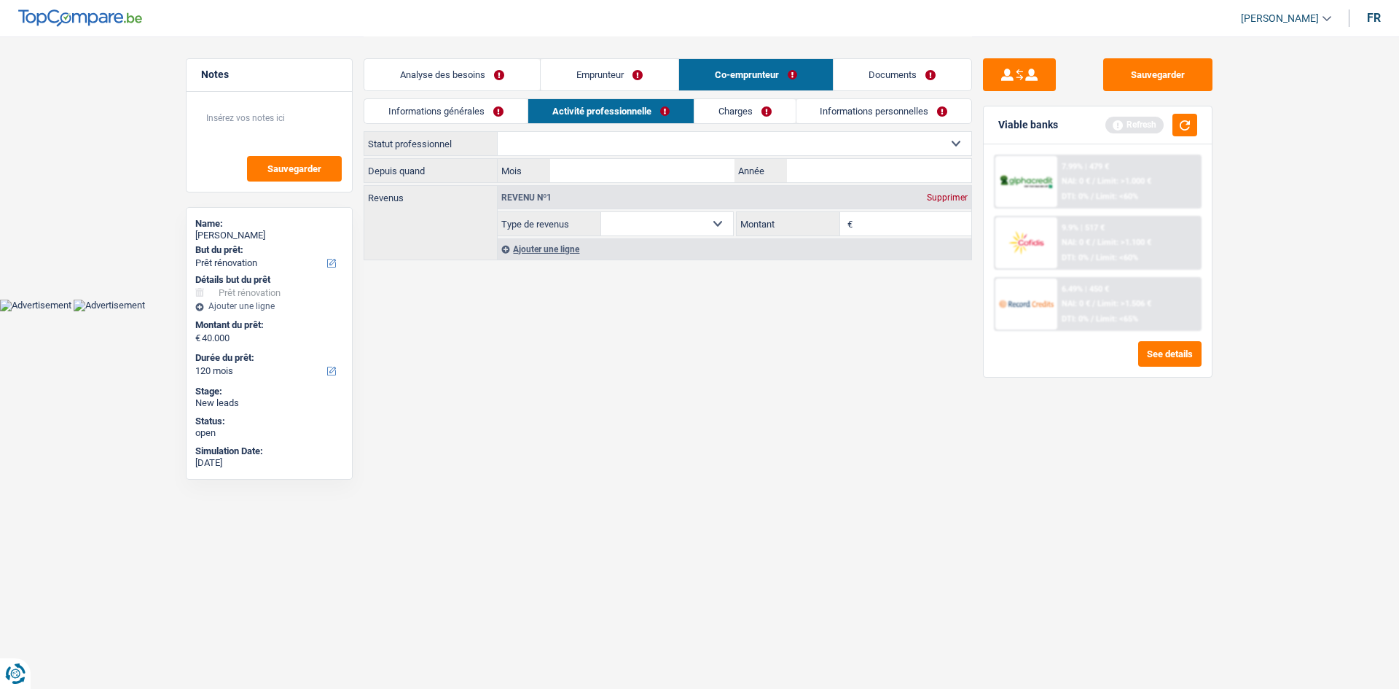
click at [445, 87] on link "Analyse des besoins" at bounding box center [452, 74] width 176 height 31
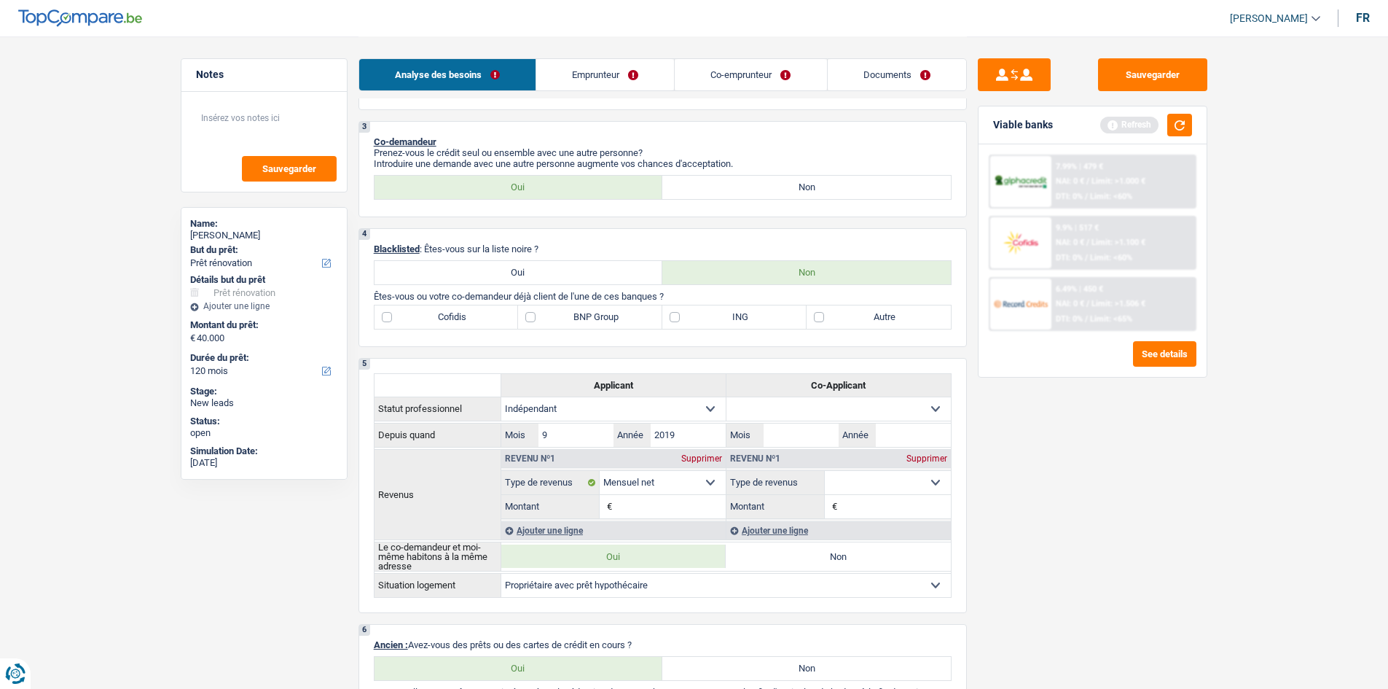
scroll to position [583, 0]
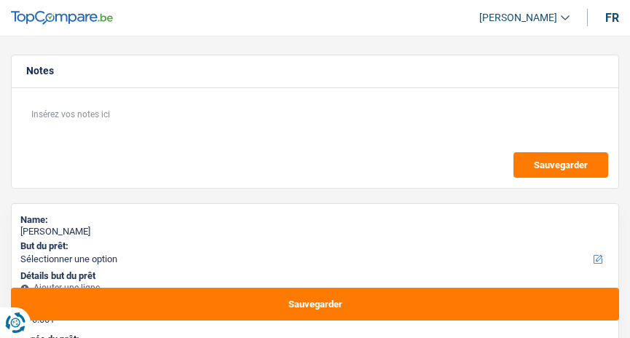
select select "60"
select select "worker"
select select "familyAllowances"
select select "netSalary"
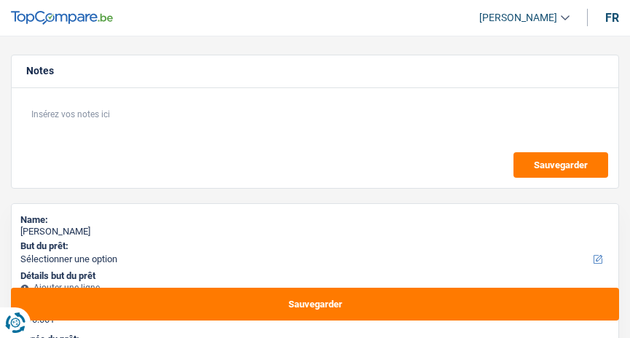
select select "ownerWithMortgage"
select select "mortgage"
select select "360"
select select "60"
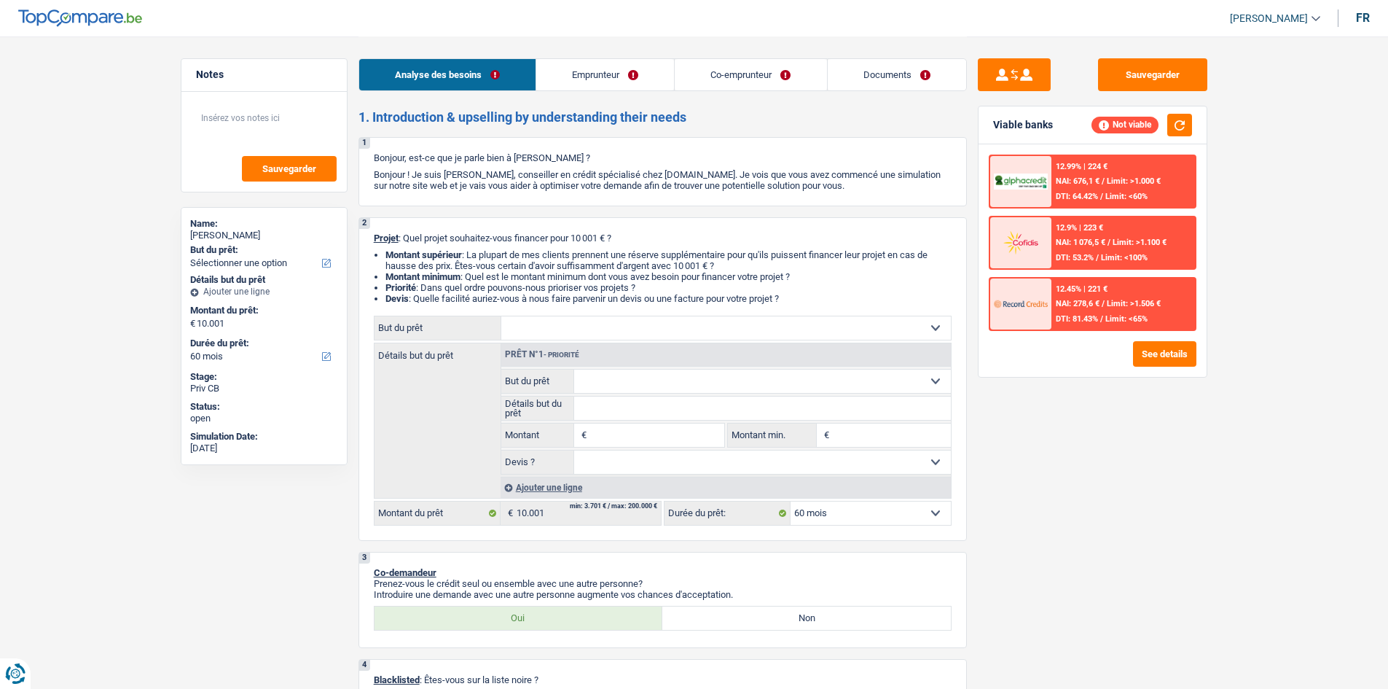
click at [601, 323] on select "Confort maison: meubles, textile, peinture, électroménager, outillage non-profe…" at bounding box center [726, 327] width 450 height 23
click at [630, 92] on div "Analyse des besoins Emprunteur Co-emprunteur Documents" at bounding box center [663, 67] width 608 height 62
click at [630, 76] on link "Emprunteur" at bounding box center [605, 74] width 138 height 31
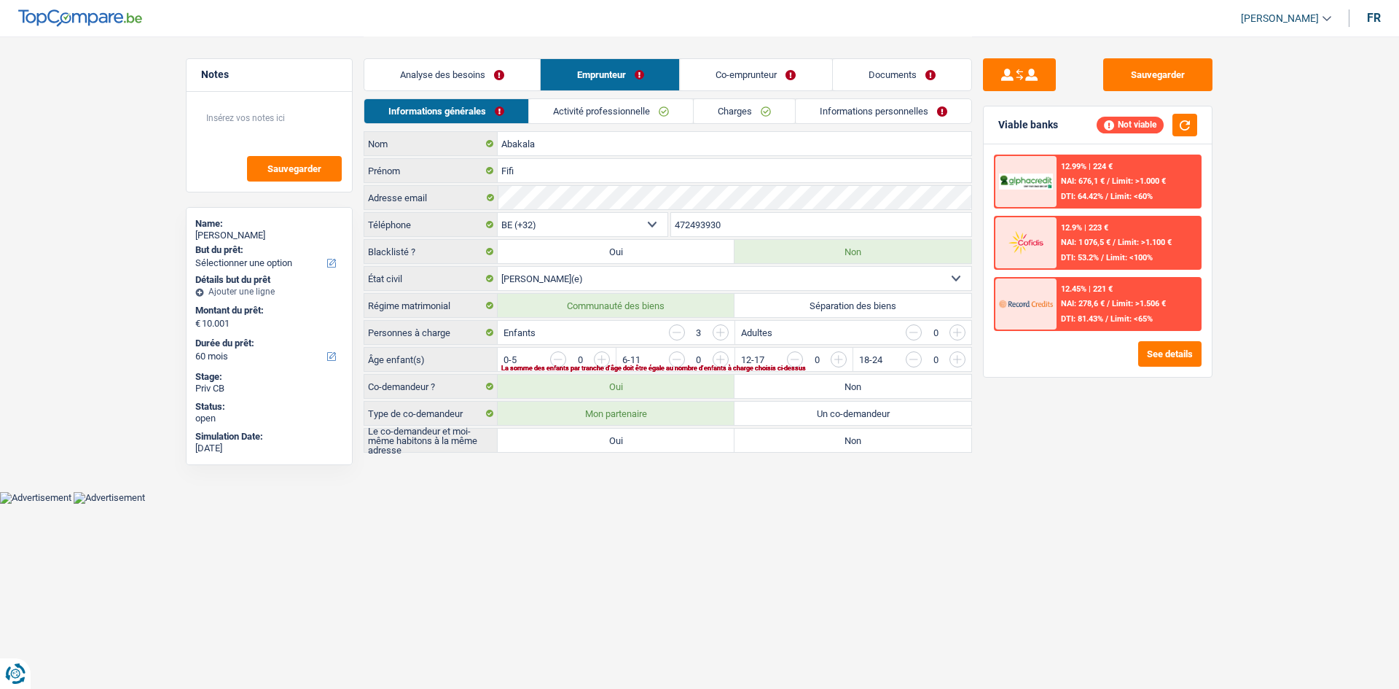
drag, startPoint x: 770, startPoint y: 107, endPoint x: 789, endPoint y: 106, distance: 19.0
click at [630, 107] on link "Charges" at bounding box center [744, 111] width 101 height 24
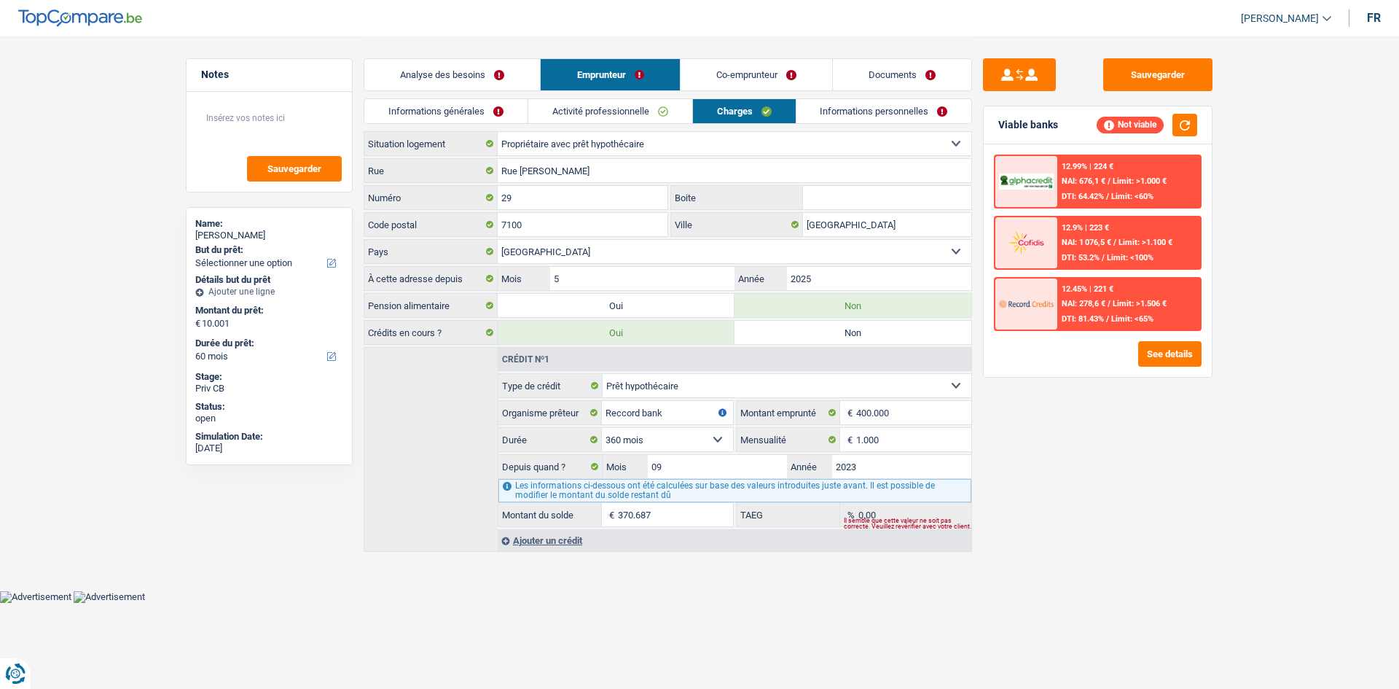
click at [496, 77] on link "Analyse des besoins" at bounding box center [452, 74] width 176 height 31
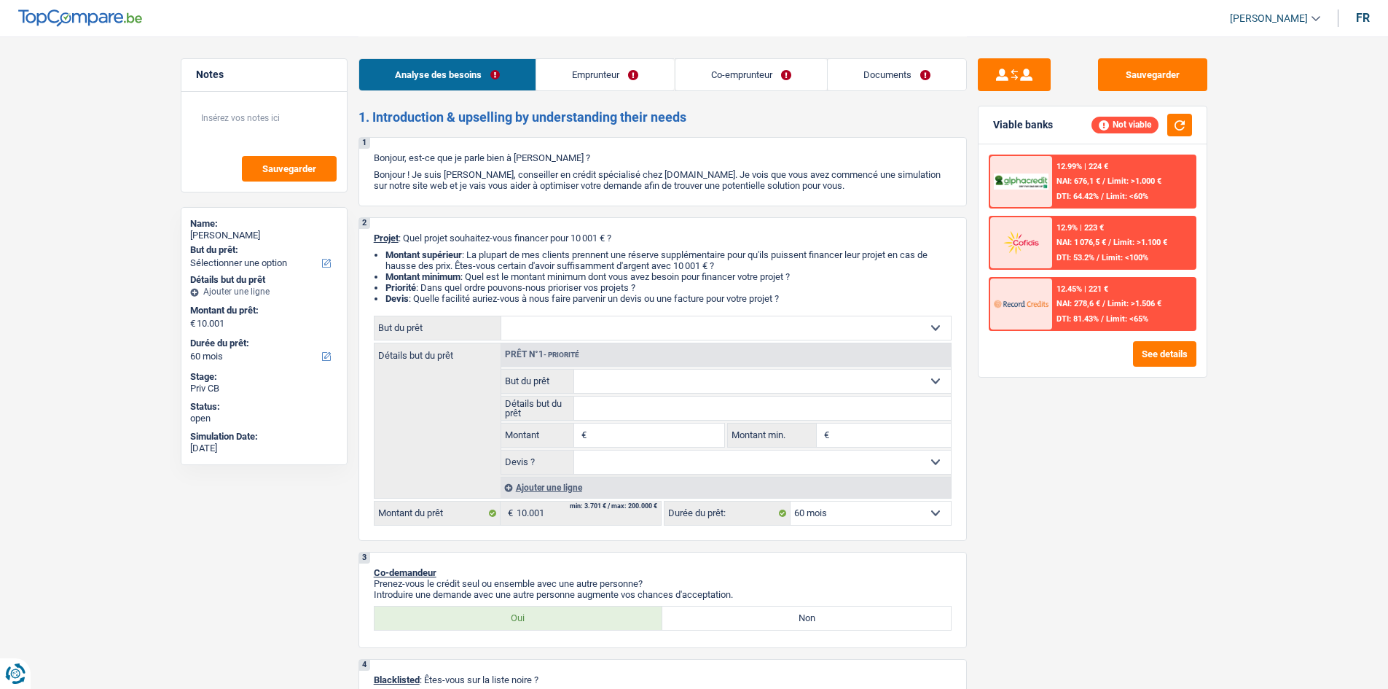
click at [630, 325] on select "Confort maison: meubles, textile, peinture, électroménager, outillage non-profe…" at bounding box center [726, 327] width 450 height 23
select select "houseOrGarden"
click at [501, 316] on select "Confort maison: meubles, textile, peinture, électroménager, outillage non-profe…" at bounding box center [726, 327] width 450 height 23
select select "houseOrGarden"
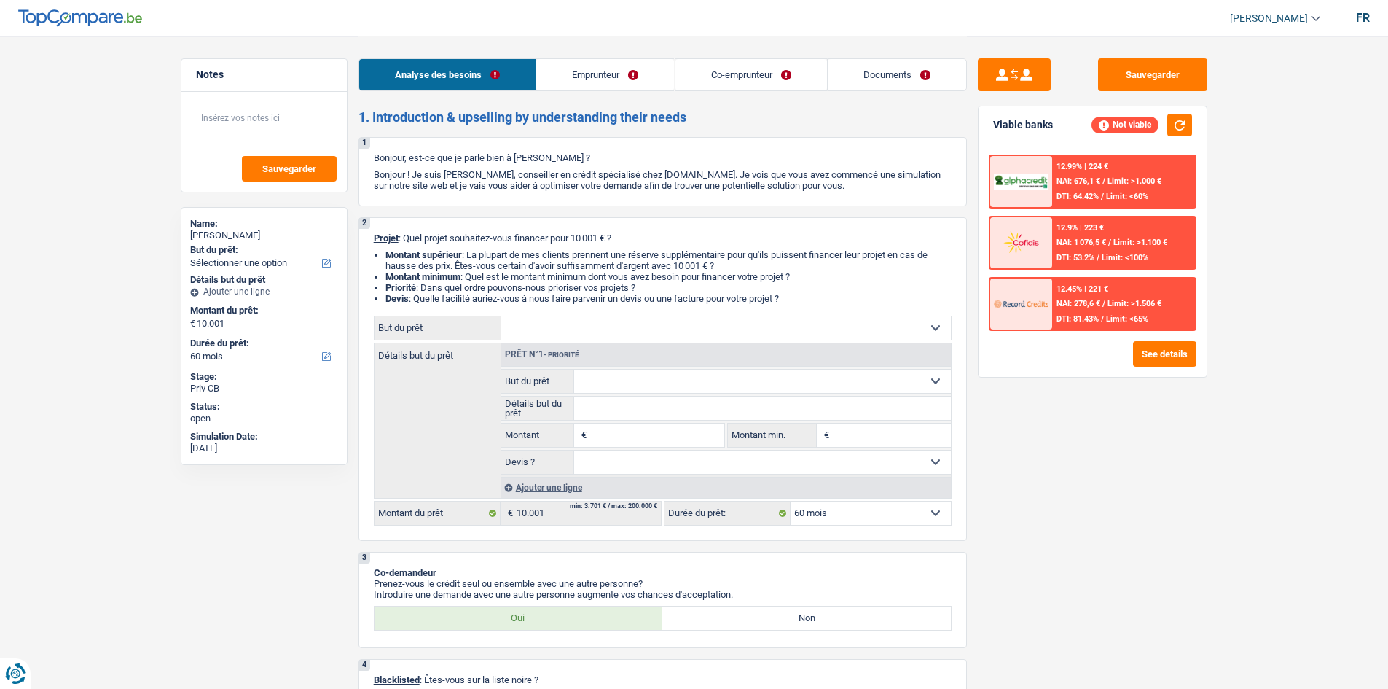
type input "10.001"
select select "houseOrGarden"
type input "10.001"
select select "houseOrGarden"
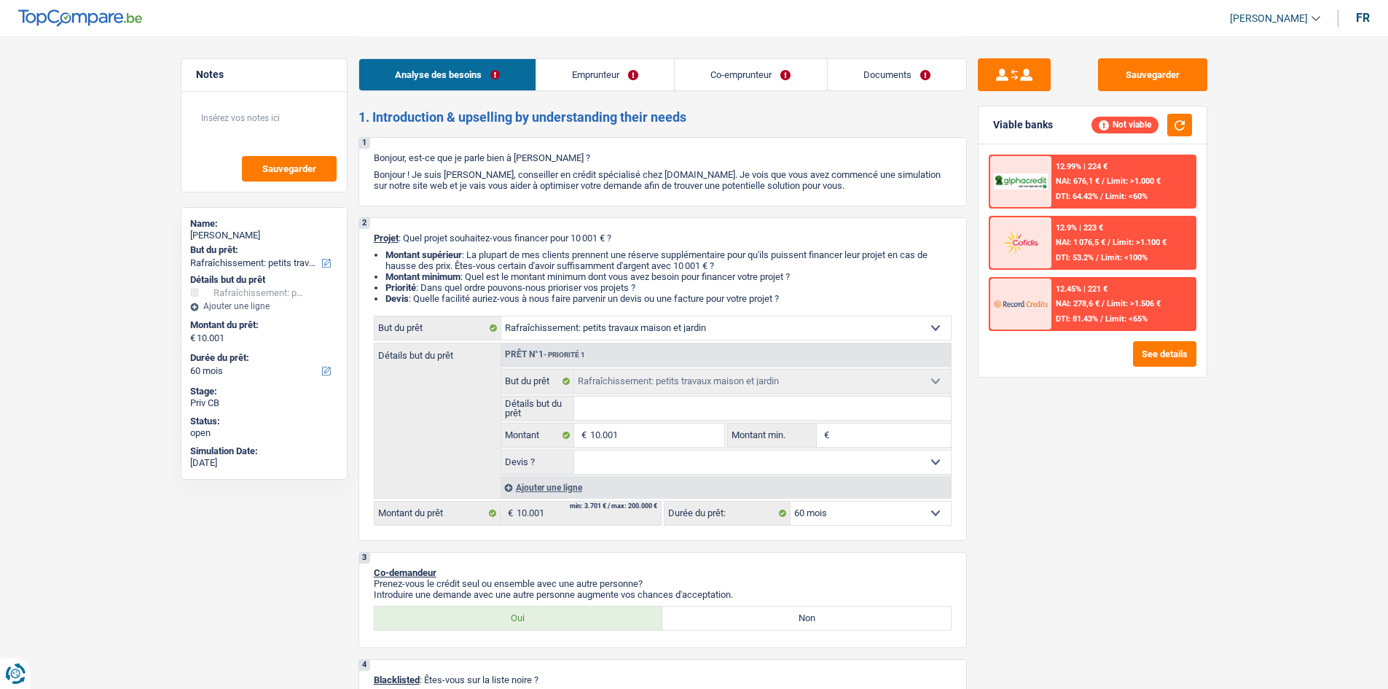
click at [630, 337] on input "Détails but du prêt" at bounding box center [762, 407] width 377 height 23
type input "t"
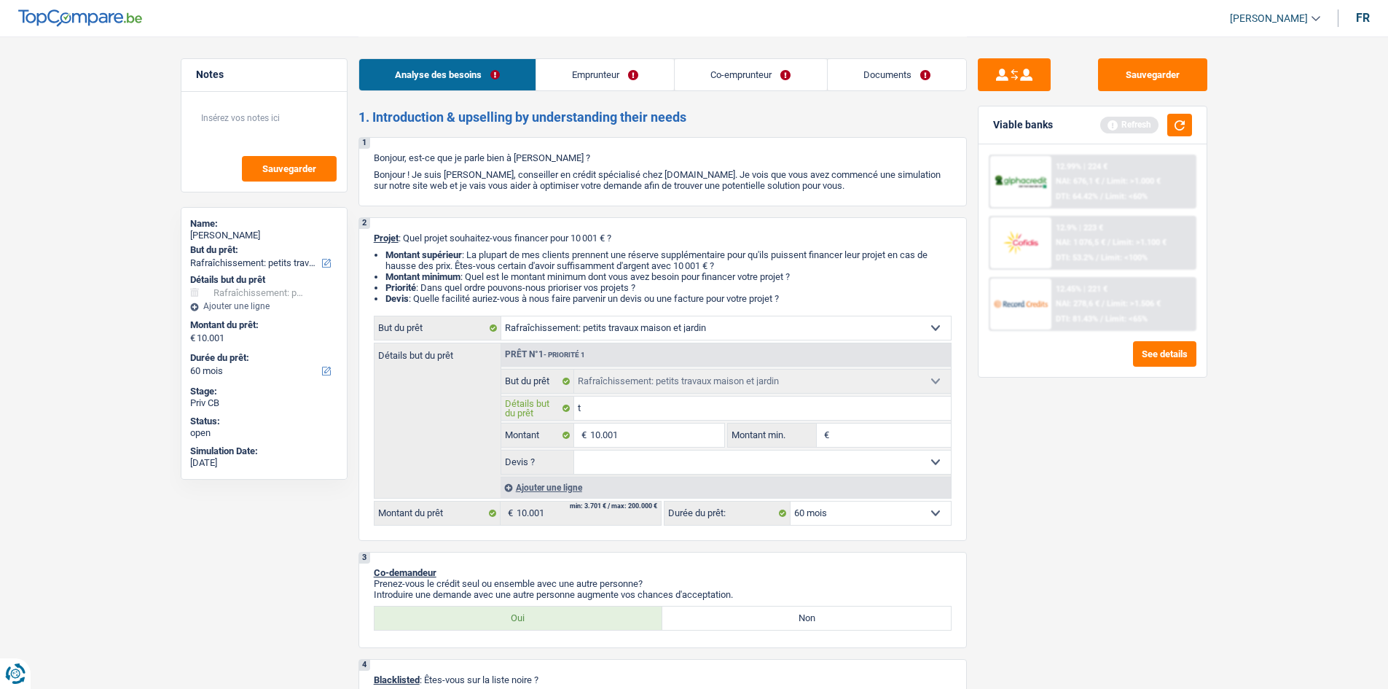
type input "tr"
type input "tra"
type input "trav"
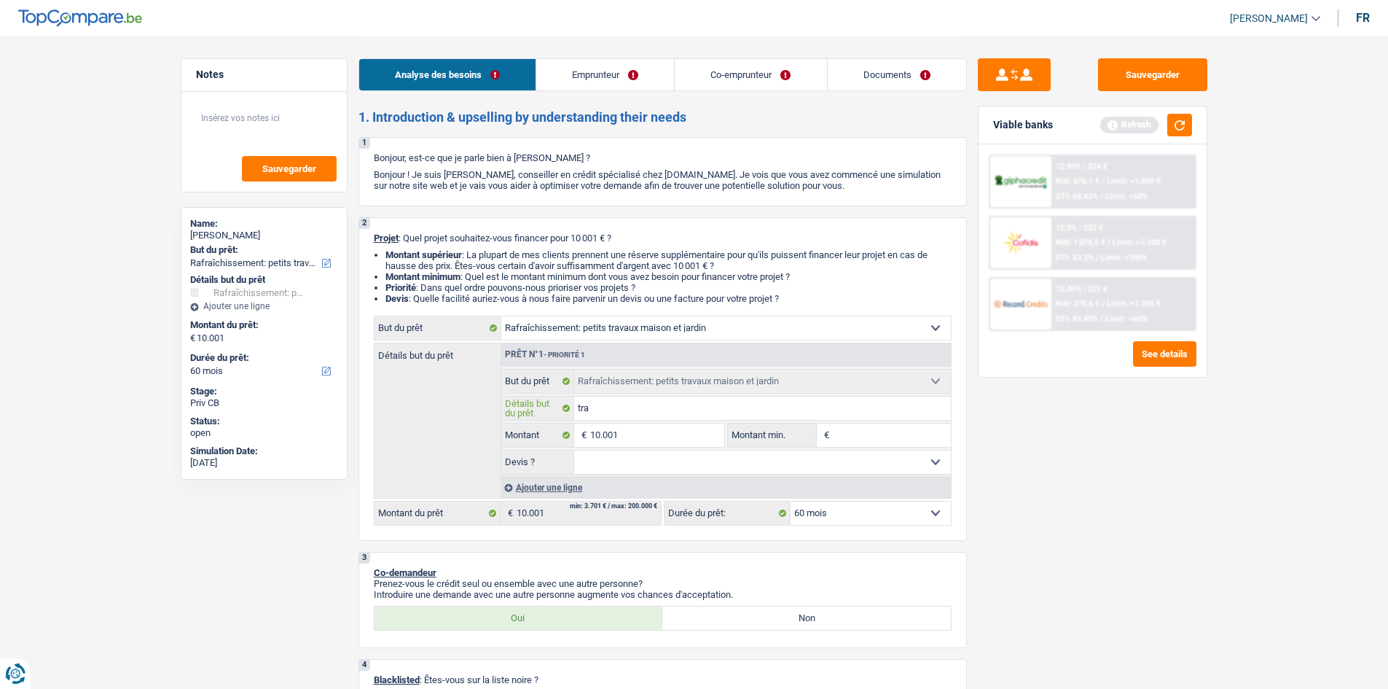
type input "trav"
type input "trava"
type input "travau"
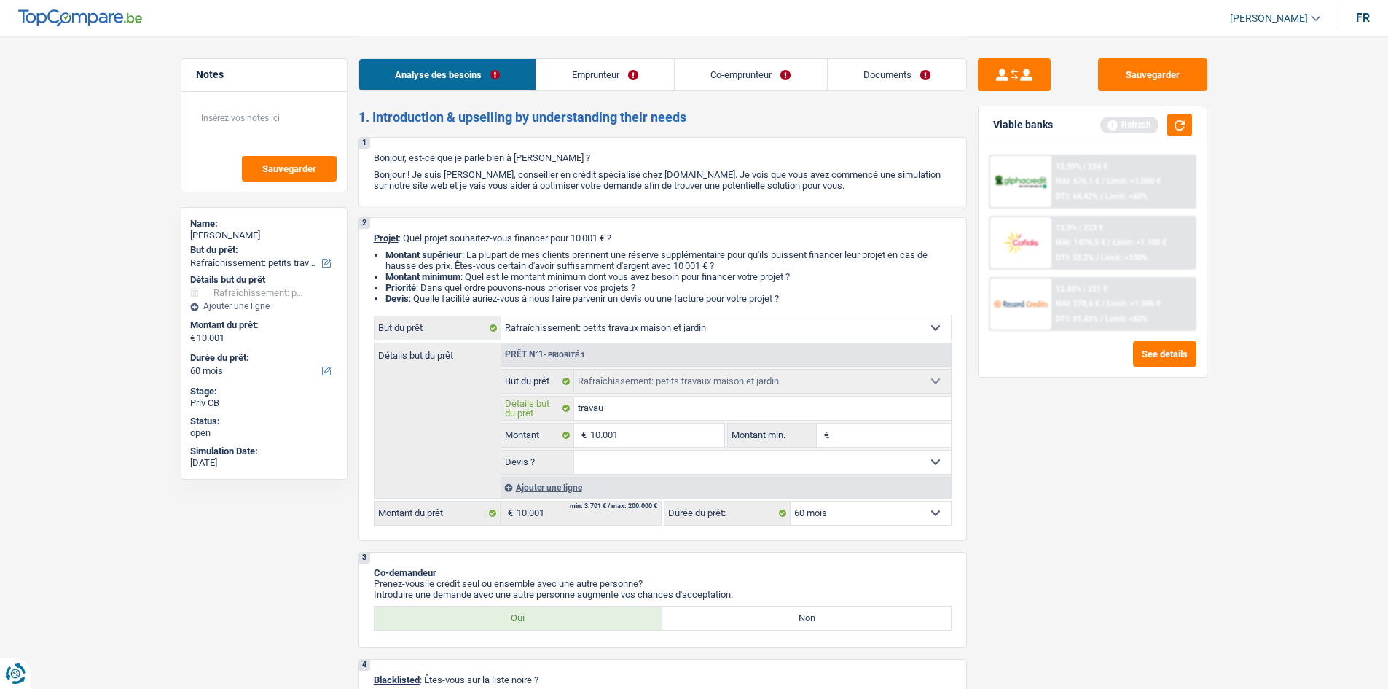
type input "travaux"
type input "travaux c"
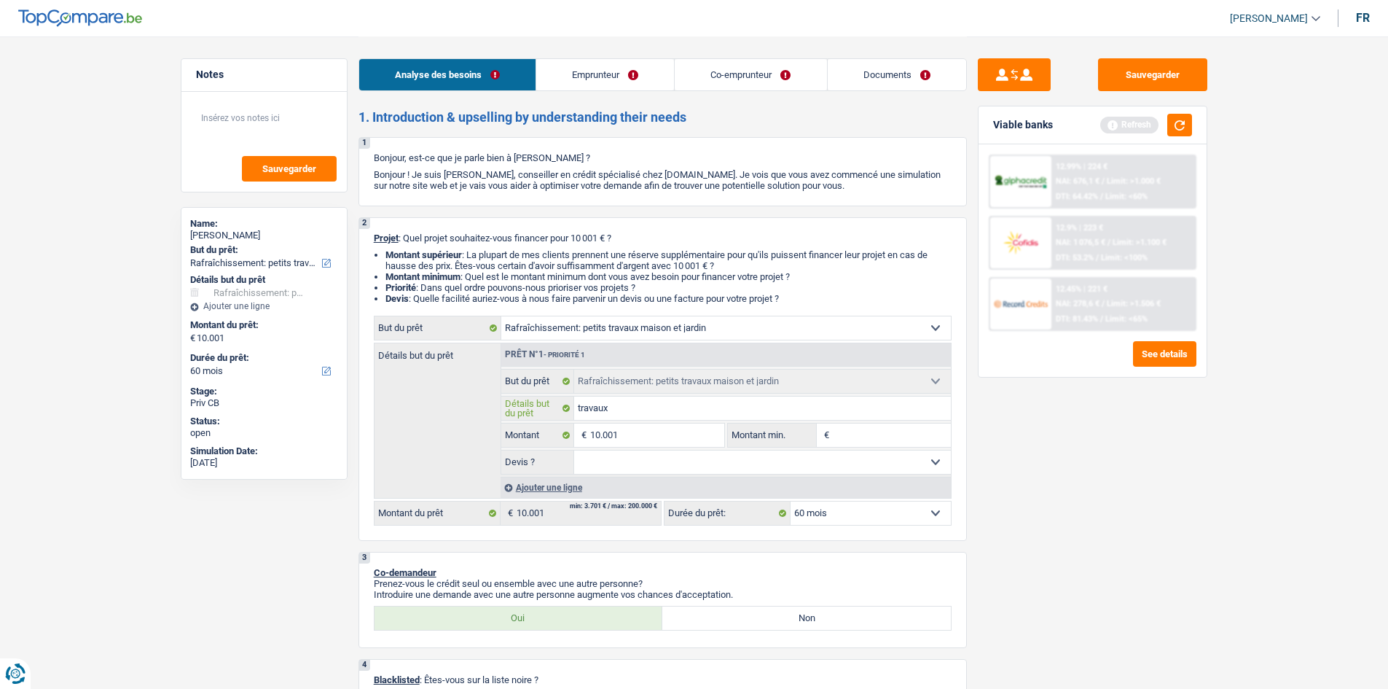
type input "travaux c"
type input "travaux cu"
type input "travaux cui"
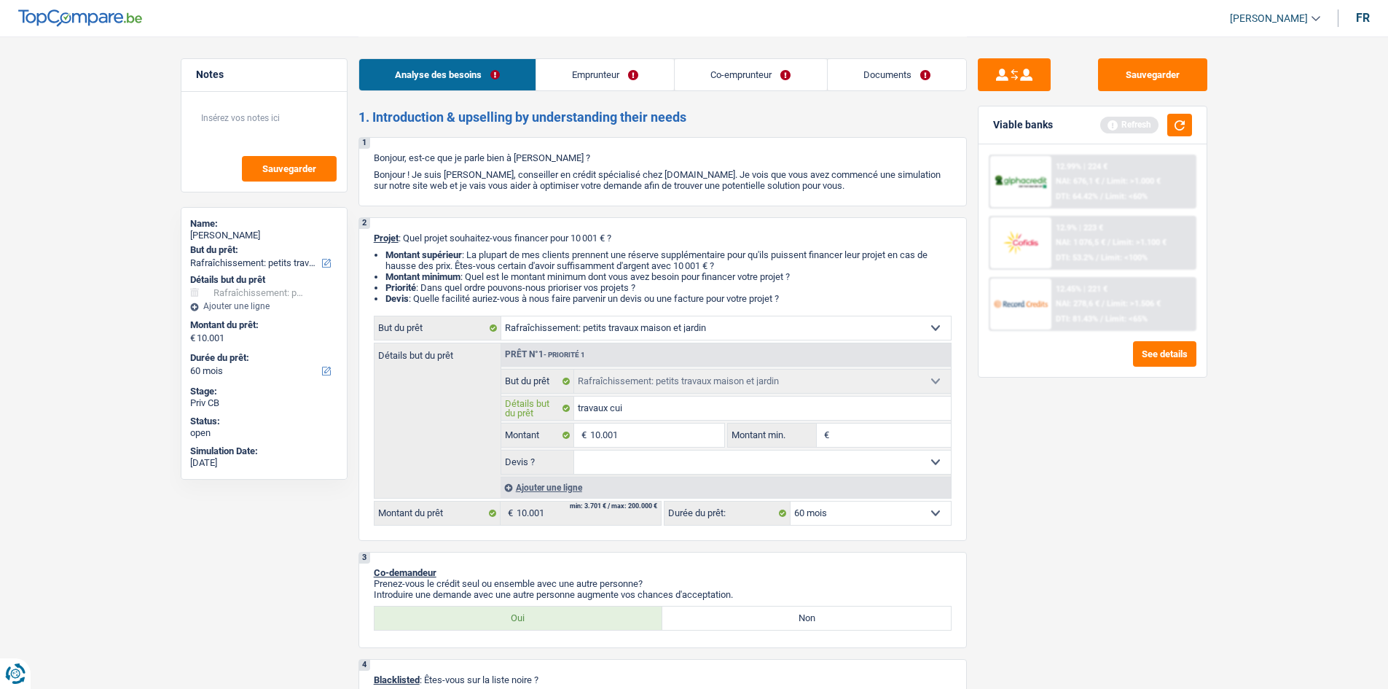
type input "travaux cuis"
type input "travaux cuisi"
type input "travaux cuisin"
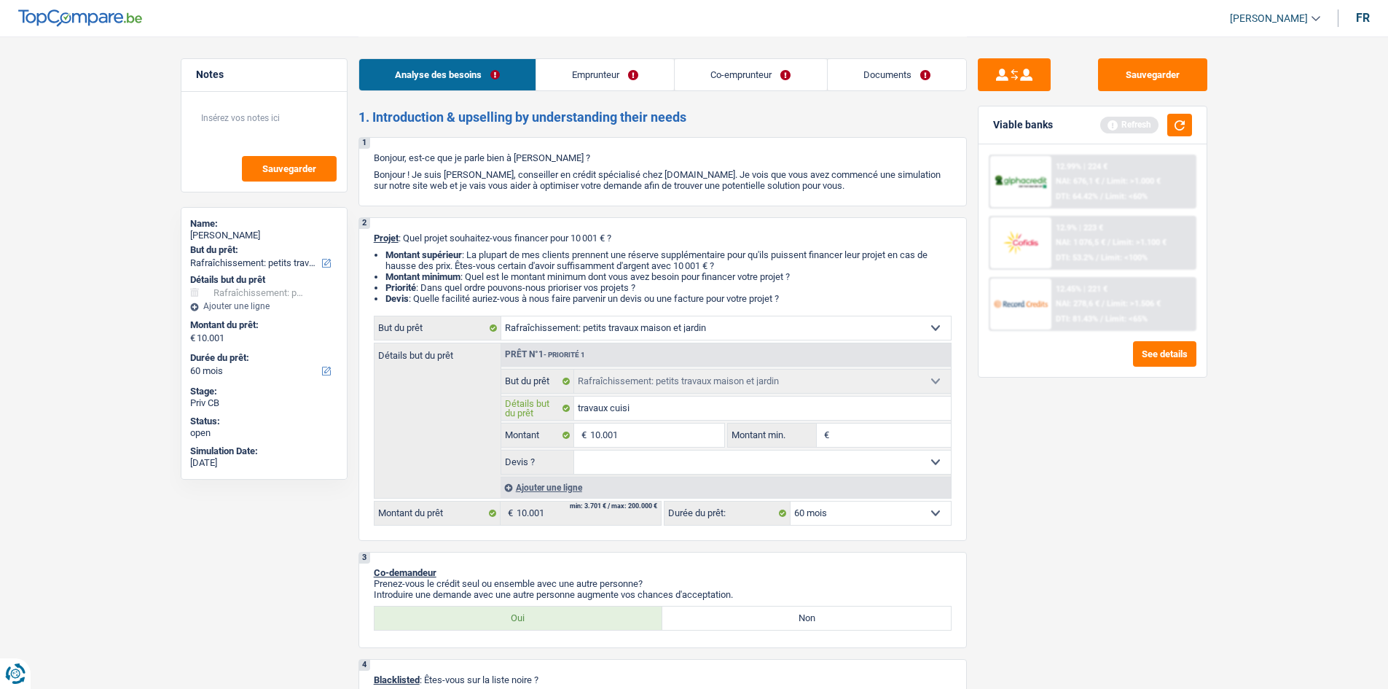
type input "travaux cuisin"
type input "travaux cuisine"
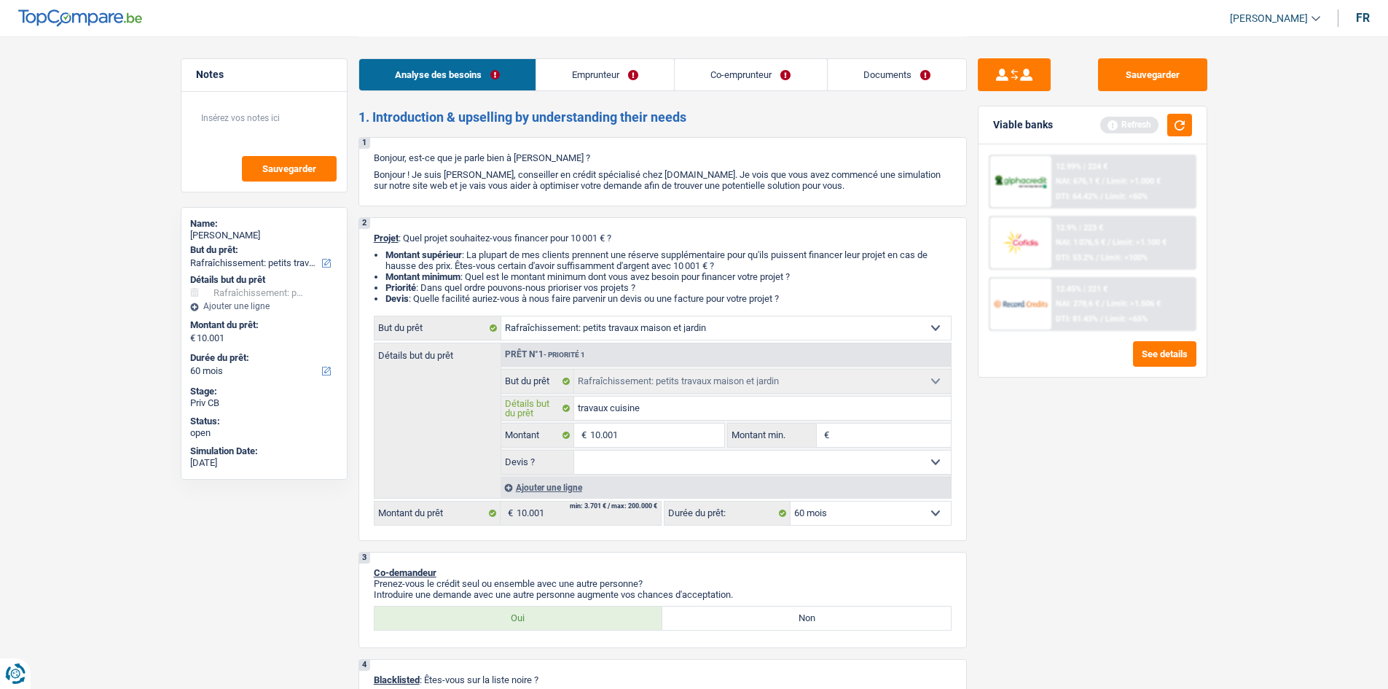
type input "travaux cuisine"
drag, startPoint x: 1075, startPoint y: 600, endPoint x: 669, endPoint y: 467, distance: 427.2
click at [630, 337] on div "Sauvegarder Viable banks Refresh 12.99% | 224 € NAI: 676,1 € / Limit: >1.000 € …" at bounding box center [1092, 361] width 251 height 607
drag, startPoint x: 646, startPoint y: 451, endPoint x: 642, endPoint y: 461, distance: 10.8
click at [630, 337] on select "Oui Non Non répondu Sélectionner une option" at bounding box center [762, 461] width 377 height 23
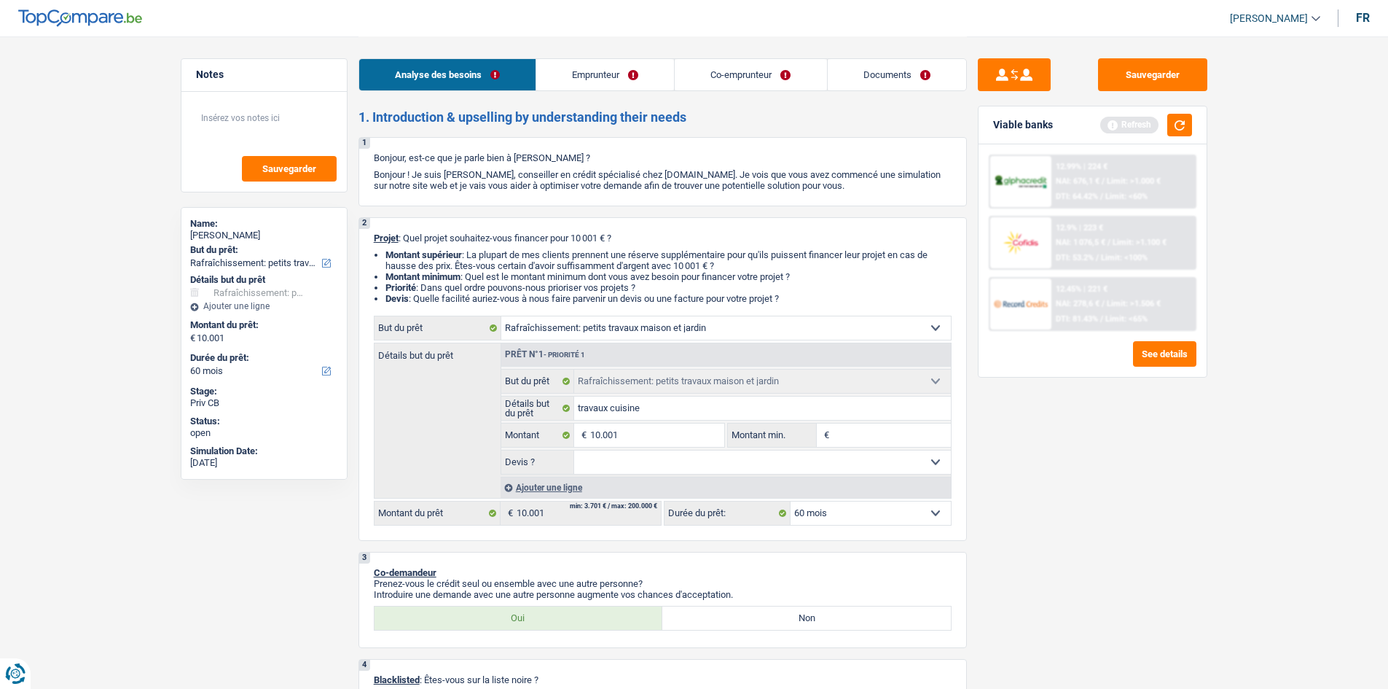
select select "yes"
click at [574, 337] on select "Oui Non Non répondu Sélectionner une option" at bounding box center [762, 461] width 377 height 23
select select "yes"
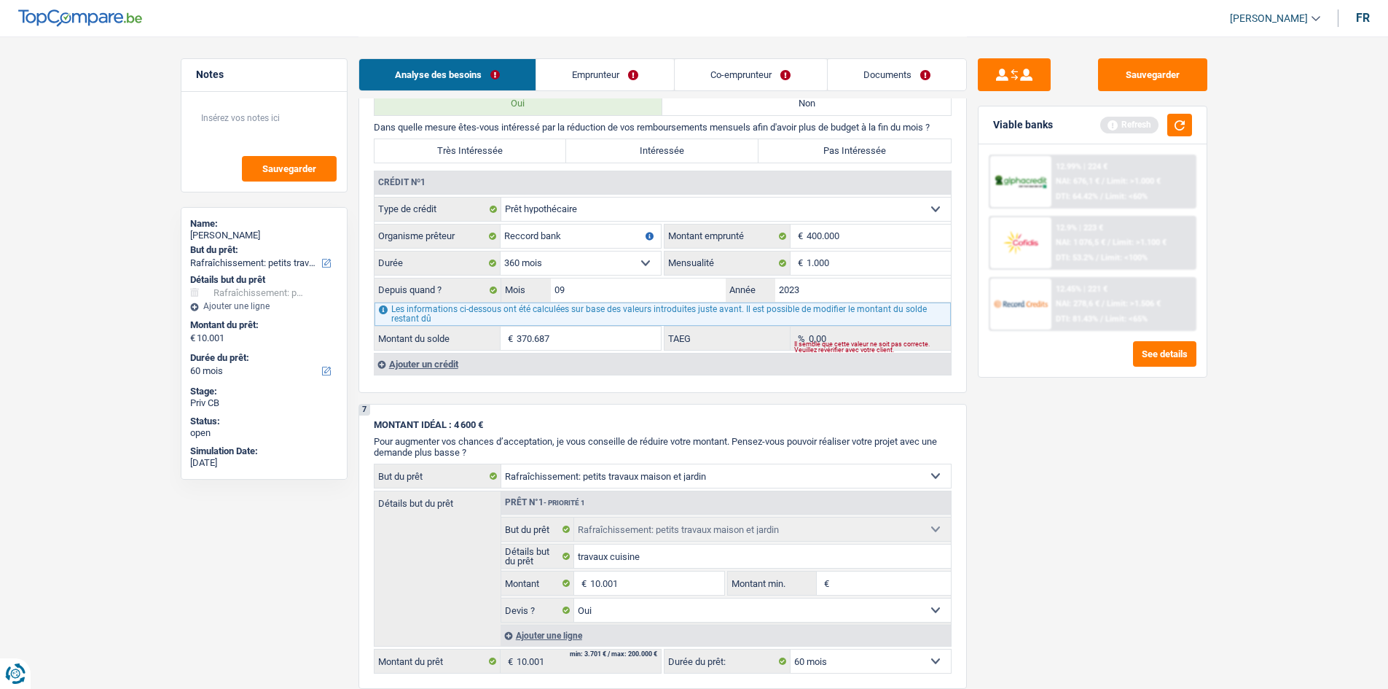
scroll to position [947, 0]
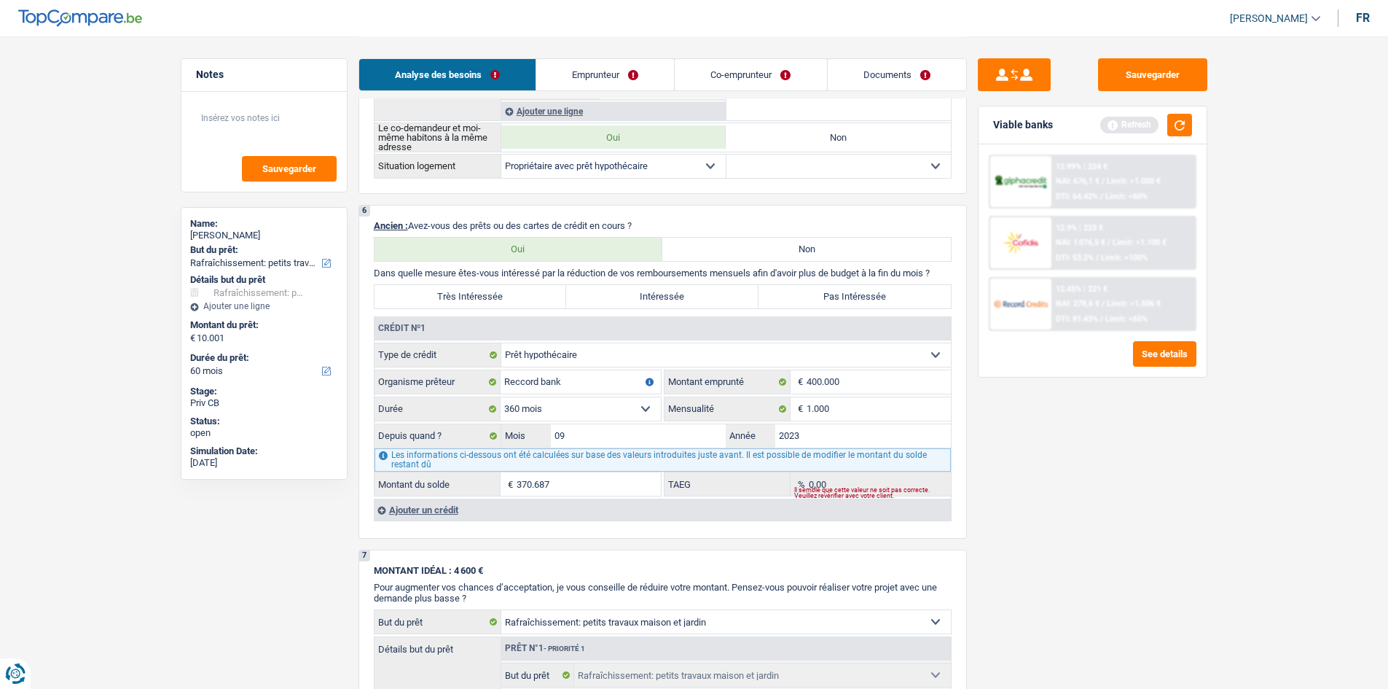
click at [630, 309] on div "6 Ancien : Avez-vous des prêts ou des cartes de crédit en cours ? Oui Non Dans …" at bounding box center [663, 372] width 608 height 334
click at [630, 300] on label "Pas Intéressée" at bounding box center [855, 296] width 192 height 23
click at [630, 300] on input "Pas Intéressée" at bounding box center [855, 296] width 192 height 23
radio input "true"
click at [630, 337] on input "1.000" at bounding box center [879, 408] width 144 height 23
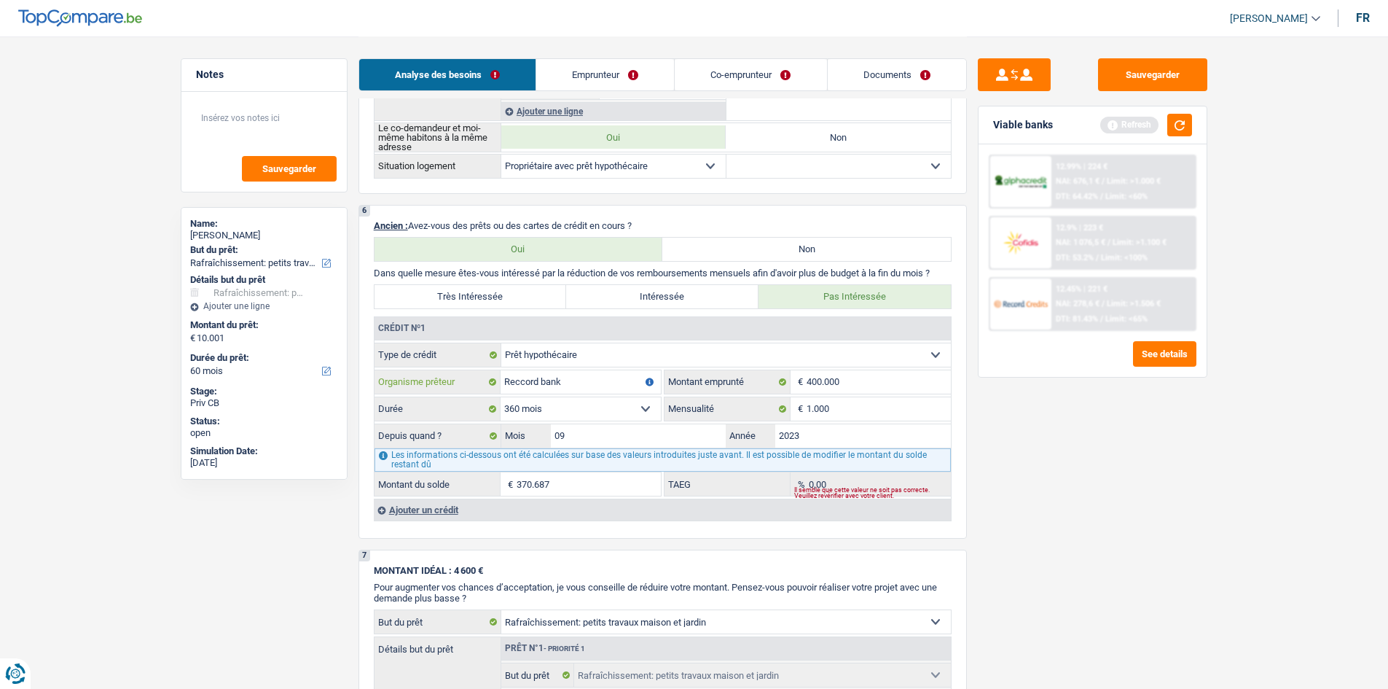
click at [523, 337] on input "Reccord bank" at bounding box center [581, 381] width 160 height 23
type input "Record bank"
click at [630, 337] on div "Sauvegarder Viable banks Refresh 12.99% | 224 € NAI: 676,1 € / Limit: >1.000 € …" at bounding box center [1092, 361] width 251 height 607
click at [447, 337] on div "Ajouter un crédit" at bounding box center [662, 509] width 577 height 22
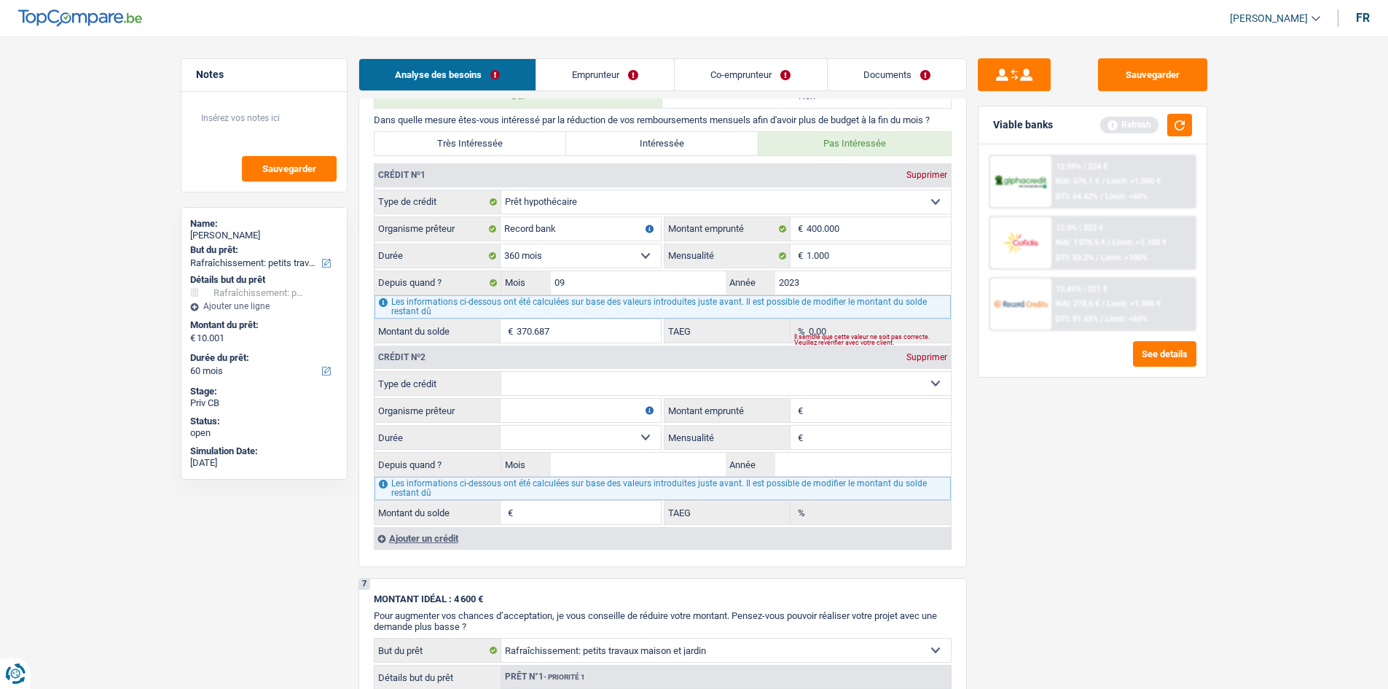
scroll to position [1239, 0]
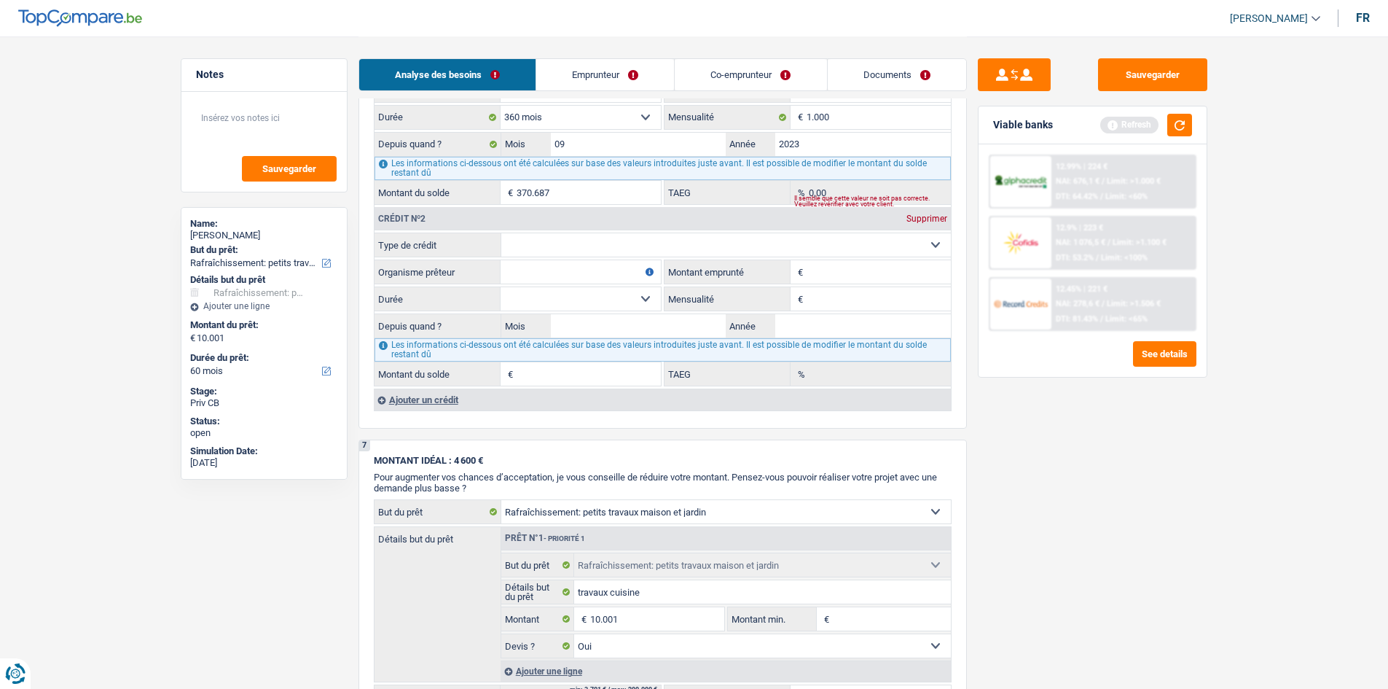
click at [630, 251] on select "Carte ou ouverture de crédit Prêt hypothécaire Vente à tempérament Prêt à tempé…" at bounding box center [726, 244] width 450 height 23
select select "personalLoan"
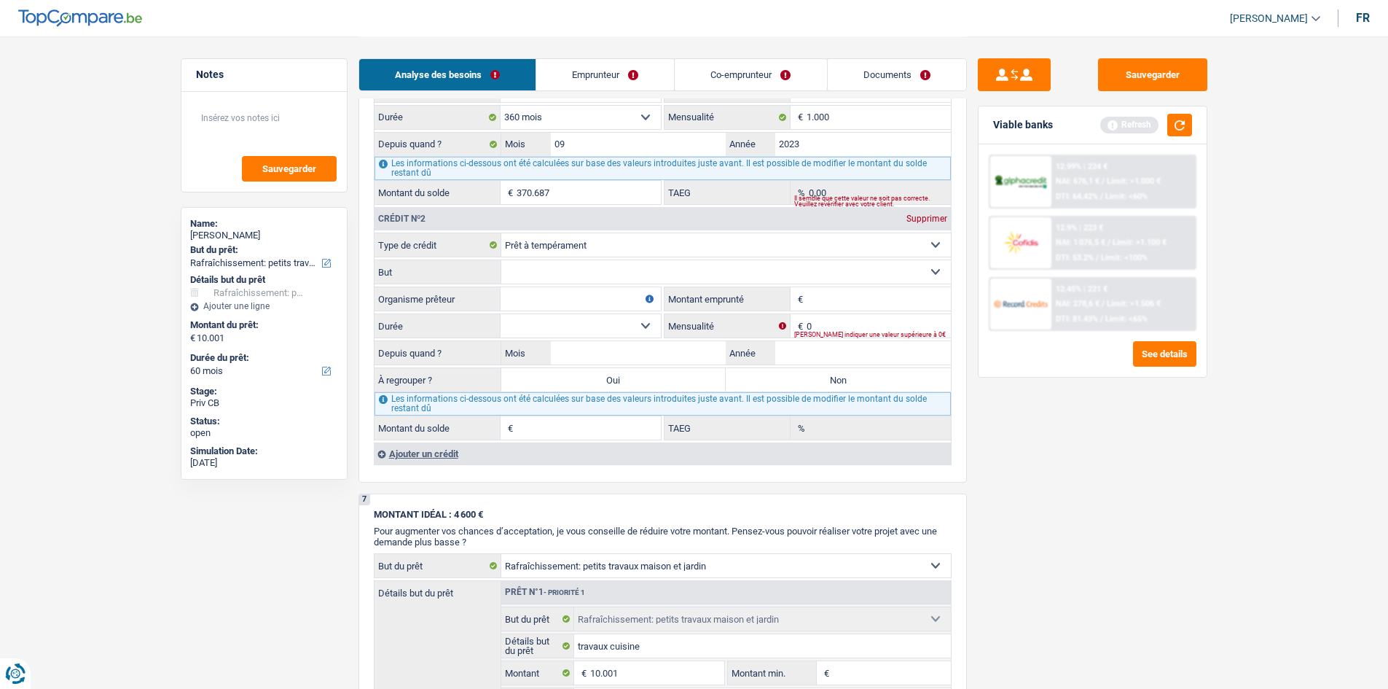
click at [630, 337] on div "Veuillez indiquer une valeur supérieure à 0€" at bounding box center [872, 335] width 157 height 6
click at [630, 327] on input "0" at bounding box center [879, 325] width 144 height 23
type input "320"
click at [630, 337] on input "Année" at bounding box center [863, 352] width 176 height 23
type input "2024"
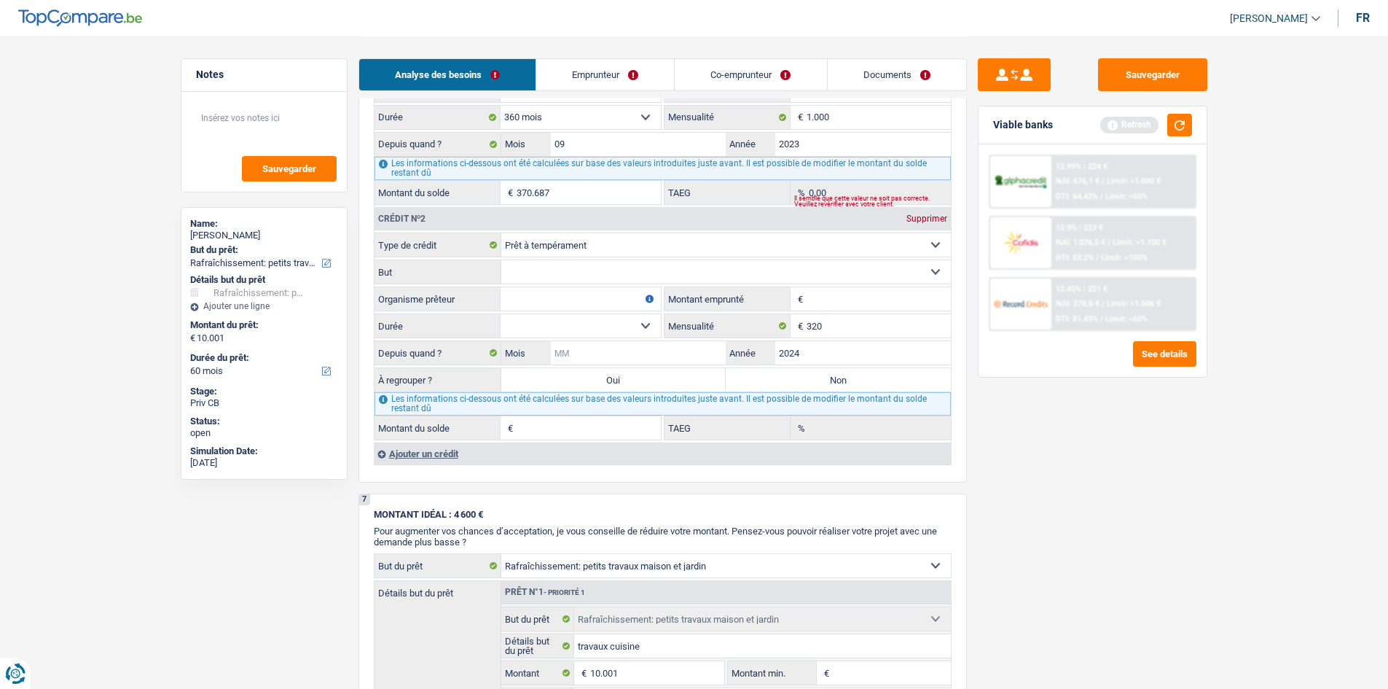
click at [630, 337] on input "Mois" at bounding box center [639, 352] width 176 height 23
type input "9"
click at [630, 290] on input "Montant emprunté" at bounding box center [879, 298] width 144 height 23
type input "18.000"
click at [630, 337] on div "Sauvegarder Viable banks Refresh 12.99% | 224 € NAI: 676,1 € / Limit: >1.000 € …" at bounding box center [1092, 361] width 251 height 607
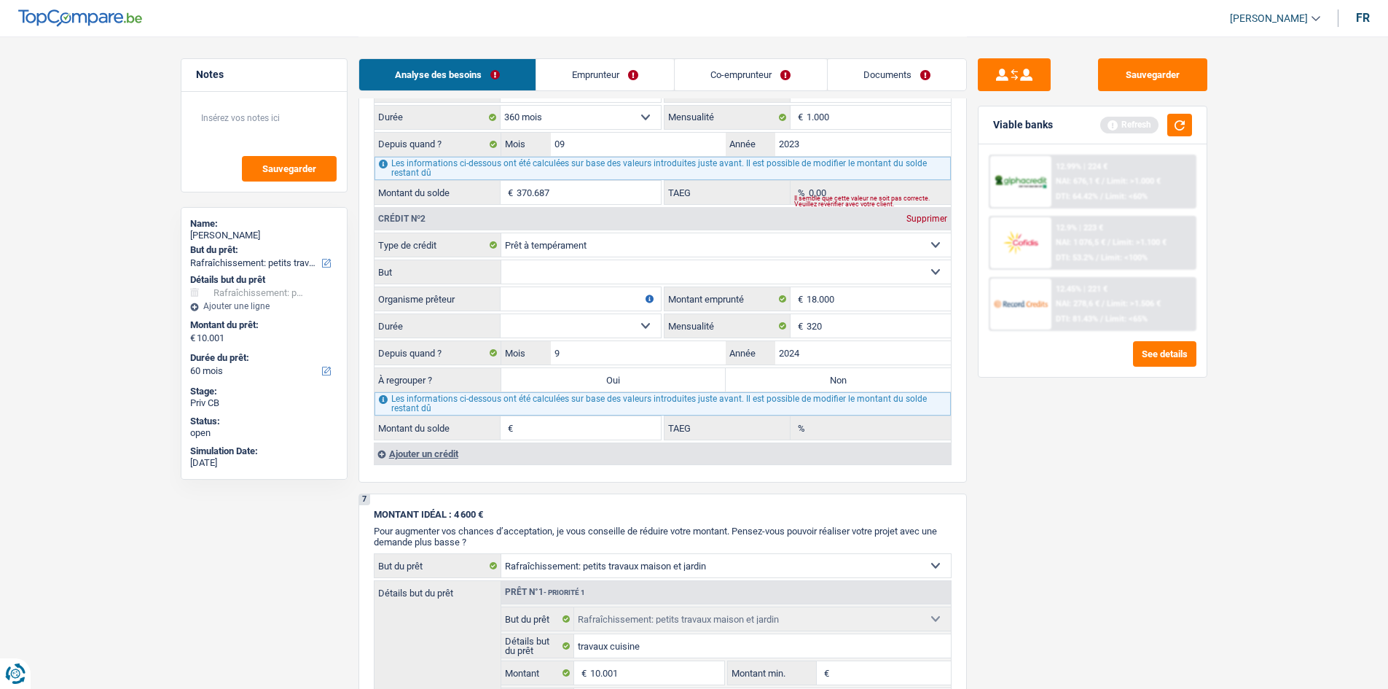
click at [603, 320] on select "12 mois 18 mois 24 mois 30 mois 36 mois 42 mois 48 mois 60 mois 72 mois 84 mois…" at bounding box center [581, 325] width 160 height 23
select select "84"
click at [501, 314] on select "12 mois 18 mois 24 mois 30 mois 36 mois 42 mois 48 mois 60 mois 72 mois 84 mois…" at bounding box center [581, 325] width 160 height 23
type input "16.267"
type input "12,94"
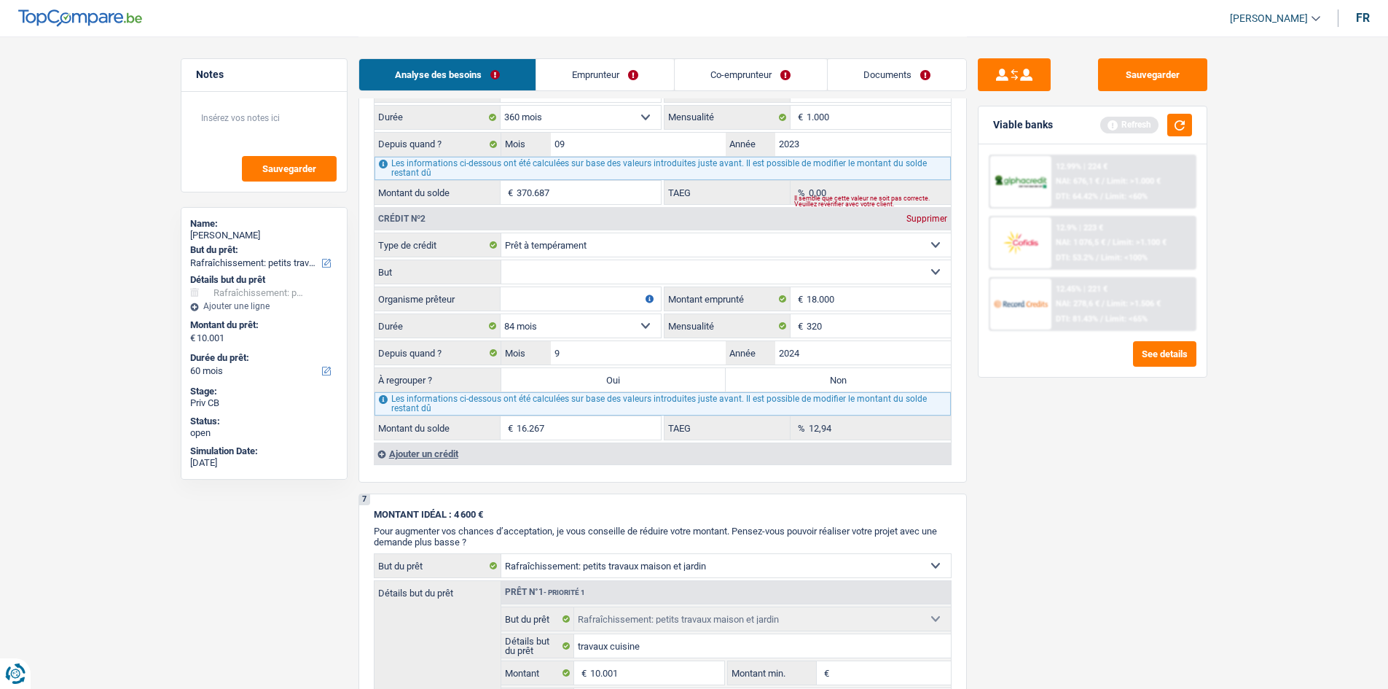
drag, startPoint x: 526, startPoint y: 302, endPoint x: 757, endPoint y: 307, distance: 231.0
click at [576, 296] on input "Organisme prêteur" at bounding box center [581, 298] width 160 height 23
type input "beobank"
click at [563, 275] on select "Confort maison: meubles, textile, peinture, électroménager, outillage non-profe…" at bounding box center [726, 271] width 450 height 23
click at [501, 260] on select "Confort maison: meubles, textile, peinture, électroménager, outillage non-profe…" at bounding box center [726, 271] width 450 height 23
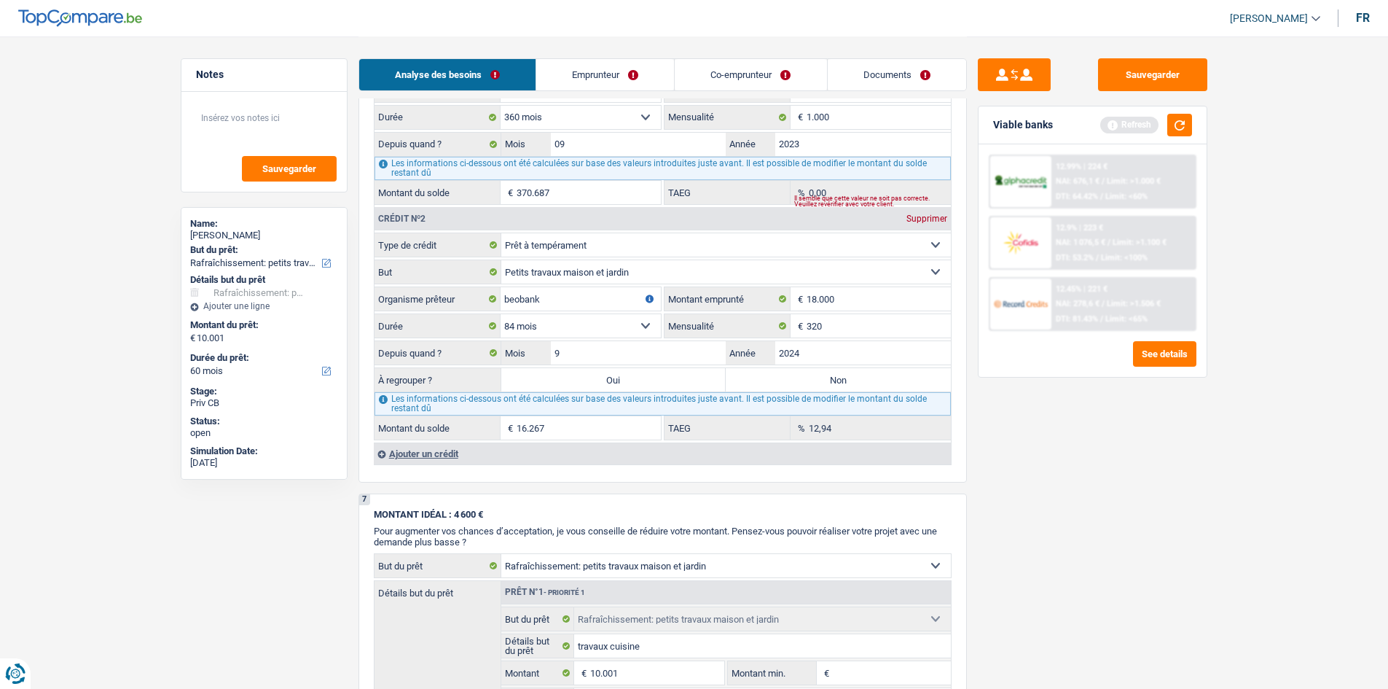
click at [625, 275] on select "Confort maison: meubles, textile, peinture, électroménager, outillage non-profe…" at bounding box center [726, 271] width 450 height 23
select select "other"
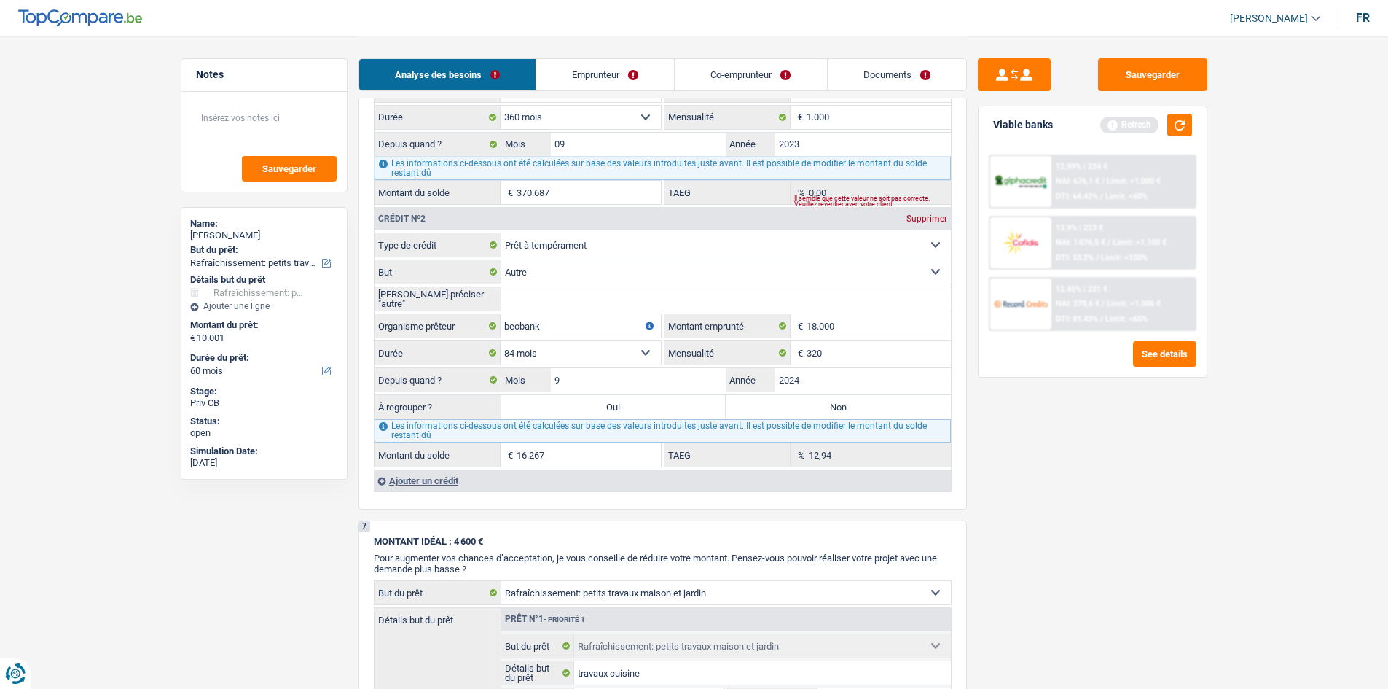
click at [595, 295] on input "[PERSON_NAME] préciser "autre"" at bounding box center [726, 298] width 450 height 23
type input "Chauffage, plafonnage"
drag, startPoint x: 1128, startPoint y: 526, endPoint x: 1133, endPoint y: 545, distance: 19.6
click at [630, 337] on div "Sauvegarder Viable banks Refresh 12.99% | 224 € NAI: 676,1 € / Limit: >1.000 € …" at bounding box center [1092, 361] width 251 height 607
drag, startPoint x: 876, startPoint y: 413, endPoint x: 1144, endPoint y: 549, distance: 300.8
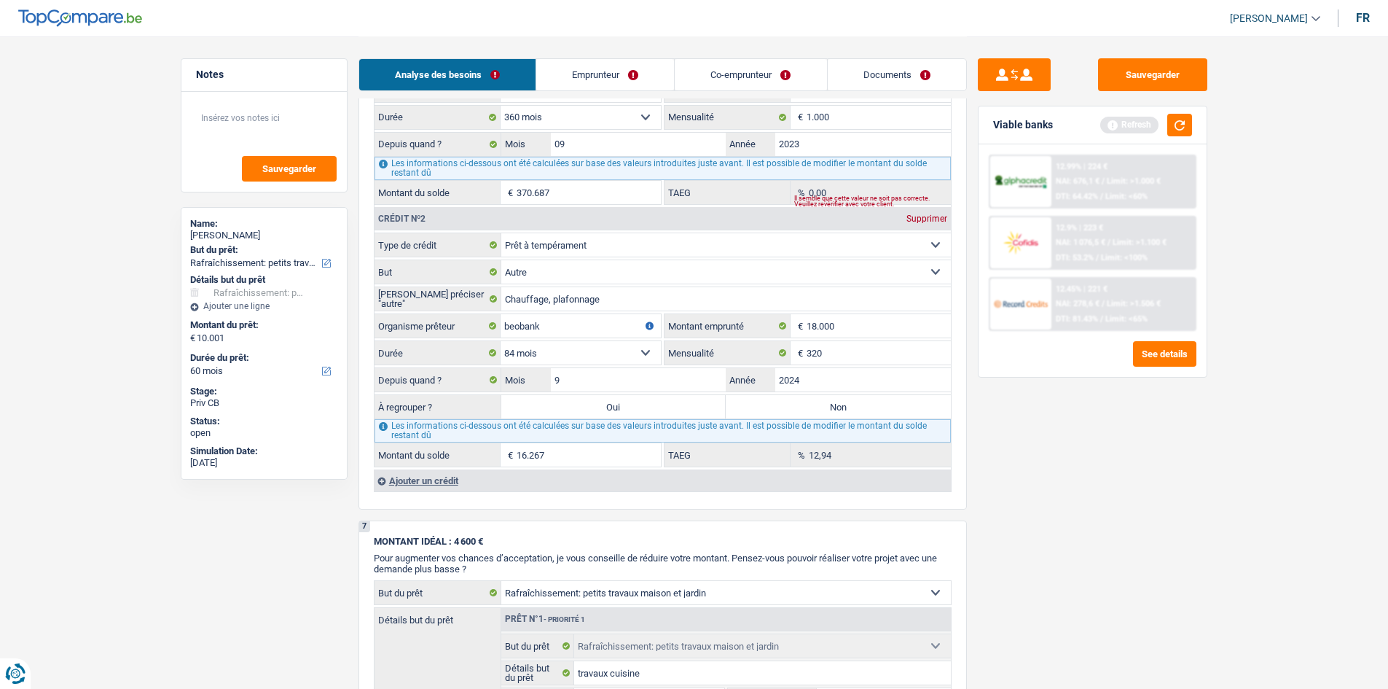
click at [630, 337] on label "Non" at bounding box center [838, 406] width 225 height 23
click at [630, 337] on input "Non" at bounding box center [838, 406] width 225 height 23
radio input "true"
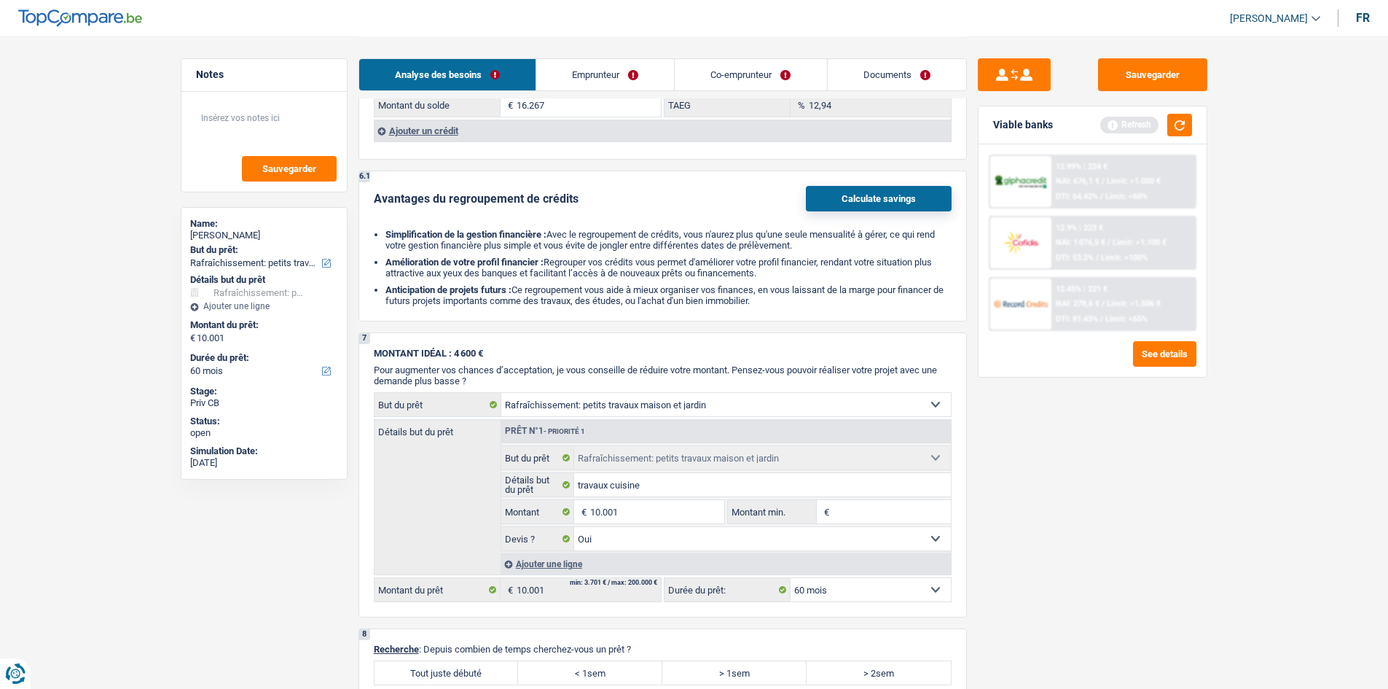
scroll to position [1676, 0]
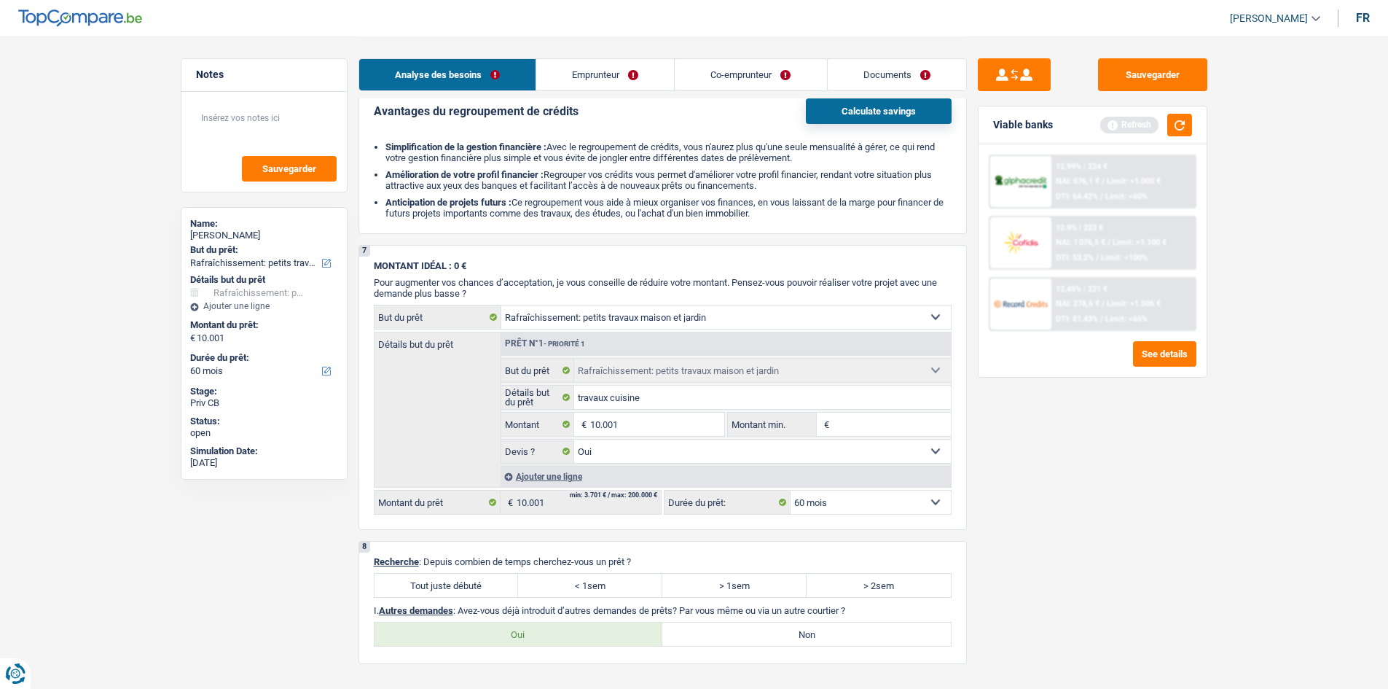
click at [471, 337] on label "Tout juste débuté" at bounding box center [447, 584] width 144 height 23
click at [471, 337] on input "Tout juste débuté" at bounding box center [447, 584] width 144 height 23
radio input "true"
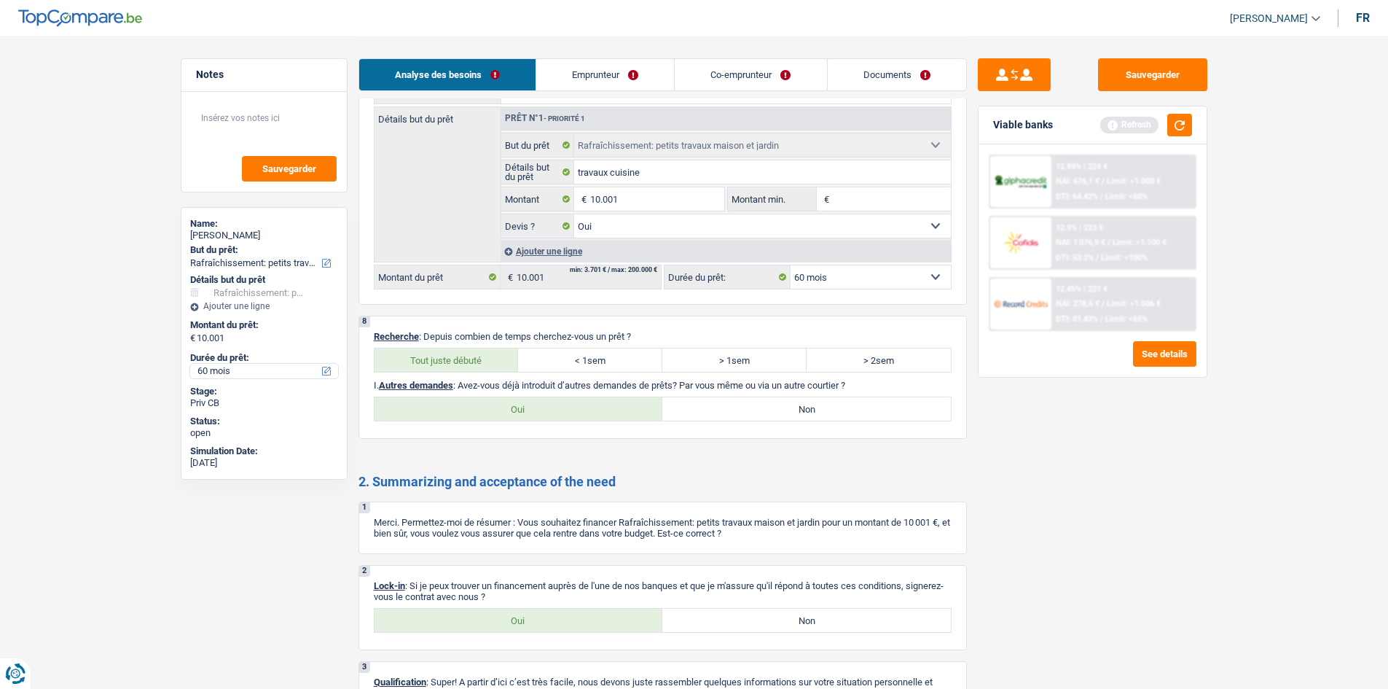
scroll to position [2001, 0]
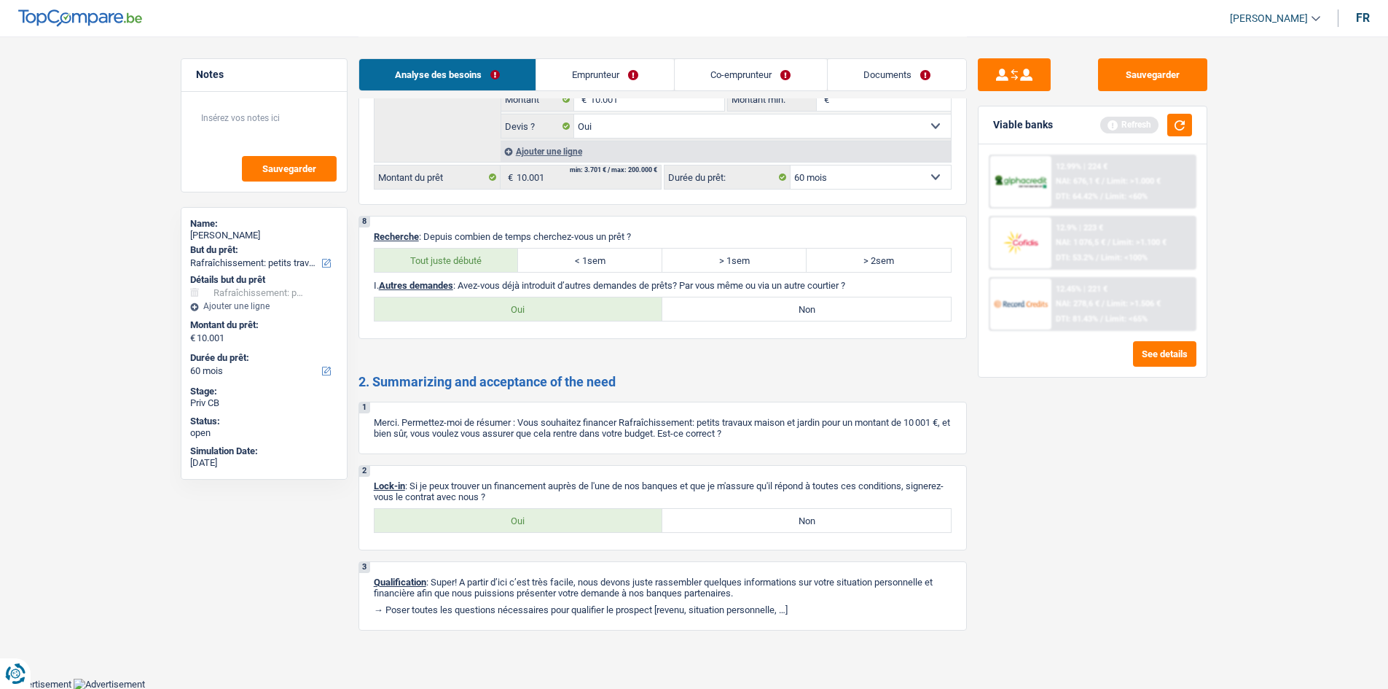
click at [506, 337] on label "Oui" at bounding box center [519, 520] width 289 height 23
click at [506, 337] on input "Oui" at bounding box center [519, 520] width 289 height 23
radio input "true"
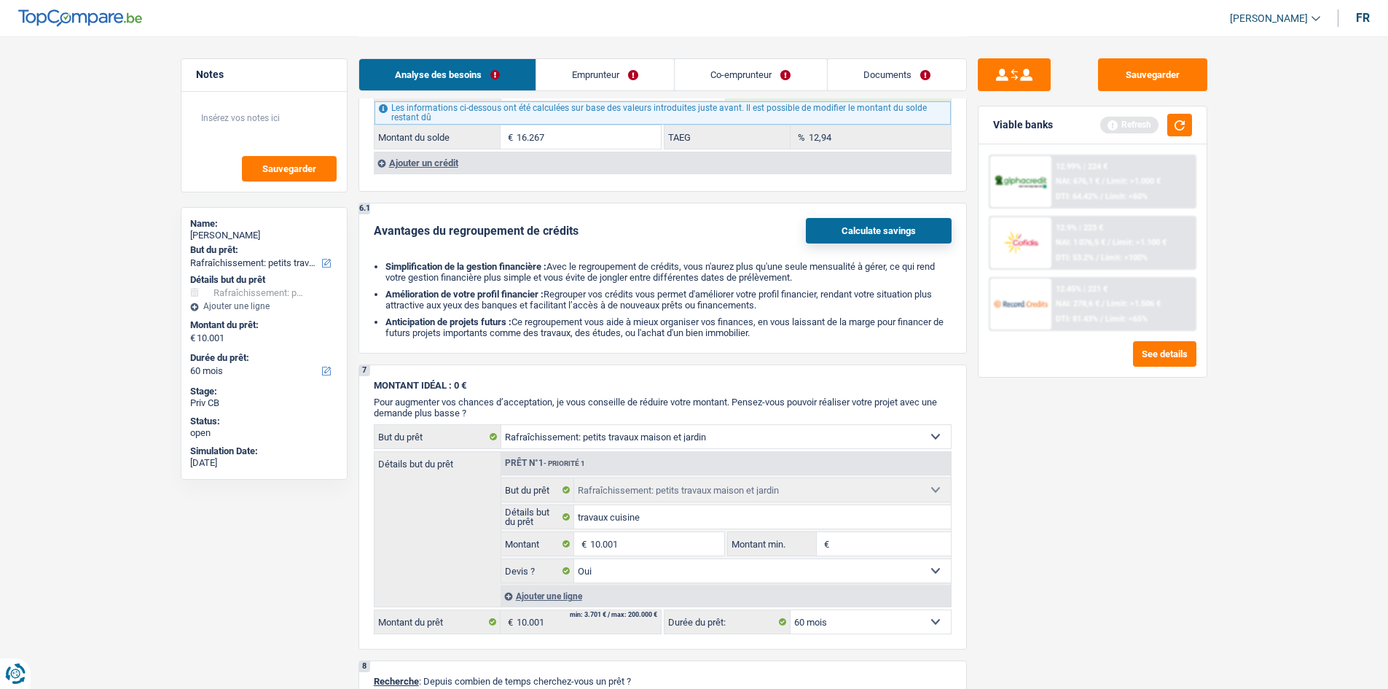
scroll to position [1345, 0]
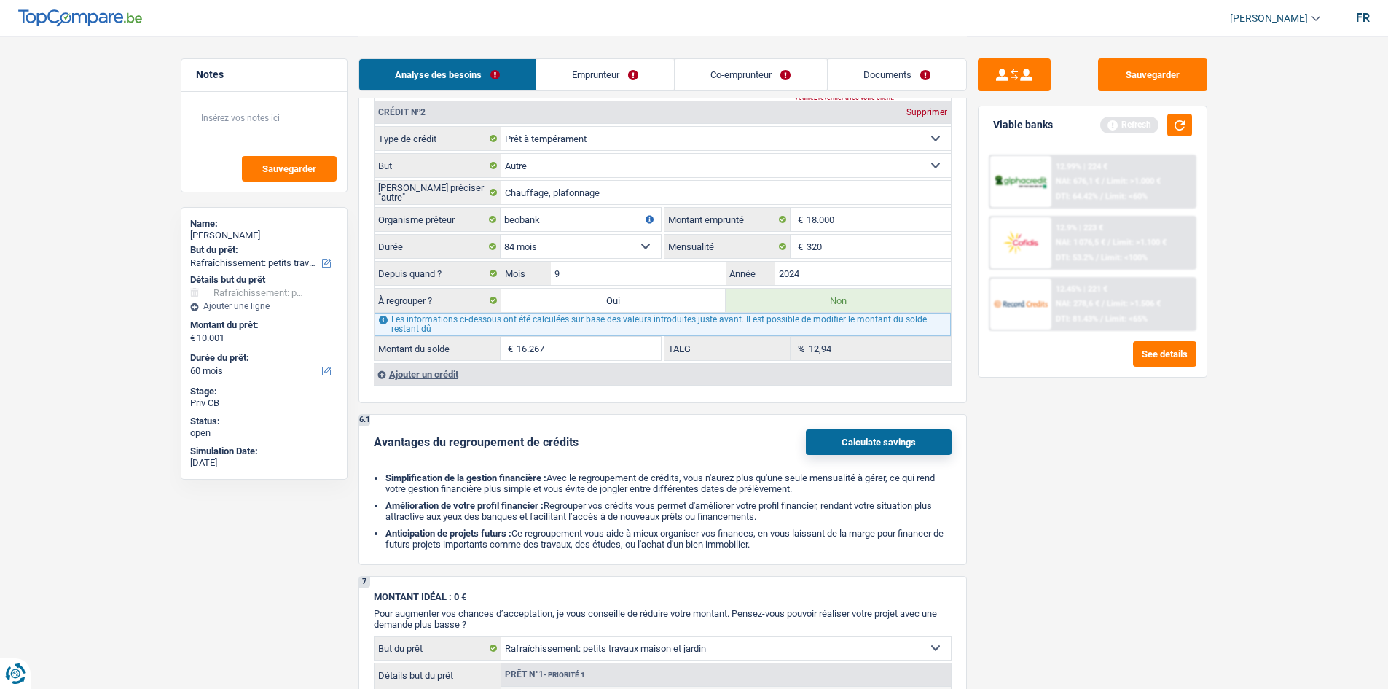
click at [431, 337] on div "Ajouter un crédit" at bounding box center [662, 374] width 577 height 22
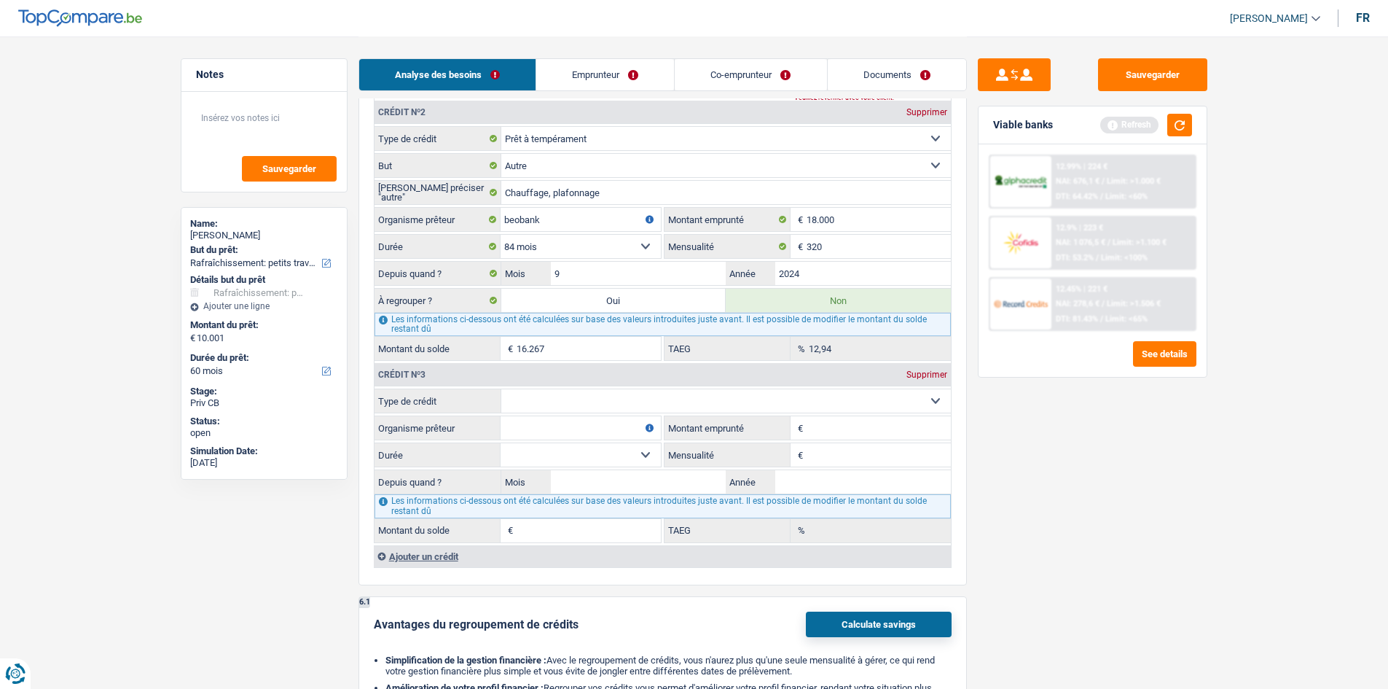
drag, startPoint x: 549, startPoint y: 399, endPoint x: 569, endPoint y: 406, distance: 20.7
click at [549, 337] on select "Carte ou ouverture de crédit Prêt hypothécaire Vente à tempérament Prêt à tempé…" at bounding box center [726, 400] width 450 height 23
select select "mortgage"
click at [501, 337] on select "Carte ou ouverture de crédit Prêt hypothécaire Vente à tempérament Prêt à tempé…" at bounding box center [726, 400] width 450 height 23
type input "0"
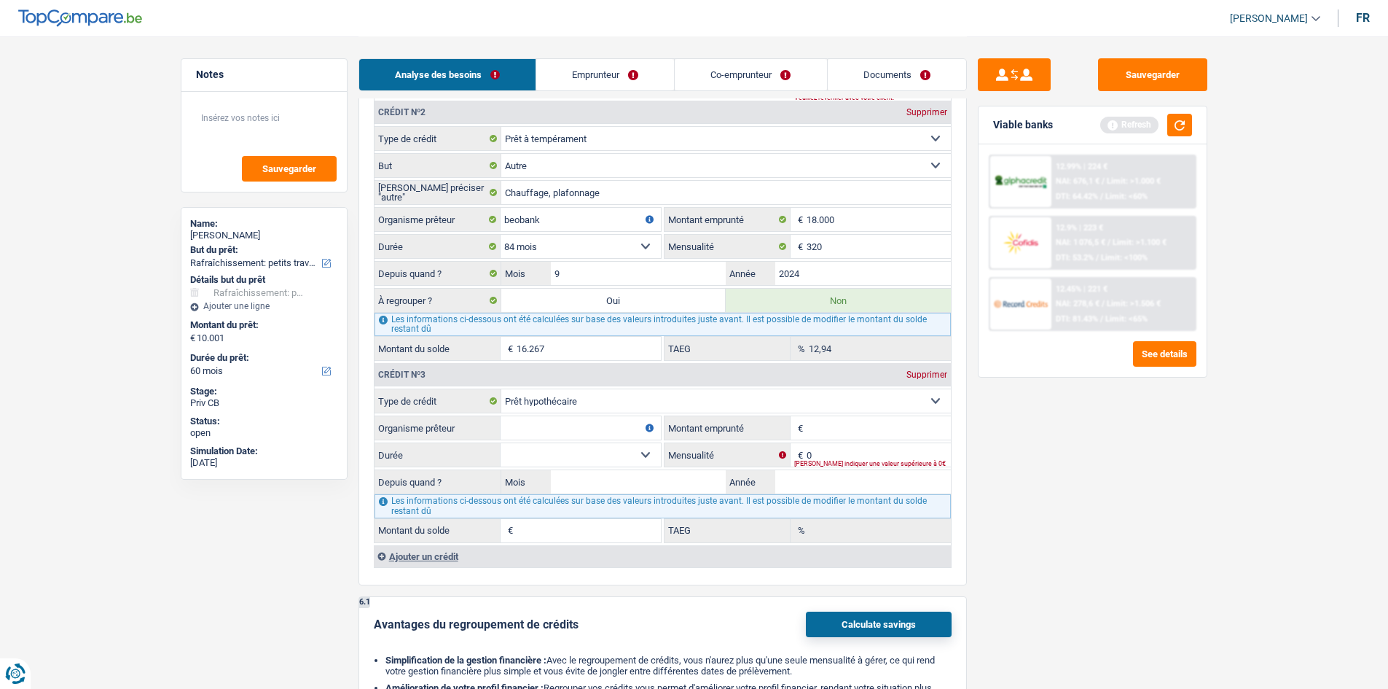
click at [579, 337] on select "Carte ou ouverture de crédit Prêt hypothécaire Vente à tempérament Prêt à tempé…" at bounding box center [726, 400] width 450 height 23
select select "cardOrCredit"
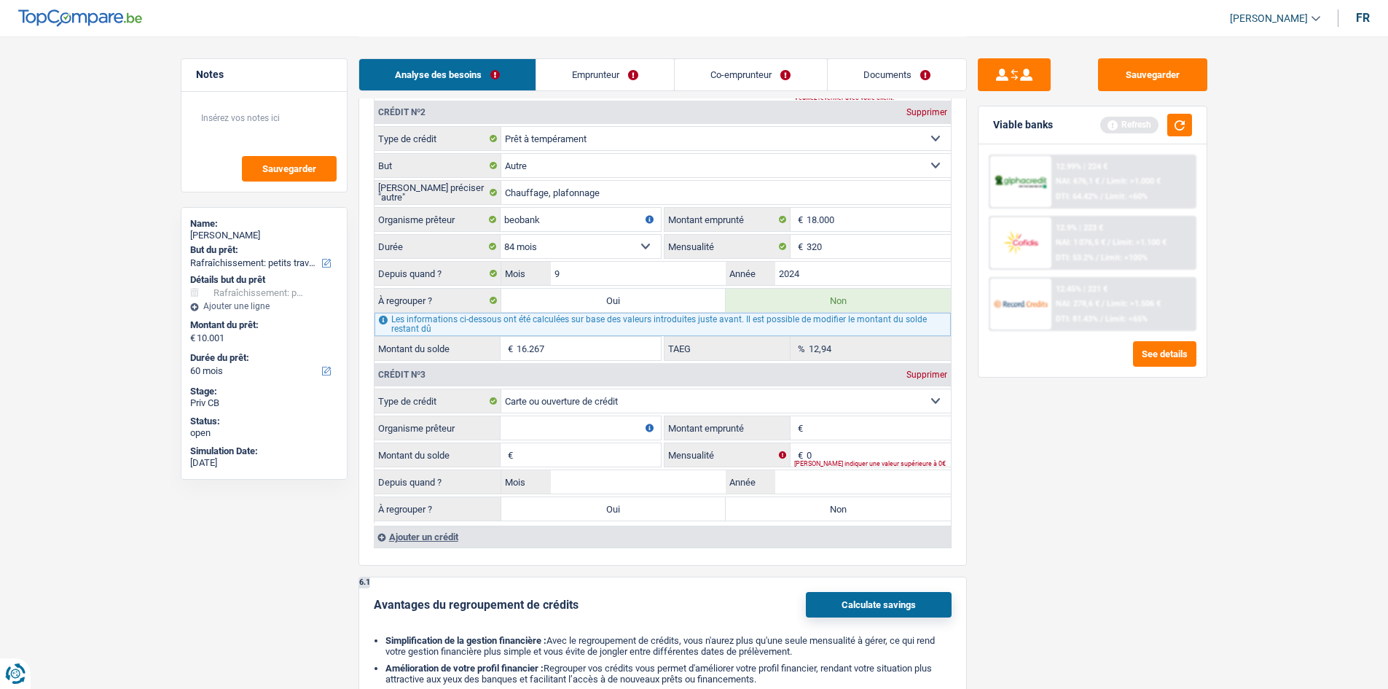
click at [630, 337] on select "Carte ou ouverture de crédit Prêt hypothécaire Vente à tempérament Prêt à tempé…" at bounding box center [726, 400] width 450 height 23
drag, startPoint x: 1107, startPoint y: 429, endPoint x: 1063, endPoint y: 439, distance: 44.9
click at [630, 337] on div "Sauvegarder Viable banks Refresh 12.99% | 224 € NAI: 676,1 € / Limit: >1.000 € …" at bounding box center [1092, 361] width 251 height 607
click at [630, 337] on input "Montant emprunté" at bounding box center [879, 427] width 144 height 23
type input "2.000"
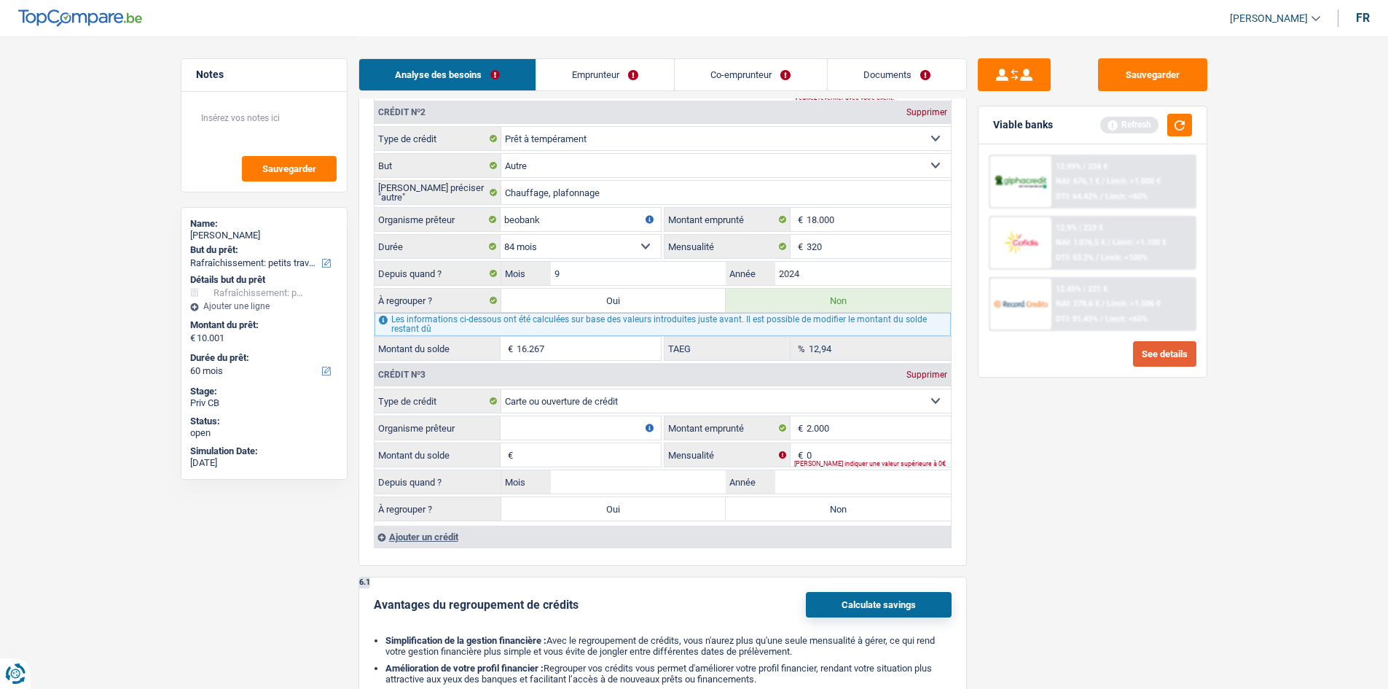
drag, startPoint x: 1266, startPoint y: 429, endPoint x: 1167, endPoint y: 363, distance: 118.6
click at [630, 337] on main "Notes Sauvegarder Name: Fifi Abakala But du prêt: Confort maison: meubles, text…" at bounding box center [694, 75] width 1388 height 2841
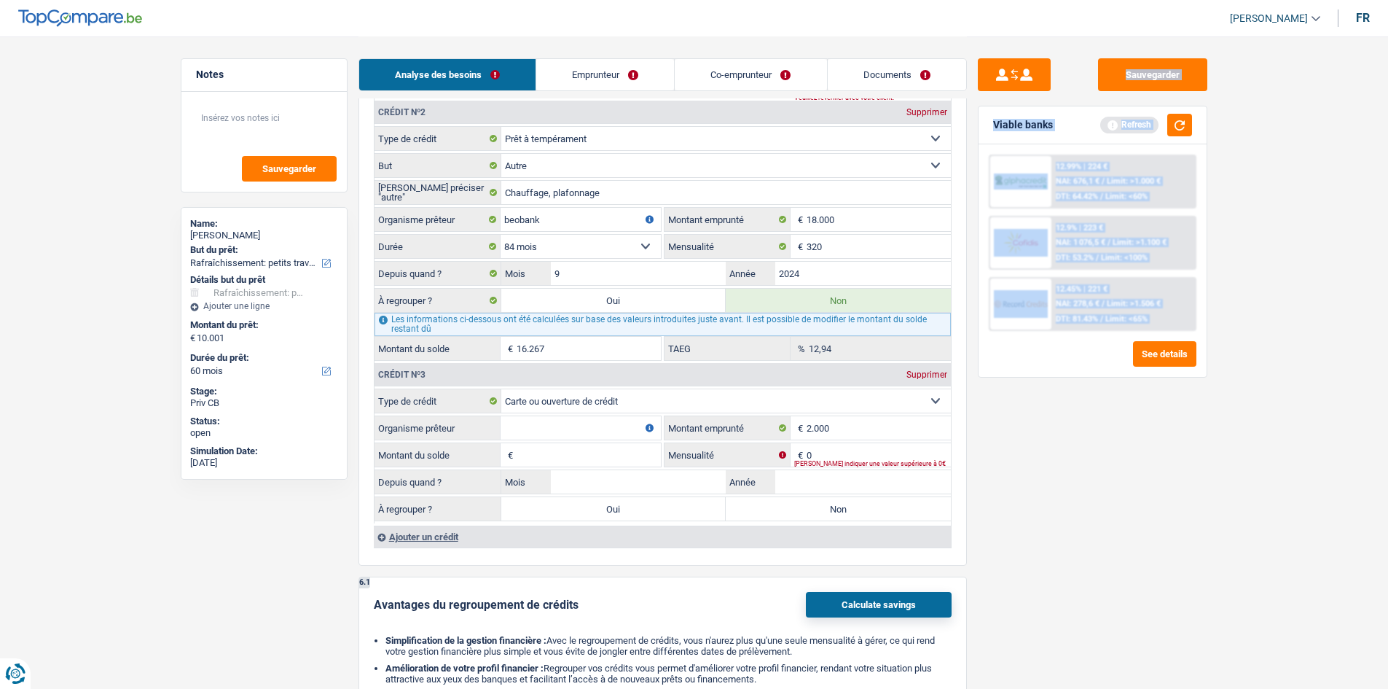
click at [551, 337] on select "Carte ou ouverture de crédit Prêt hypothécaire Vente à tempérament Prêt à tempé…" at bounding box center [726, 400] width 450 height 23
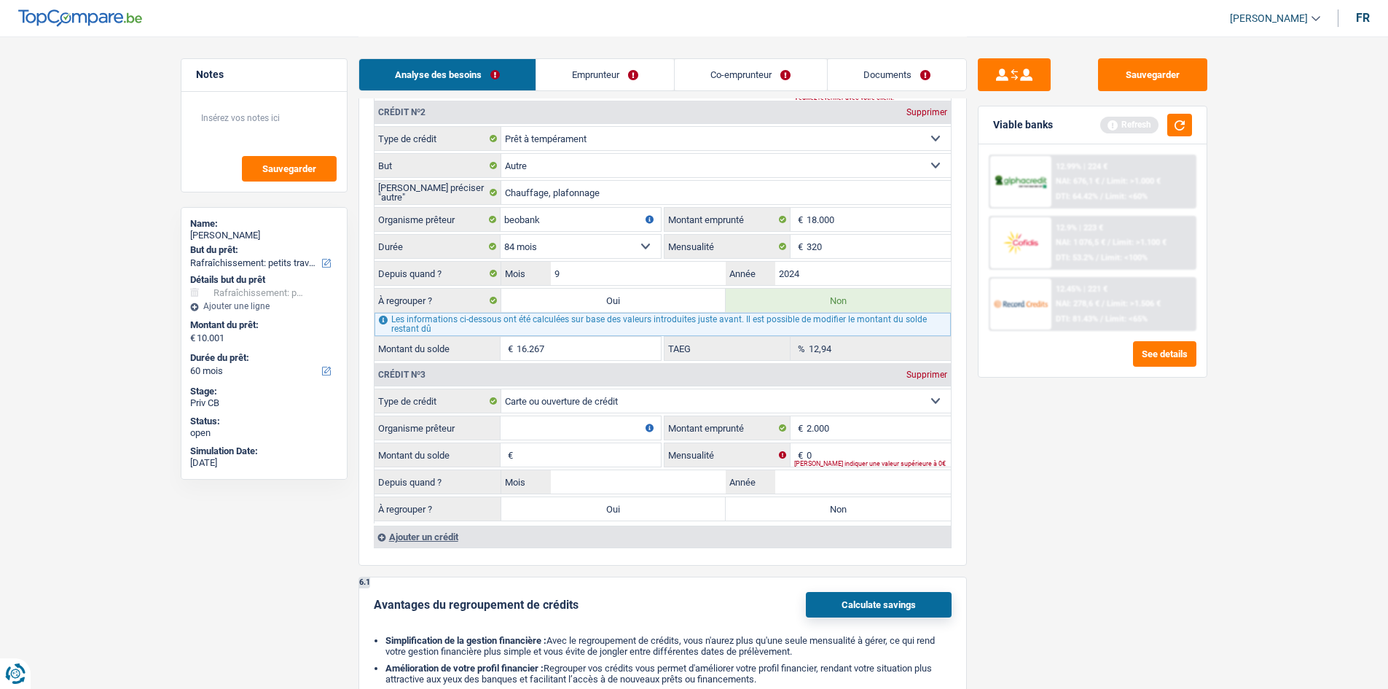
drag, startPoint x: 439, startPoint y: 423, endPoint x: 487, endPoint y: 422, distance: 48.1
click at [442, 337] on label "Organisme prêteur" at bounding box center [438, 427] width 126 height 23
click at [509, 337] on input "Organisme prêteur" at bounding box center [581, 427] width 160 height 23
type input "beobank"
click at [630, 337] on input "0" at bounding box center [879, 454] width 144 height 23
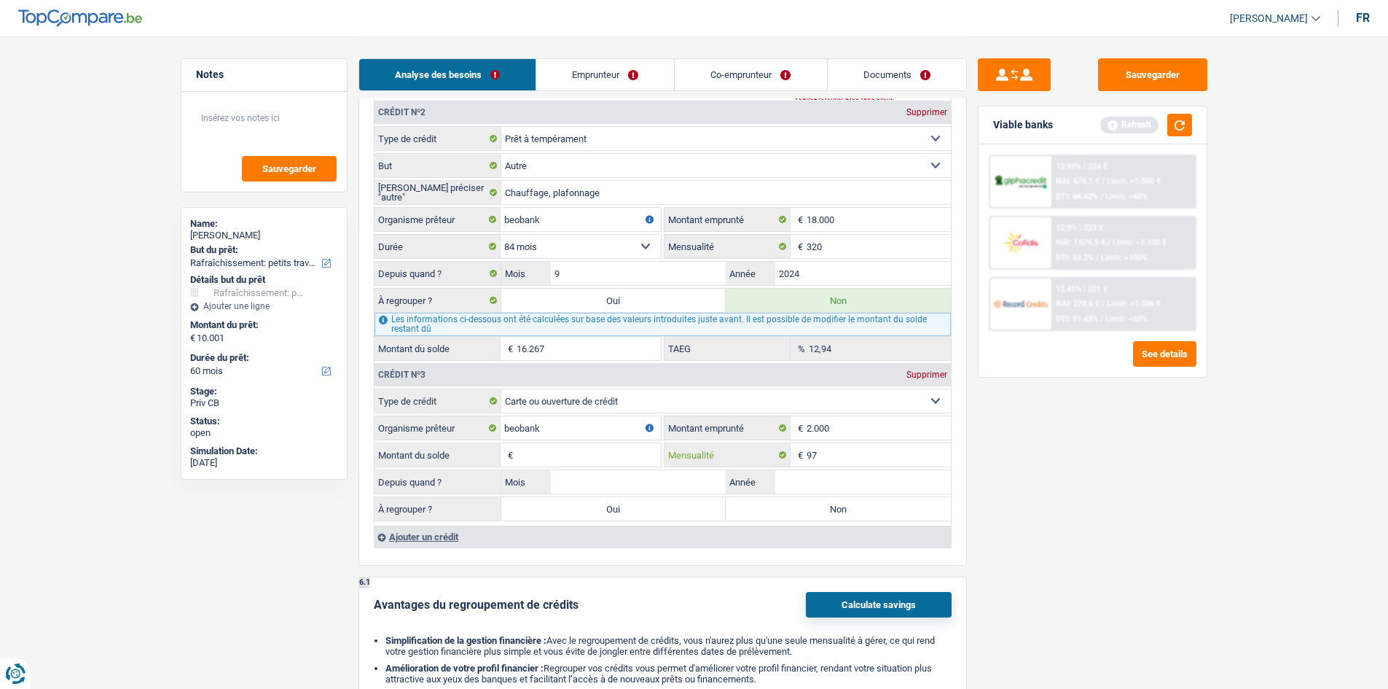
type input "97"
click at [630, 166] on div "Charles Verhaegen Se déconnecter fr Notes Sauvegarder Name: Fifi Abakala But du…" at bounding box center [694, 75] width 1388 height 2841
drag, startPoint x: 817, startPoint y: 504, endPoint x: 828, endPoint y: 493, distance: 15.5
click at [630, 337] on label "Non" at bounding box center [838, 508] width 225 height 23
click at [630, 337] on input "Non" at bounding box center [838, 508] width 225 height 23
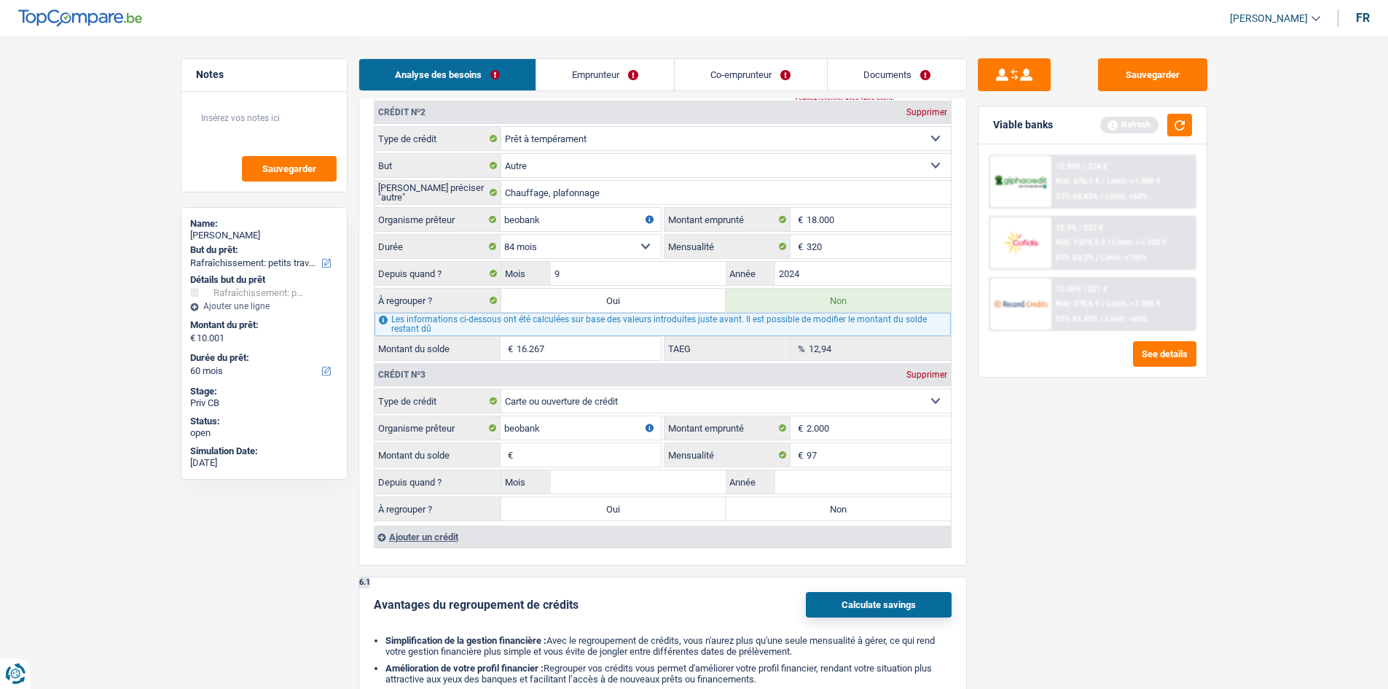
radio input "true"
drag, startPoint x: 826, startPoint y: 476, endPoint x: 994, endPoint y: 482, distance: 167.7
click at [630, 337] on input "Année" at bounding box center [863, 481] width 176 height 23
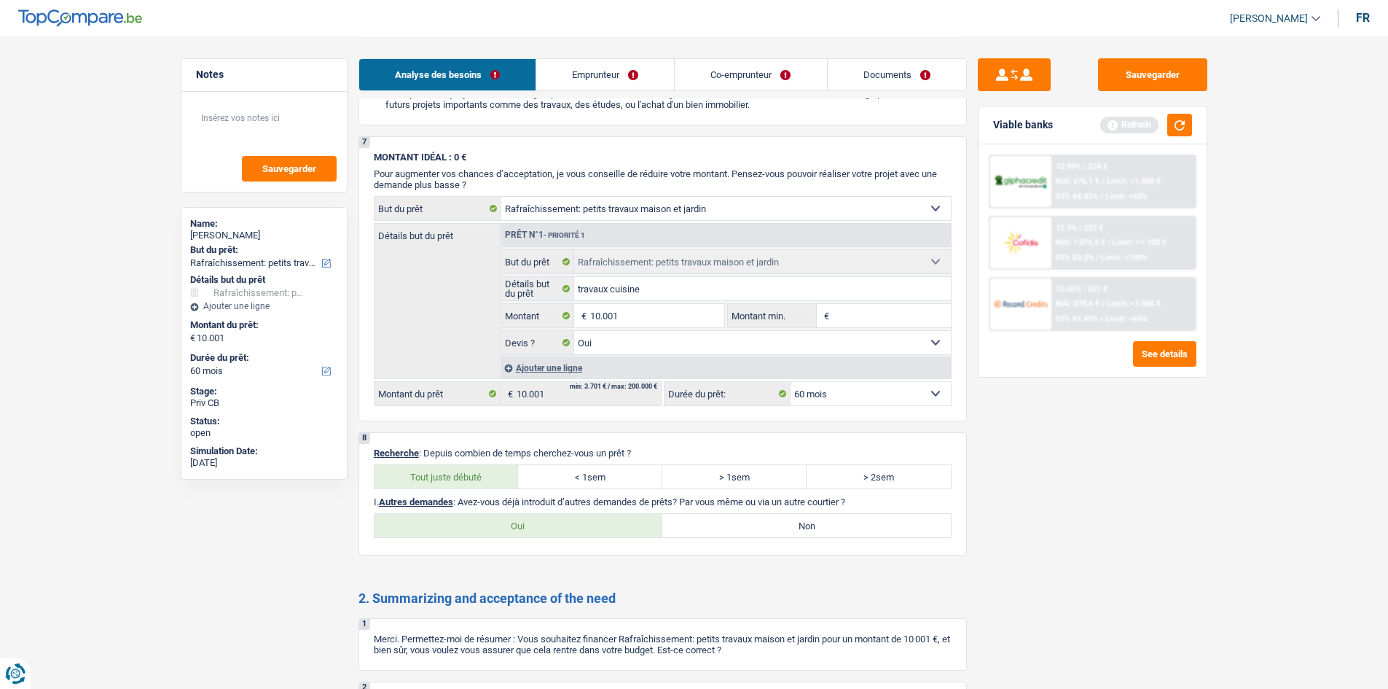
click at [630, 307] on input "Montant min." at bounding box center [892, 315] width 118 height 23
drag, startPoint x: 1136, startPoint y: 447, endPoint x: 1126, endPoint y: 446, distance: 10.2
click at [630, 337] on div "Sauvegarder Viable banks Refresh 12.99% | 224 € NAI: 676,1 € / Limit: >1.000 € …" at bounding box center [1092, 361] width 251 height 607
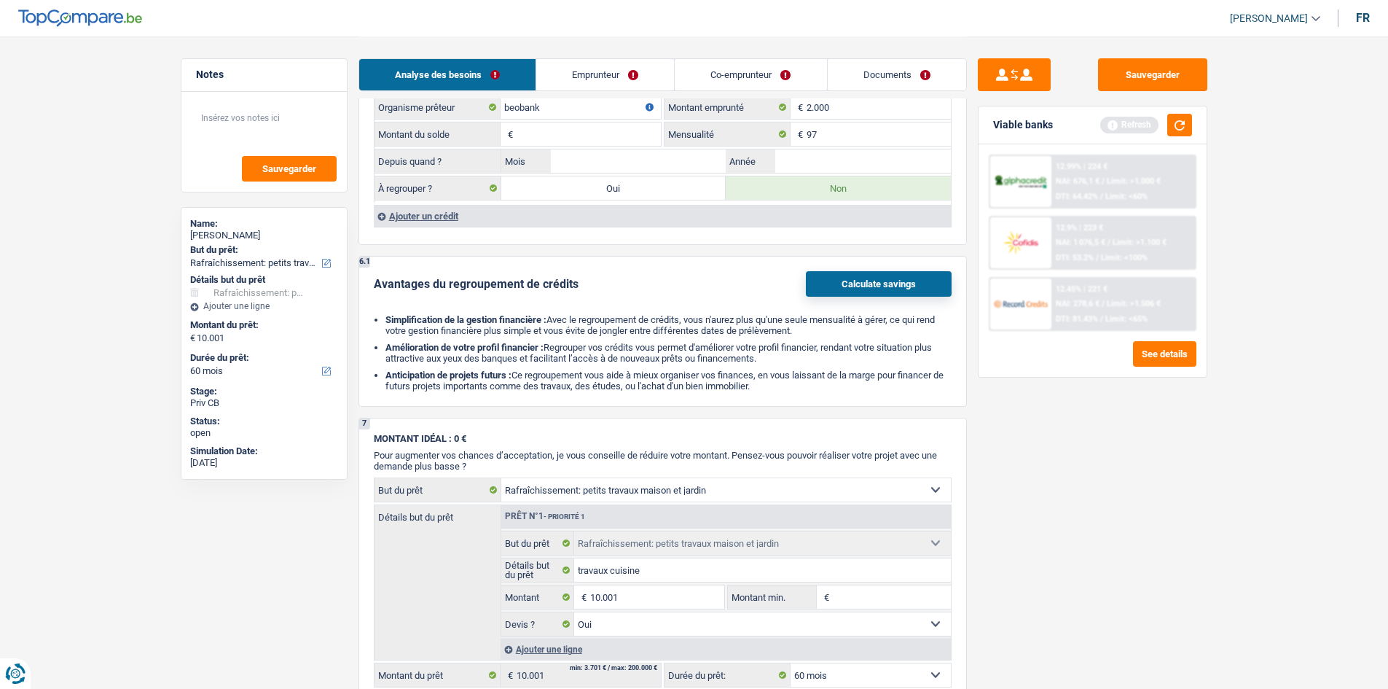
scroll to position [1656, 0]
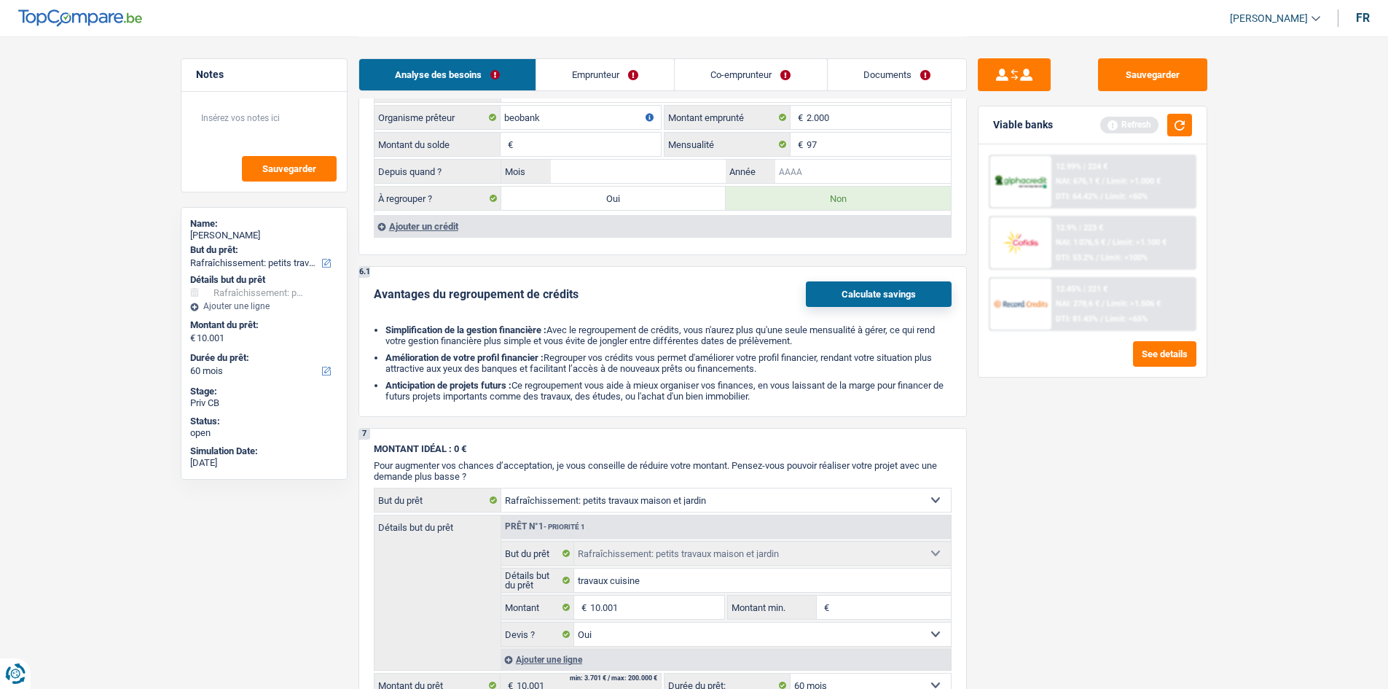
click at [630, 181] on input "Année" at bounding box center [863, 171] width 176 height 23
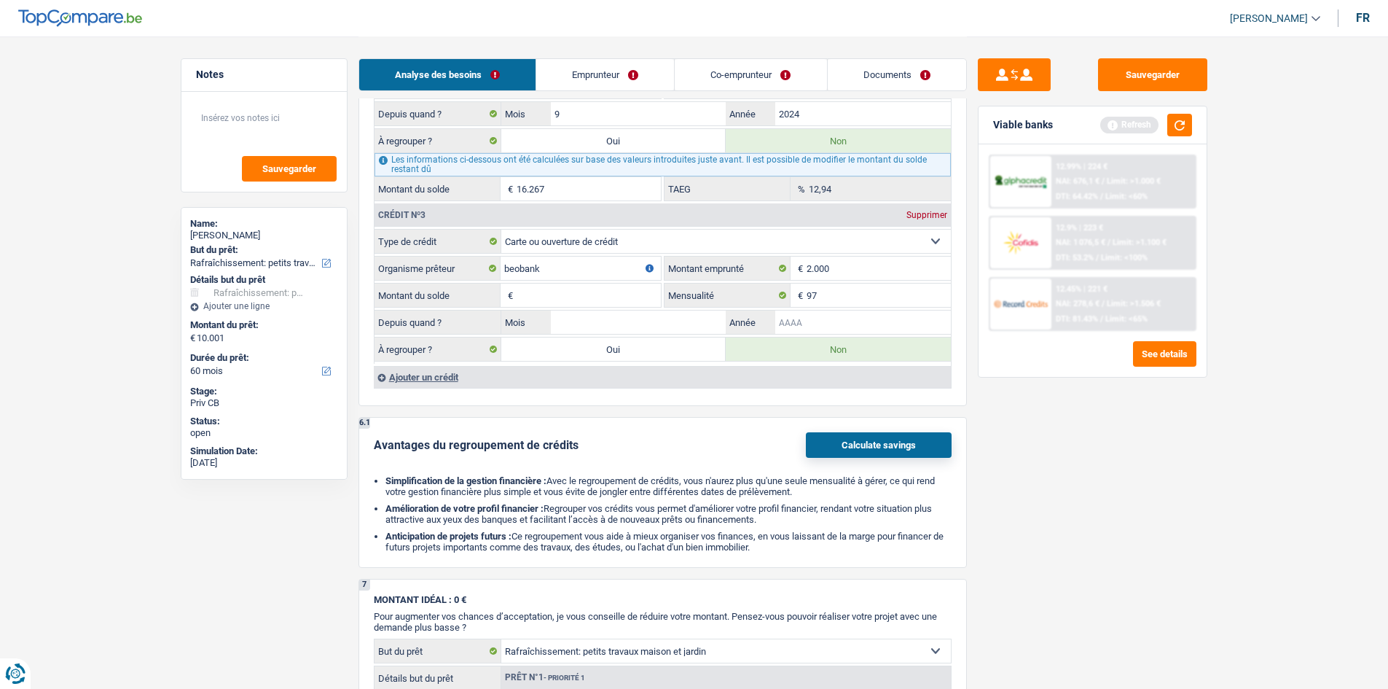
scroll to position [1364, 0]
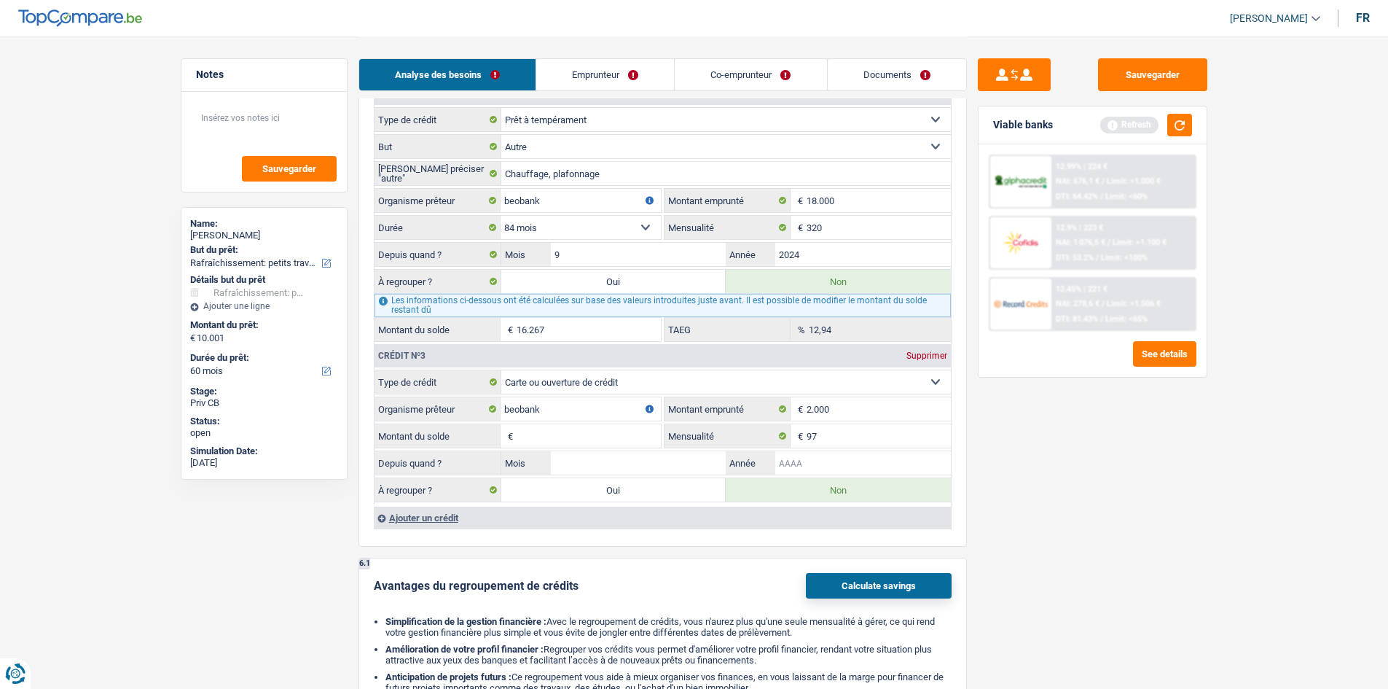
type input "9"
type input "2024"
drag, startPoint x: 1105, startPoint y: 513, endPoint x: 968, endPoint y: 513, distance: 137.7
click at [630, 337] on div "Sauvegarder Viable banks Refresh 12.99% | 224 € NAI: 676,1 € / Limit: >1.000 € …" at bounding box center [1092, 361] width 251 height 607
click at [630, 337] on input "Mois" at bounding box center [639, 462] width 176 height 23
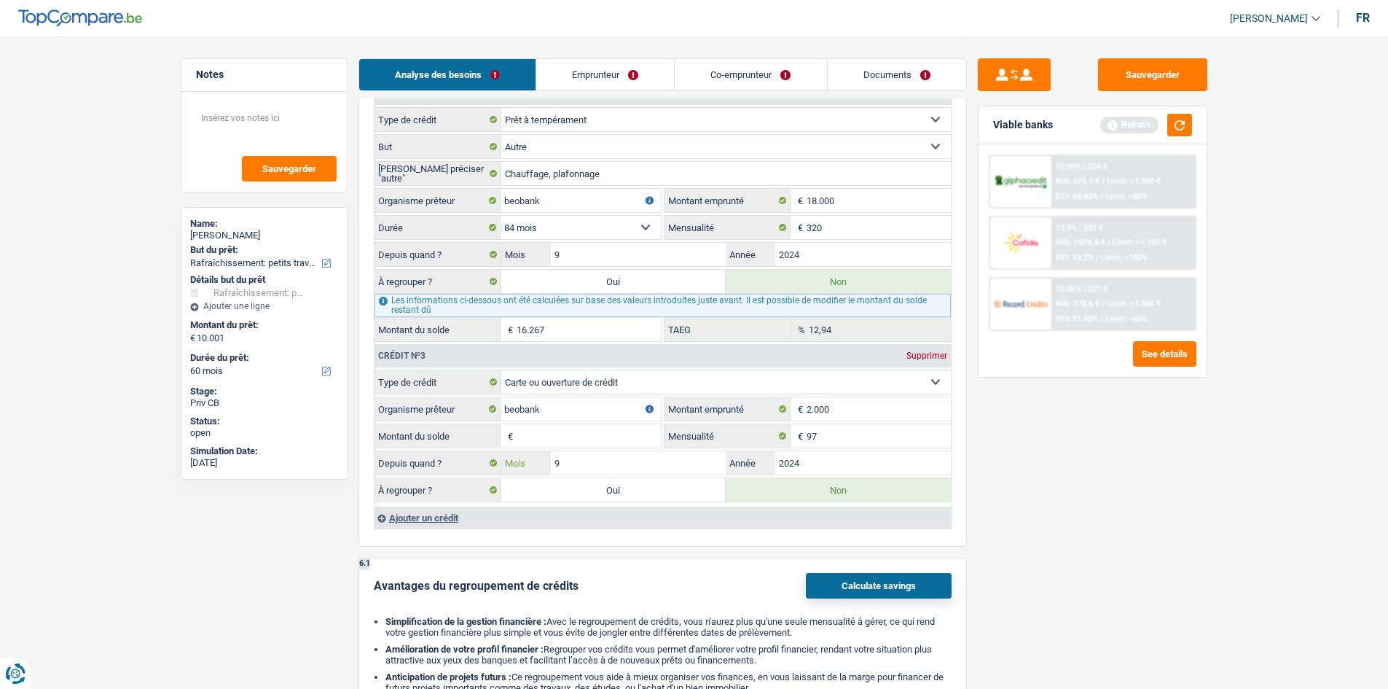
type input "9"
click at [538, 337] on input "Montant du solde" at bounding box center [589, 435] width 144 height 23
type input "2.000"
click at [630, 337] on main "Notes Sauvegarder Name: Fifi Abakala But du prêt: Confort maison: meubles, text…" at bounding box center [694, 56] width 1388 height 2841
click at [630, 283] on label "Oui" at bounding box center [613, 281] width 225 height 23
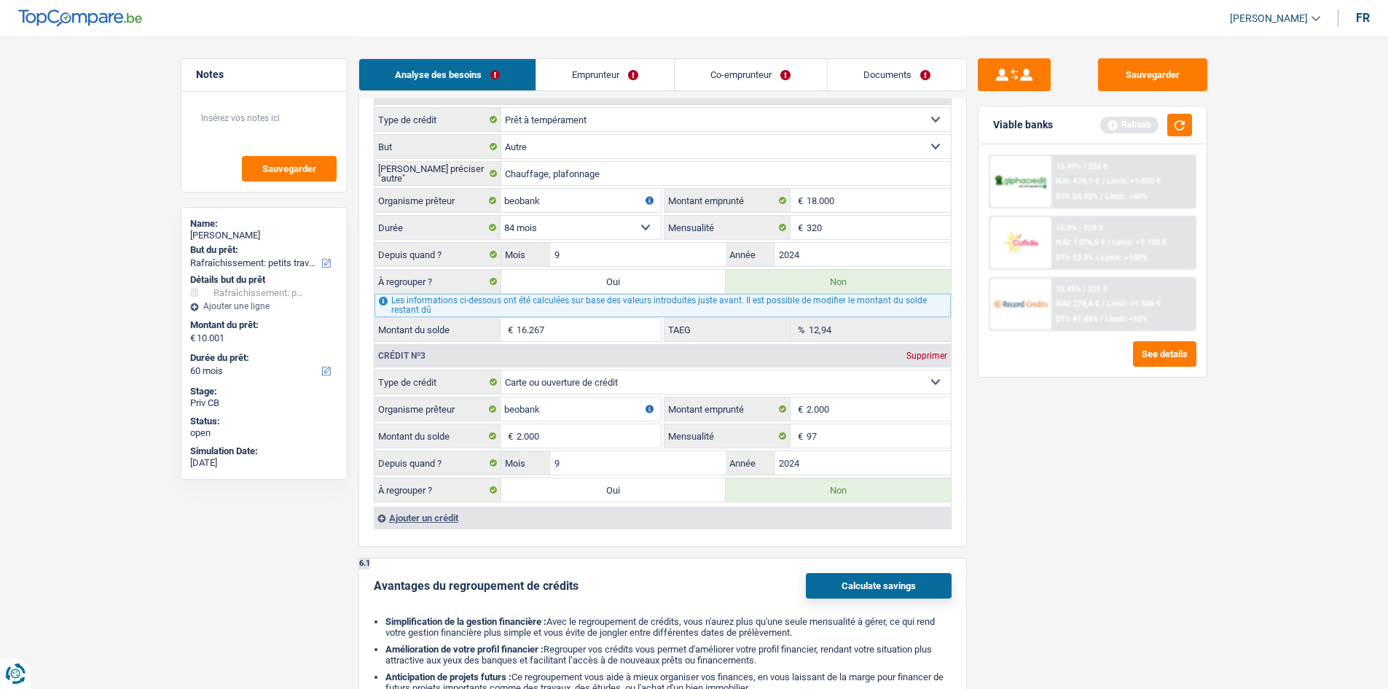
click at [630, 283] on input "Oui" at bounding box center [613, 281] width 225 height 23
radio input "true"
select select "houseOrGarden"
select select "yes"
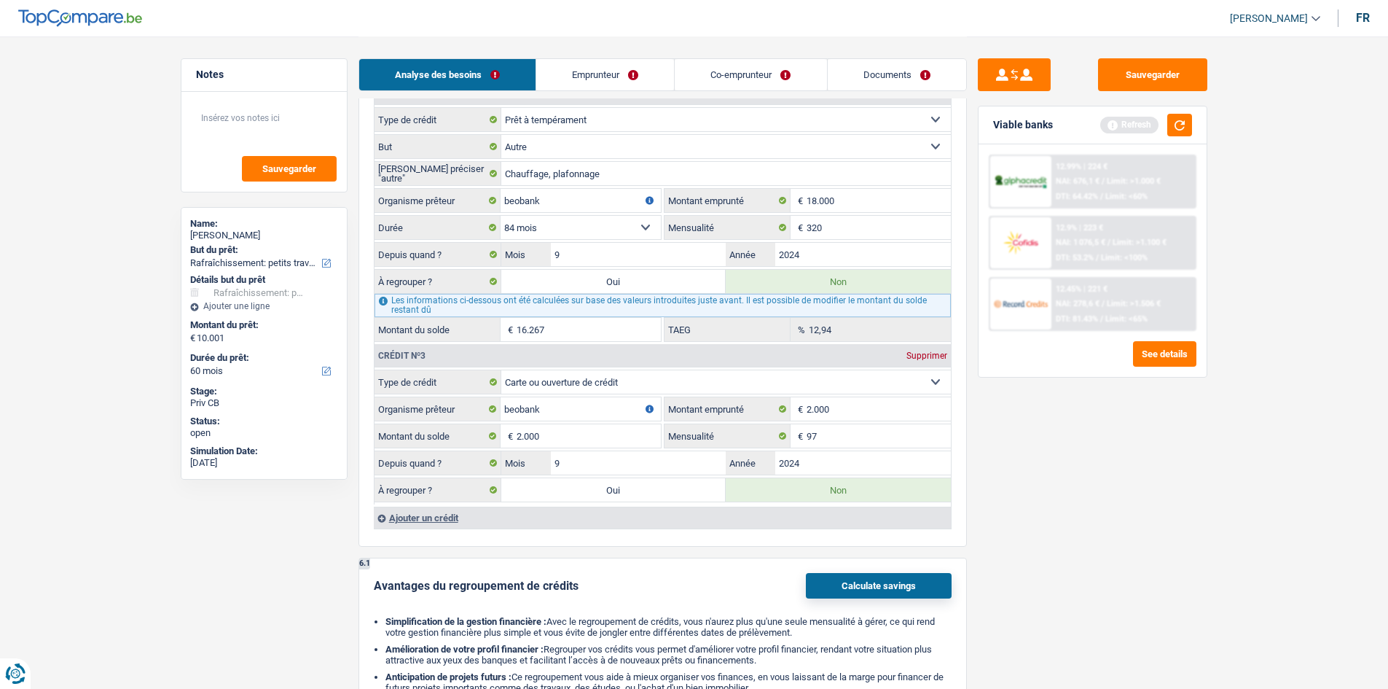
select select "houseOrGarden"
select select "yes"
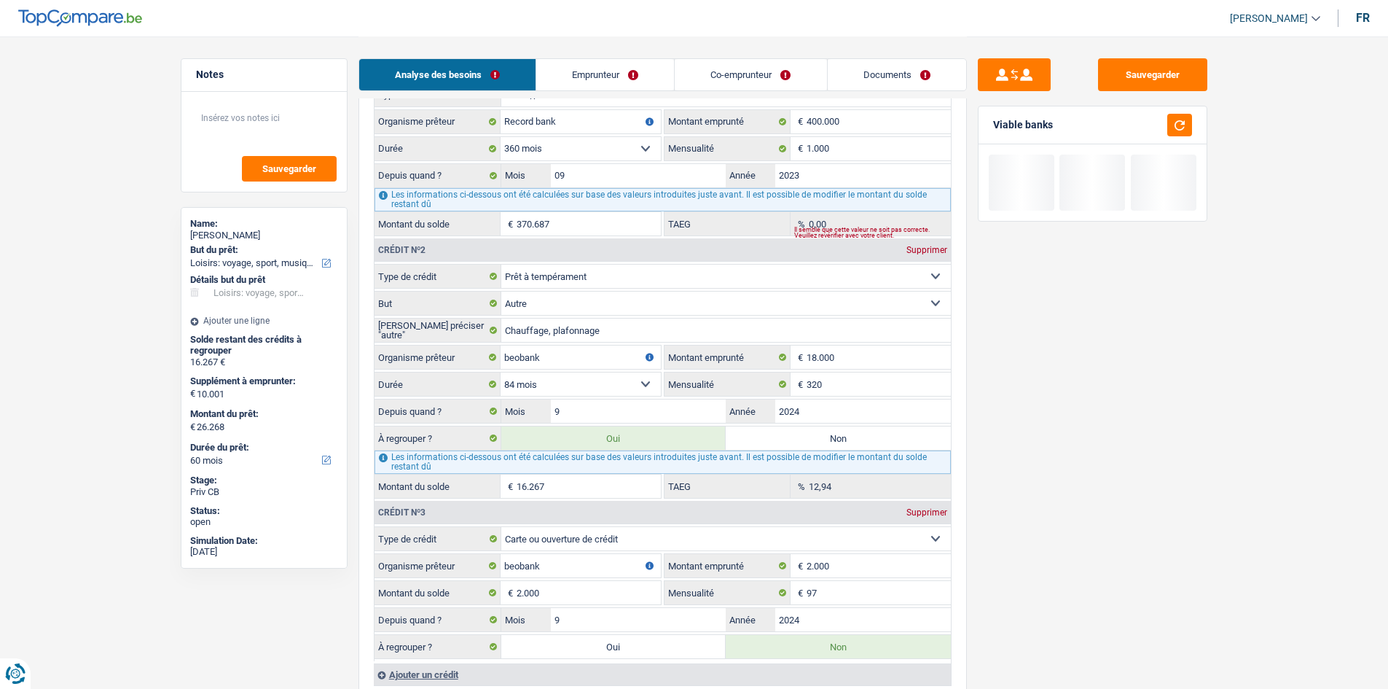
select select "refinancing"
select select "120"
select select "refinancing"
type input "16.267"
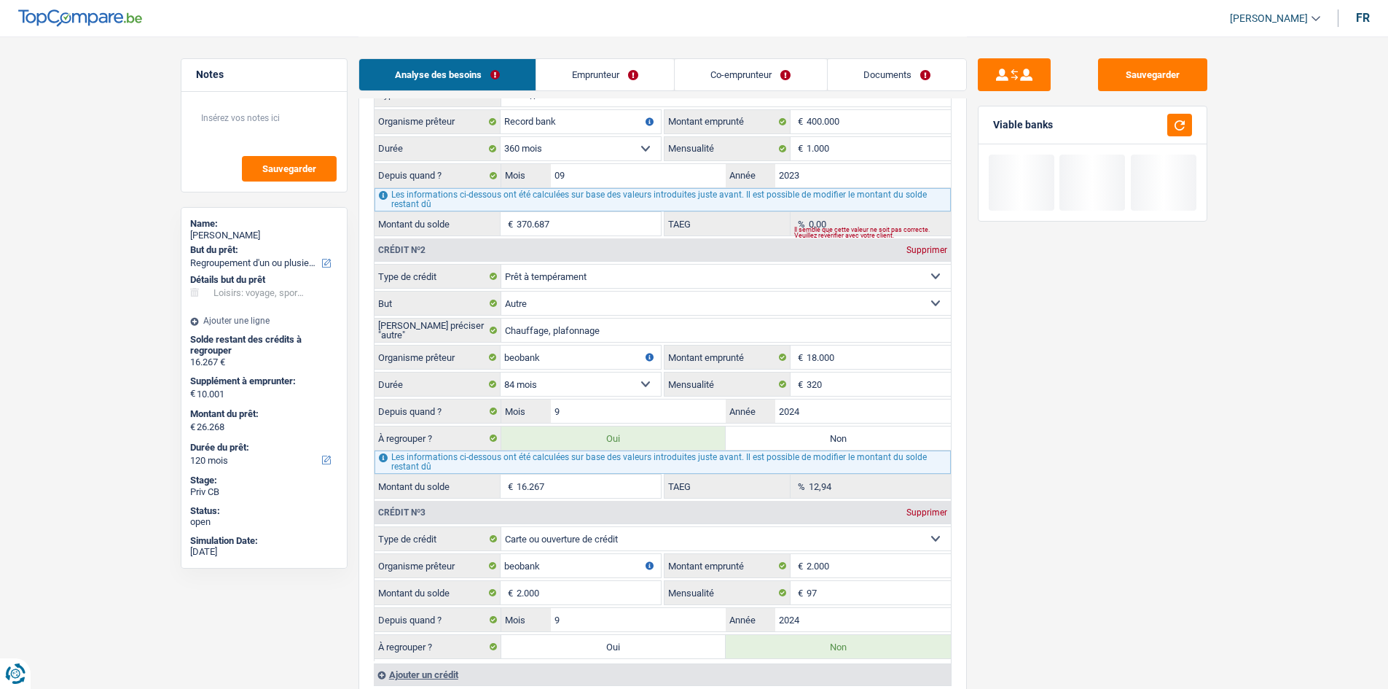
select select
select select "120"
select select "refinancing"
type input "16.267"
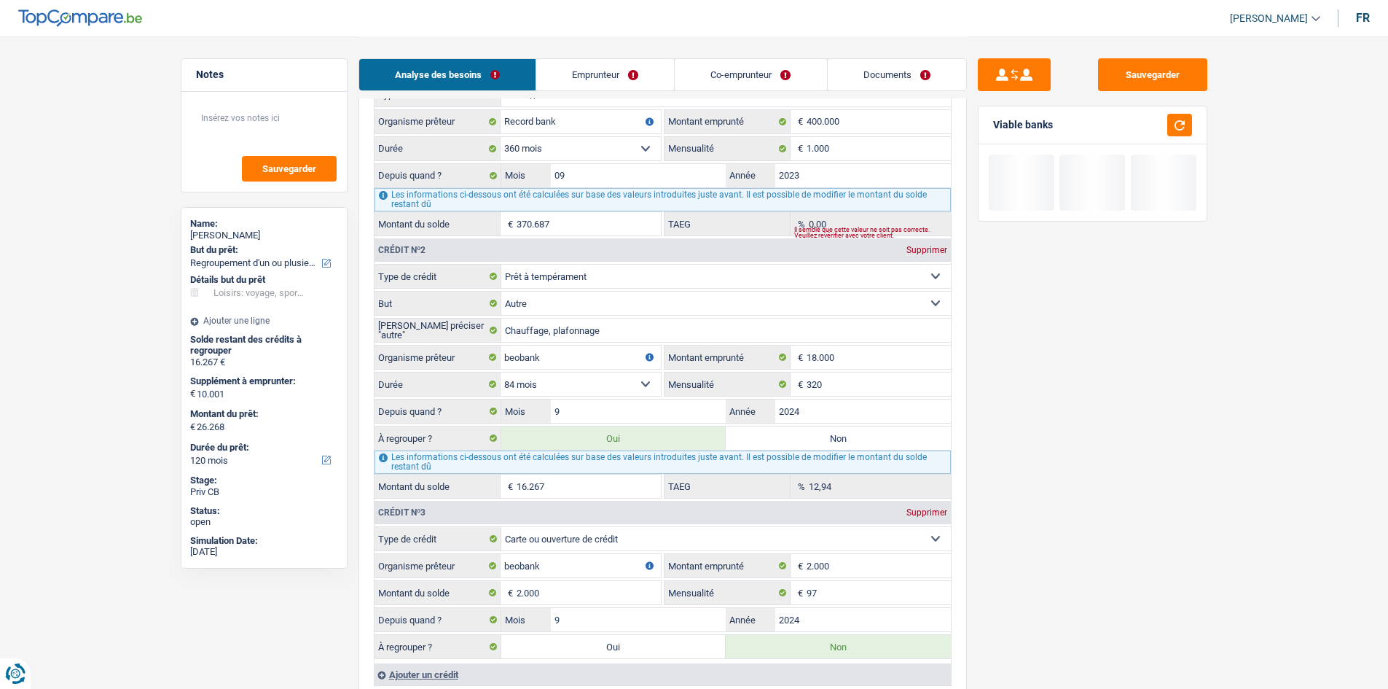
select select
select select "120"
select select "refinancing"
radio input "false"
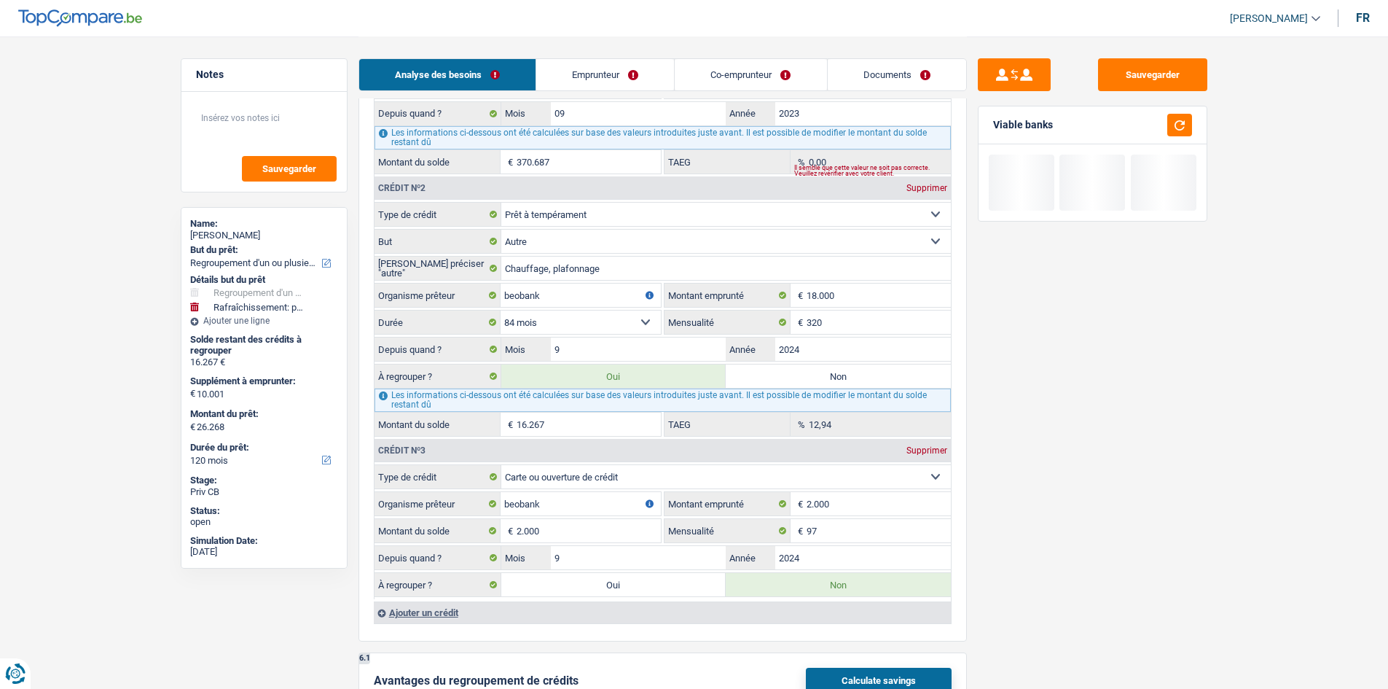
scroll to position [1510, 0]
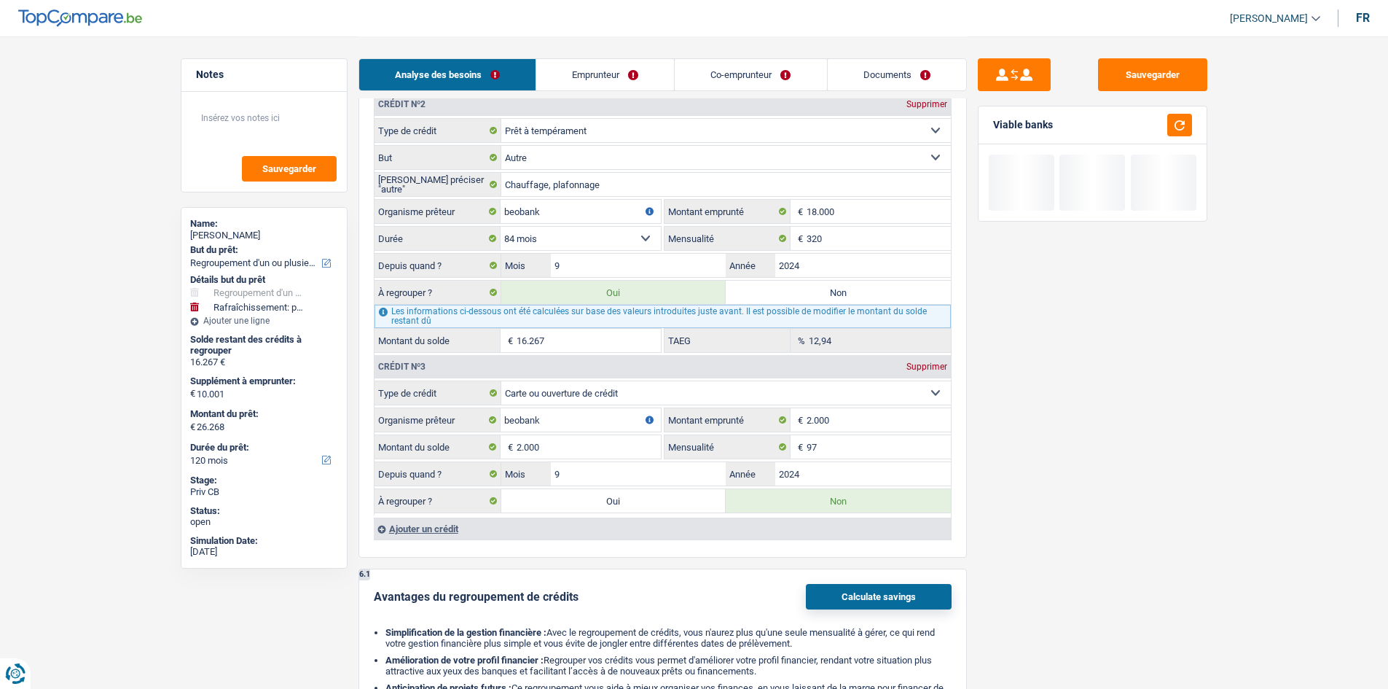
click at [630, 337] on label "Oui" at bounding box center [613, 500] width 225 height 23
click at [630, 337] on input "Oui" at bounding box center [613, 500] width 225 height 23
radio input "true"
type input "18.267"
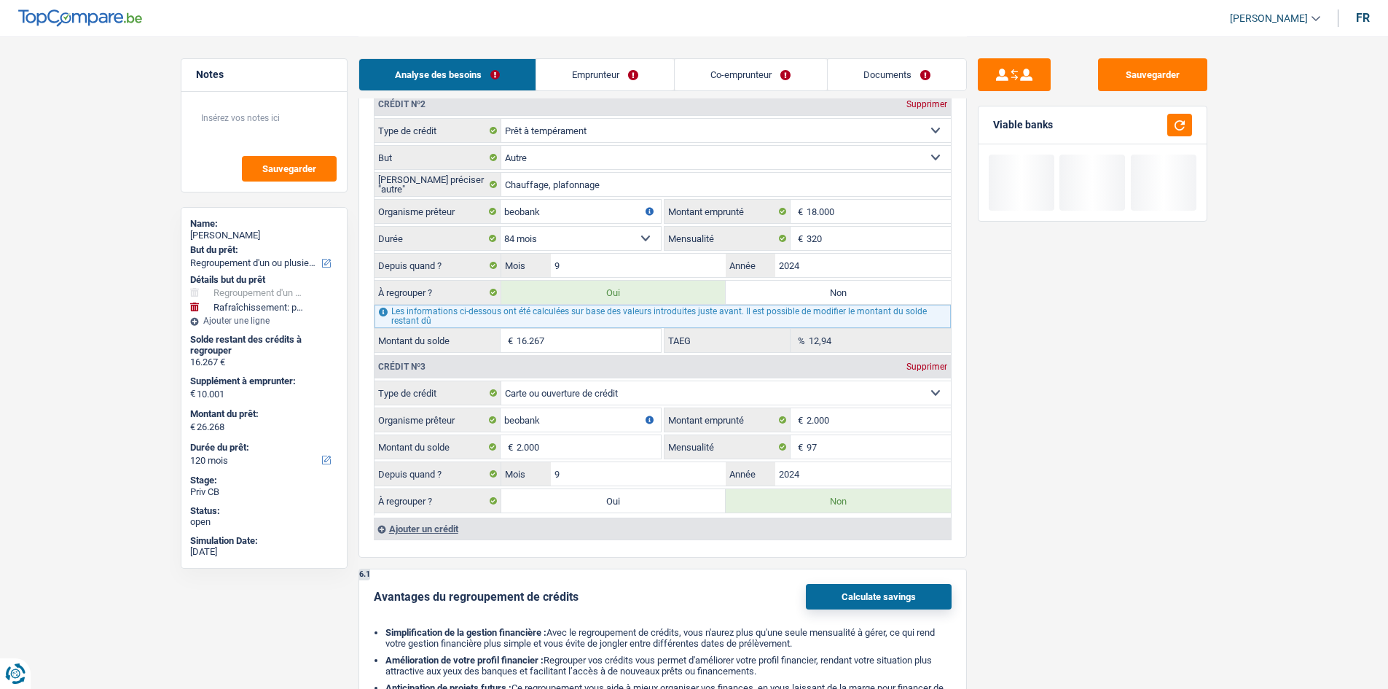
radio input "false"
type input "28.268"
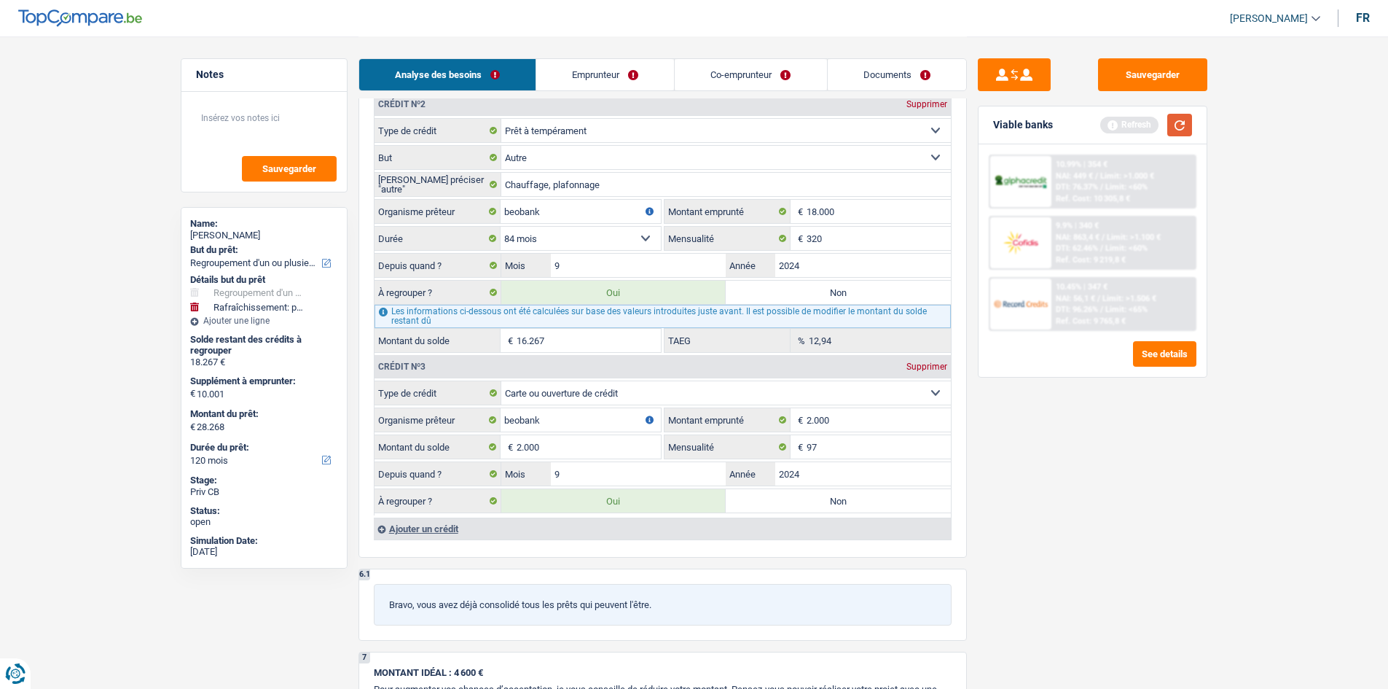
click at [630, 122] on button "button" at bounding box center [1179, 125] width 25 height 23
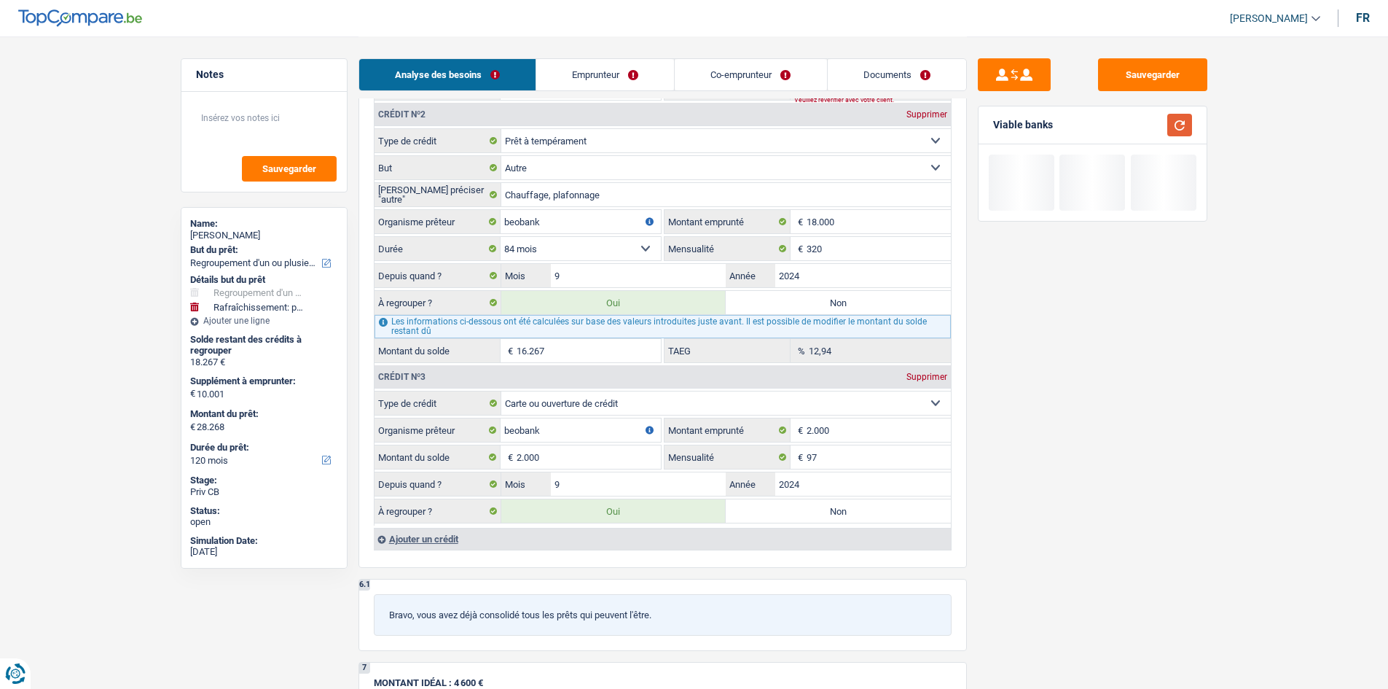
scroll to position [1291, 0]
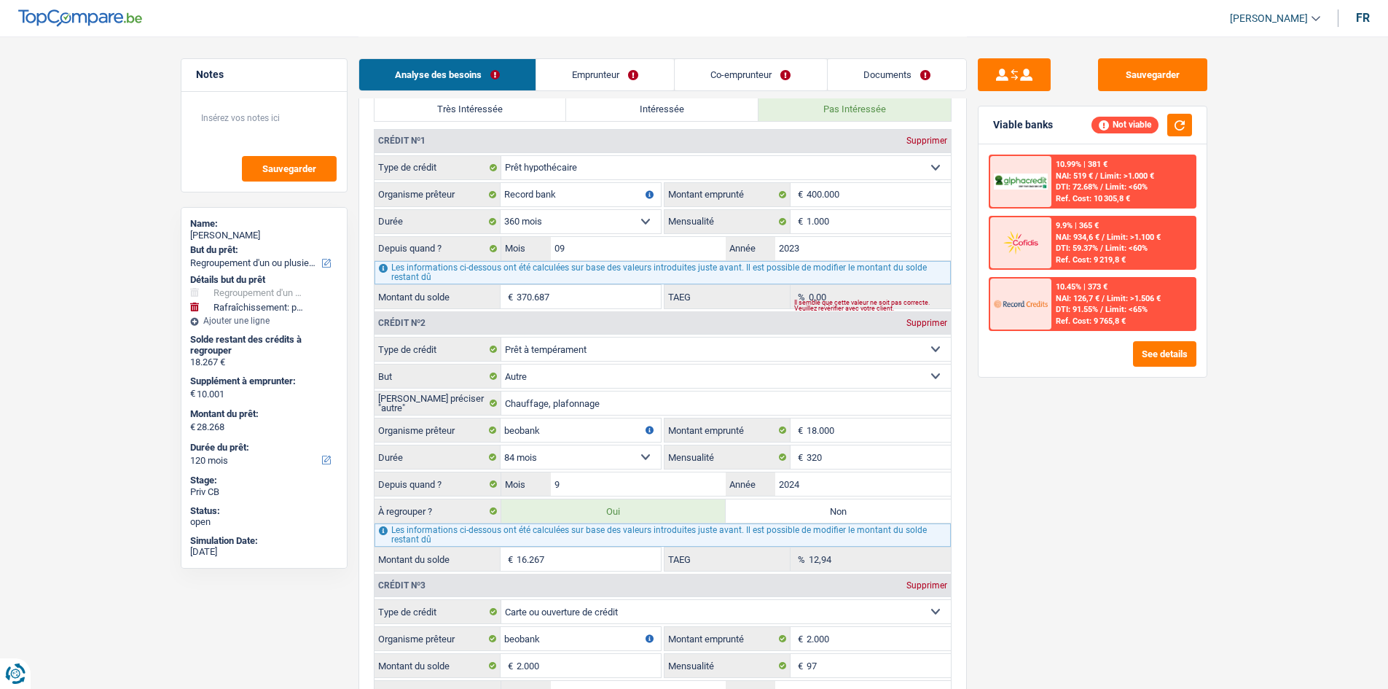
click at [630, 111] on label "Intéressée" at bounding box center [662, 109] width 192 height 23
click at [630, 111] on input "Intéressée" at bounding box center [662, 109] width 192 height 23
radio input "true"
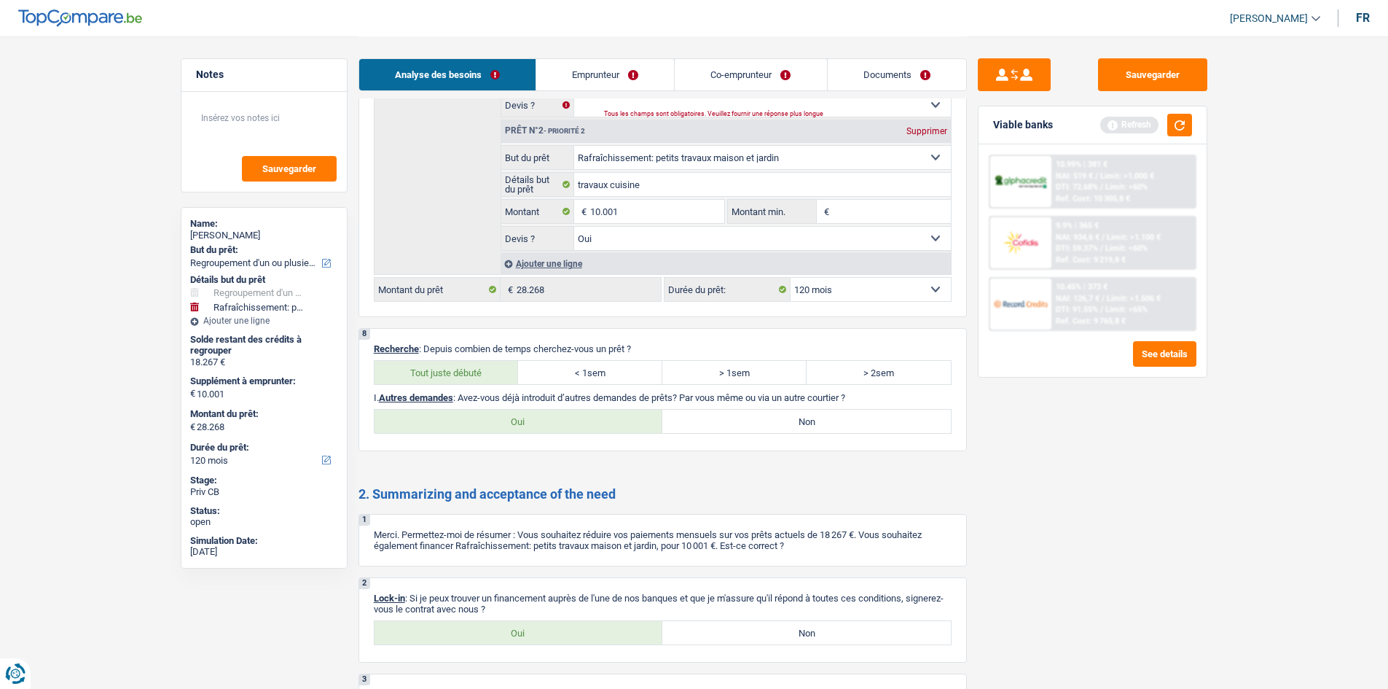
scroll to position [2398, 0]
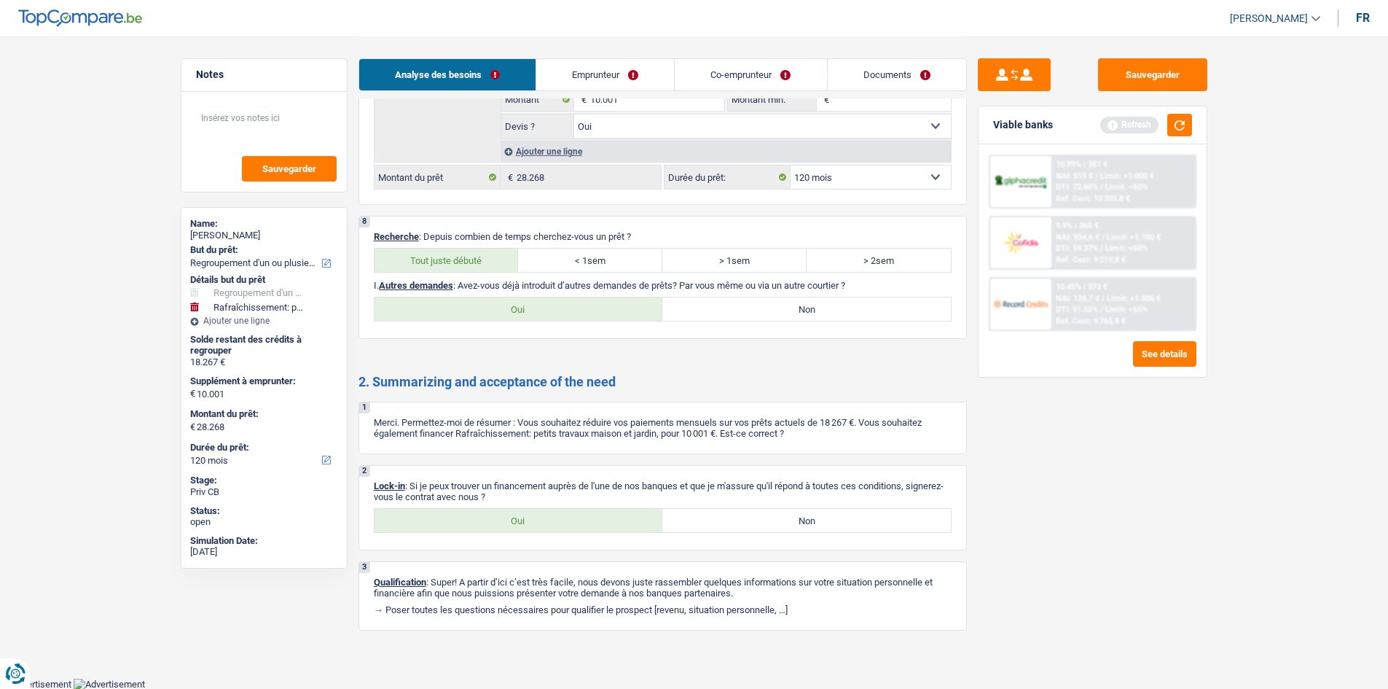
click at [630, 312] on label "Non" at bounding box center [806, 308] width 289 height 23
click at [630, 312] on input "Non" at bounding box center [806, 308] width 289 height 23
radio input "true"
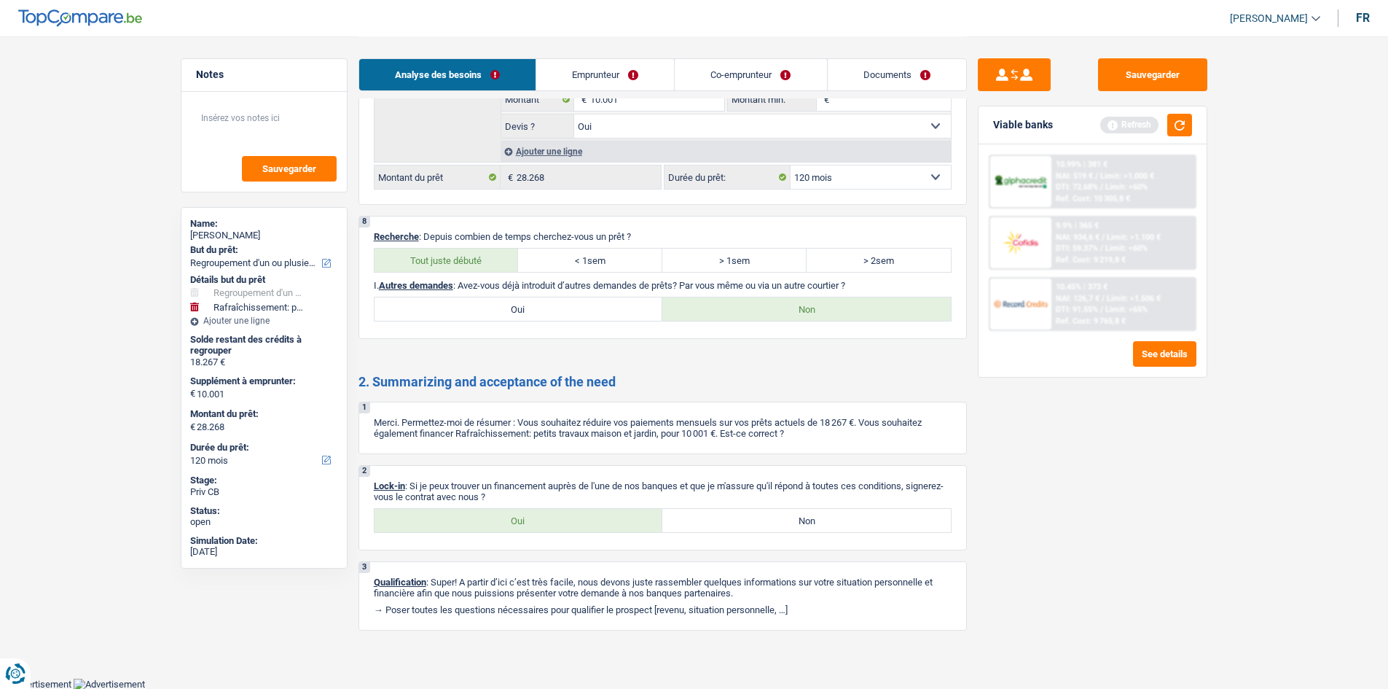
click at [630, 128] on div "Refresh" at bounding box center [1146, 125] width 92 height 23
click at [630, 134] on div "Refresh" at bounding box center [1146, 125] width 92 height 23
click at [630, 119] on button "button" at bounding box center [1179, 125] width 25 height 23
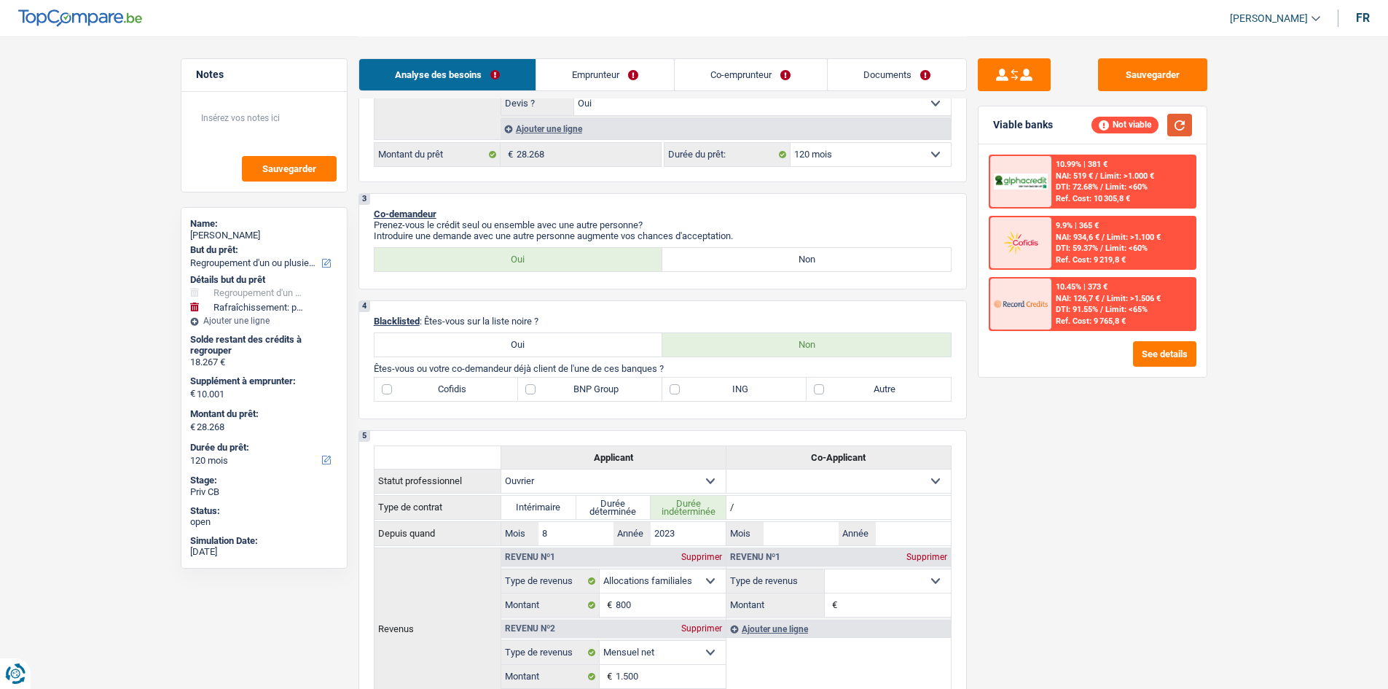
scroll to position [504, 0]
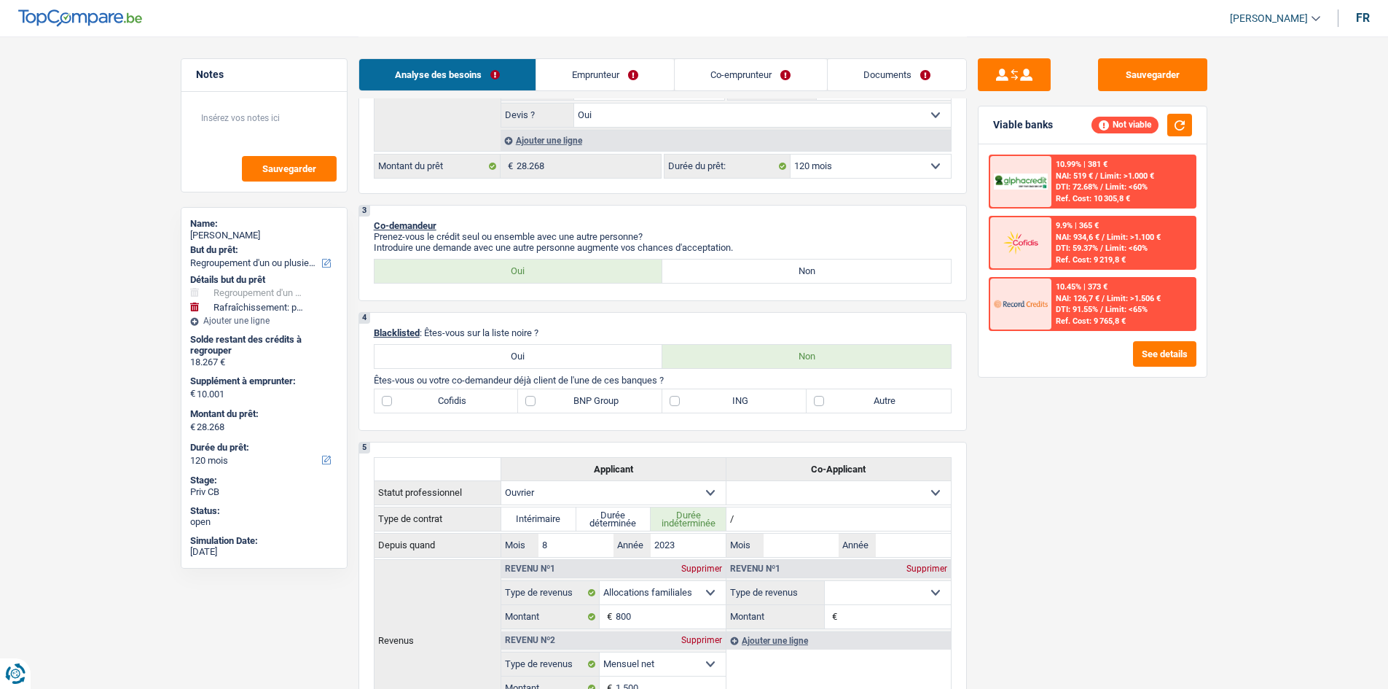
click at [630, 337] on p "Êtes-vous ou votre co-demandeur déjà client de l'une de ces banques ?" at bounding box center [663, 380] width 578 height 11
click at [630, 337] on label "Autre" at bounding box center [879, 400] width 144 height 23
click at [630, 337] on input "Autre" at bounding box center [879, 400] width 144 height 23
checkbox input "true"
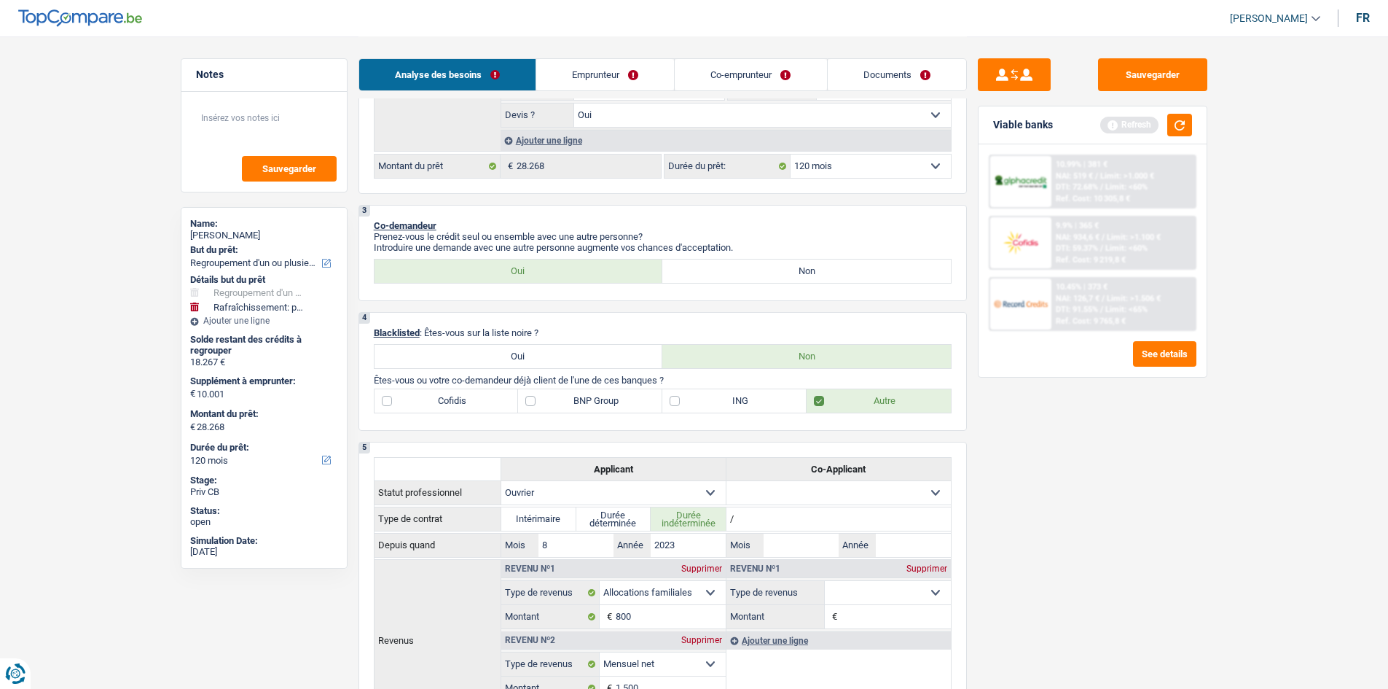
click at [622, 84] on link "Emprunteur" at bounding box center [605, 74] width 138 height 31
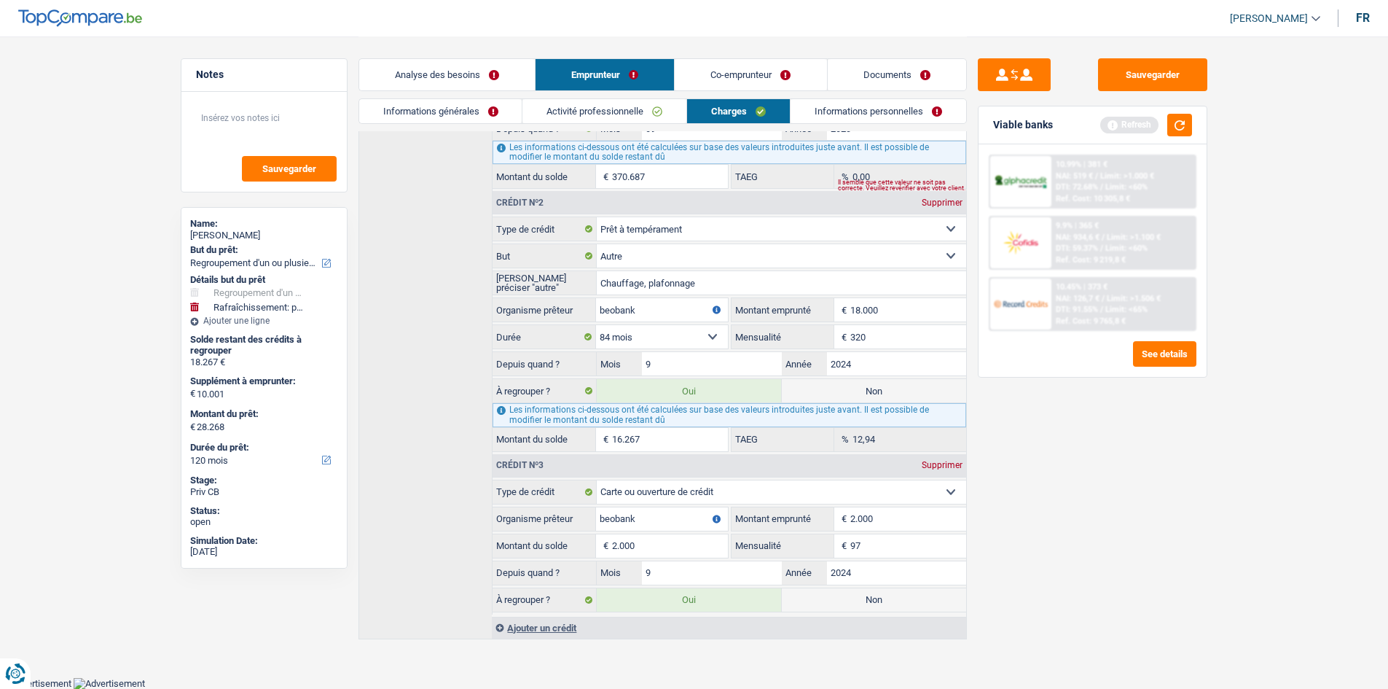
click at [469, 106] on link "Informations générales" at bounding box center [440, 111] width 163 height 24
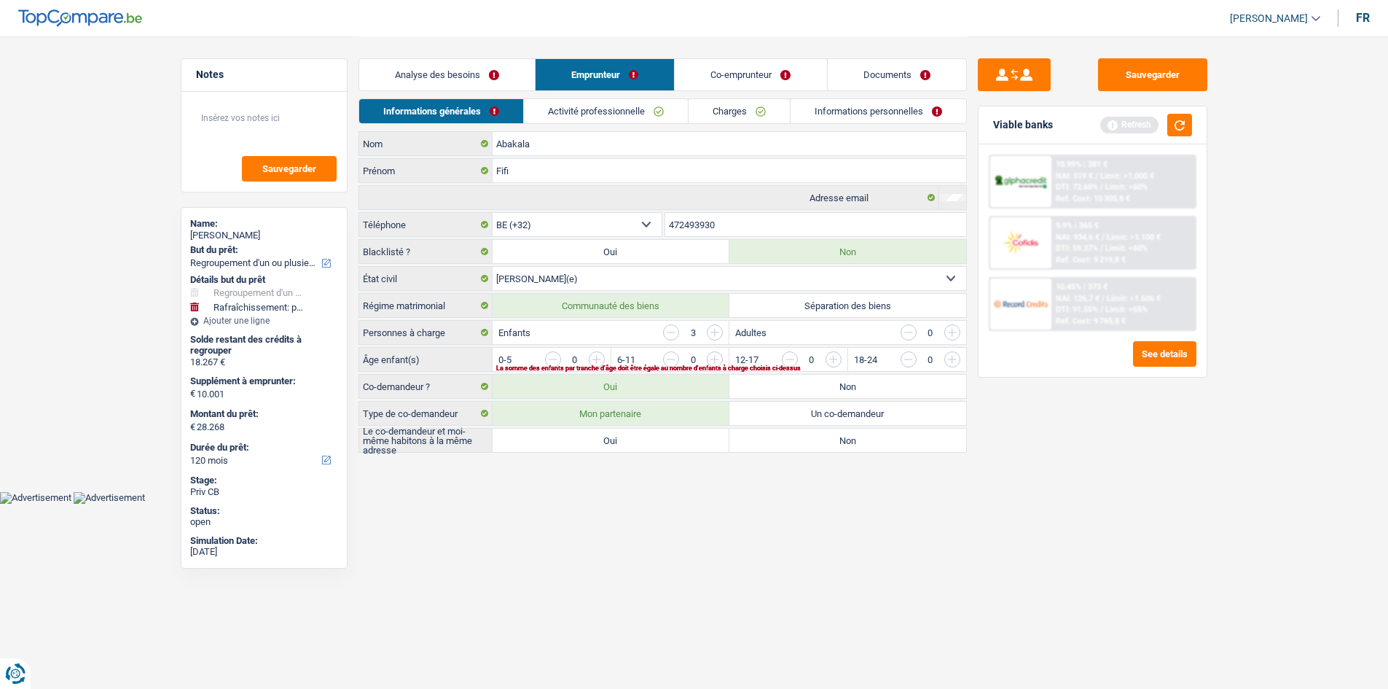
scroll to position [0, 0]
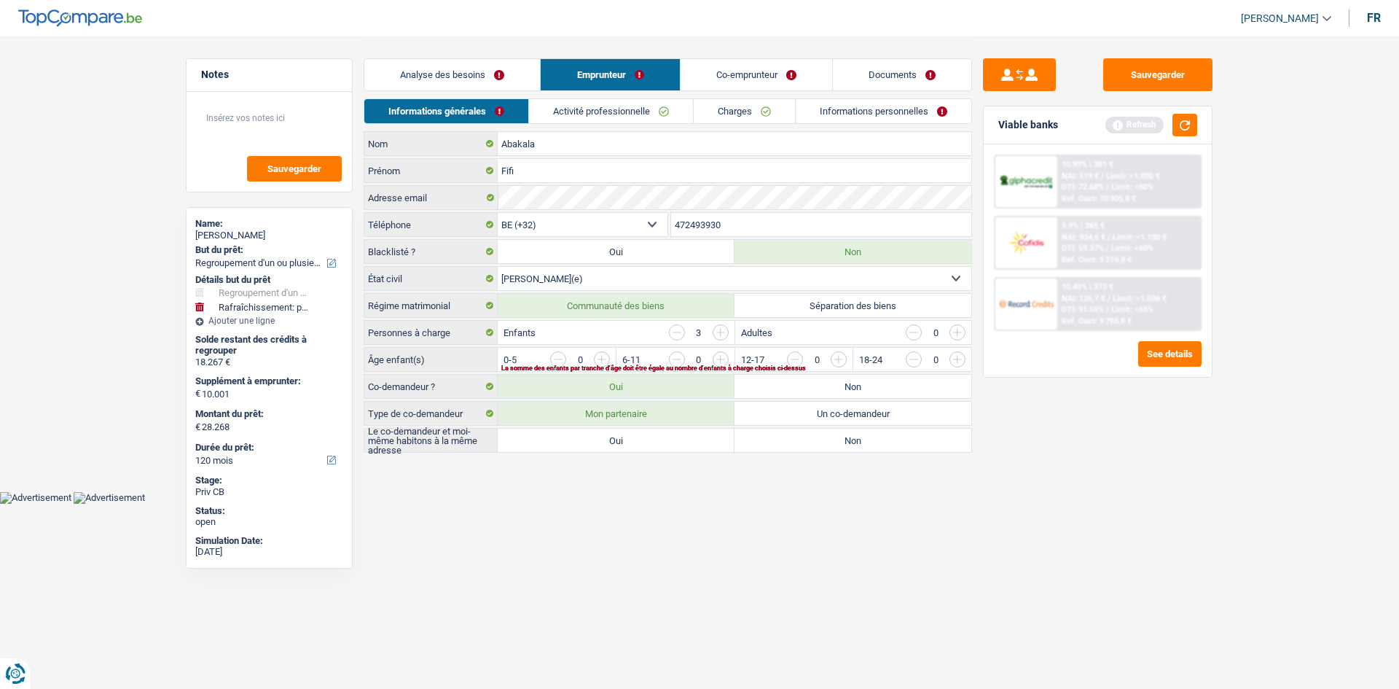
click at [593, 337] on label "Oui" at bounding box center [616, 439] width 237 height 23
click at [593, 337] on input "Oui" at bounding box center [616, 439] width 237 height 23
radio input "true"
click at [600, 337] on label "Oui" at bounding box center [616, 439] width 237 height 23
click at [600, 337] on input "Oui" at bounding box center [616, 439] width 237 height 23
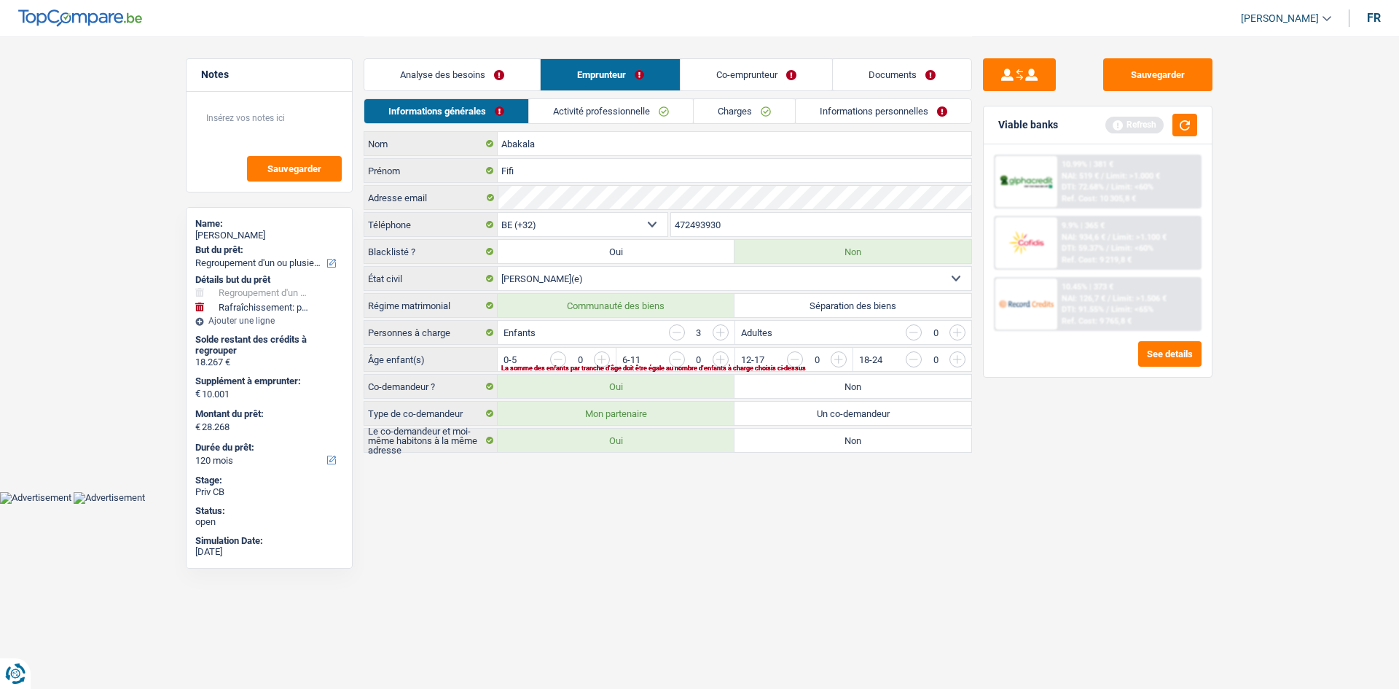
click at [630, 337] on input "button" at bounding box center [1252, 362] width 607 height 23
click at [630, 330] on input "button" at bounding box center [957, 332] width 16 height 16
click at [630, 333] on input "button" at bounding box center [957, 332] width 16 height 16
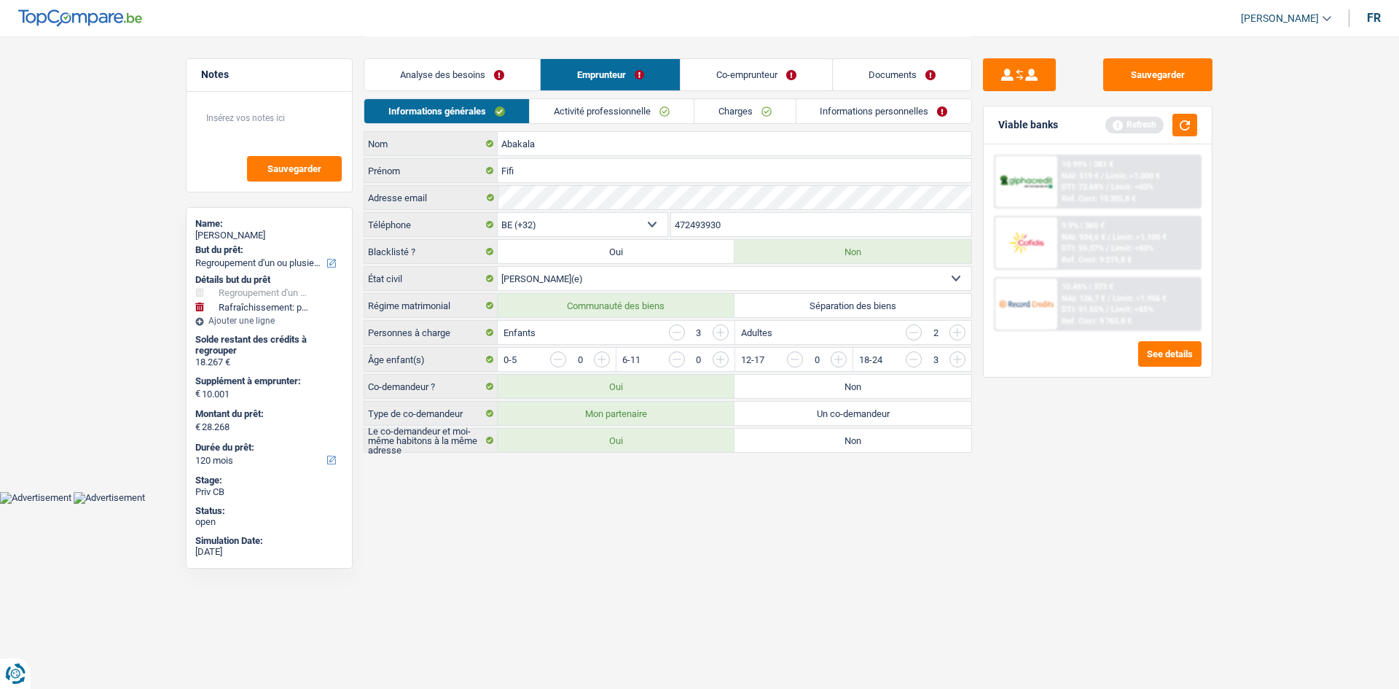
click at [630, 333] on input "button" at bounding box center [957, 332] width 16 height 16
drag, startPoint x: 562, startPoint y: 109, endPoint x: 576, endPoint y: 111, distance: 14.9
click at [562, 109] on link "Activité professionnelle" at bounding box center [612, 111] width 164 height 24
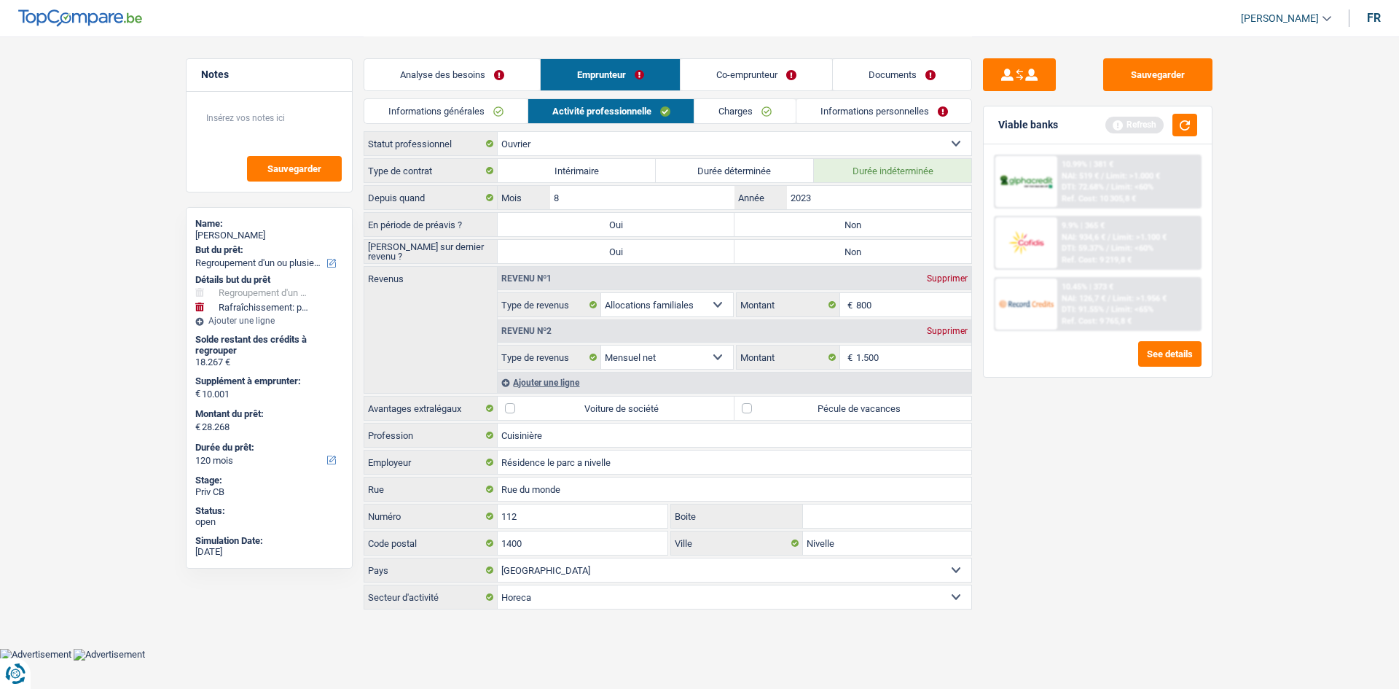
click at [630, 238] on div "Type de contrat Intérimaire Durée déterminée Durée indéterminée Depuis quand 8 …" at bounding box center [668, 383] width 608 height 451
click at [630, 230] on label "Non" at bounding box center [853, 224] width 237 height 23
click at [630, 230] on input "Non" at bounding box center [853, 224] width 237 height 23
radio input "true"
click at [630, 246] on label "Non" at bounding box center [853, 251] width 237 height 23
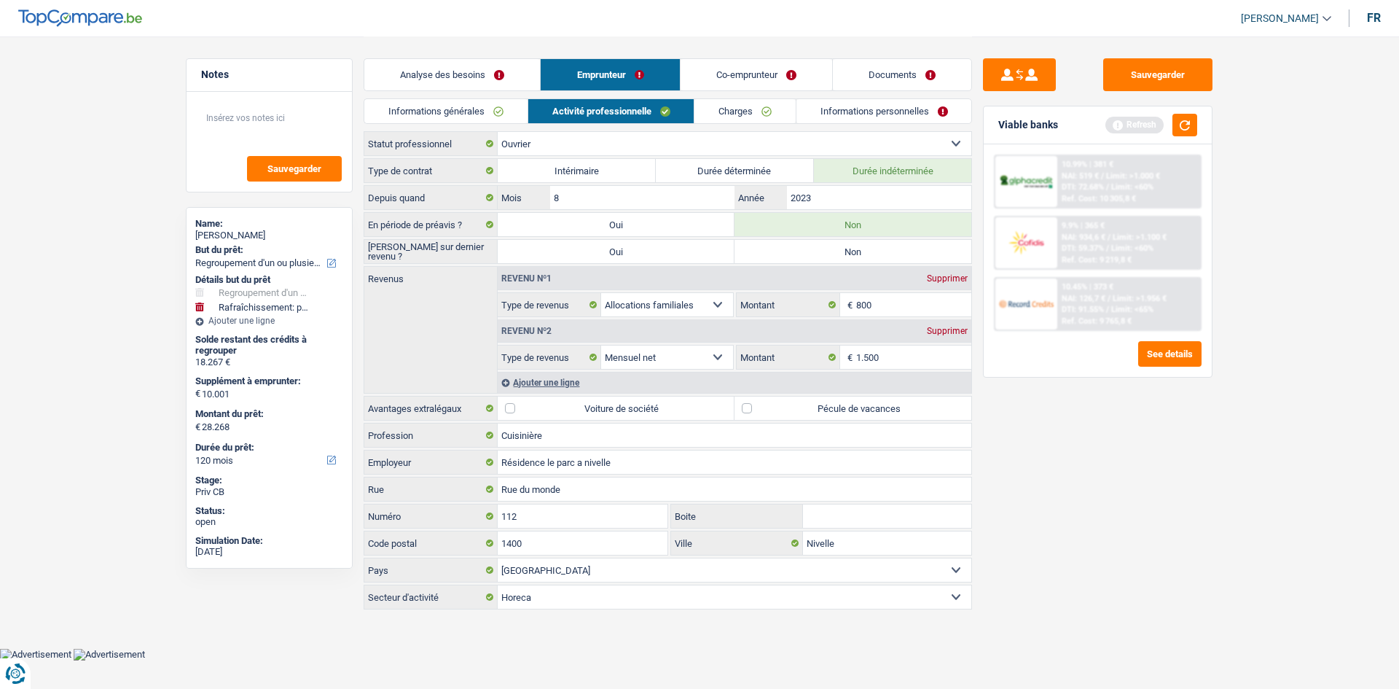
click at [630, 246] on input "Non" at bounding box center [853, 251] width 237 height 23
radio input "true"
click at [490, 107] on link "Informations générales" at bounding box center [445, 111] width 163 height 24
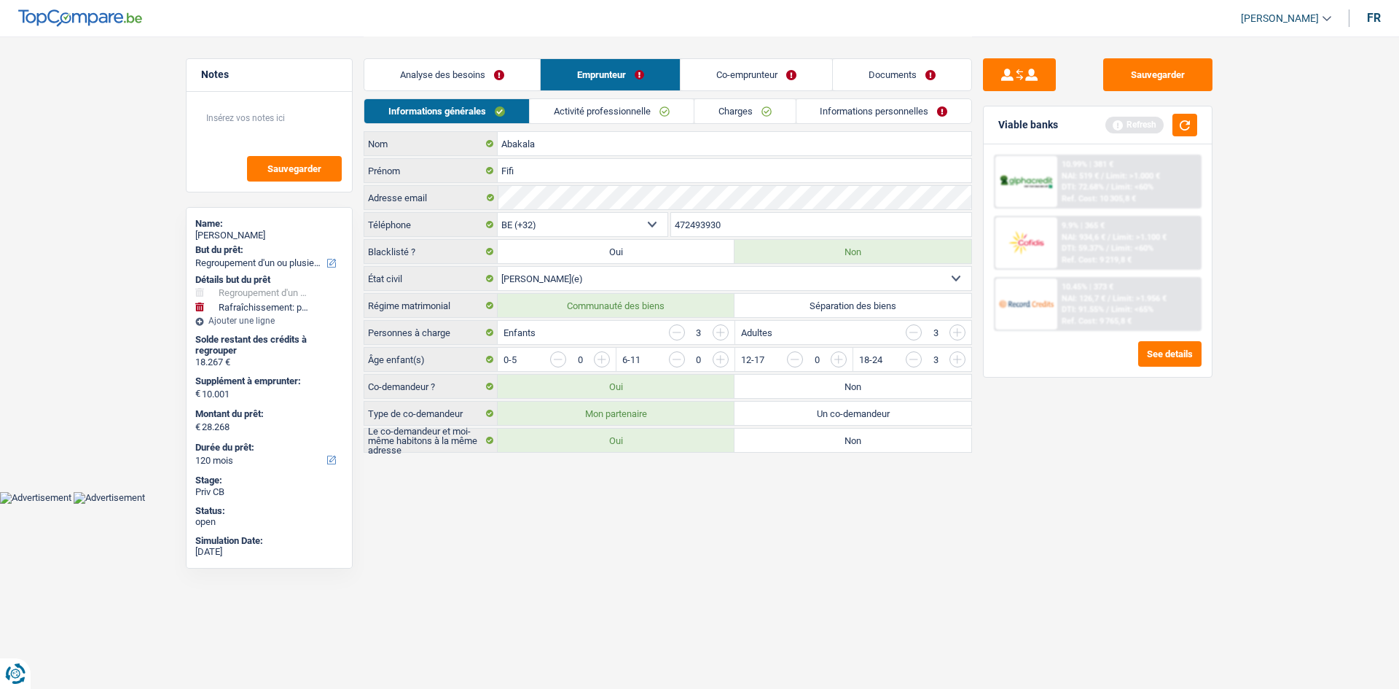
click at [608, 102] on link "Activité professionnelle" at bounding box center [612, 111] width 164 height 24
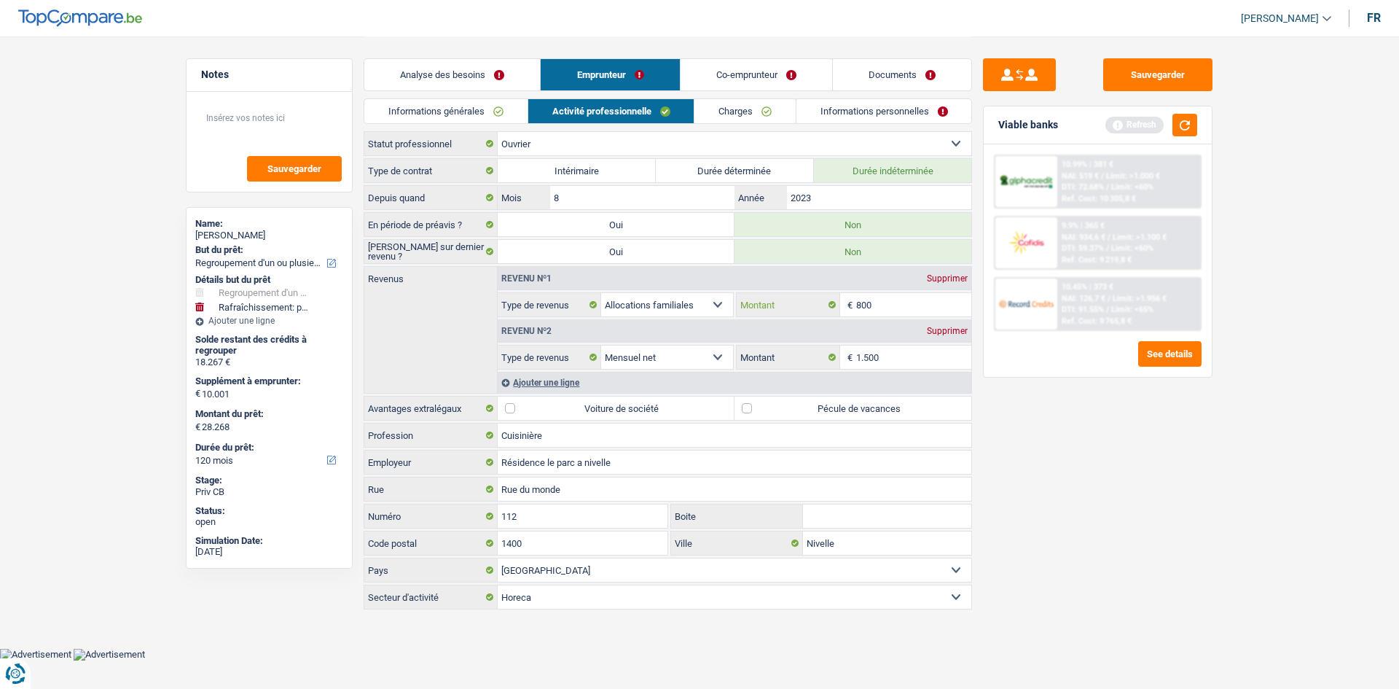
click at [630, 303] on input "800" at bounding box center [914, 304] width 116 height 23
click at [630, 206] on input "2023" at bounding box center [879, 197] width 184 height 23
click at [630, 302] on input "800" at bounding box center [914, 304] width 116 height 23
click at [630, 337] on input "1.500" at bounding box center [914, 356] width 116 height 23
click at [630, 337] on div "Sauvegarder Viable banks Refresh 10.99% | 381 € NAI: 519 € / Limit: >1.000 € DT…" at bounding box center [1097, 361] width 251 height 607
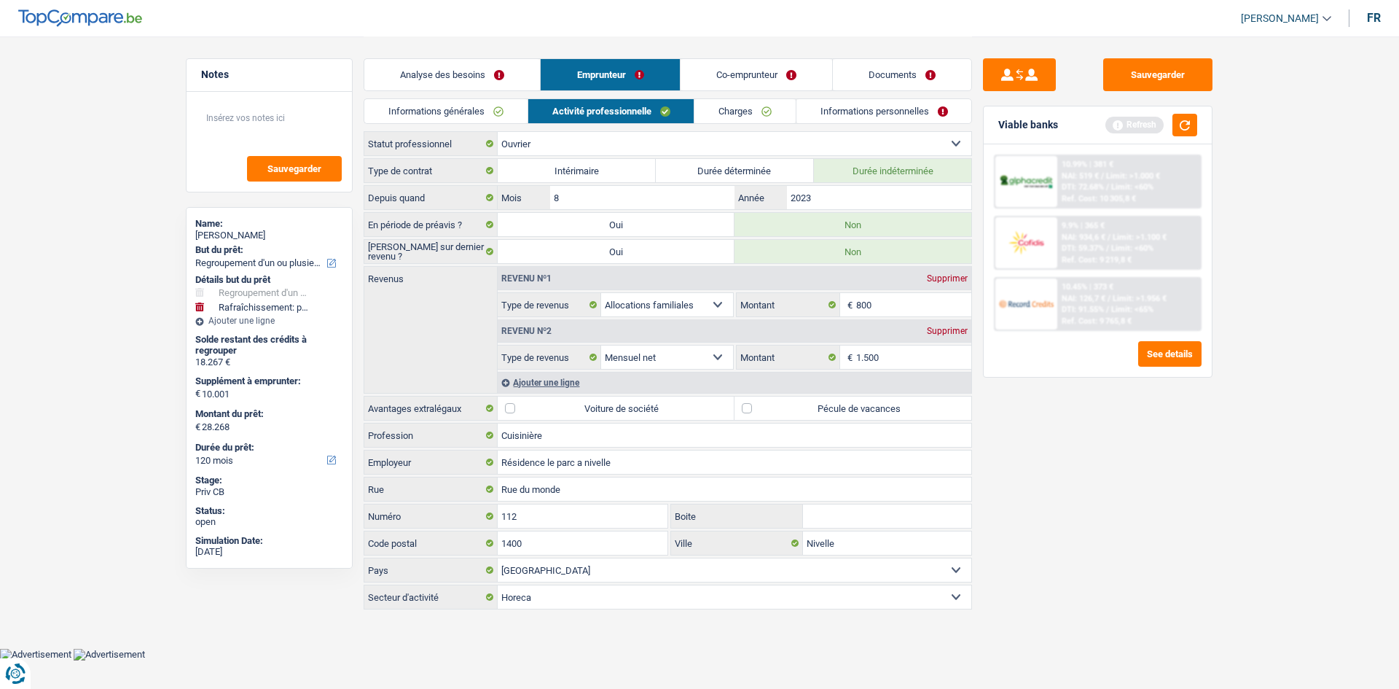
click at [574, 337] on div "Ajouter une ligne" at bounding box center [735, 382] width 474 height 21
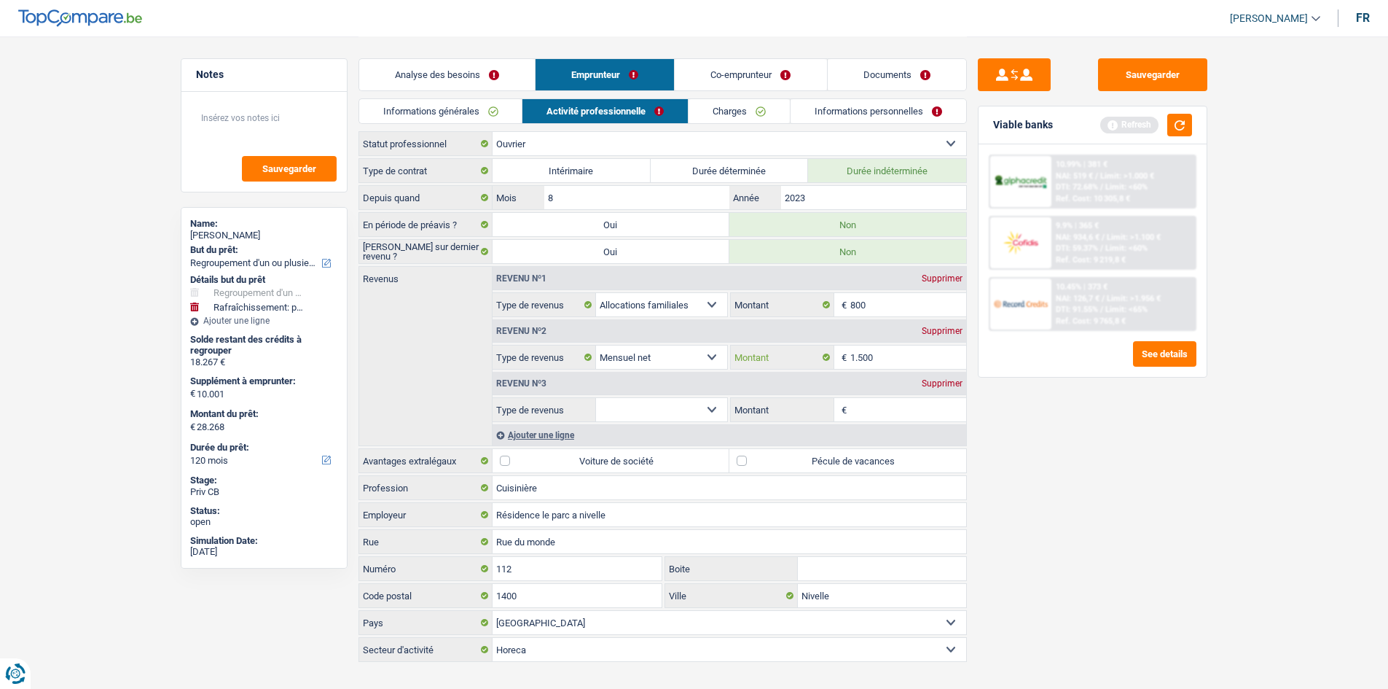
click at [630, 337] on div "Revenu nº2 Supprimer Allocation d'handicap Allocations chômage Allocations fami…" at bounding box center [730, 343] width 474 height 52
click at [630, 337] on main "Notes Sauvegarder Name: Fifi Abakala But du prêt: Confort maison: meubles, text…" at bounding box center [694, 350] width 1388 height 700
click at [630, 337] on div "Revenu nº3 Supprimer Allocation d'handicap Allocations chômage Allocations fami…" at bounding box center [730, 395] width 474 height 52
click at [630, 337] on select "Allocation d'handicap Allocations chômage Allocations familiales Chèques repas …" at bounding box center [662, 409] width 132 height 23
select select "mealVouchers"
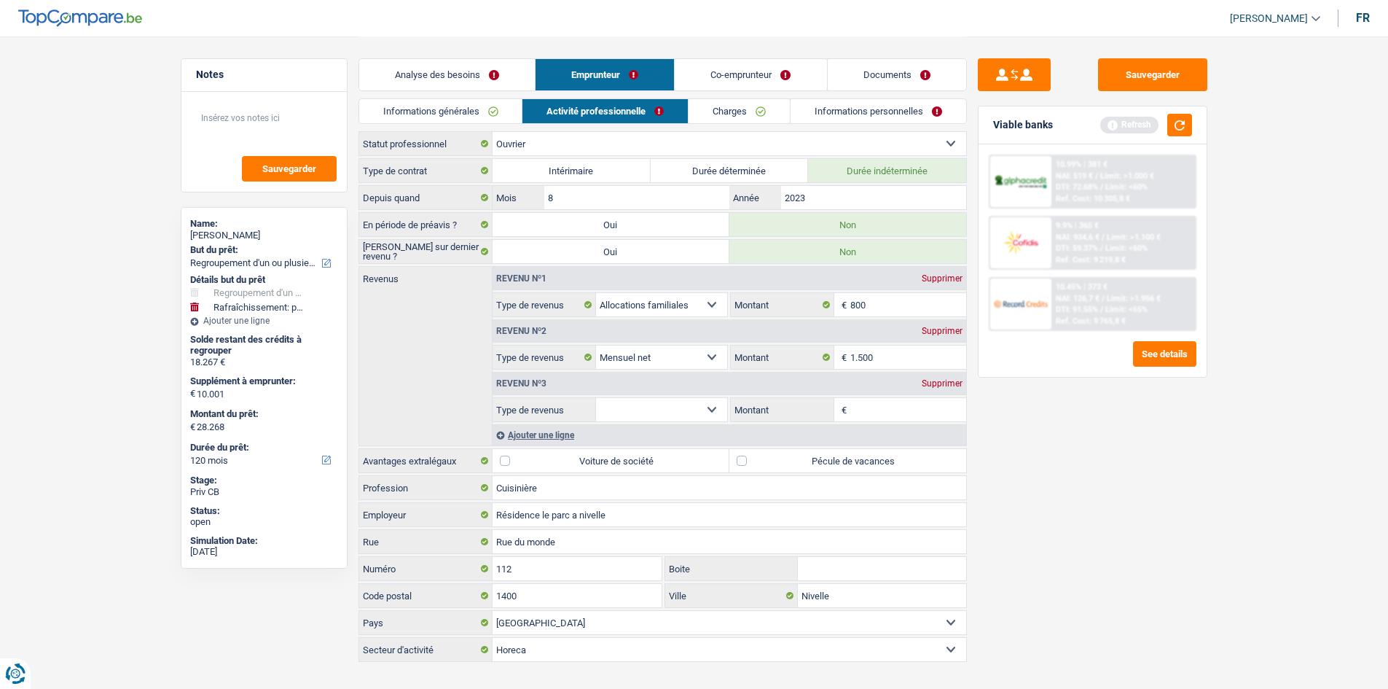
click at [596, 337] on select "Allocation d'handicap Allocations chômage Allocations familiales Chèques repas …" at bounding box center [662, 409] width 132 height 23
click at [630, 337] on input "Montant par jour" at bounding box center [908, 409] width 116 height 23
type input "7"
click at [630, 337] on div "Sauvegarder Viable banks Refresh 10.99% | 381 € NAI: 519 € / Limit: >1.000 € DT…" at bounding box center [1092, 361] width 251 height 607
click at [630, 337] on input "6,0" at bounding box center [908, 409] width 116 height 23
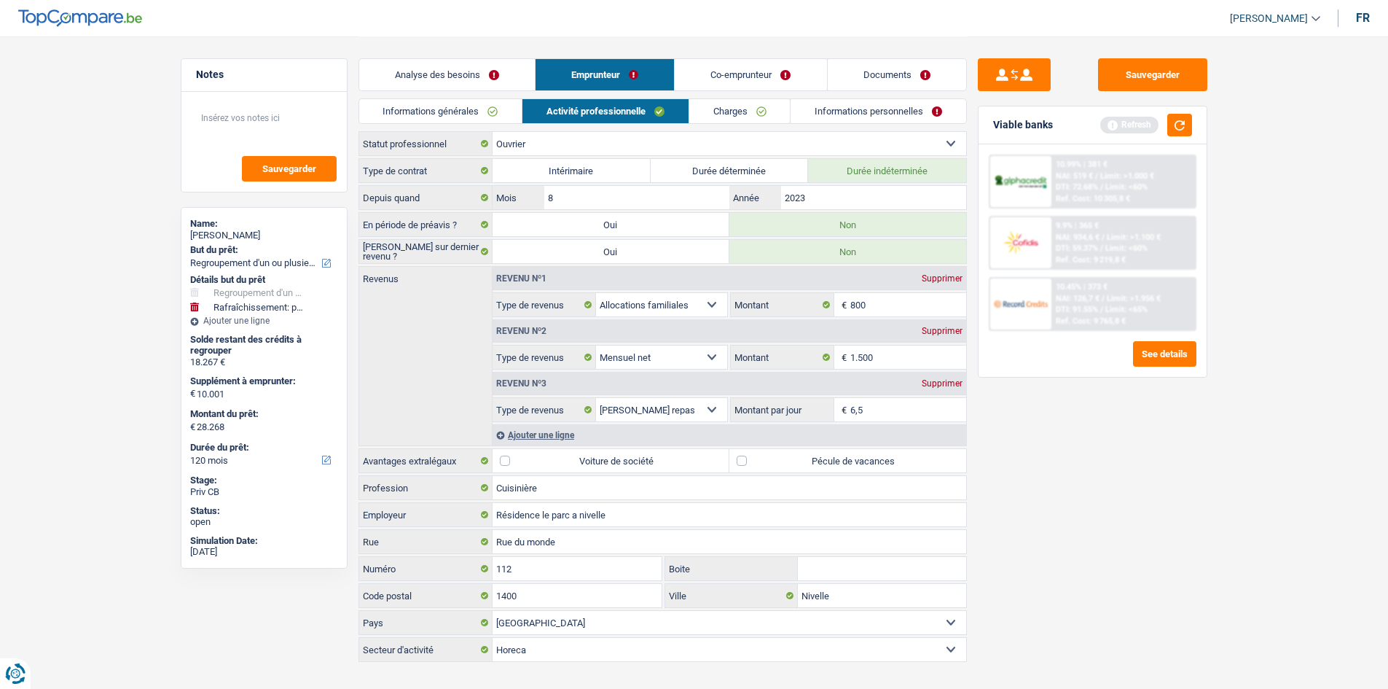
type input "6,5"
click at [630, 337] on div "Ajouter une ligne" at bounding box center [730, 434] width 474 height 21
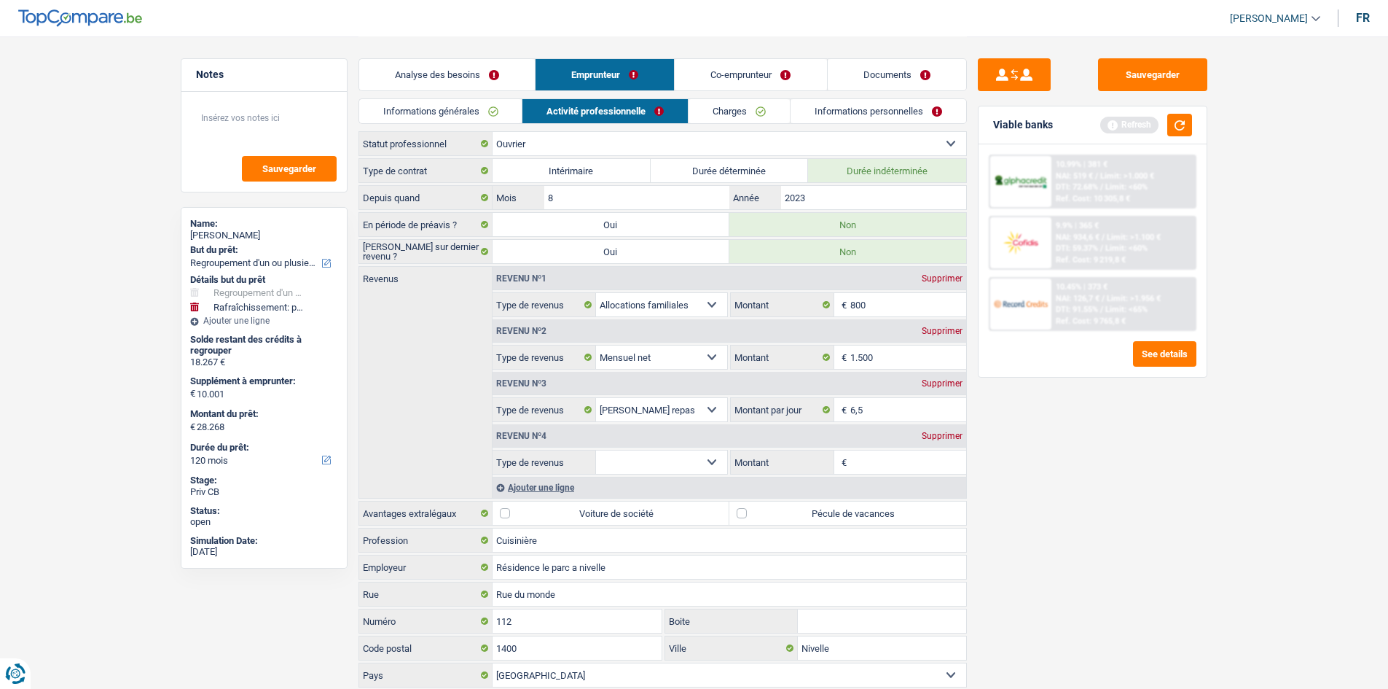
click at [630, 337] on div "Supprimer" at bounding box center [942, 435] width 48 height 9
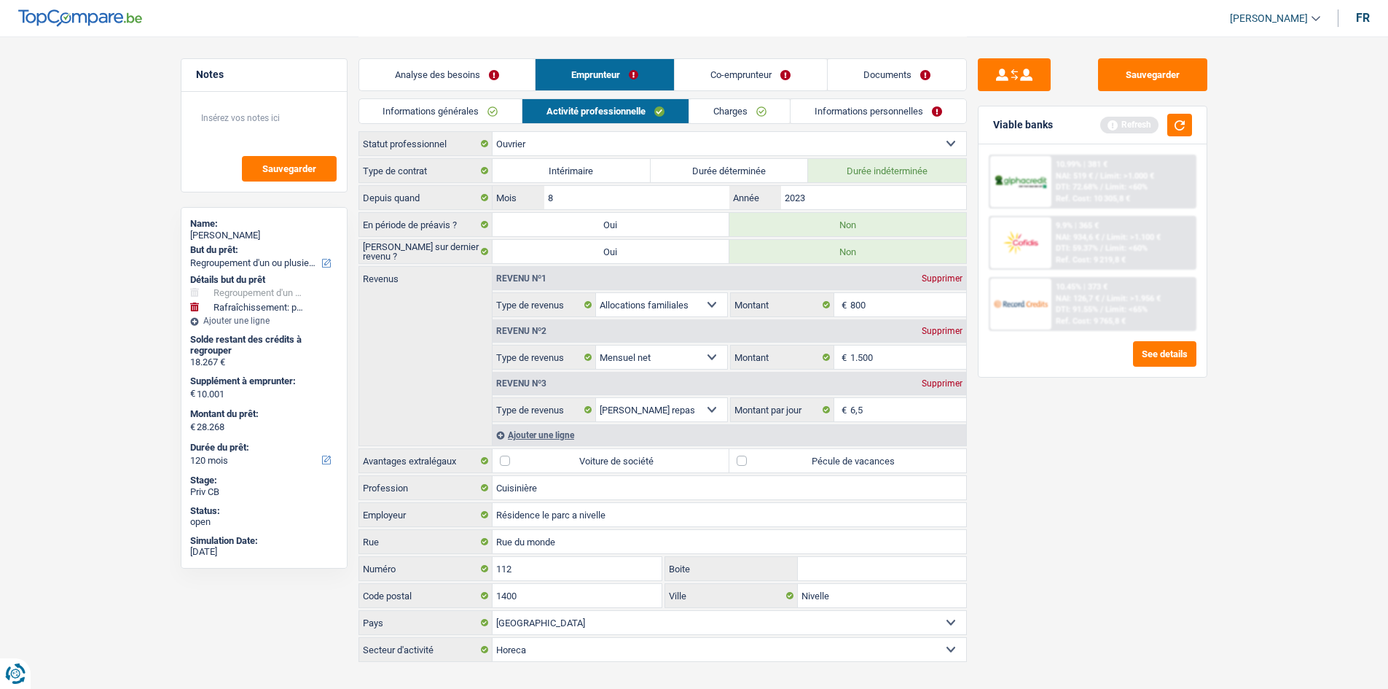
click at [630, 337] on div "Ajouter une ligne" at bounding box center [730, 434] width 474 height 21
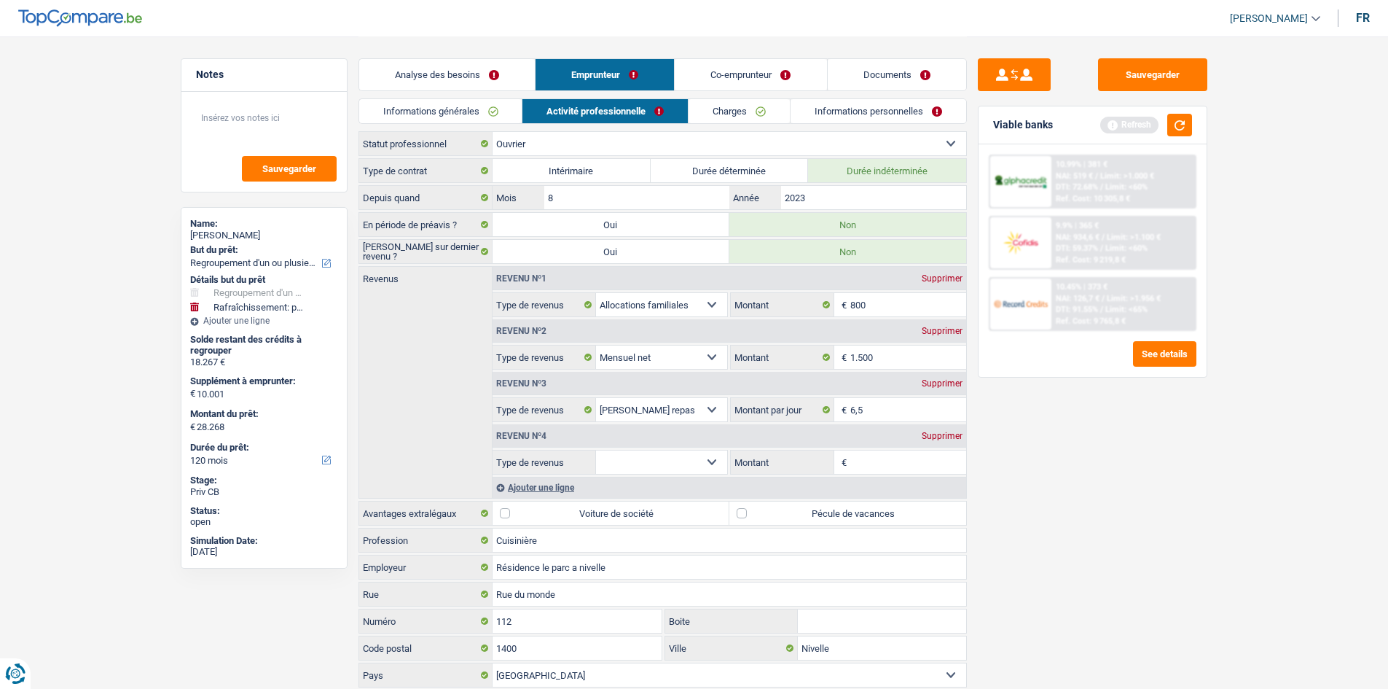
click at [630, 337] on div "Supprimer" at bounding box center [942, 435] width 48 height 9
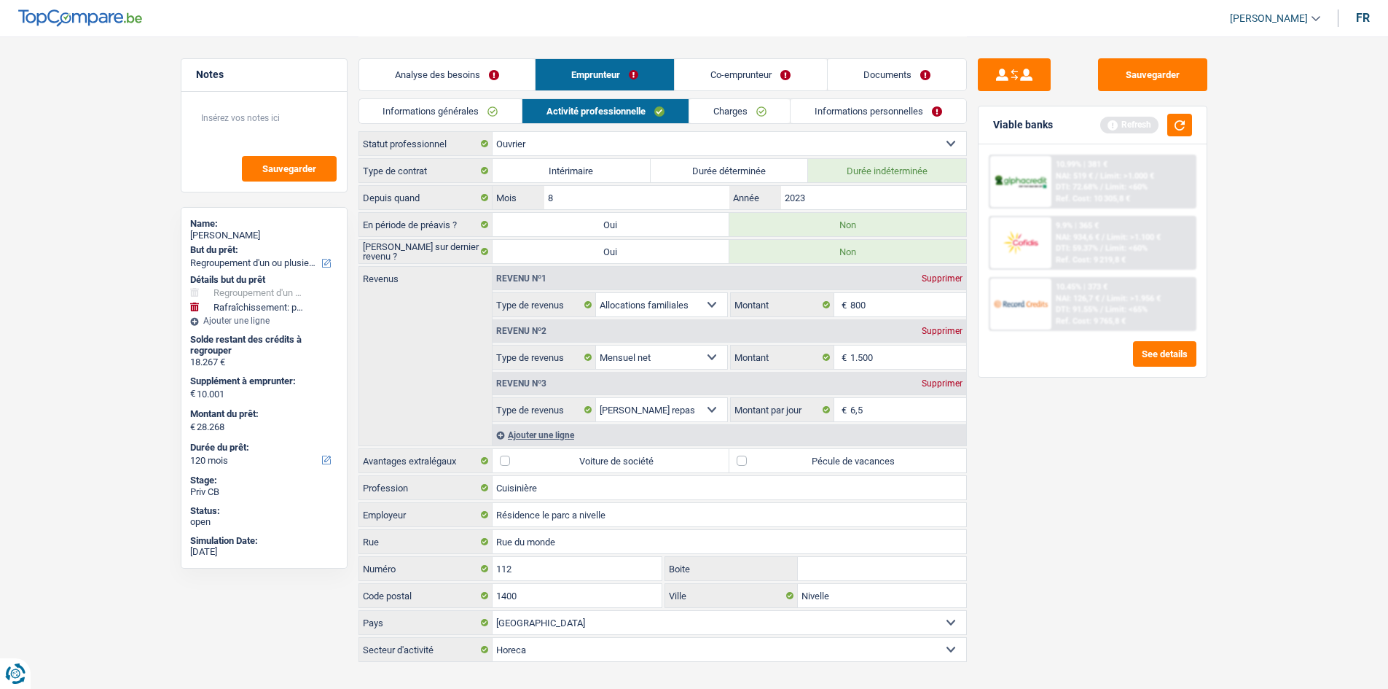
click at [630, 337] on label "Pécule de vacances" at bounding box center [847, 460] width 237 height 23
click at [630, 337] on input "Pécule de vacances" at bounding box center [847, 460] width 237 height 23
checkbox input "true"
drag, startPoint x: 720, startPoint y: 104, endPoint x: 802, endPoint y: 101, distance: 81.7
click at [630, 104] on link "Charges" at bounding box center [739, 111] width 101 height 24
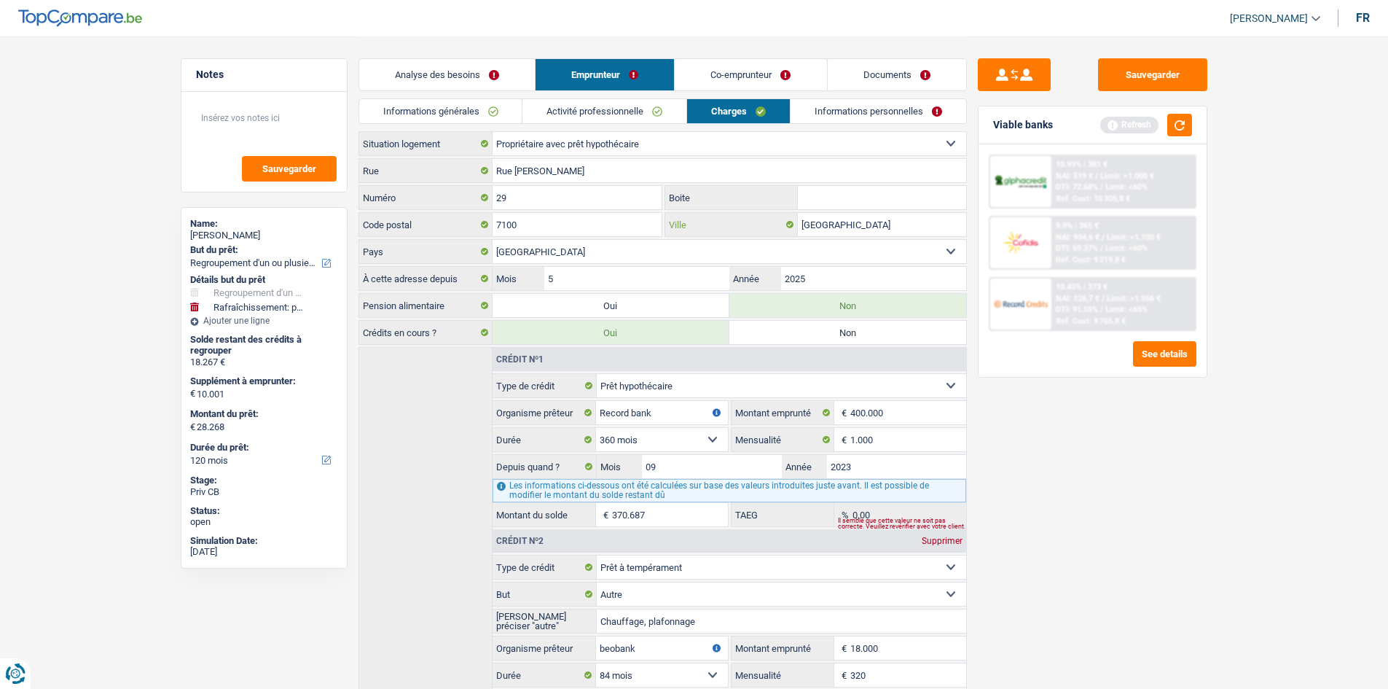
click at [630, 235] on input "La Louvière" at bounding box center [882, 224] width 168 height 23
click at [630, 285] on input "2025" at bounding box center [873, 278] width 184 height 23
click at [630, 110] on link "Informations personnelles" at bounding box center [879, 111] width 176 height 24
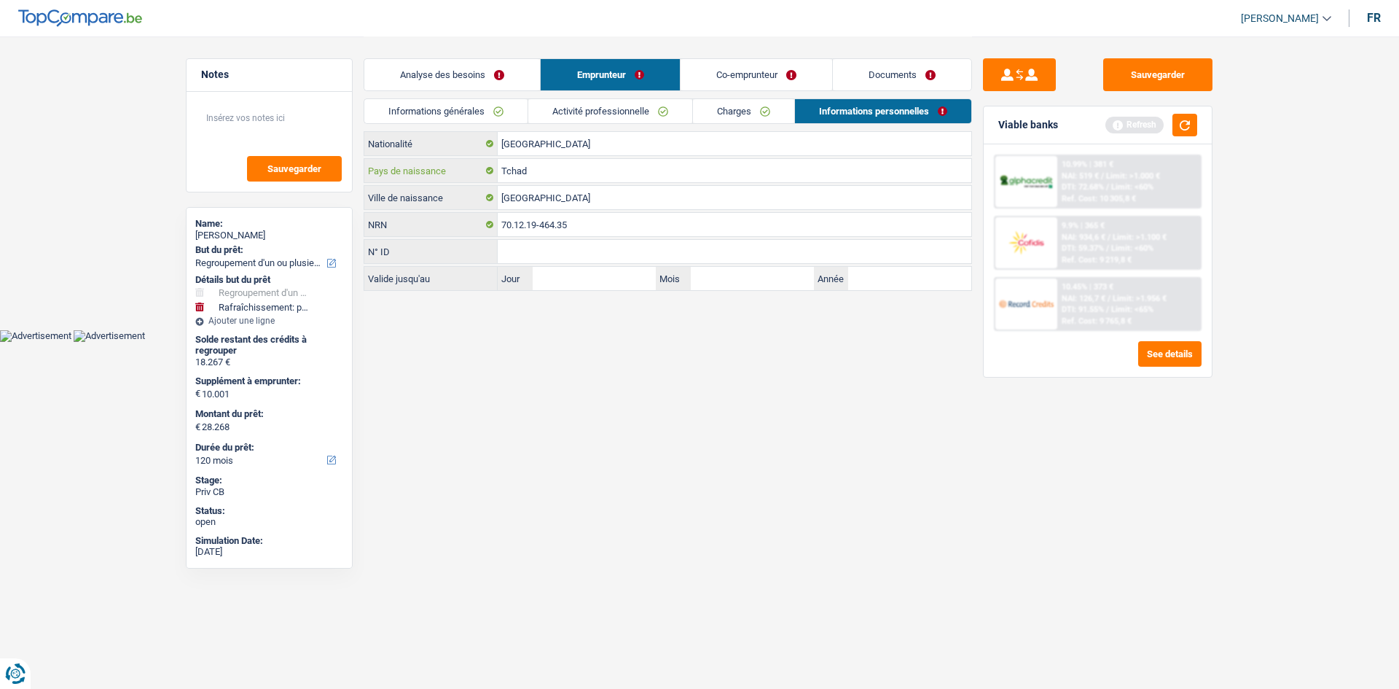
click at [551, 171] on input "Tchad" at bounding box center [735, 170] width 474 height 23
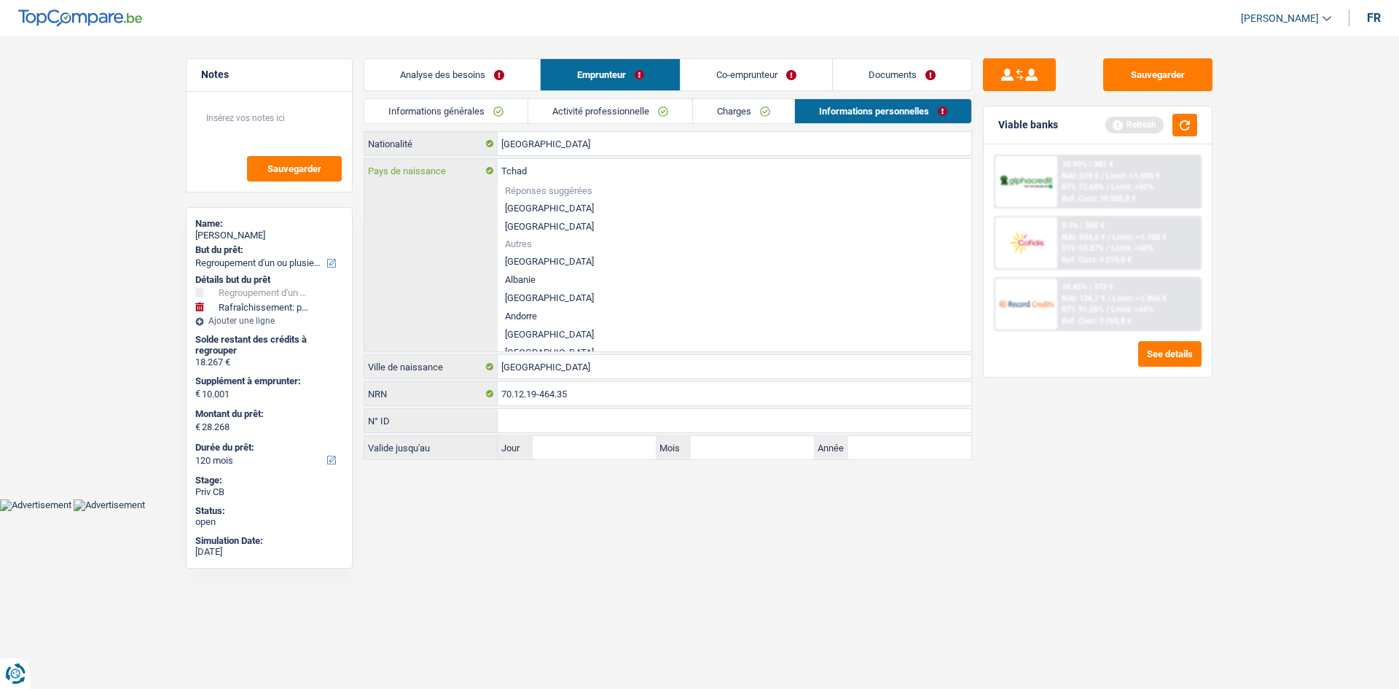
type input "Tcha"
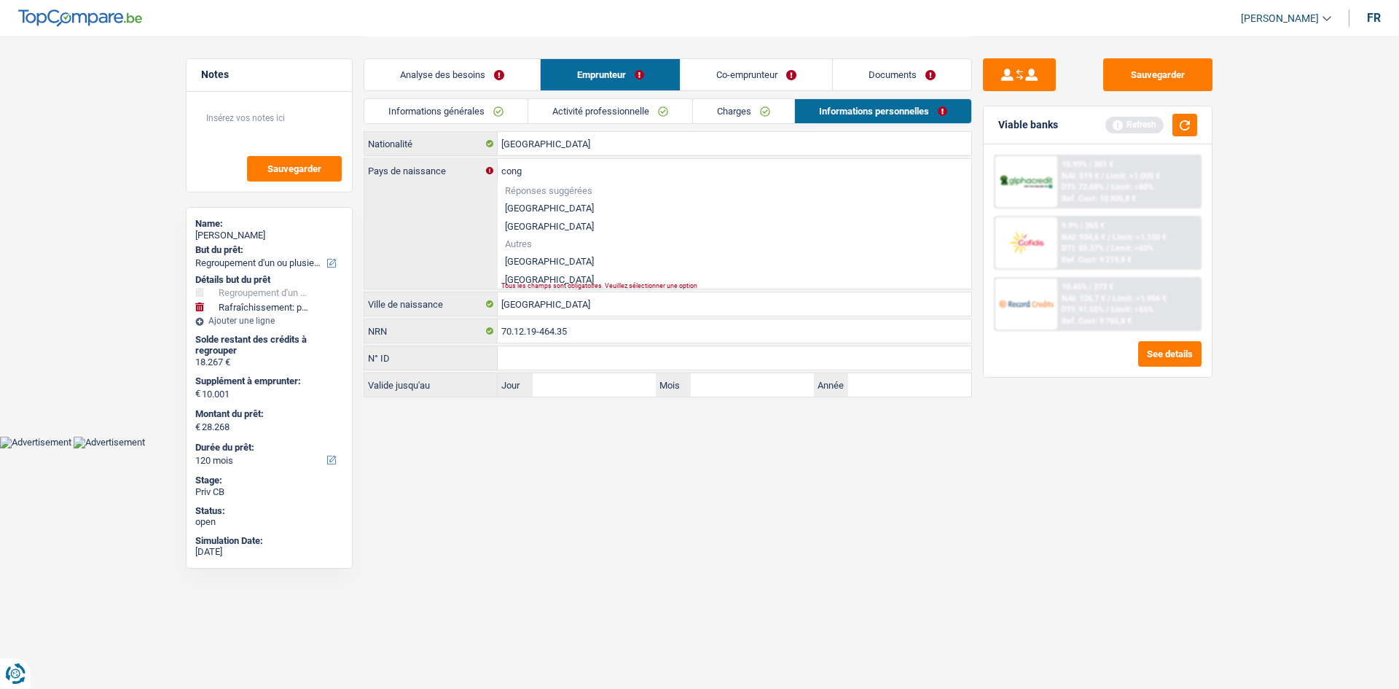
click at [630, 259] on li "République démocratique du Congo" at bounding box center [735, 261] width 474 height 18
type input "République démocratique du Congo"
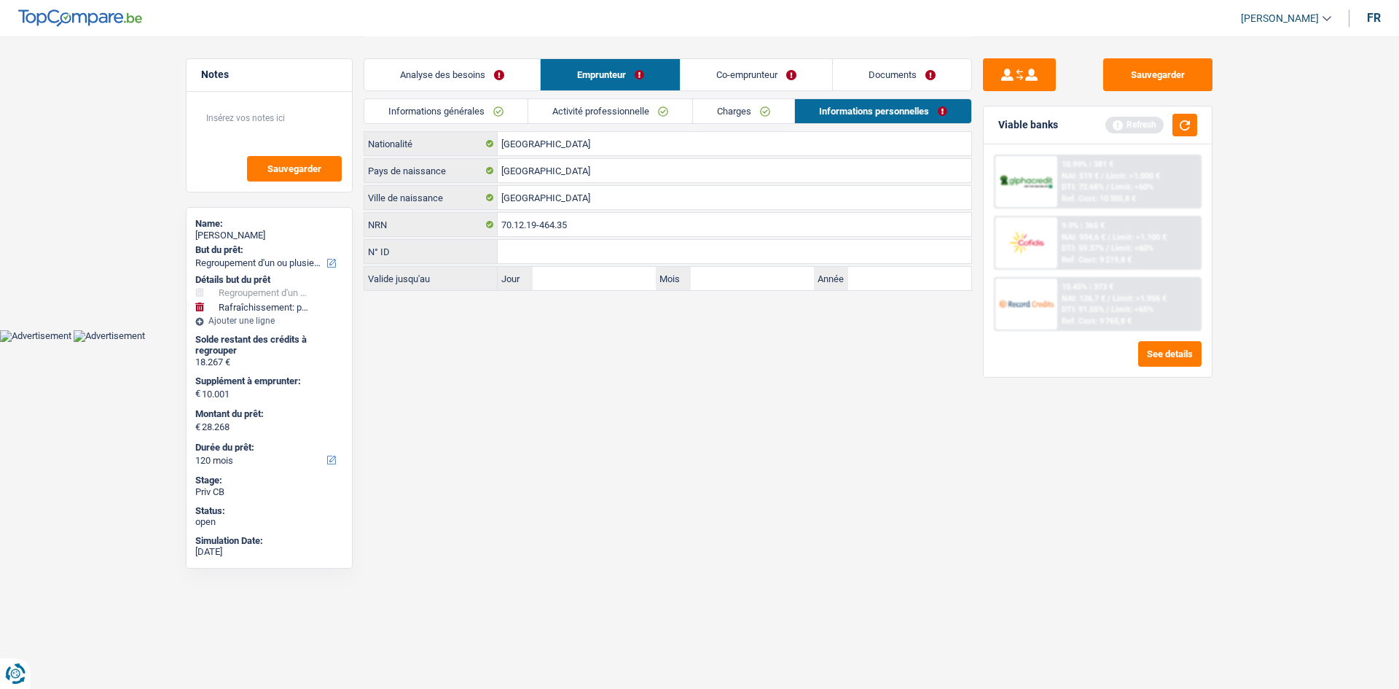
click at [630, 337] on html "Vous avez le contrôle de vos données Nous utilisons des cookies, tout comme nos…" at bounding box center [699, 171] width 1399 height 342
click at [630, 72] on link "Co-emprunteur" at bounding box center [757, 74] width 152 height 31
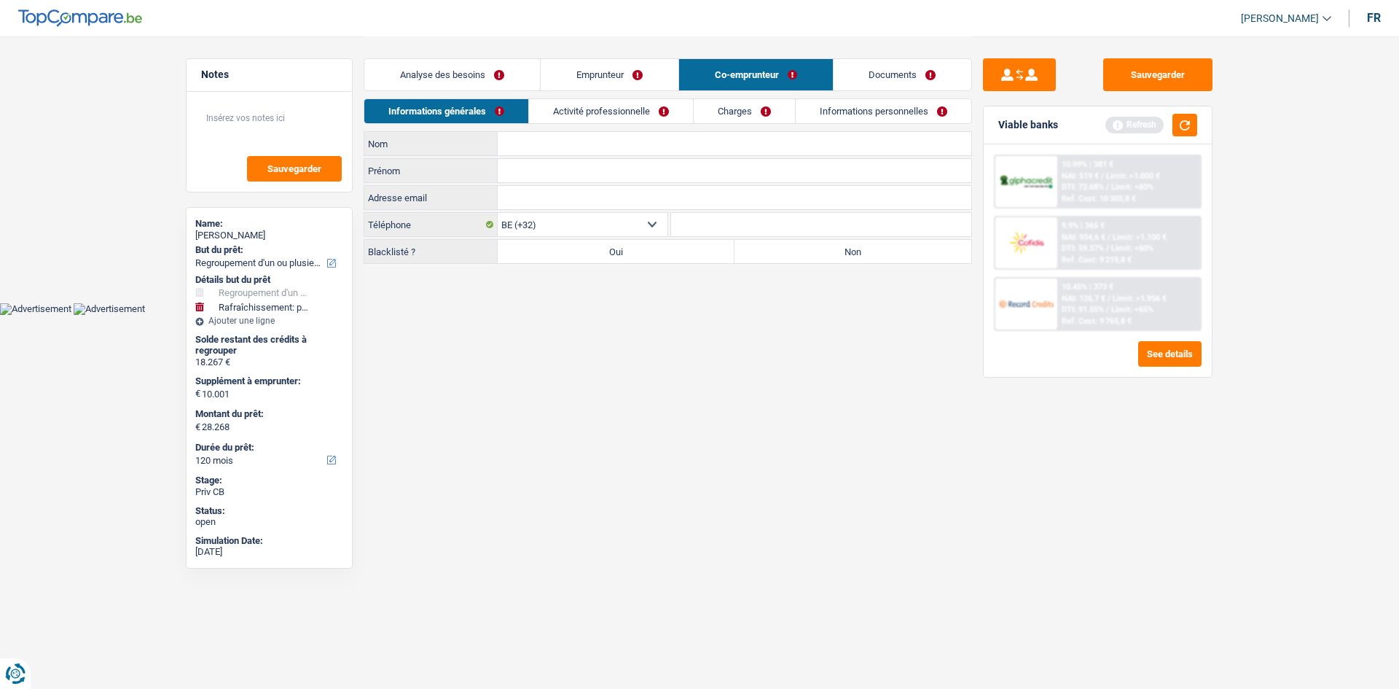
click at [592, 63] on link "Emprunteur" at bounding box center [610, 74] width 138 height 31
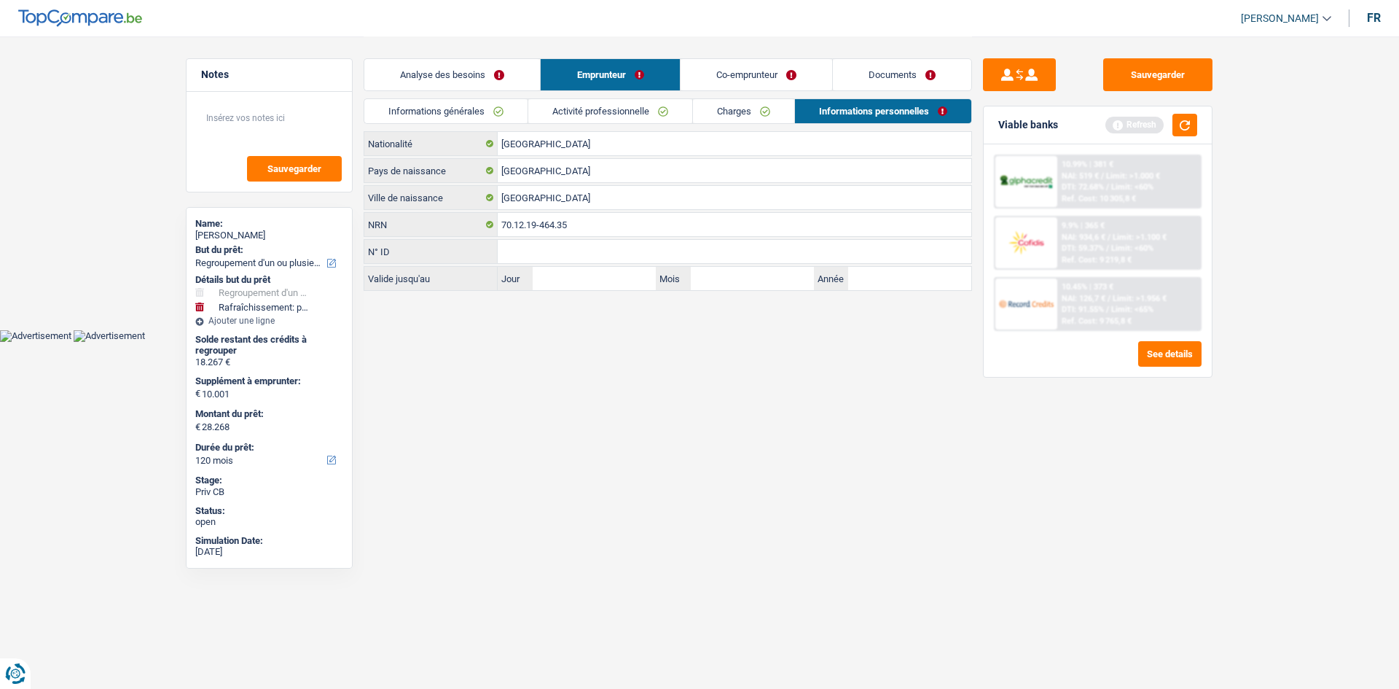
click at [471, 108] on link "Informations générales" at bounding box center [445, 111] width 163 height 24
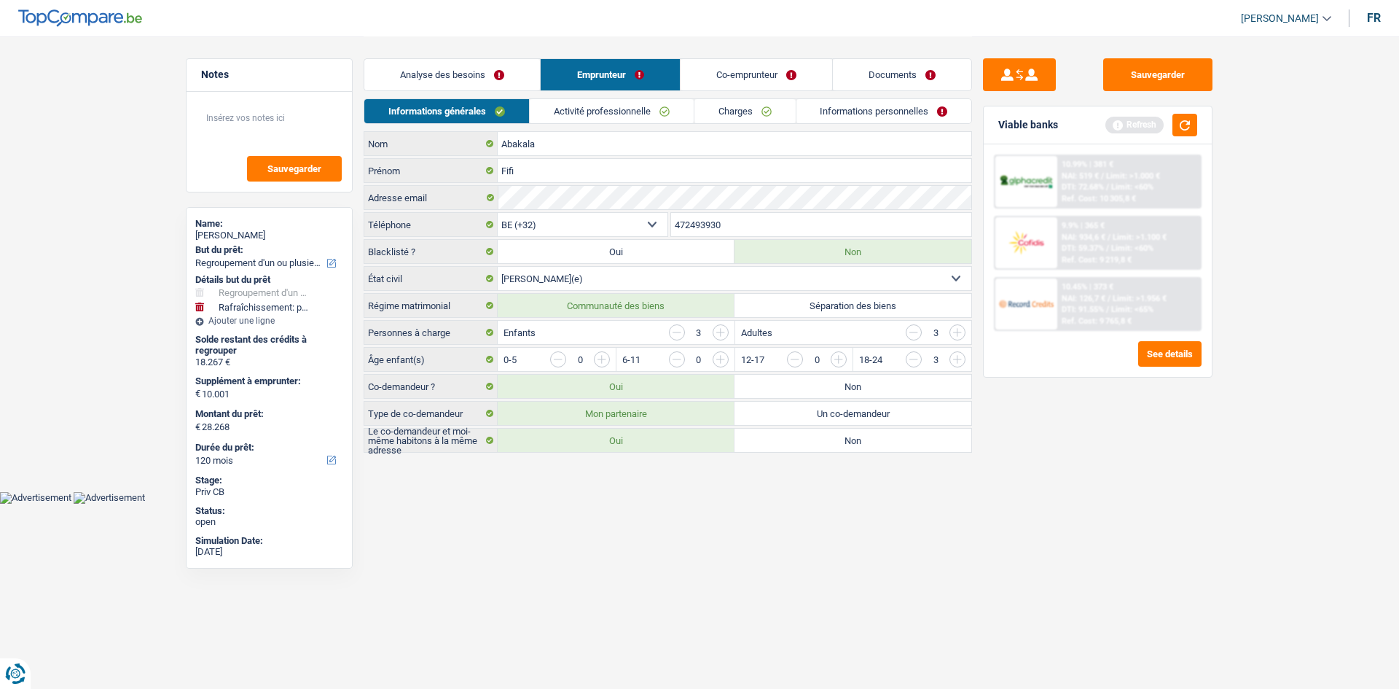
click at [630, 74] on link "Co-emprunteur" at bounding box center [757, 74] width 152 height 31
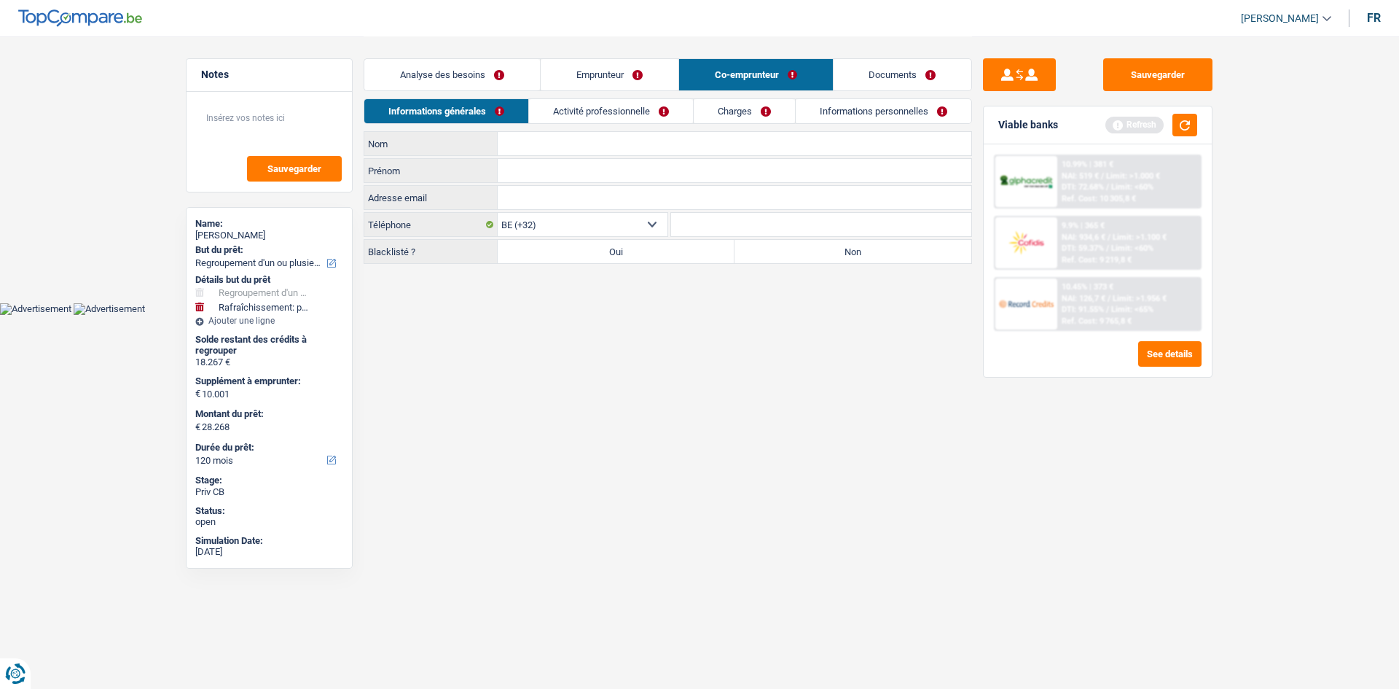
click at [521, 149] on input "Nom" at bounding box center [735, 143] width 474 height 23
type input "Valelkembel"
click at [517, 172] on input "Prénom" at bounding box center [735, 170] width 474 height 23
type input "gratiel"
click at [630, 252] on label "Non" at bounding box center [853, 251] width 237 height 23
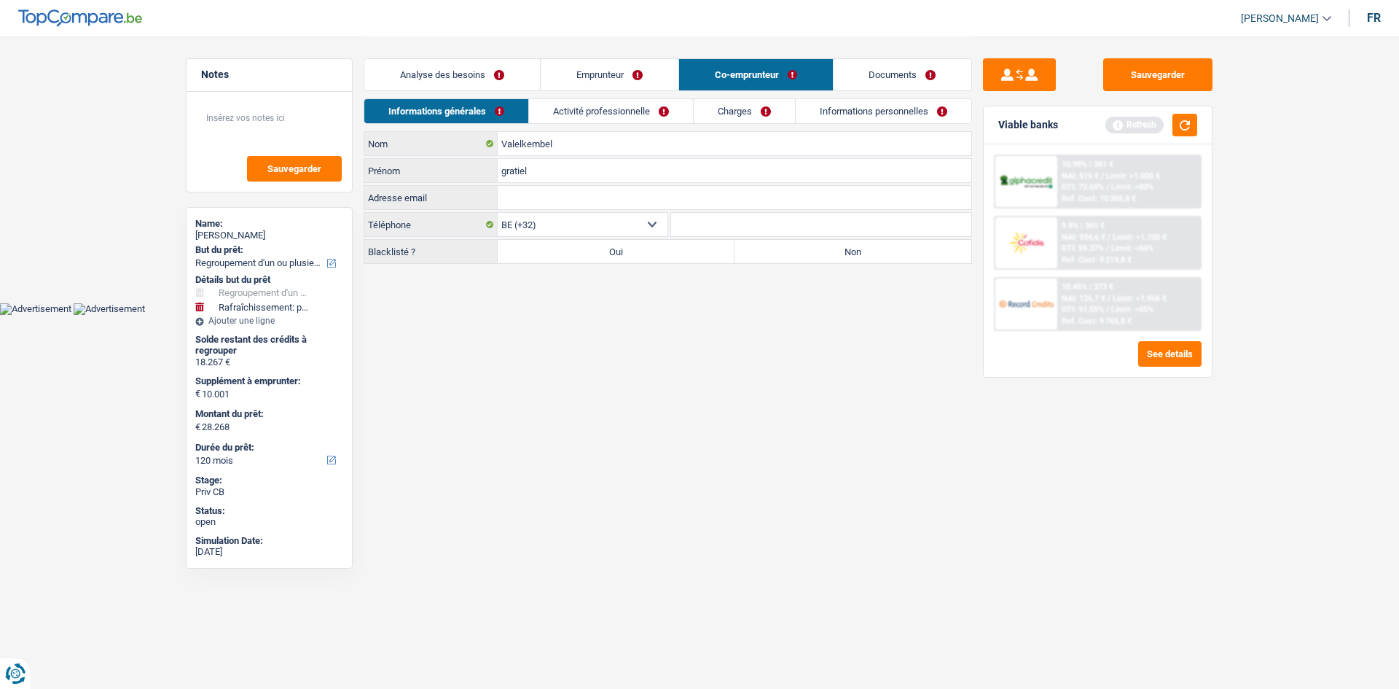
click at [630, 252] on input "Non" at bounding box center [853, 251] width 237 height 23
radio input "true"
click at [630, 111] on link "Activité professionnelle" at bounding box center [611, 111] width 164 height 24
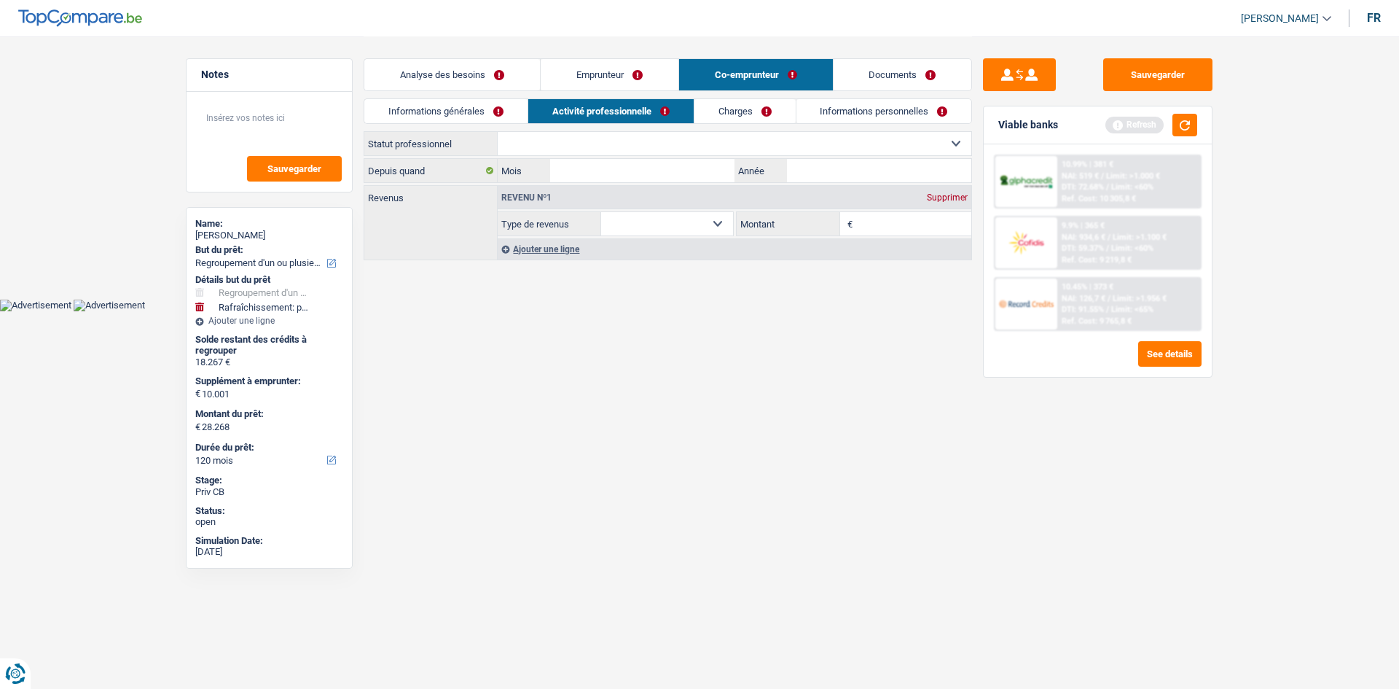
click at [630, 149] on select "Ouvrier Employé privé Employé public Invalide Indépendant Pensionné Chômeur Mut…" at bounding box center [735, 143] width 474 height 23
select select "independent"
click at [498, 132] on select "Ouvrier Employé privé Employé public Invalide Indépendant Pensionné Chômeur Mut…" at bounding box center [735, 143] width 474 height 23
select select "netSalary"
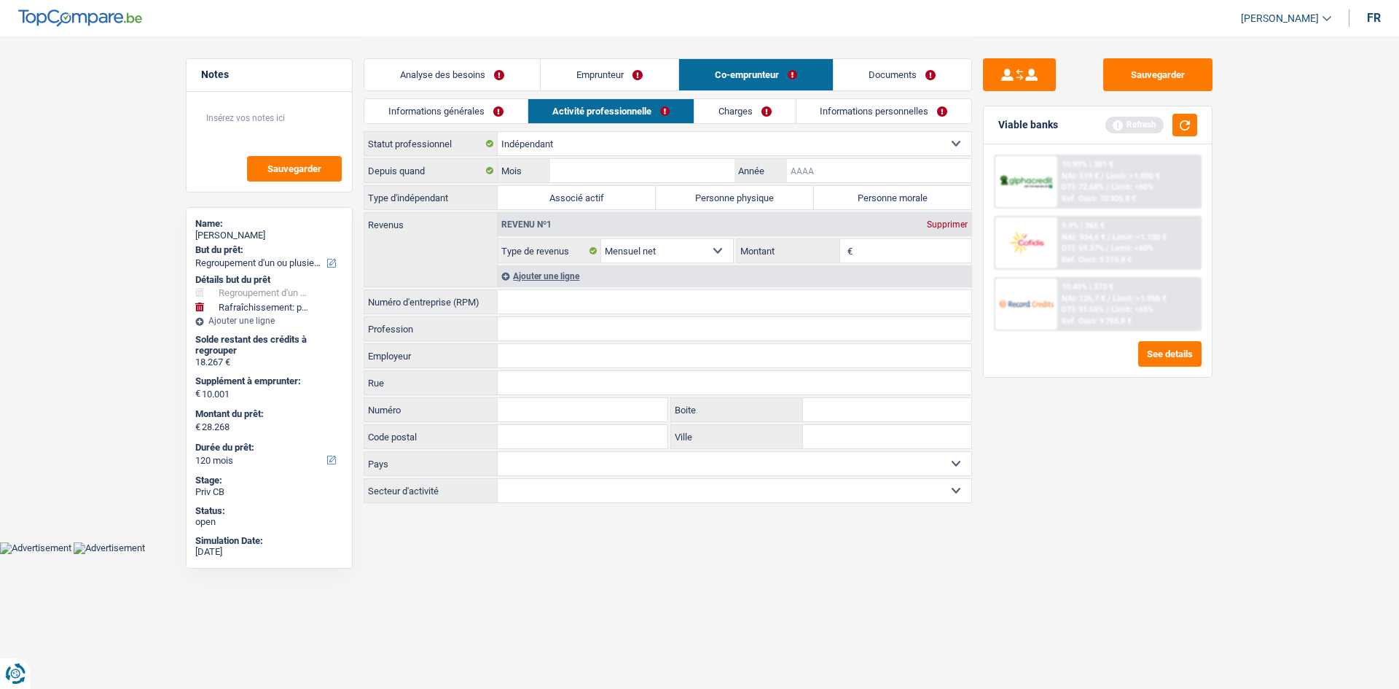
click at [630, 167] on input "Année" at bounding box center [879, 170] width 184 height 23
type input "2013"
click at [604, 184] on div "Depuis quand Mois / 2013 Année Type d'indépendant Associé actif Personne physiq…" at bounding box center [668, 330] width 608 height 345
click at [621, 176] on input "Mois" at bounding box center [642, 170] width 184 height 23
click at [630, 337] on div "Sauvegarder Viable banks Refresh 10.99% | 381 € NAI: 519 € / Limit: >1.000 € DT…" at bounding box center [1097, 361] width 251 height 607
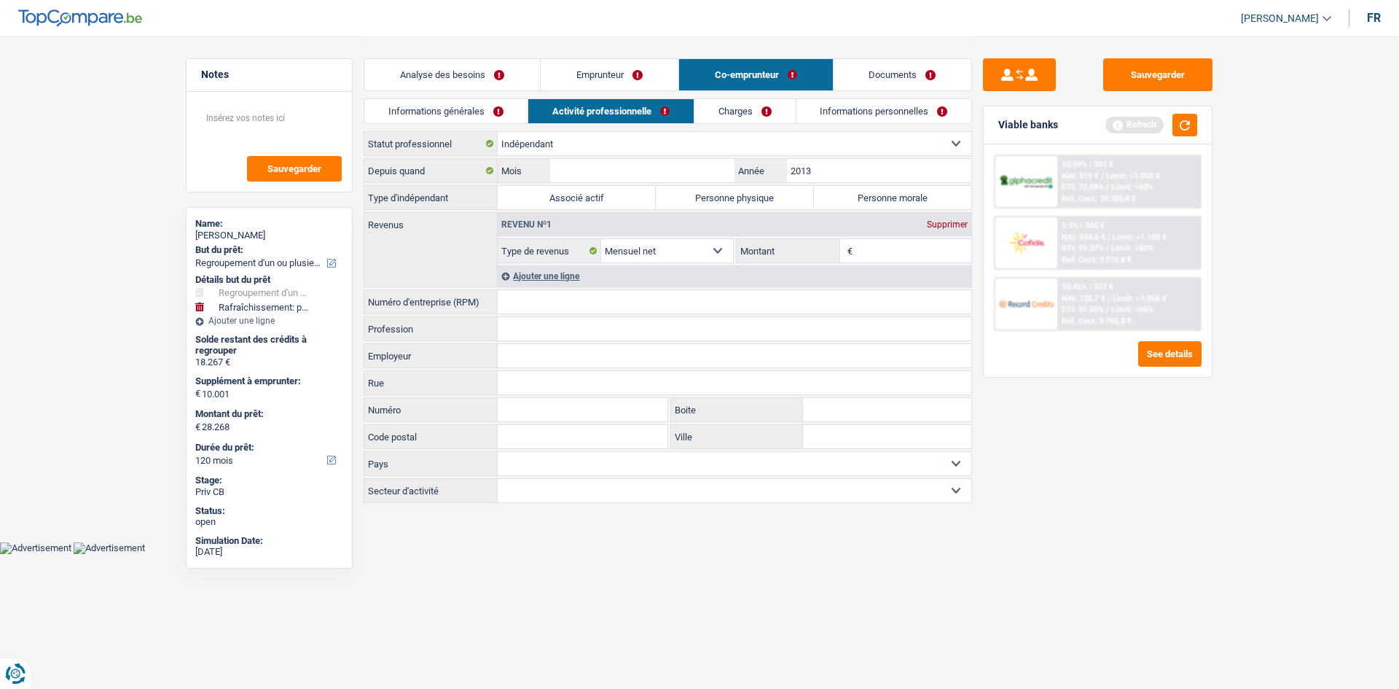
click at [563, 302] on input "Numéro d'entreprise (RPM)" at bounding box center [735, 301] width 474 height 23
click at [630, 272] on div "Ajouter une ligne" at bounding box center [735, 275] width 474 height 21
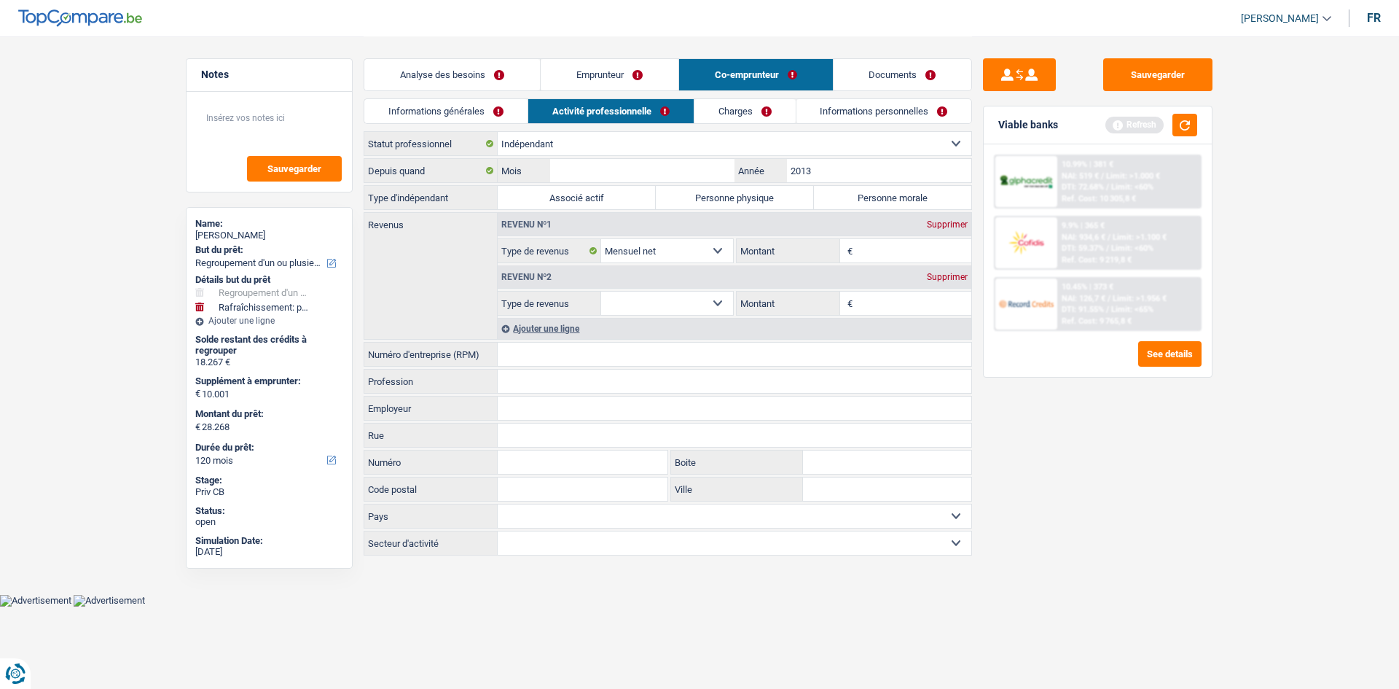
click at [630, 284] on div "Revenu nº2 Supprimer" at bounding box center [735, 276] width 474 height 23
click at [630, 273] on div "Supprimer" at bounding box center [947, 277] width 48 height 9
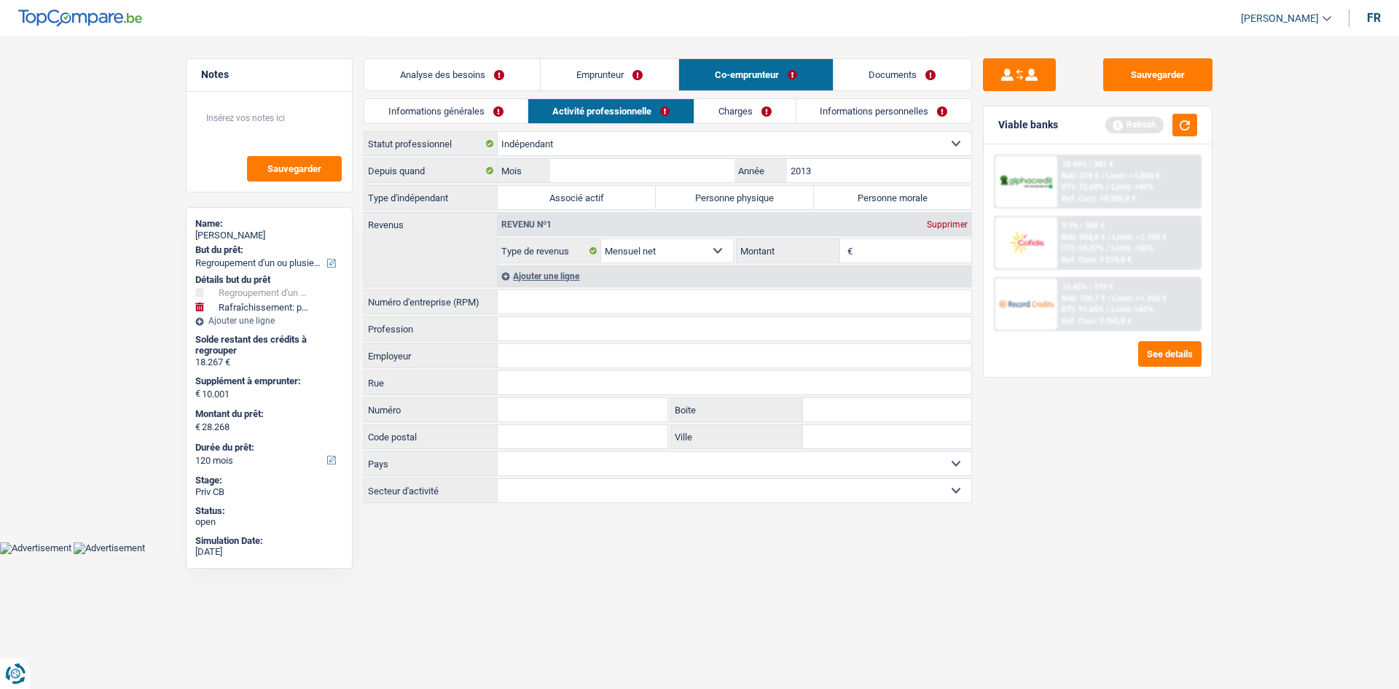
click at [552, 297] on input "Numéro d'entreprise (RPM)" at bounding box center [735, 301] width 474 height 23
drag, startPoint x: 574, startPoint y: 301, endPoint x: 466, endPoint y: 273, distance: 112.0
click at [466, 273] on div "Depuis quand Mois / 2013 Année Type d'indépendant Associé actif Personne physiq…" at bounding box center [668, 330] width 608 height 345
type input "0525688827"
click at [630, 197] on label "Personne physique" at bounding box center [735, 197] width 158 height 23
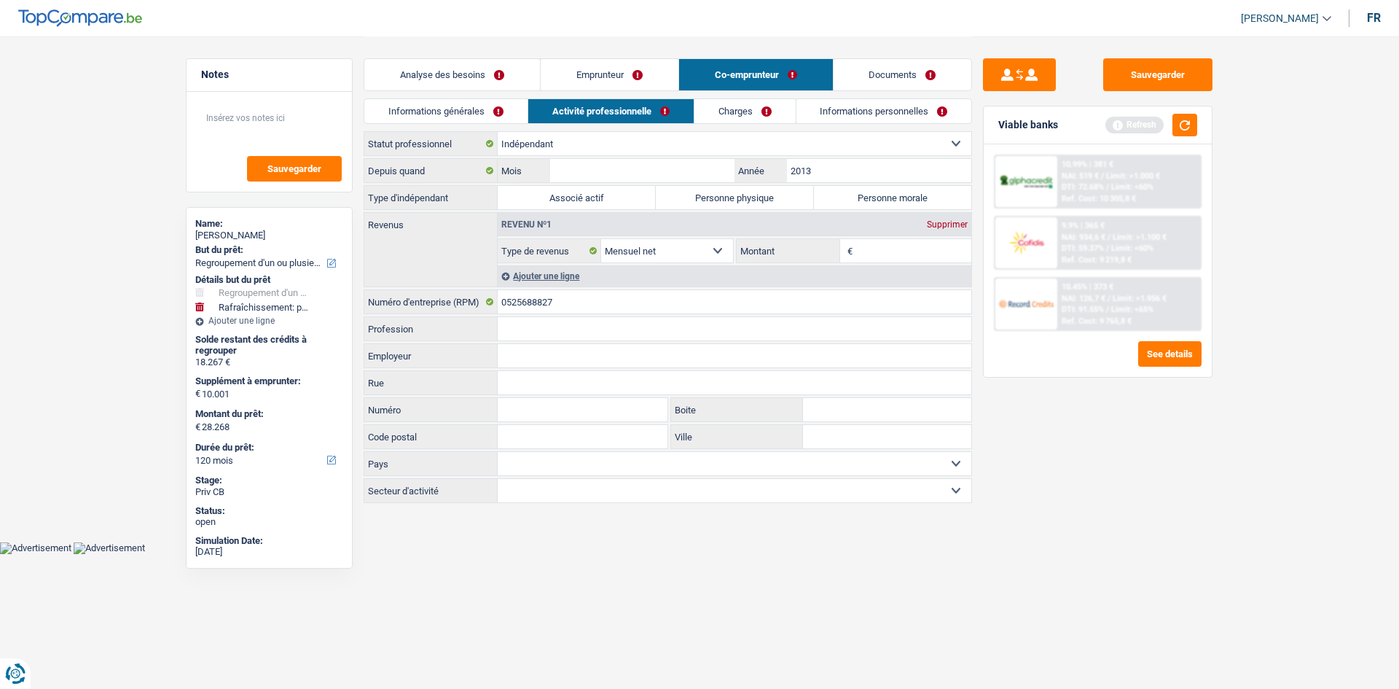
click at [630, 197] on input "Personne physique" at bounding box center [735, 197] width 158 height 23
radio input "true"
click at [630, 173] on input "Mois" at bounding box center [642, 170] width 184 height 23
type input "4"
click at [554, 337] on input "Rue" at bounding box center [735, 382] width 474 height 23
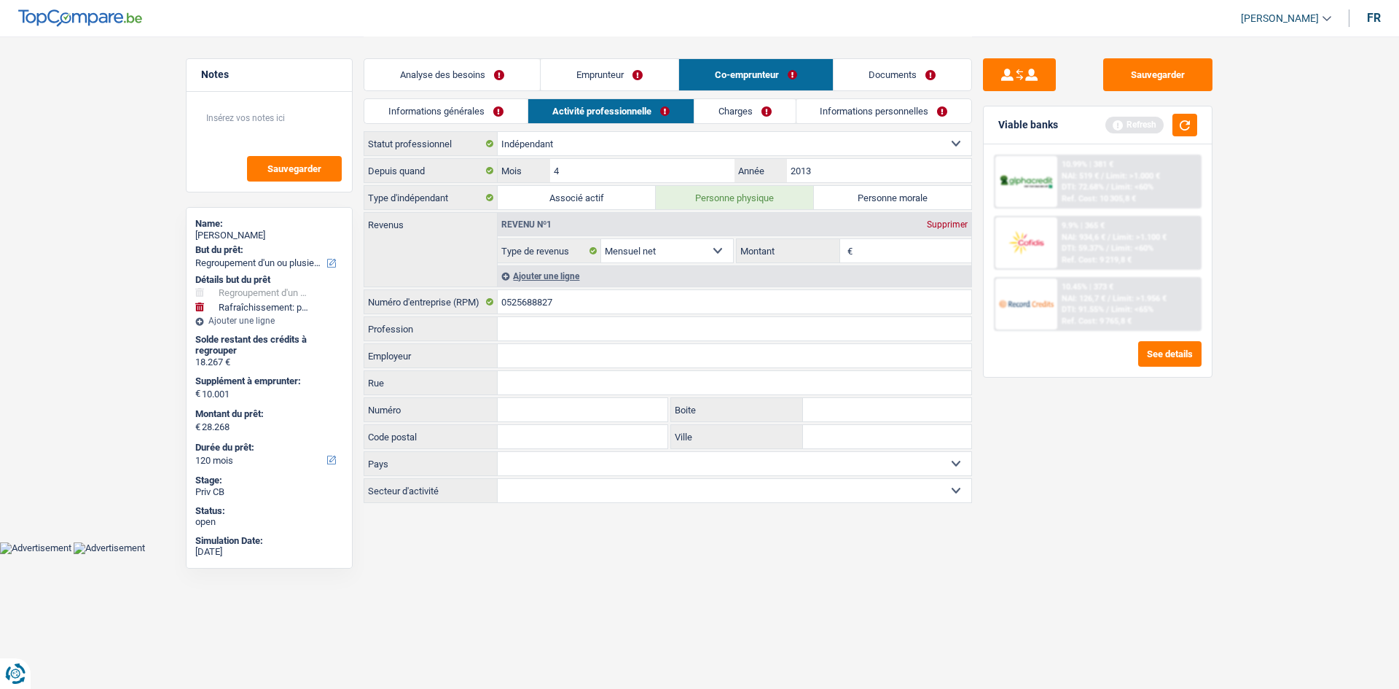
paste input "Rue Achille Chavée(L.L) 15 7100 La Louvière"
type input "Rue Achille Chavée(L.L) 15 7100 La Louvière"
click at [630, 337] on div "Sauvegarder Viable banks Refresh 10.99% | 381 € NAI: 519 € / Limit: >1.000 € DT…" at bounding box center [1097, 361] width 251 height 607
click at [630, 256] on input "Montant" at bounding box center [914, 250] width 116 height 23
type input "3.000"
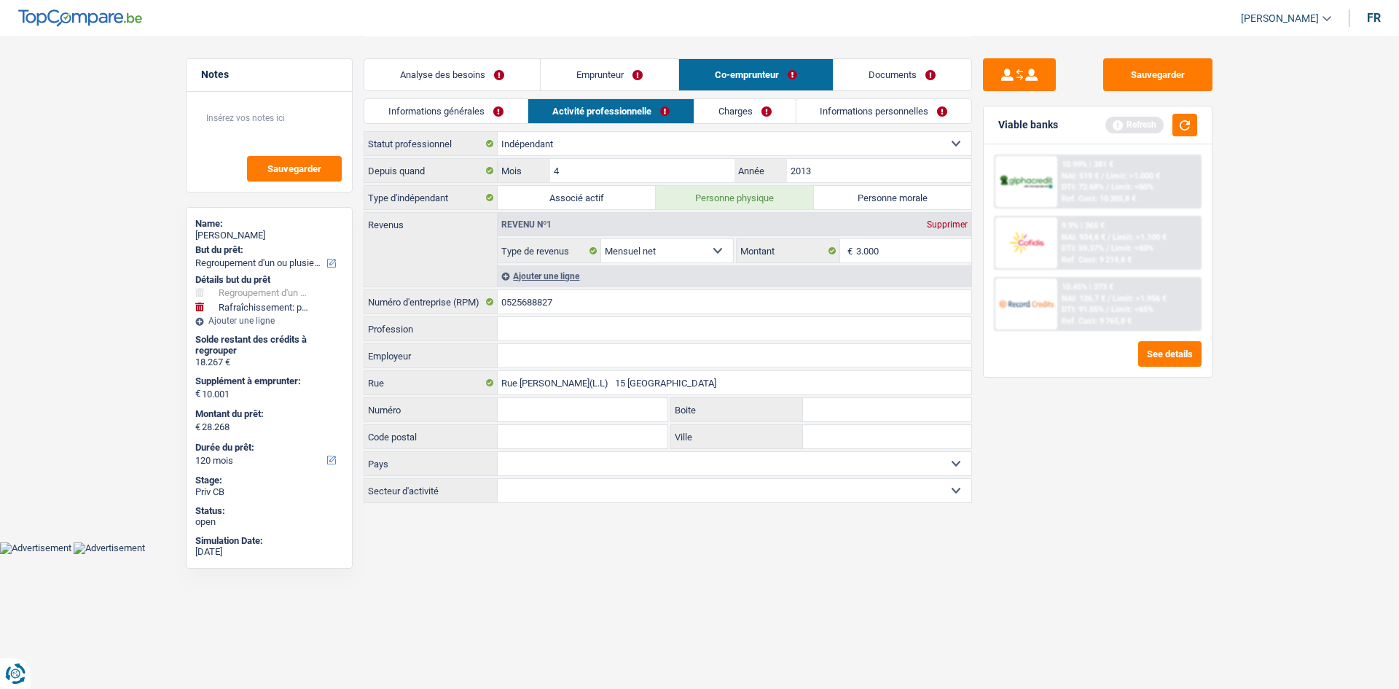
click at [630, 337] on div "Sauvegarder Viable banks Refresh 10.99% | 381 € NAI: 519 € / Limit: >1.000 € DT…" at bounding box center [1097, 361] width 251 height 607
click at [630, 102] on link "Charges" at bounding box center [744, 111] width 101 height 24
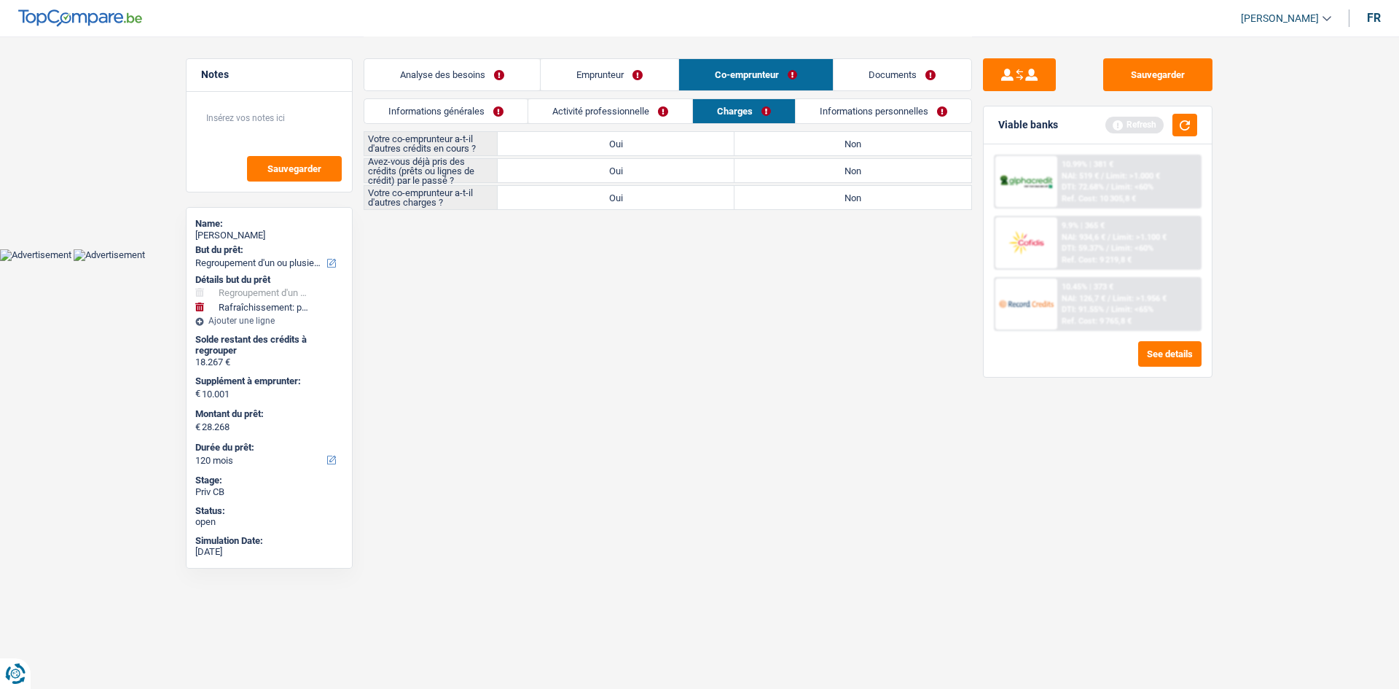
click at [630, 146] on label "Non" at bounding box center [853, 143] width 237 height 23
click at [630, 146] on input "Non" at bounding box center [853, 143] width 237 height 23
radio input "true"
drag, startPoint x: 845, startPoint y: 203, endPoint x: 833, endPoint y: 204, distance: 12.5
click at [630, 201] on label "Non" at bounding box center [853, 197] width 237 height 23
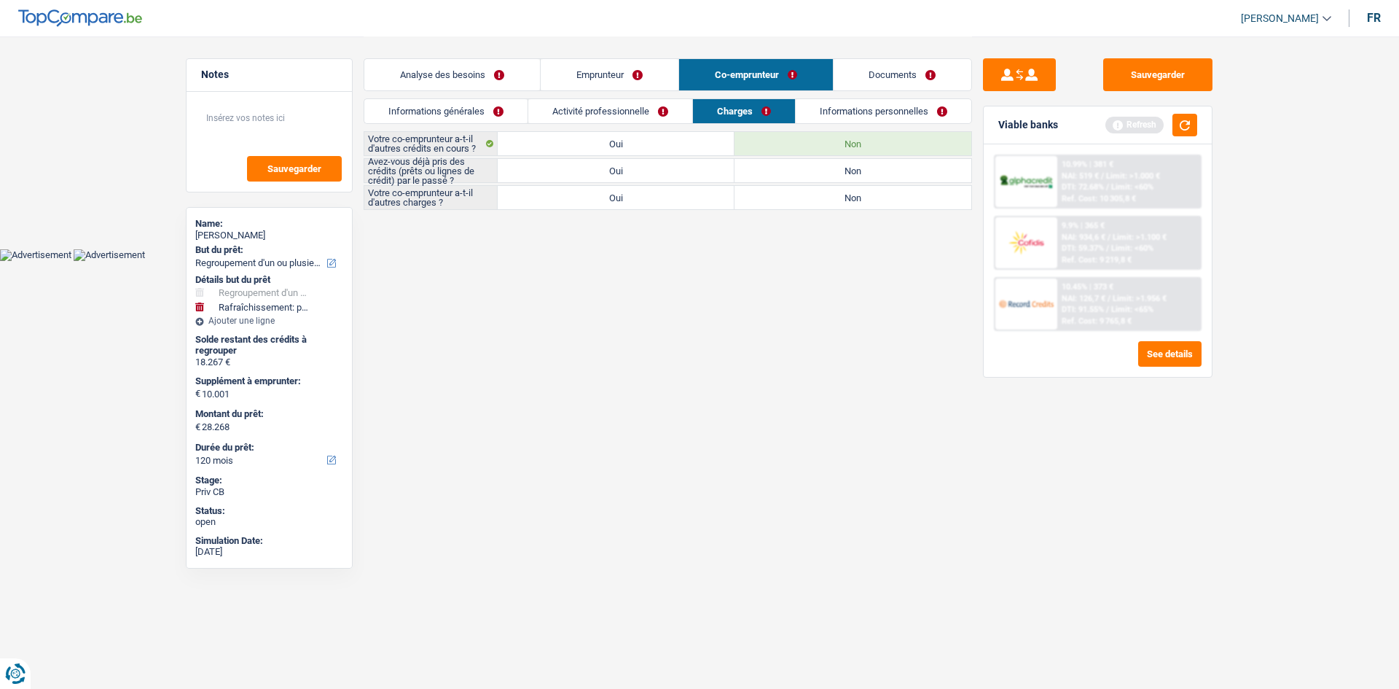
click at [630, 201] on input "Non" at bounding box center [853, 197] width 237 height 23
radio input "true"
click at [623, 171] on label "Oui" at bounding box center [616, 170] width 237 height 23
click at [623, 171] on input "Oui" at bounding box center [616, 170] width 237 height 23
radio input "true"
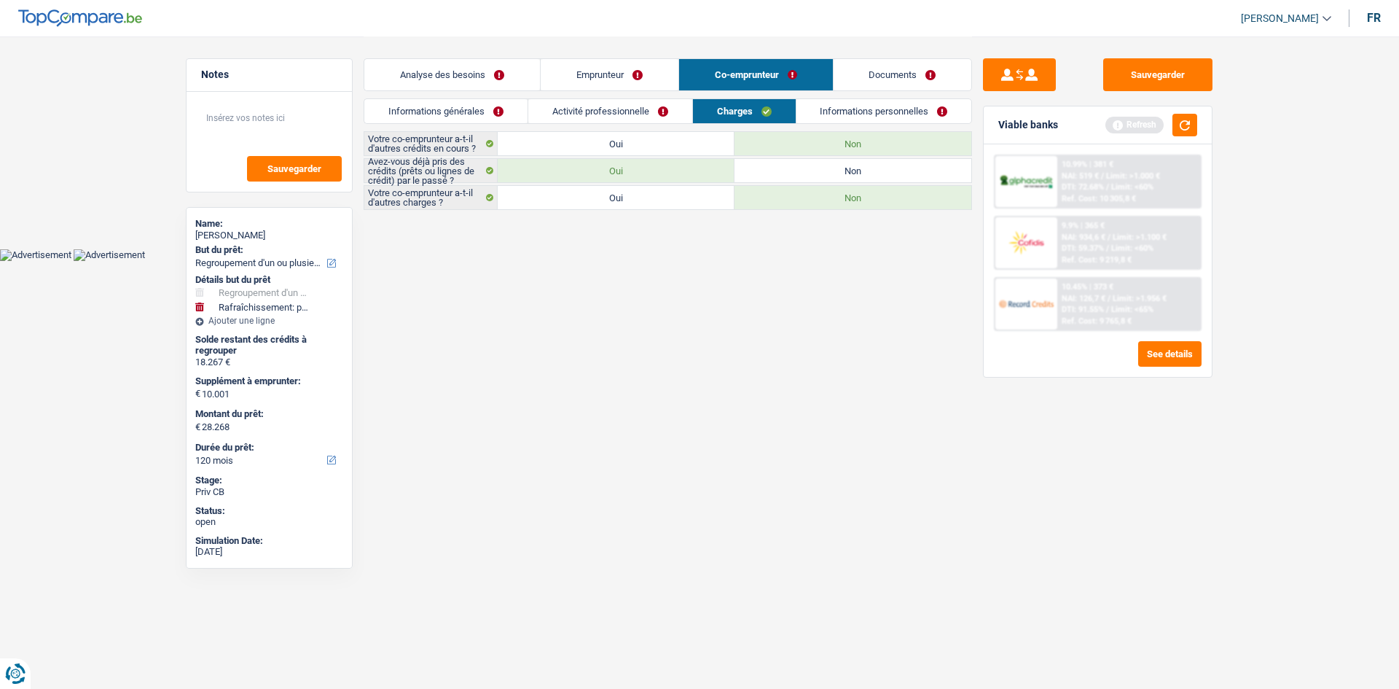
click at [630, 111] on link "Informations personnelles" at bounding box center [884, 111] width 176 height 24
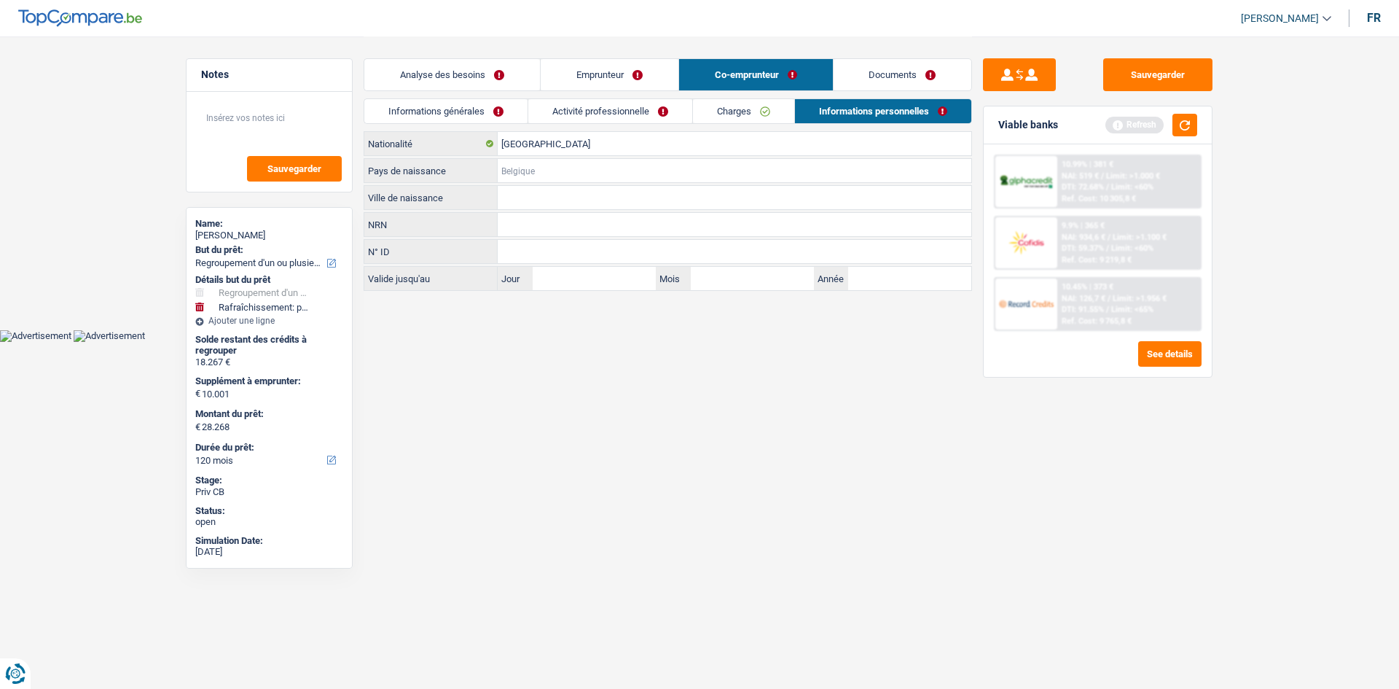
click at [599, 181] on input "Pays de naissance" at bounding box center [735, 170] width 474 height 23
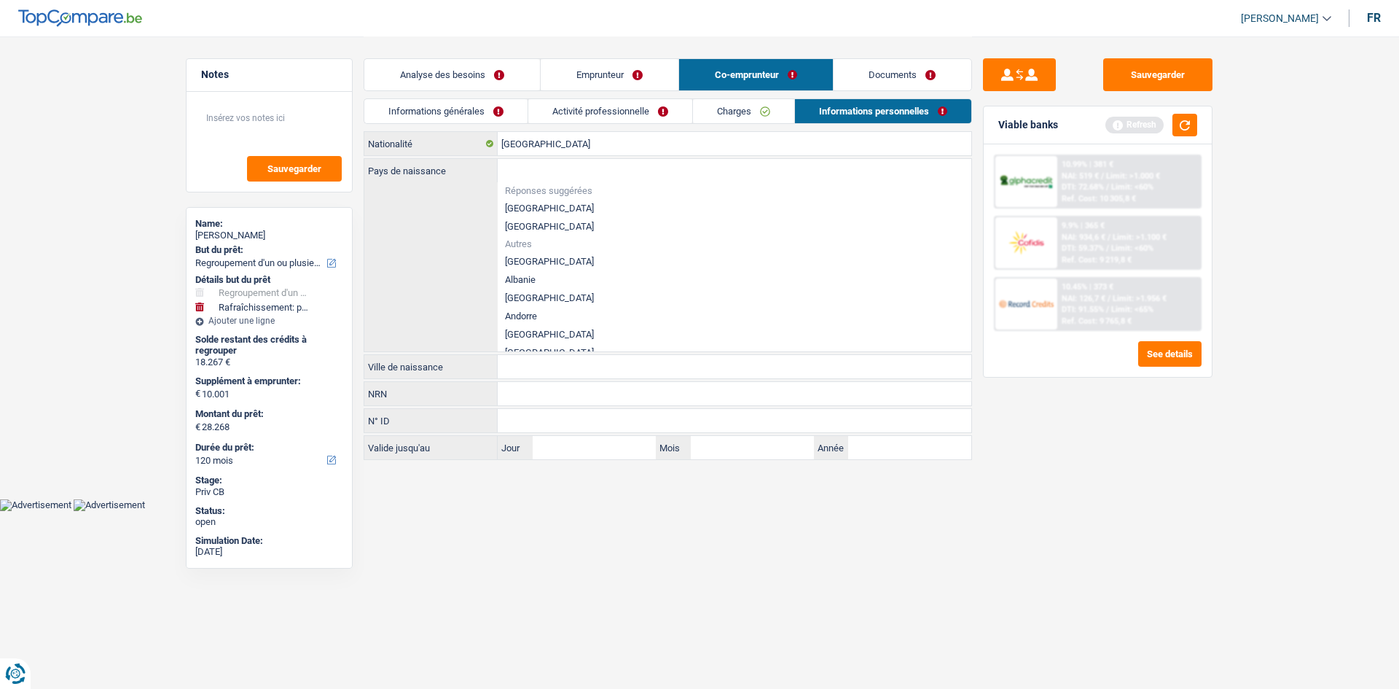
click at [551, 204] on li "[GEOGRAPHIC_DATA]" at bounding box center [735, 208] width 474 height 18
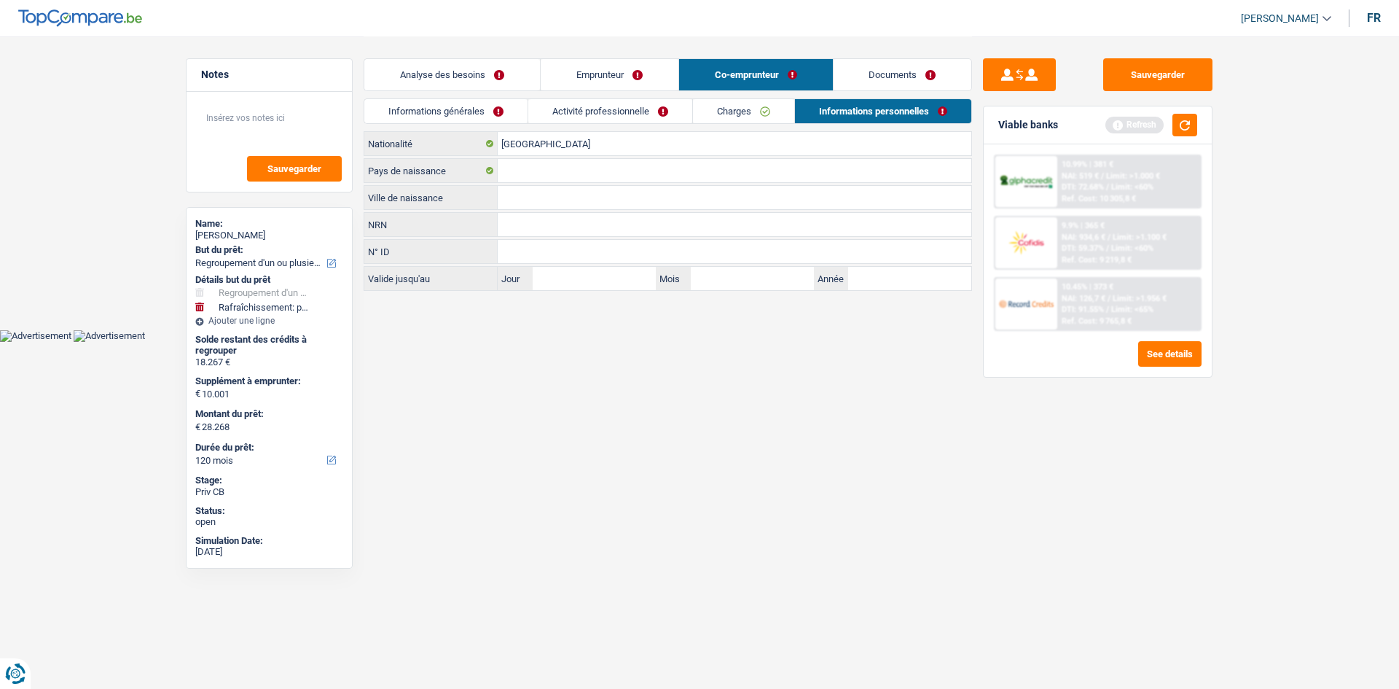
type input "[GEOGRAPHIC_DATA]"
drag, startPoint x: 521, startPoint y: 189, endPoint x: 434, endPoint y: 160, distance: 91.7
click at [509, 189] on input "Ville de naissance" at bounding box center [735, 197] width 474 height 23
click at [592, 168] on input "[GEOGRAPHIC_DATA]" at bounding box center [735, 170] width 474 height 23
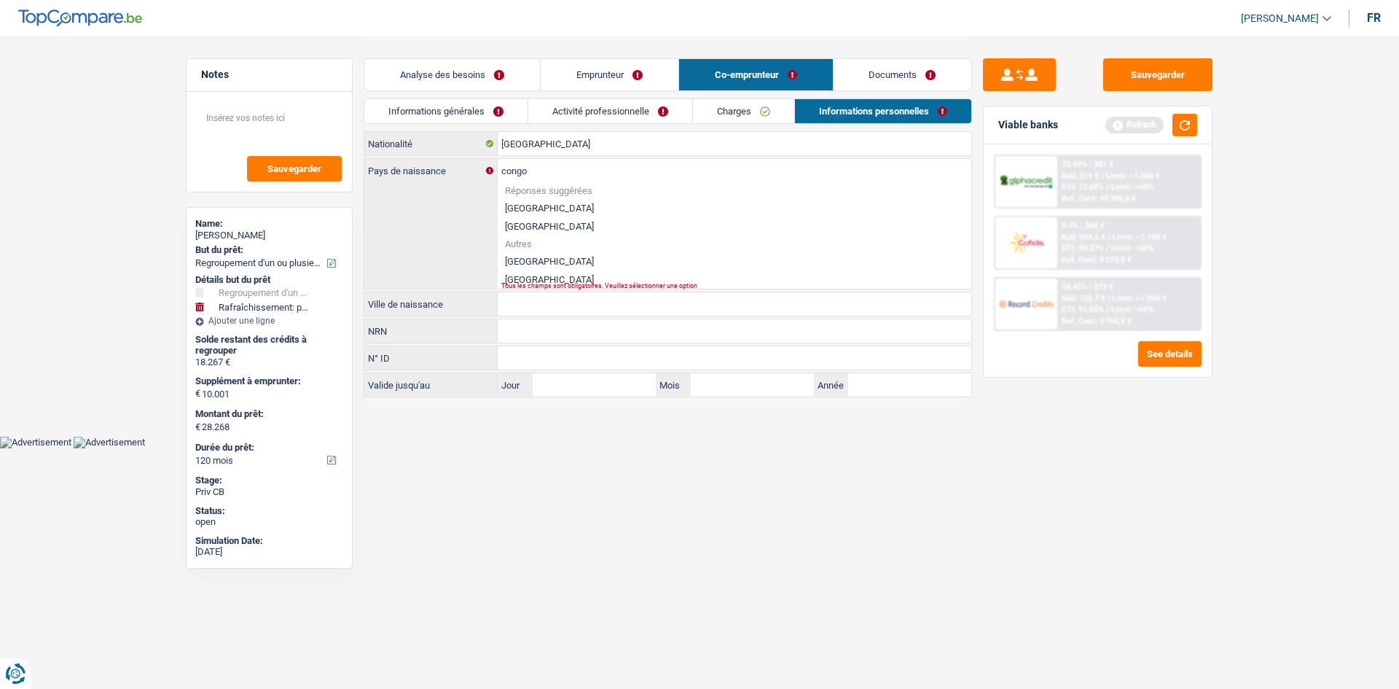
click at [614, 261] on li "République démocratique du Congo" at bounding box center [735, 261] width 474 height 18
type input "République démocratique du Congo"
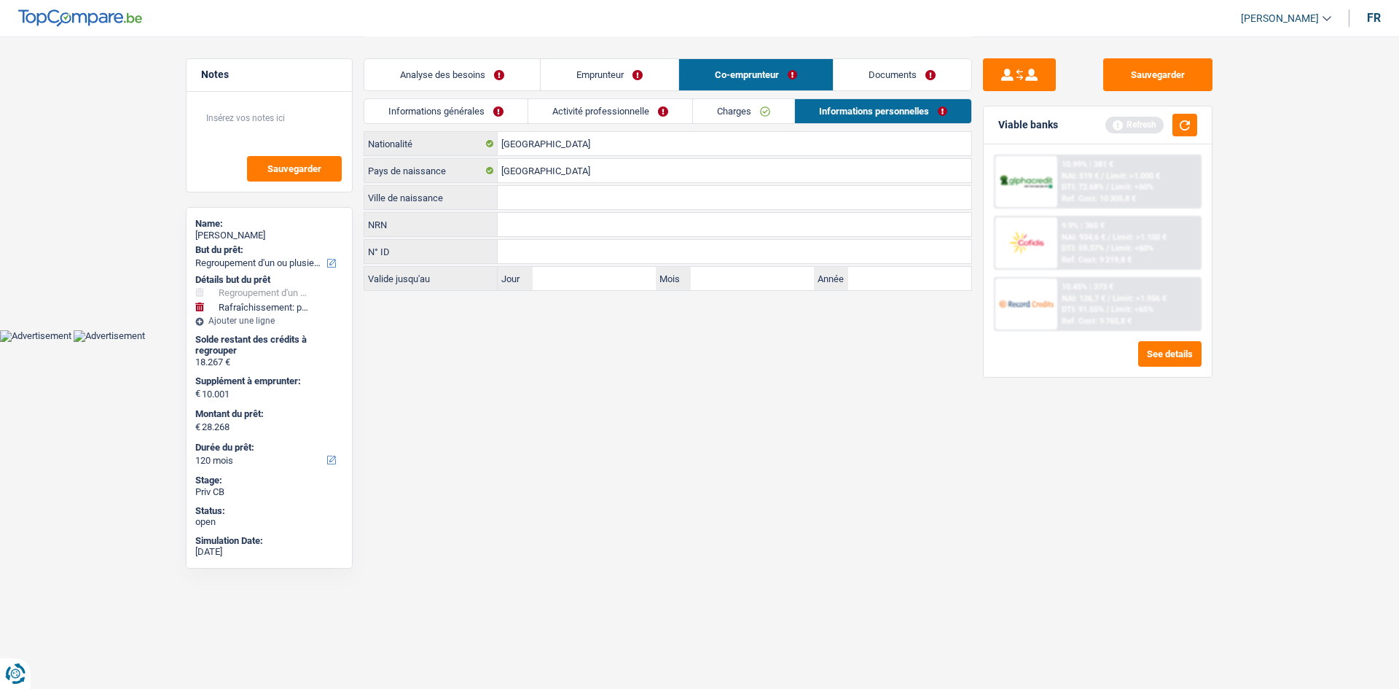
click at [560, 190] on input "Ville de naissance" at bounding box center [735, 197] width 474 height 23
click at [630, 337] on html "Vous avez le contrôle de vos données Nous utilisons des cookies, tout comme nos…" at bounding box center [699, 171] width 1399 height 342
drag, startPoint x: 917, startPoint y: 51, endPoint x: 908, endPoint y: 67, distance: 18.6
click at [630, 51] on div "Analyse des besoins Emprunteur Co-emprunteur Documents" at bounding box center [668, 67] width 608 height 62
click at [584, 200] on input "montchun" at bounding box center [735, 197] width 474 height 23
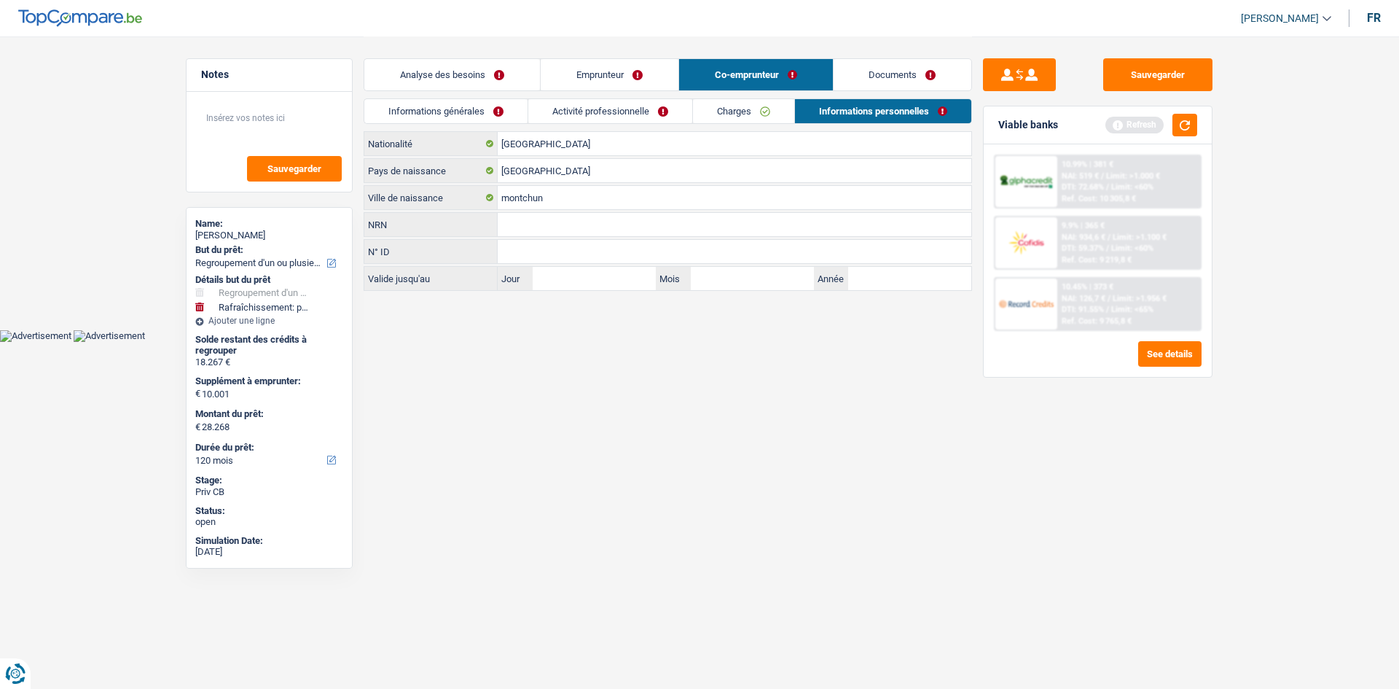
drag, startPoint x: 890, startPoint y: 79, endPoint x: 1398, endPoint y: 185, distance: 519.5
click at [630, 79] on link "Documents" at bounding box center [903, 74] width 138 height 31
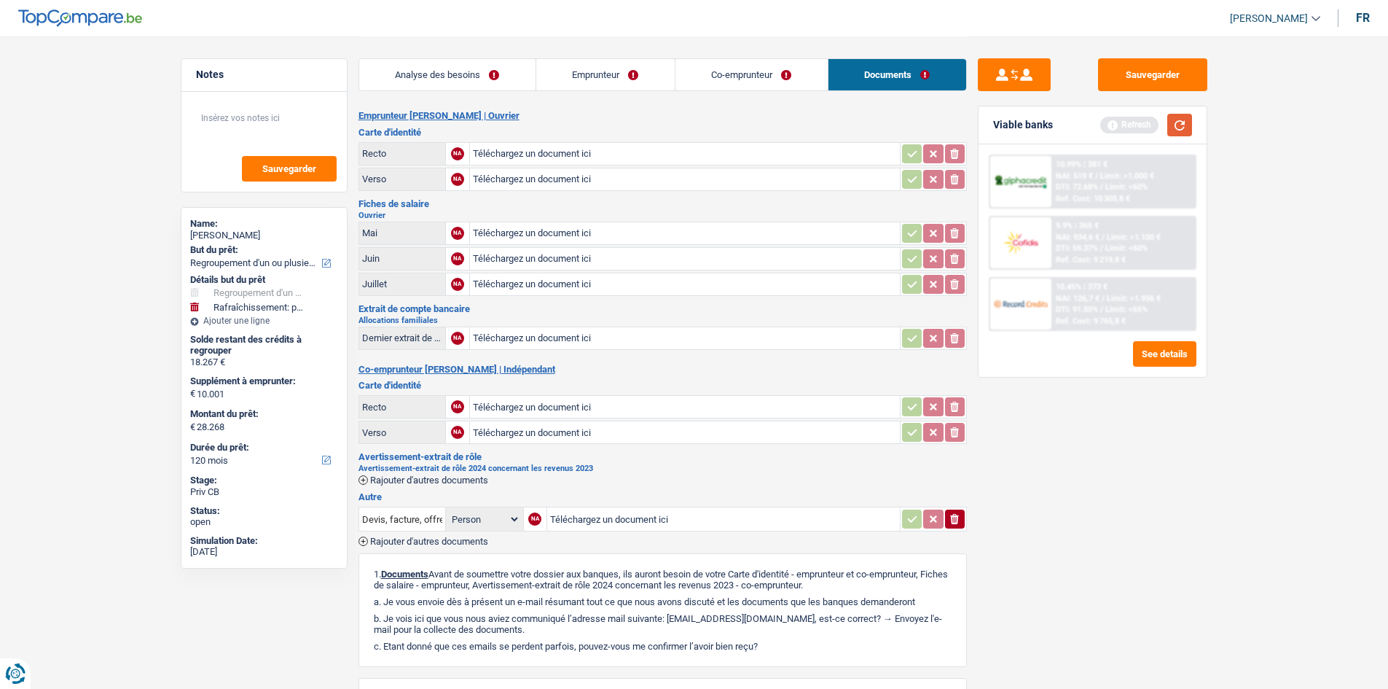
click at [630, 133] on button "button" at bounding box center [1179, 125] width 25 height 23
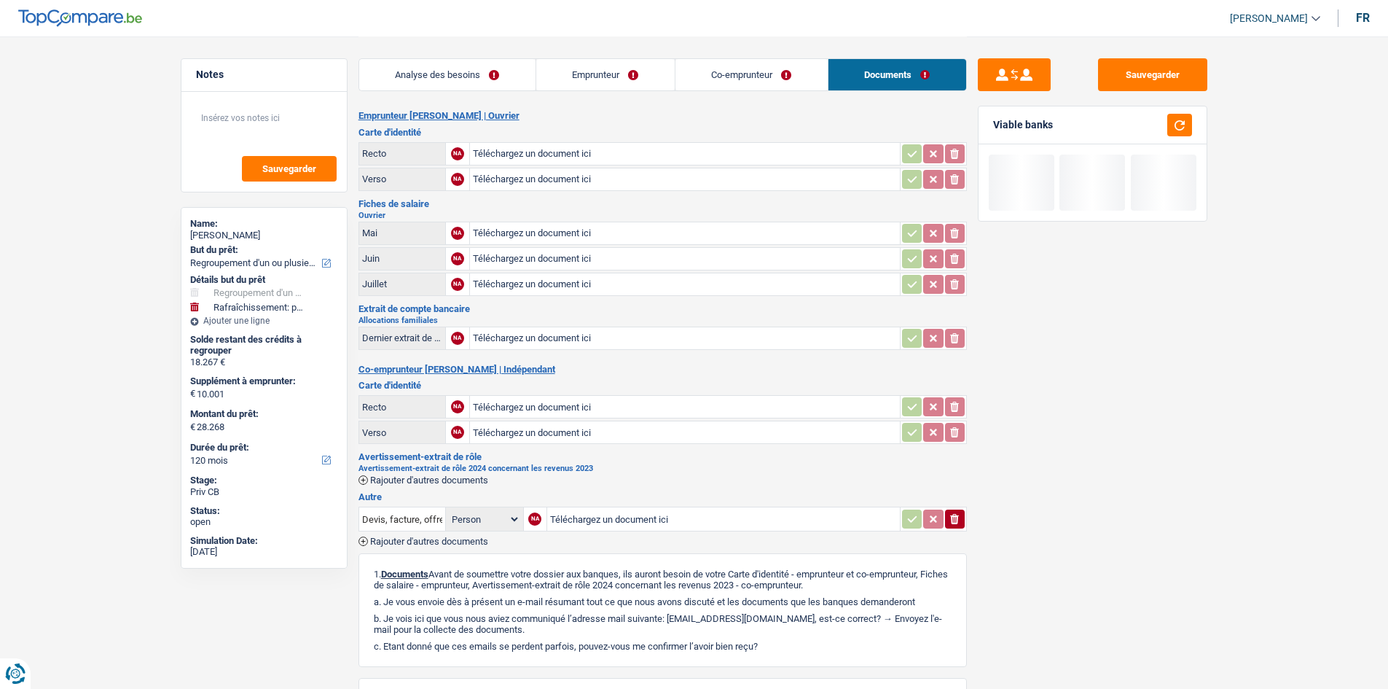
click at [630, 79] on link "Co-emprunteur" at bounding box center [751, 74] width 152 height 31
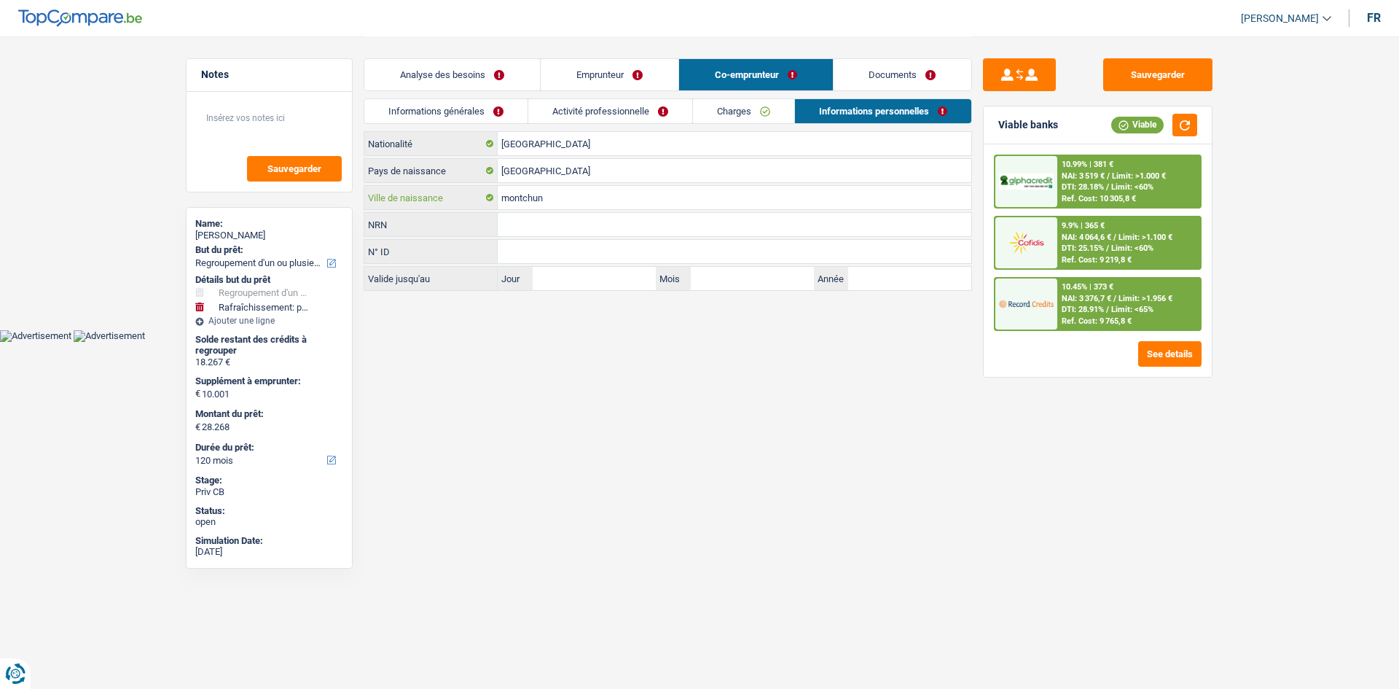
click at [516, 192] on input "montchun" at bounding box center [735, 197] width 474 height 23
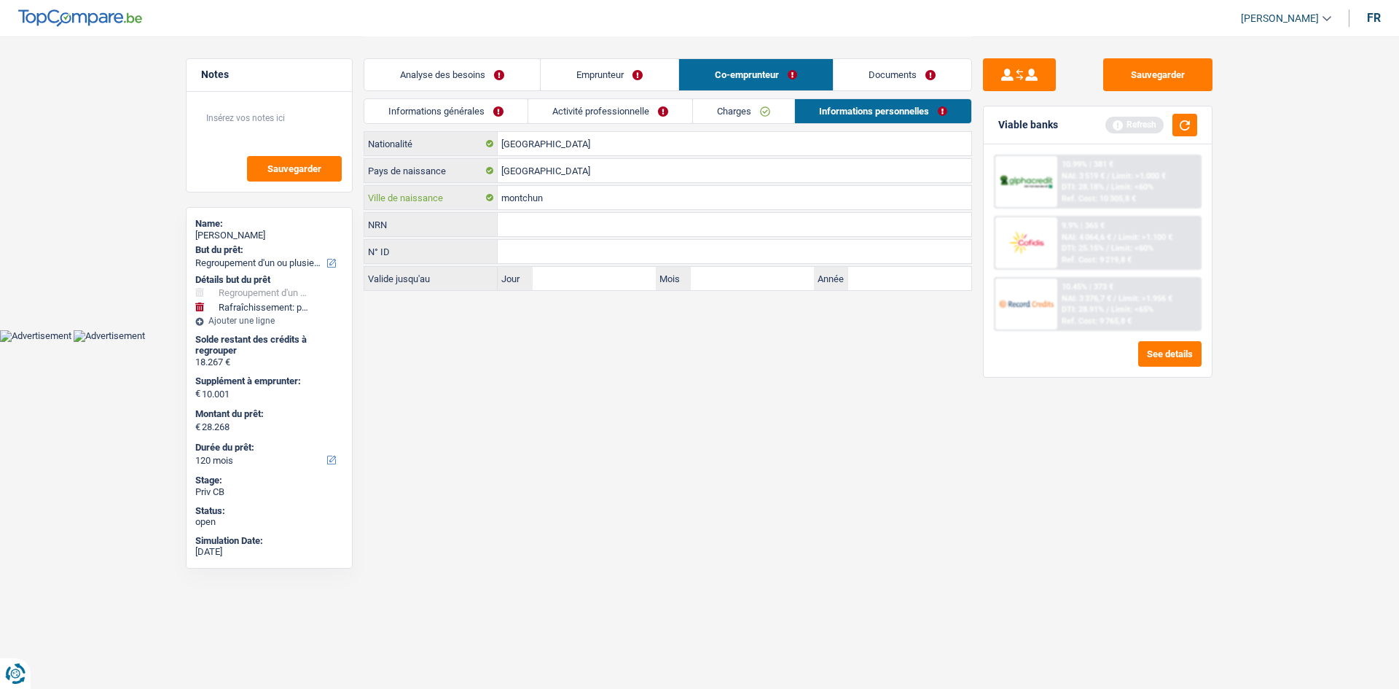
type input "montchun"
click at [592, 337] on html "Vous avez le contrôle de vos données Nous utilisons des cookies, tout comme nos…" at bounding box center [699, 171] width 1399 height 342
click at [425, 58] on div "Analyse des besoins Emprunteur Co-emprunteur Documents" at bounding box center [668, 67] width 608 height 62
click at [420, 76] on link "Analyse des besoins" at bounding box center [452, 74] width 176 height 31
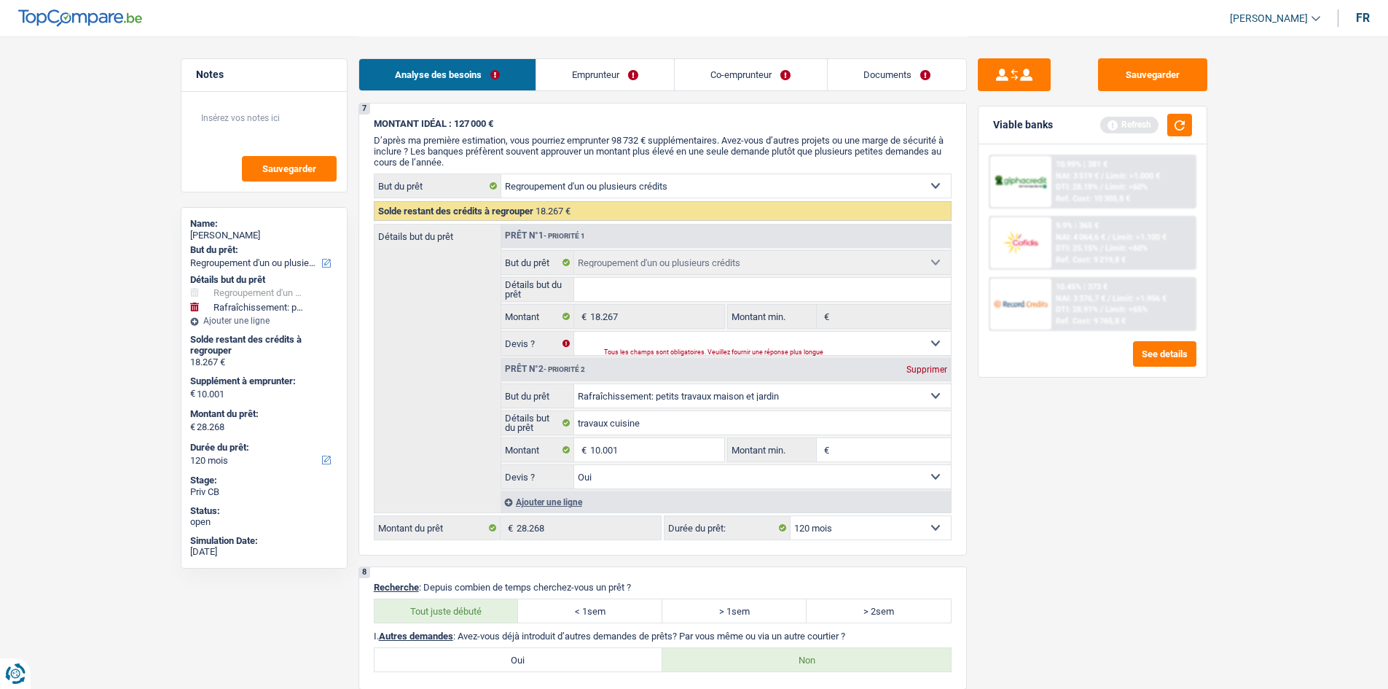
scroll to position [1970, 0]
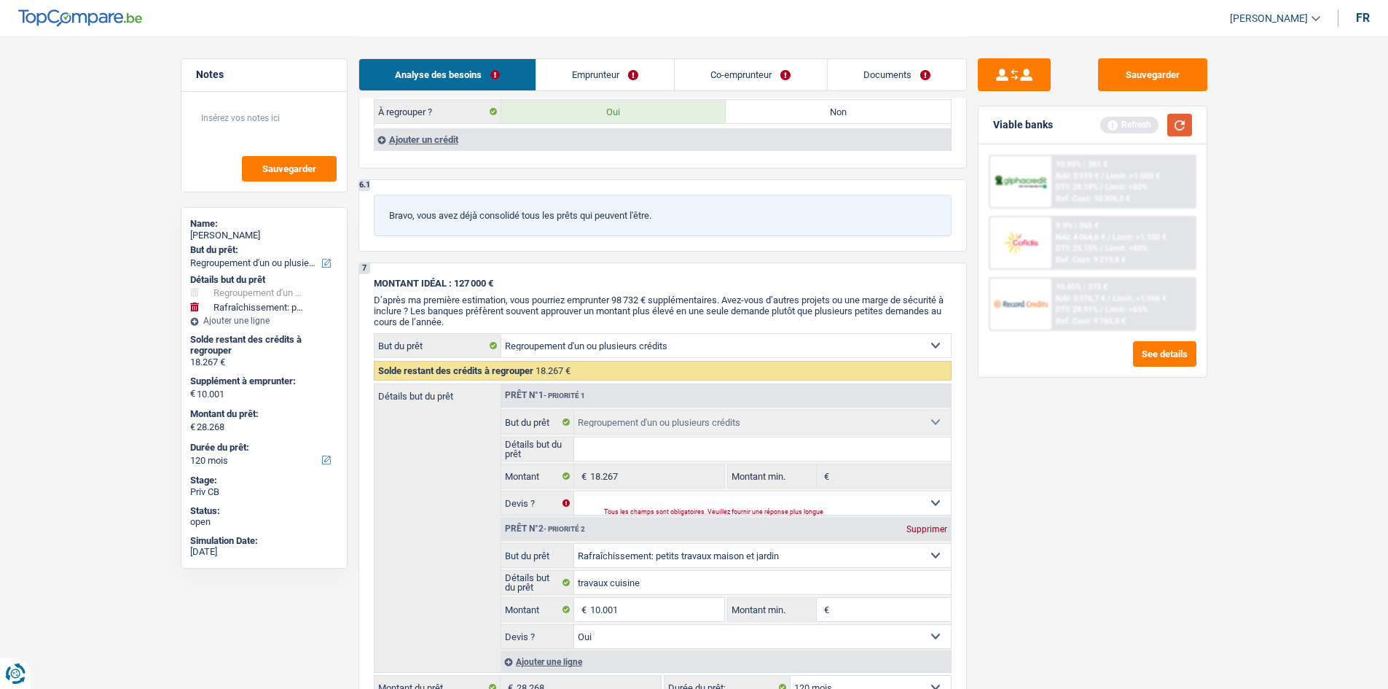
drag, startPoint x: 1171, startPoint y: 133, endPoint x: 1180, endPoint y: 141, distance: 11.9
click at [630, 132] on button "button" at bounding box center [1179, 125] width 25 height 23
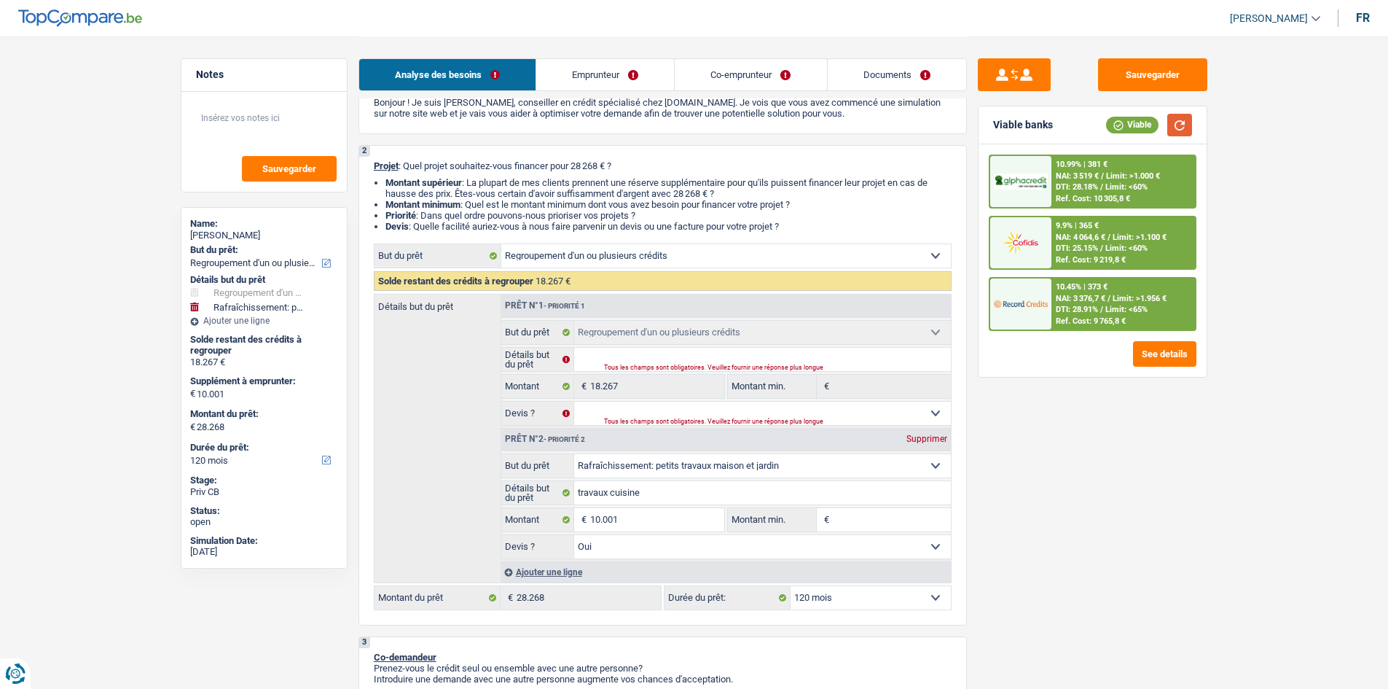
scroll to position [219, 0]
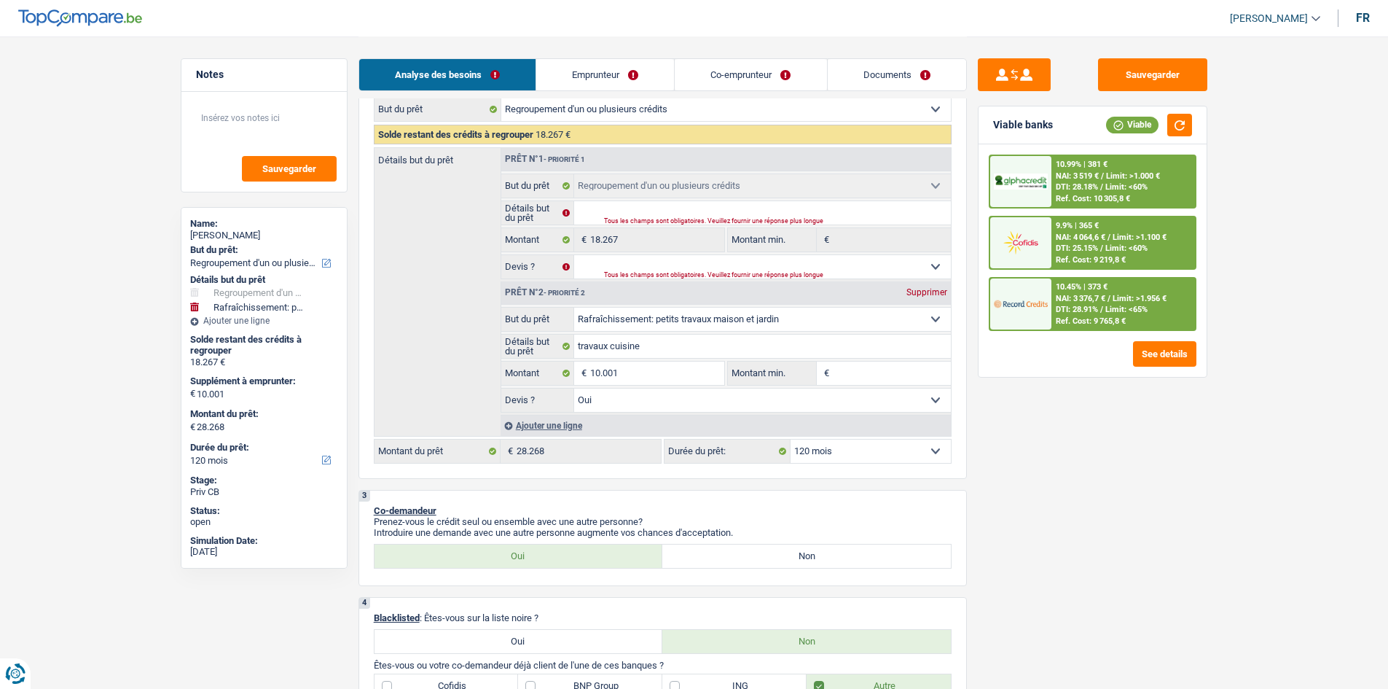
click at [630, 337] on select "12 mois 18 mois 24 mois 30 mois 36 mois 42 mois 48 mois 60 mois 72 mois 84 mois…" at bounding box center [871, 450] width 160 height 23
click at [630, 337] on div "Sauvegarder Viable banks Viable 10.99% | 381 € NAI: 3 519 € / Limit: >1.000 € D…" at bounding box center [1092, 361] width 251 height 607
click at [630, 319] on div "Ref. Cost: 9 765,8 €" at bounding box center [1091, 320] width 70 height 9
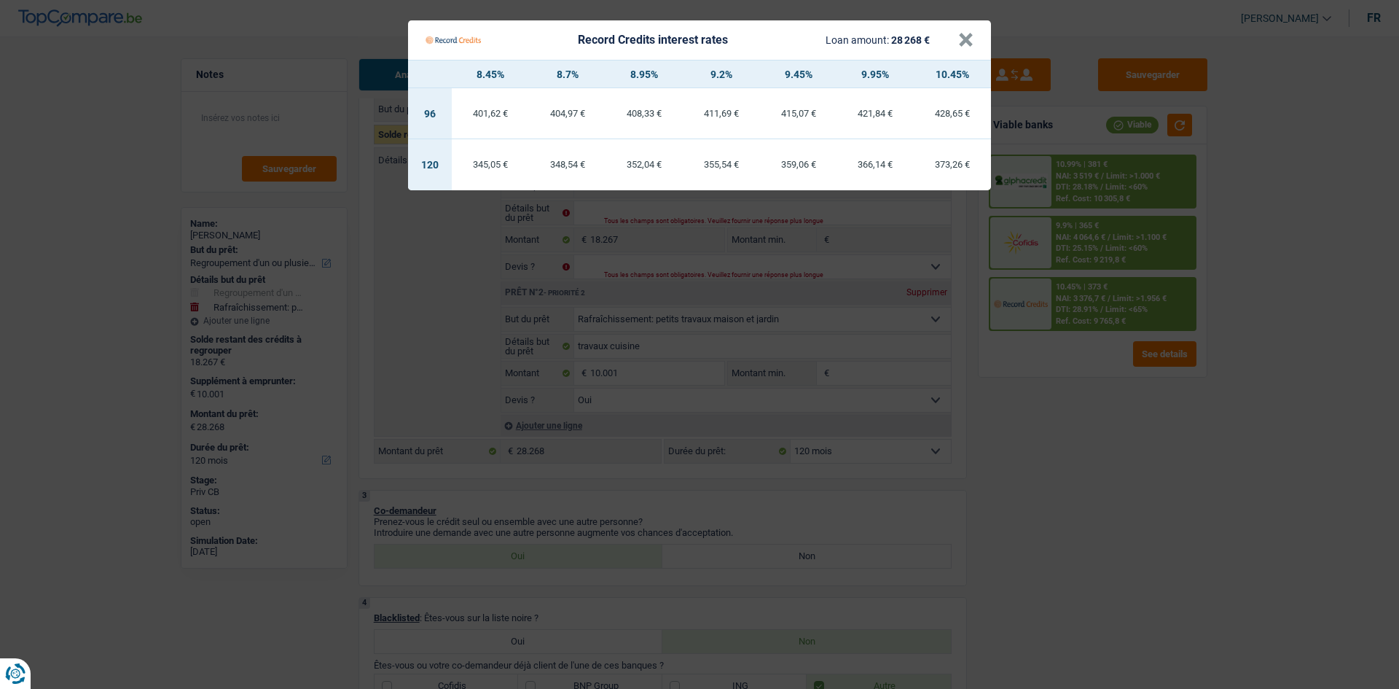
drag, startPoint x: 1196, startPoint y: 571, endPoint x: 1213, endPoint y: 526, distance: 47.9
click at [630, 337] on Credits "Record Credits interest rates Loan amount: 28 268 € × 8.45% 8.7% 8.95% 9.2% 9.4…" at bounding box center [699, 344] width 1399 height 689
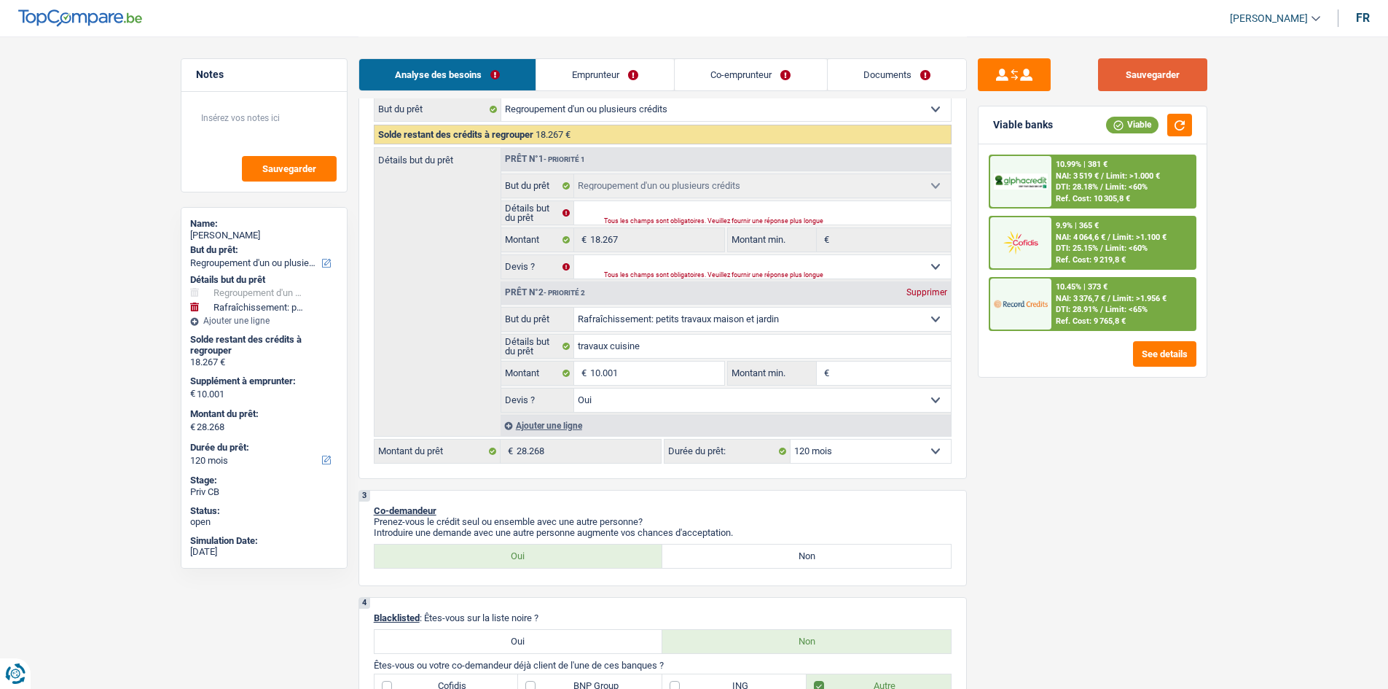
click at [630, 79] on button "Sauvegarder" at bounding box center [1152, 74] width 109 height 33
drag, startPoint x: 895, startPoint y: 80, endPoint x: 858, endPoint y: 90, distance: 38.4
click at [630, 81] on link "Documents" at bounding box center [897, 74] width 138 height 31
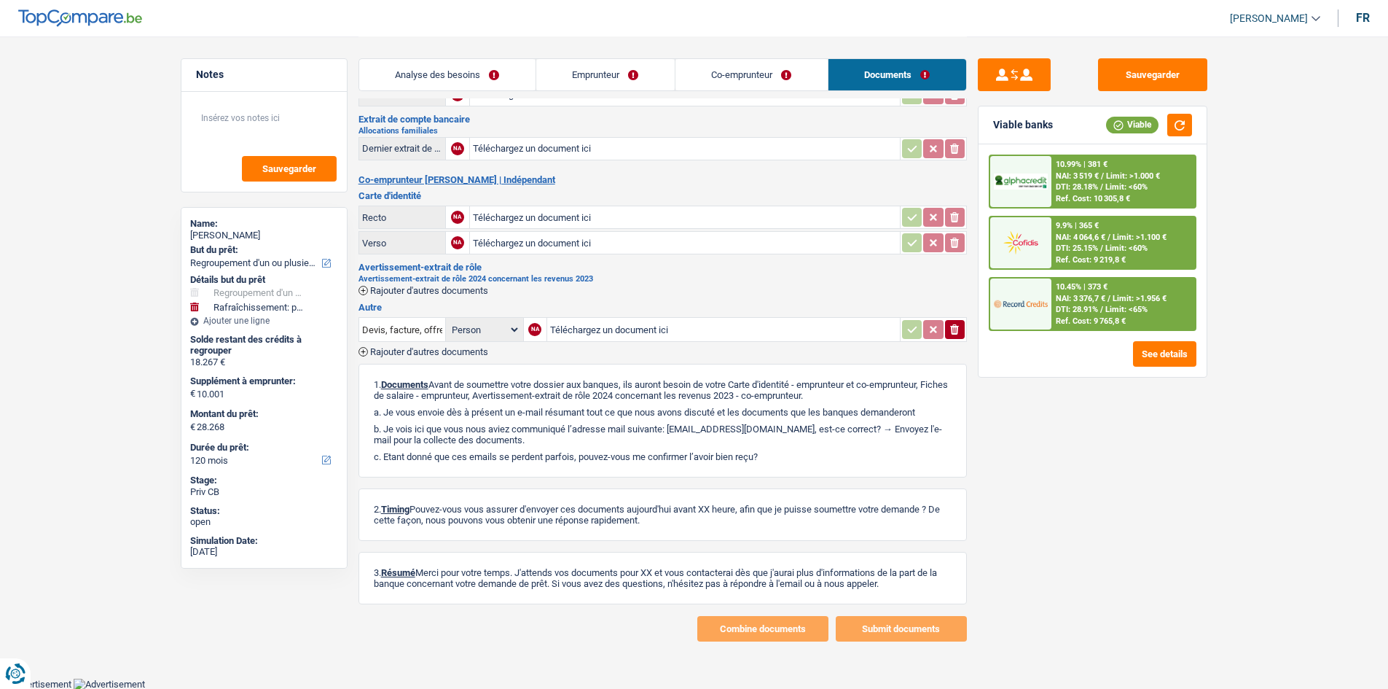
scroll to position [0, 0]
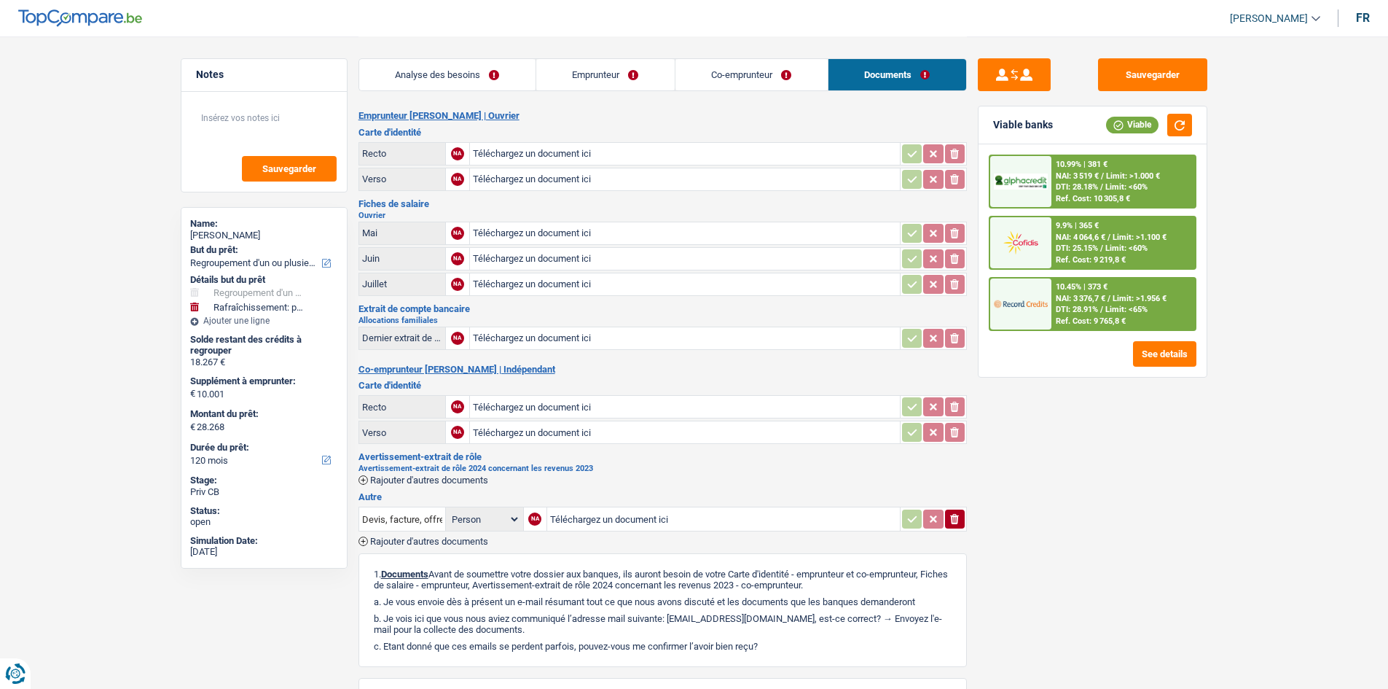
click at [453, 77] on link "Analyse des besoins" at bounding box center [447, 74] width 176 height 31
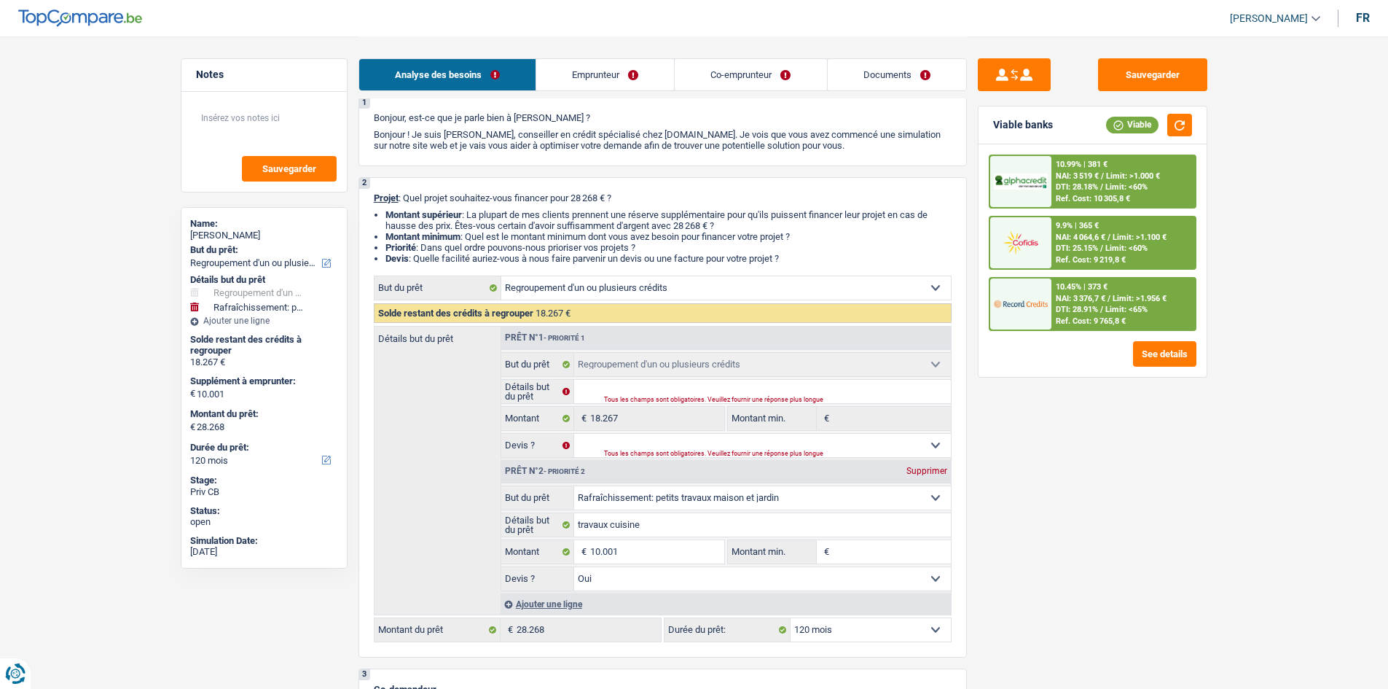
scroll to position [73, 0]
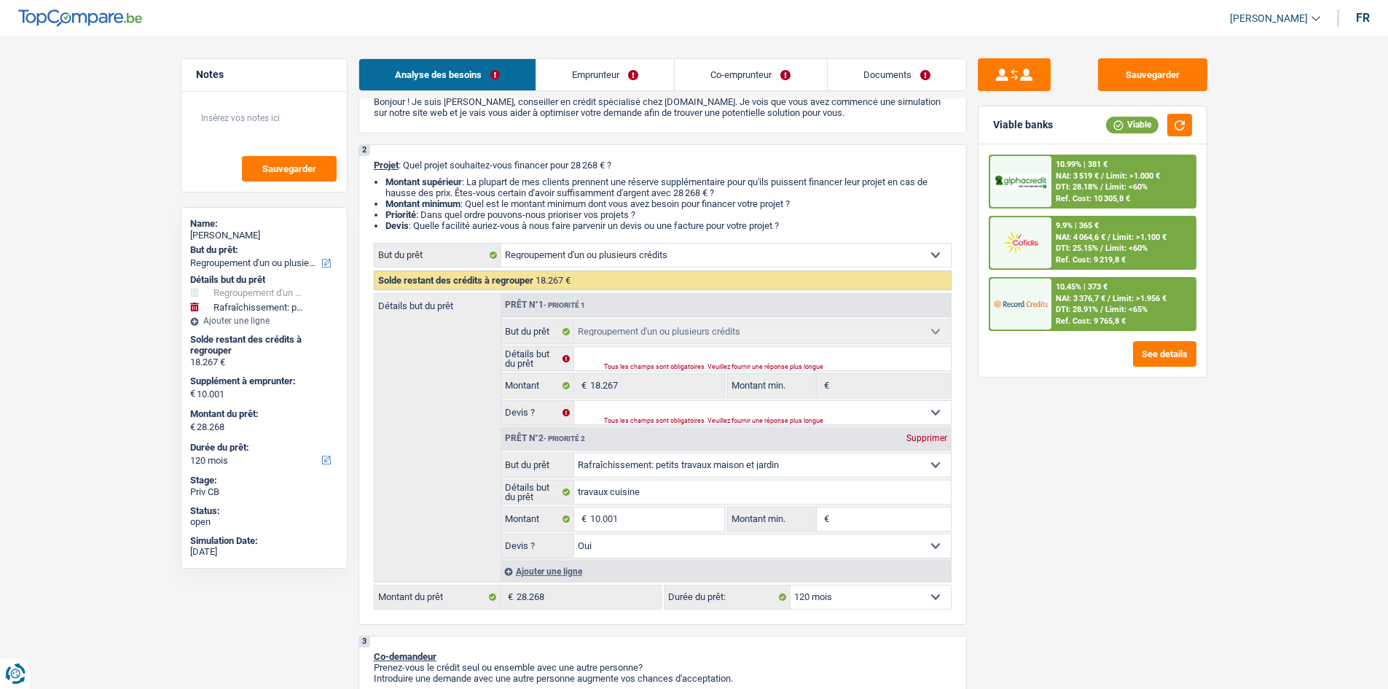
click at [630, 76] on link "Documents" at bounding box center [897, 74] width 138 height 31
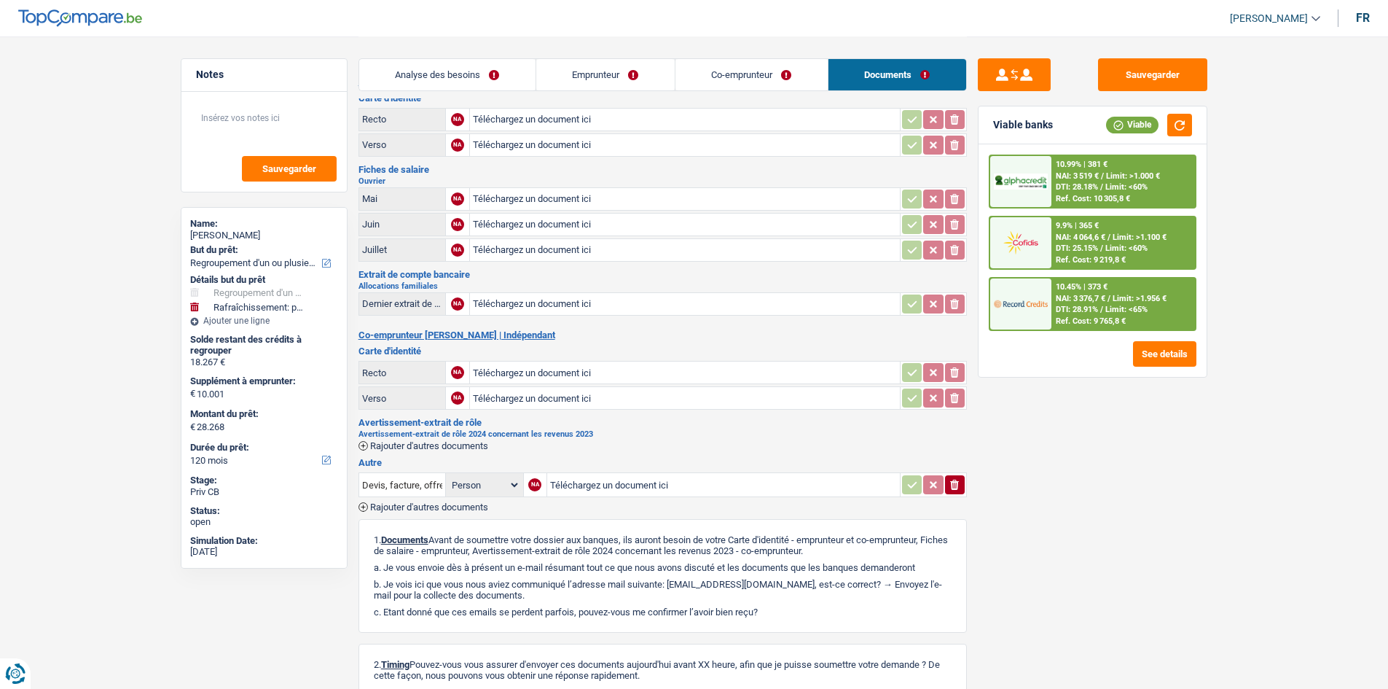
scroll to position [0, 0]
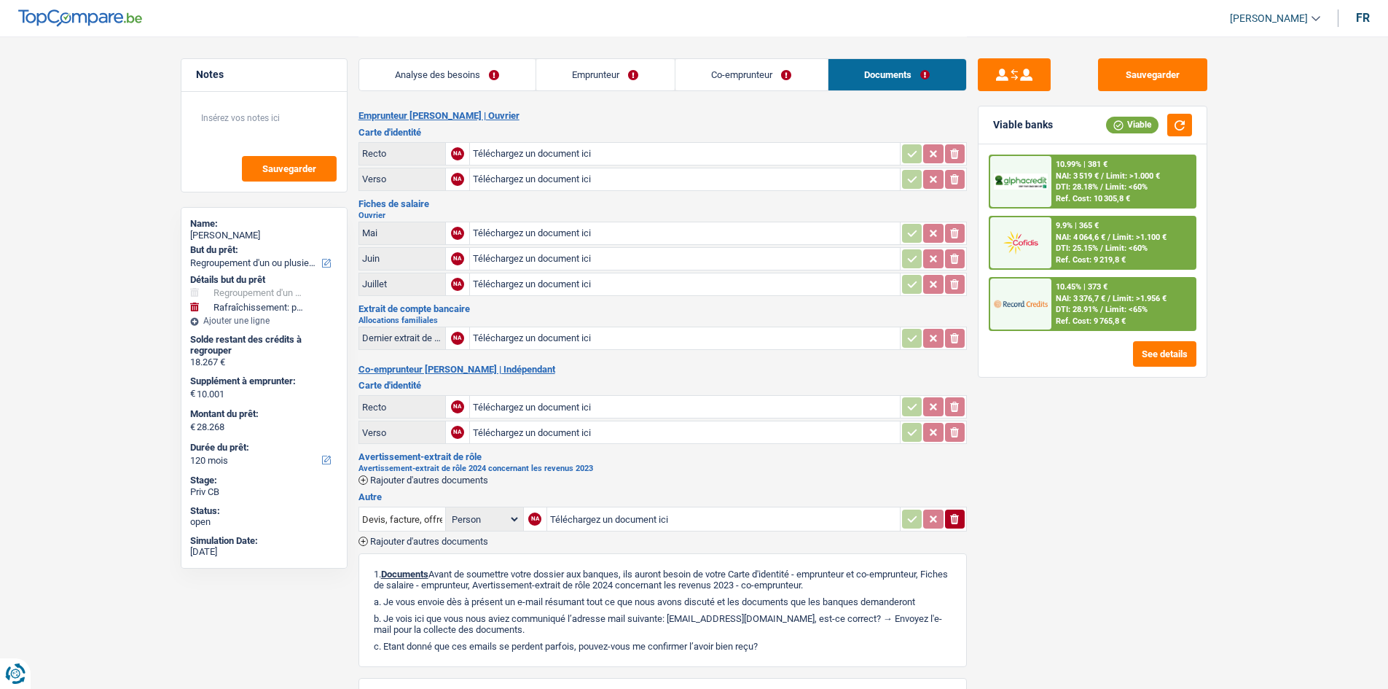
click at [429, 68] on link "Analyse des besoins" at bounding box center [447, 74] width 176 height 31
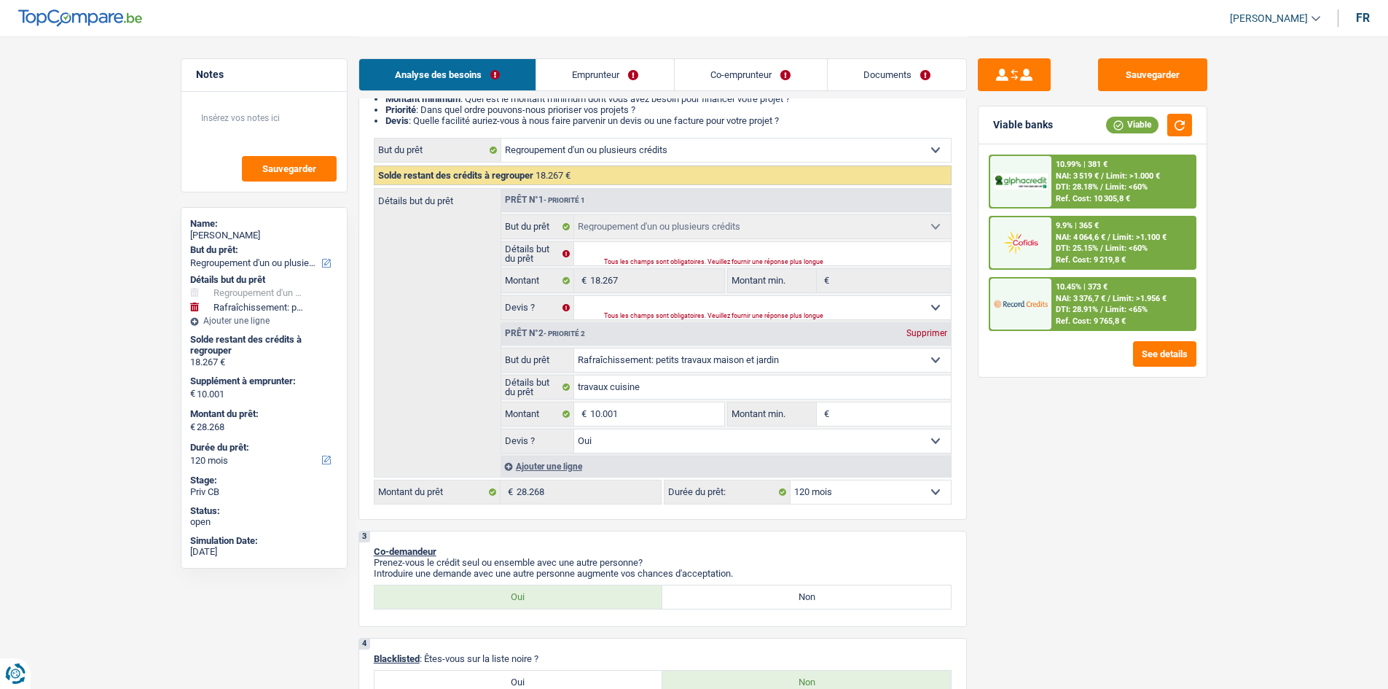
scroll to position [291, 0]
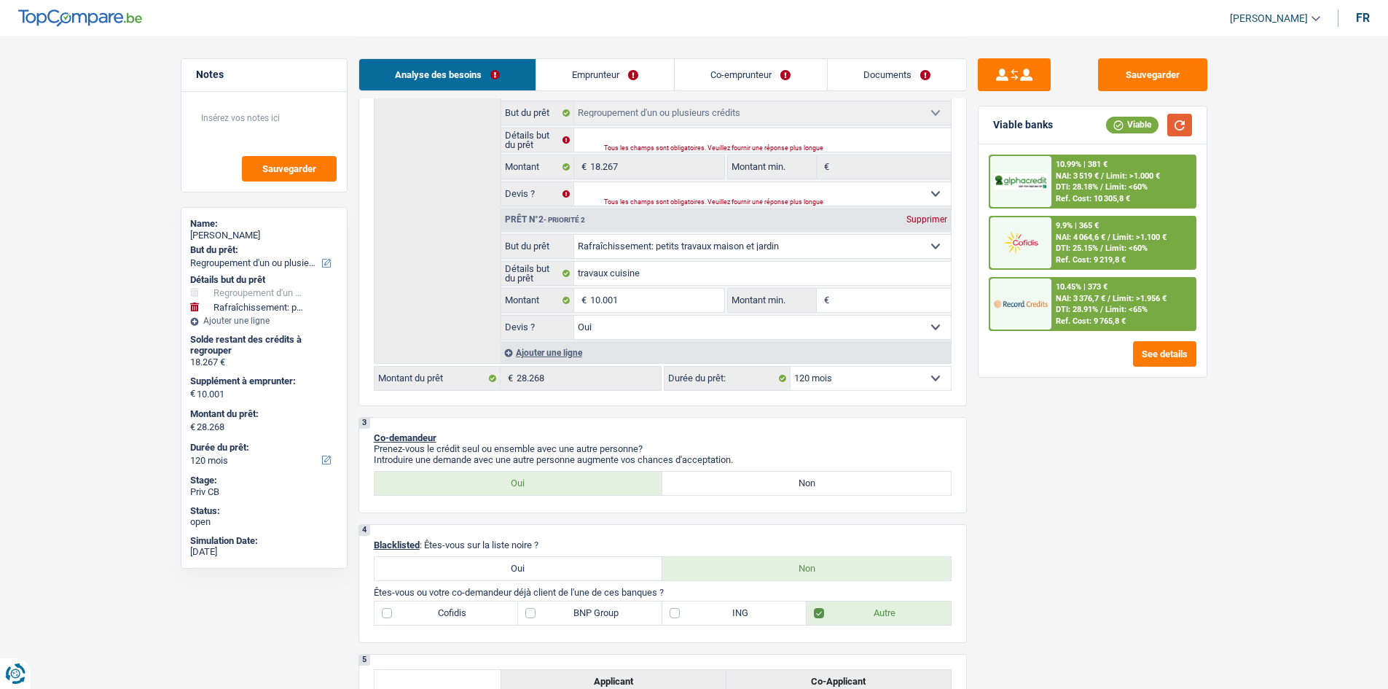
click at [630, 131] on button "button" at bounding box center [1179, 125] width 25 height 23
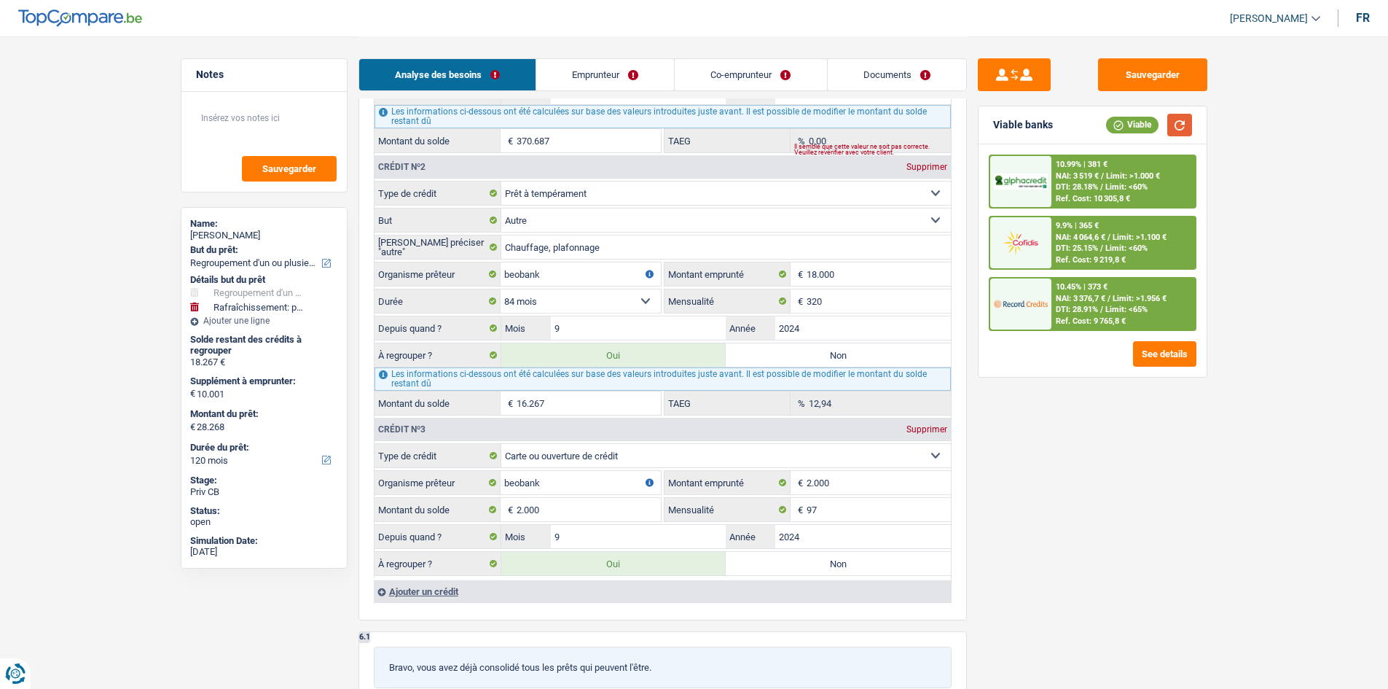
scroll to position [1530, 0]
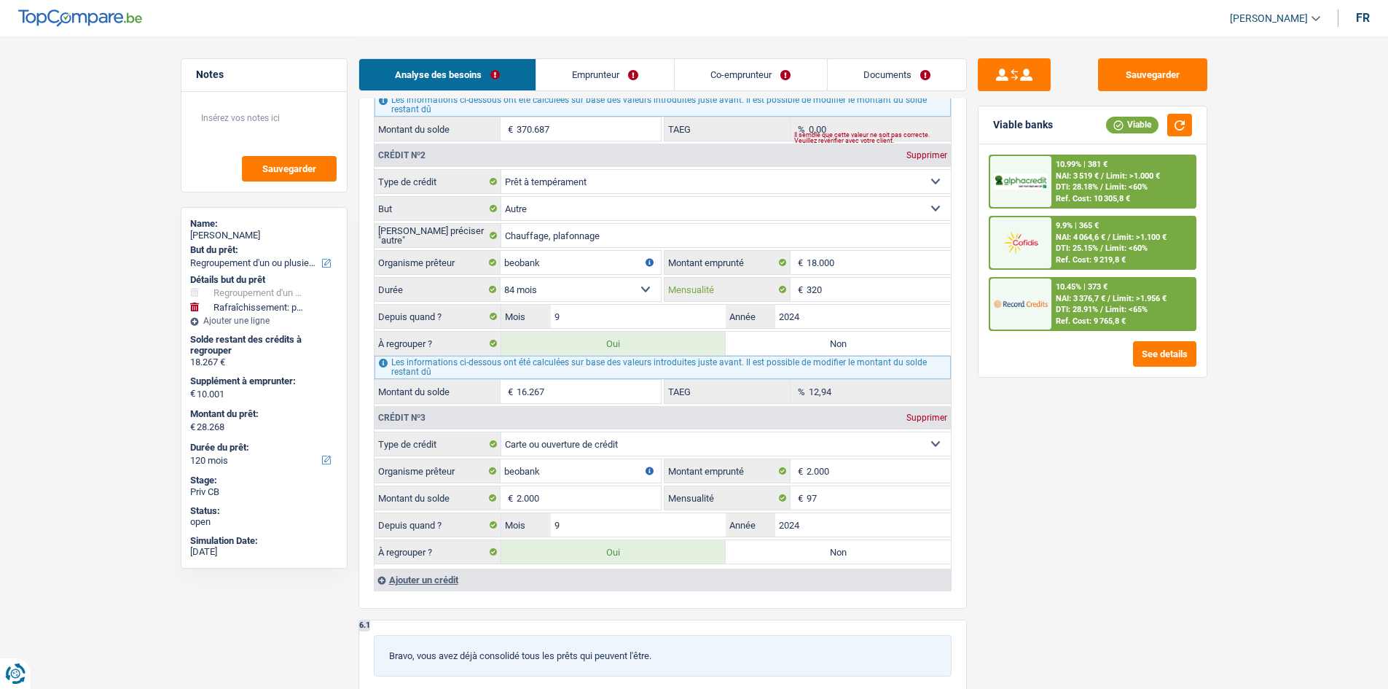
click at [630, 286] on input "320" at bounding box center [879, 289] width 144 height 23
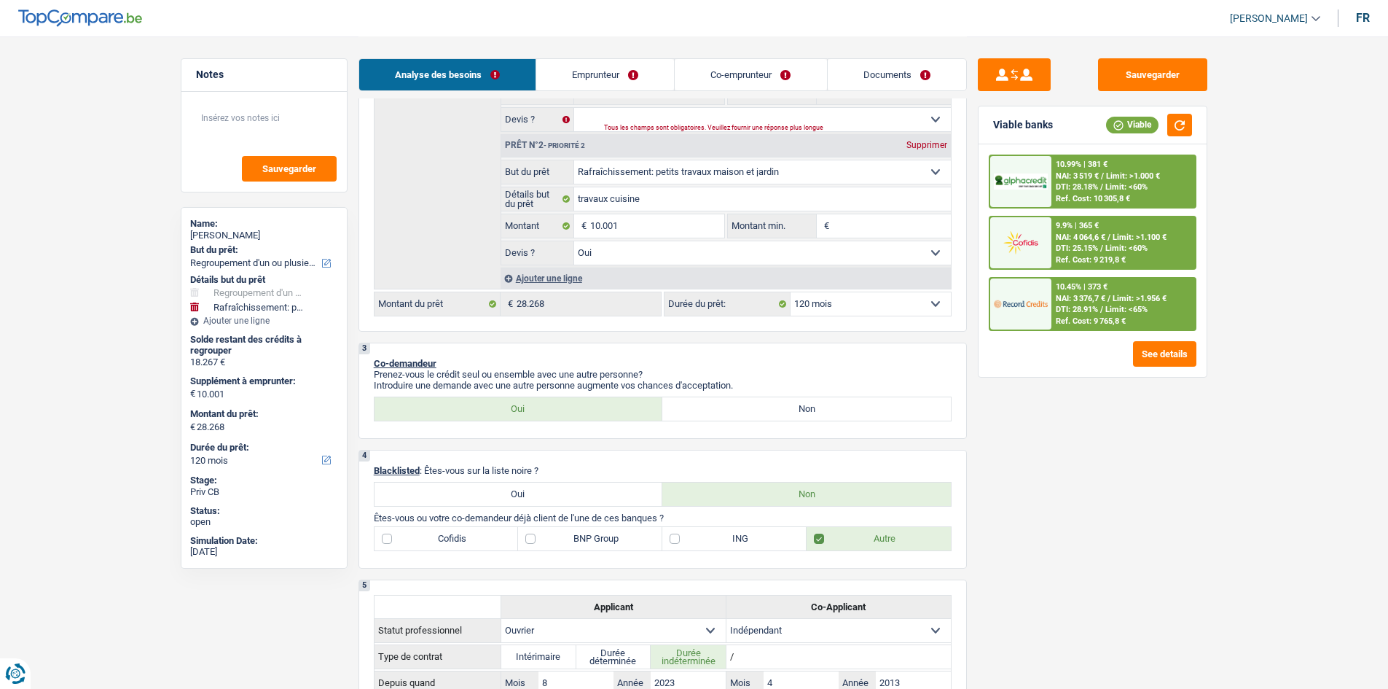
scroll to position [364, 0]
click at [630, 304] on div "10.45% | 373 € NAI: 3 376,7 € / Limit: >1.956 € DTI: 28.91% / Limit: <65% Ref. …" at bounding box center [1123, 303] width 144 height 51
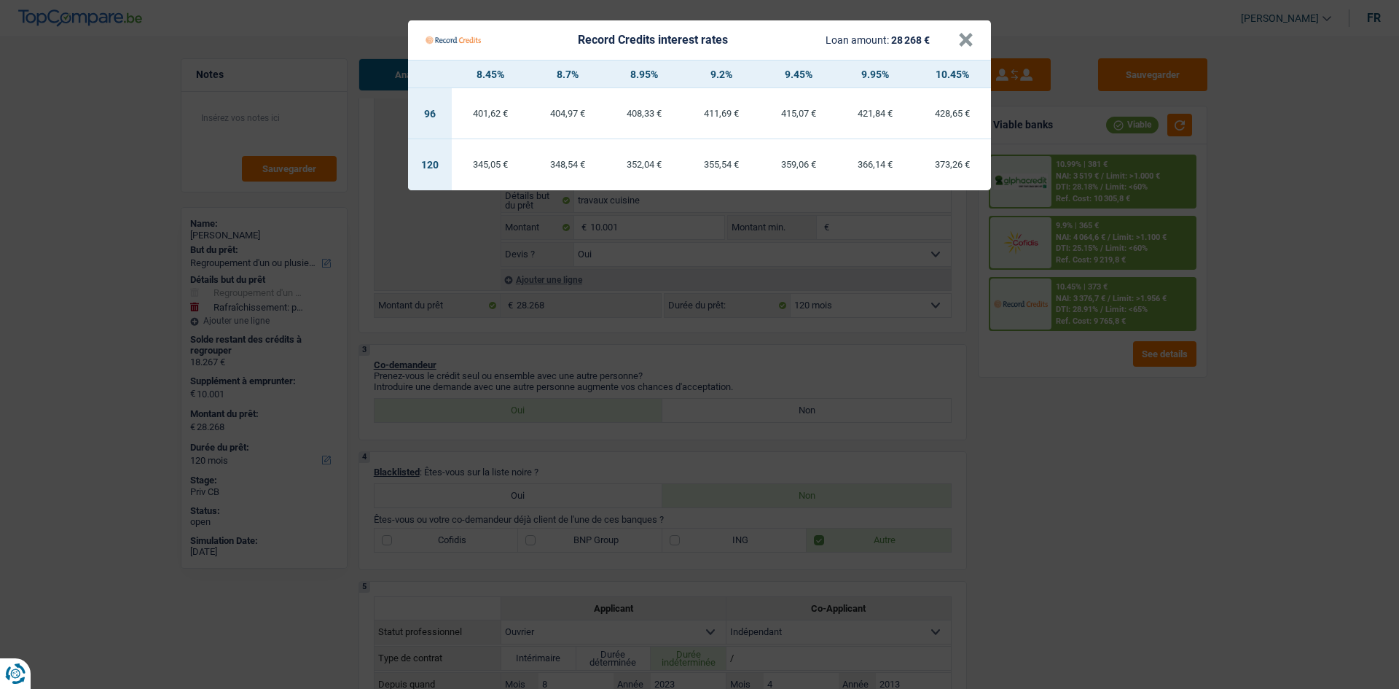
click at [630, 337] on Credits "Record Credits interest rates Loan amount: 28 268 € × 8.45% 8.7% 8.95% 9.2% 9.4…" at bounding box center [699, 344] width 1399 height 689
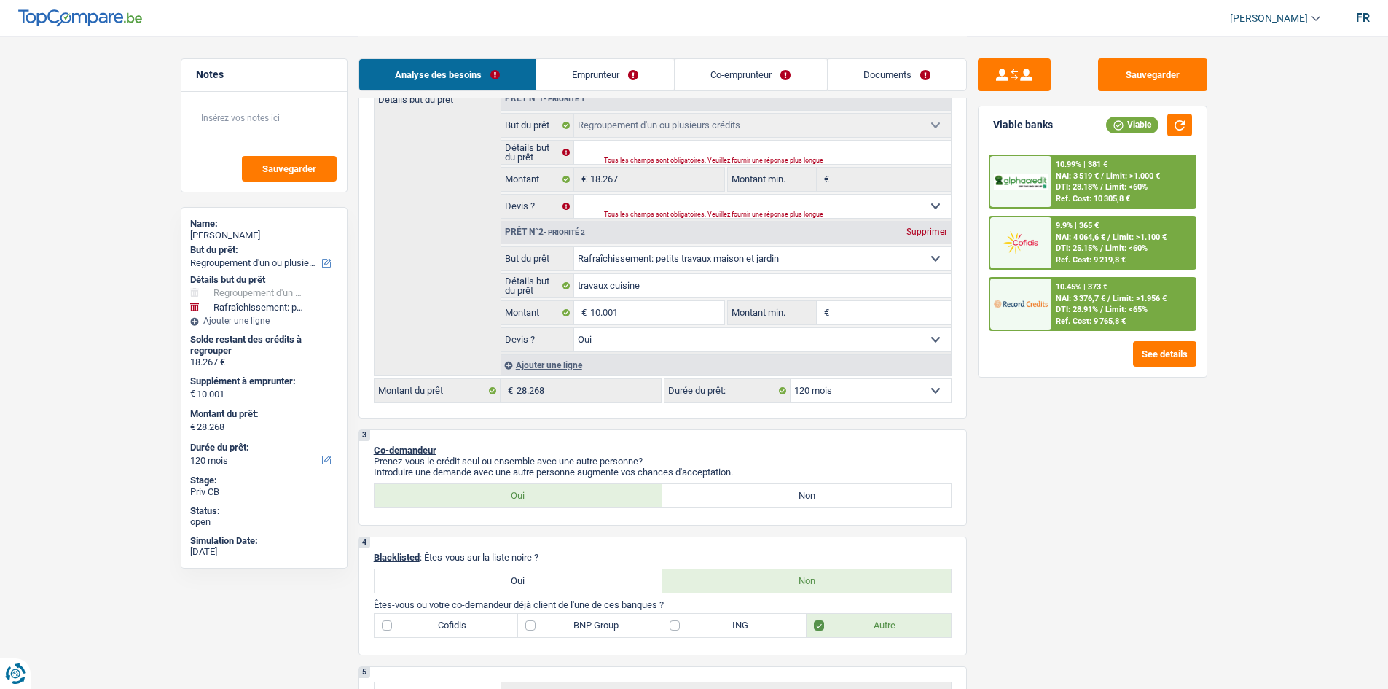
scroll to position [0, 0]
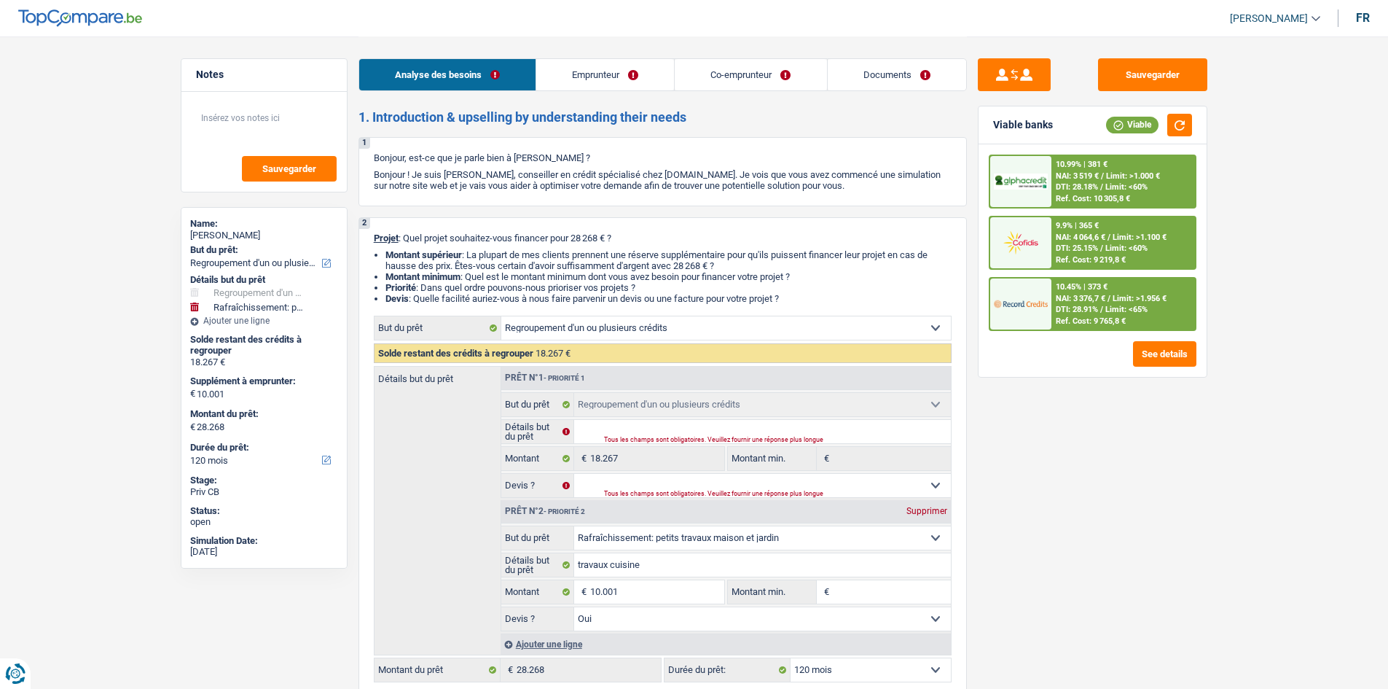
drag, startPoint x: 903, startPoint y: 71, endPoint x: 928, endPoint y: 64, distance: 26.3
click at [630, 71] on link "Documents" at bounding box center [897, 74] width 138 height 31
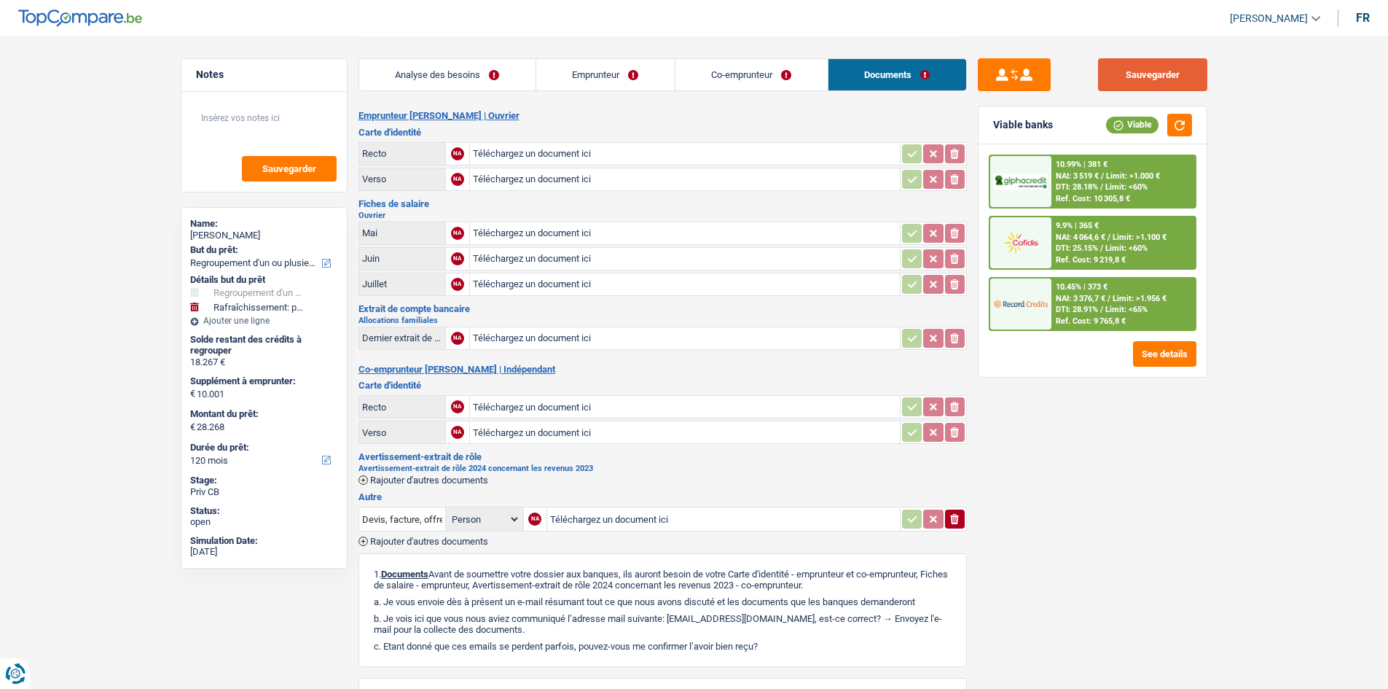
click at [630, 62] on button "Sauvegarder" at bounding box center [1152, 74] width 109 height 33
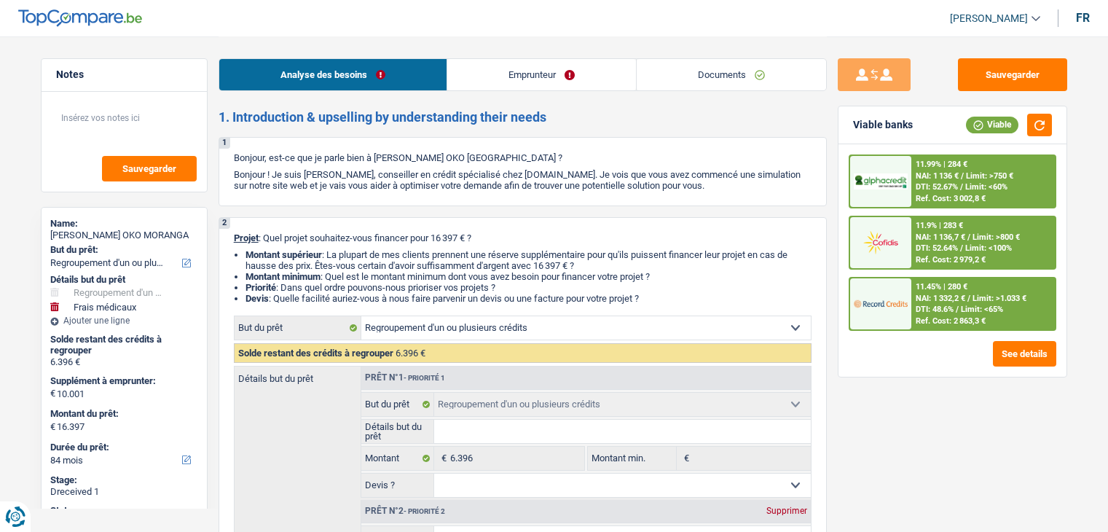
select select "refinancing"
select select "medical"
select select "84"
select select "refinancing"
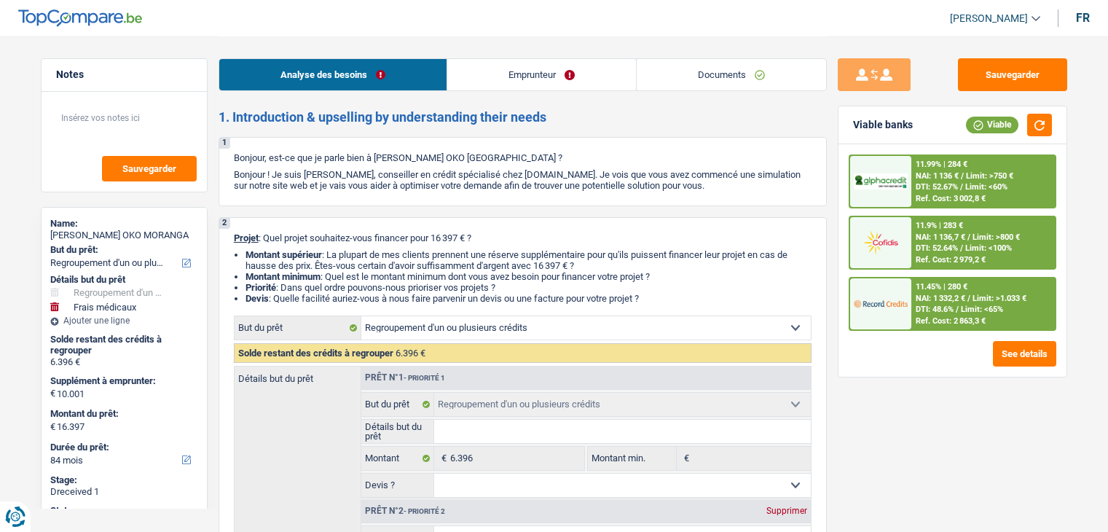
select select "refinancing"
select select "medical"
select select "yes"
select select "84"
select select "privateEmployee"
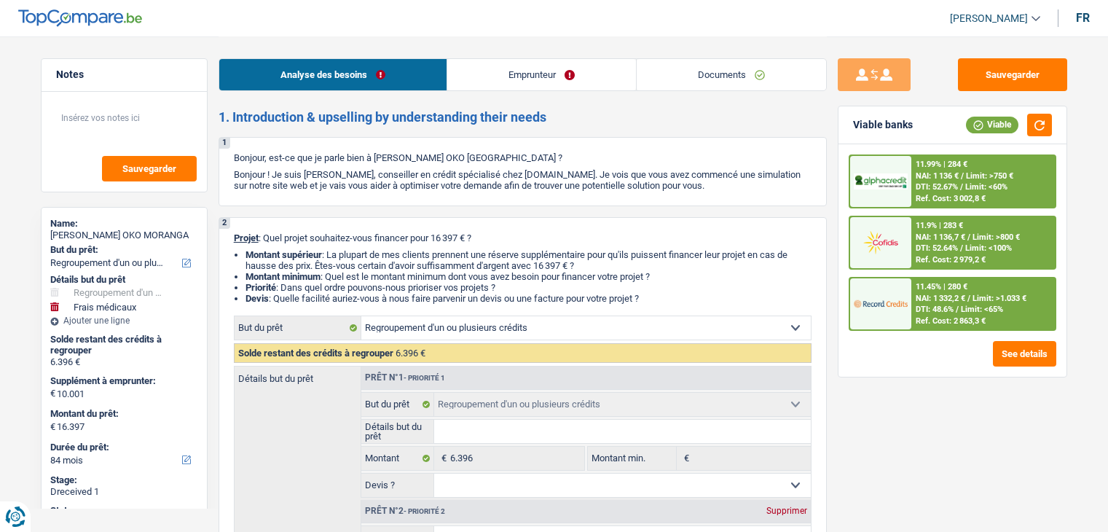
select select "netSalary"
select select "mealVouchers"
select select "ownerWithMortgage"
select select "mortgage"
select select "240"
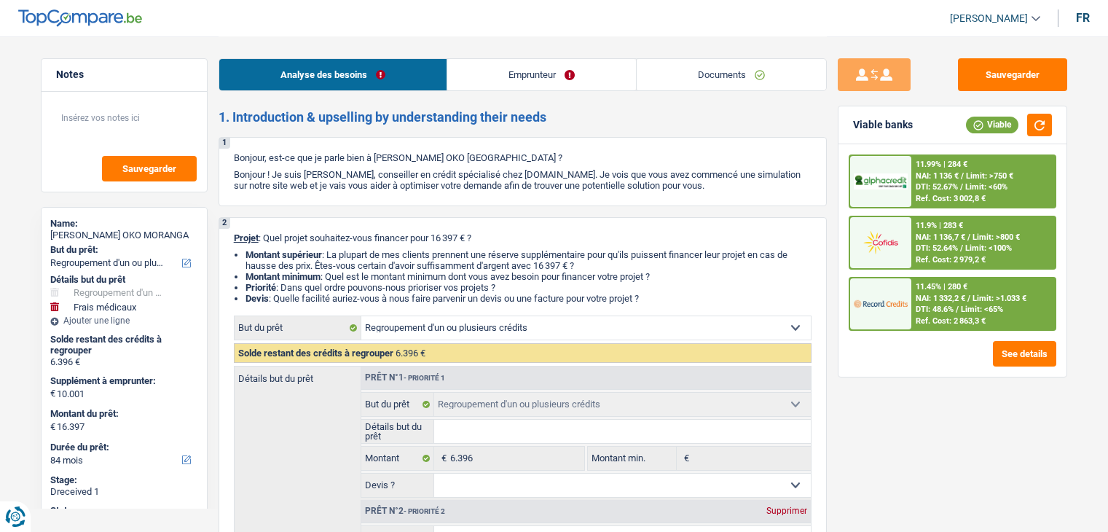
select select "personalLoan"
select select "other"
select select "84"
select select "refinancing"
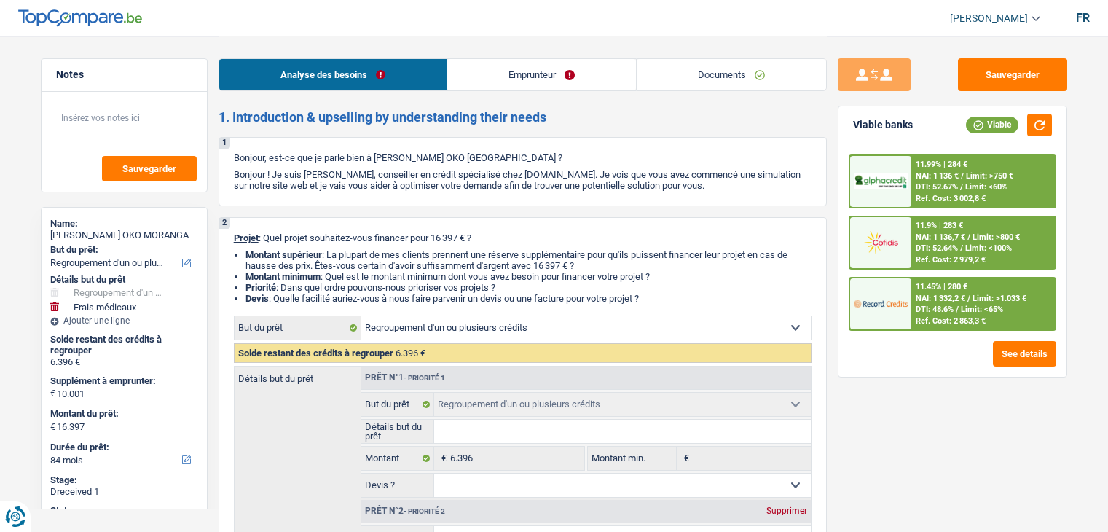
select select "medical"
select select "yes"
select select "84"
select select "privateEmployee"
select select "netSalary"
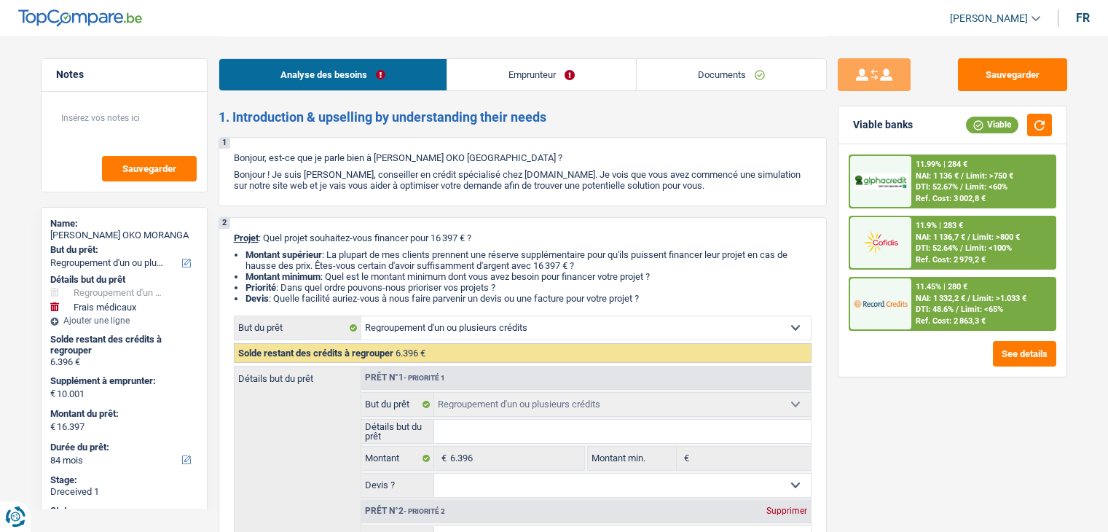
select select "mealVouchers"
click at [475, 71] on link "Emprunteur" at bounding box center [541, 74] width 189 height 31
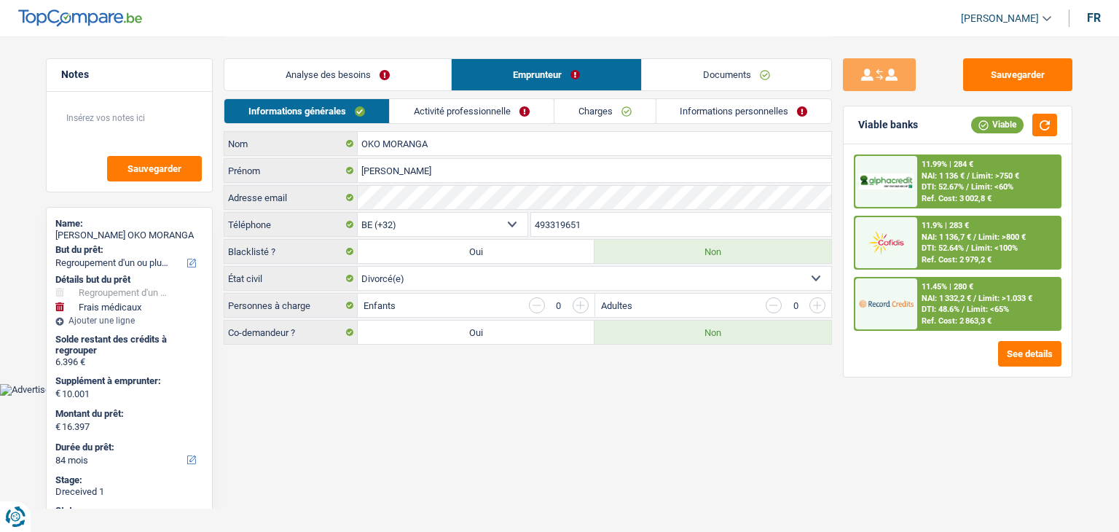
drag, startPoint x: 464, startPoint y: 89, endPoint x: 459, endPoint y: 111, distance: 23.2
click at [463, 90] on li "Emprunteur" at bounding box center [546, 74] width 190 height 33
click at [459, 113] on link "Activité professionnelle" at bounding box center [472, 111] width 164 height 24
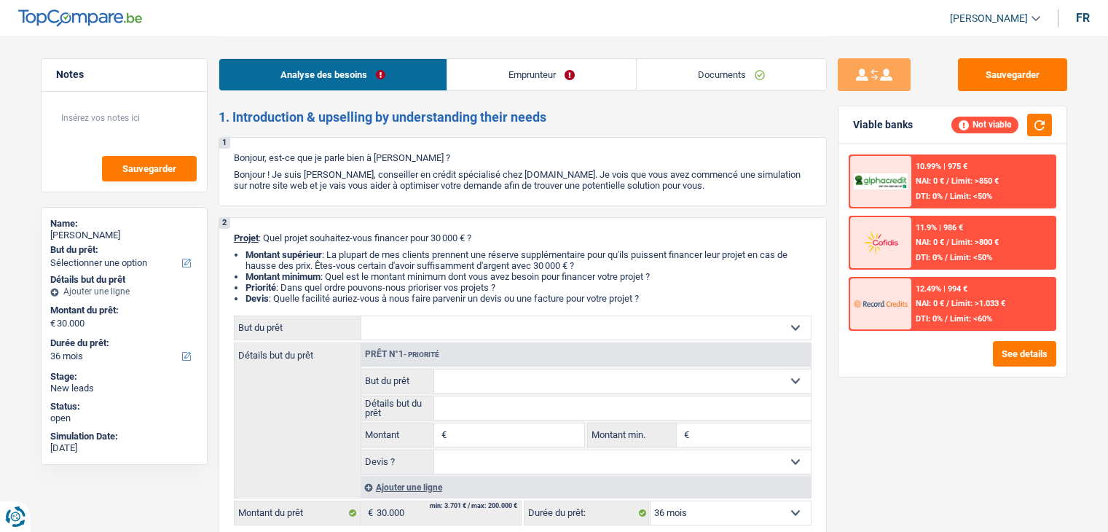
select select "36"
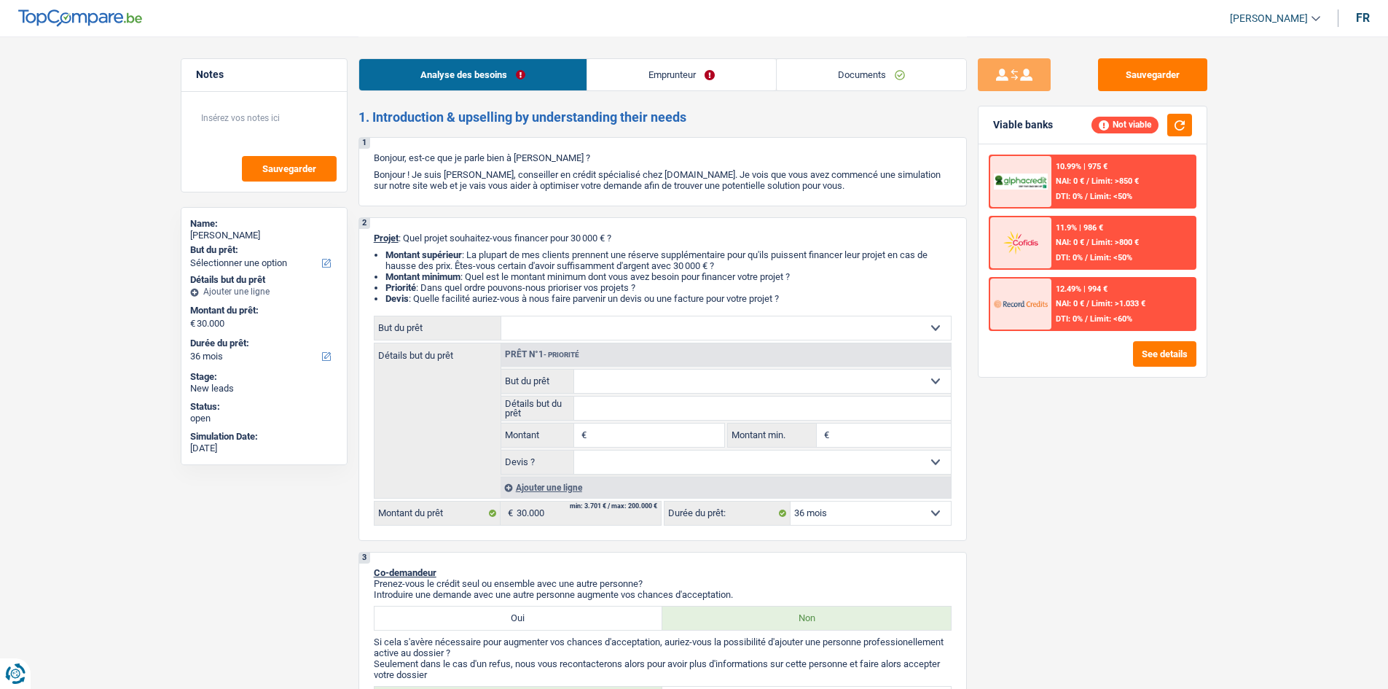
click at [764, 337] on select "Confort maison: meubles, textile, peinture, électroménager, outillage non-profe…" at bounding box center [726, 327] width 450 height 23
select select "car"
click at [501, 316] on select "Confort maison: meubles, textile, peinture, électroménager, outillage non-profe…" at bounding box center [726, 327] width 450 height 23
select select "car"
select select "60"
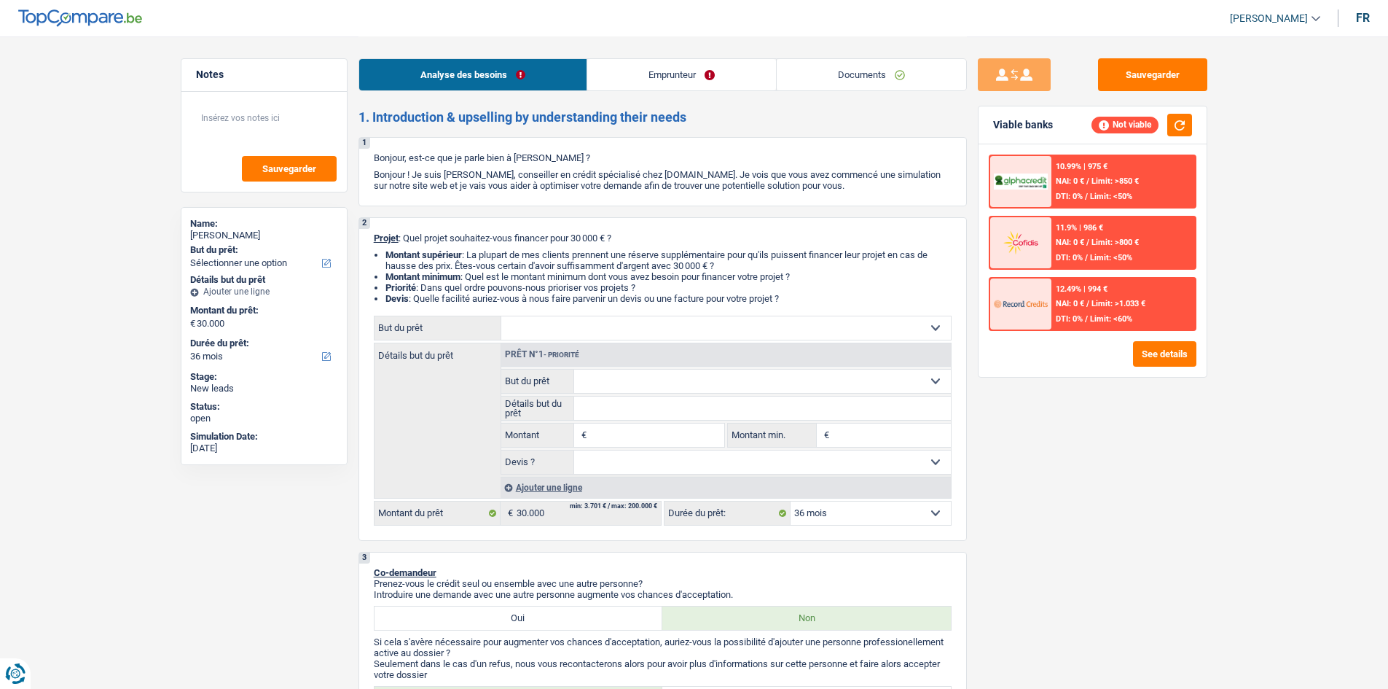
select select "car"
type input "30.000"
select select "60"
select select "car"
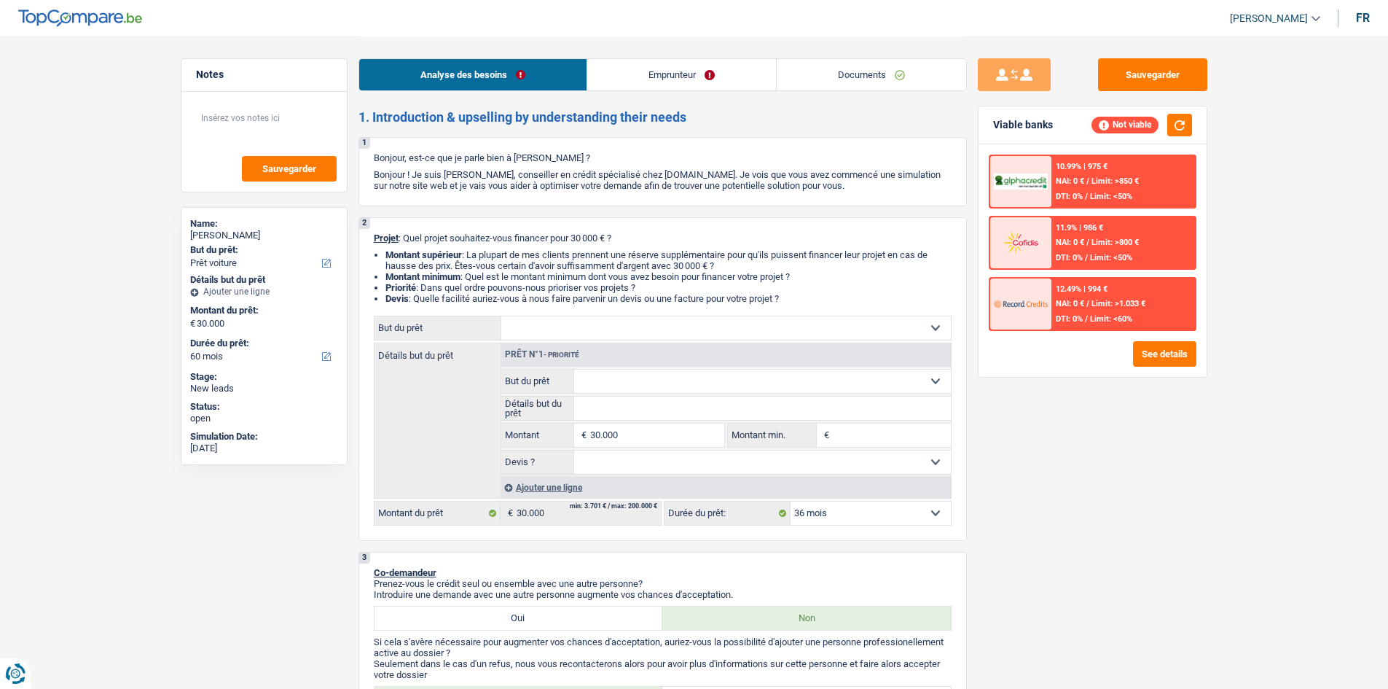
type input "30.000"
select select "60"
select select "car"
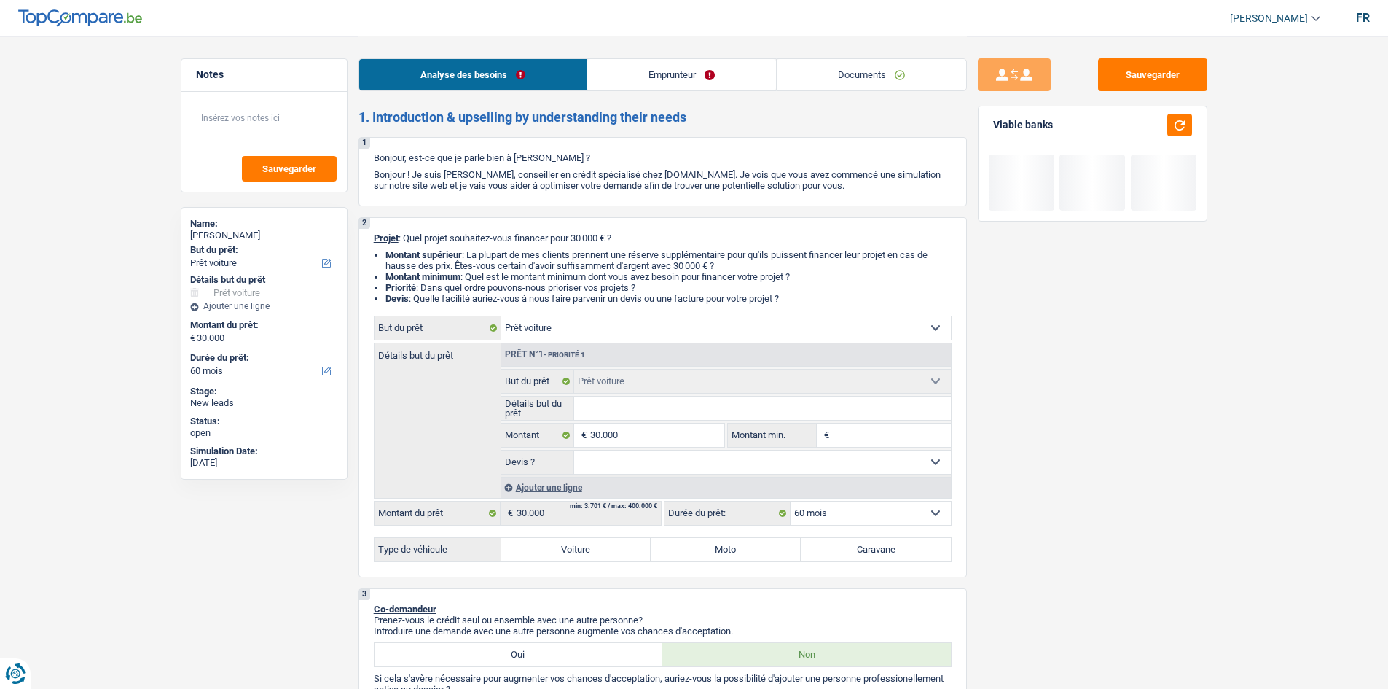
click at [643, 402] on input "Détails but du prêt" at bounding box center [762, 407] width 377 height 23
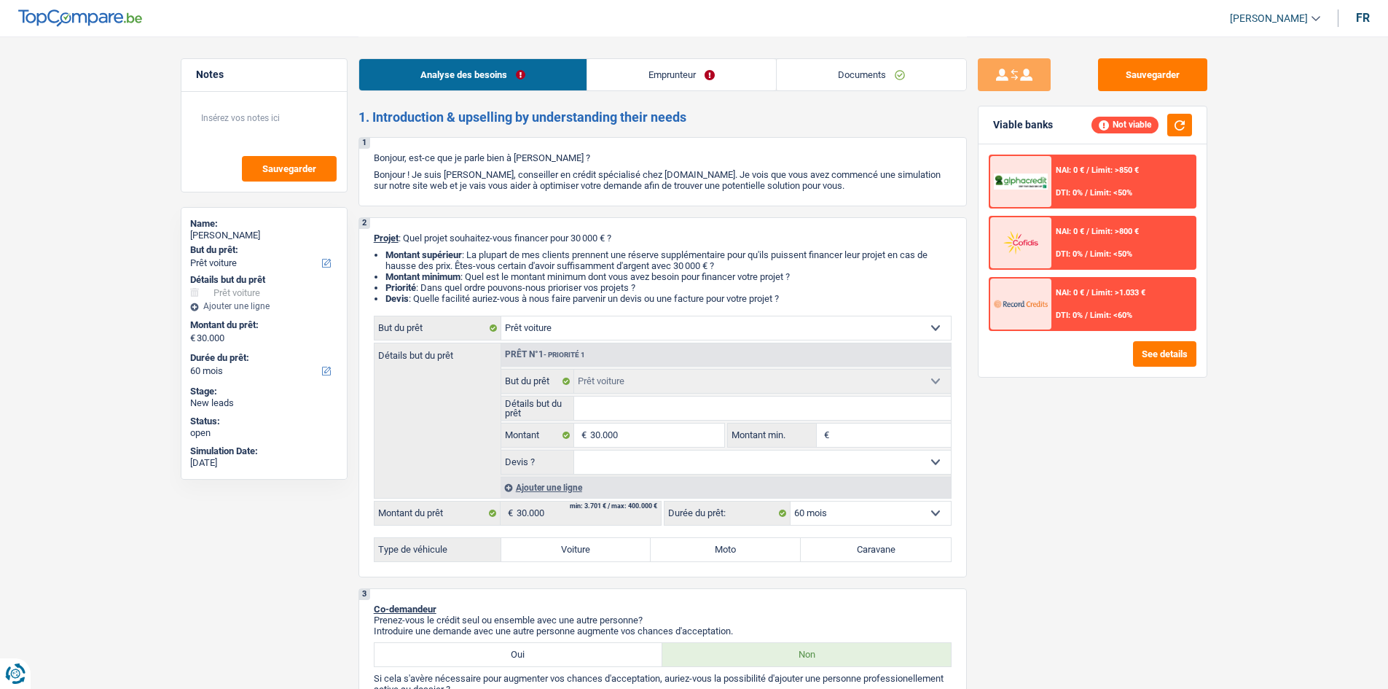
type input "A"
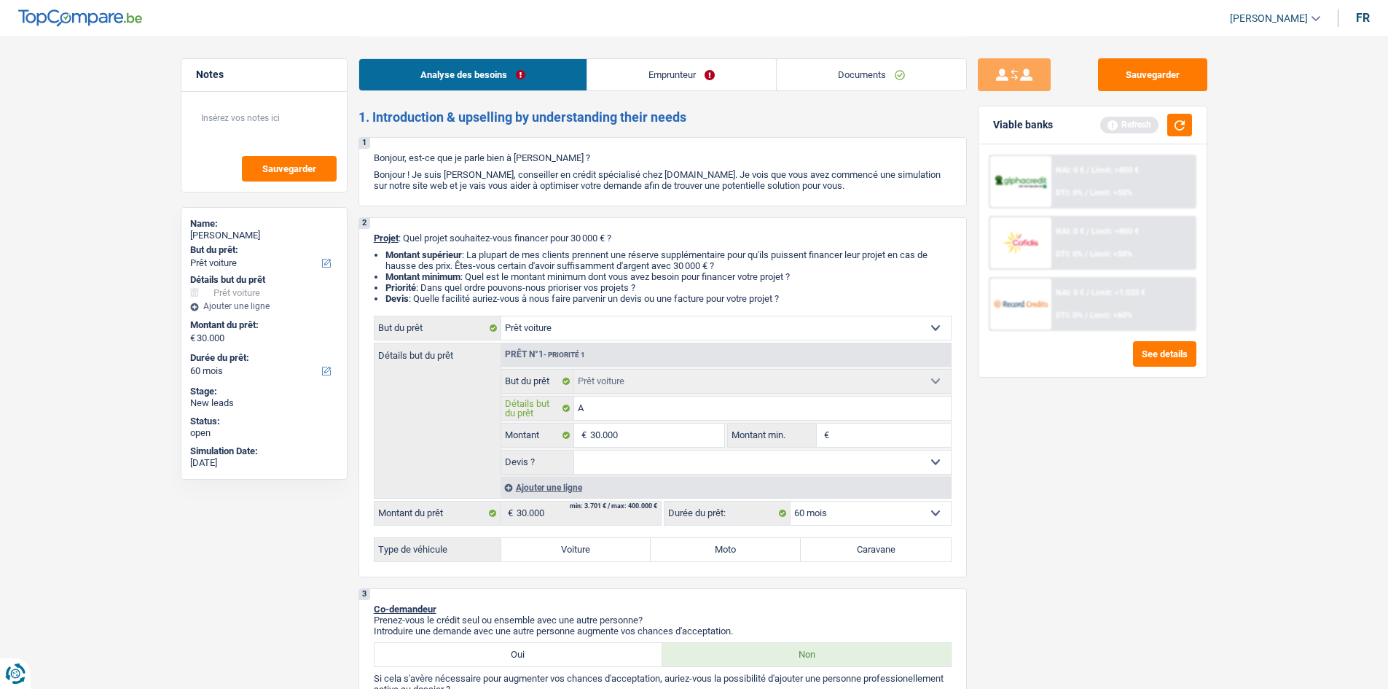
type input "Au"
type input "Aud"
type input "Audi"
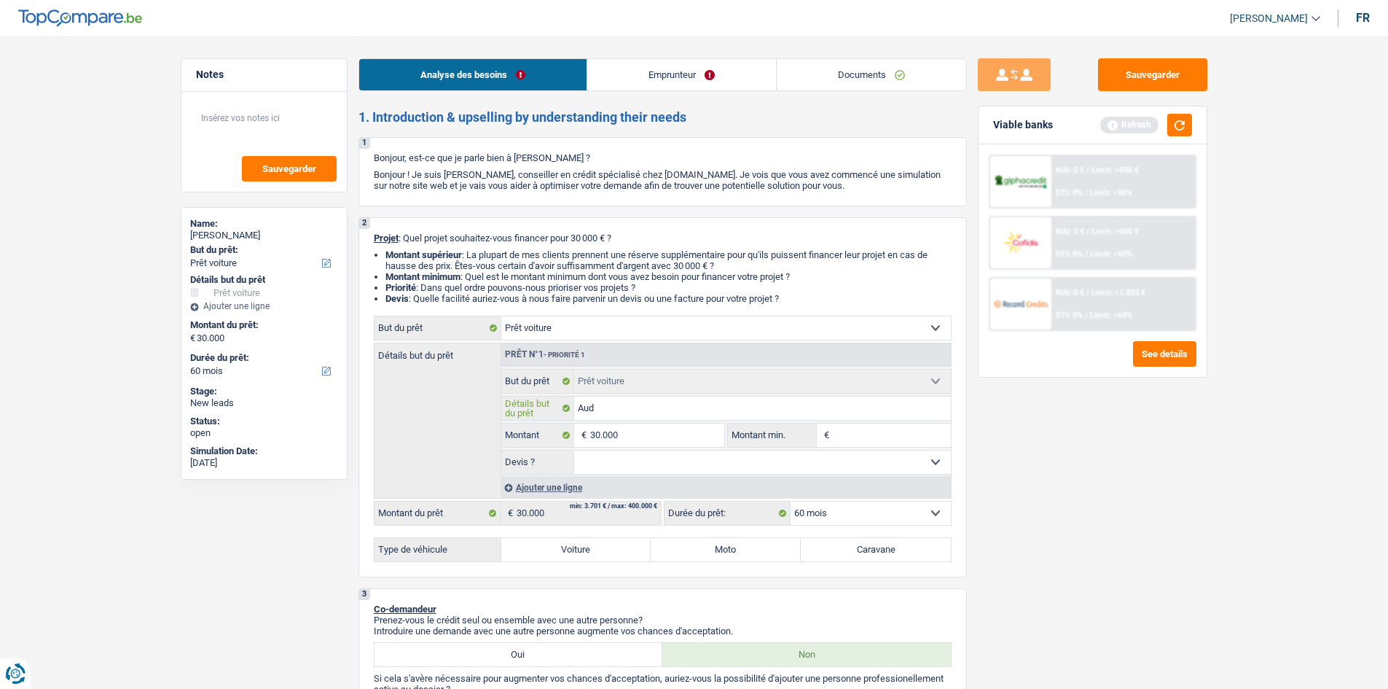
type input "Audi"
type input "Audi A"
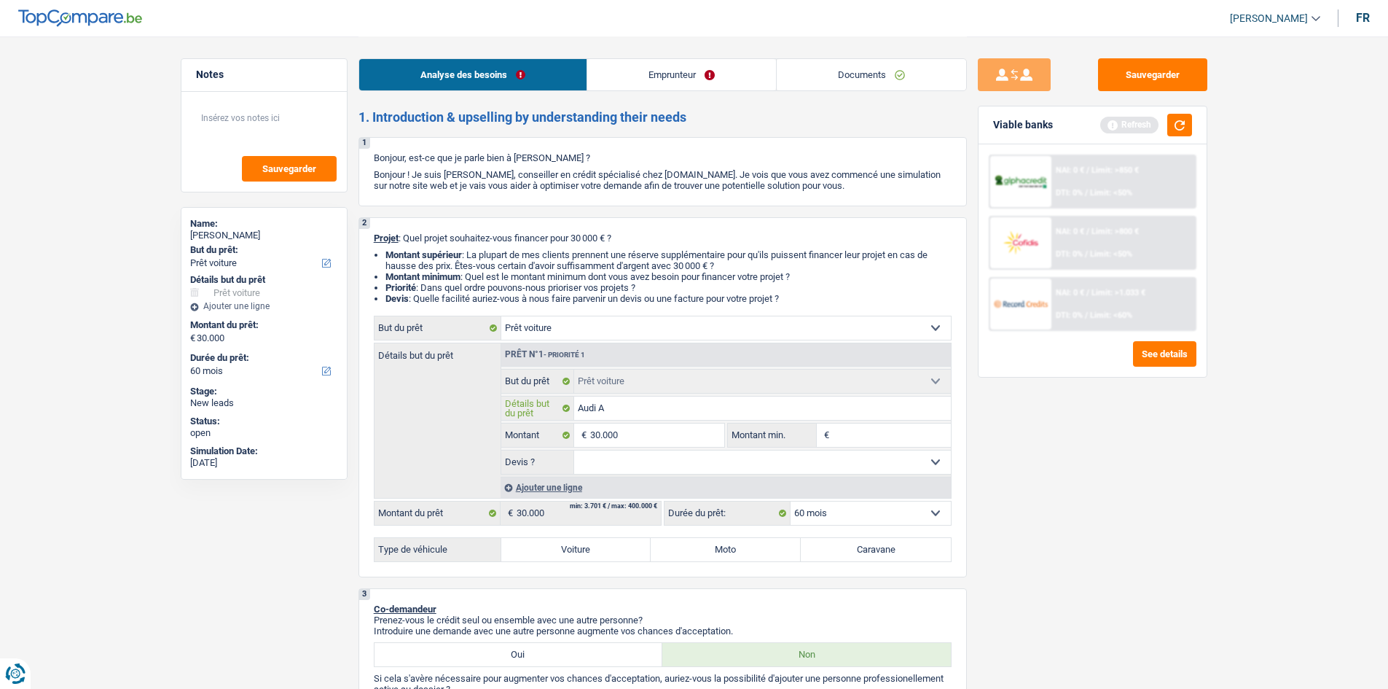
type input "Audi A"
type input "Audi A 4"
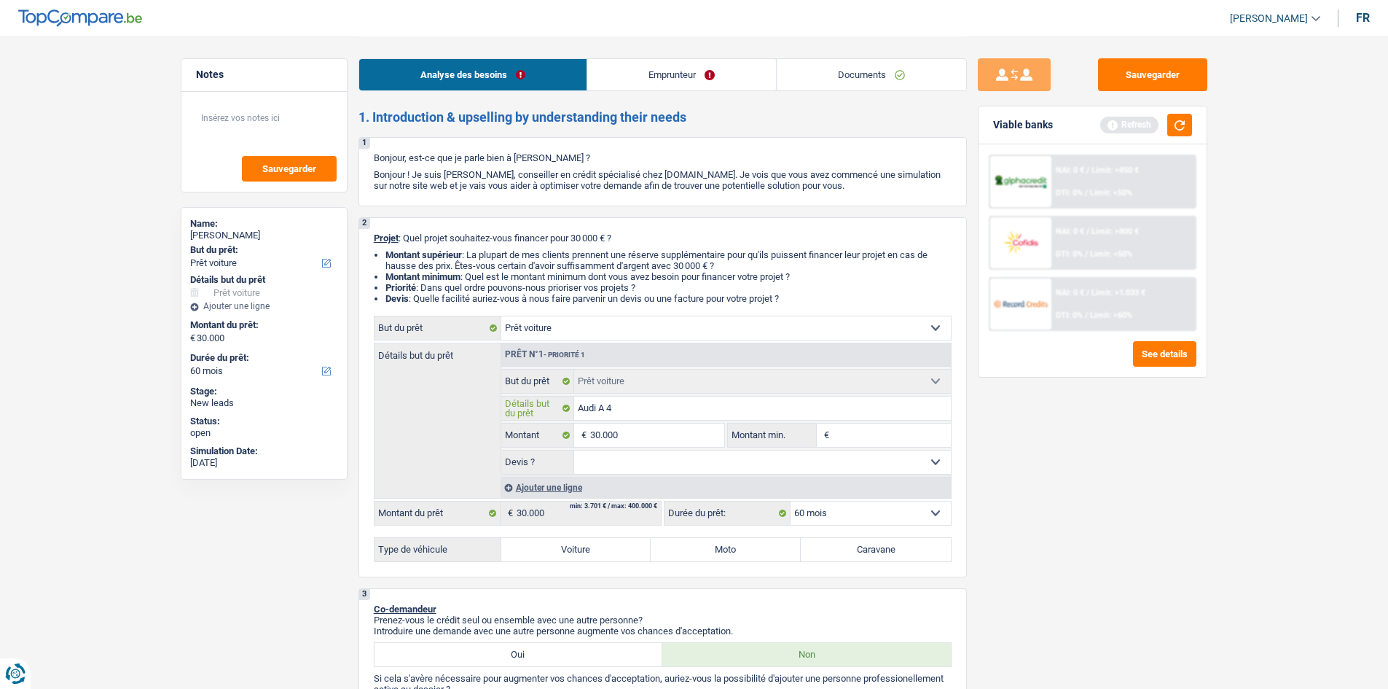
type input "Audi A 4"
click at [624, 458] on select "Oui Non Non répondu Sélectionner une option" at bounding box center [762, 461] width 377 height 23
select select "yes"
click at [574, 450] on select "Oui Non Non répondu Sélectionner une option" at bounding box center [762, 461] width 377 height 23
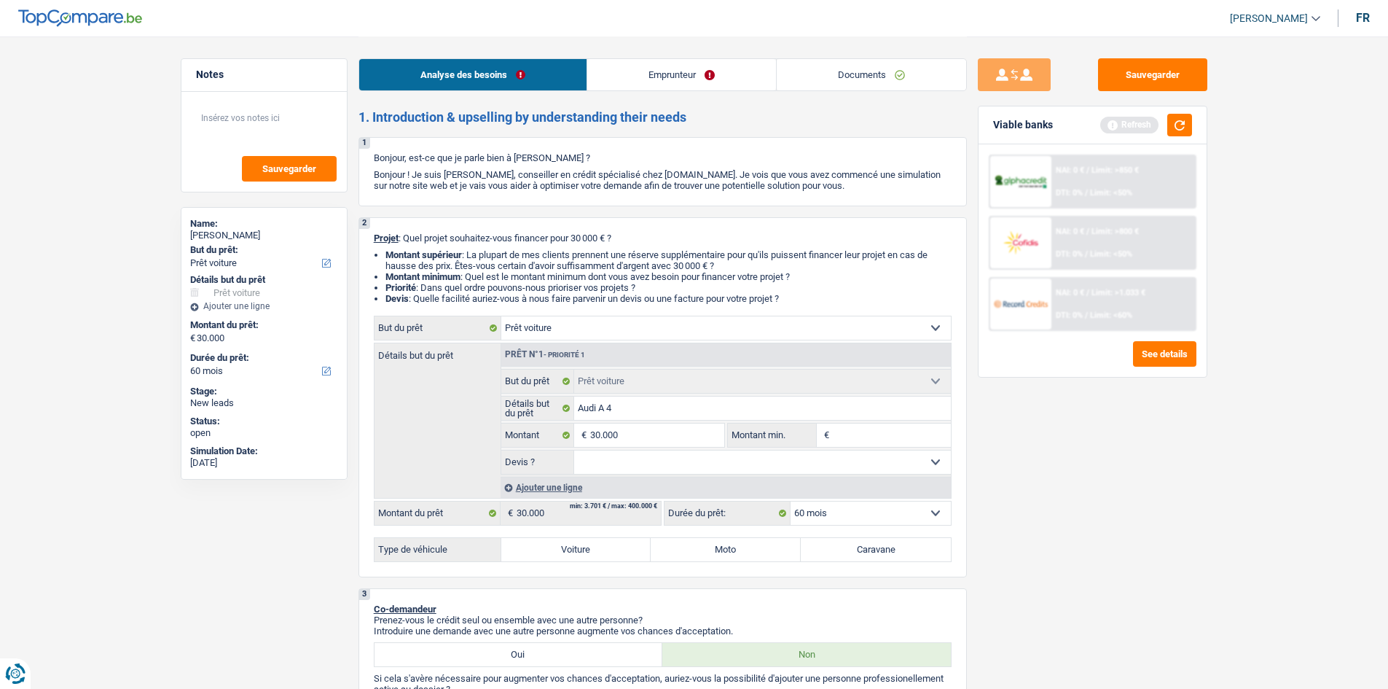
select select "yes"
click at [602, 531] on label "Voiture" at bounding box center [576, 549] width 150 height 23
click at [602, 531] on input "Voiture" at bounding box center [576, 549] width 150 height 23
radio input "true"
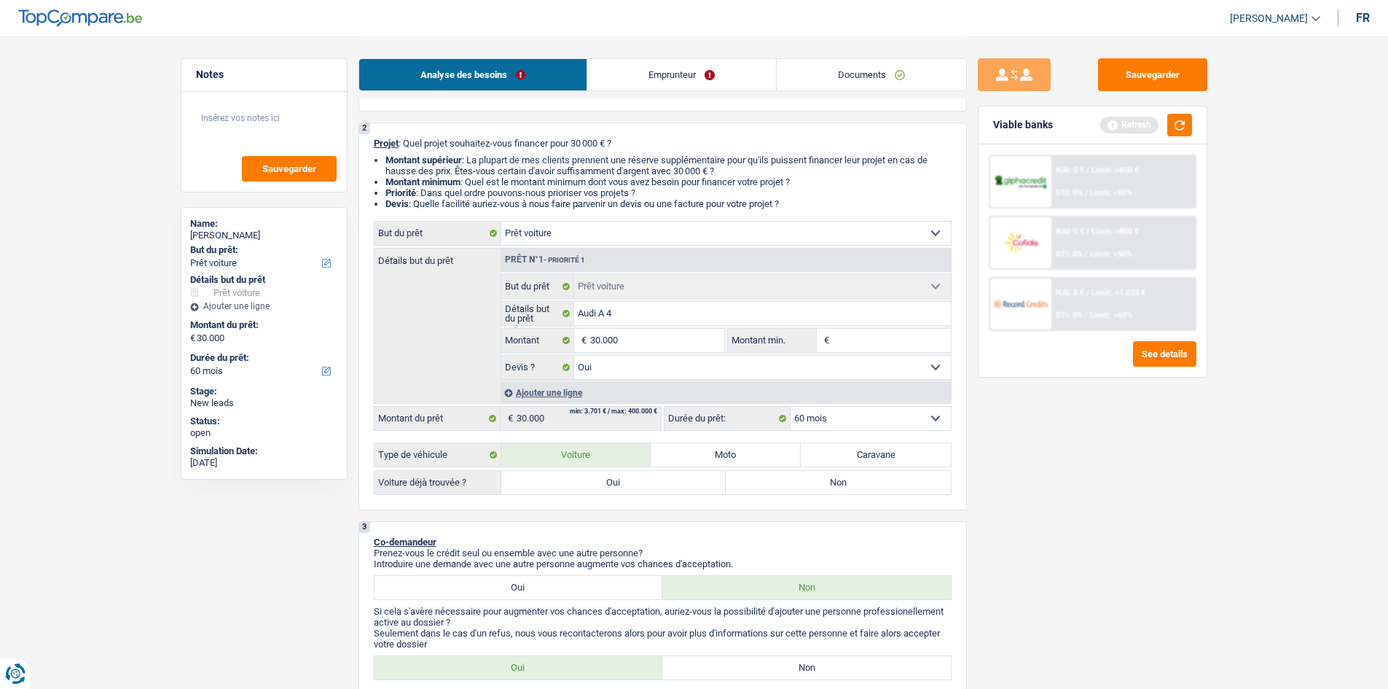
scroll to position [146, 0]
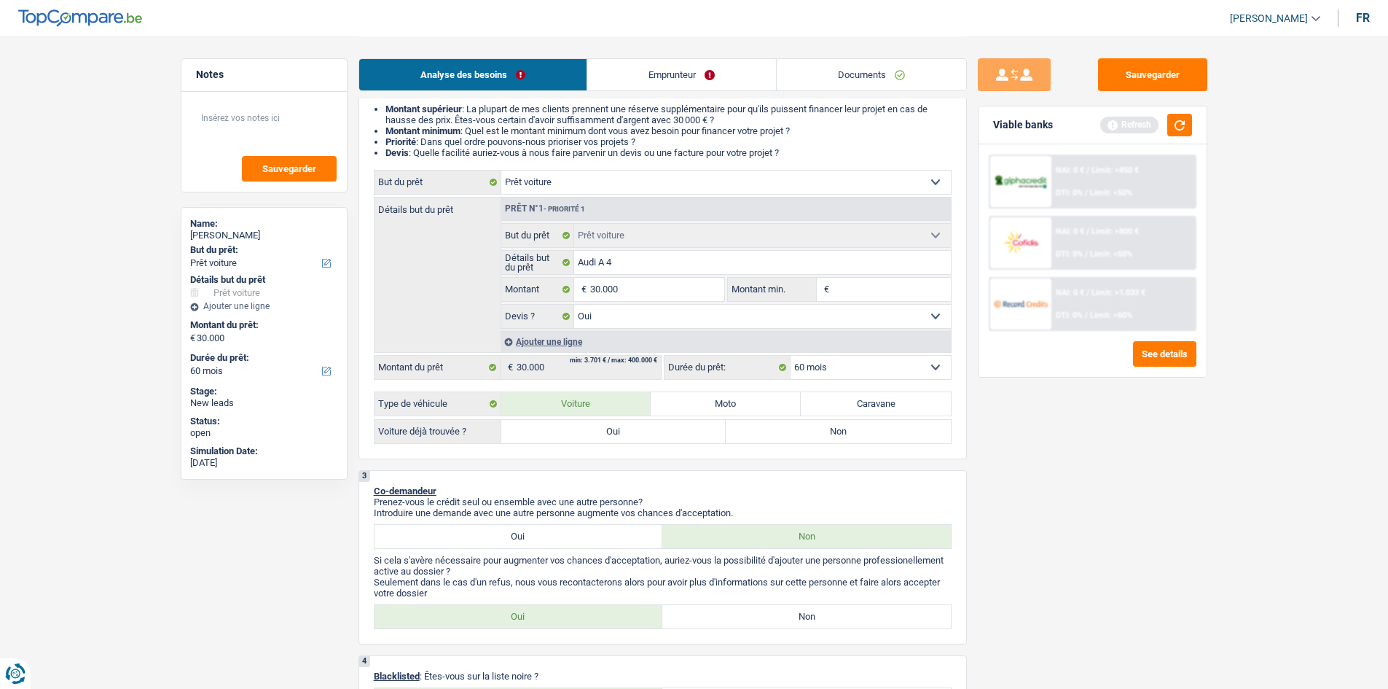
click at [614, 426] on label "Oui" at bounding box center [613, 431] width 225 height 23
click at [614, 426] on input "Oui" at bounding box center [613, 431] width 225 height 23
radio input "true"
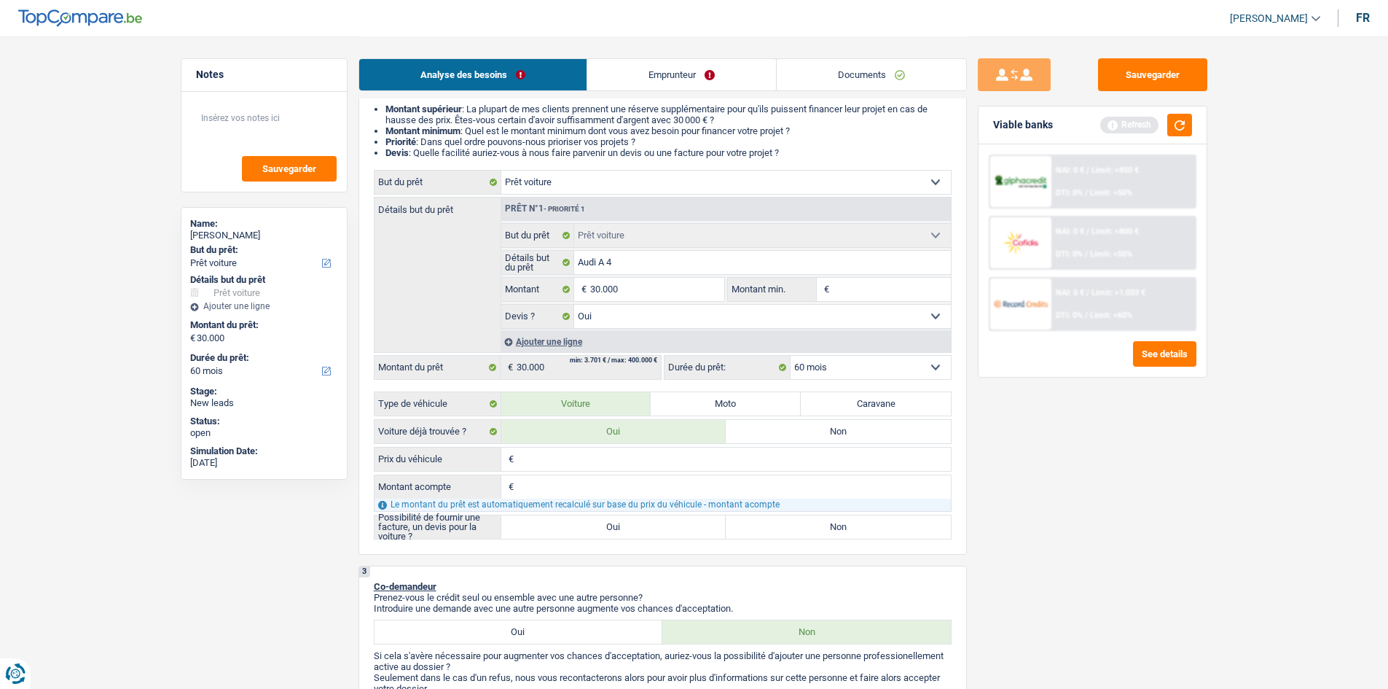
click at [600, 531] on label "Oui" at bounding box center [613, 526] width 225 height 23
click at [600, 531] on input "Oui" at bounding box center [613, 526] width 225 height 23
radio input "true"
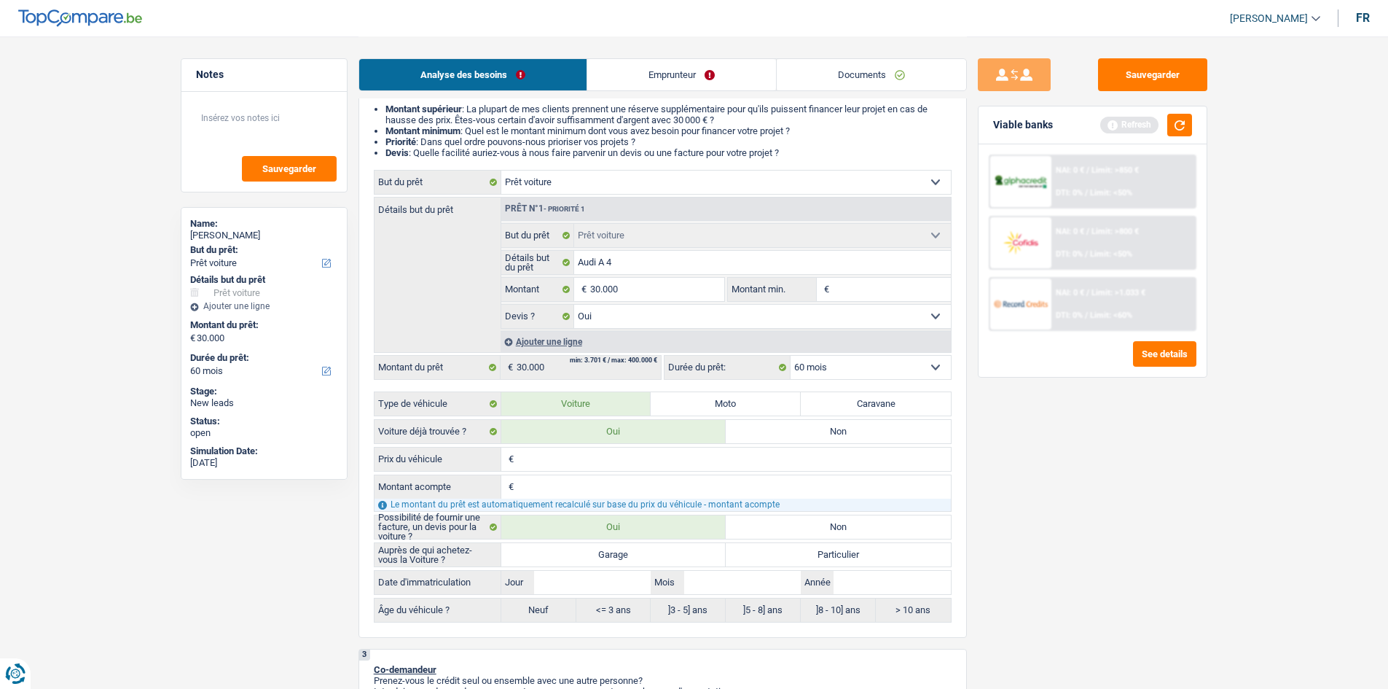
click at [649, 531] on label "Garage" at bounding box center [613, 554] width 225 height 23
click at [649, 531] on input "Garage" at bounding box center [613, 554] width 225 height 23
radio input "true"
click at [853, 531] on input "Année" at bounding box center [892, 582] width 117 height 23
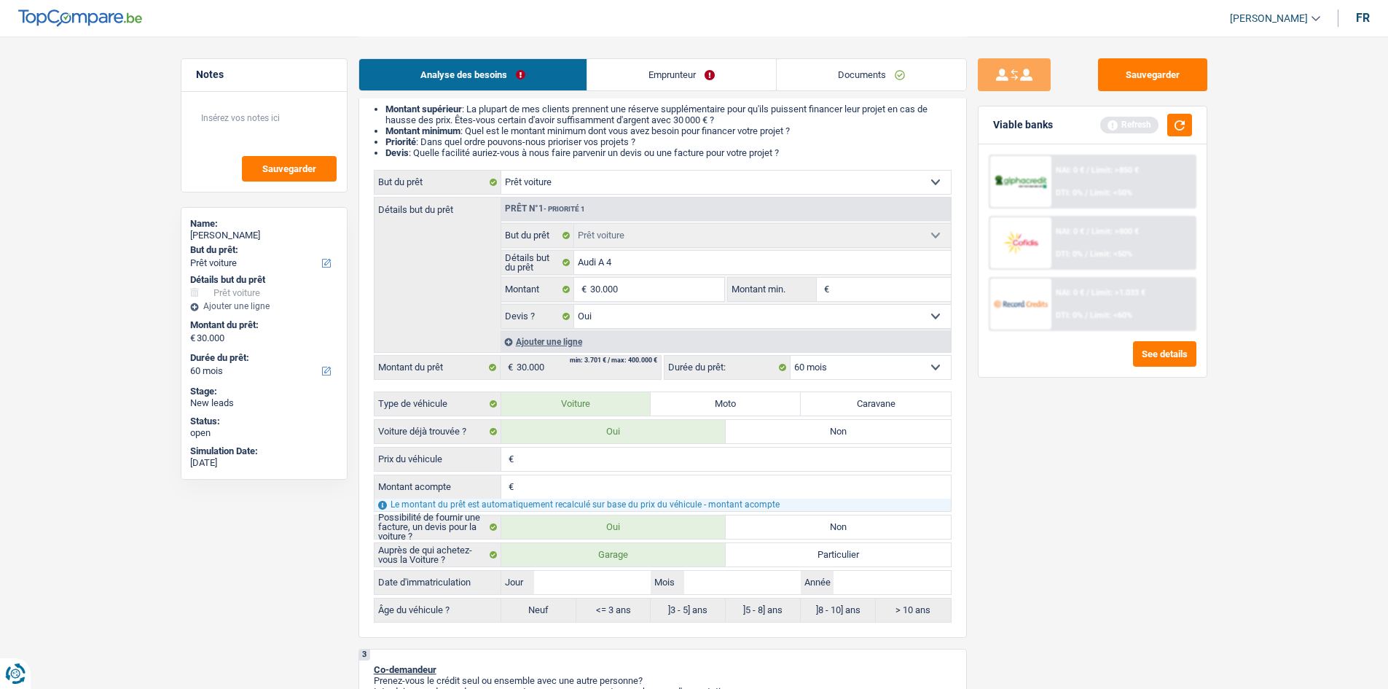
click at [889, 531] on label "Particulier" at bounding box center [838, 554] width 225 height 23
click at [889, 531] on input "Particulier" at bounding box center [838, 554] width 225 height 23
radio input "true"
click at [896, 531] on input "Année" at bounding box center [892, 582] width 117 height 23
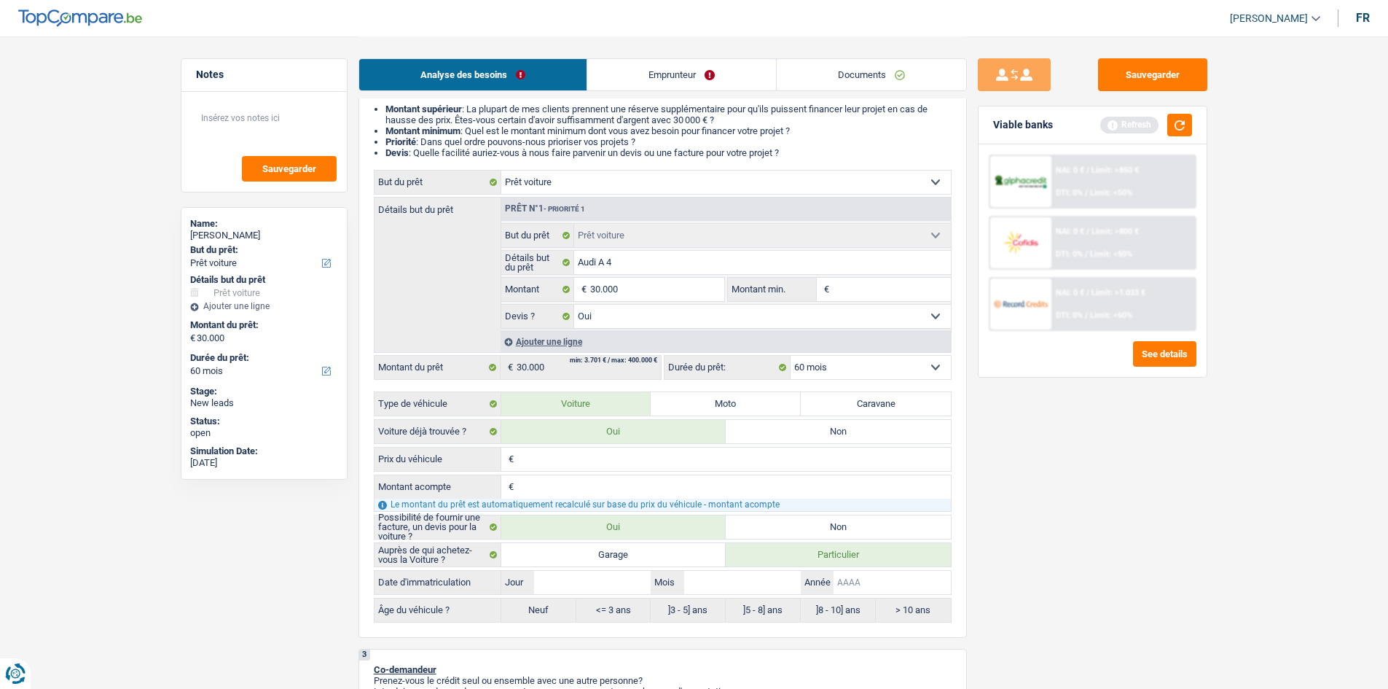
type input "2"
type input "20"
type input "202"
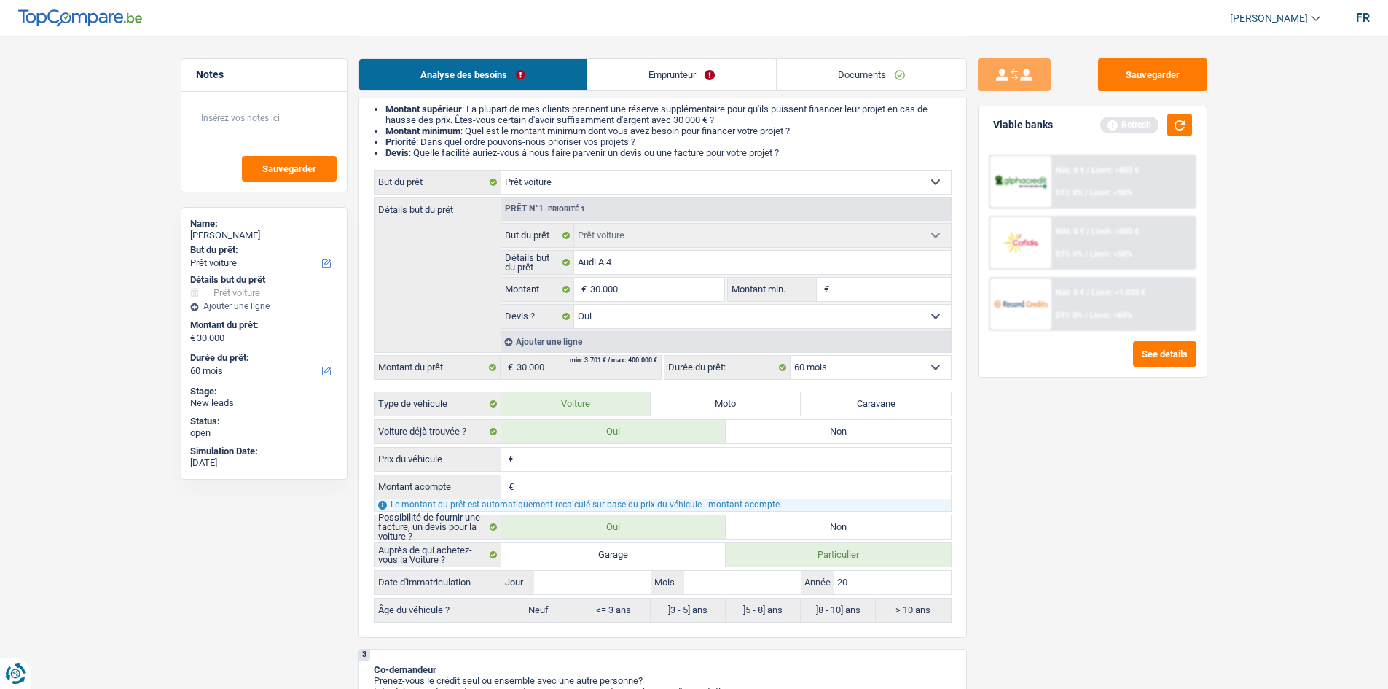
type input "202"
type input "2021"
click at [724, 531] on input "Mois" at bounding box center [742, 582] width 117 height 23
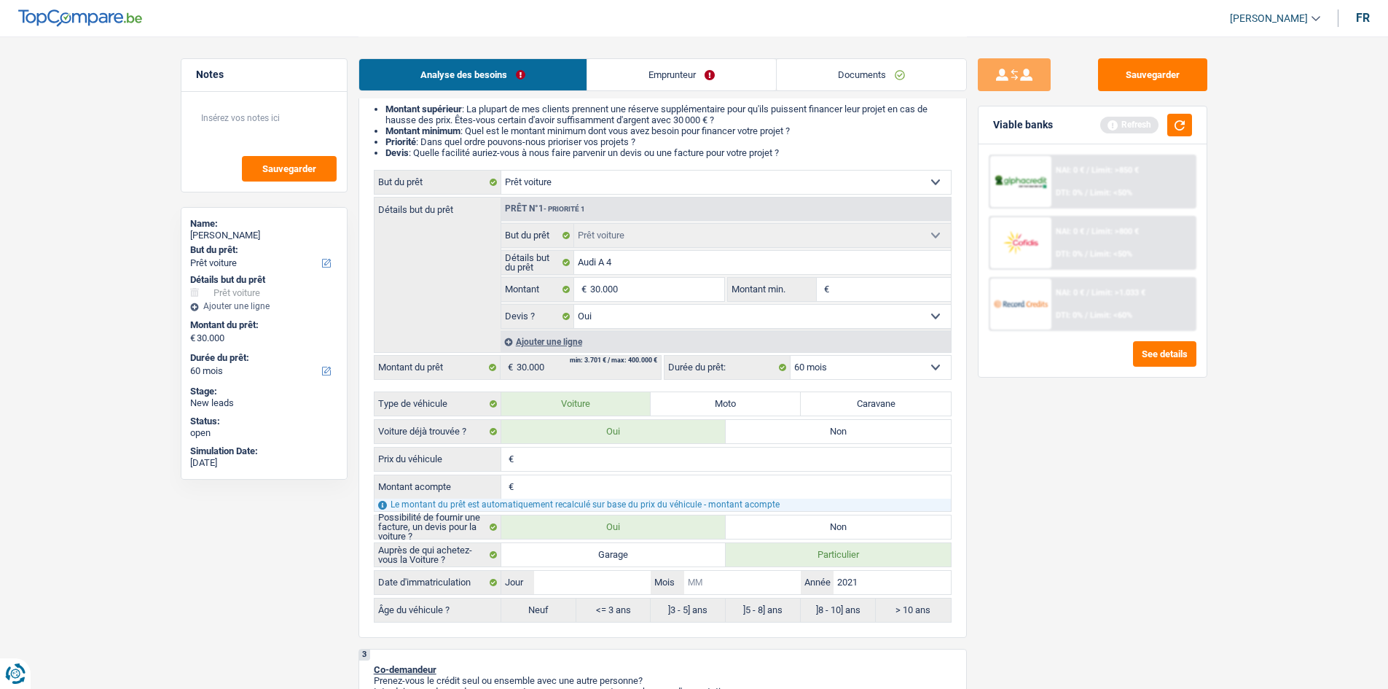
type input "6"
click at [634, 531] on div "Auprès de qui achetez-vous la Voiture ? Garage Particulier Date d'immatriculati…" at bounding box center [663, 582] width 578 height 80
click at [637, 531] on input "Jour" at bounding box center [592, 582] width 117 height 23
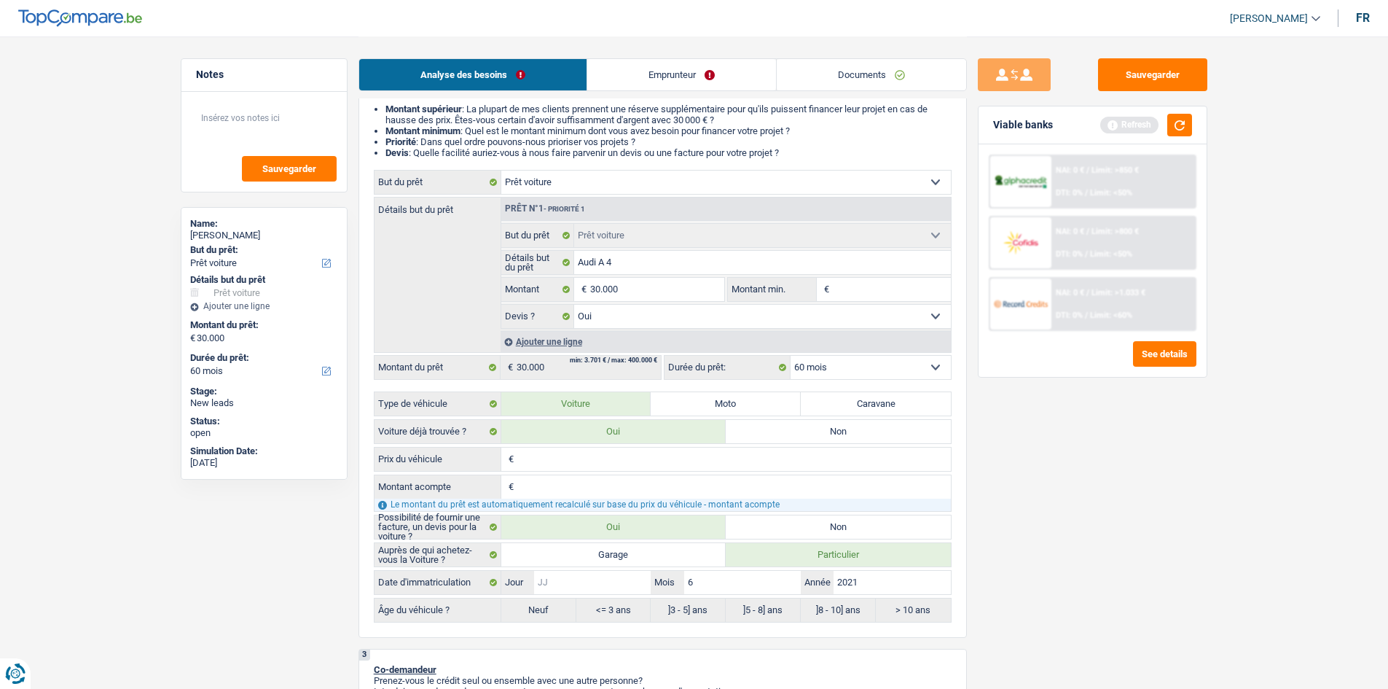
type input "6"
radio input "false"
radio input "true"
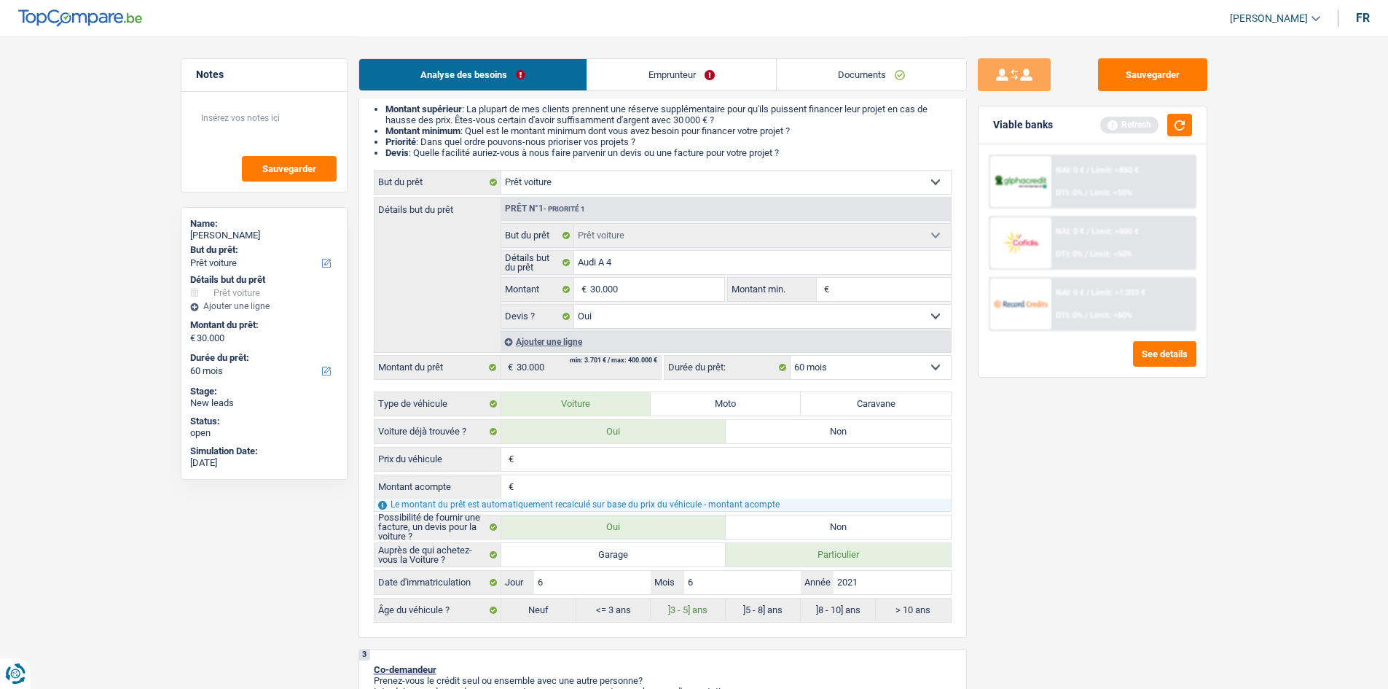
click at [1108, 121] on button "button" at bounding box center [1179, 125] width 25 height 23
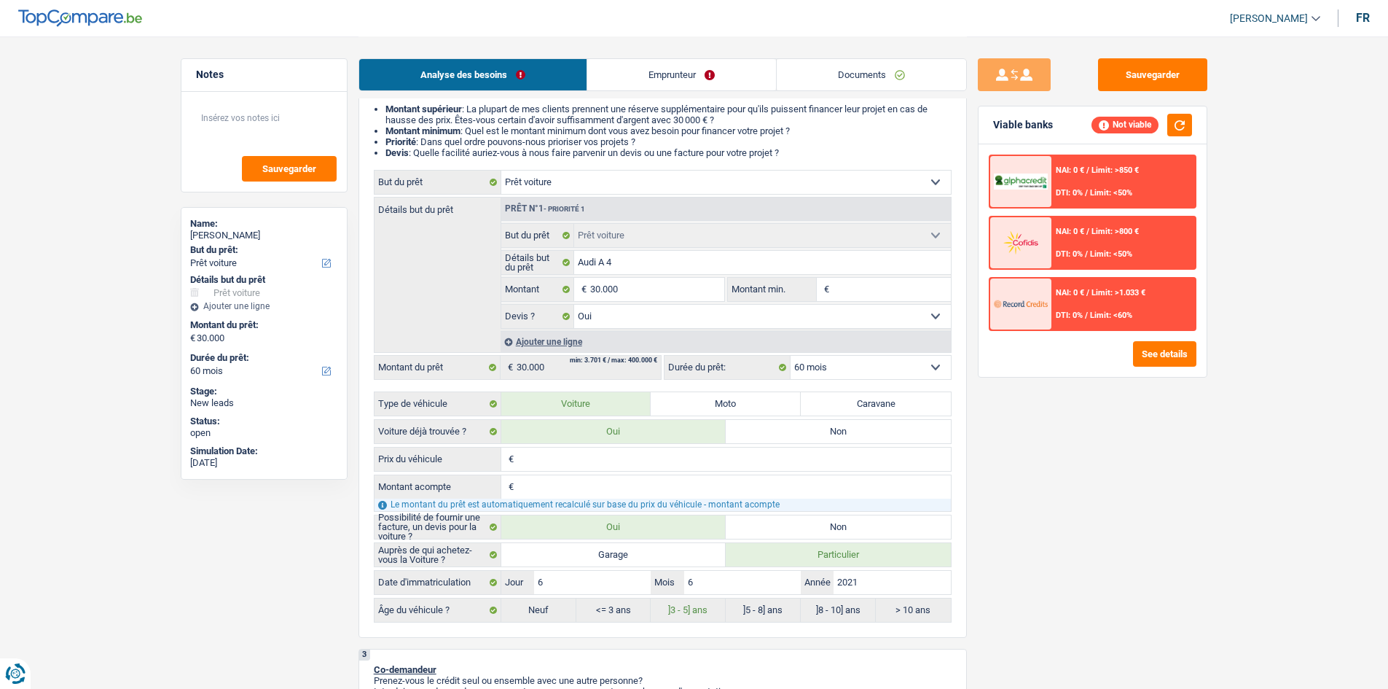
click at [543, 455] on input "Prix du véhicule" at bounding box center [734, 458] width 434 height 23
type input "3"
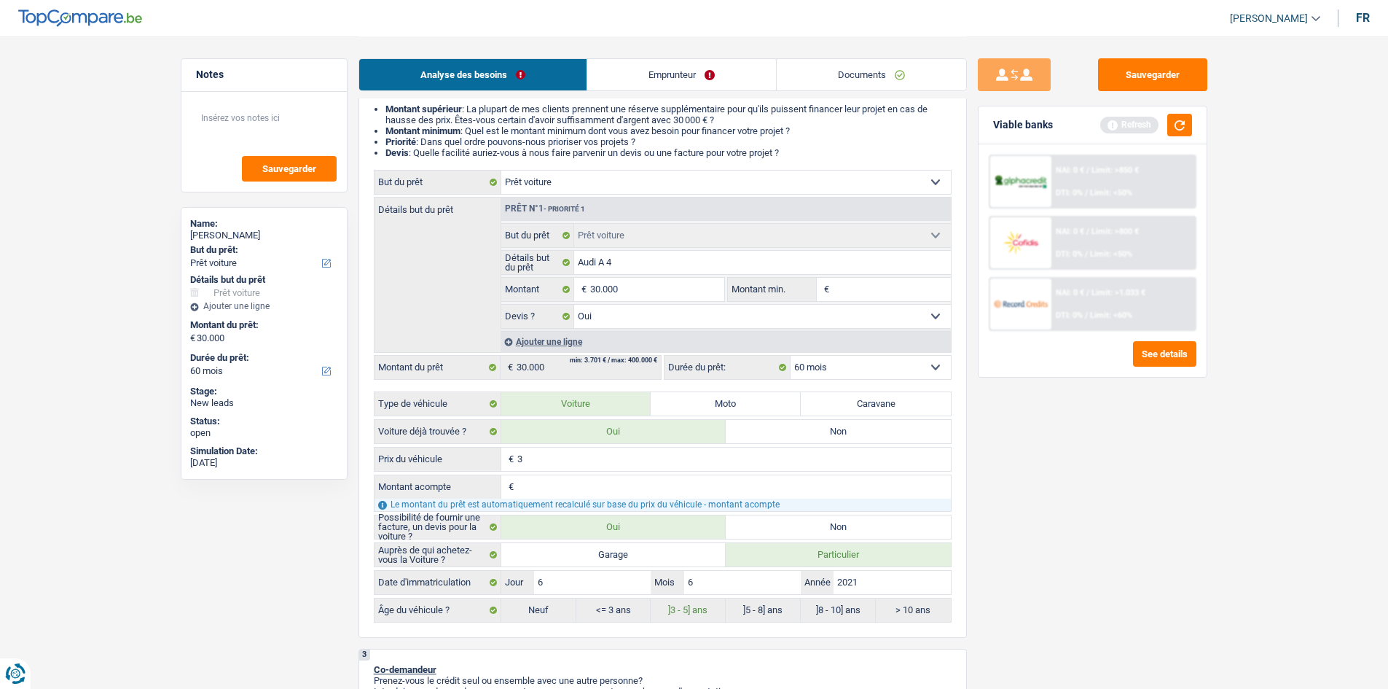
type input "30"
type input "300"
type input "3.000"
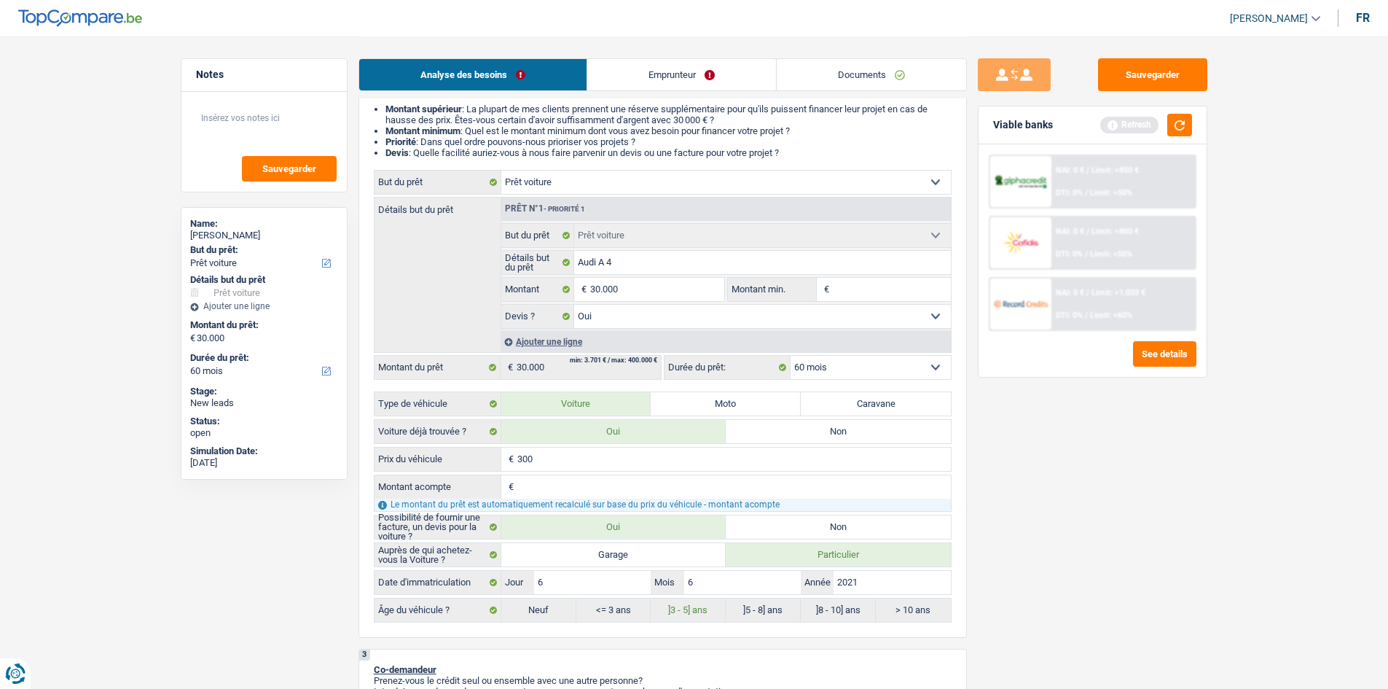
type input "3.000"
type input "30.000"
drag, startPoint x: 1274, startPoint y: 642, endPoint x: 1309, endPoint y: 605, distance: 50.5
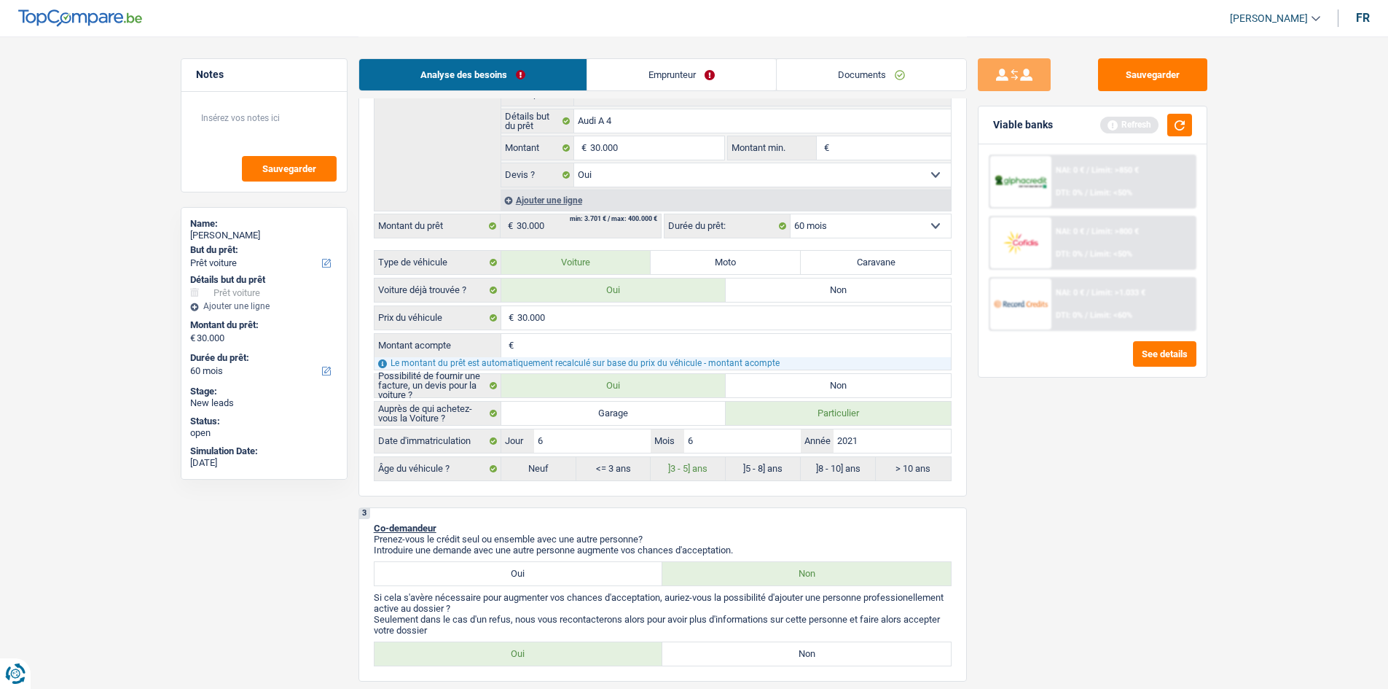
scroll to position [510, 0]
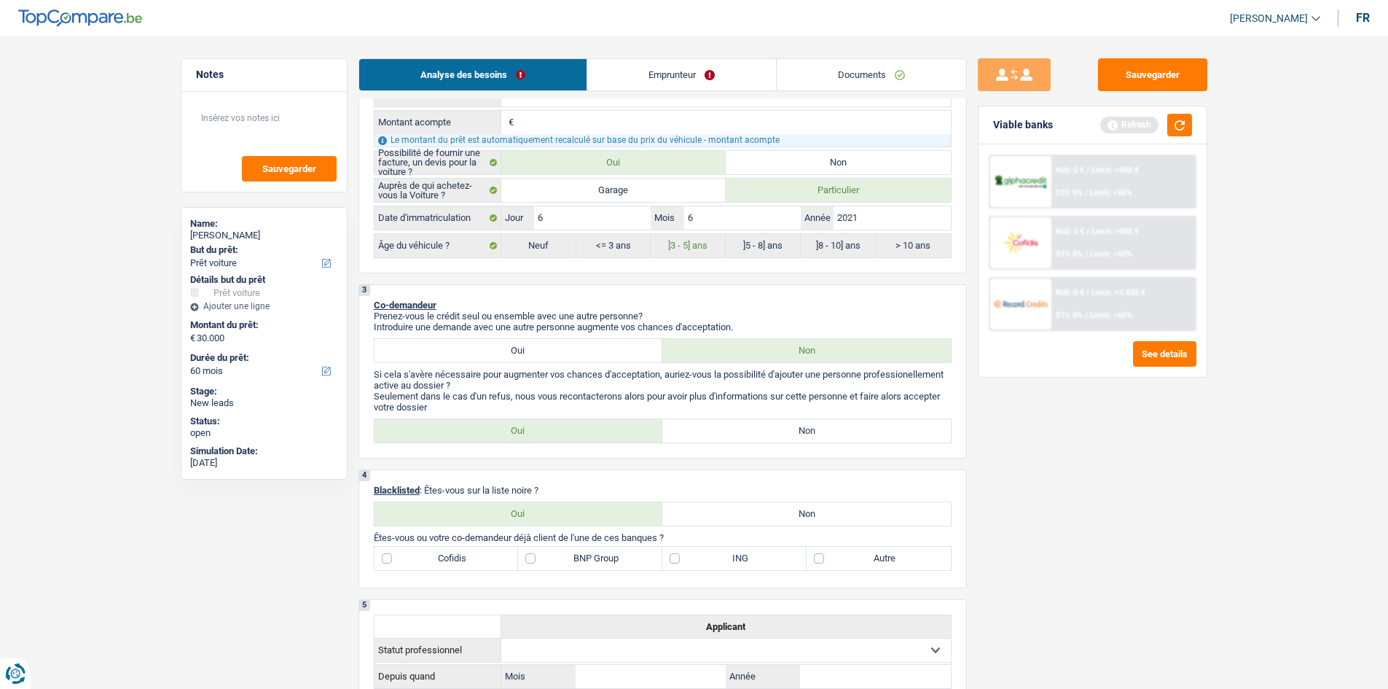
click at [817, 506] on label "Non" at bounding box center [806, 513] width 289 height 23
click at [817, 506] on input "Non" at bounding box center [806, 513] width 289 height 23
radio input "true"
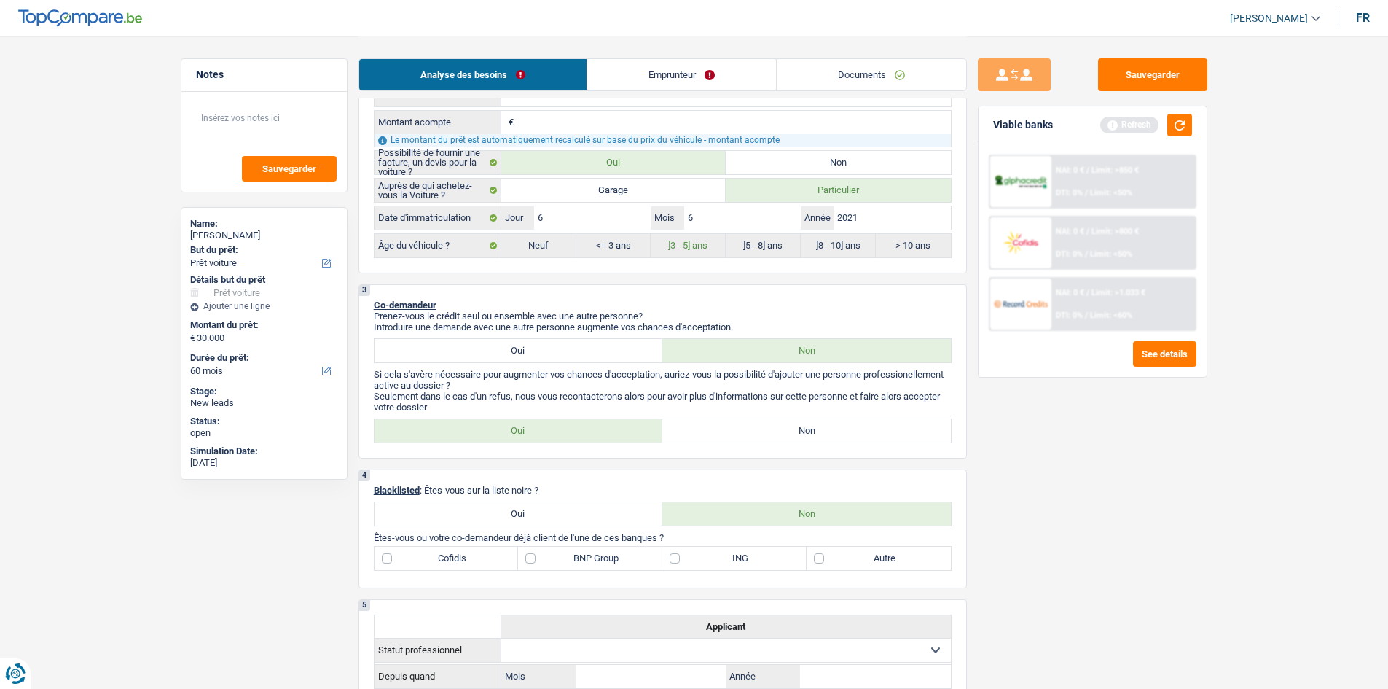
click at [918, 423] on label "Non" at bounding box center [806, 430] width 289 height 23
click at [918, 423] on input "Non" at bounding box center [806, 430] width 289 height 23
radio input "true"
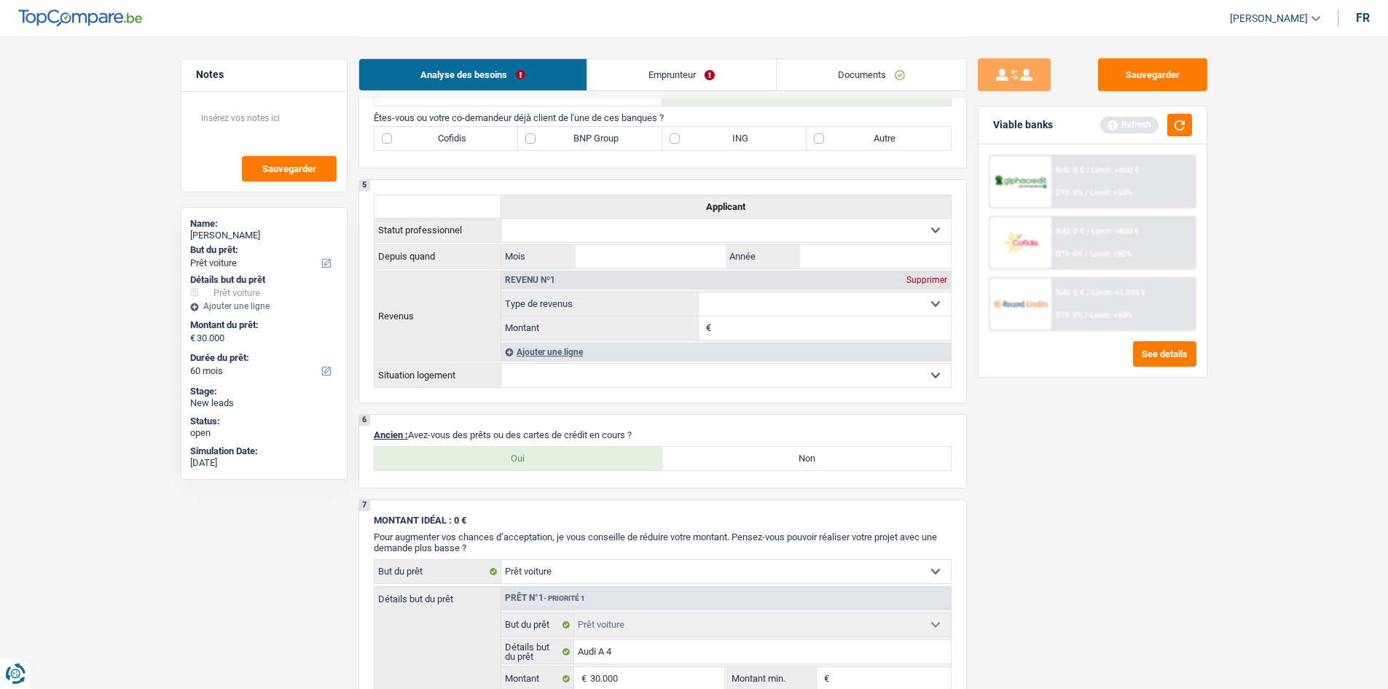
scroll to position [1020, 0]
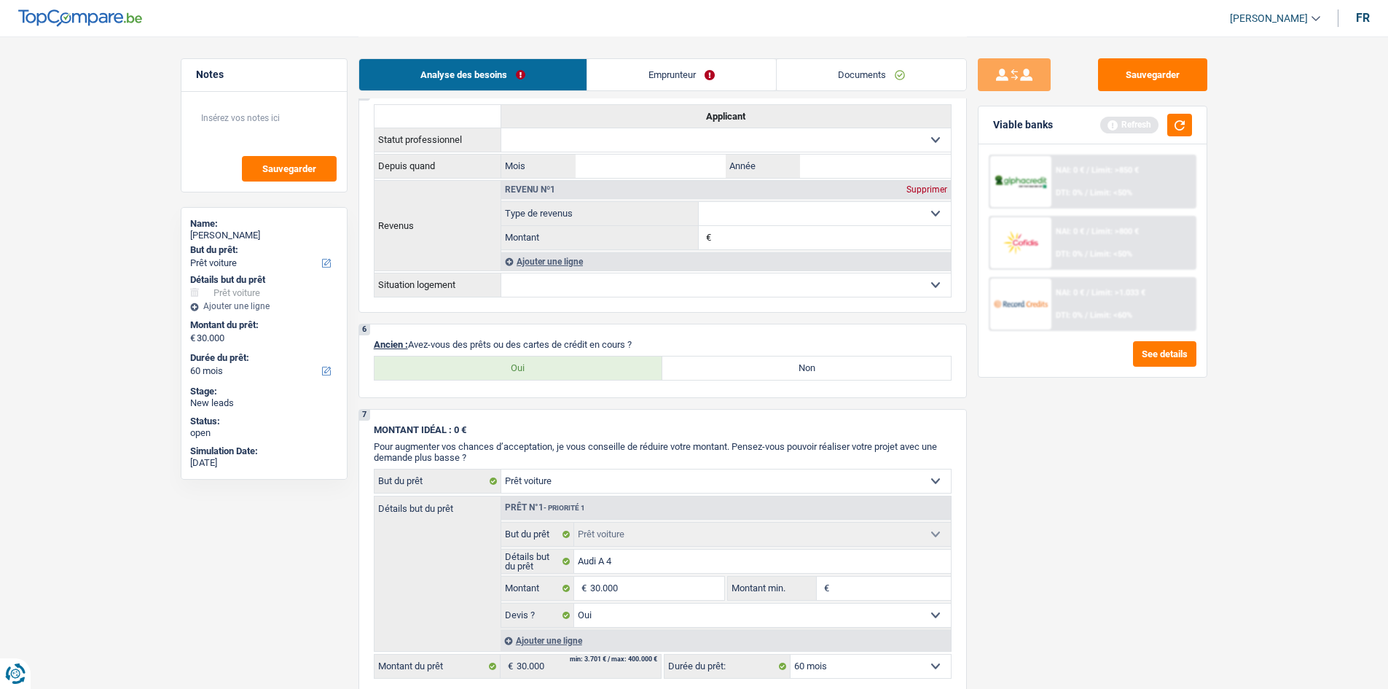
click at [810, 363] on label "Non" at bounding box center [806, 367] width 289 height 23
click at [810, 363] on input "Non" at bounding box center [806, 367] width 289 height 23
radio input "true"
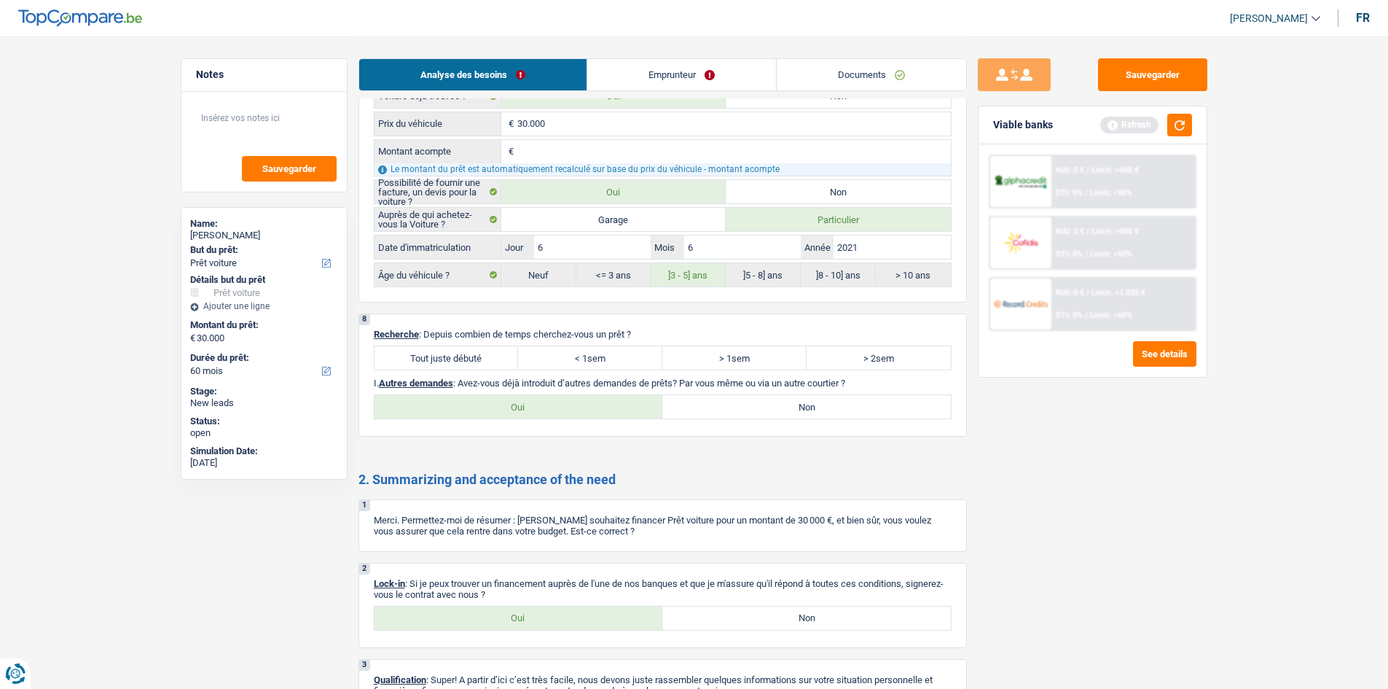
scroll to position [1752, 0]
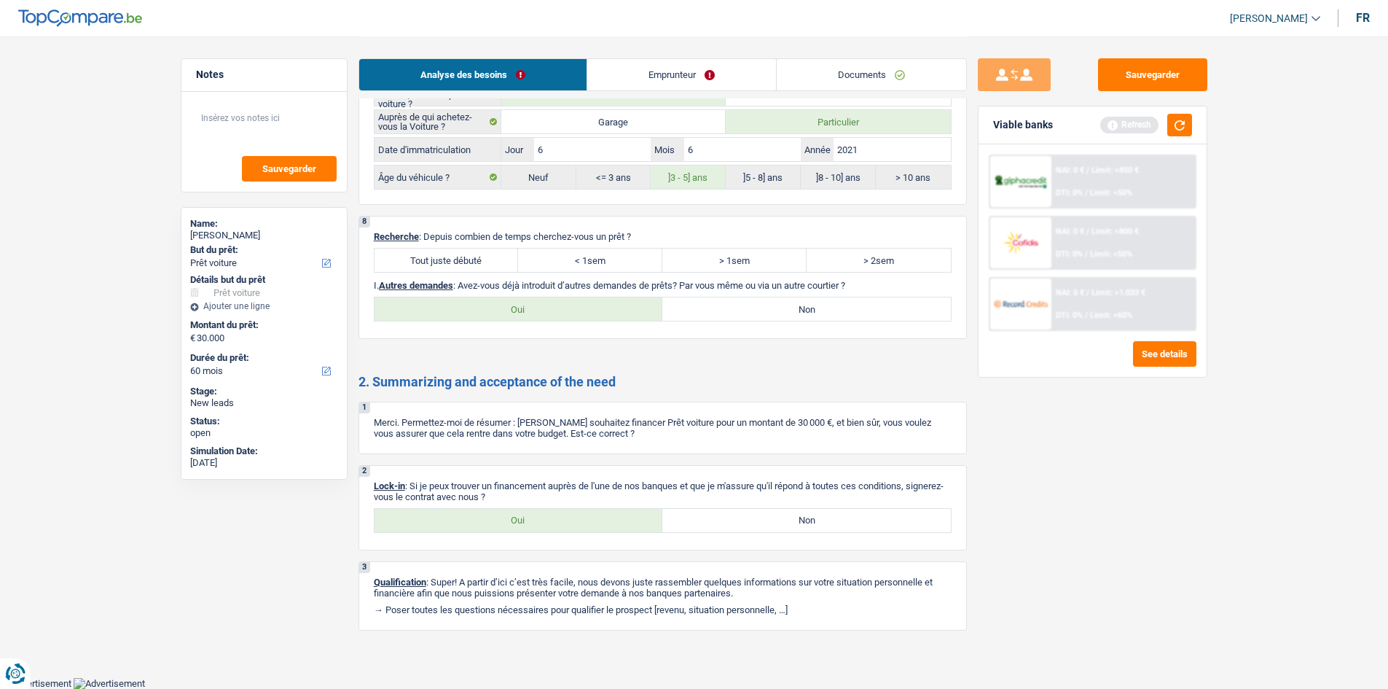
click at [439, 266] on label "Tout juste débuté" at bounding box center [447, 259] width 144 height 23
click at [439, 266] on input "Tout juste débuté" at bounding box center [447, 259] width 144 height 23
radio input "true"
click at [551, 528] on label "Oui" at bounding box center [519, 520] width 289 height 23
click at [551, 528] on input "Oui" at bounding box center [519, 520] width 289 height 23
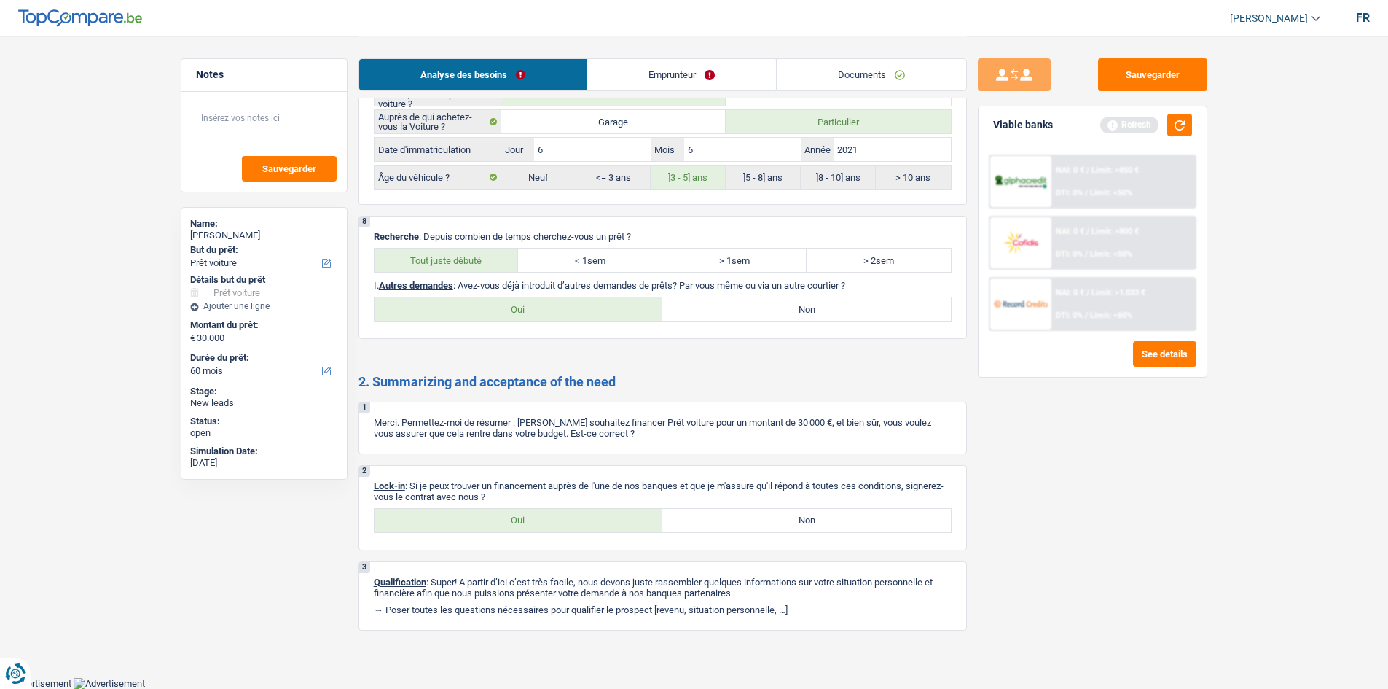
radio input "true"
click at [790, 313] on label "Non" at bounding box center [806, 308] width 289 height 23
click at [790, 313] on input "Non" at bounding box center [806, 308] width 289 height 23
radio input "true"
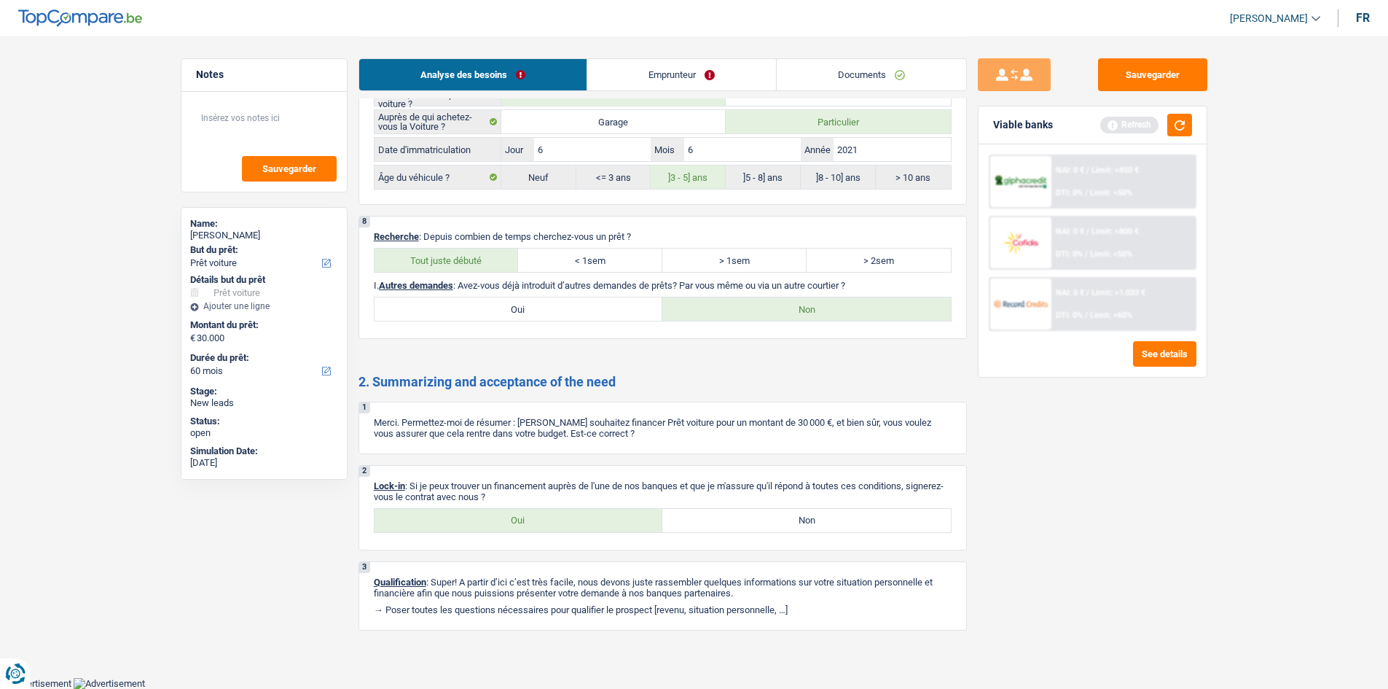
click at [707, 73] on link "Emprunteur" at bounding box center [681, 74] width 189 height 31
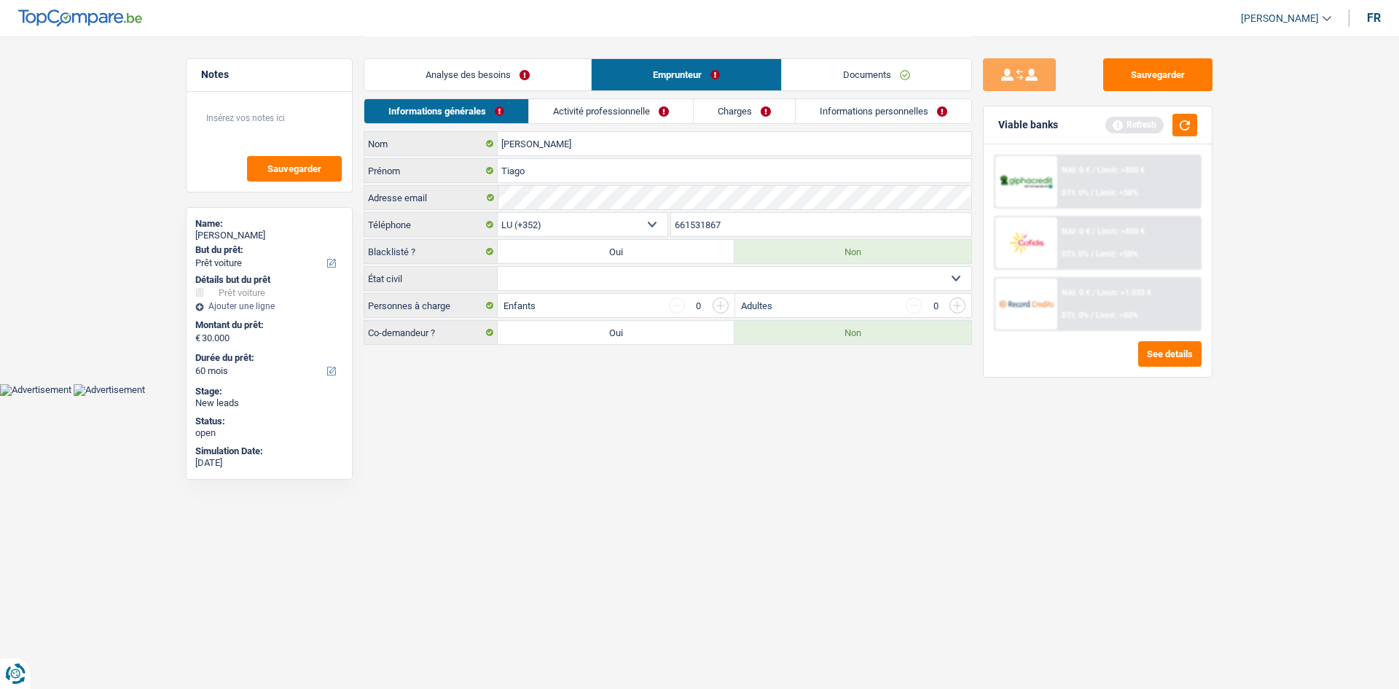
click at [513, 277] on select "Célibataire Marié(e) Cohabitant(e) légal(e) Divorcé(e) Veuf(ve) Séparé (de fait…" at bounding box center [735, 278] width 474 height 23
select select "single"
click at [498, 267] on select "Célibataire Marié(e) Cohabitant(e) légal(e) Divorcé(e) Veuf(ve) Séparé (de fait…" at bounding box center [735, 278] width 474 height 23
click at [573, 112] on link "Activité professionnelle" at bounding box center [612, 111] width 164 height 24
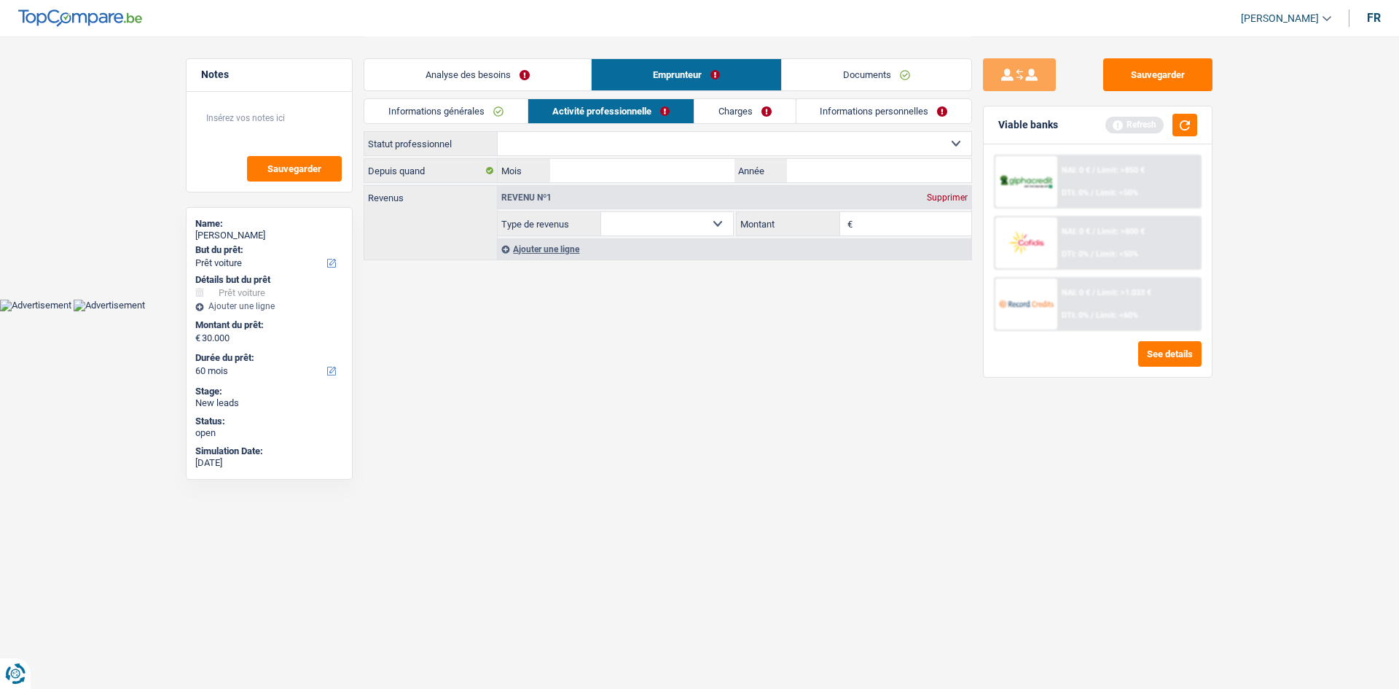
click at [659, 143] on select "Ouvrier Employé privé Employé public Invalide Indépendant Pensionné Chômeur Mut…" at bounding box center [735, 143] width 474 height 23
select select "privateEmployee"
click at [498, 132] on select "Ouvrier Employé privé Employé public Invalide Indépendant Pensionné Chômeur Mut…" at bounding box center [735, 143] width 474 height 23
select select "netSalary"
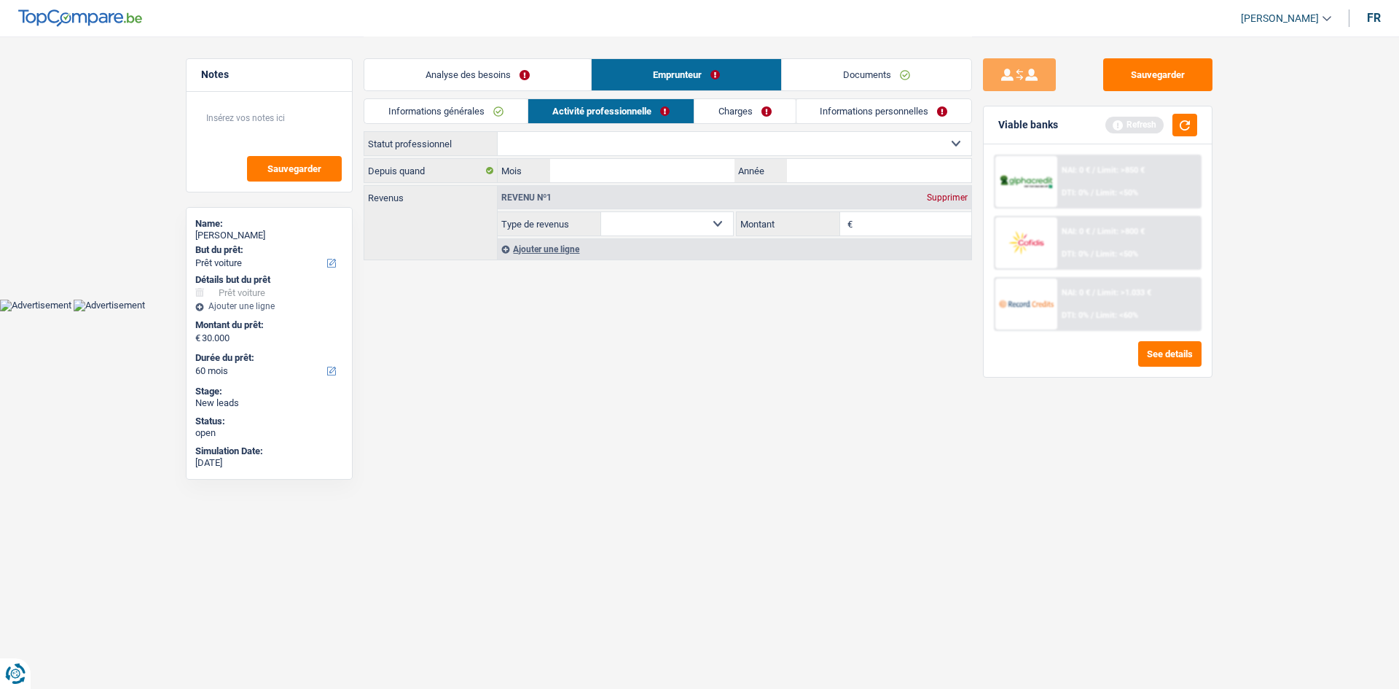
select select "mealVouchers"
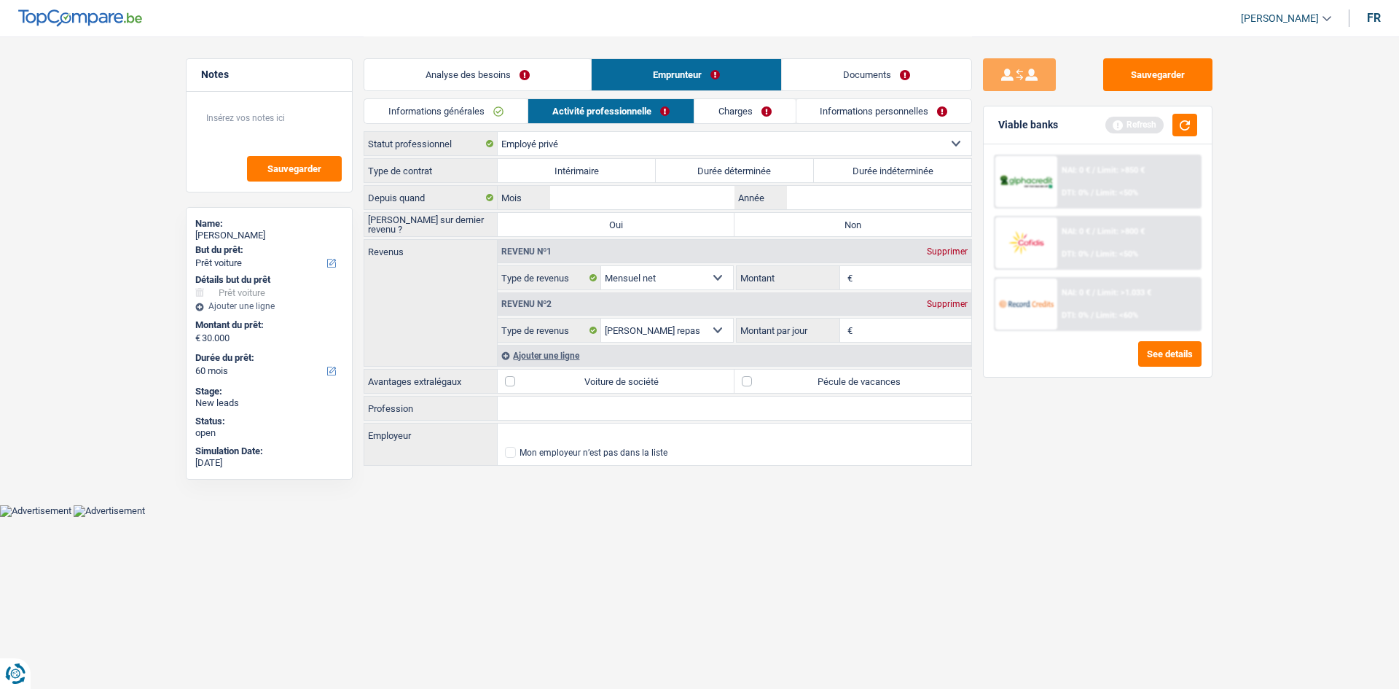
click at [925, 176] on label "Durée indéterminée" at bounding box center [893, 170] width 158 height 23
click at [925, 176] on input "Durée indéterminée" at bounding box center [893, 170] width 158 height 23
radio input "true"
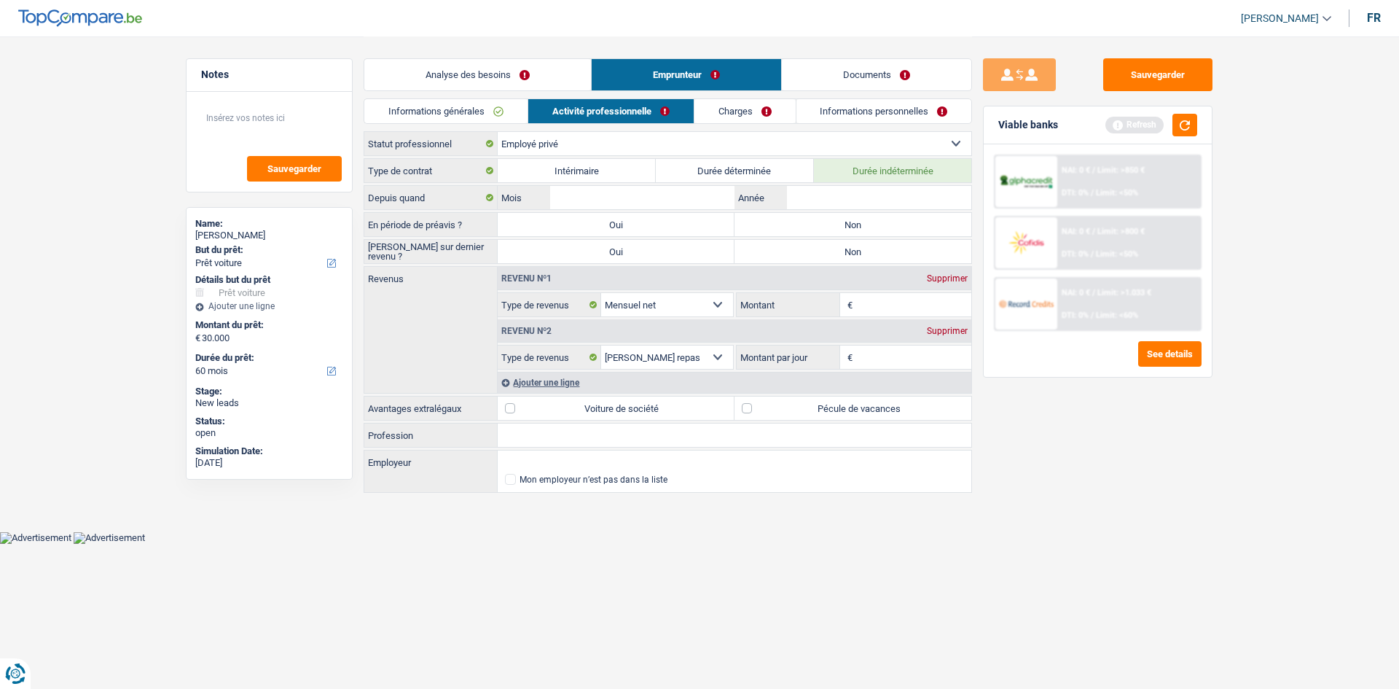
click at [842, 233] on label "Non" at bounding box center [853, 224] width 237 height 23
click at [842, 233] on input "Non" at bounding box center [853, 224] width 237 height 23
radio input "true"
click at [838, 267] on div "Revenu nº1 Supprimer" at bounding box center [735, 278] width 474 height 23
click at [860, 257] on label "Non" at bounding box center [853, 251] width 237 height 23
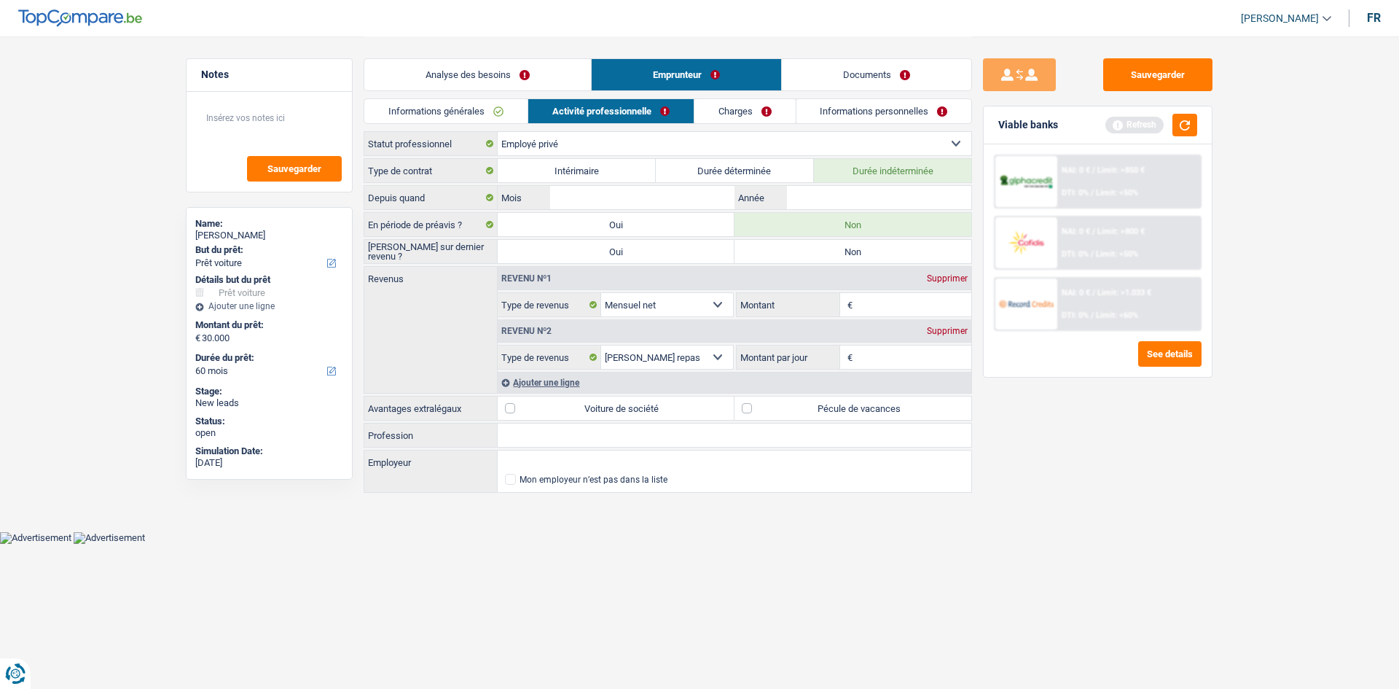
click at [860, 257] on input "Non" at bounding box center [853, 251] width 237 height 23
radio input "true"
click at [830, 187] on input "Année" at bounding box center [879, 197] width 184 height 23
type input "2024"
click at [630, 203] on input "Mois" at bounding box center [642, 197] width 184 height 23
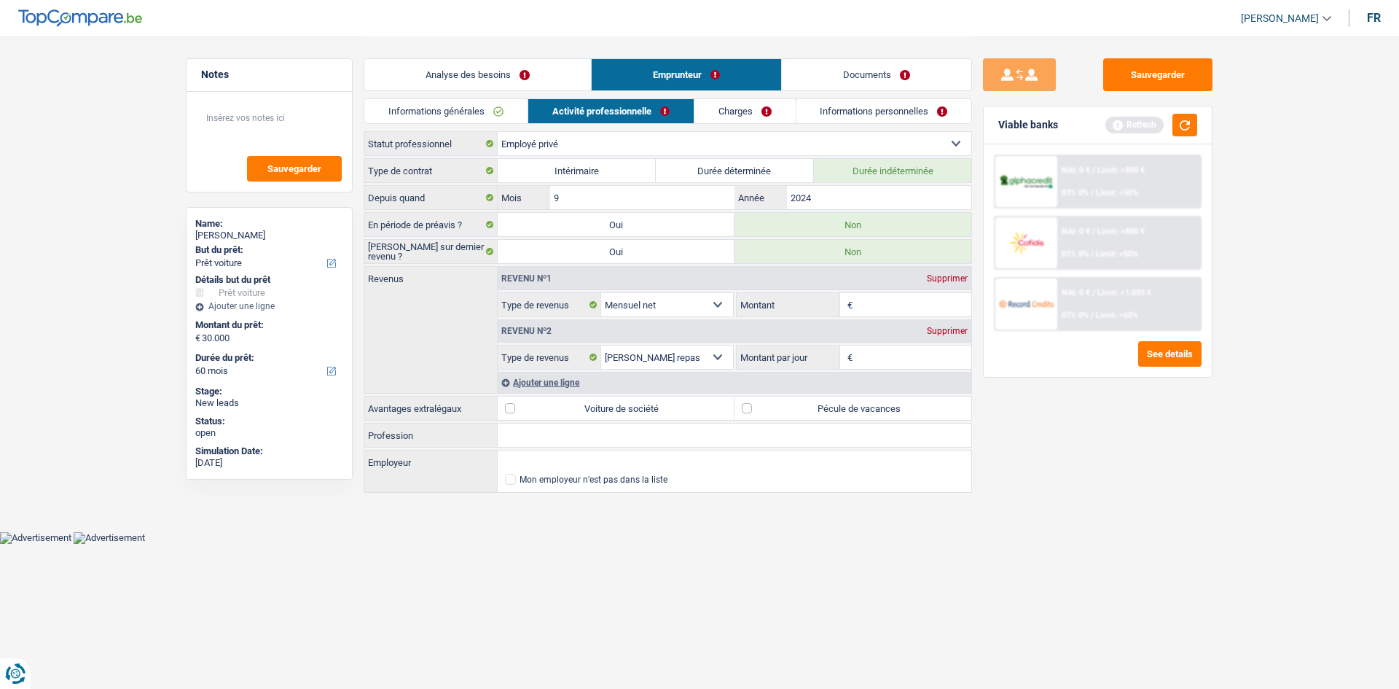
type input "9"
click at [931, 304] on div "Revenu nº1 Supprimer Allocation d'handicap Allocations chômage Allocations fami…" at bounding box center [735, 292] width 474 height 50
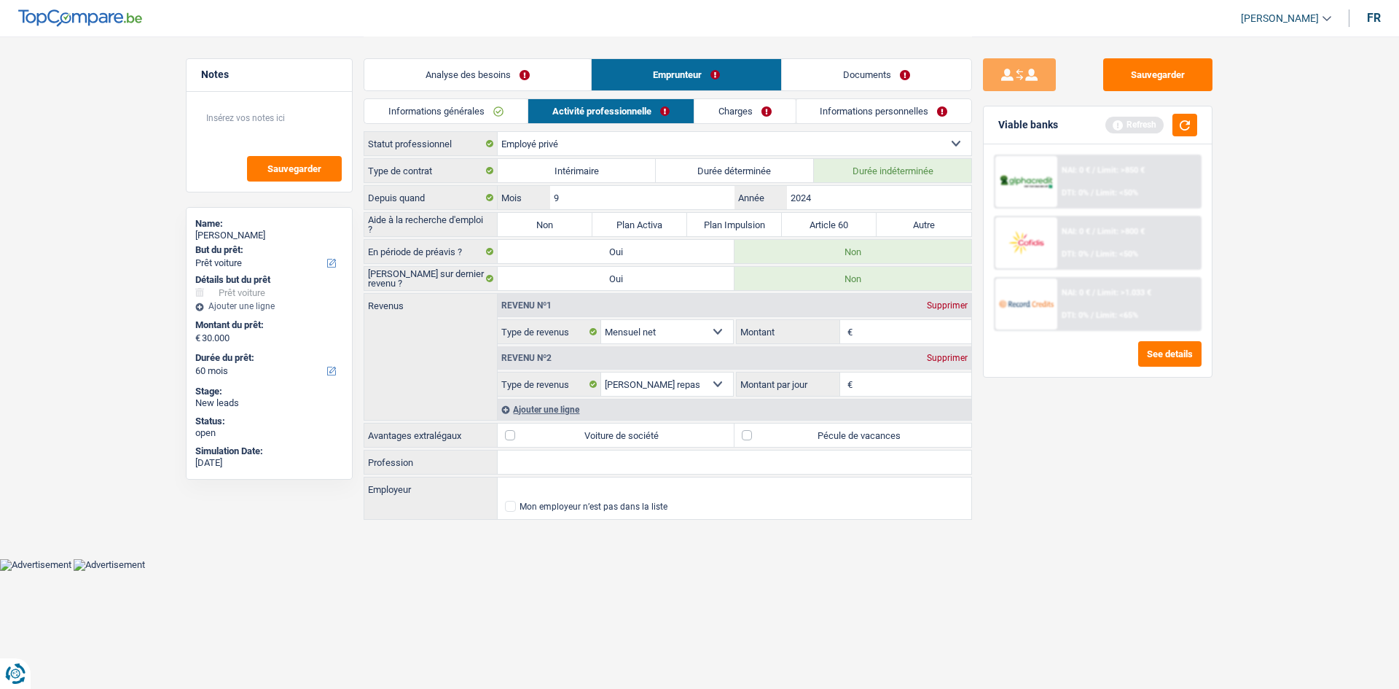
click at [571, 227] on label "Non" at bounding box center [545, 224] width 95 height 23
click at [571, 227] on input "Non" at bounding box center [545, 224] width 95 height 23
radio input "true"
click at [879, 325] on input "Montant" at bounding box center [914, 331] width 116 height 23
type input "2.300"
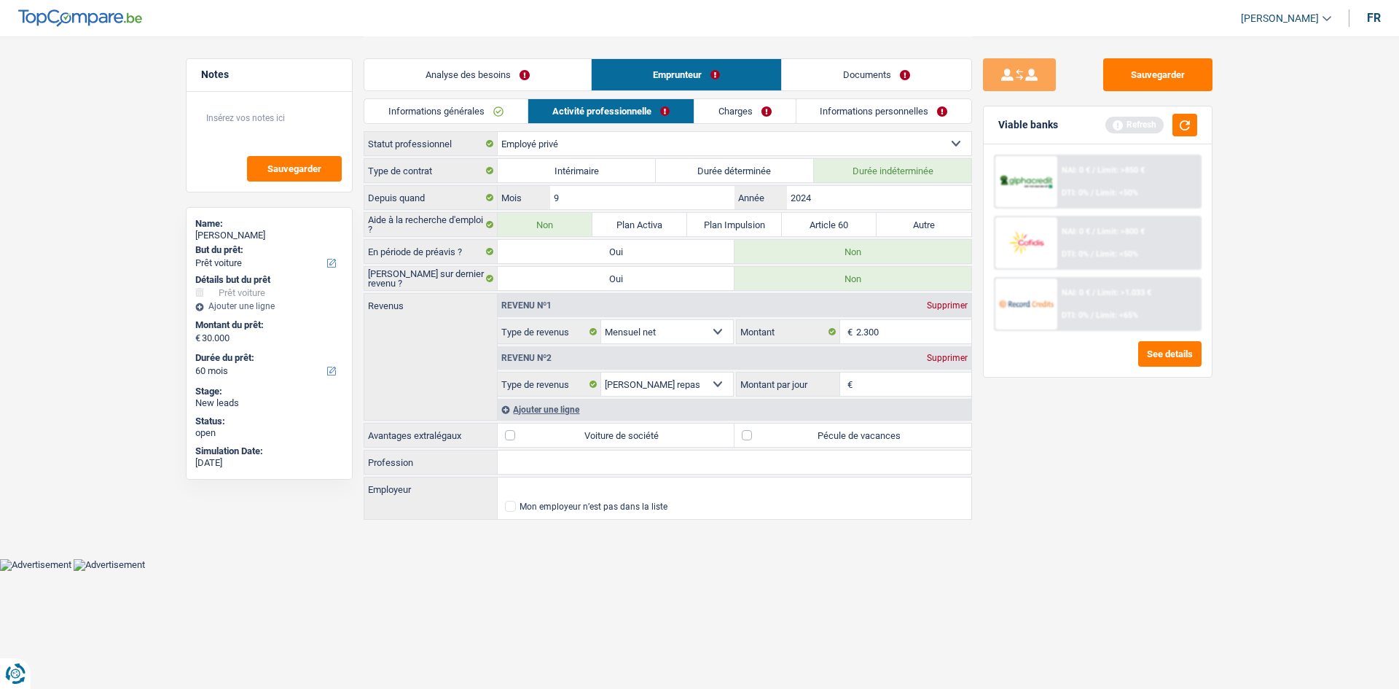
click at [911, 384] on input "Montant par jour" at bounding box center [914, 383] width 116 height 23
click at [947, 356] on div "Supprimer" at bounding box center [947, 357] width 48 height 9
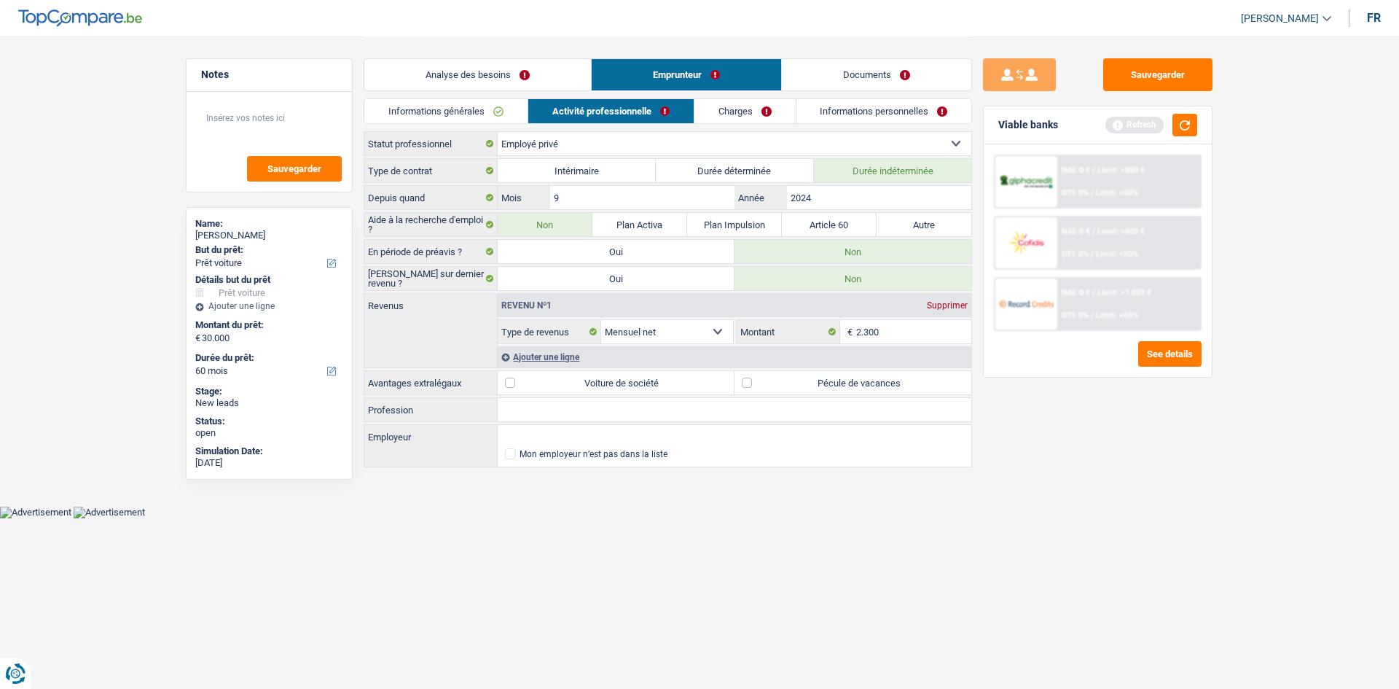
click at [839, 381] on label "Pécule de vacances" at bounding box center [853, 382] width 237 height 23
click at [839, 381] on input "Pécule de vacances" at bounding box center [853, 382] width 237 height 23
checkbox input "true"
click at [631, 422] on div "Type de contrat Intérimaire Durée déterminée Durée indéterminée Depuis quand 9 …" at bounding box center [668, 313] width 608 height 311
click at [707, 406] on input "Profession" at bounding box center [735, 409] width 474 height 23
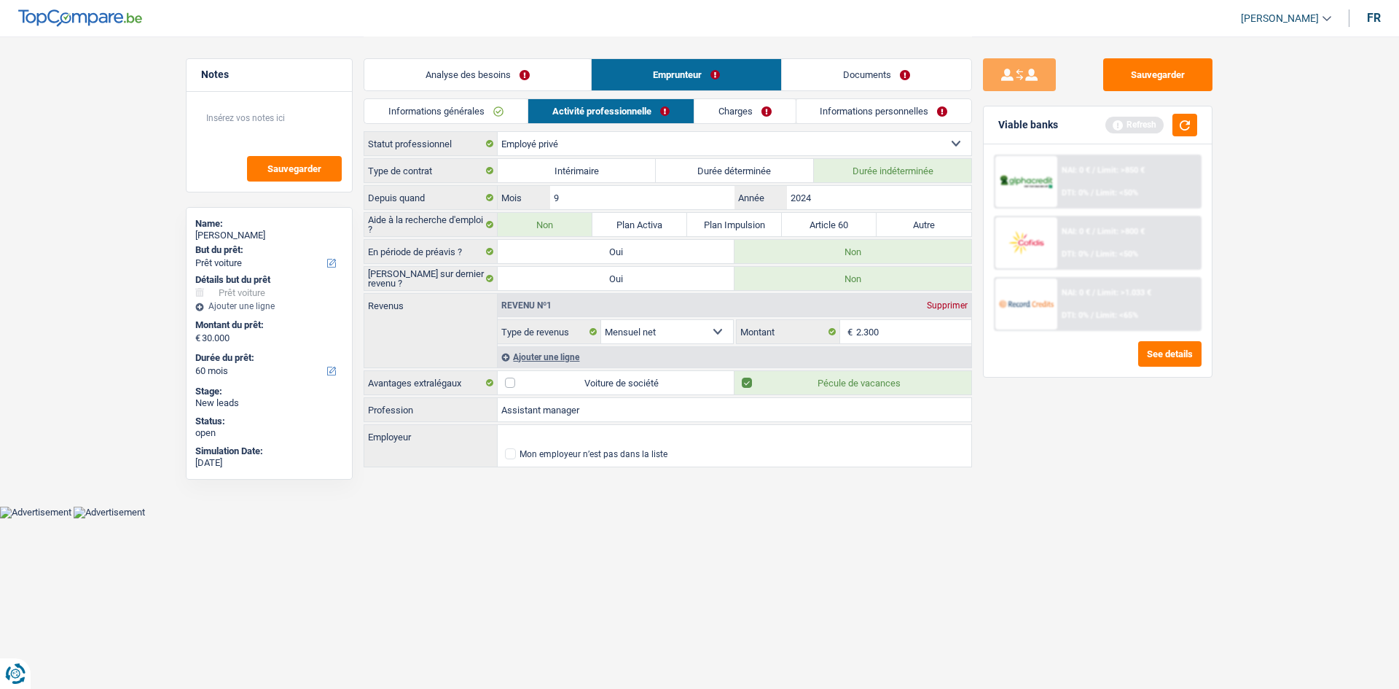
type input "Assistant manager"
click at [641, 442] on input "Employeur" at bounding box center [735, 436] width 474 height 23
type input "Dominos LU"
click at [1051, 456] on div "Sauvegarder Viable banks Refresh NAI: 0 € / Limit: >850 € DTI: 0% / Limit: <50%…" at bounding box center [1097, 361] width 251 height 607
click at [748, 115] on link "Charges" at bounding box center [744, 111] width 101 height 24
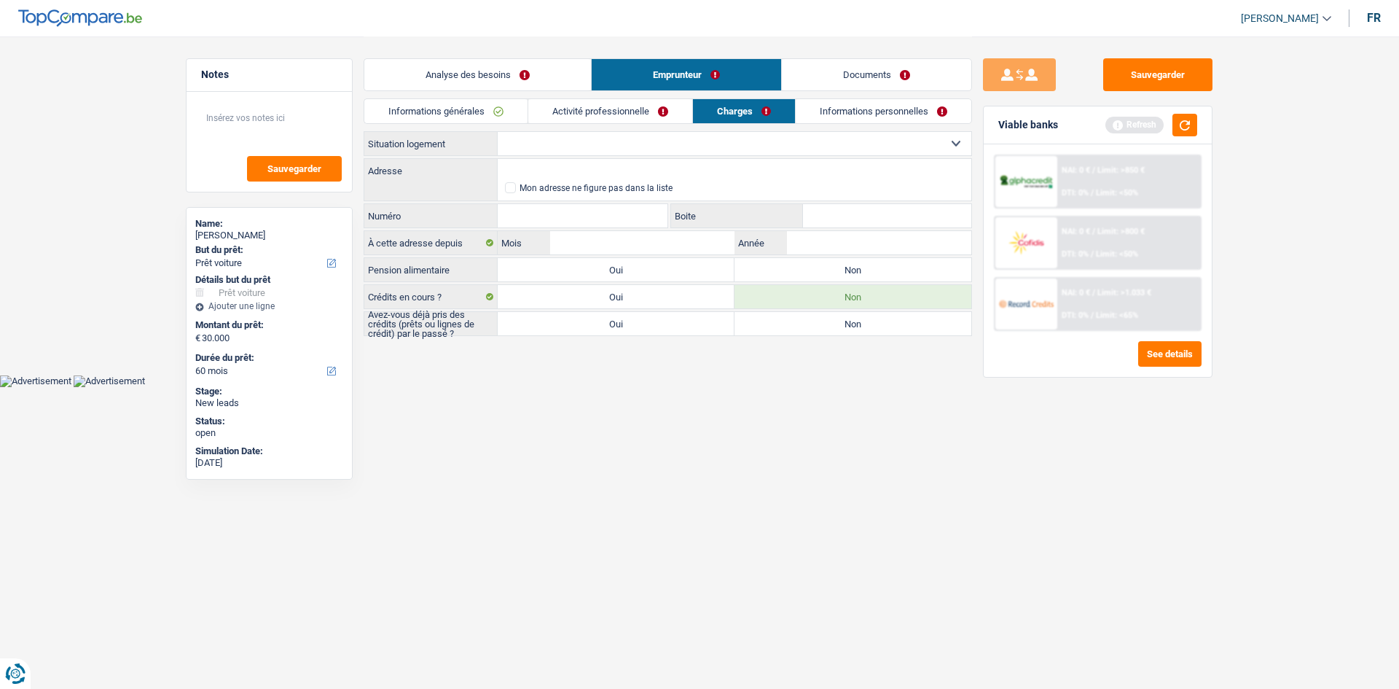
click at [599, 148] on select "Locataire Propriétaire avec prêt hypothécaire Propriétaire sans prêt hypothécai…" at bounding box center [735, 143] width 474 height 23
select select "rents"
click at [498, 132] on select "Locataire Propriétaire avec prêt hypothécaire Propriétaire sans prêt hypothécai…" at bounding box center [735, 143] width 474 height 23
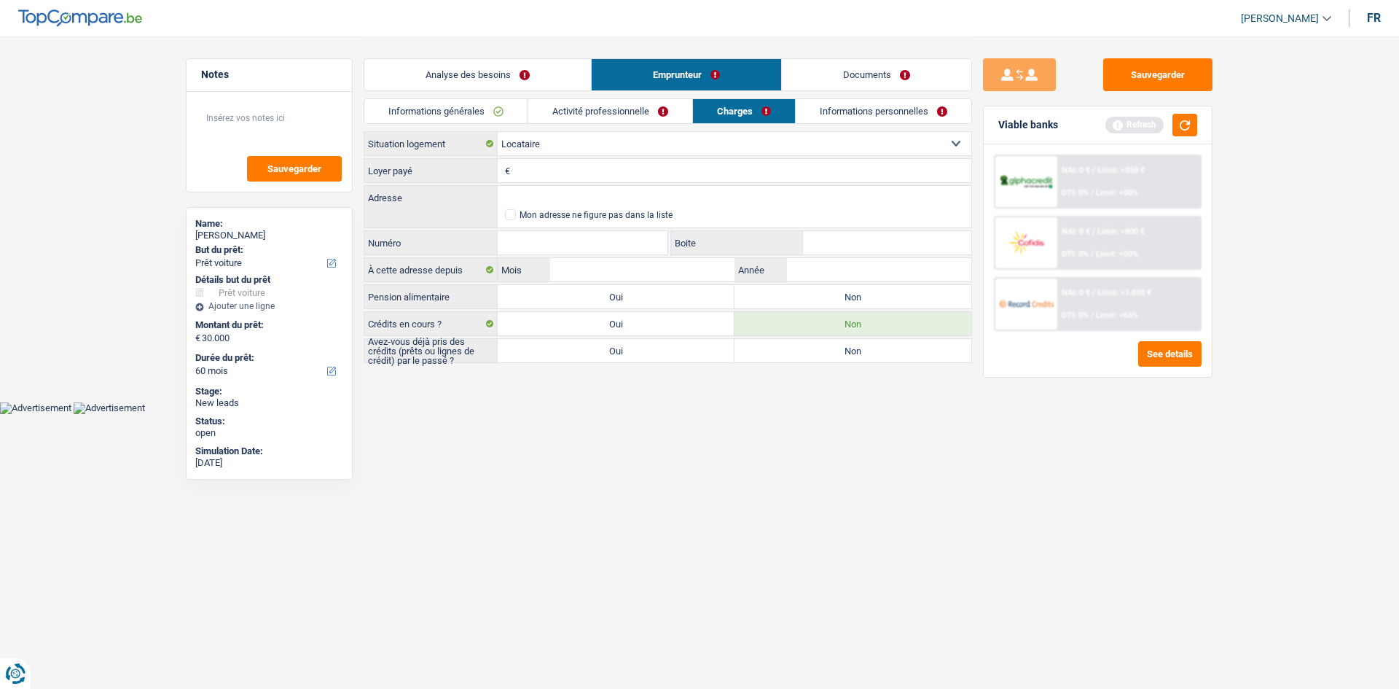
click at [653, 178] on input "Loyer payé" at bounding box center [743, 170] width 458 height 23
type input "800"
click at [530, 188] on input "Adresse" at bounding box center [735, 197] width 474 height 23
type input "Rue de la Fontaine, 4122, Esch-sur-Alzette, LU"
type input "1"
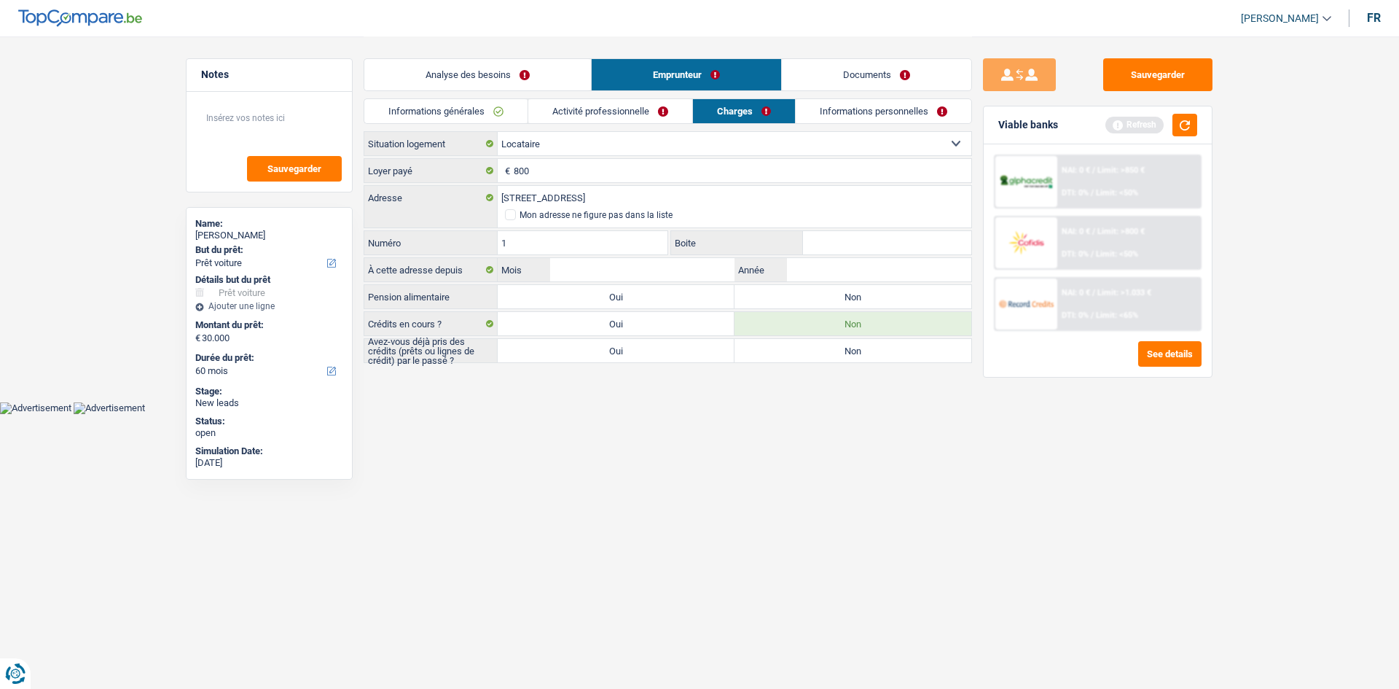
click at [888, 252] on input "Boite" at bounding box center [887, 242] width 168 height 23
drag, startPoint x: 886, startPoint y: 264, endPoint x: 879, endPoint y: 270, distance: 9.3
click at [881, 267] on input "Année" at bounding box center [879, 269] width 184 height 23
type input "2024"
click at [627, 267] on input "Mois" at bounding box center [642, 269] width 184 height 23
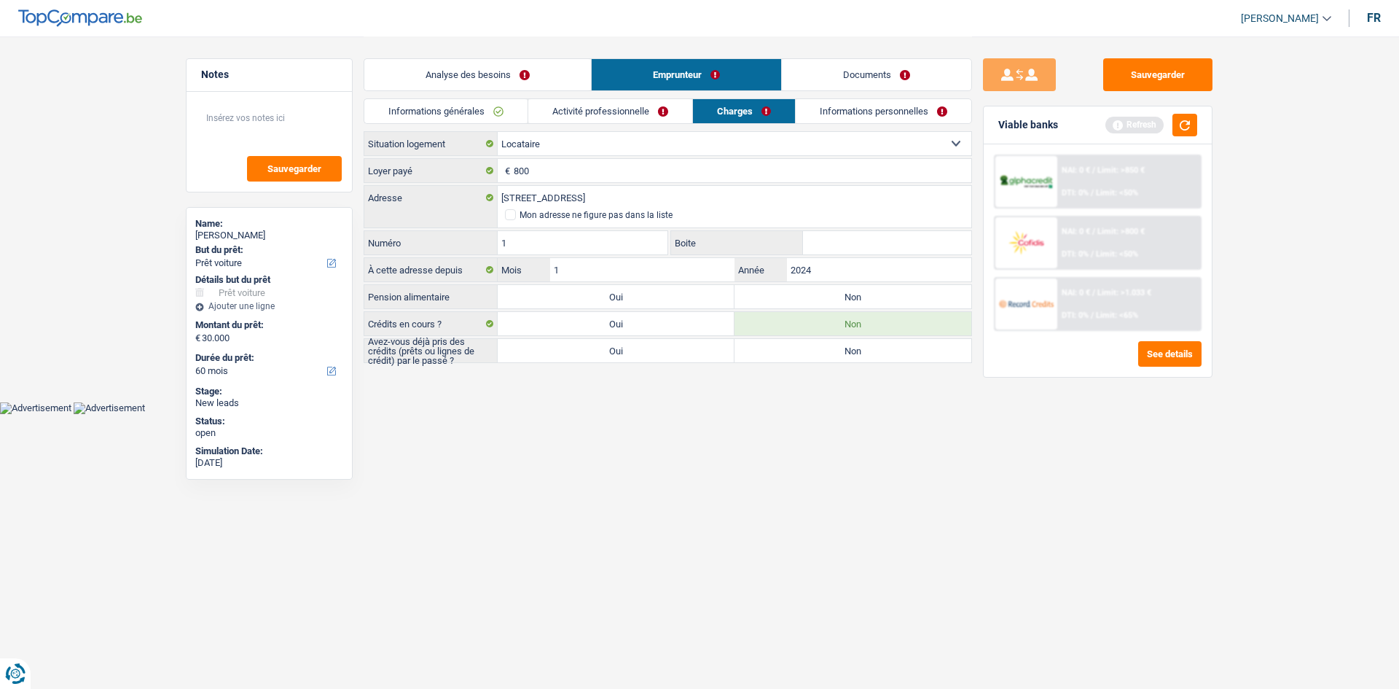
type input "11"
drag, startPoint x: 932, startPoint y: 506, endPoint x: 933, endPoint y: 479, distance: 27.7
click at [928, 414] on html "Vous avez le contrôle de vos données Nous utilisons des cookies, tout comme nos…" at bounding box center [699, 207] width 1399 height 414
click at [822, 229] on div "Rue de la Fontaine, 4122, Esch-sur-Alzette, LU Adresse Mon adresse ne figure pa…" at bounding box center [668, 221] width 608 height 72
click at [823, 245] on input "Boite" at bounding box center [887, 242] width 168 height 23
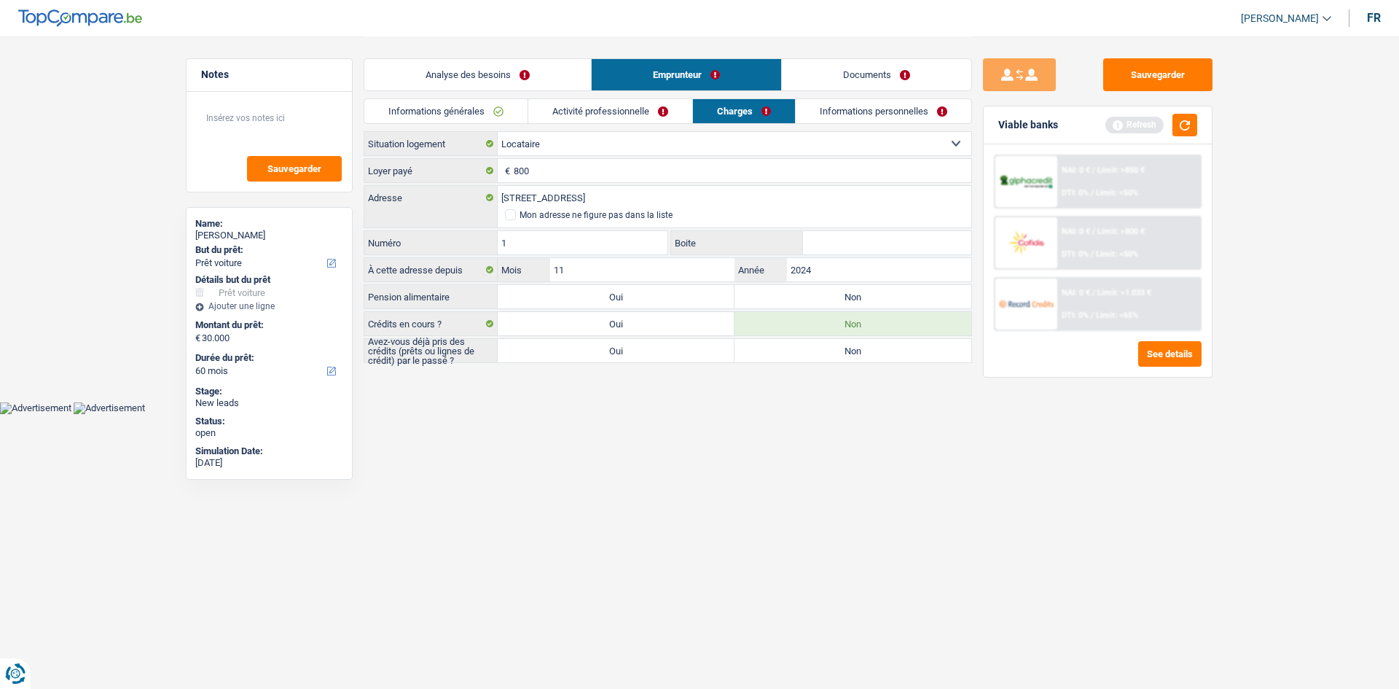
click at [774, 414] on html "Vous avez le contrôle de vos données Nous utilisons des cookies, tout comme nos…" at bounding box center [699, 207] width 1399 height 414
click at [888, 304] on label "Non" at bounding box center [853, 296] width 237 height 23
click at [888, 304] on input "Non" at bounding box center [853, 296] width 237 height 23
radio input "true"
click at [886, 356] on label "Non" at bounding box center [853, 350] width 237 height 23
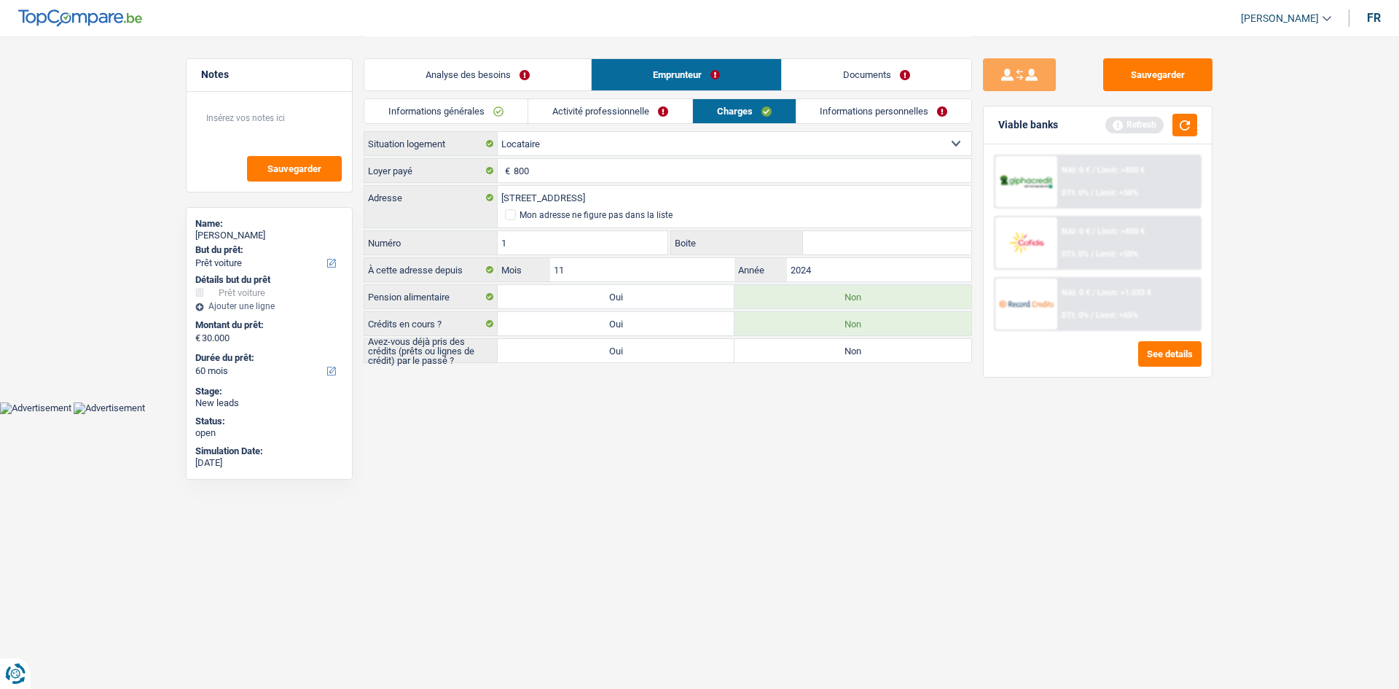
click at [886, 356] on input "Non" at bounding box center [853, 350] width 237 height 23
radio input "true"
click at [865, 111] on link "Informations personnelles" at bounding box center [884, 111] width 176 height 24
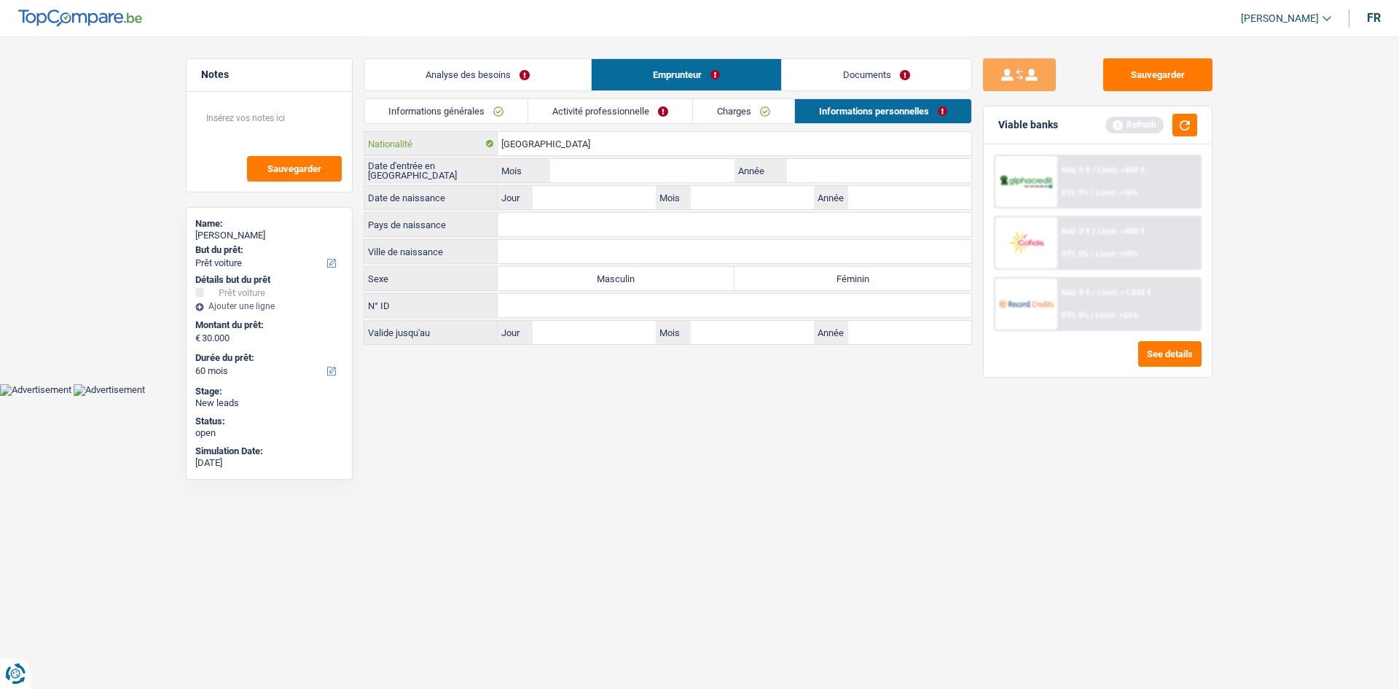
click at [632, 154] on input "[GEOGRAPHIC_DATA]" at bounding box center [735, 143] width 474 height 23
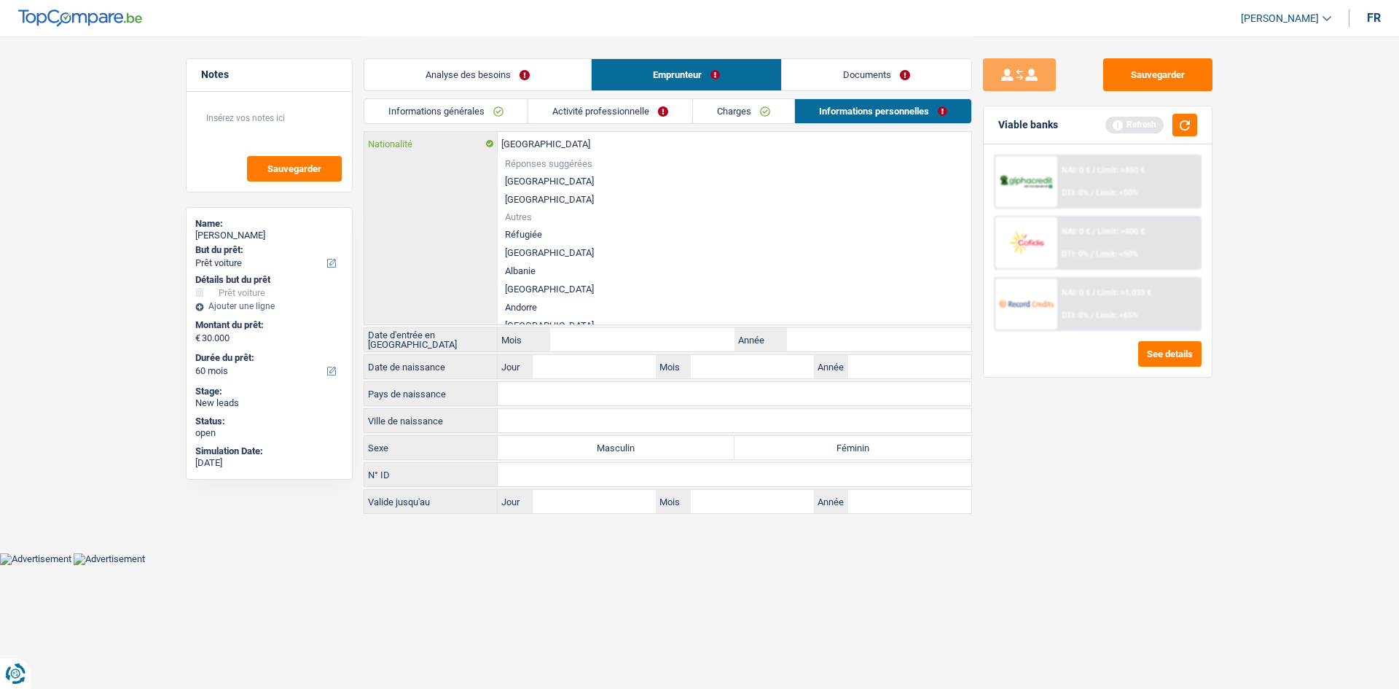
type input "Belgiqu"
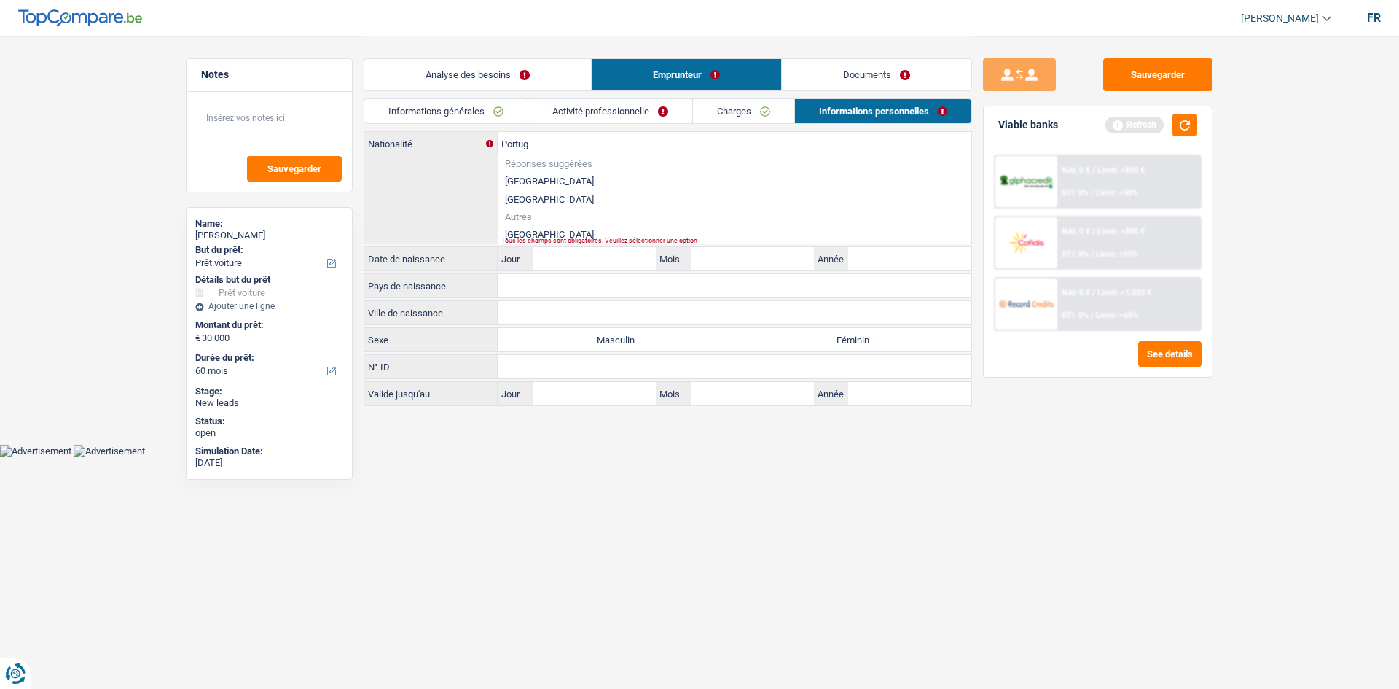
click at [558, 229] on li "Portugal" at bounding box center [735, 234] width 474 height 18
type input "Portugal"
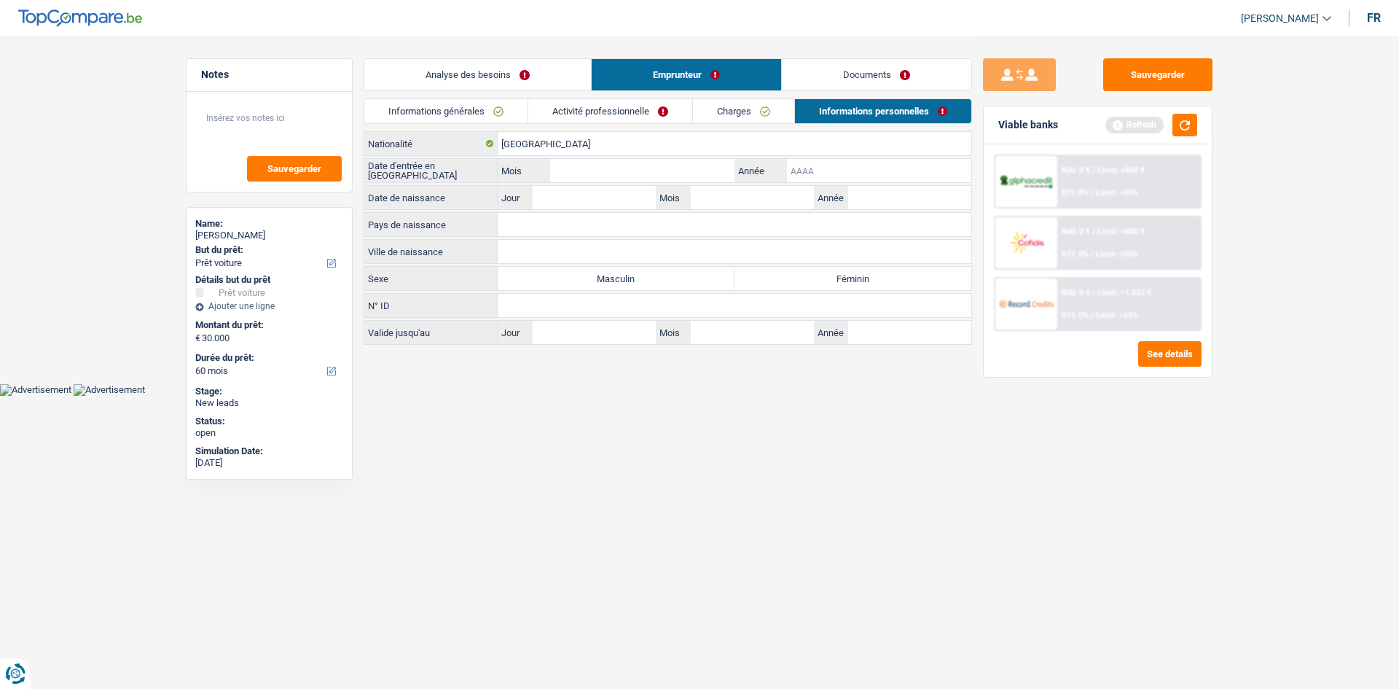
click at [798, 167] on input "Année" at bounding box center [879, 170] width 184 height 23
type input "2014"
click at [702, 181] on input "Mois" at bounding box center [642, 170] width 184 height 23
type input "7"
click at [889, 197] on input "Année" at bounding box center [909, 197] width 123 height 23
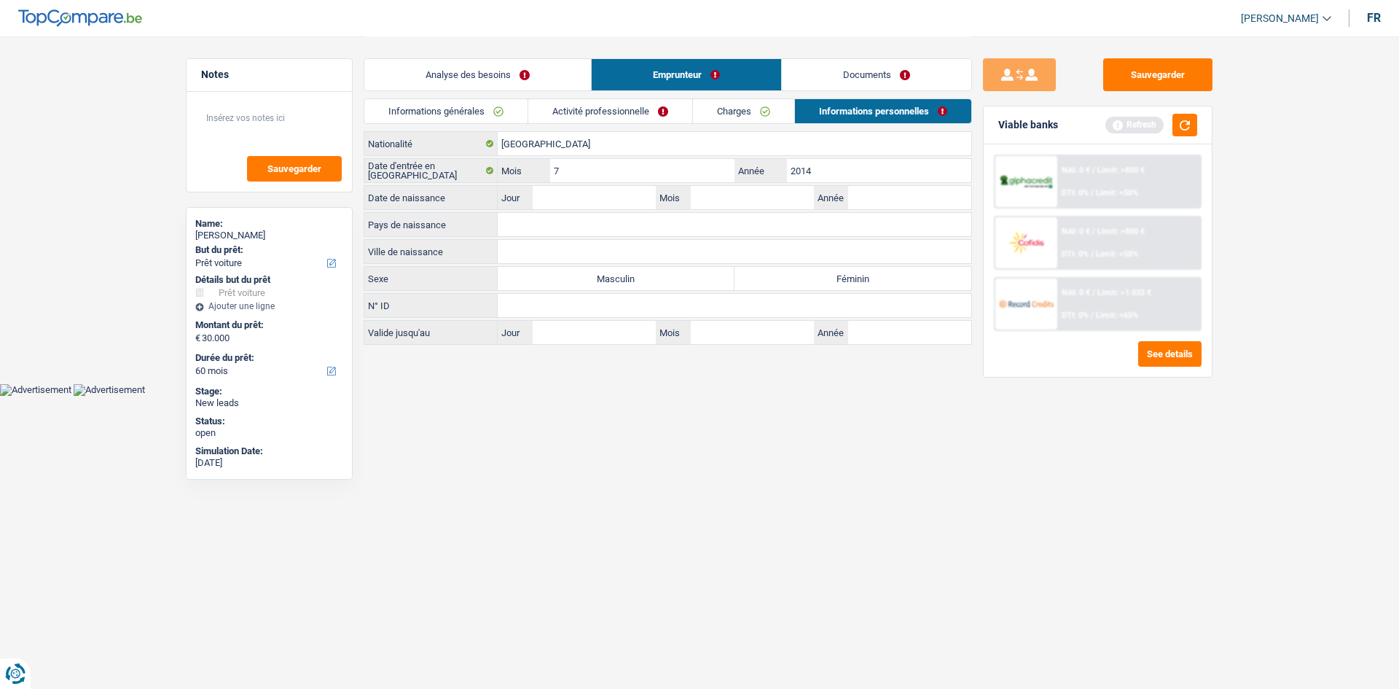
click at [633, 284] on label "Masculin" at bounding box center [616, 278] width 237 height 23
click at [862, 214] on input "Pays de naissance" at bounding box center [735, 224] width 474 height 23
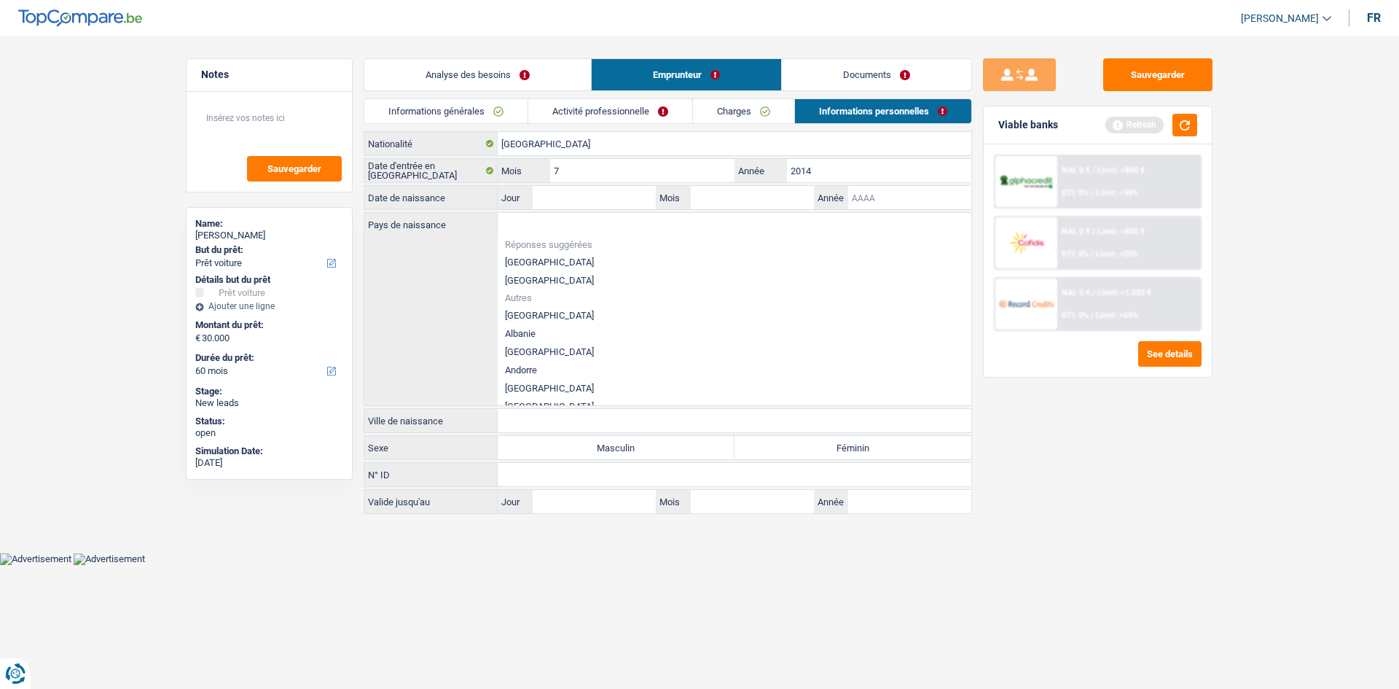
click at [877, 206] on input "Année" at bounding box center [909, 197] width 123 height 23
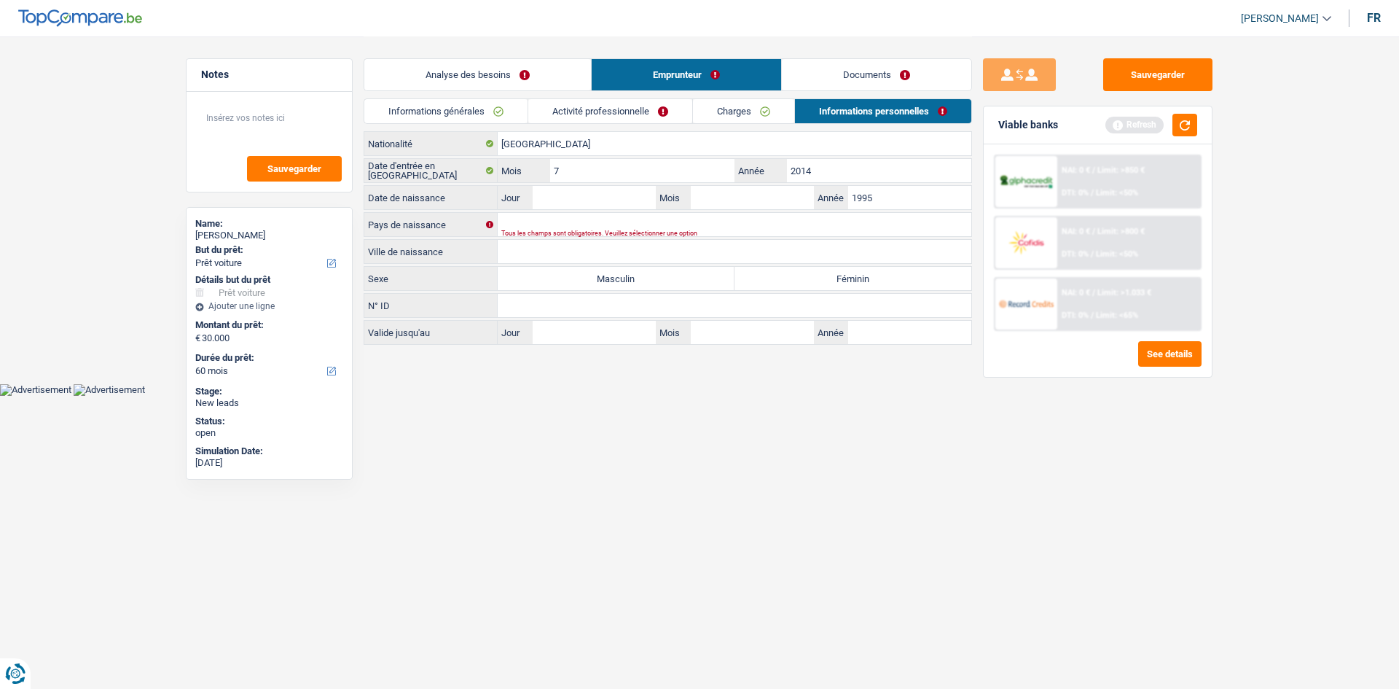
type input "1995"
click at [773, 207] on input "Mois" at bounding box center [752, 197] width 123 height 23
type input "2"
click at [600, 205] on input "Jour" at bounding box center [594, 197] width 123 height 23
click at [618, 198] on input "12" at bounding box center [594, 197] width 123 height 23
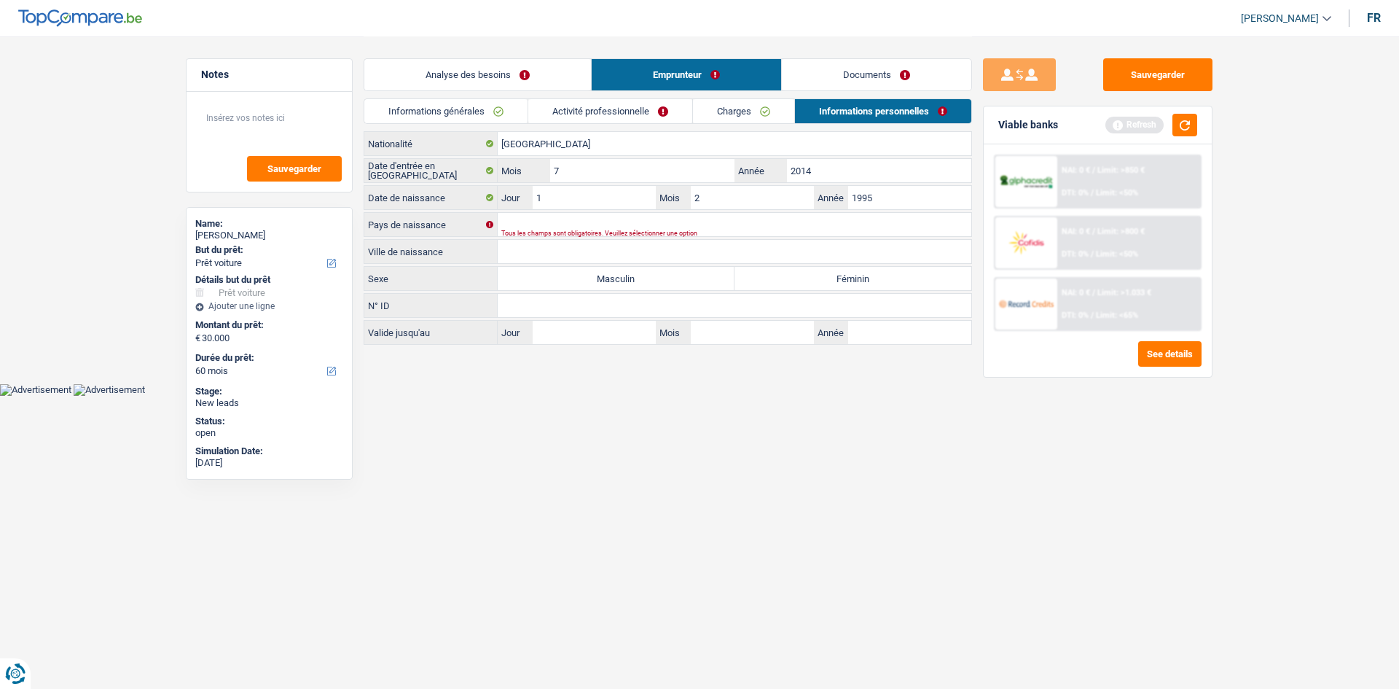
click at [592, 236] on div "Tous les champs sont obligatoires. Veuillez sélectionner une option" at bounding box center [711, 233] width 421 height 6
click at [581, 195] on input "1" at bounding box center [594, 197] width 123 height 23
type input "15"
drag, startPoint x: 565, startPoint y: 235, endPoint x: 655, endPoint y: 211, distance: 92.8
click at [567, 232] on div "Tous les champs sont obligatoires. Veuillez sélectionner une option" at bounding box center [711, 233] width 421 height 6
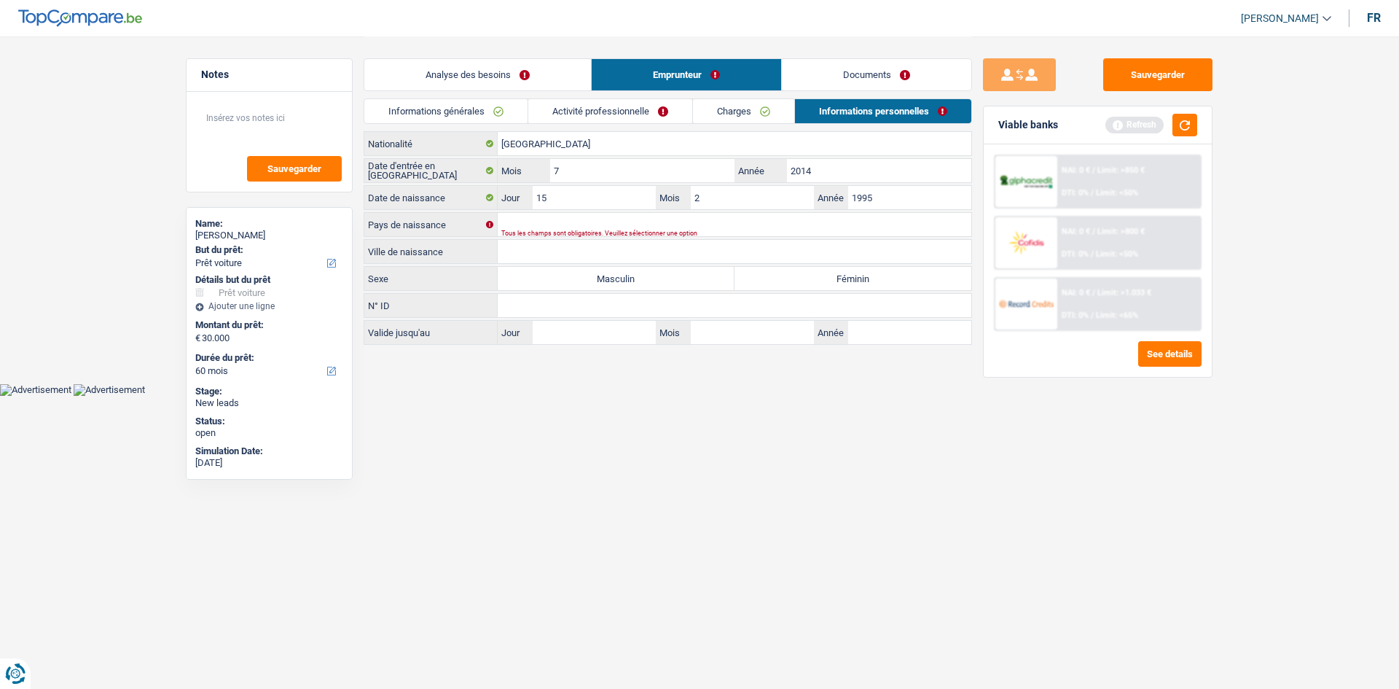
click at [653, 211] on div "Portugal Nationalité Date d'entrée en Luxembourg 7 Mois / 2014 Année Date de na…" at bounding box center [668, 238] width 608 height 214
click at [611, 223] on input "Pays de naissance" at bounding box center [735, 224] width 474 height 23
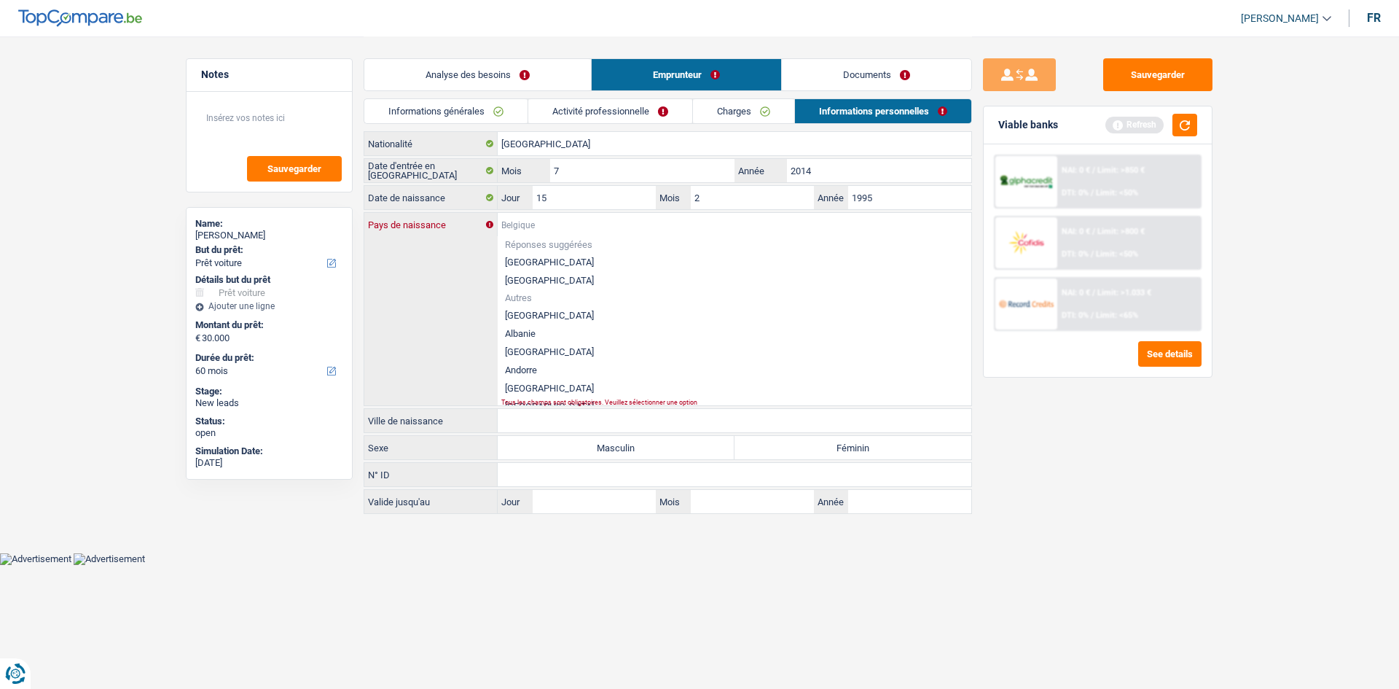
type input "P"
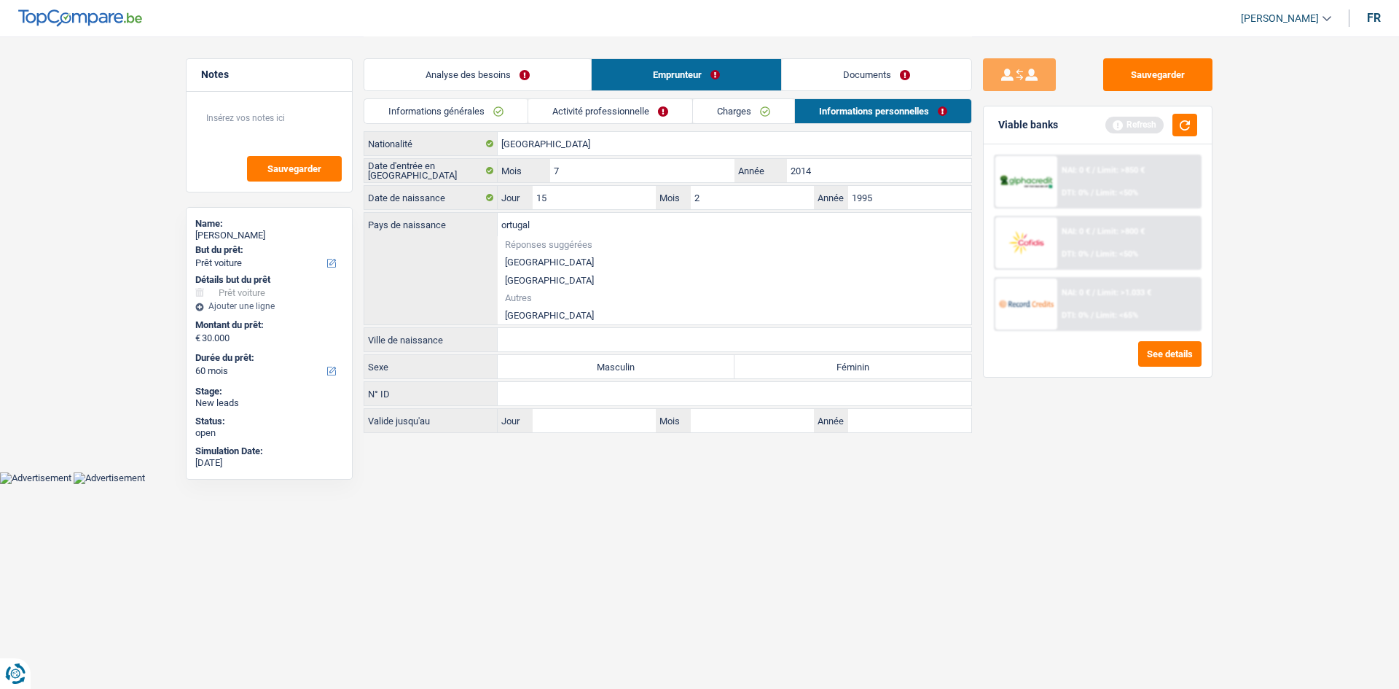
click at [514, 315] on li "Portugal" at bounding box center [735, 315] width 474 height 18
type input "Portugal"
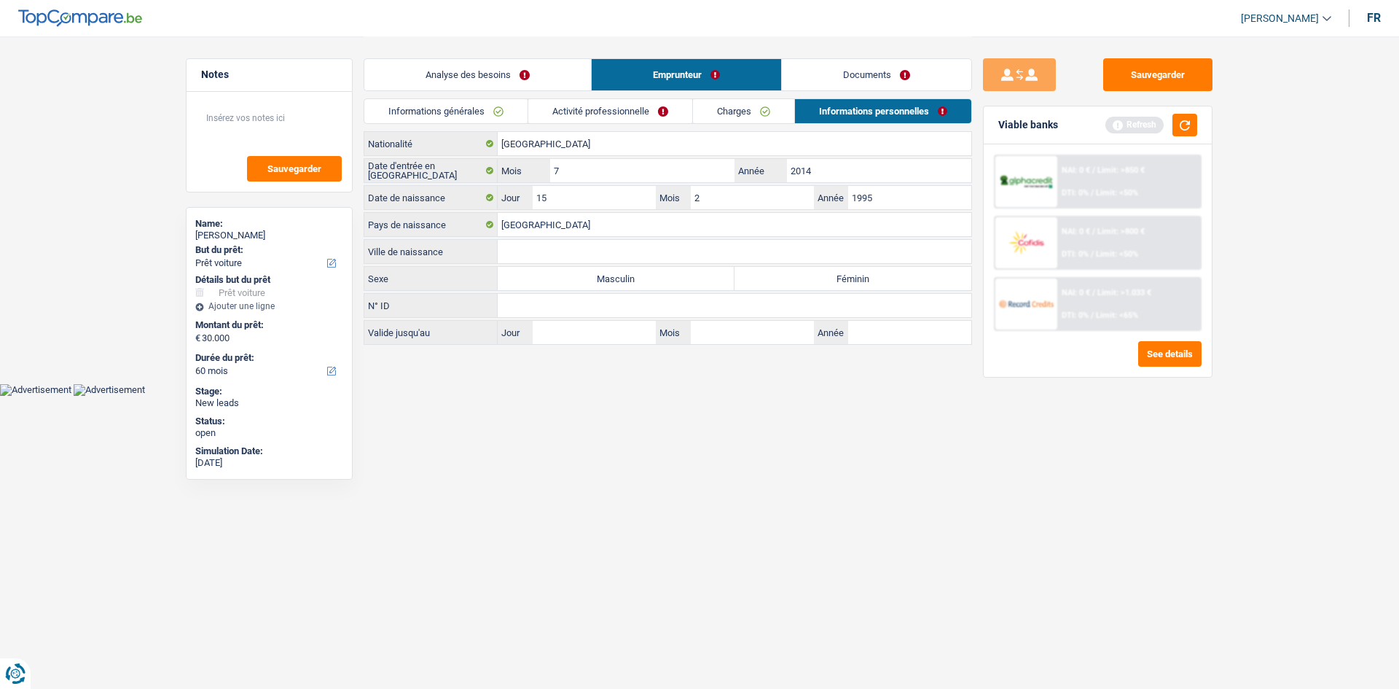
click at [579, 241] on input "Ville de naissance" at bounding box center [735, 251] width 474 height 23
type input "Brondoa"
click at [848, 275] on label "Féminin" at bounding box center [853, 278] width 237 height 23
click at [848, 275] on input "Féminin" at bounding box center [853, 278] width 237 height 23
radio input "true"
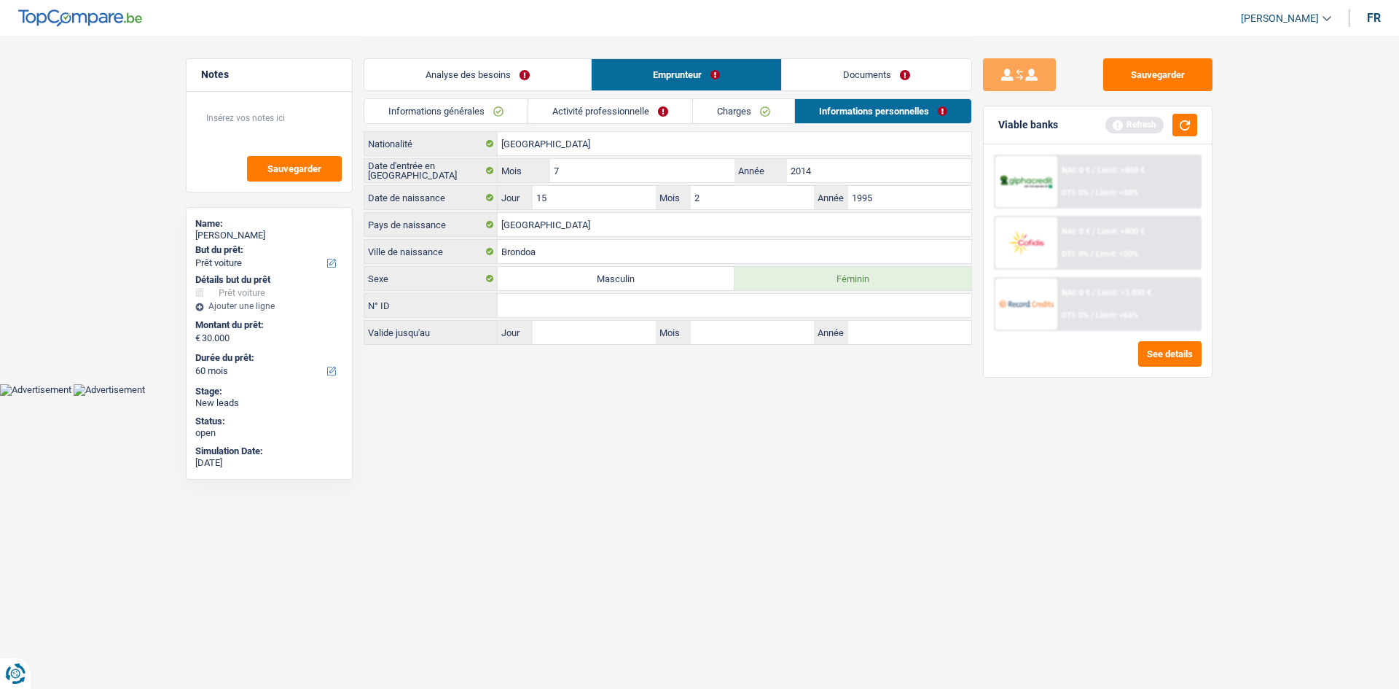
click at [642, 280] on label "Masculin" at bounding box center [616, 278] width 237 height 23
click at [642, 280] on input "Masculin" at bounding box center [616, 278] width 237 height 23
radio input "true"
click at [590, 105] on link "Activité professionnelle" at bounding box center [610, 111] width 164 height 24
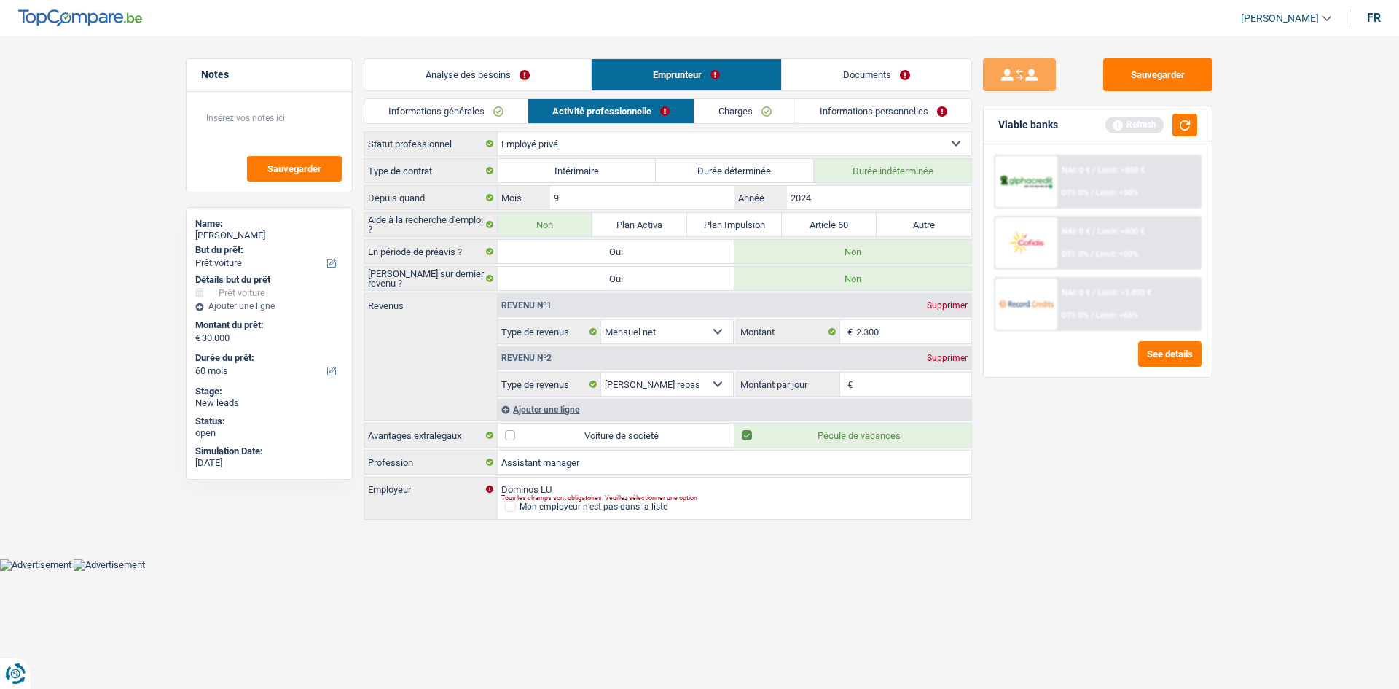
click at [427, 52] on div "Analyse des besoins Emprunteur Documents" at bounding box center [668, 67] width 608 height 62
click at [1108, 115] on button "button" at bounding box center [1184, 125] width 25 height 23
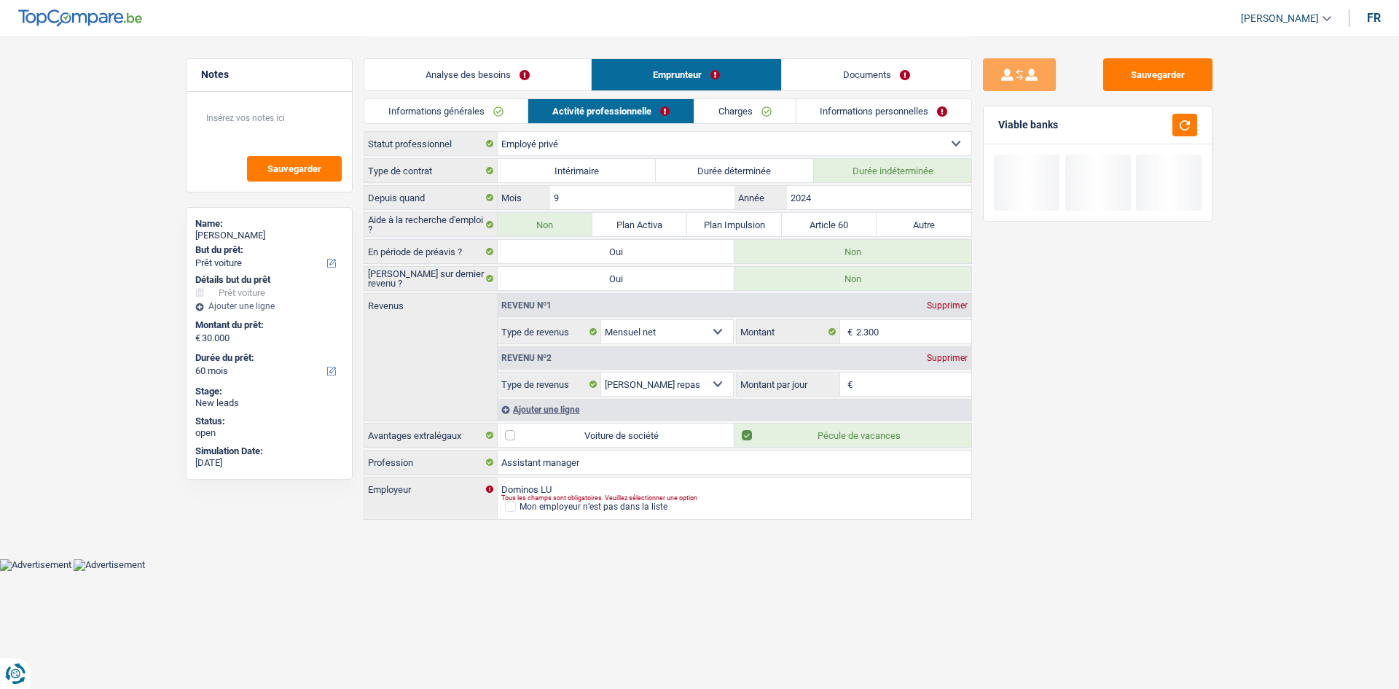
click at [841, 71] on link "Documents" at bounding box center [876, 74] width 189 height 31
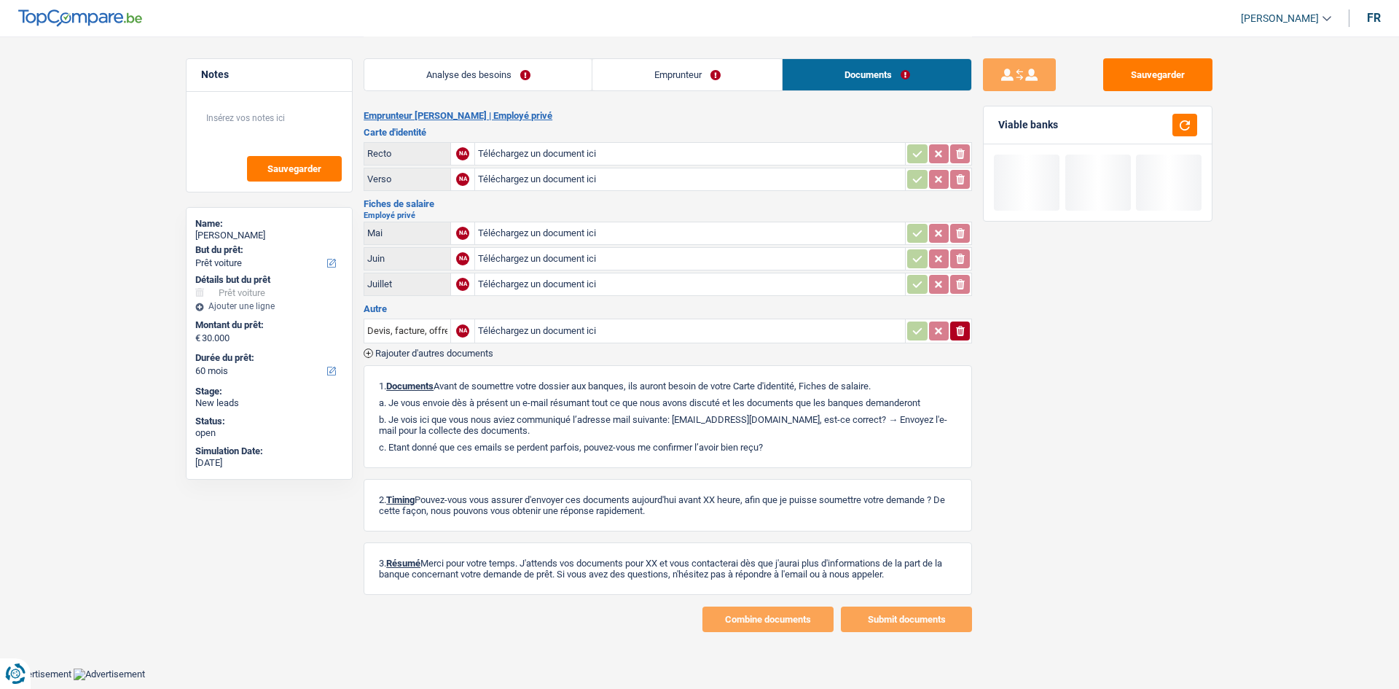
click at [545, 78] on link "Analyse des besoins" at bounding box center [477, 74] width 227 height 31
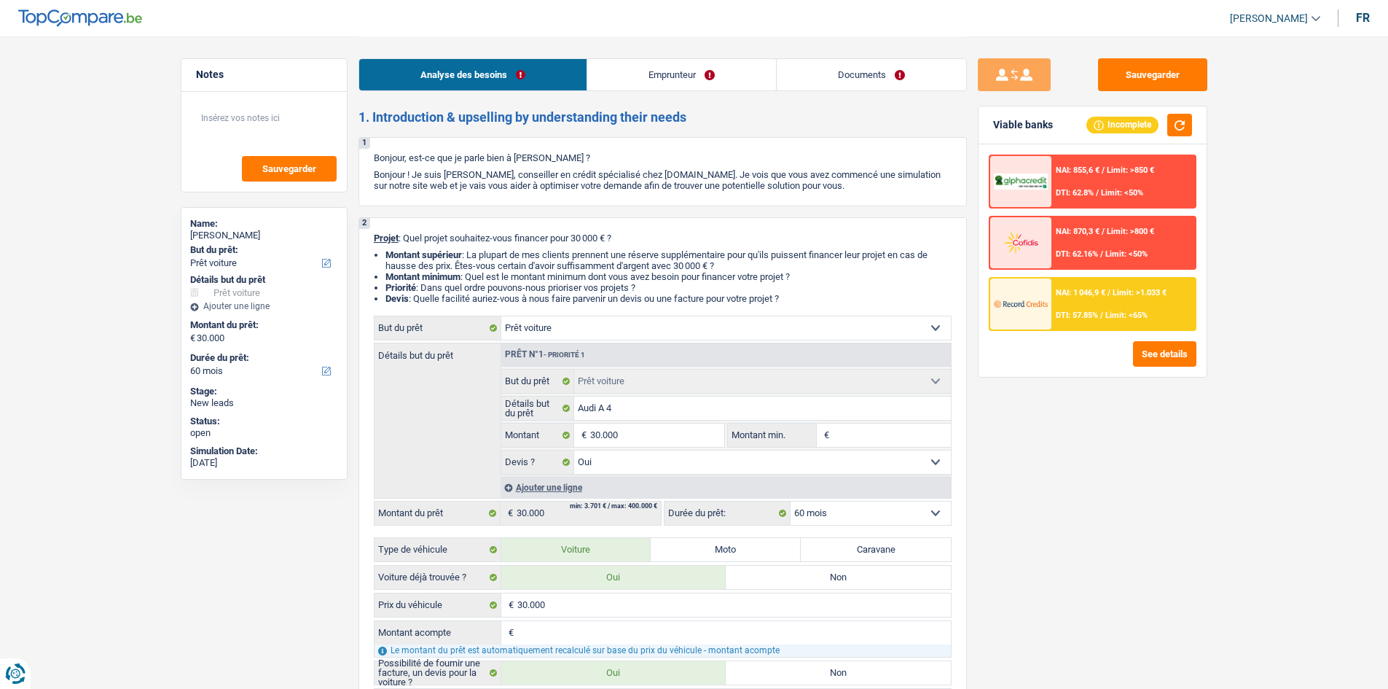
click at [1097, 325] on div "NAI: 1 046,9 € / Limit: >1.033 € DTI: 57.85% / Limit: <65%" at bounding box center [1123, 303] width 144 height 51
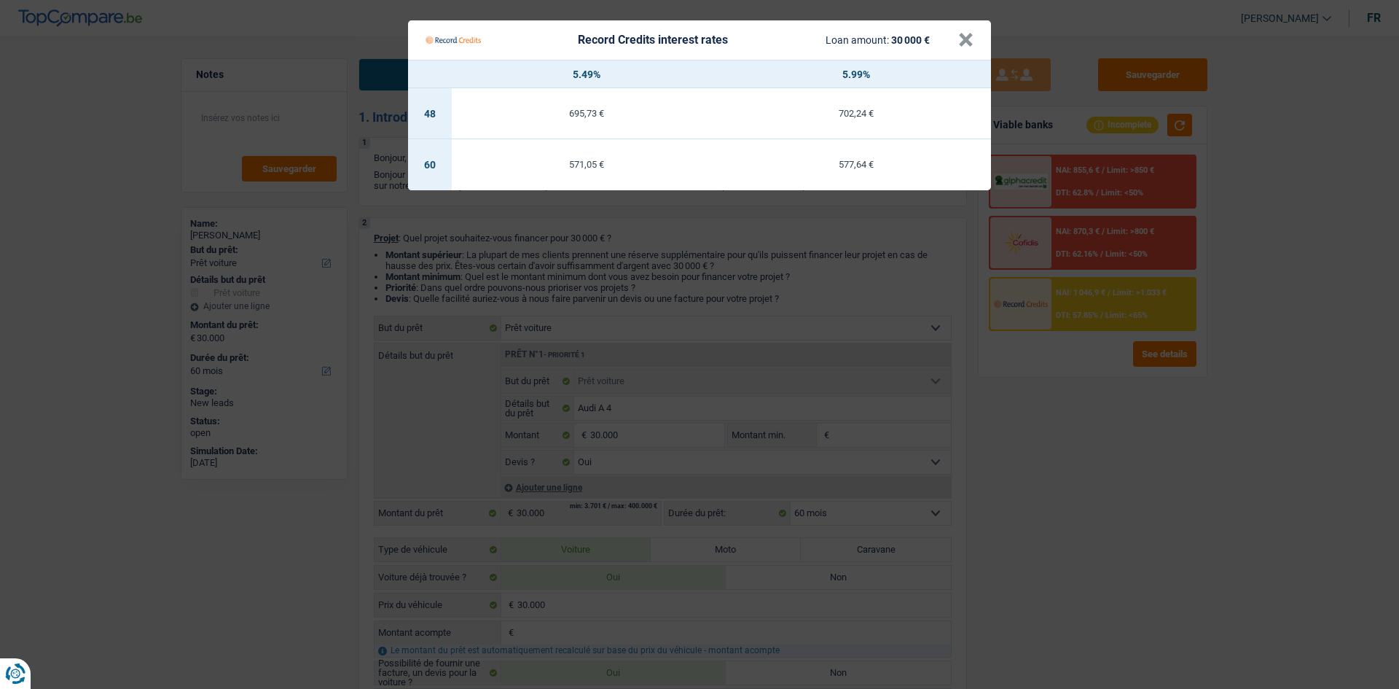
click at [1067, 417] on Credits "Record Credits interest rates Loan amount: 30 000 € × 5.49% 5.99% 48 695,73 € 7…" at bounding box center [699, 344] width 1399 height 689
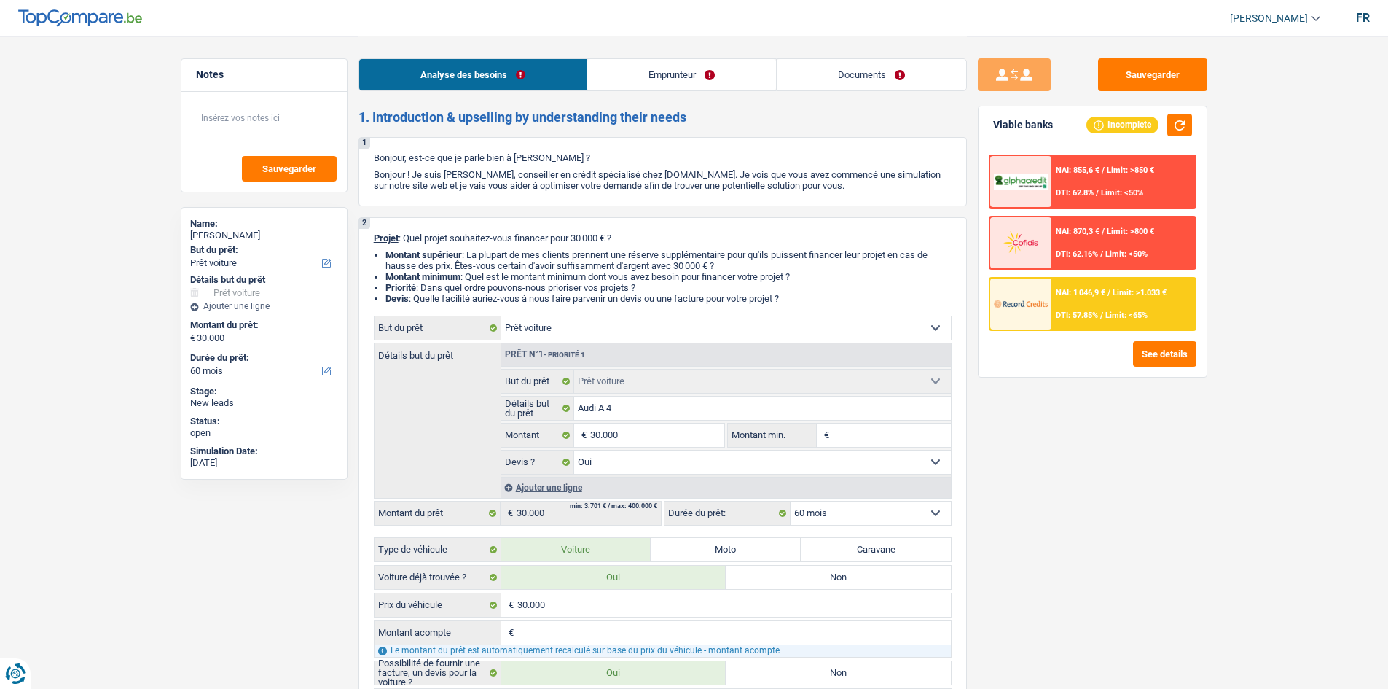
click at [1065, 313] on span "DTI: 57.85%" at bounding box center [1077, 314] width 42 height 9
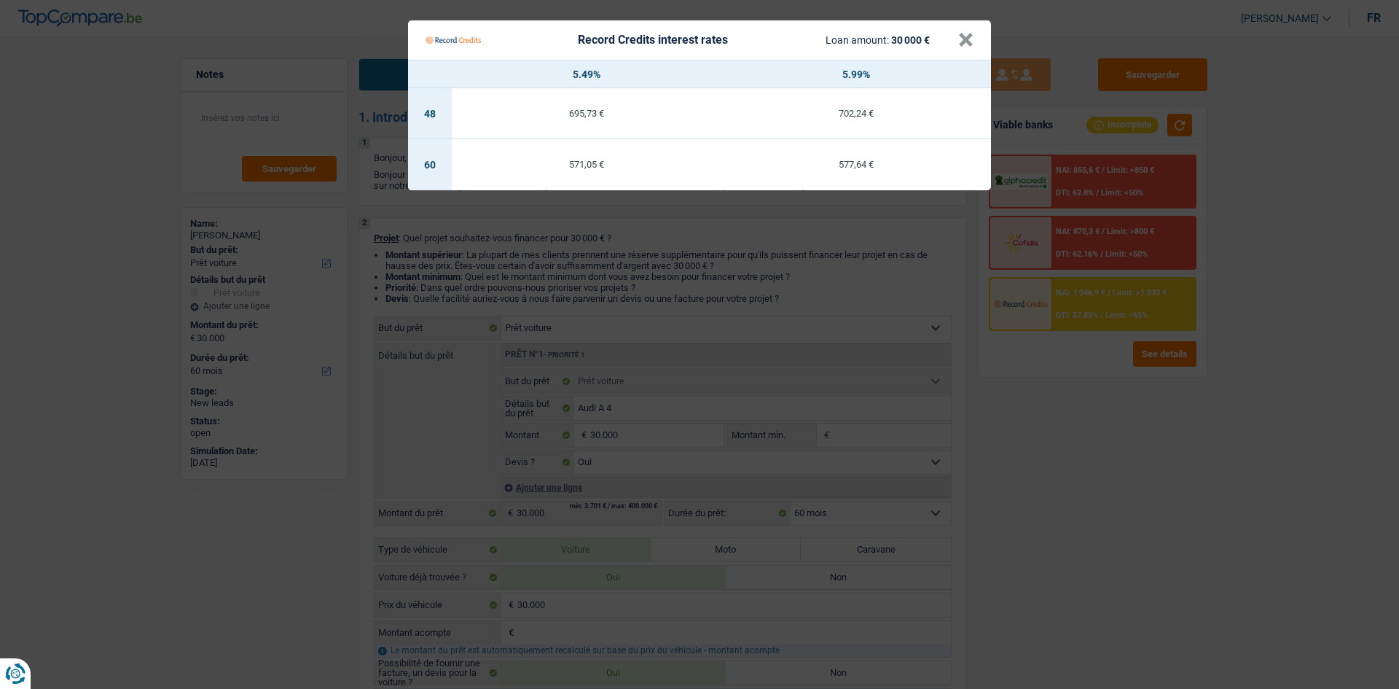
click at [1046, 531] on Credits "Record Credits interest rates Loan amount: 30 000 € × 5.49% 5.99% 48 695,73 € 7…" at bounding box center [699, 344] width 1399 height 689
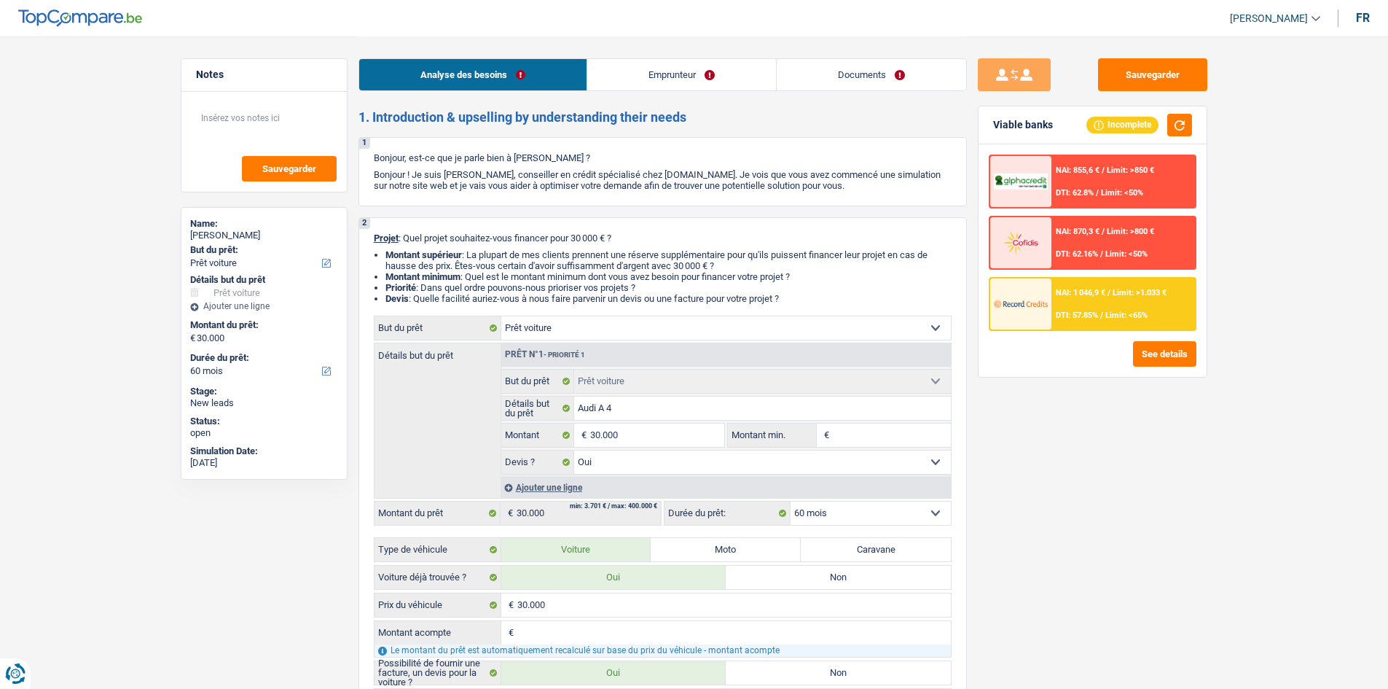
click at [1072, 316] on span "DTI: 57.85%" at bounding box center [1077, 314] width 42 height 9
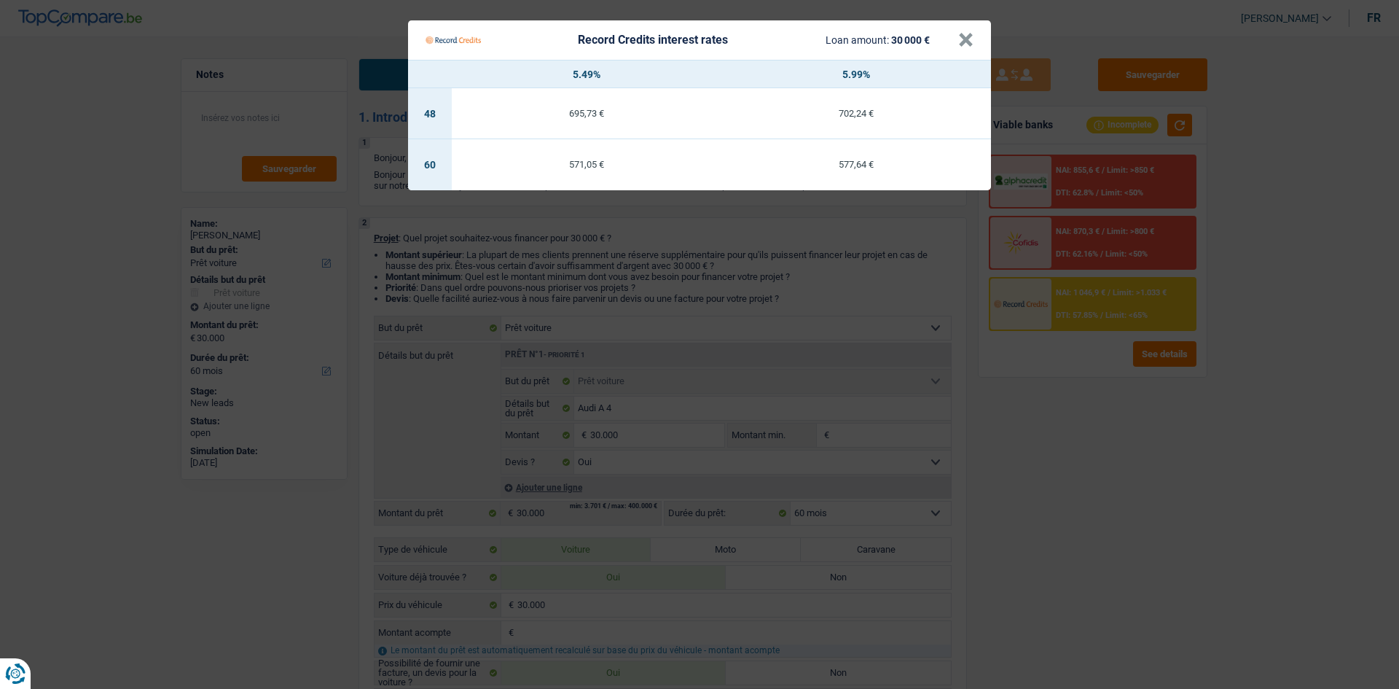
click at [1043, 439] on Credits "Record Credits interest rates Loan amount: 30 000 € × 5.49% 5.99% 48 695,73 € 7…" at bounding box center [699, 344] width 1399 height 689
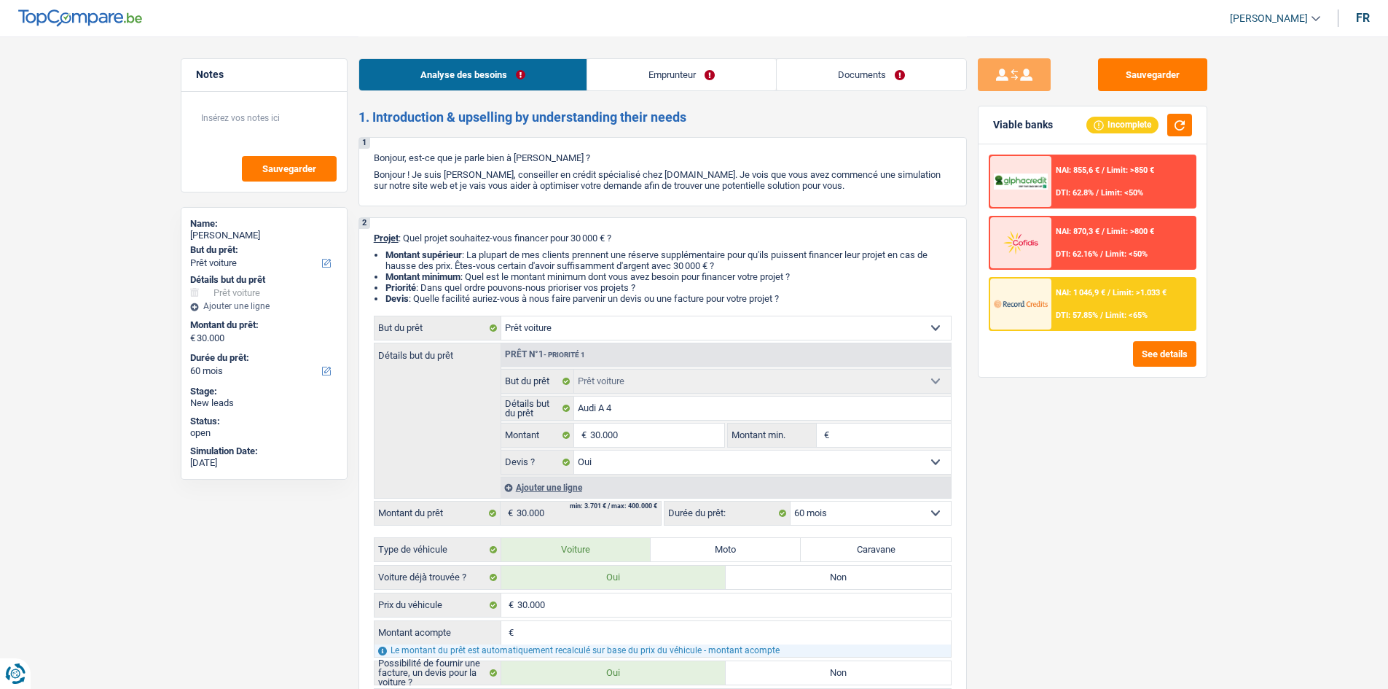
click at [901, 76] on link "Documents" at bounding box center [871, 74] width 189 height 31
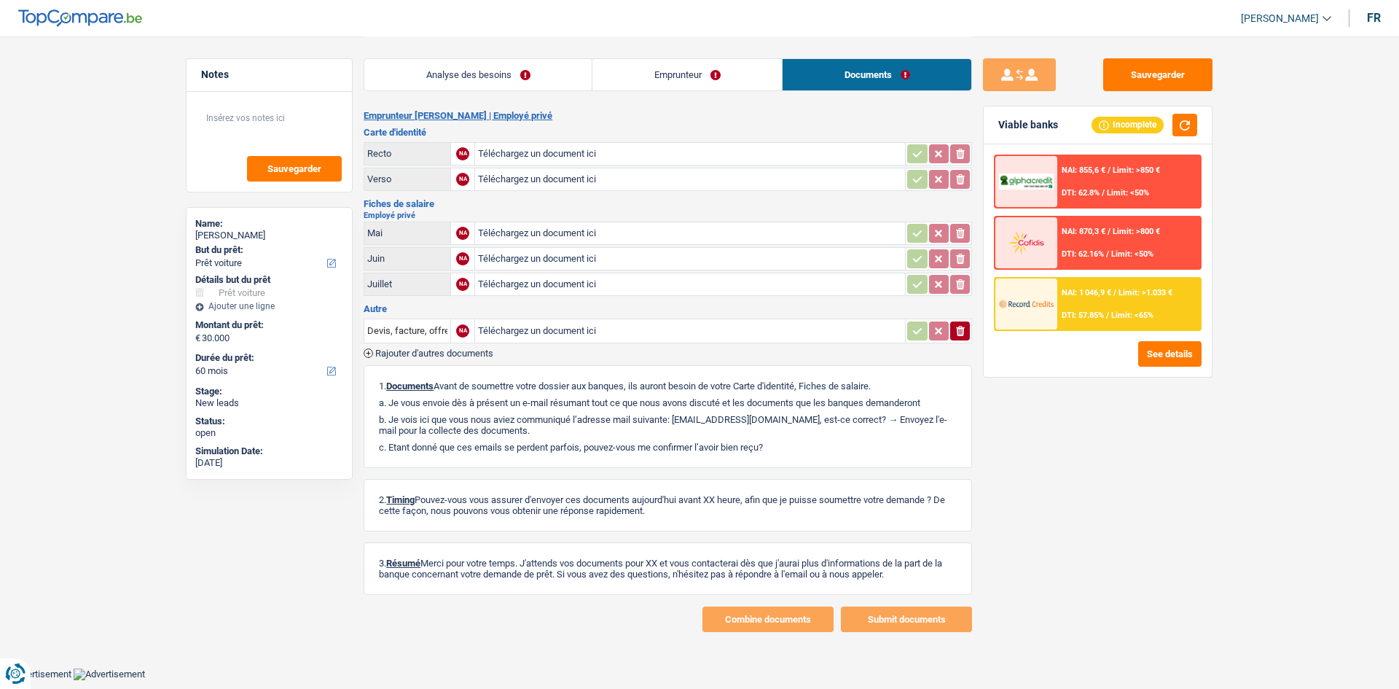
click at [1108, 73] on div "Sauvegarder Viable banks Incomplete NAI: 855,6 € / Limit: >850 € DTI: 62.8% / L…" at bounding box center [1097, 361] width 251 height 607
click at [1108, 76] on div "Sauvegarder Viable banks Incomplete NAI: 855,6 € / Limit: >850 € DTI: 62.8% / L…" at bounding box center [1097, 361] width 251 height 607
click at [1108, 63] on button "Sauvegarder" at bounding box center [1157, 74] width 109 height 33
click at [487, 58] on div "Analyse des besoins Emprunteur Documents" at bounding box center [668, 67] width 608 height 62
click at [544, 66] on link "Analyse des besoins" at bounding box center [477, 74] width 227 height 31
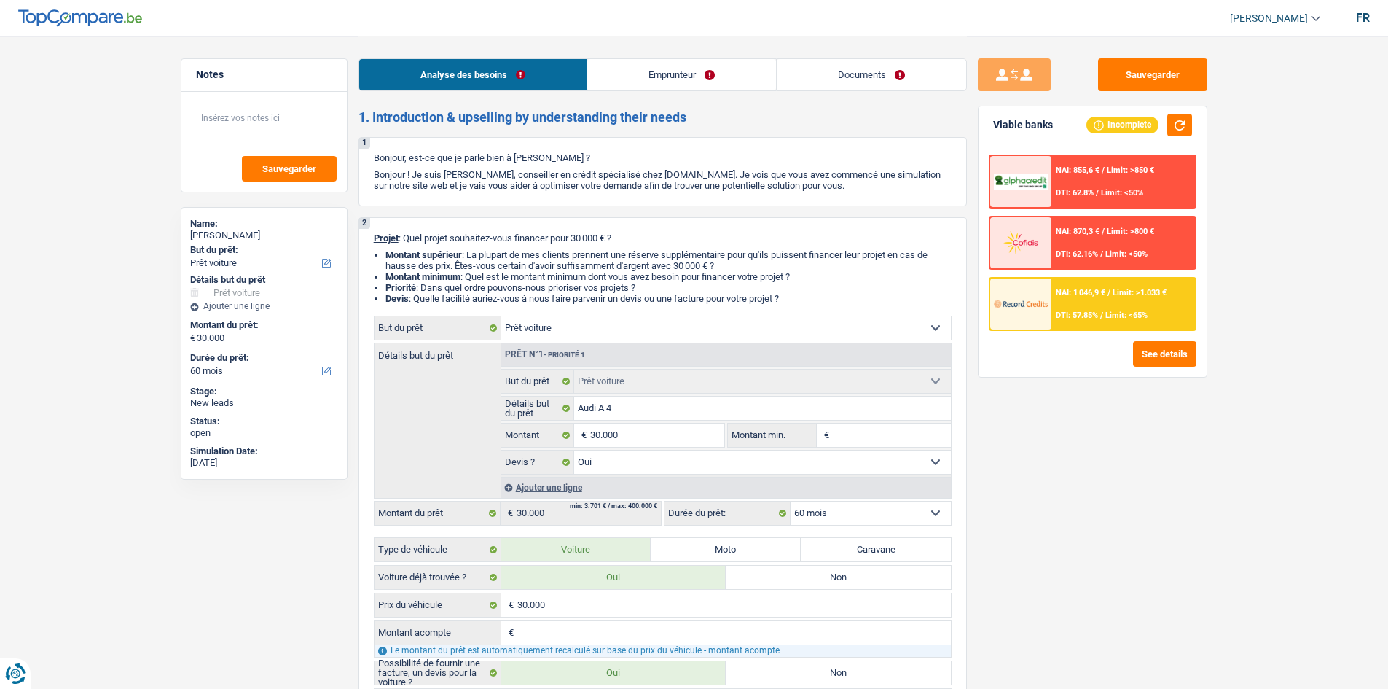
click at [1051, 286] on div "NAI: 1 046,9 € / Limit: >1.033 € DTI: 57.85% / Limit: <65%" at bounding box center [1123, 303] width 144 height 51
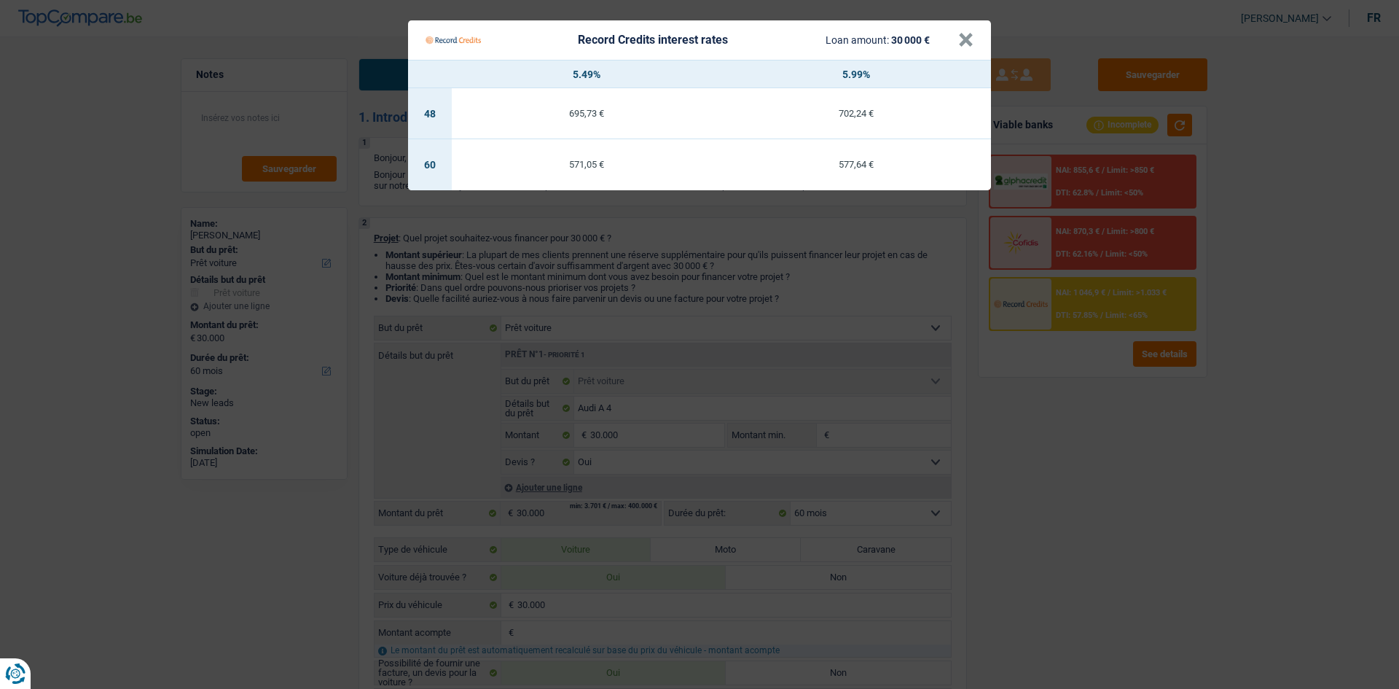
click at [1108, 392] on Credits "Record Credits interest rates Loan amount: 30 000 € × 5.49% 5.99% 48 695,73 € 7…" at bounding box center [699, 344] width 1399 height 689
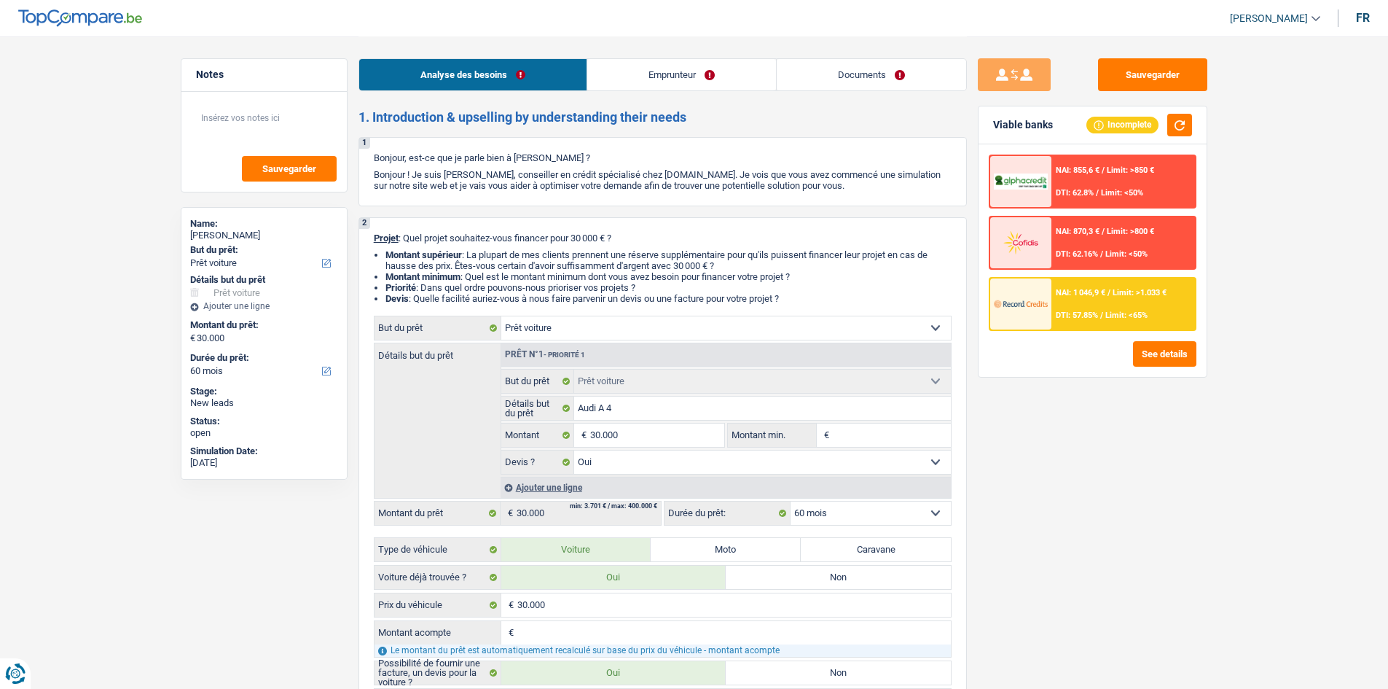
click at [1098, 319] on span "DTI: 57.85%" at bounding box center [1077, 314] width 42 height 9
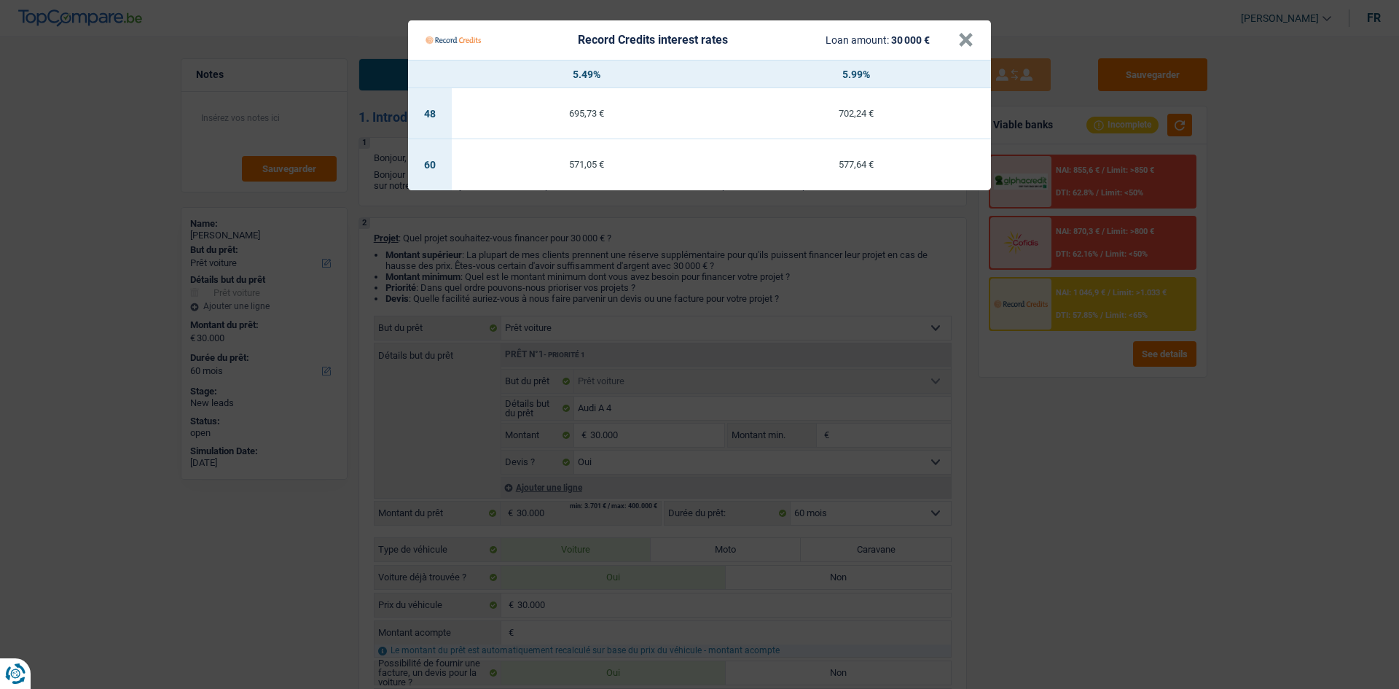
click at [1033, 460] on Credits "Record Credits interest rates Loan amount: 30 000 € × 5.49% 5.99% 48 695,73 € 7…" at bounding box center [699, 344] width 1399 height 689
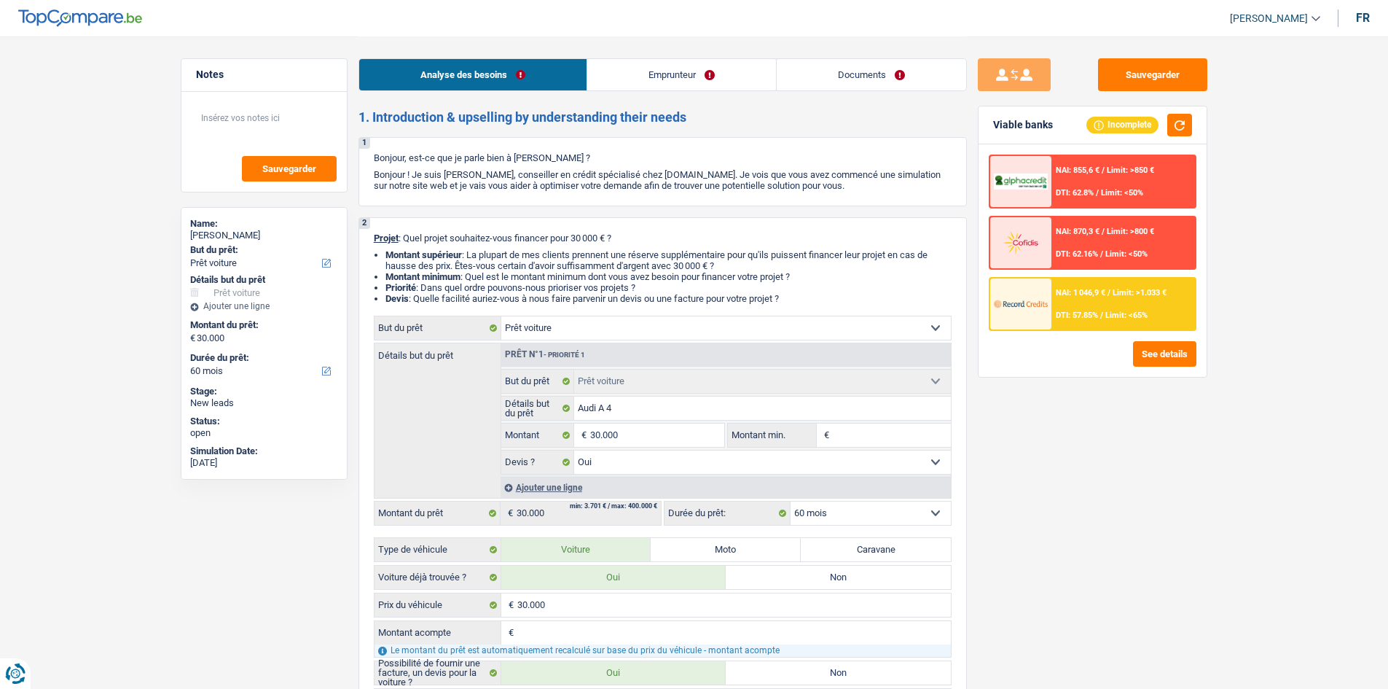
click at [891, 505] on select "12 mois 18 mois 24 mois 30 mois 36 mois 42 mois 48 mois 60 mois Sélectionner un…" at bounding box center [871, 512] width 160 height 23
click at [1108, 408] on div "Sauvegarder Viable banks Incomplete NAI: 855,6 € / Limit: >850 € DTI: 62.8% / L…" at bounding box center [1092, 361] width 251 height 607
click at [880, 72] on link "Documents" at bounding box center [871, 74] width 189 height 31
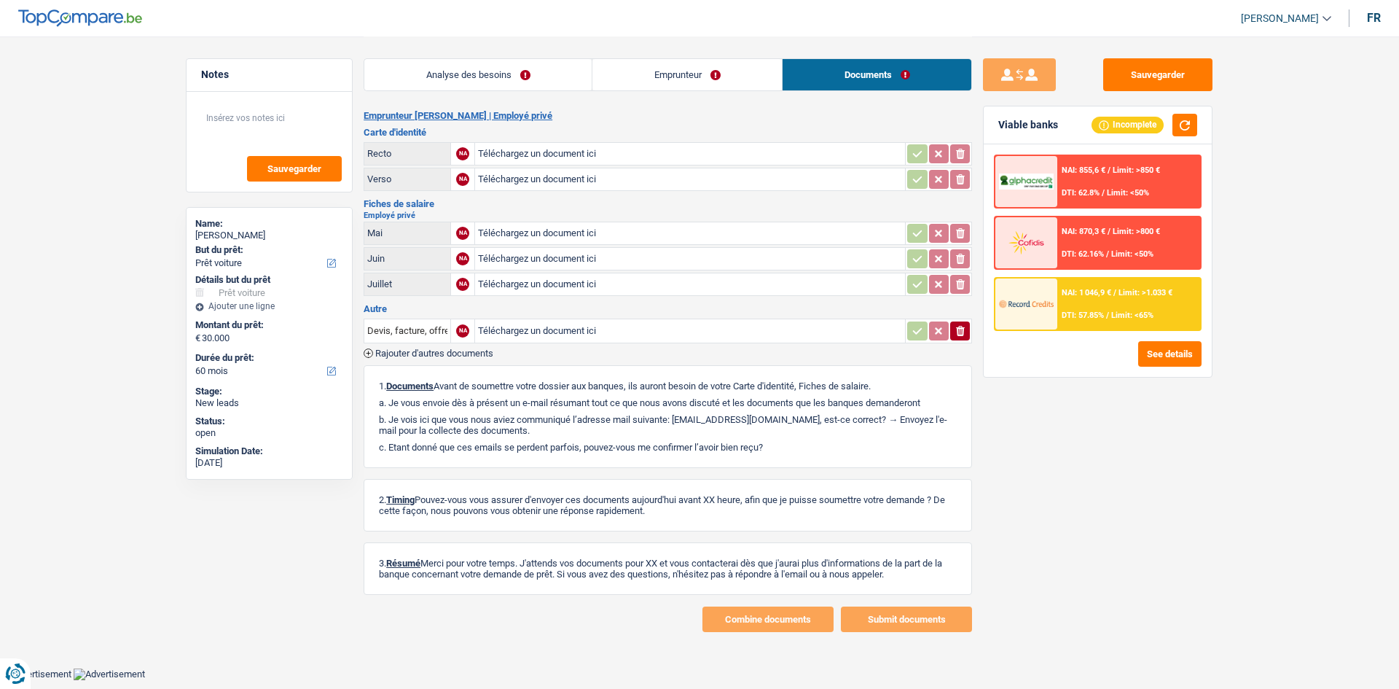
click at [685, 68] on link "Emprunteur" at bounding box center [686, 74] width 189 height 31
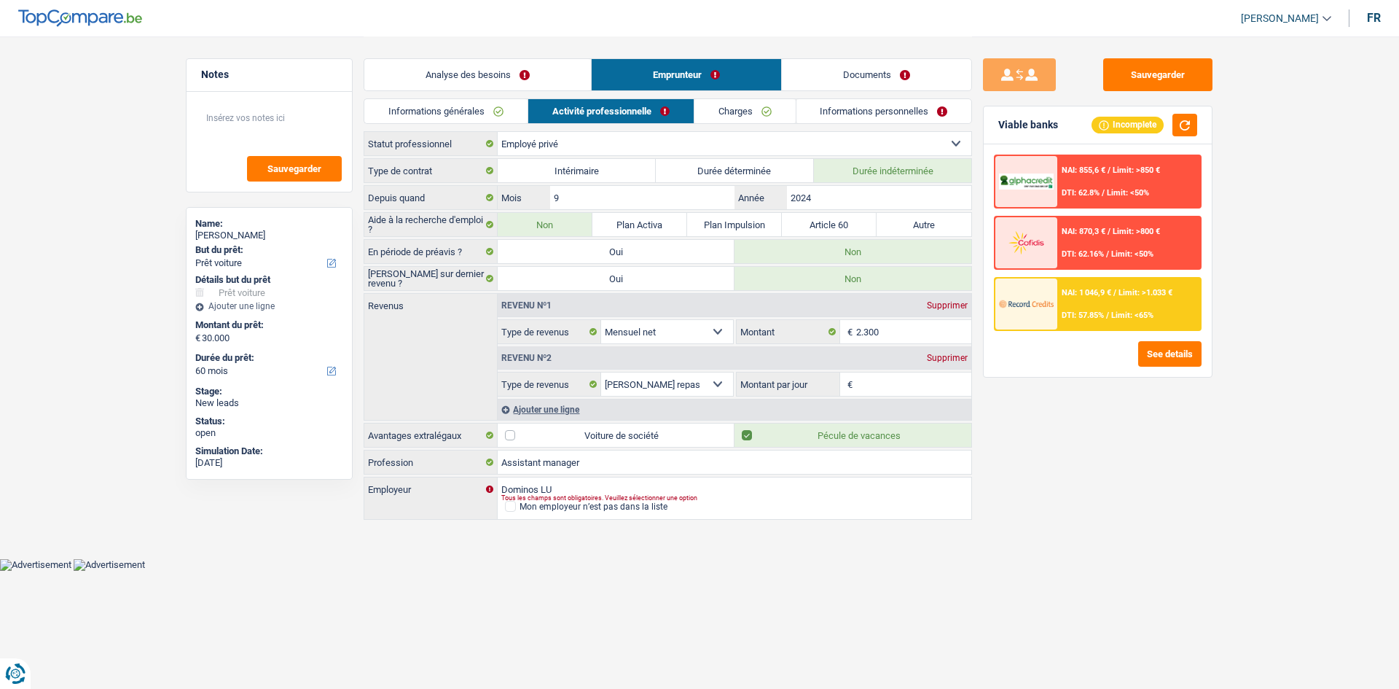
click at [838, 111] on link "Informations personnelles" at bounding box center [884, 111] width 176 height 24
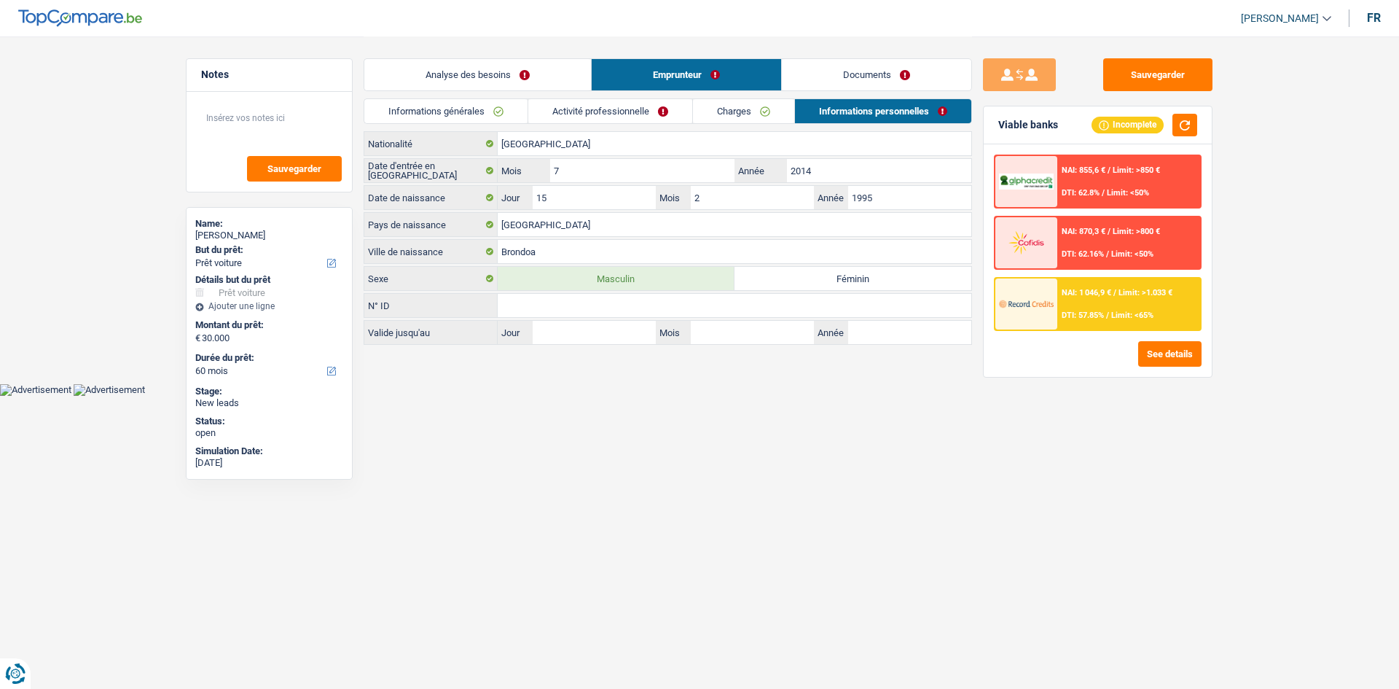
click at [579, 71] on link "Analyse des besoins" at bounding box center [477, 74] width 227 height 31
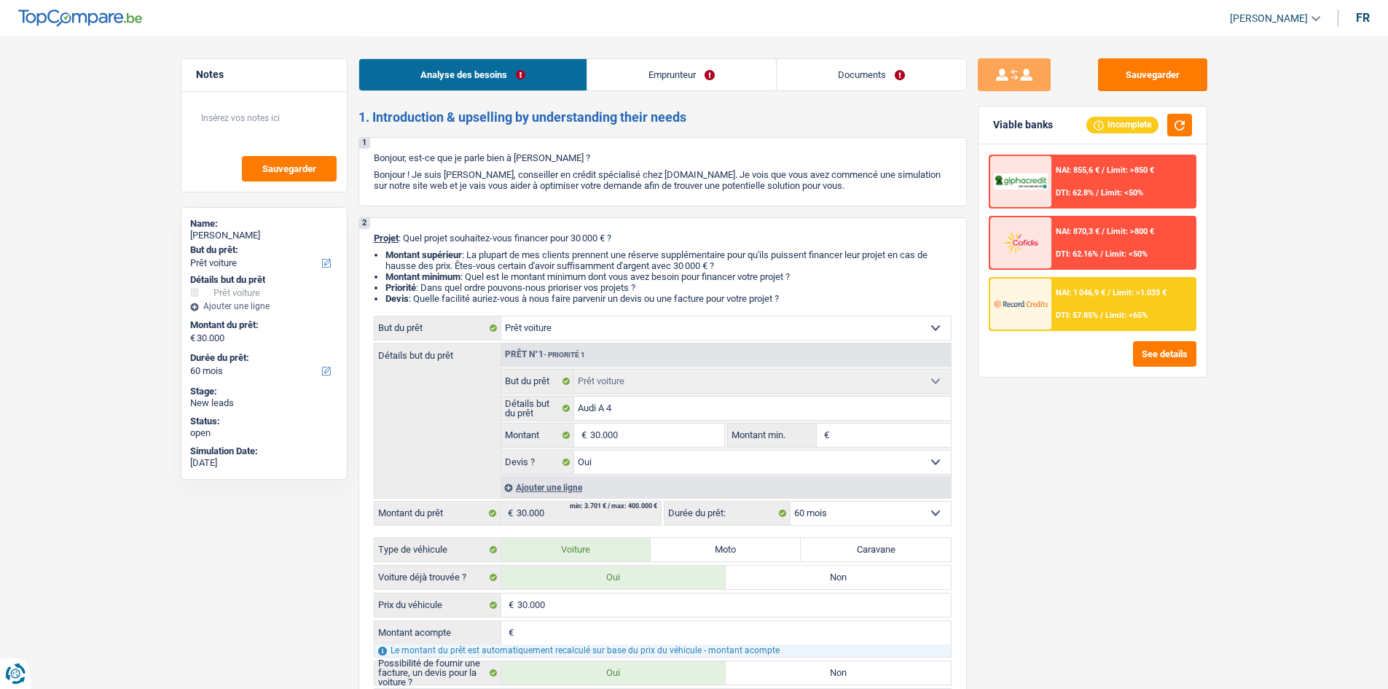
click at [835, 82] on link "Documents" at bounding box center [871, 74] width 189 height 31
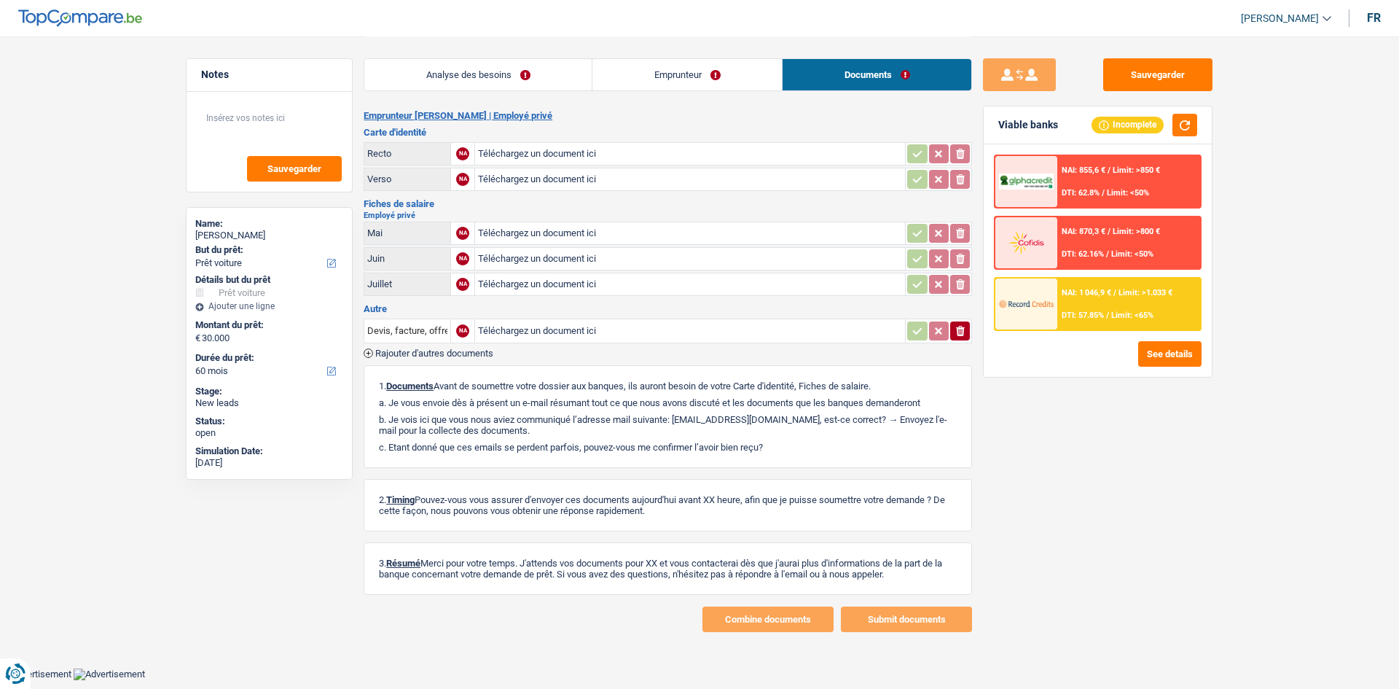
click at [514, 68] on link "Analyse des besoins" at bounding box center [477, 74] width 227 height 31
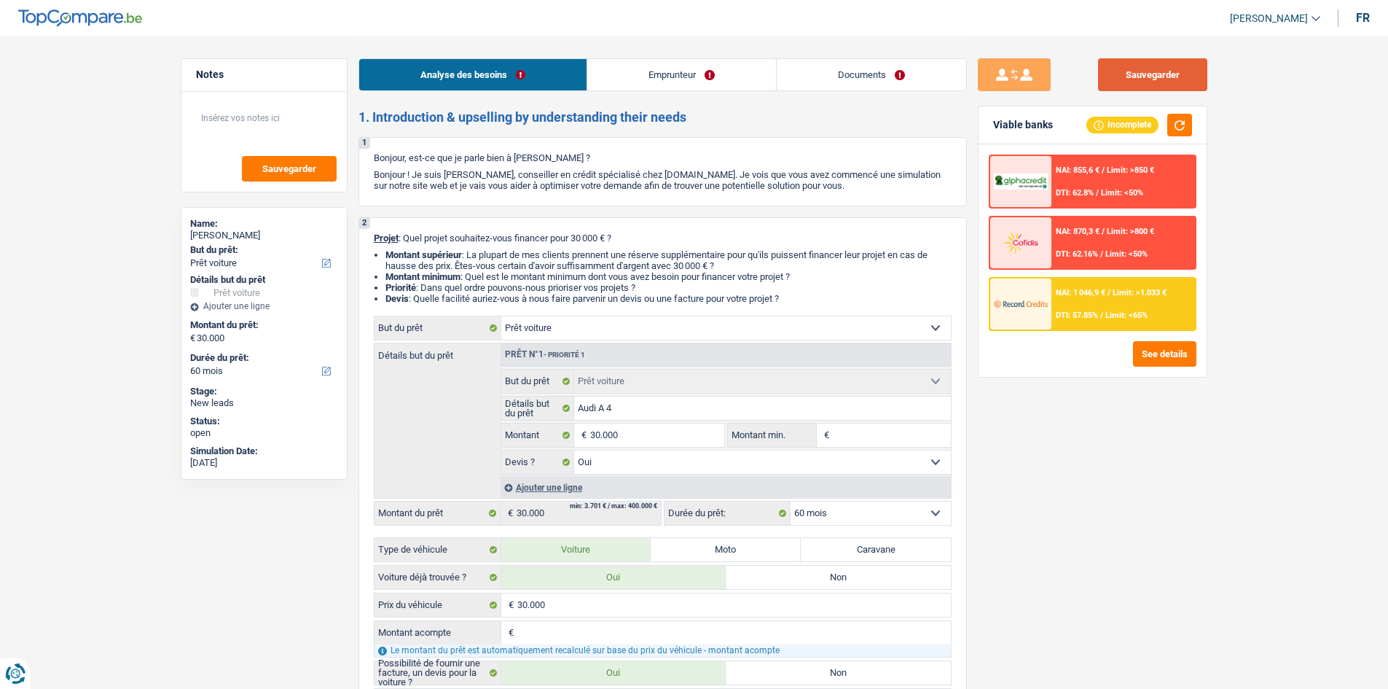
click at [1108, 71] on button "Sauvegarder" at bounding box center [1152, 74] width 109 height 33
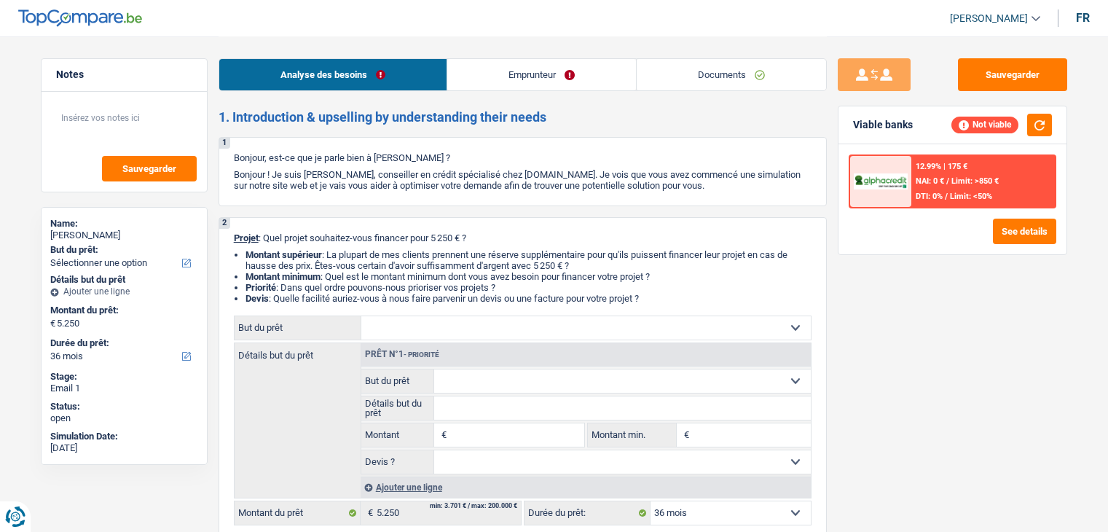
select select "36"
select select "student"
select select "rents"
select select "36"
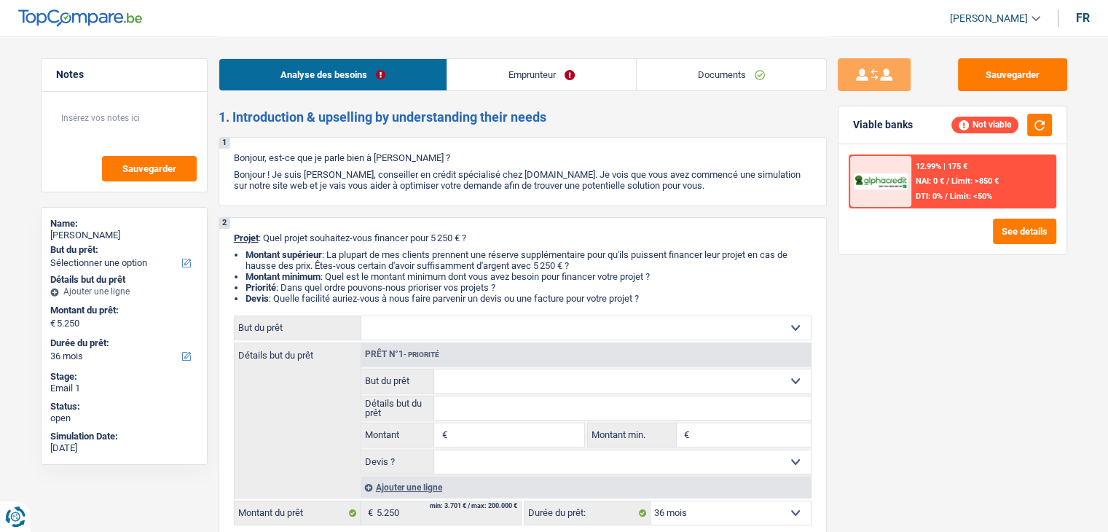
click at [752, 74] on link "Documents" at bounding box center [731, 74] width 189 height 31
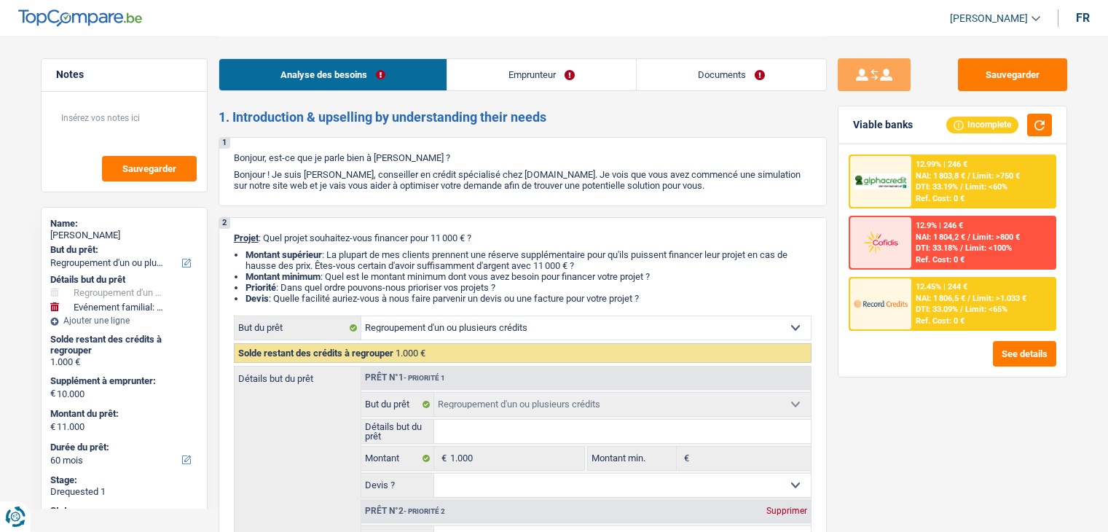
select select "refinancing"
select select "familyEvent"
select select "60"
select select "refinancing"
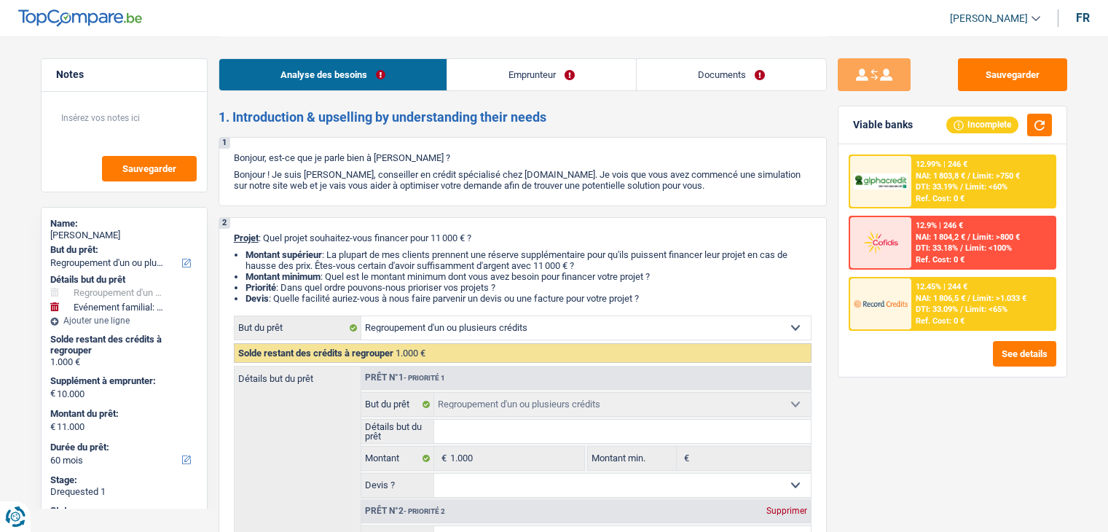
select select "refinancing"
select select "familyEvent"
select select "yes"
select select "60"
select select "independent"
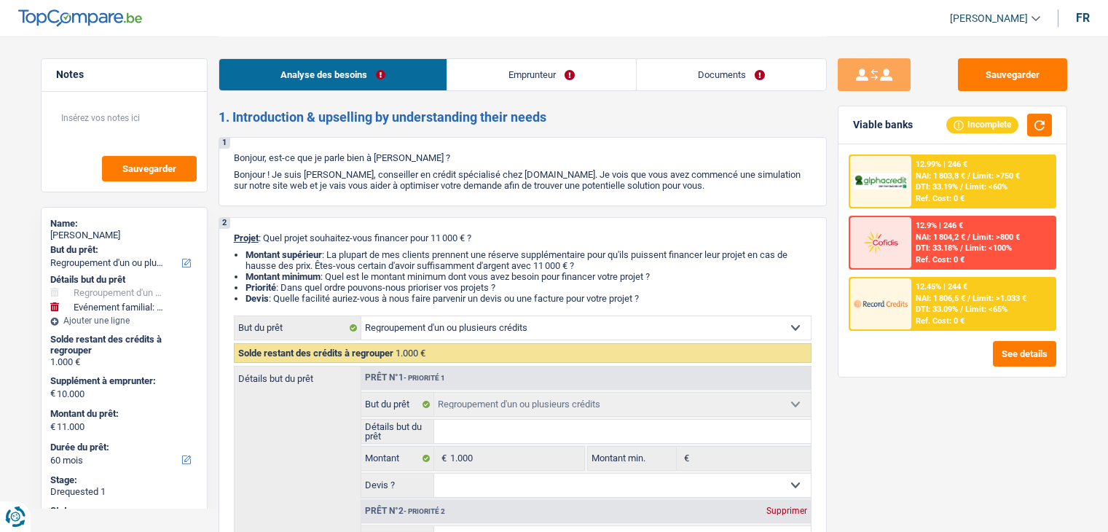
select select "netSalary"
select select "ownerWithMortgage"
select select "mortgage"
select select "180"
select select "cardOrCredit"
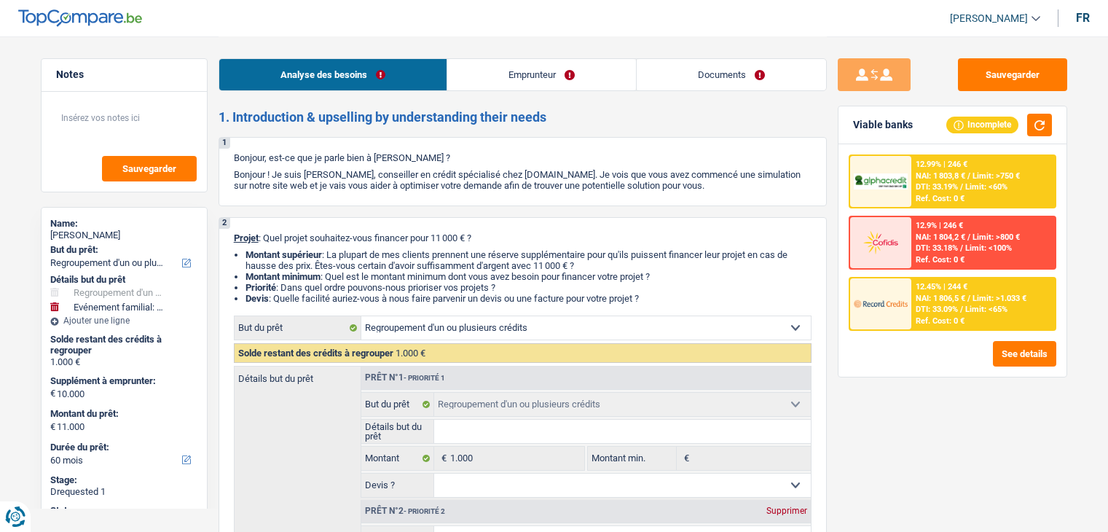
select select "refinancing"
select select "familyEvent"
select select "yes"
select select "60"
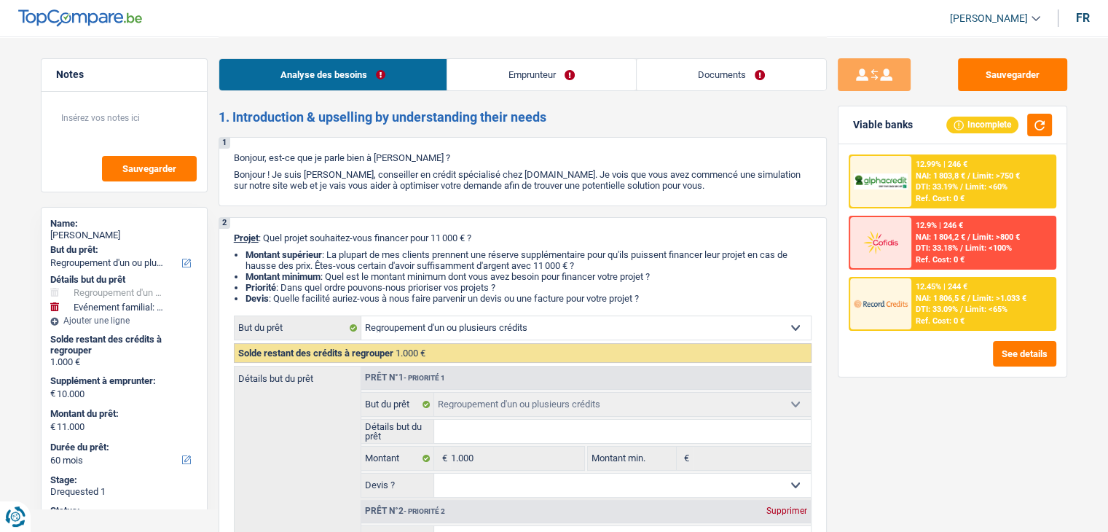
click at [740, 57] on div "Analyse des besoins Emprunteur Documents" at bounding box center [523, 67] width 608 height 62
click at [736, 74] on link "Documents" at bounding box center [731, 74] width 189 height 31
select select "refinancing"
select select "familyEvent"
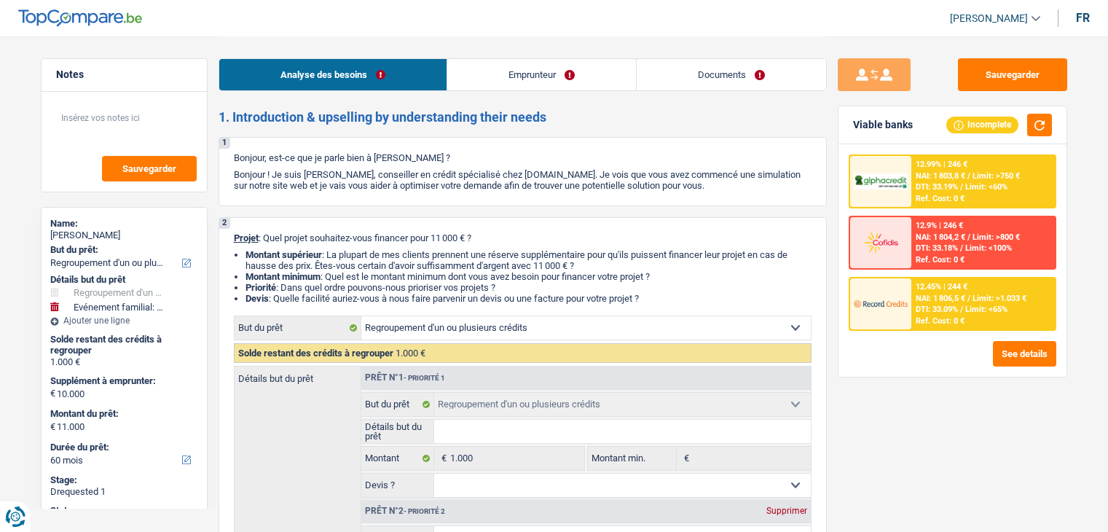
select select "60"
select select "refinancing"
select select "familyEvent"
select select "yes"
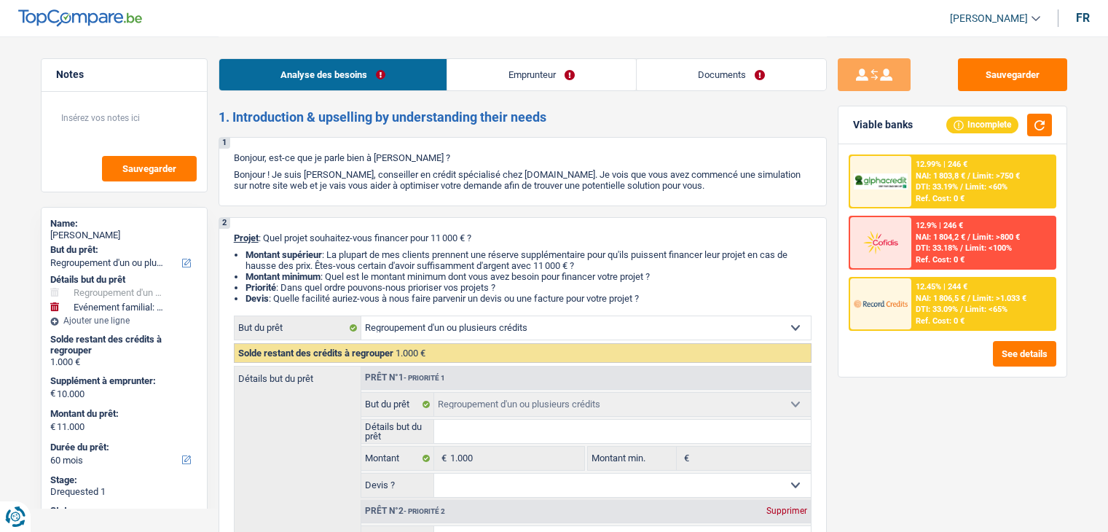
select select "60"
select select "independent"
select select "netSalary"
select select "ownerWithMortgage"
select select "mortgage"
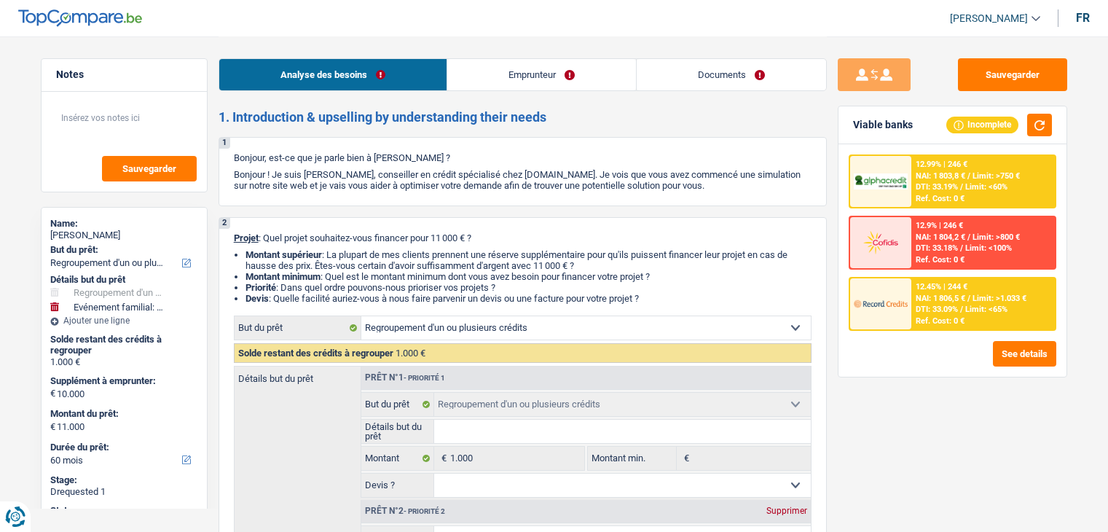
select select "180"
select select "cardOrCredit"
select select "refinancing"
select select "familyEvent"
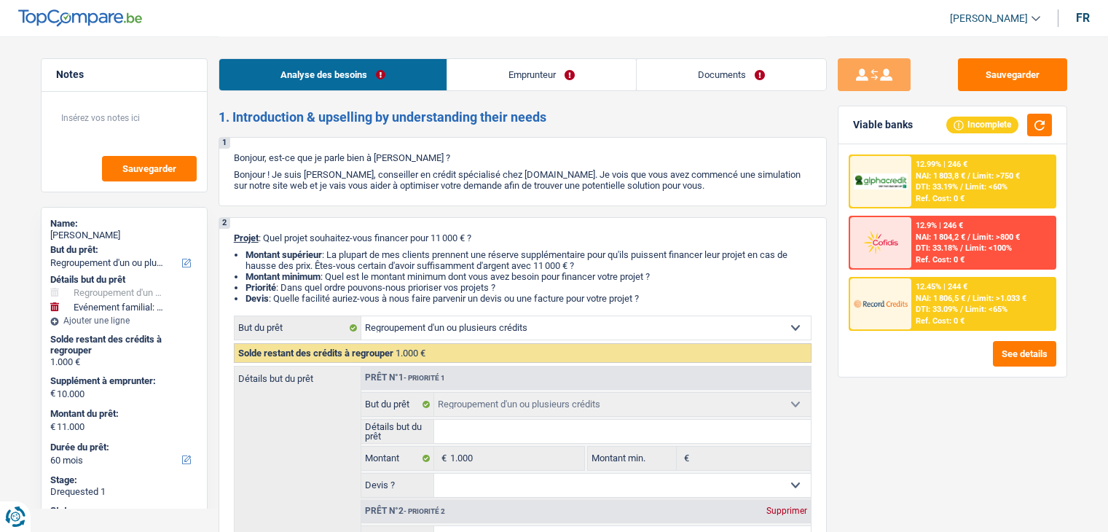
select select "yes"
select select "60"
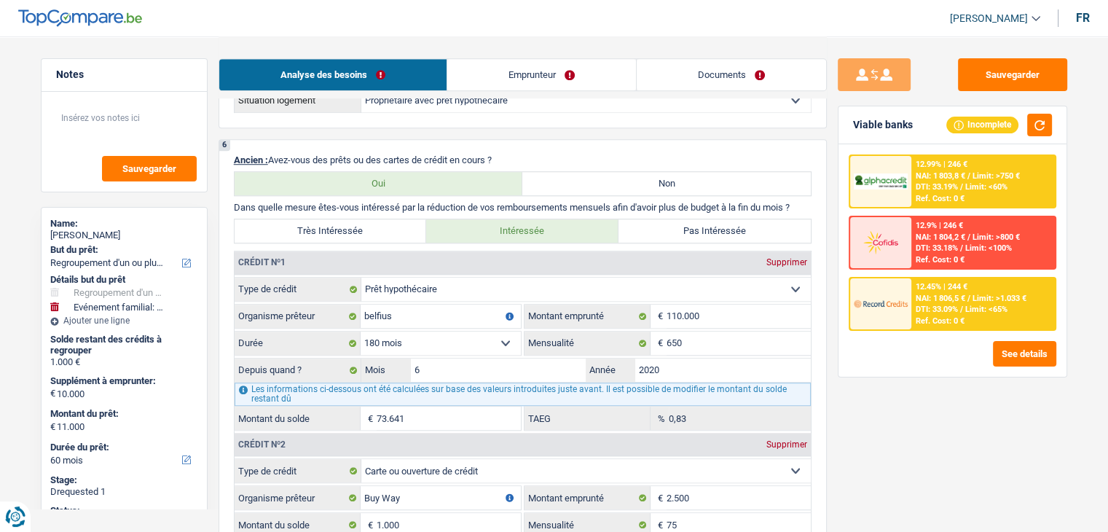
scroll to position [1239, 0]
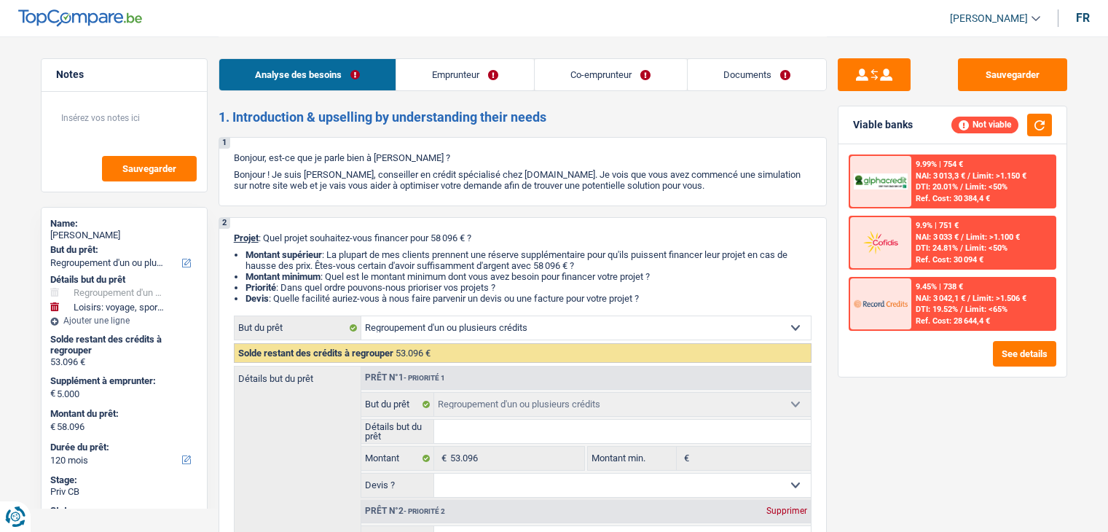
select select "refinancing"
select select "hobbies"
select select "120"
select select "refinancing"
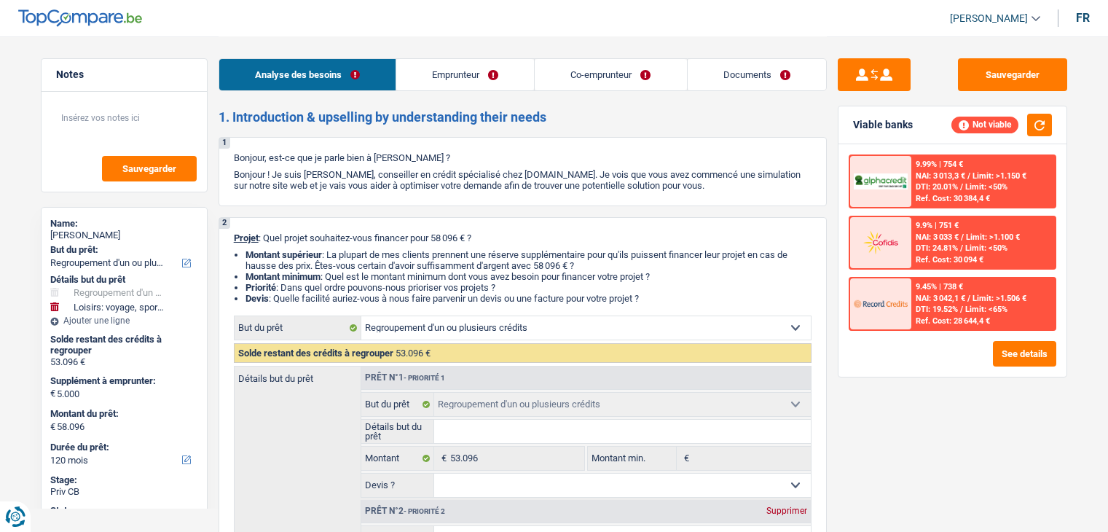
select select "refinancing"
select select "hobbies"
select select "120"
select select "publicEmployee"
select select "housewife"
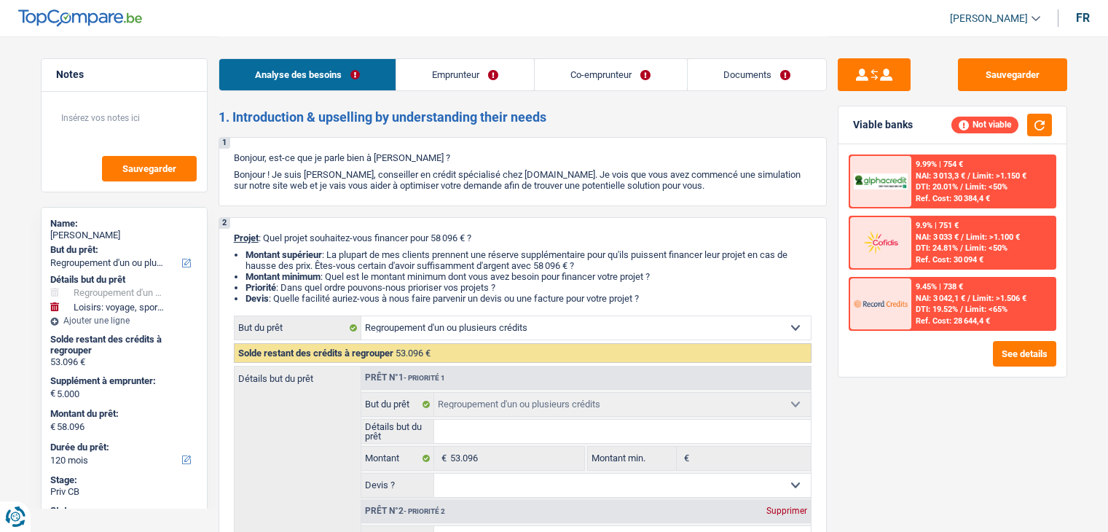
select select "familyAllowances"
select select "netSalary"
select select "mealVouchers"
select select "liveWithParents"
select select "personalLoan"
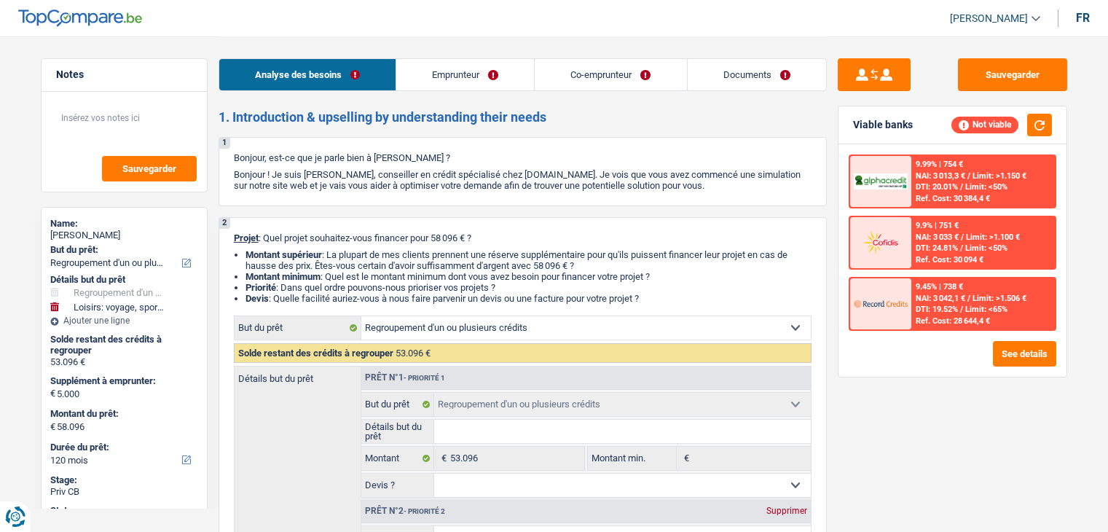
select select "hobbies"
select select "60"
select select "personalLoan"
select select "homeFurnishingOrRelocation"
select select "84"
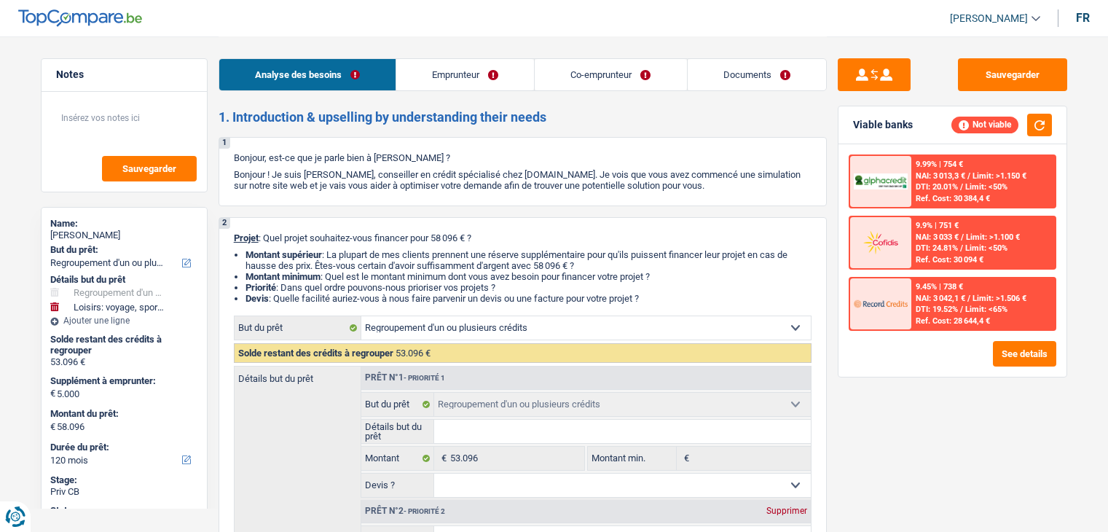
select select "refinancing"
select select "hobbies"
select select "120"
select select "32"
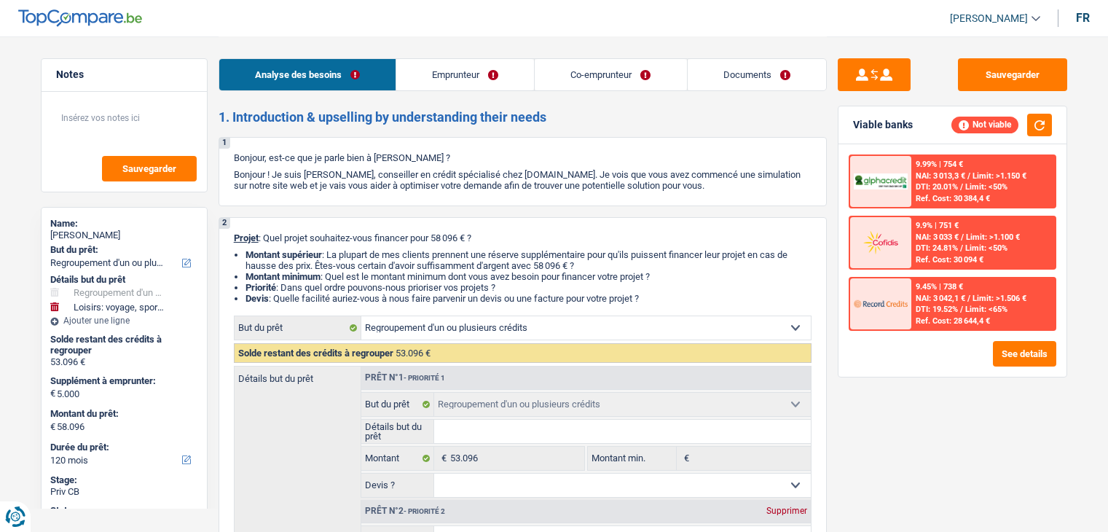
select select "married"
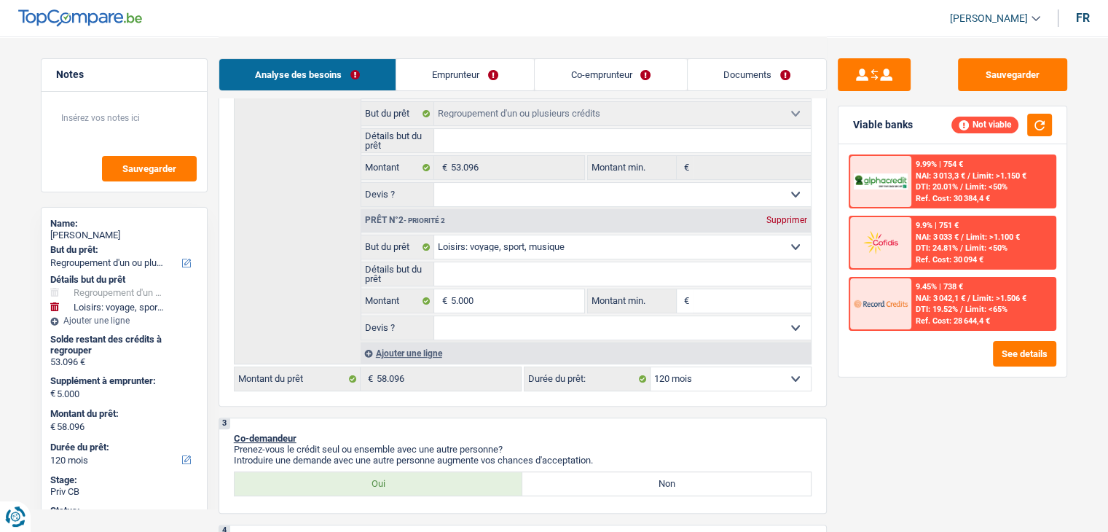
scroll to position [364, 0]
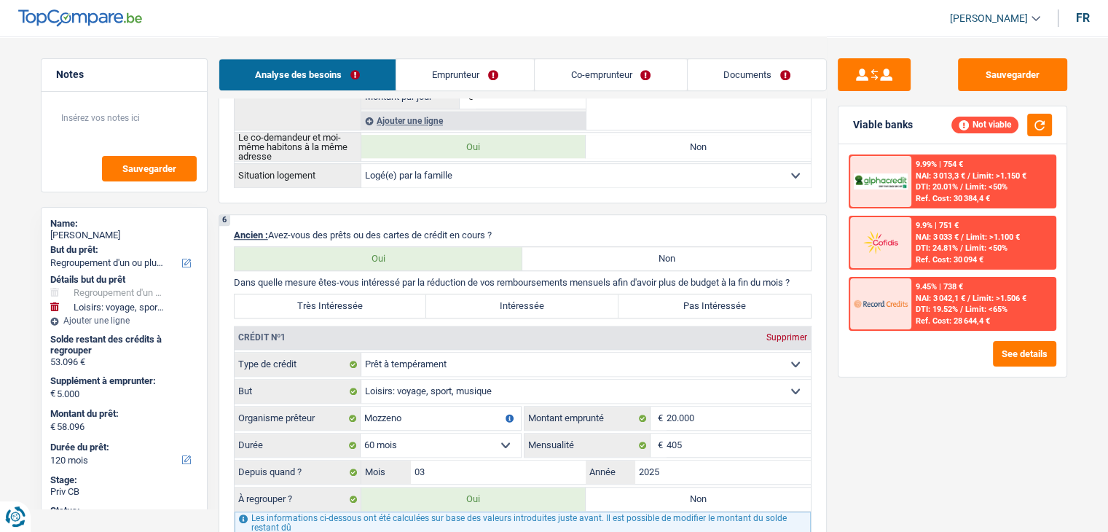
click at [754, 74] on link "Documents" at bounding box center [757, 74] width 138 height 31
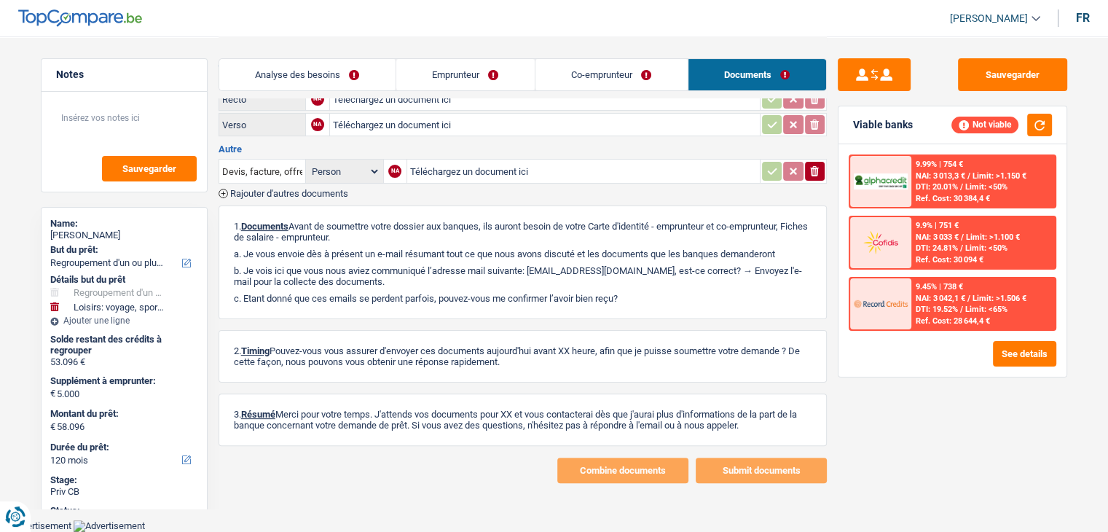
scroll to position [298, 0]
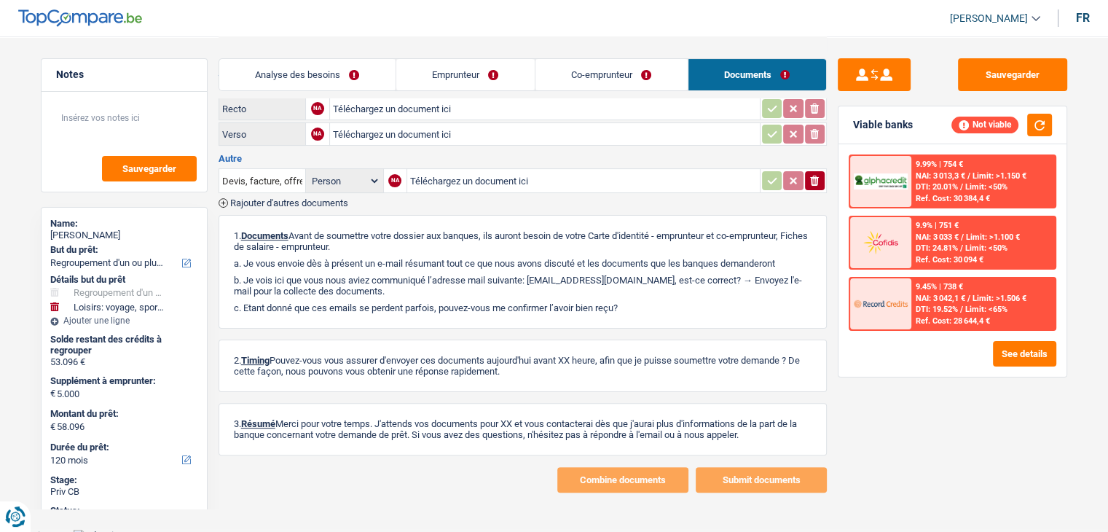
click at [630, 62] on link "Co-emprunteur" at bounding box center [612, 74] width 152 height 31
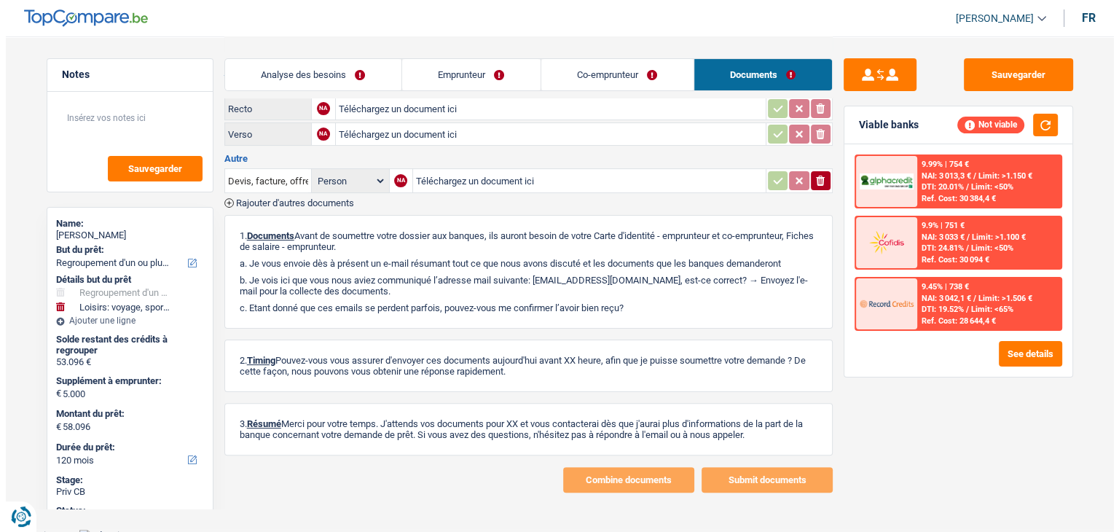
scroll to position [0, 0]
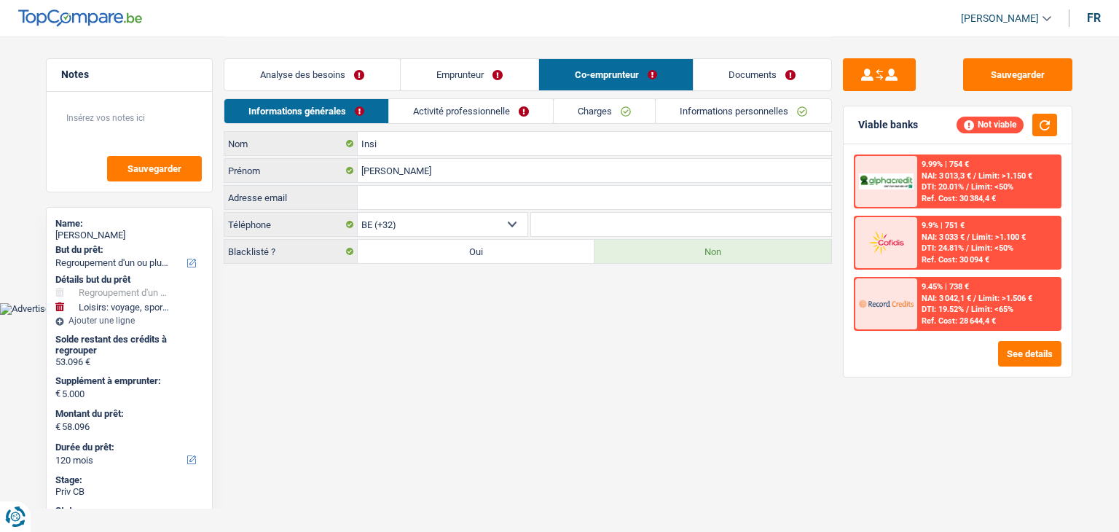
click at [478, 71] on link "Emprunteur" at bounding box center [470, 74] width 138 height 31
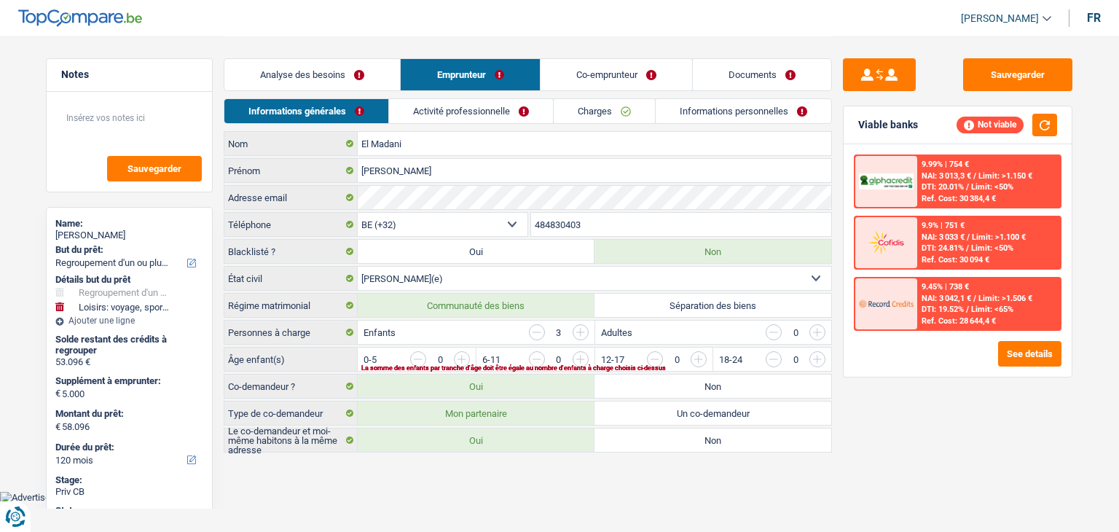
click at [300, 53] on div "Analyse des besoins Emprunteur Co-emprunteur Documents" at bounding box center [528, 67] width 608 height 62
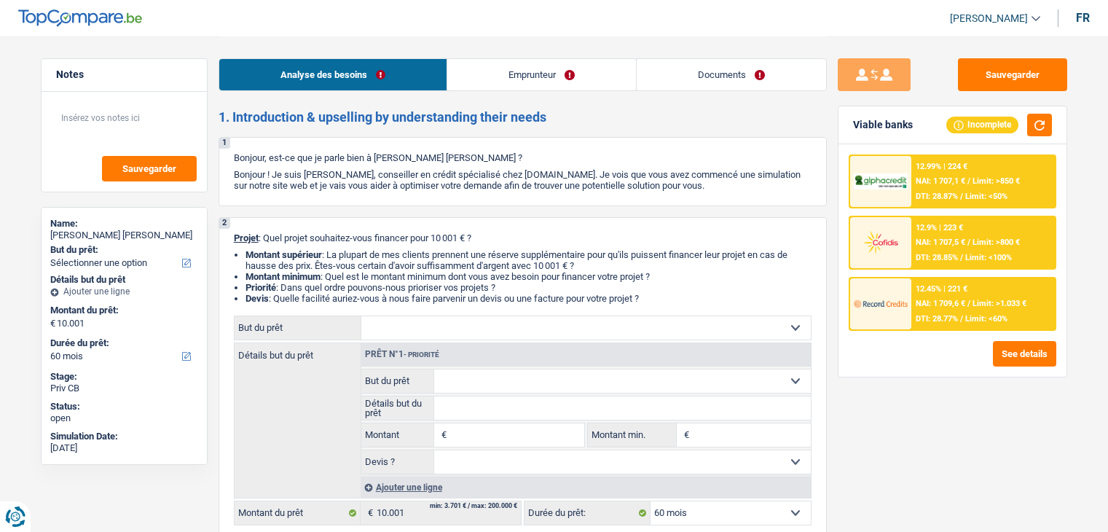
select select "60"
select select "retired"
select select "pension"
select select "rents"
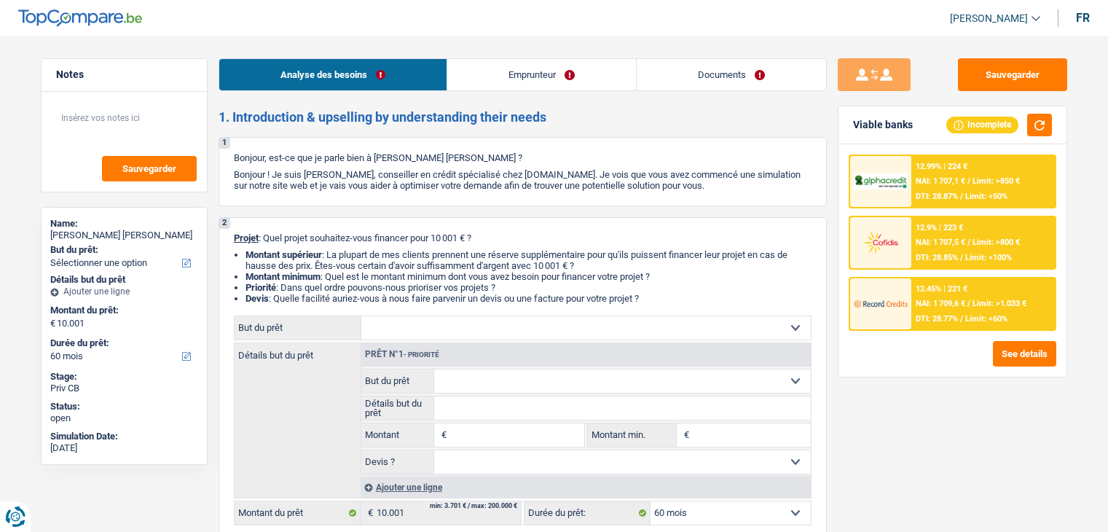
select select "cardOrCredit"
select select "60"
click at [726, 59] on link "Documents" at bounding box center [731, 74] width 189 height 31
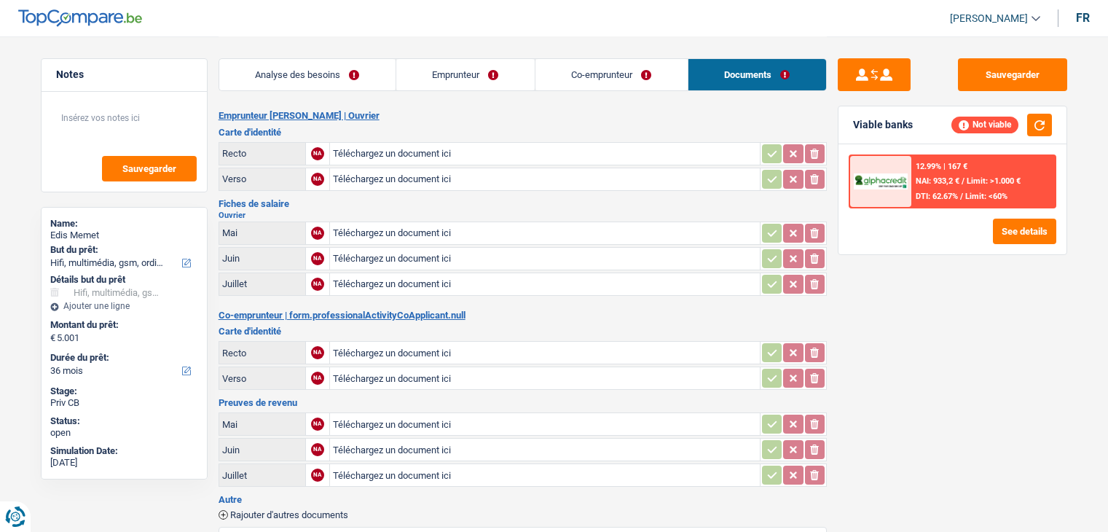
select select "tech"
select select "36"
select select "tech"
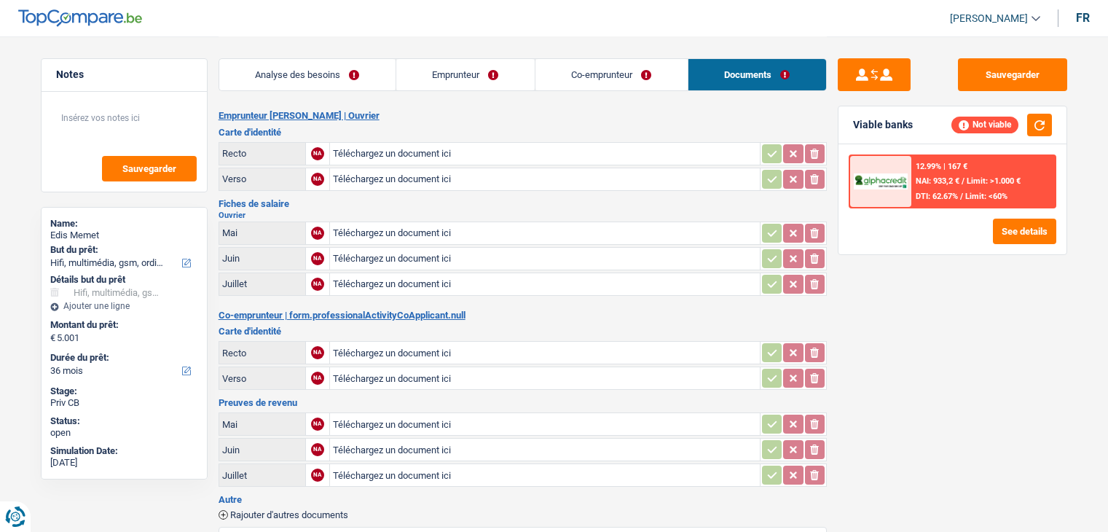
select select "36"
select select "worker"
select select "netSalary"
select select "ownerWithMortgage"
select select "mortgage"
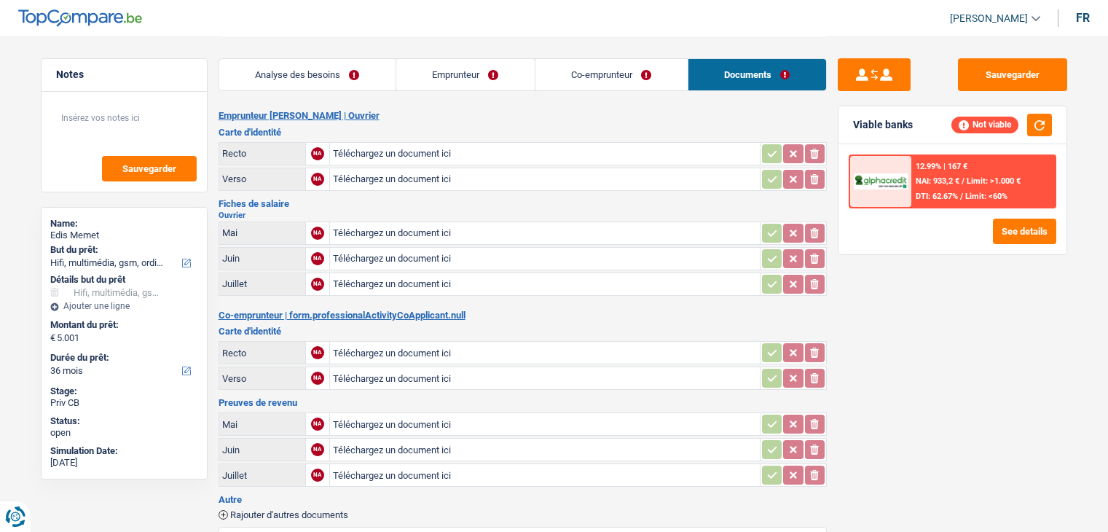
select select "300"
select select "tech"
select select "36"
click at [612, 70] on link "Co-emprunteur" at bounding box center [612, 74] width 152 height 31
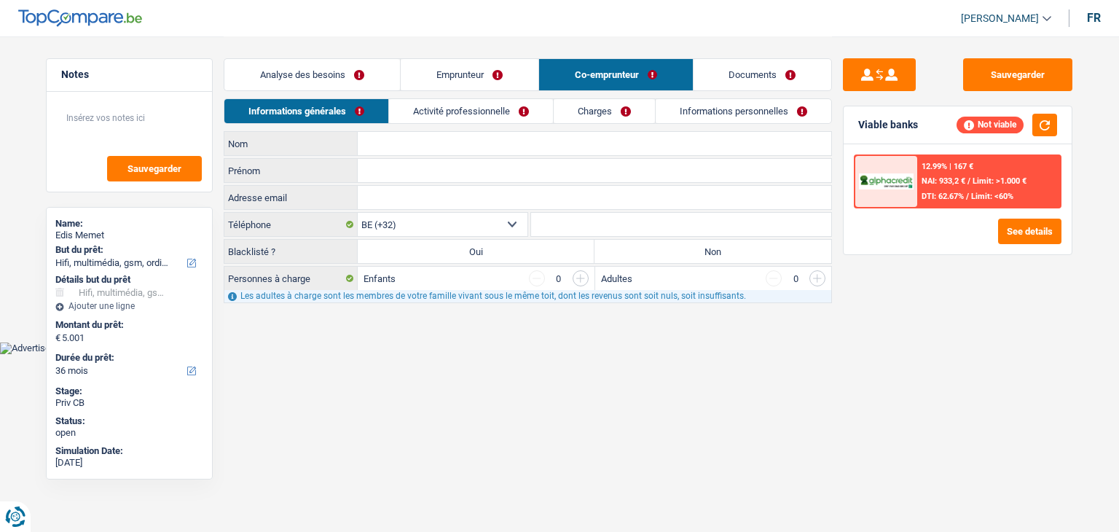
click at [350, 62] on link "Analyse des besoins" at bounding box center [312, 74] width 176 height 31
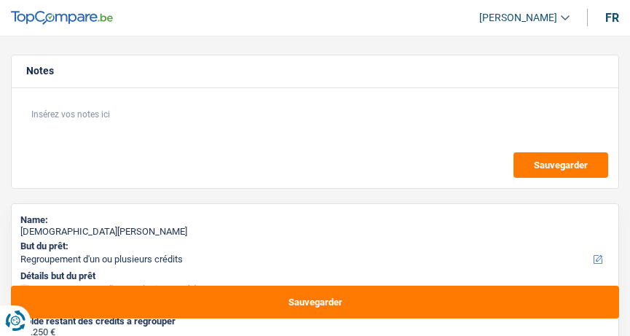
select select "refinancing"
select select "36"
select select "refinancing"
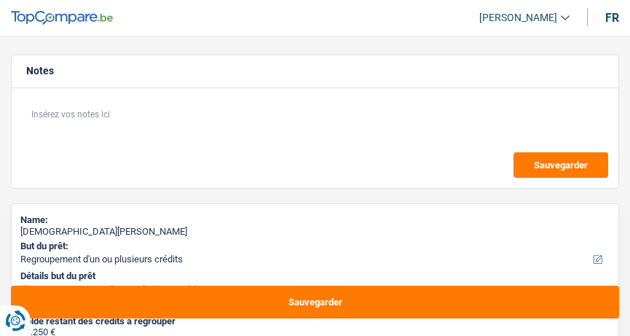
select select "36"
select select "independent"
select select "netSalary"
select select "ownerWithoutMortgage"
select select "personalLoan"
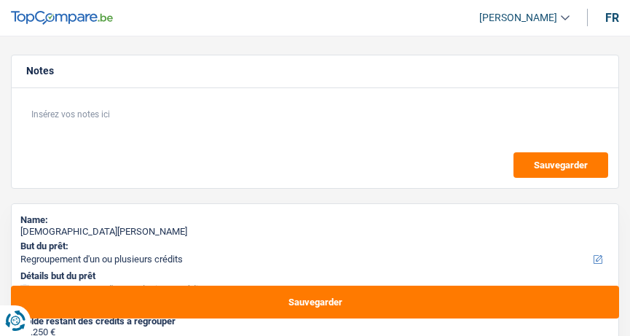
select select "other"
select select "48"
select select "refinancing"
select select "36"
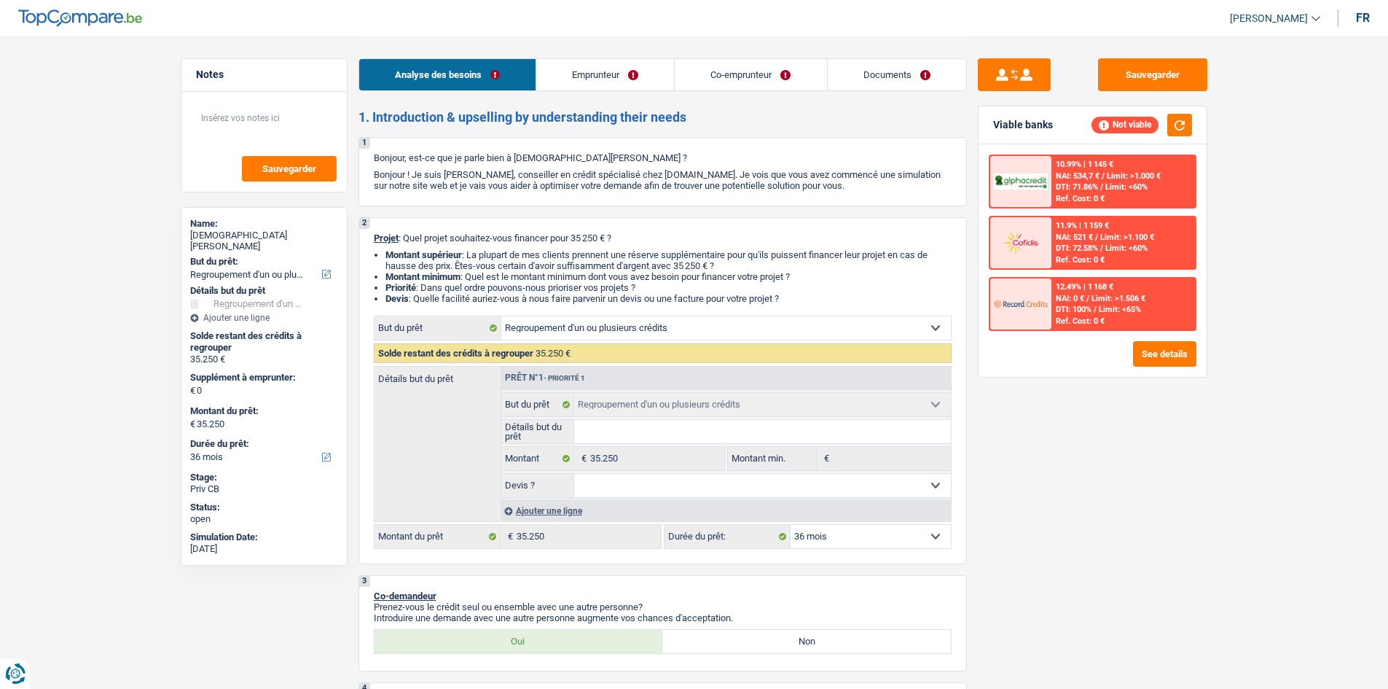
drag, startPoint x: 579, startPoint y: 336, endPoint x: 584, endPoint y: 370, distance: 34.5
click at [579, 335] on select "Confort maison: meubles, textile, peinture, électroménager, outillage non-profe…" at bounding box center [726, 327] width 450 height 23
select select "other"
click at [501, 316] on select "Confort maison: meubles, textile, peinture, électroménager, outillage non-profe…" at bounding box center [726, 327] width 450 height 23
select select "other"
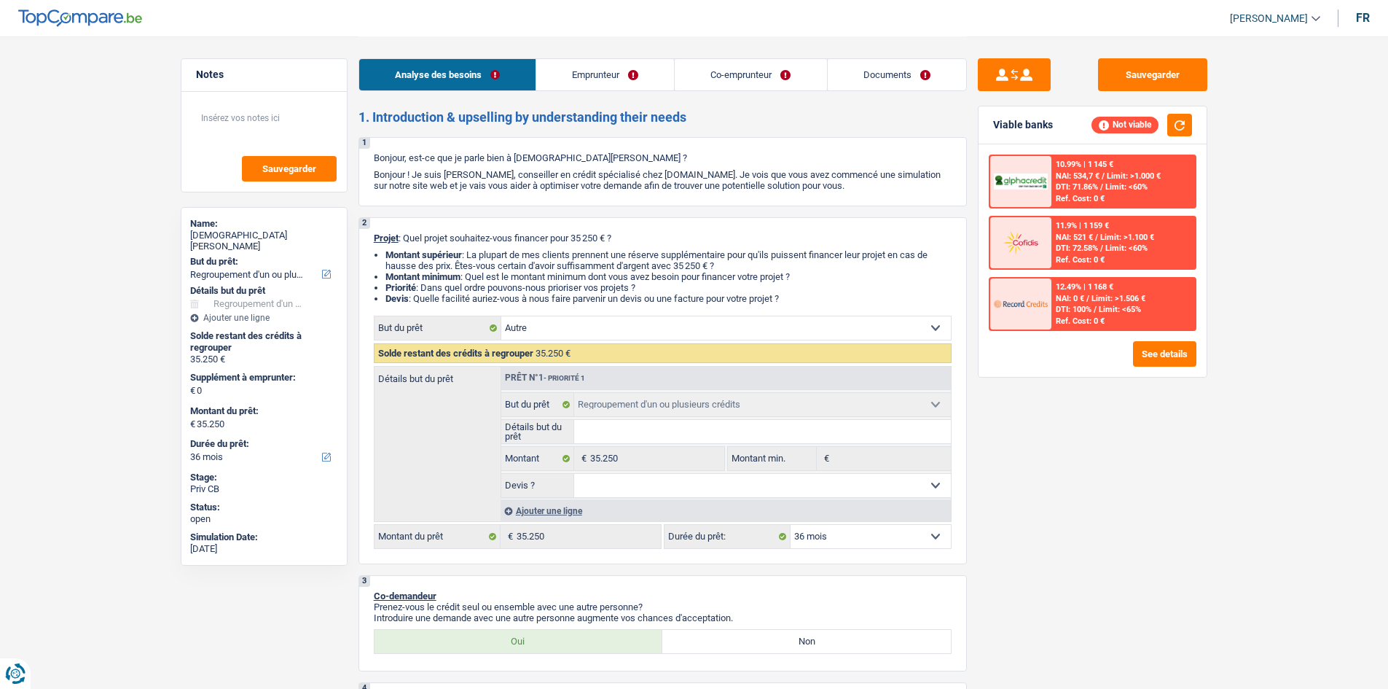
select select "other"
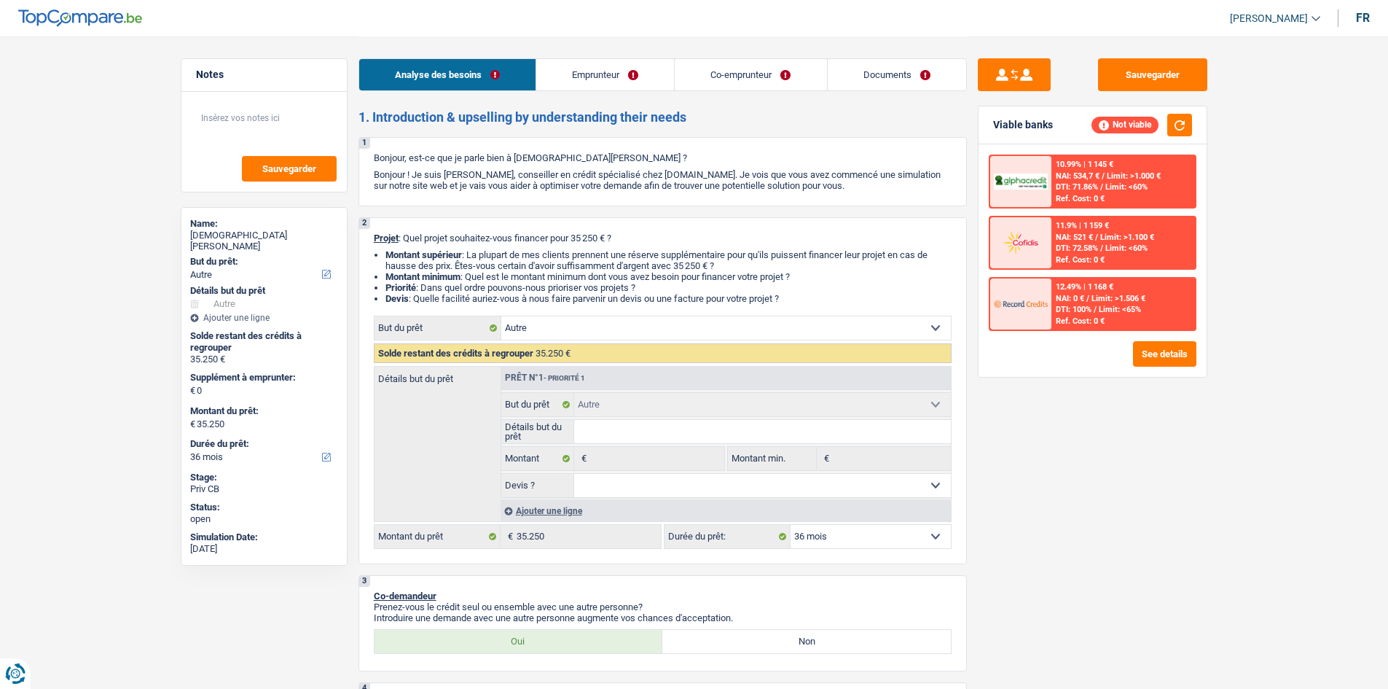
select select "refinancing"
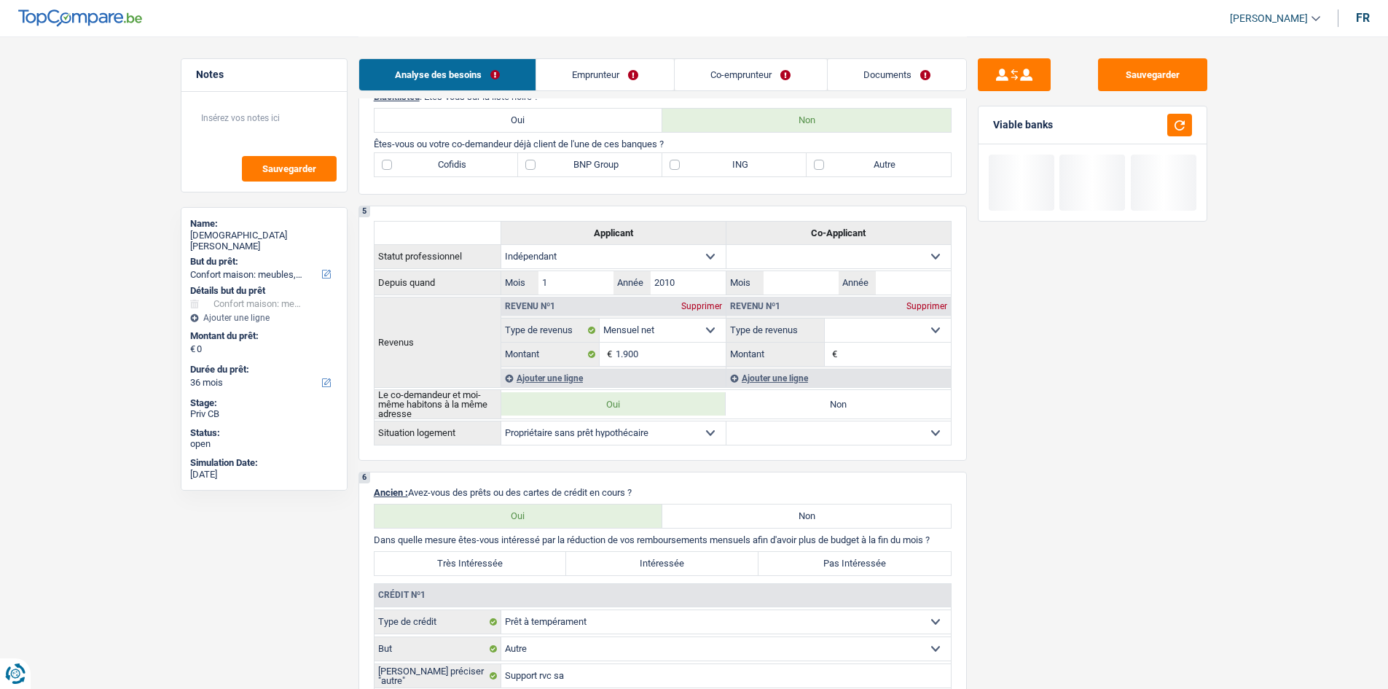
scroll to position [874, 0]
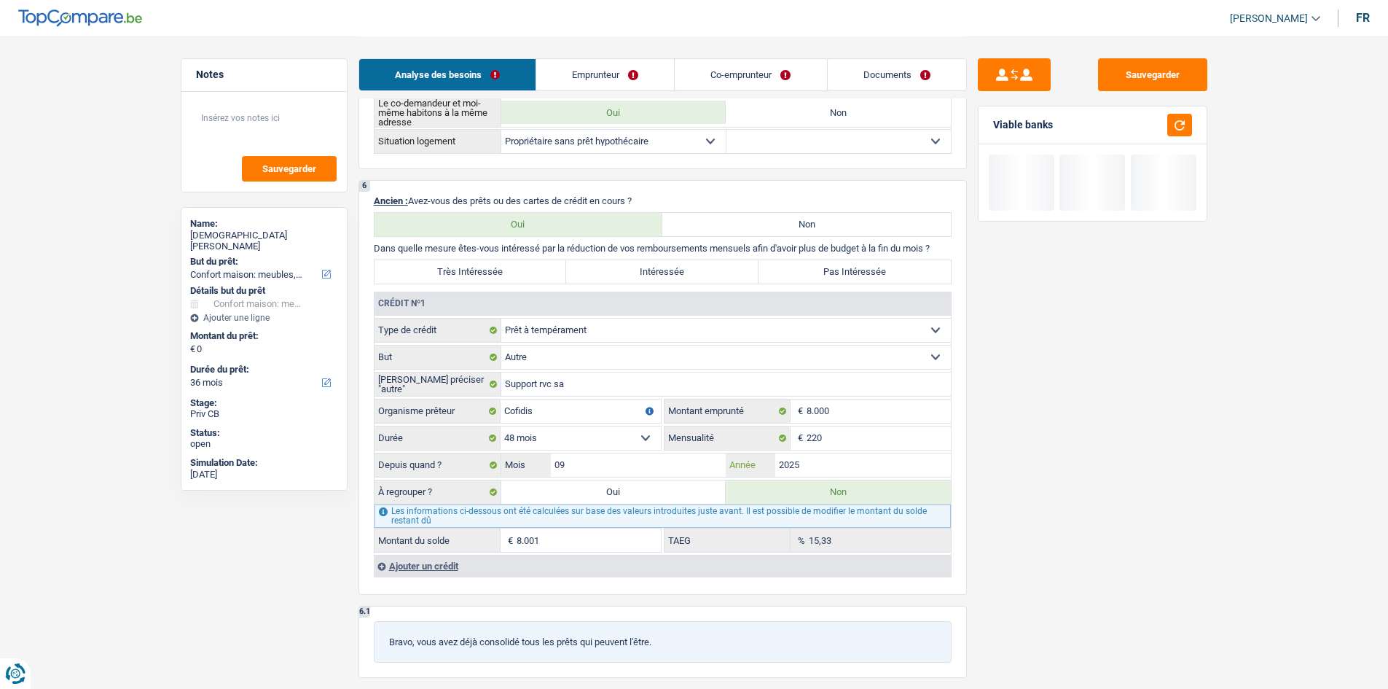
click at [630, 335] on input "2025" at bounding box center [863, 464] width 176 height 23
click at [630, 335] on div "Sauvegarder Viable banks" at bounding box center [1092, 361] width 251 height 607
click at [630, 57] on div "Sauvegarder Viable banks" at bounding box center [1093, 291] width 252 height 2259
click at [630, 77] on button "Sauvegarder" at bounding box center [1152, 74] width 109 height 33
click at [630, 64] on link "Emprunteur" at bounding box center [605, 74] width 138 height 31
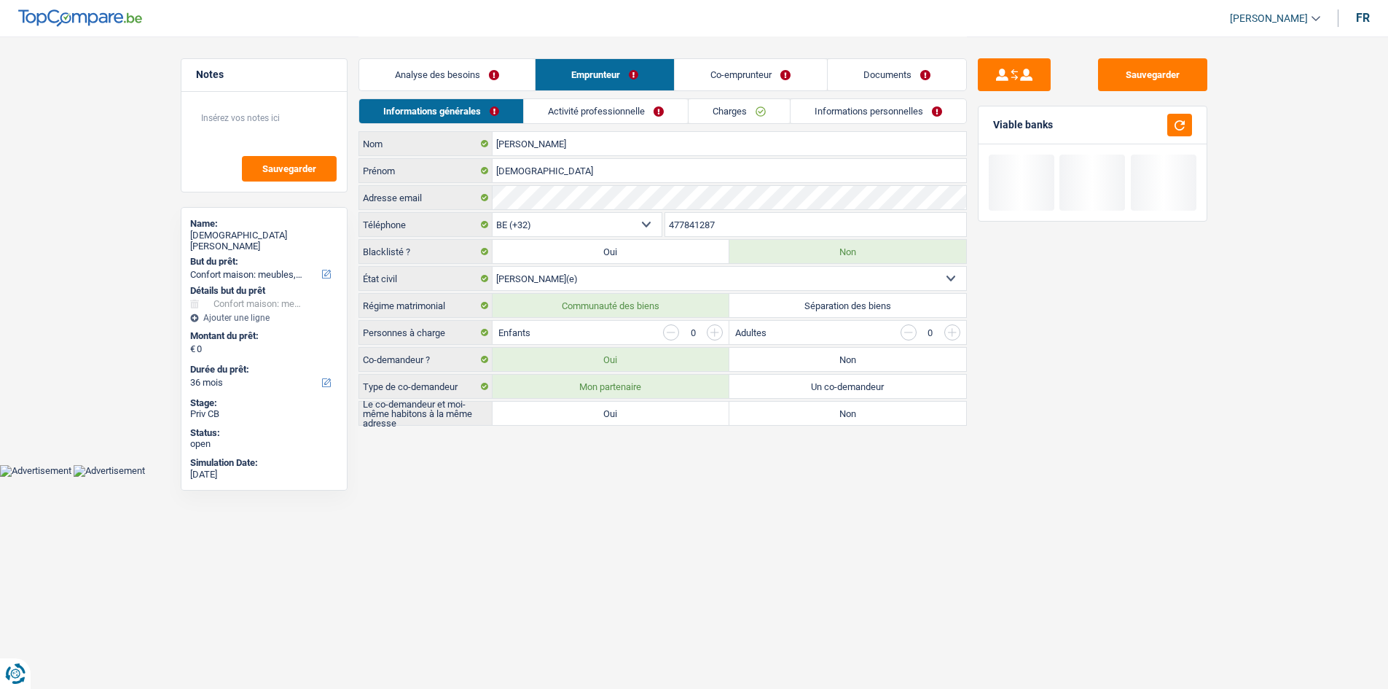
scroll to position [0, 0]
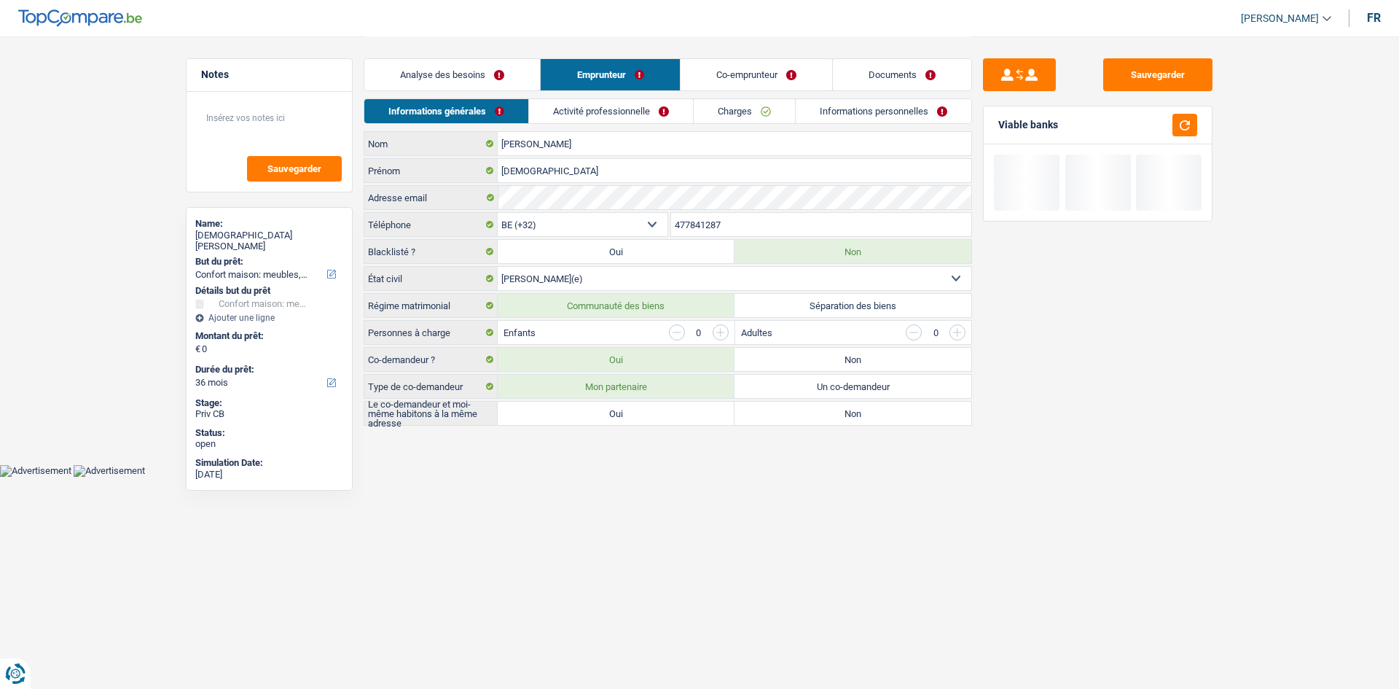
click at [622, 105] on link "Activité professionnelle" at bounding box center [611, 111] width 164 height 24
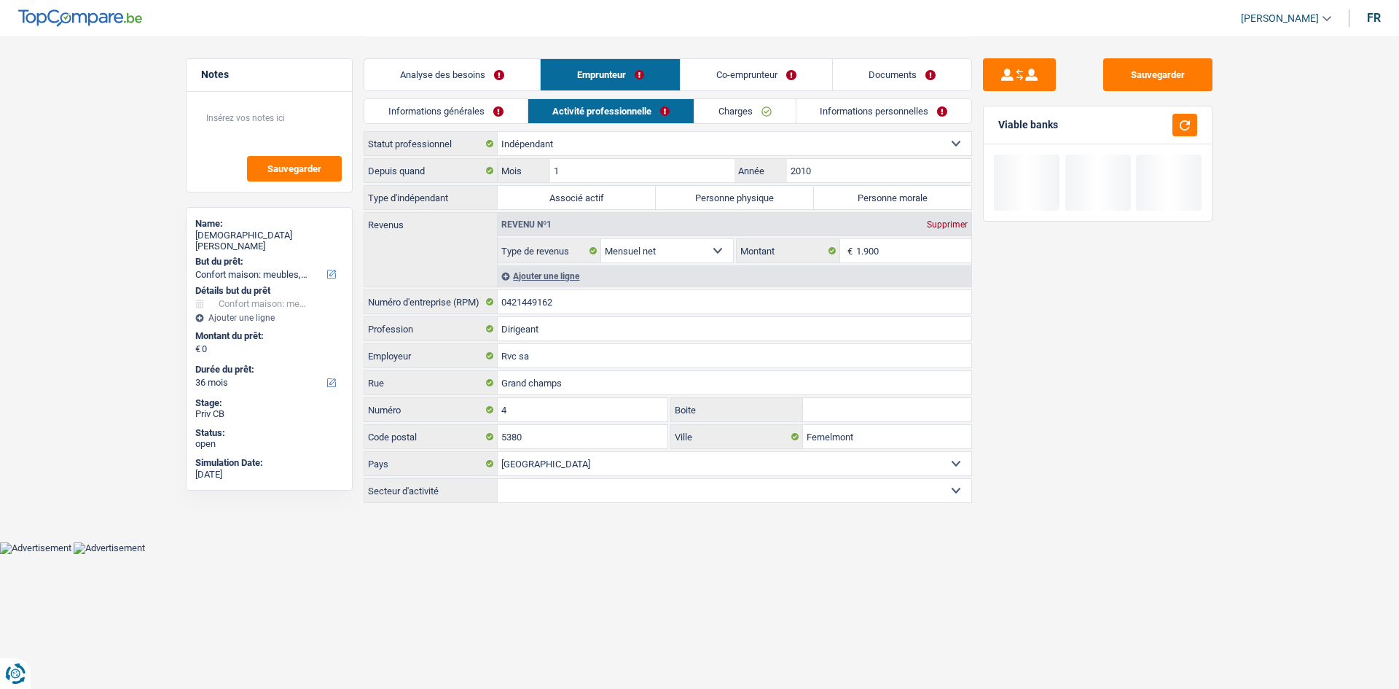
click at [630, 101] on link "Charges" at bounding box center [744, 111] width 101 height 24
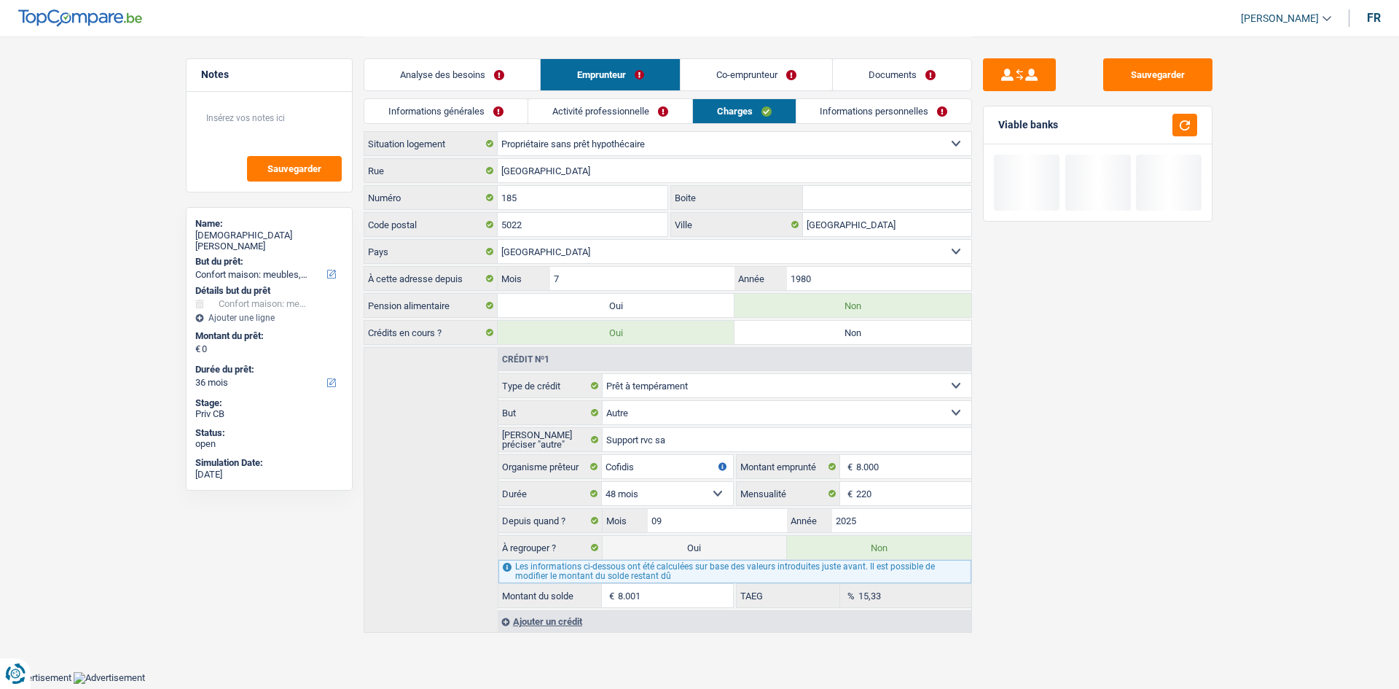
click at [630, 102] on link "Informations personnelles" at bounding box center [884, 111] width 176 height 24
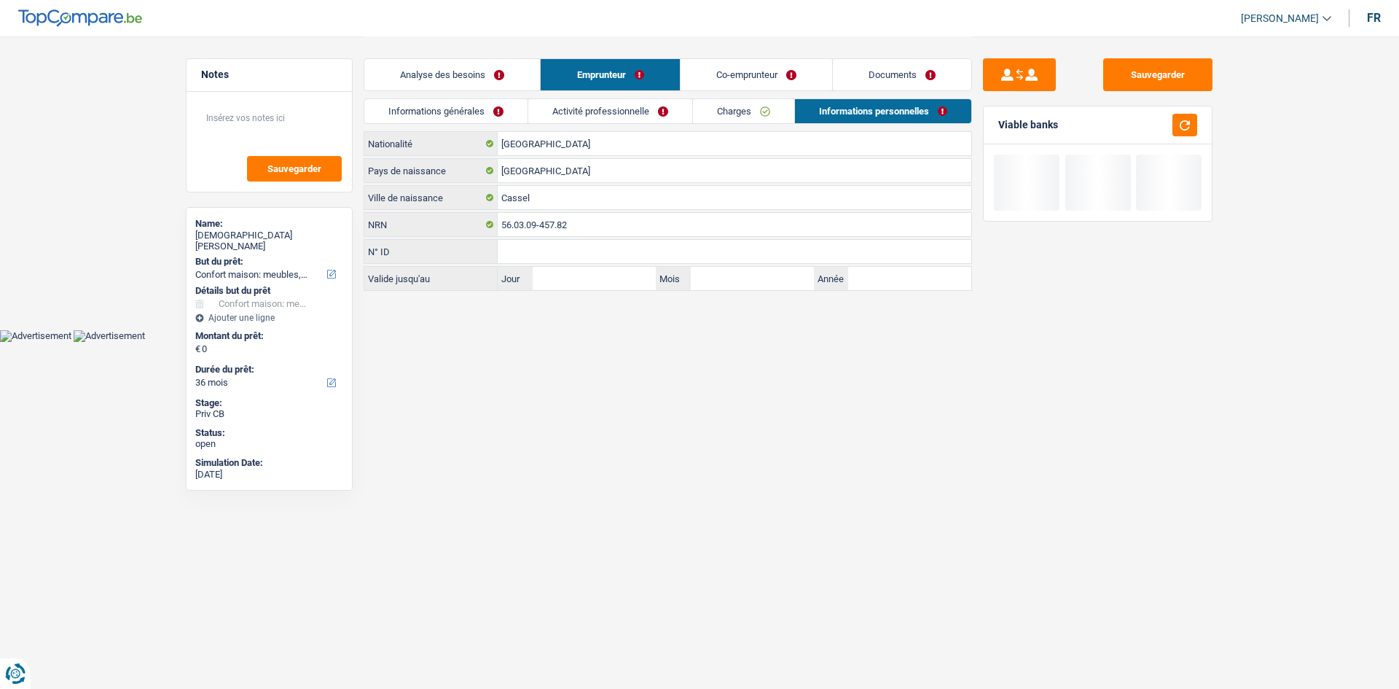
click at [630, 70] on link "Co-emprunteur" at bounding box center [757, 74] width 152 height 31
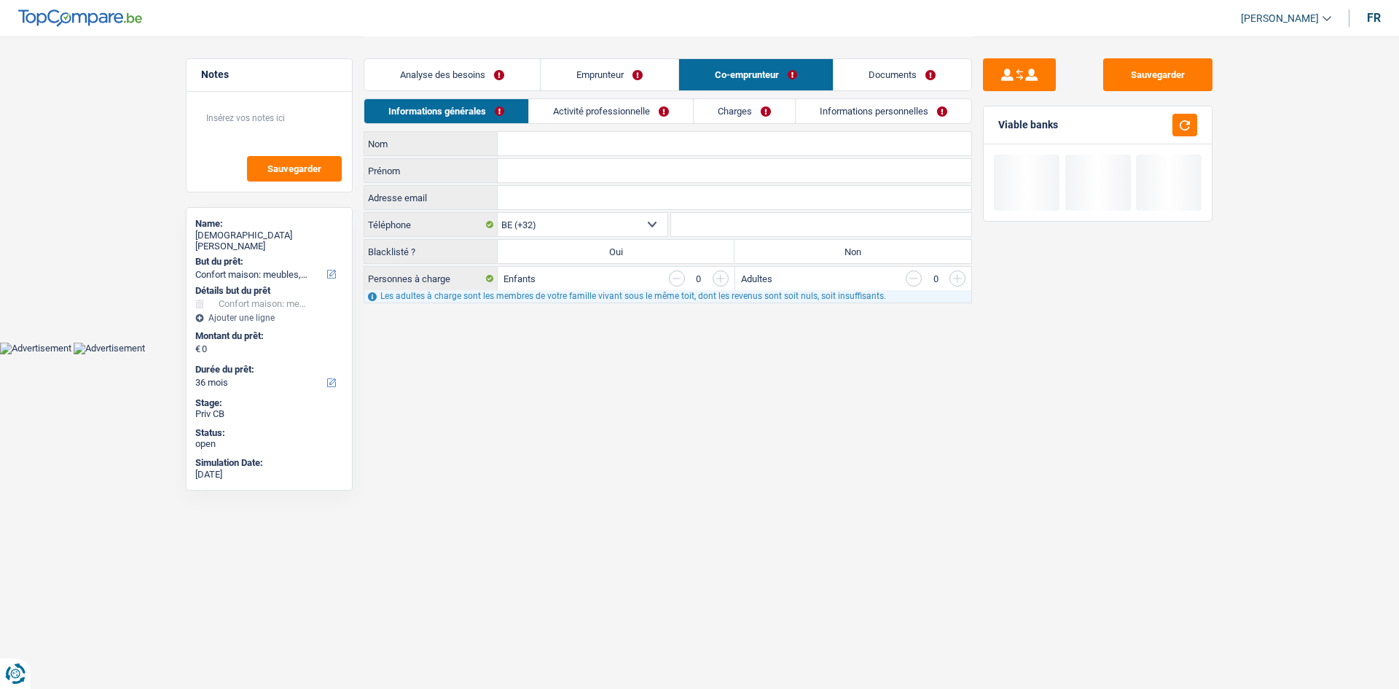
click at [630, 119] on link "Charges" at bounding box center [744, 111] width 101 height 24
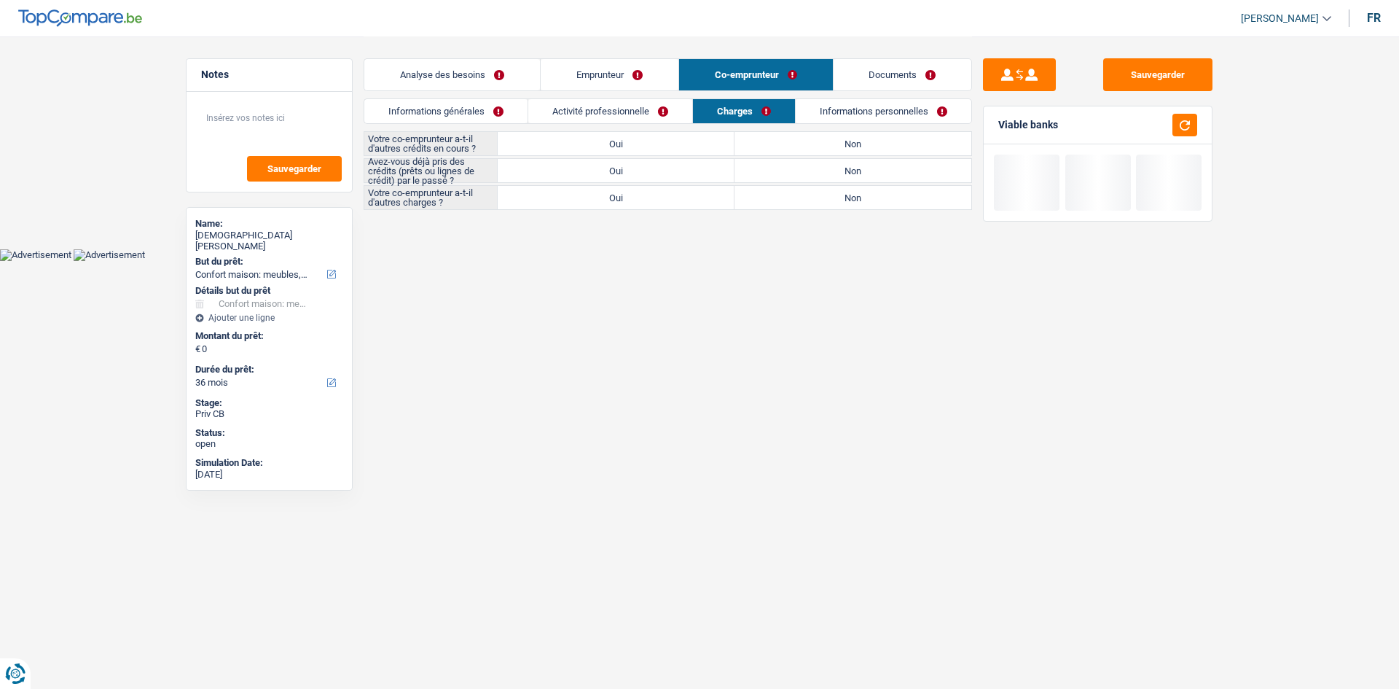
click at [630, 111] on link "Informations personnelles" at bounding box center [884, 111] width 176 height 24
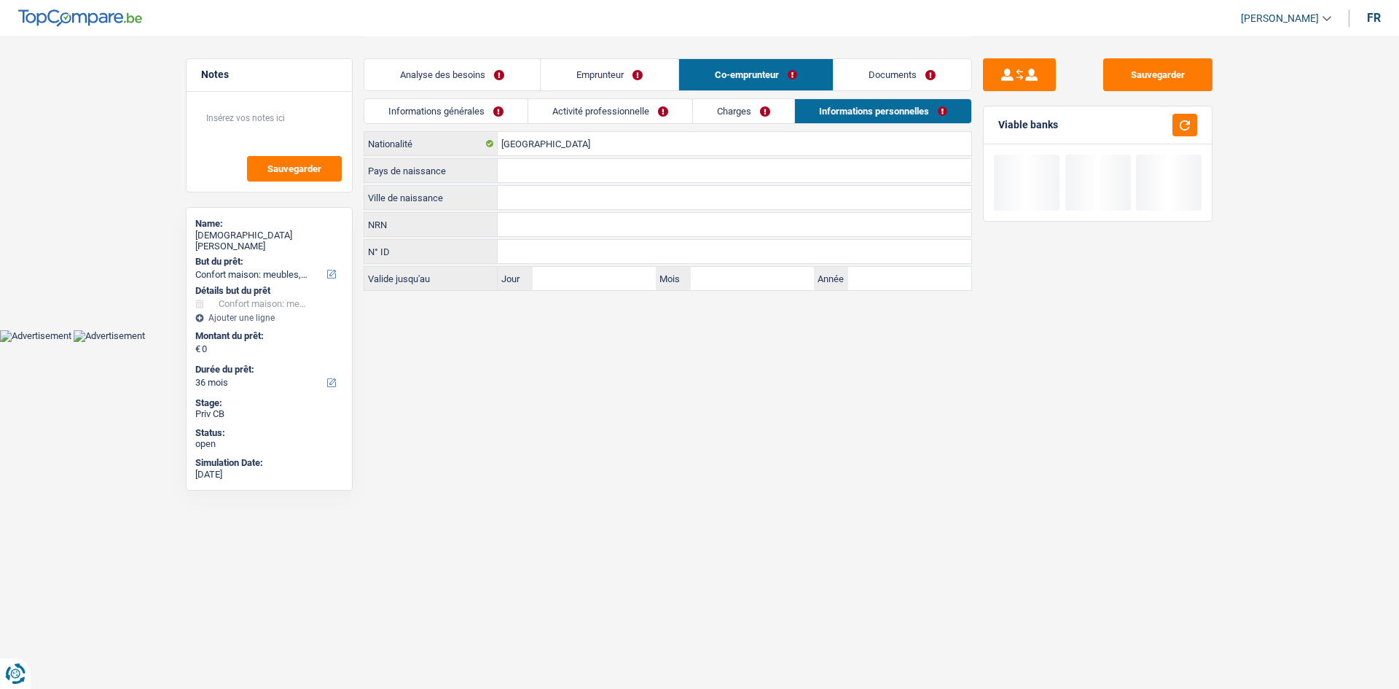
click at [630, 116] on link "Activité professionnelle" at bounding box center [610, 111] width 164 height 24
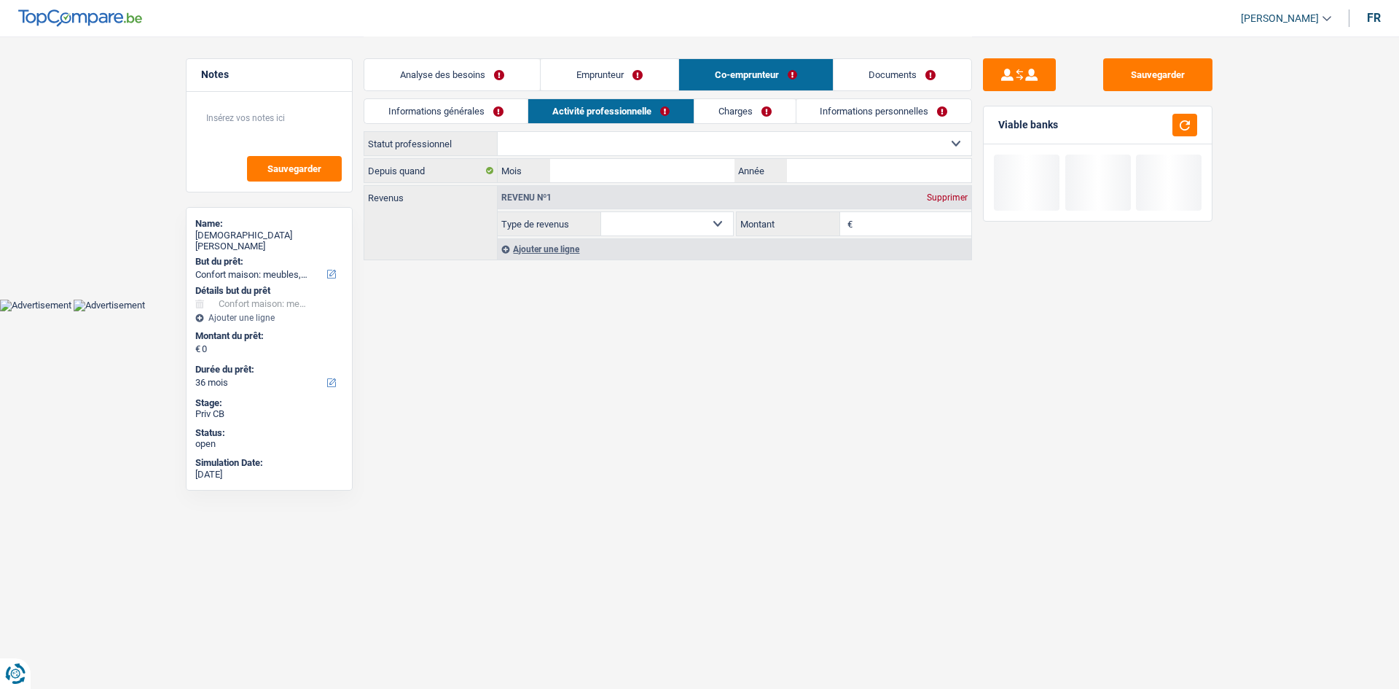
click at [467, 112] on link "Informations générales" at bounding box center [445, 111] width 163 height 24
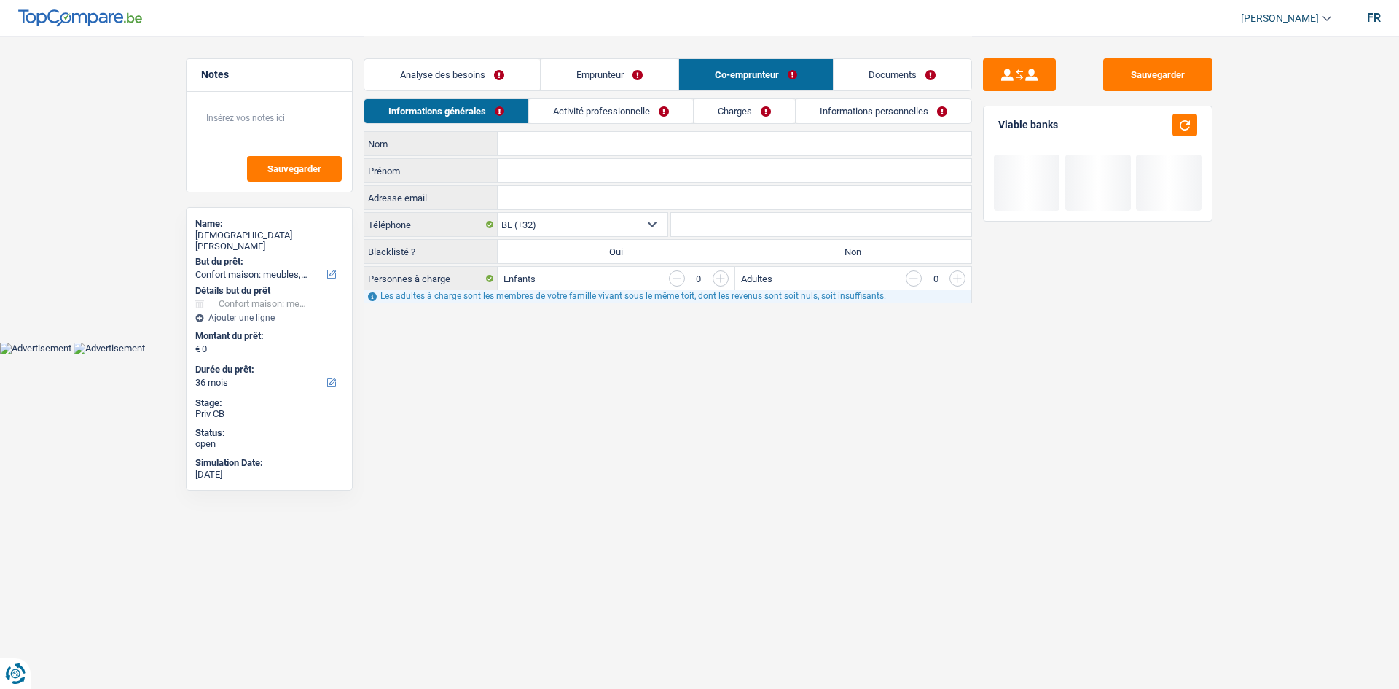
click at [477, 66] on link "Analyse des besoins" at bounding box center [452, 74] width 176 height 31
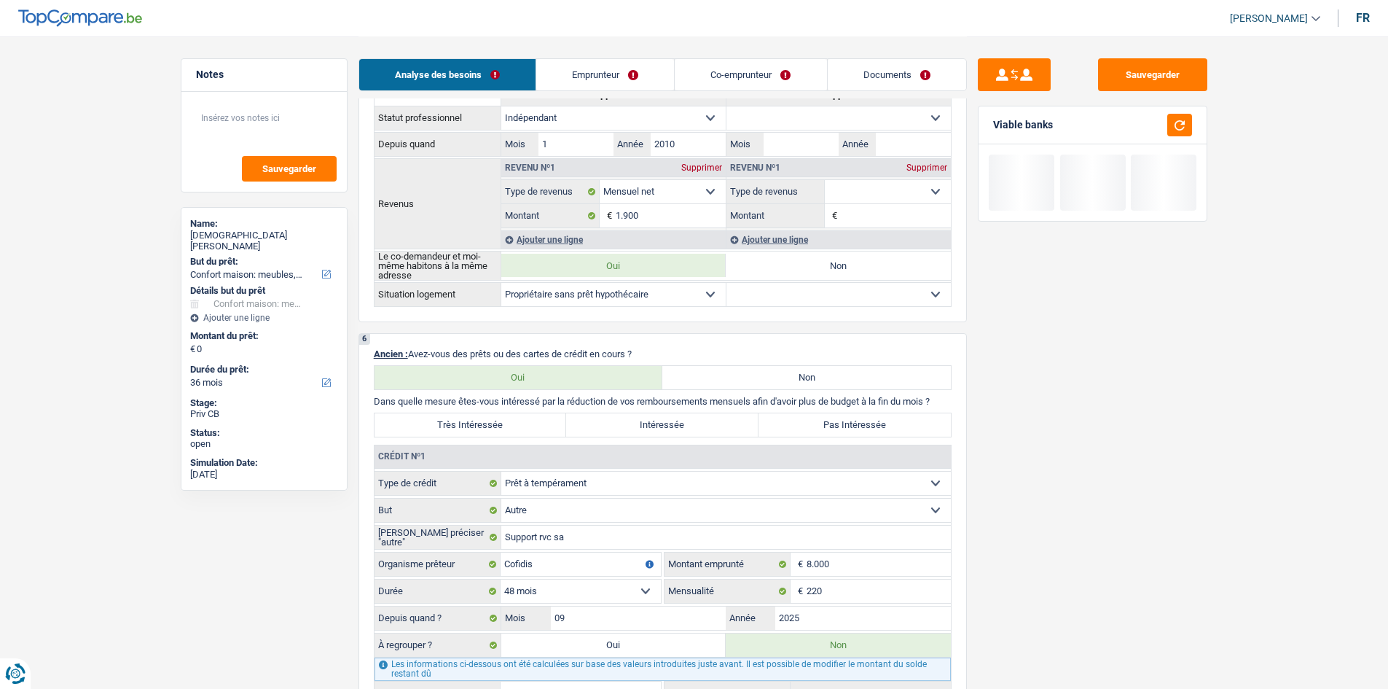
scroll to position [802, 0]
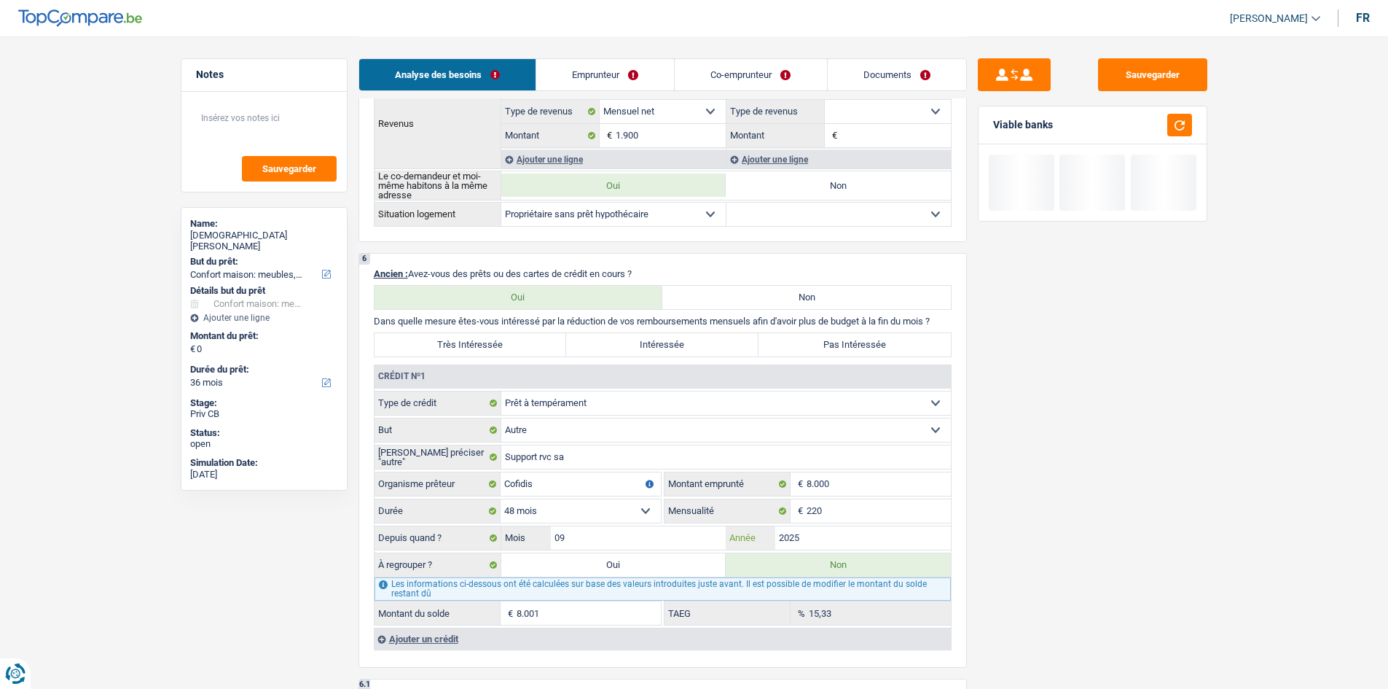
click at [630, 335] on input "2025" at bounding box center [863, 537] width 176 height 23
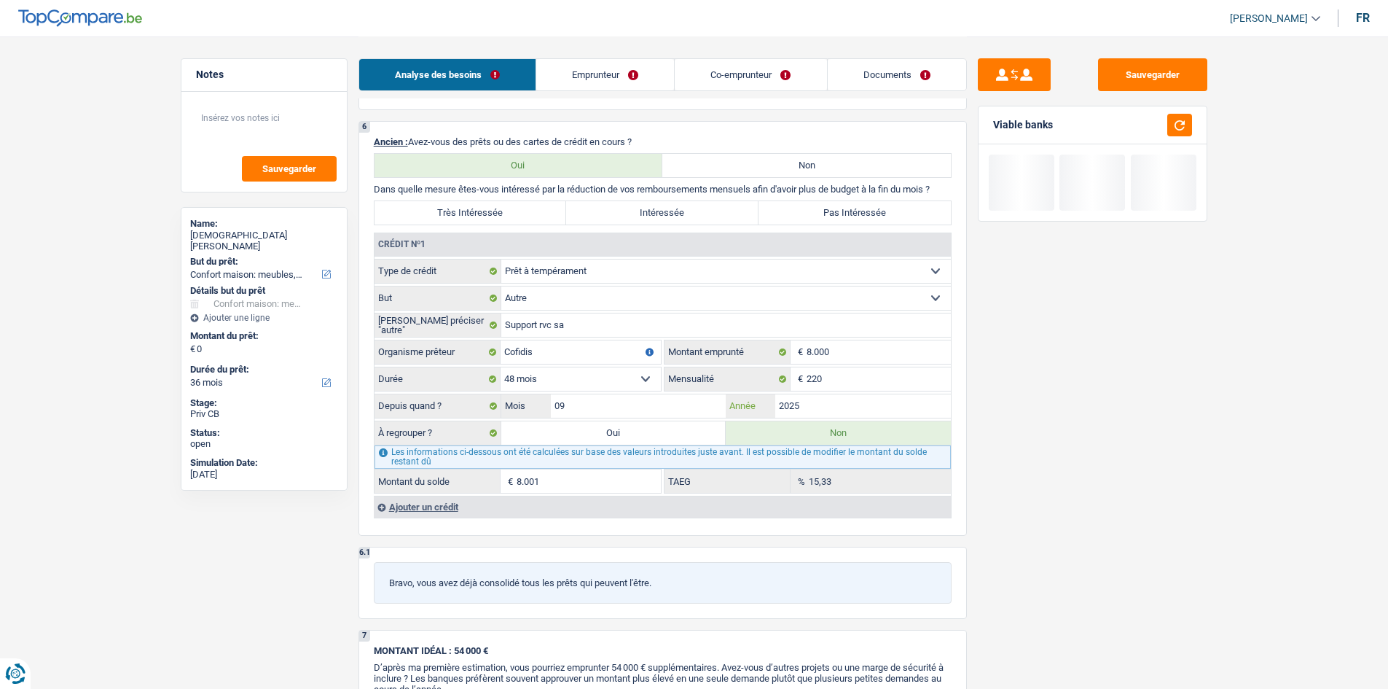
scroll to position [1020, 0]
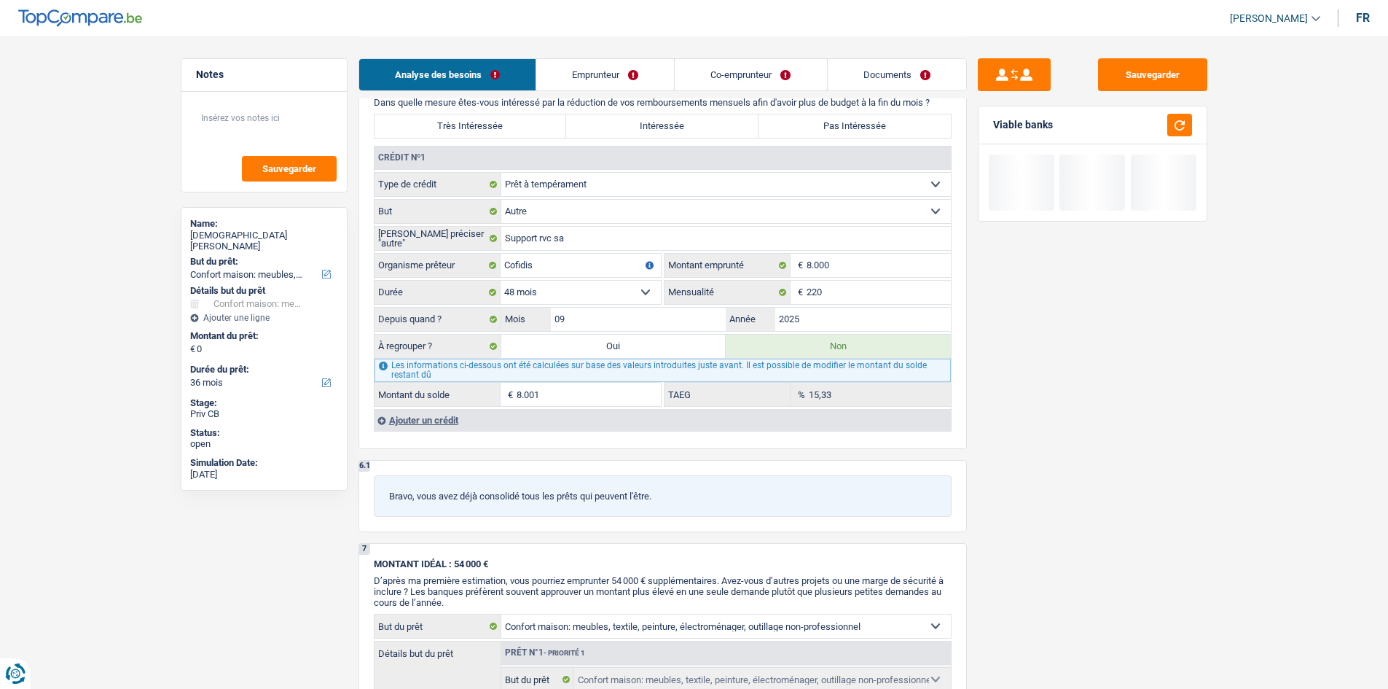
click at [630, 335] on div "Sauvegarder Viable banks" at bounding box center [1092, 361] width 251 height 607
click at [630, 69] on link "Emprunteur" at bounding box center [605, 74] width 138 height 31
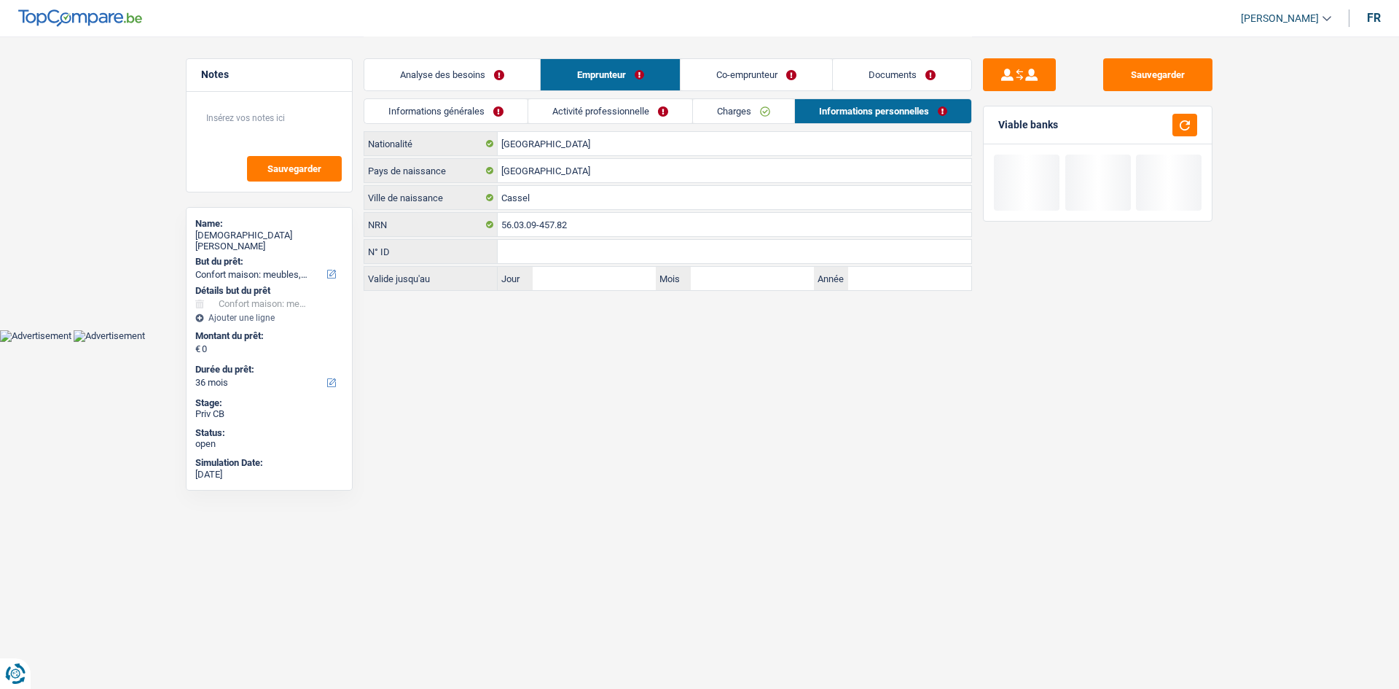
click at [601, 103] on link "Activité professionnelle" at bounding box center [610, 111] width 164 height 24
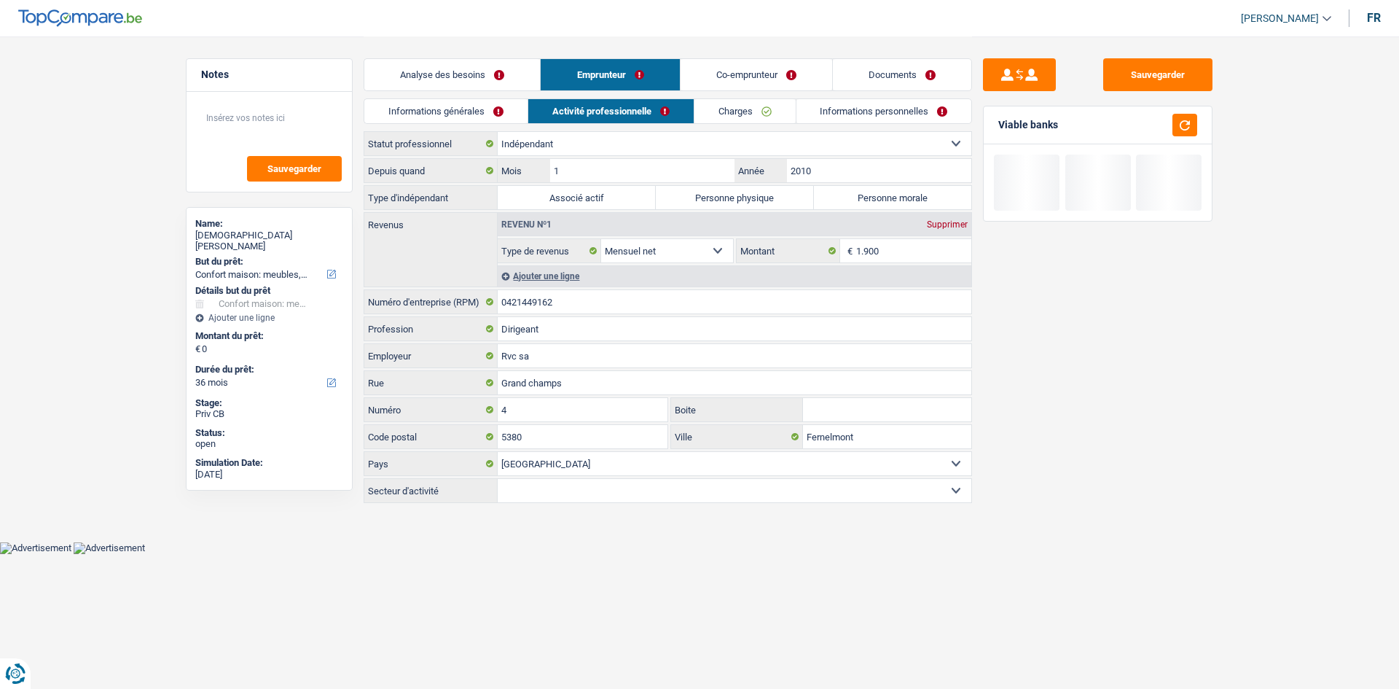
click at [497, 119] on link "Informations générales" at bounding box center [445, 111] width 163 height 24
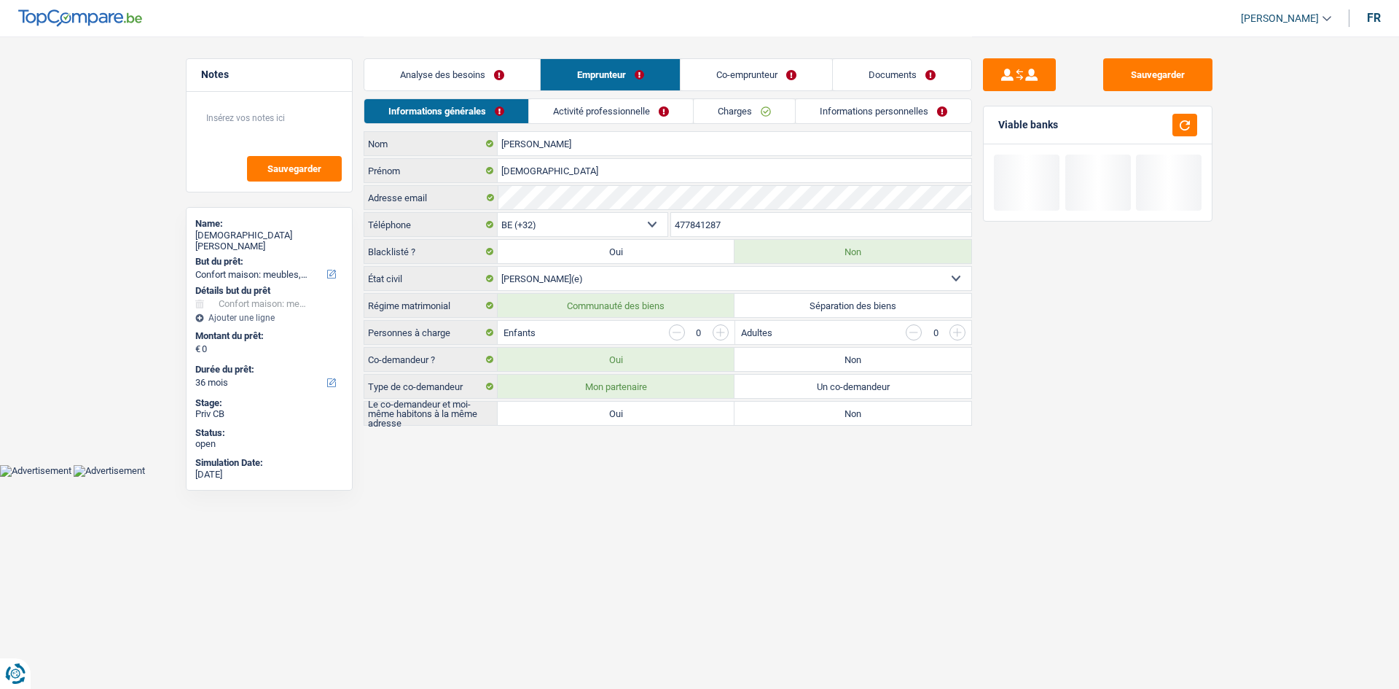
click at [522, 67] on link "Analyse des besoins" at bounding box center [452, 74] width 176 height 31
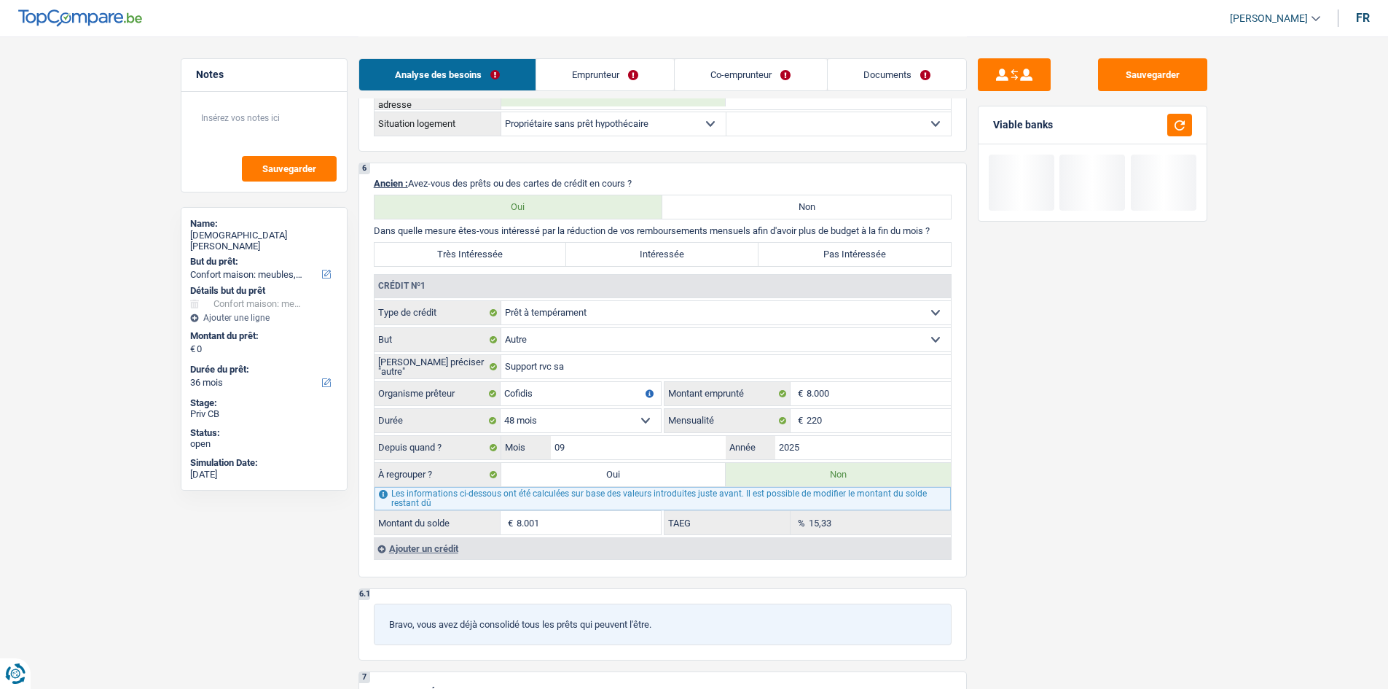
scroll to position [1020, 0]
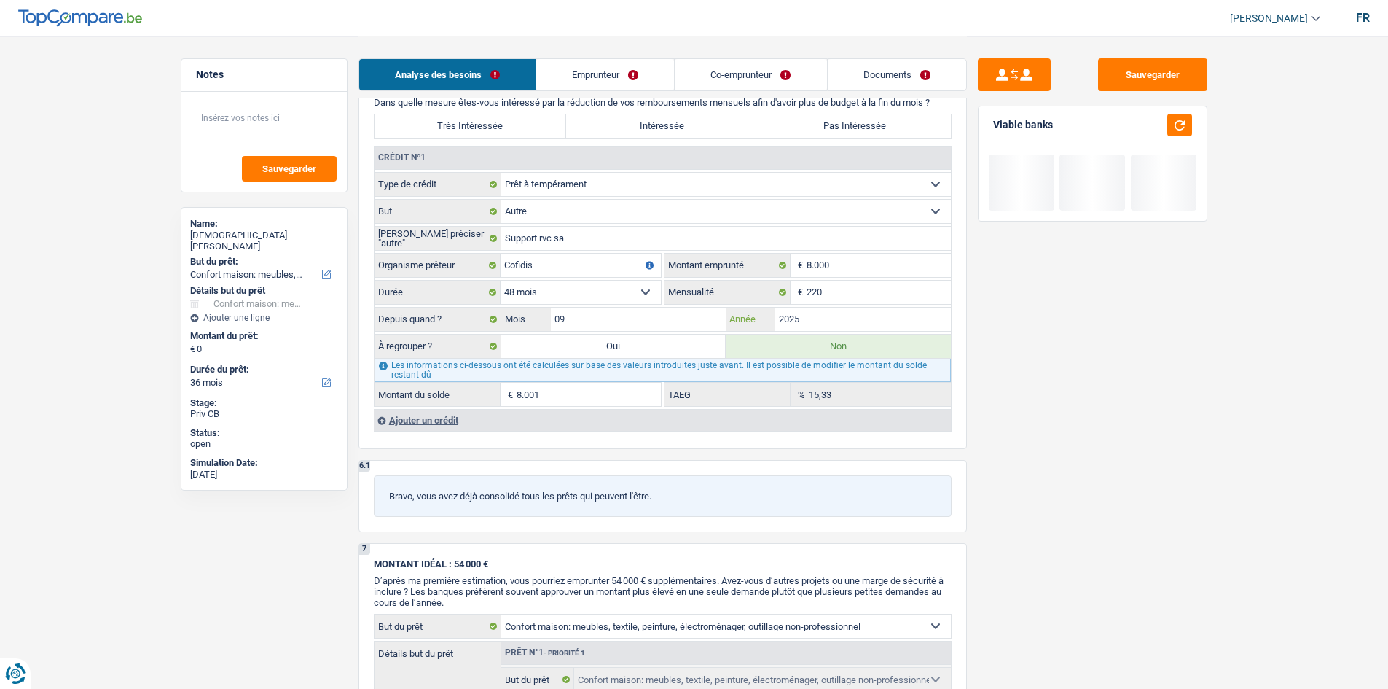
click at [630, 324] on input "2025" at bounding box center [863, 319] width 176 height 23
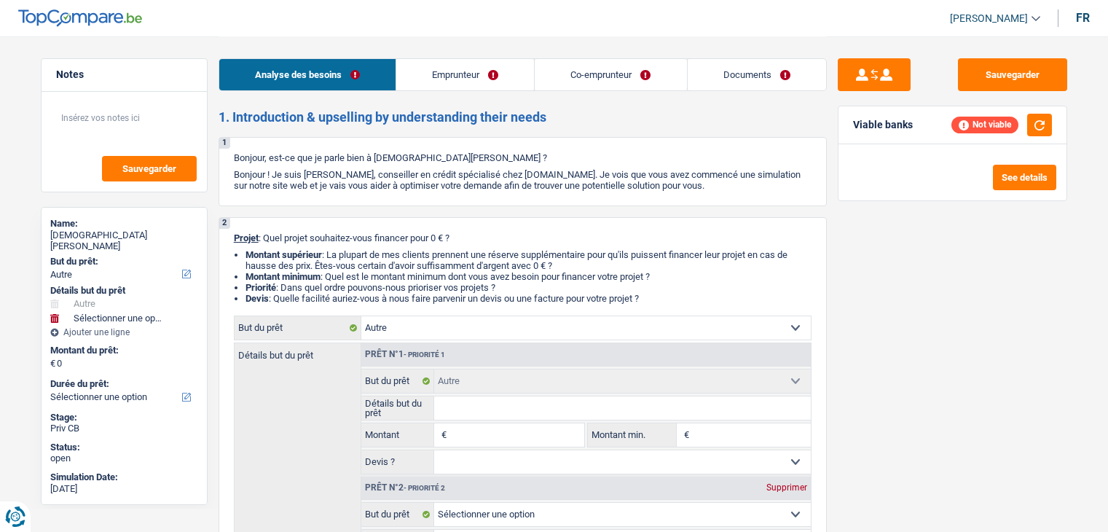
select select "other"
select select "independent"
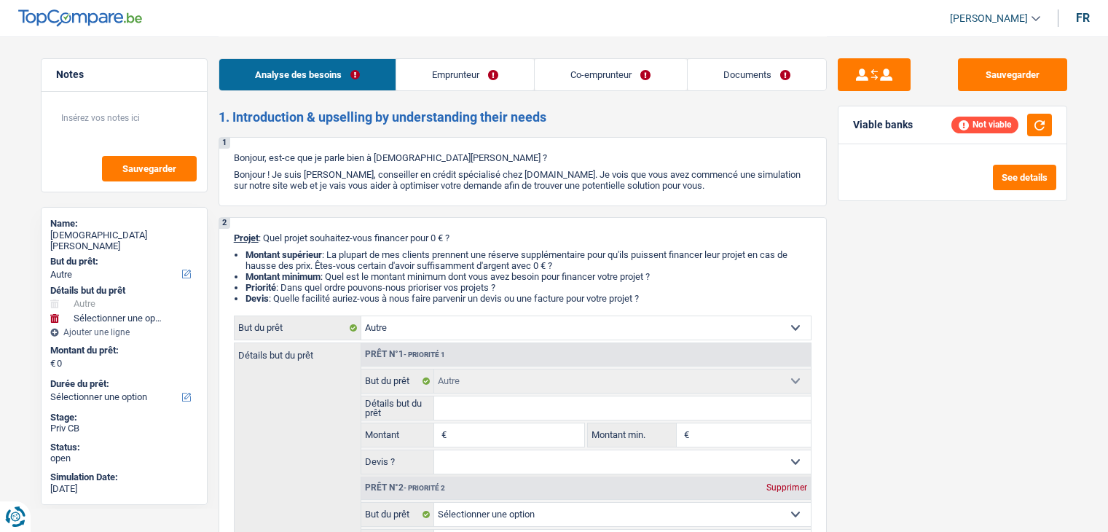
select select "netSalary"
select select "ownerWithoutMortgage"
select select "personalLoan"
select select "other"
select select "48"
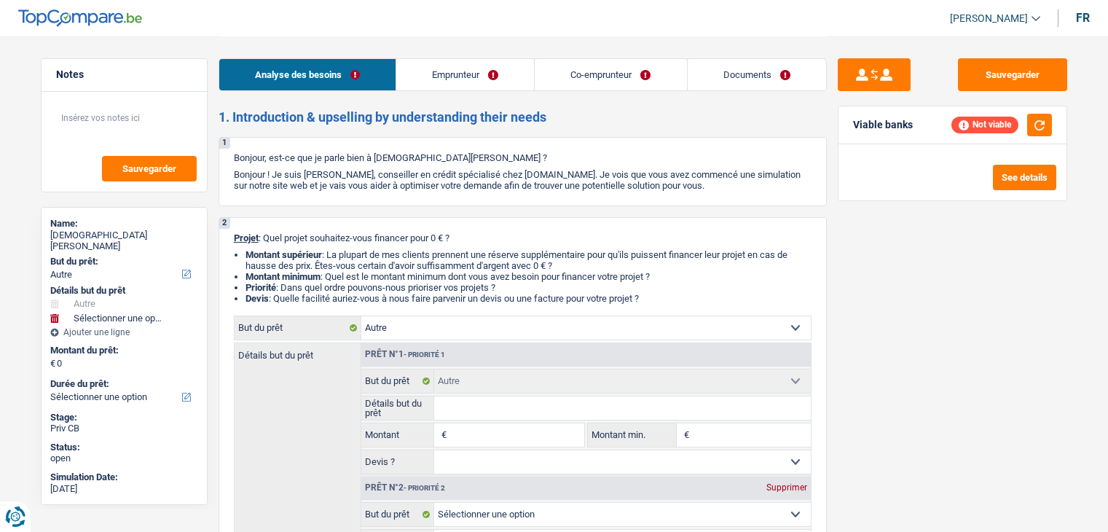
select select "other"
select select "independent"
select select "netSalary"
select select "BE"
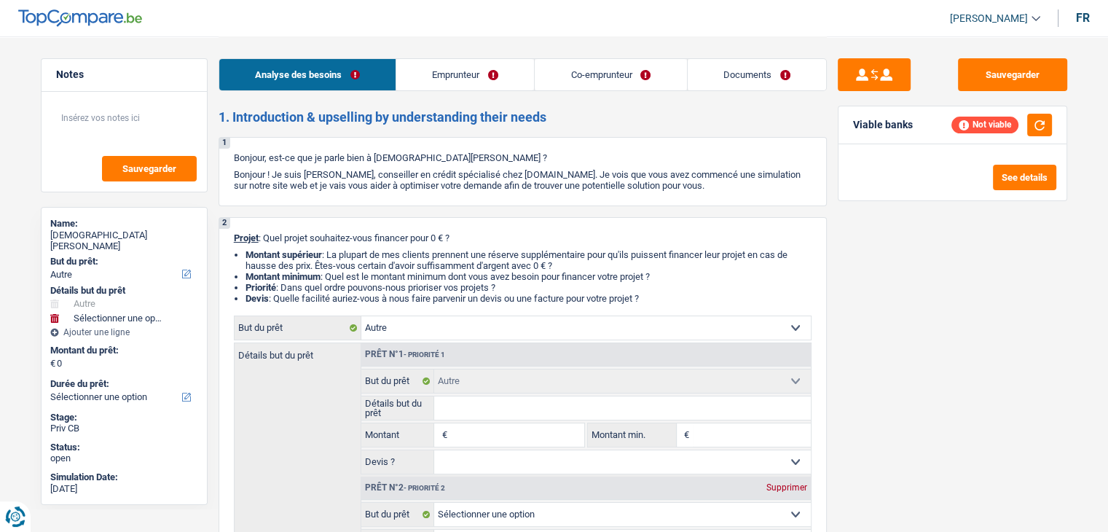
drag, startPoint x: 513, startPoint y: 81, endPoint x: 525, endPoint y: 74, distance: 13.7
click at [513, 81] on link "Emprunteur" at bounding box center [465, 74] width 138 height 31
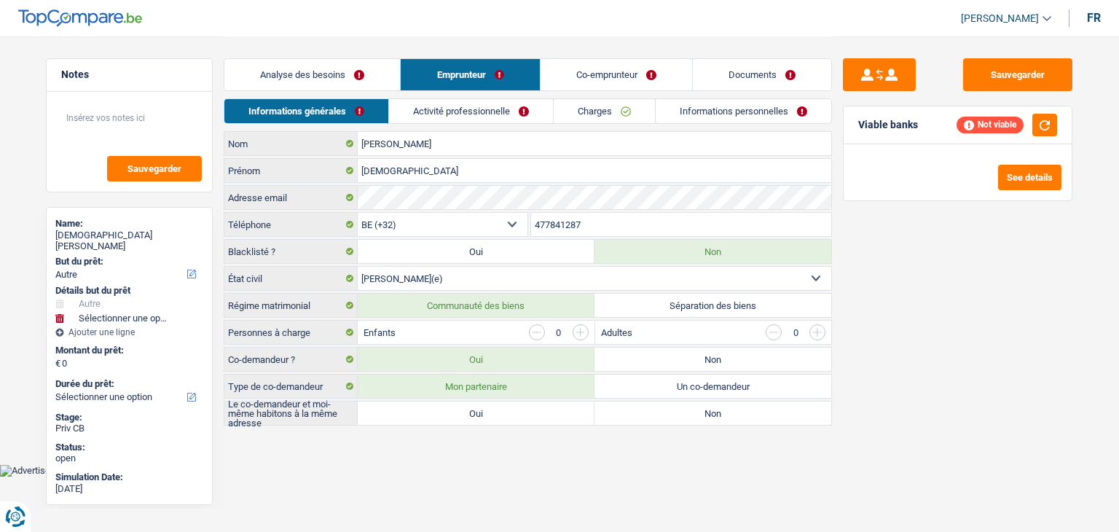
click at [509, 106] on link "Activité professionnelle" at bounding box center [471, 111] width 164 height 24
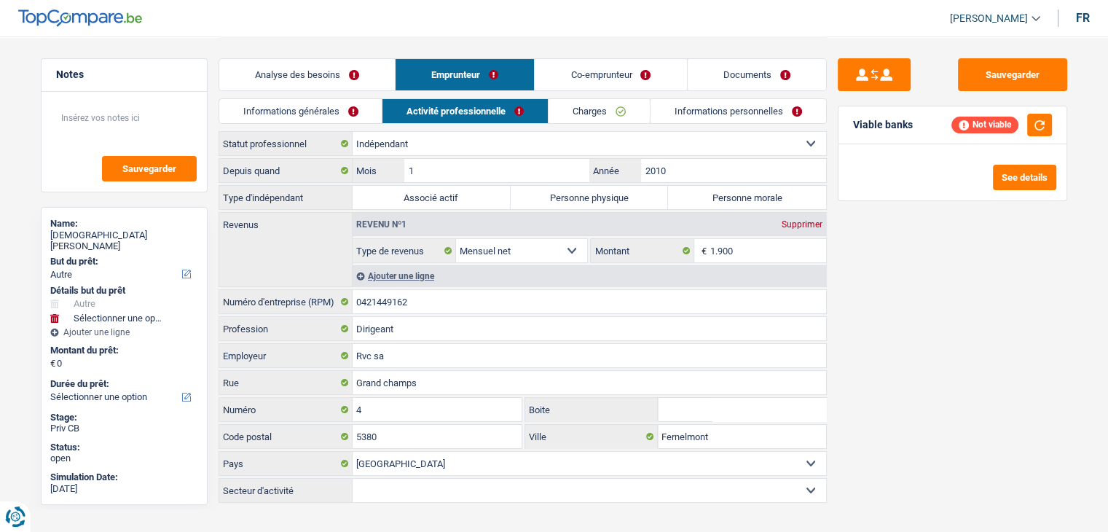
click at [600, 89] on link "Co-emprunteur" at bounding box center [611, 74] width 152 height 31
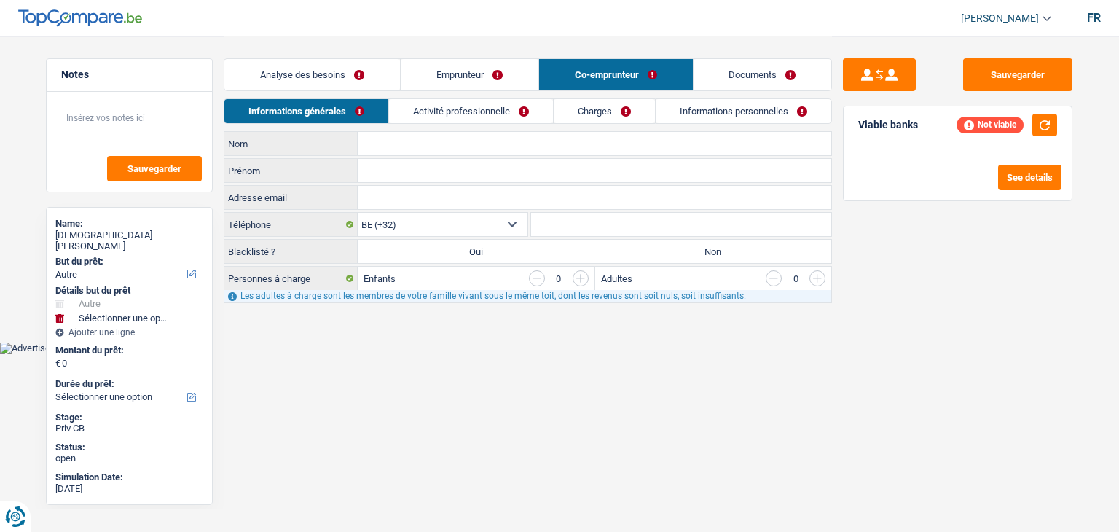
click at [498, 114] on link "Activité professionnelle" at bounding box center [471, 111] width 164 height 24
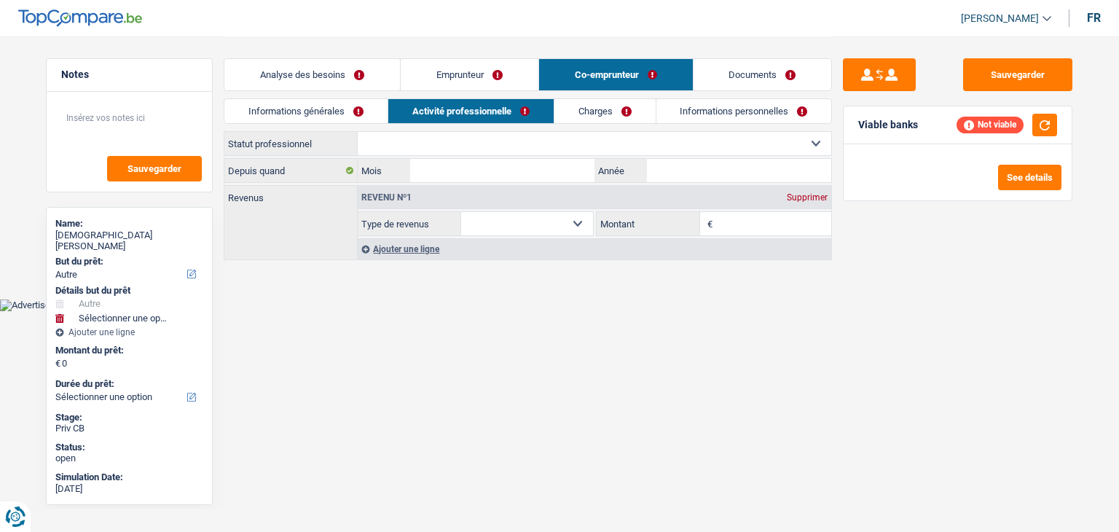
click at [491, 99] on link "Activité professionnelle" at bounding box center [470, 111] width 165 height 24
click at [493, 77] on link "Emprunteur" at bounding box center [470, 74] width 138 height 31
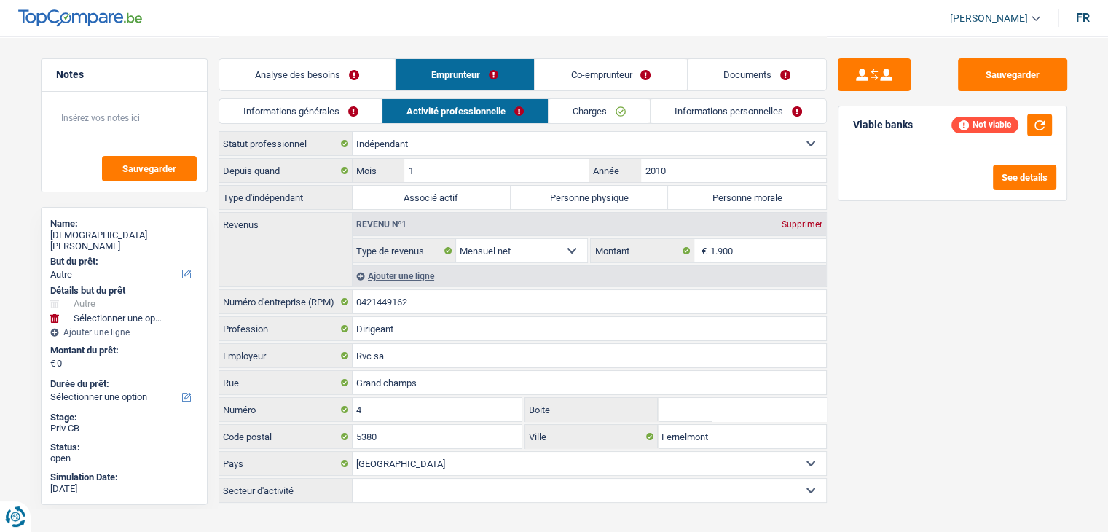
click at [275, 117] on link "Informations générales" at bounding box center [300, 111] width 163 height 24
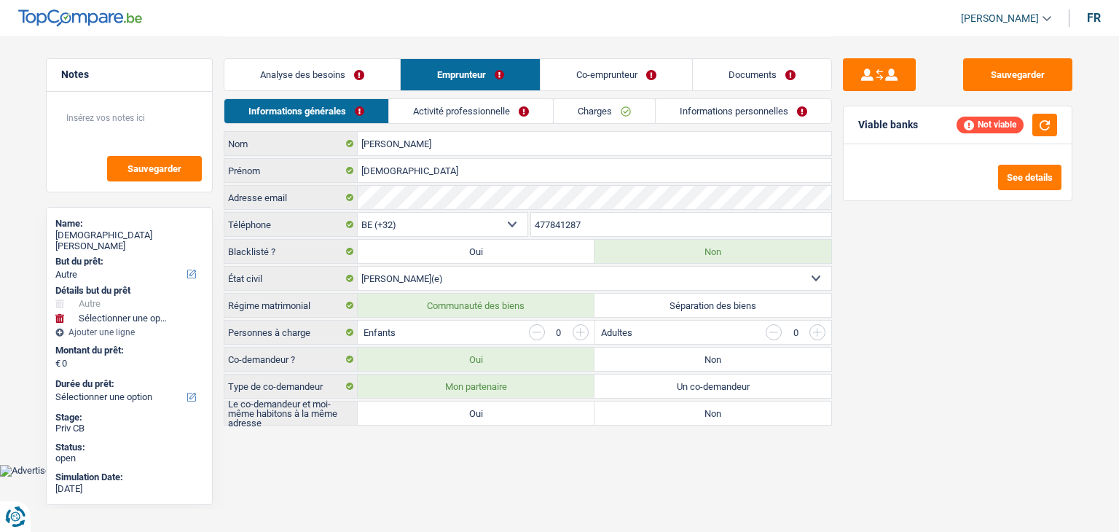
click at [385, 62] on link "Analyse des besoins" at bounding box center [312, 74] width 176 height 31
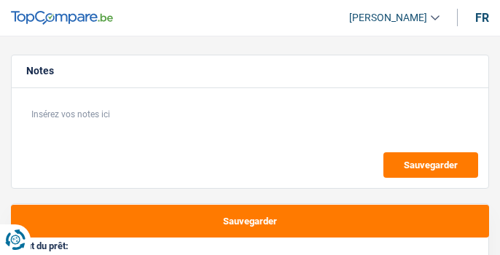
select select "36"
select select "independent"
select select "familyAllowances"
select select "netSalary"
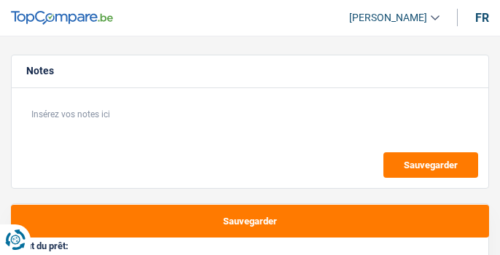
select select "rents"
select select "36"
